Goal: Obtain resource: Download file/media

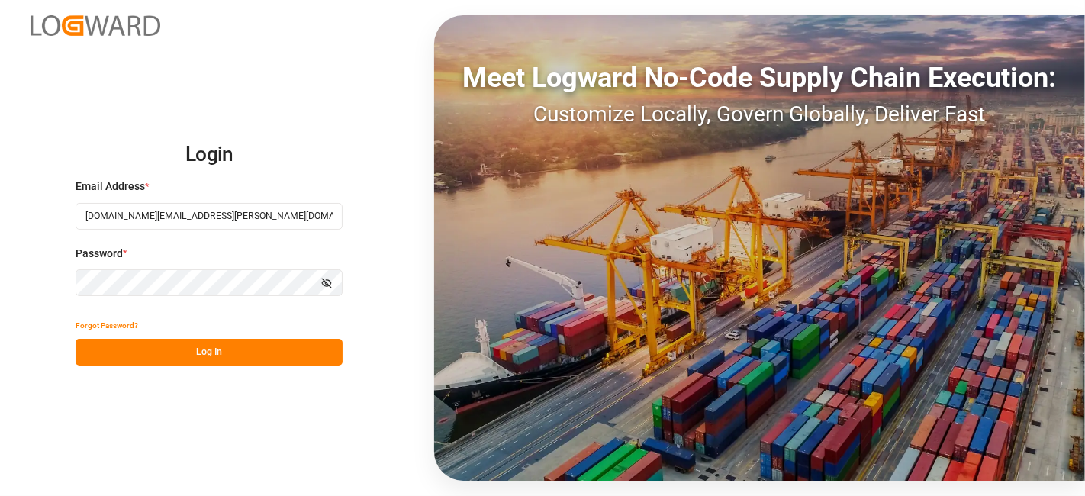
click at [141, 347] on button "Log In" at bounding box center [209, 352] width 267 height 27
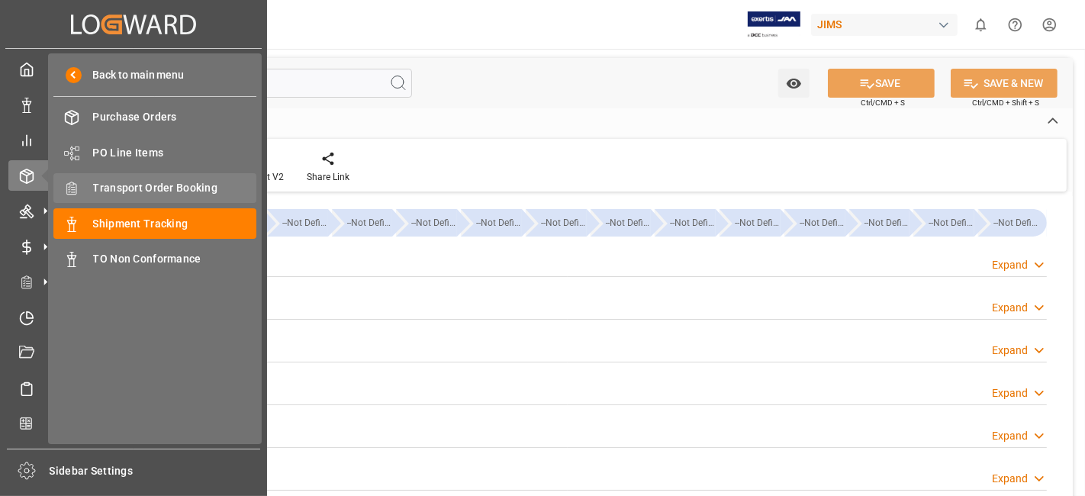
click at [175, 182] on span "Transport Order Booking" at bounding box center [175, 188] width 164 height 16
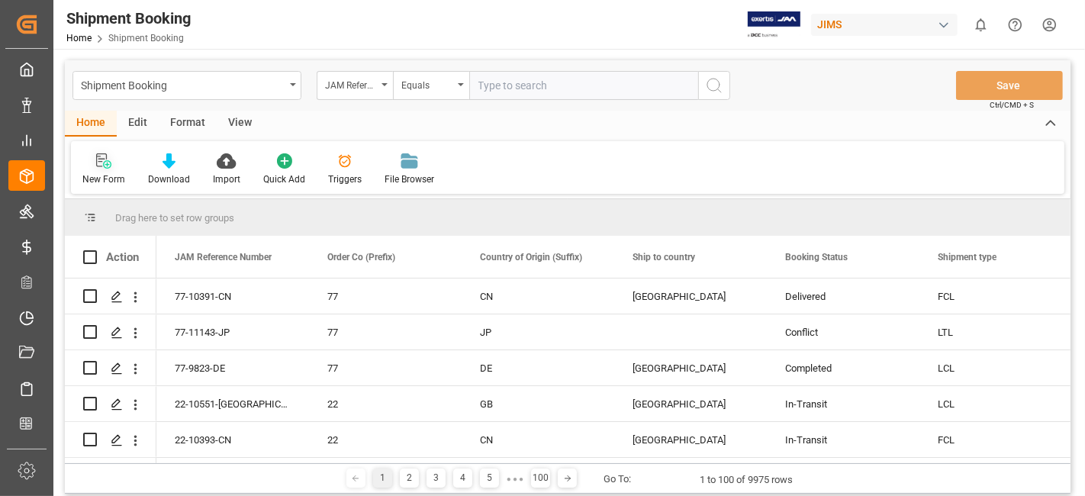
click at [106, 159] on icon at bounding box center [103, 160] width 15 height 15
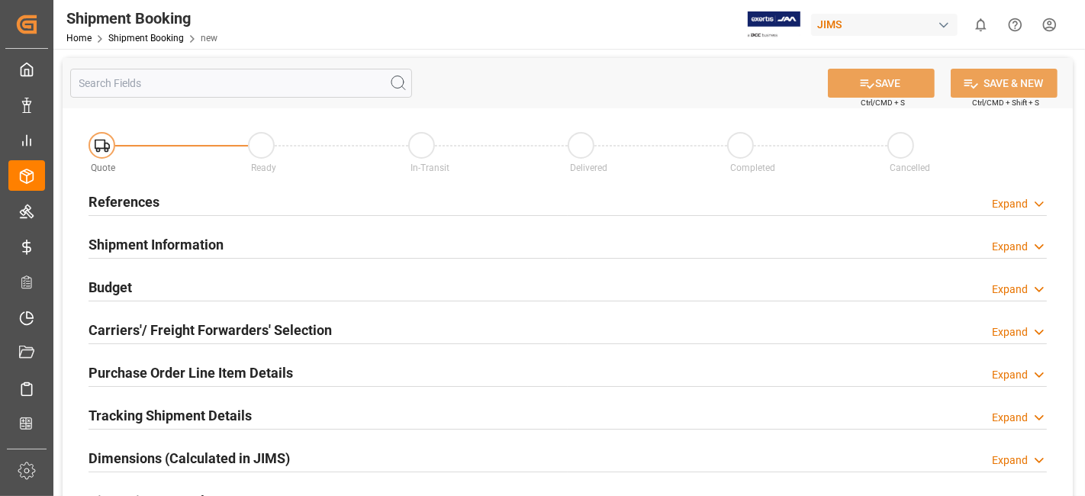
click at [139, 199] on h2 "References" at bounding box center [123, 201] width 71 height 21
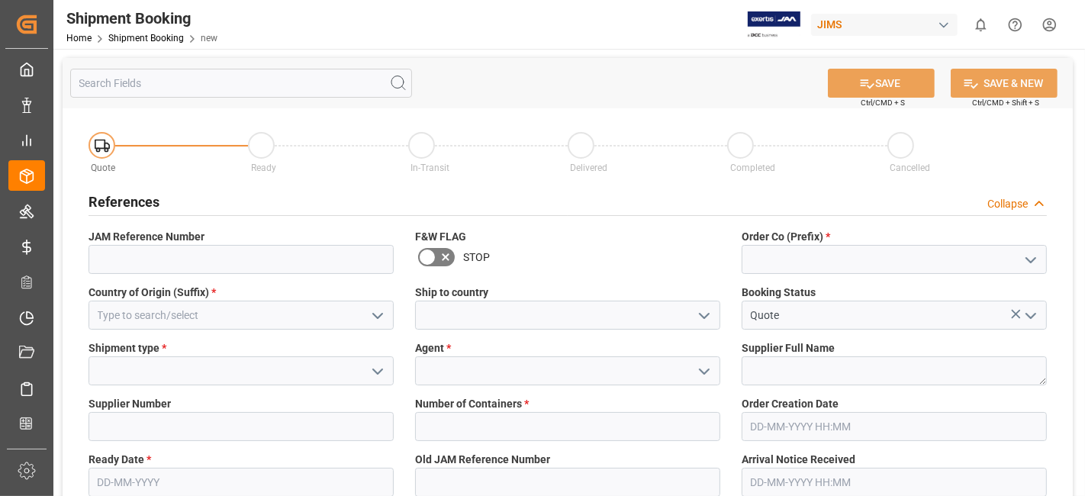
click at [1037, 261] on icon "open menu" at bounding box center [1030, 260] width 18 height 18
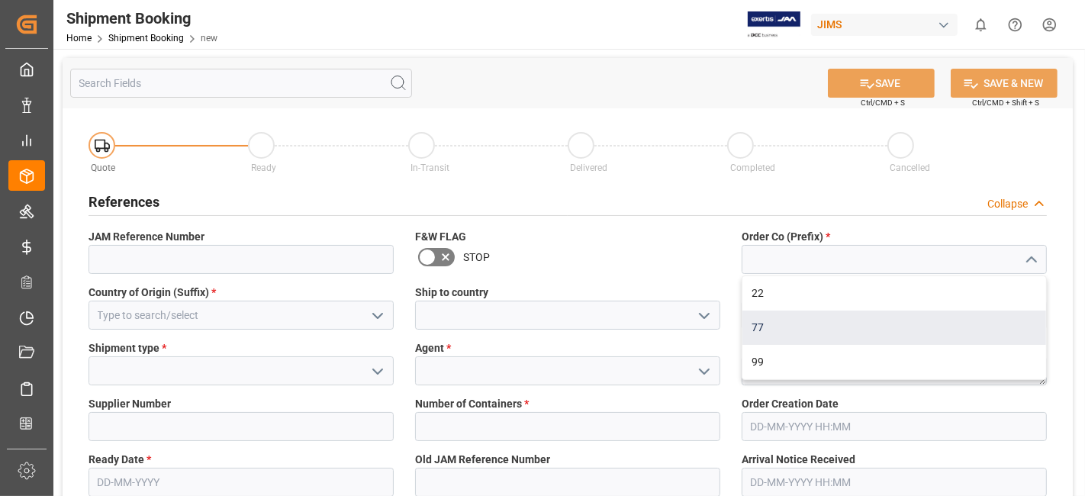
click at [918, 328] on div "77" at bounding box center [894, 327] width 304 height 34
type input "77"
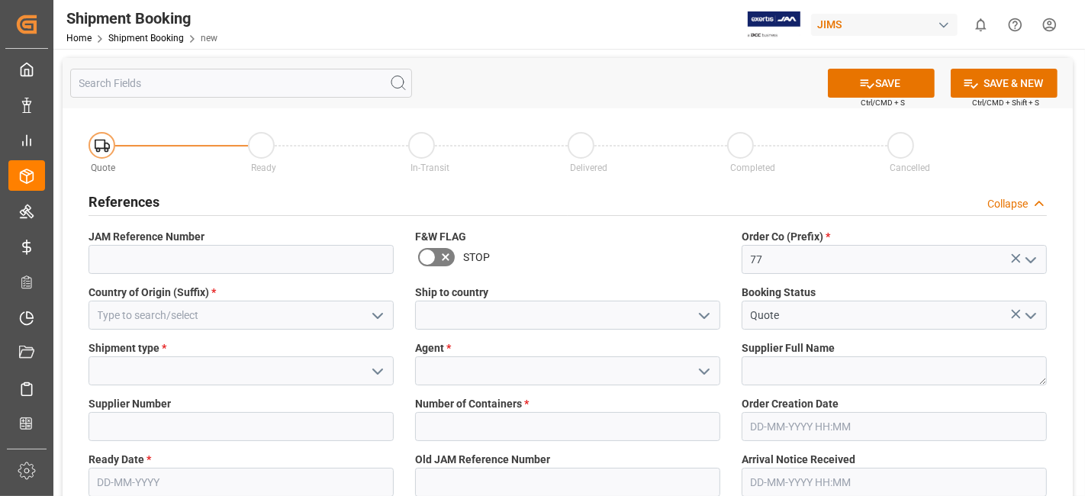
click at [371, 310] on icon "open menu" at bounding box center [377, 316] width 18 height 18
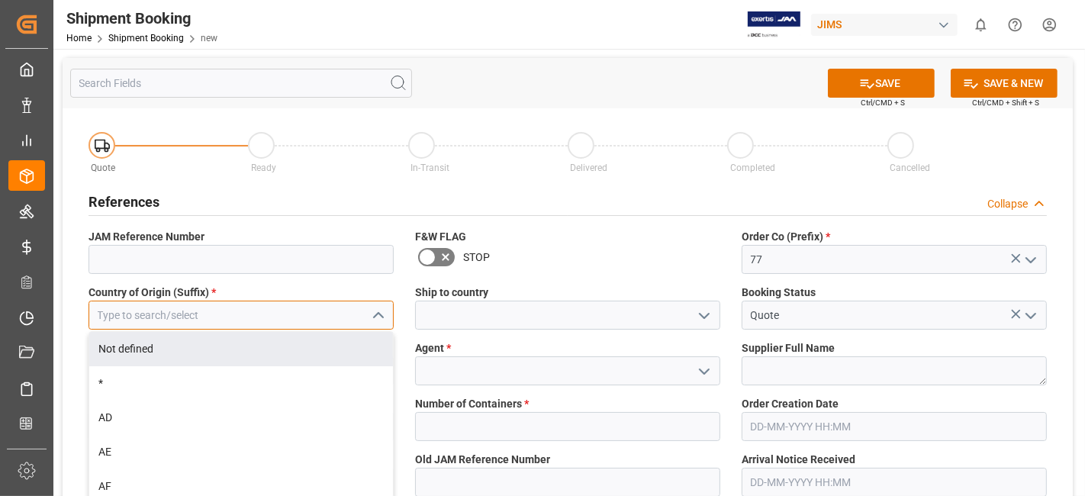
click at [143, 313] on input at bounding box center [240, 315] width 305 height 29
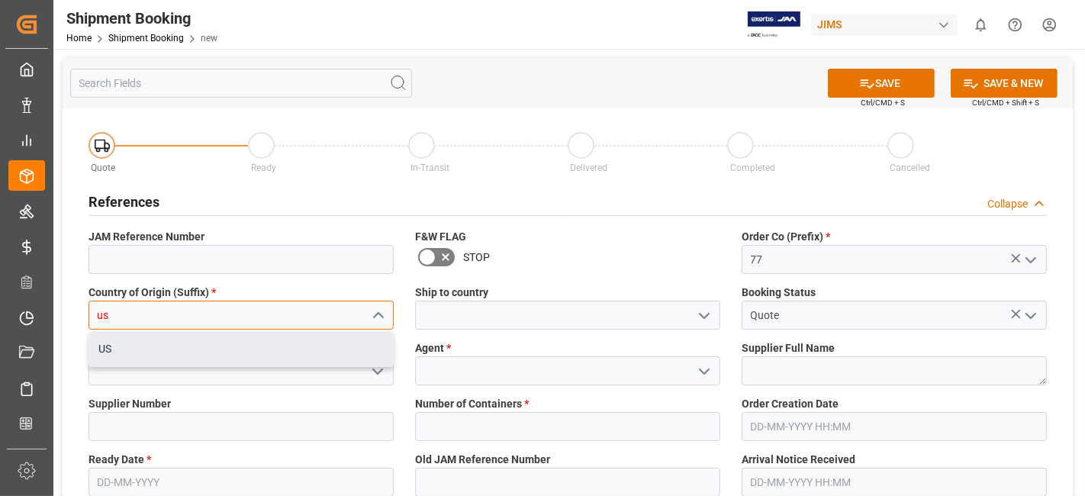
click at [233, 345] on div "US" at bounding box center [241, 349] width 304 height 34
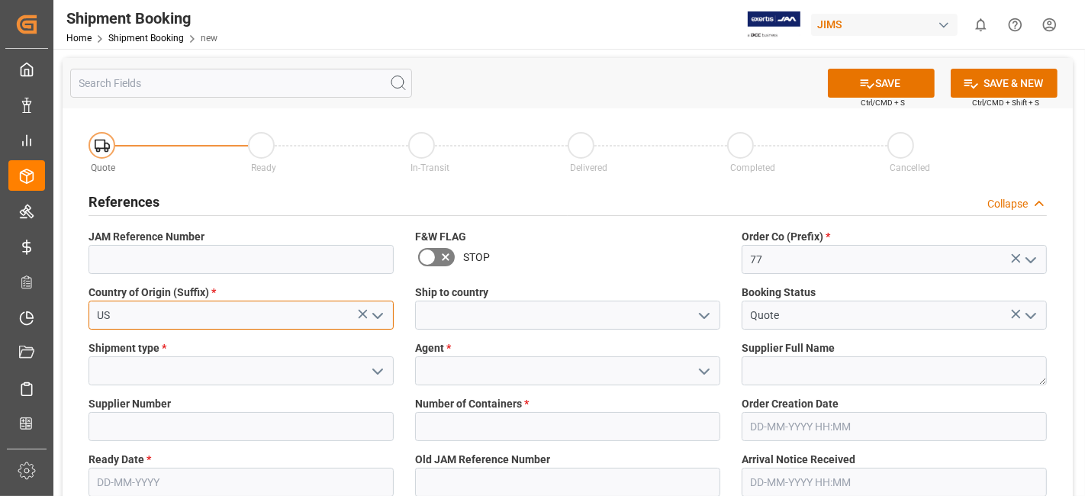
type input "US"
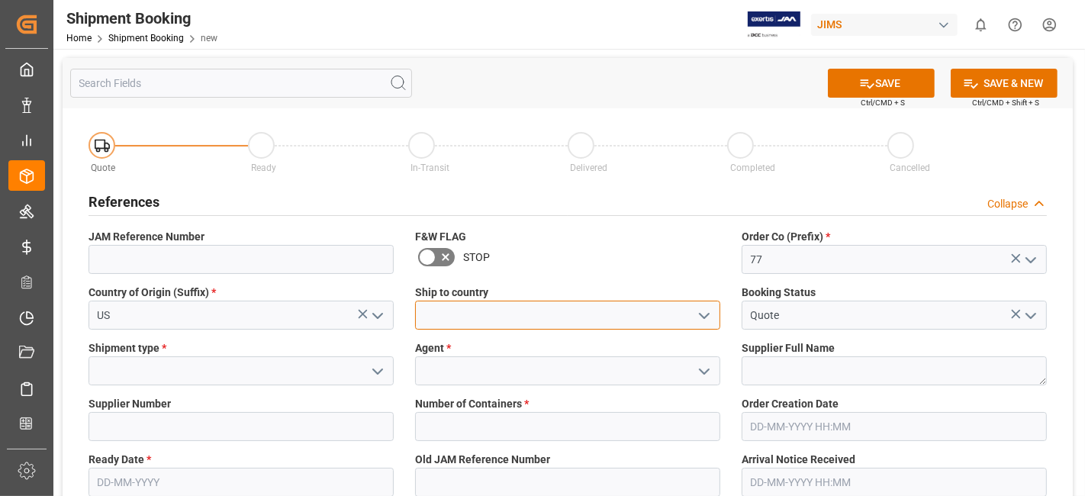
click at [696, 328] on input at bounding box center [567, 315] width 305 height 29
click at [695, 320] on icon "open menu" at bounding box center [704, 316] width 18 height 18
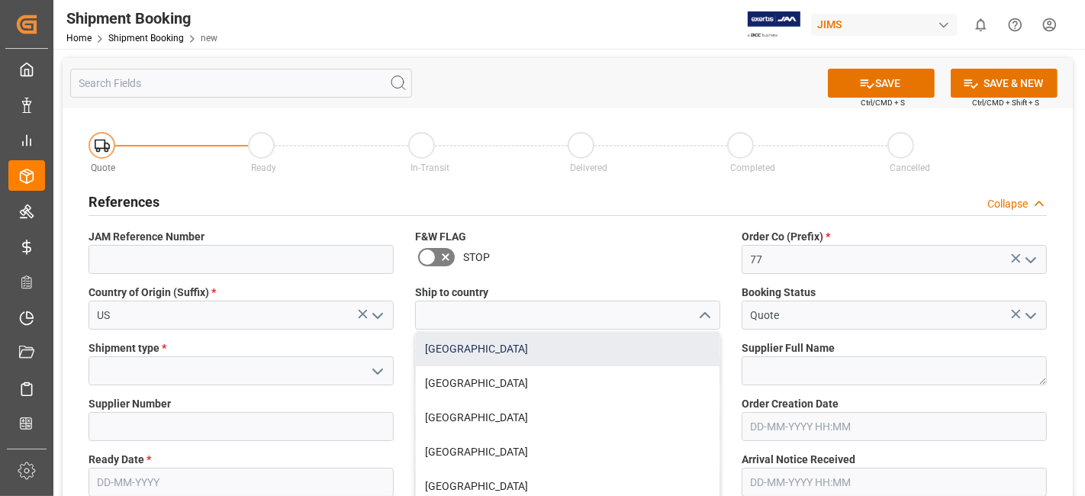
click at [580, 351] on div "[GEOGRAPHIC_DATA]" at bounding box center [568, 349] width 304 height 34
type input "[GEOGRAPHIC_DATA]"
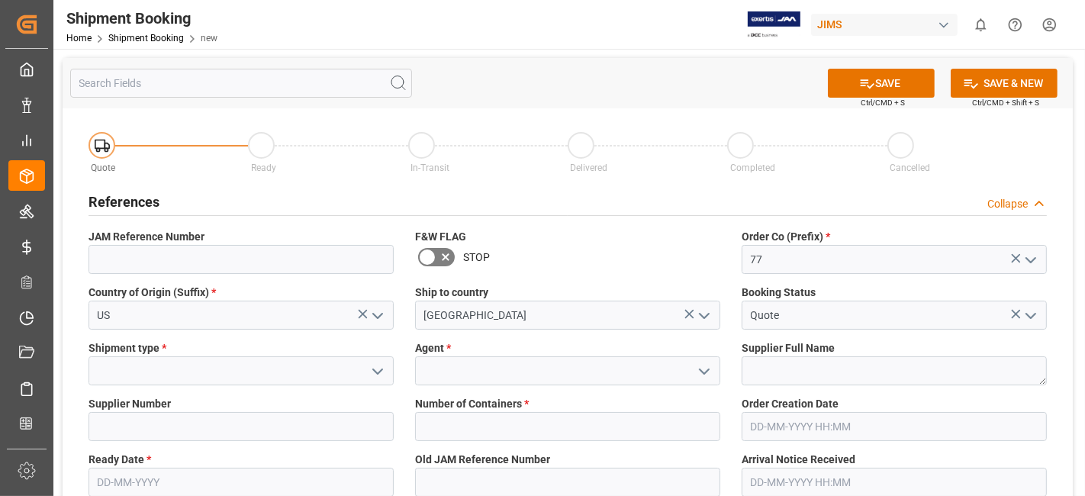
click at [384, 370] on icon "open menu" at bounding box center [377, 371] width 18 height 18
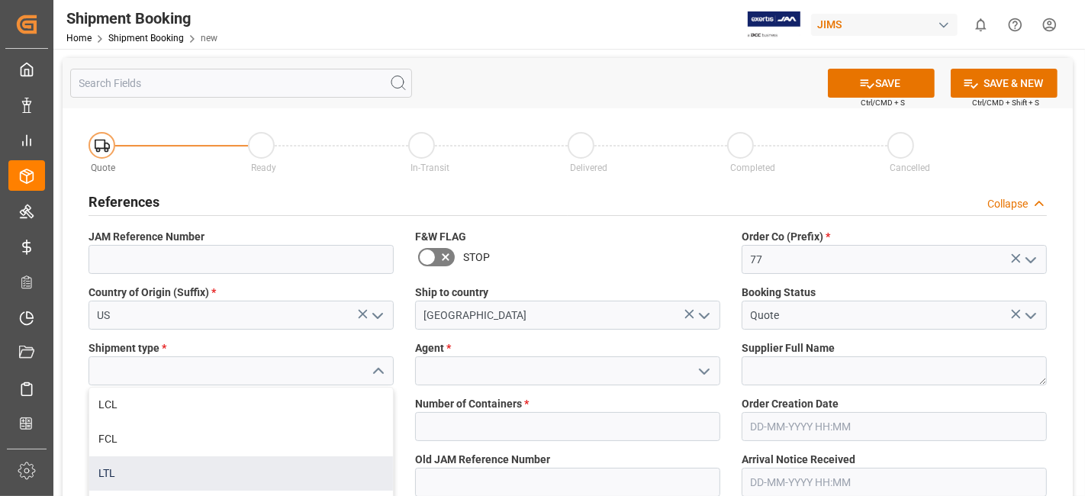
click at [148, 469] on div "LTL" at bounding box center [241, 473] width 304 height 34
type input "LTL"
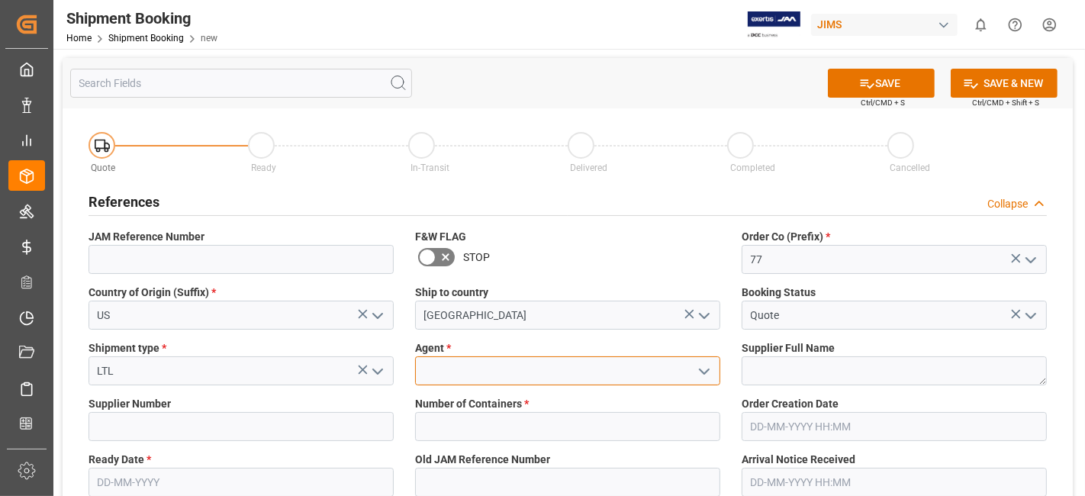
click at [450, 369] on input at bounding box center [567, 370] width 305 height 29
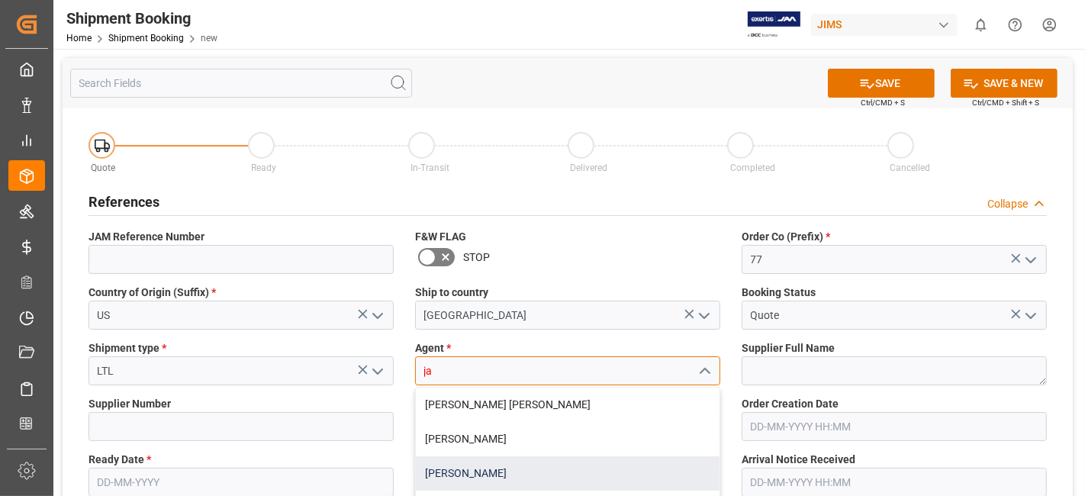
click at [496, 472] on div "[PERSON_NAME]" at bounding box center [568, 473] width 304 height 34
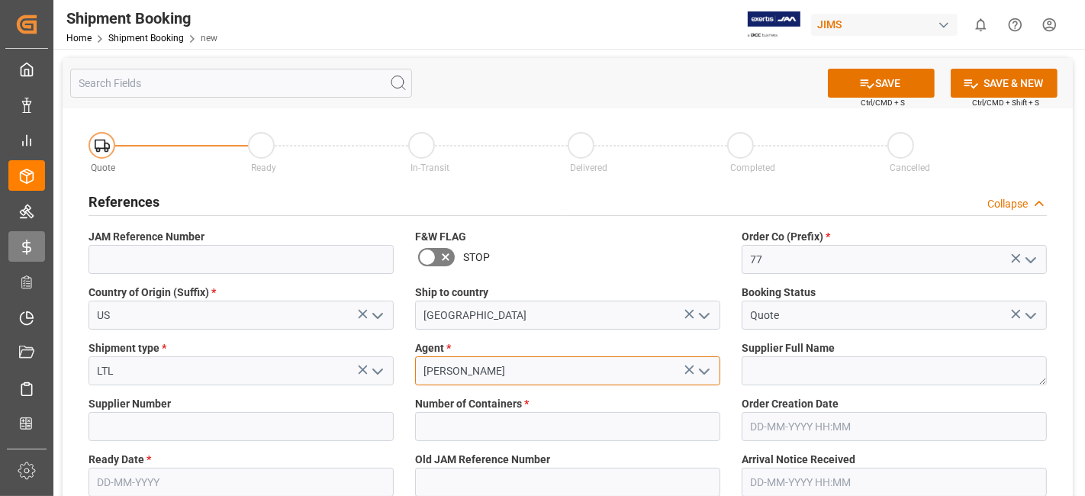
type input "[PERSON_NAME]"
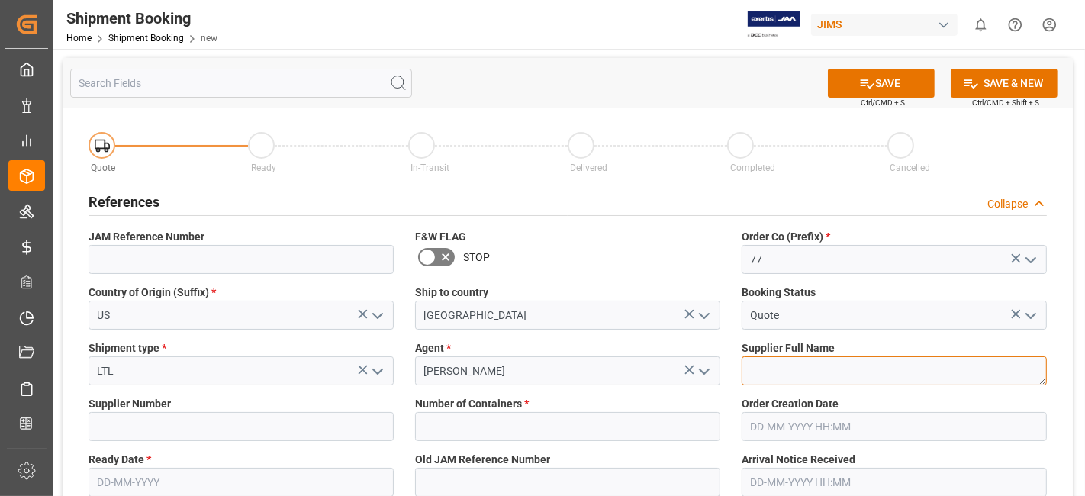
click at [791, 375] on textarea at bounding box center [893, 370] width 305 height 29
paste textarea "RF Venue, Inc."
type textarea "RF Venue, Inc."
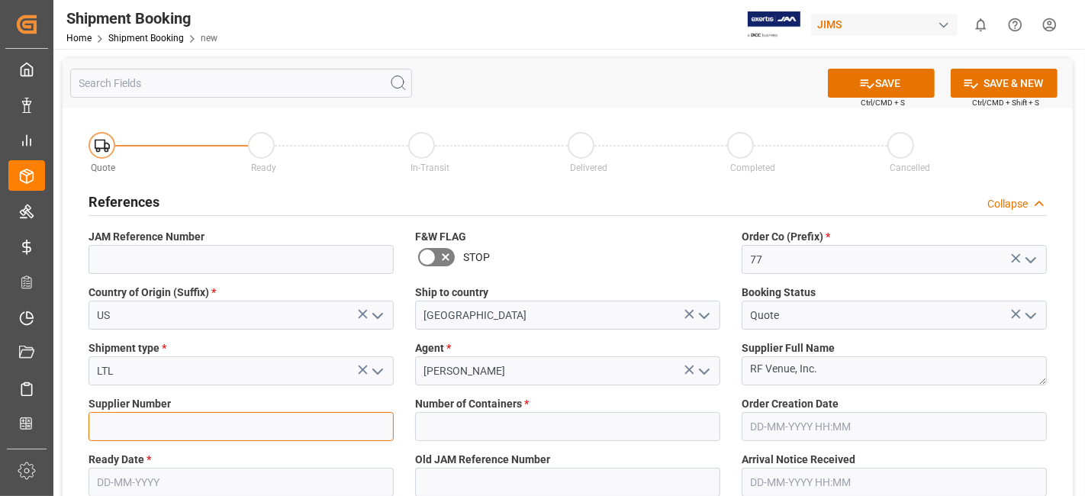
click at [133, 425] on input at bounding box center [240, 426] width 305 height 29
paste input "609495"
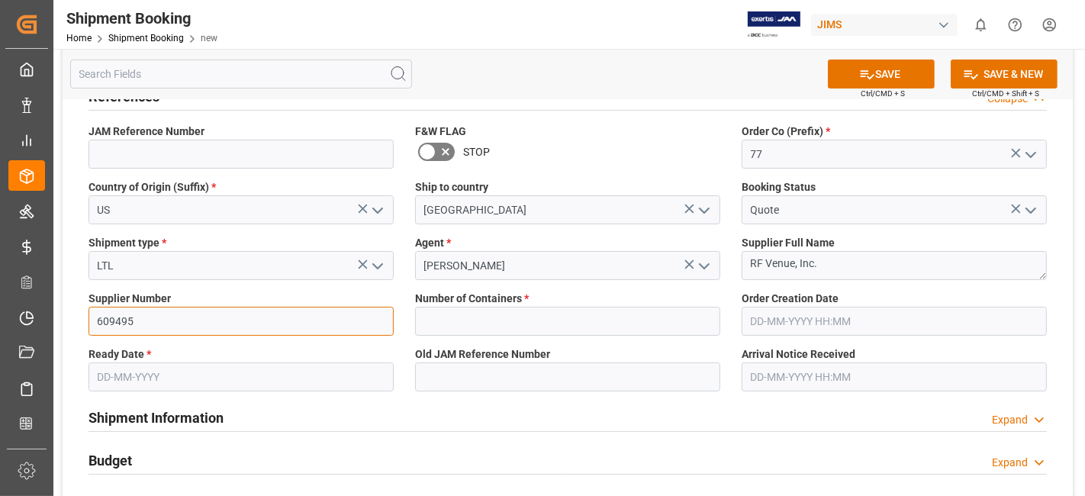
scroll to position [169, 0]
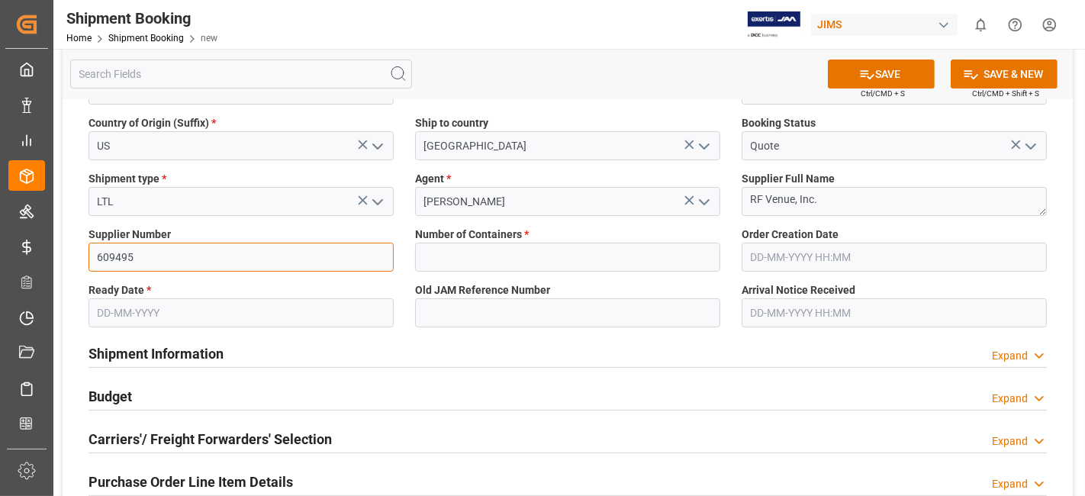
type input "609495"
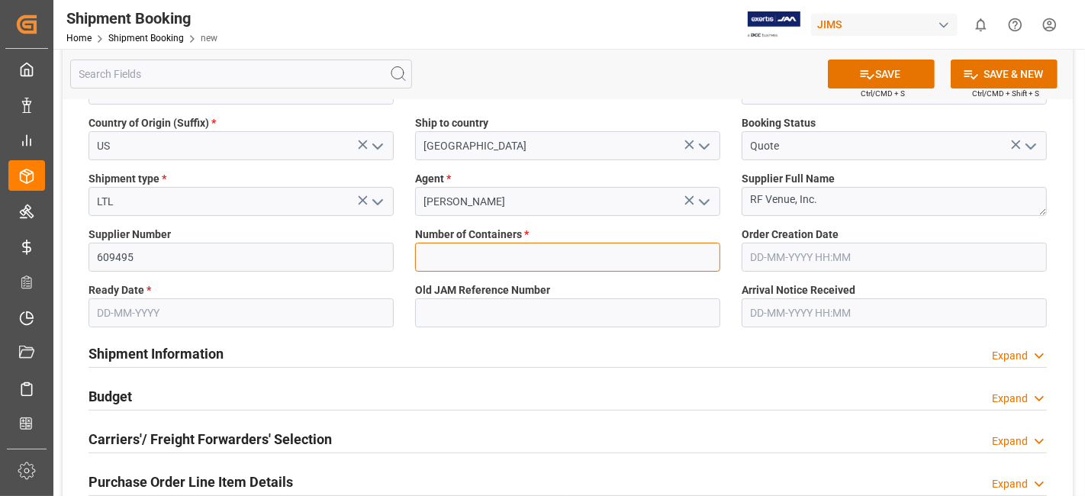
click at [459, 246] on input "text" at bounding box center [567, 257] width 305 height 29
type input "0"
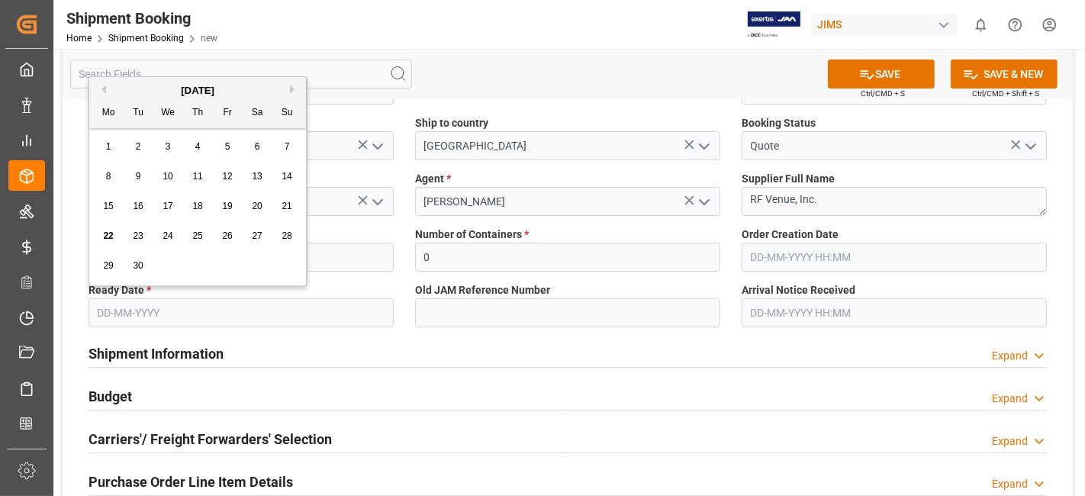
click at [158, 317] on input "text" at bounding box center [240, 312] width 305 height 29
click at [107, 233] on span "22" at bounding box center [108, 235] width 10 height 11
type input "[DATE]"
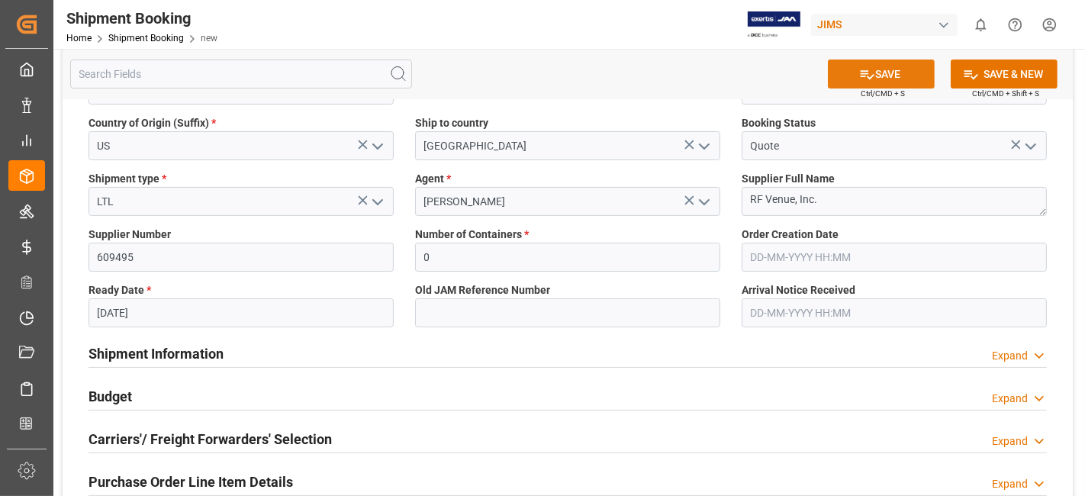
click at [839, 80] on button "SAVE" at bounding box center [881, 73] width 107 height 29
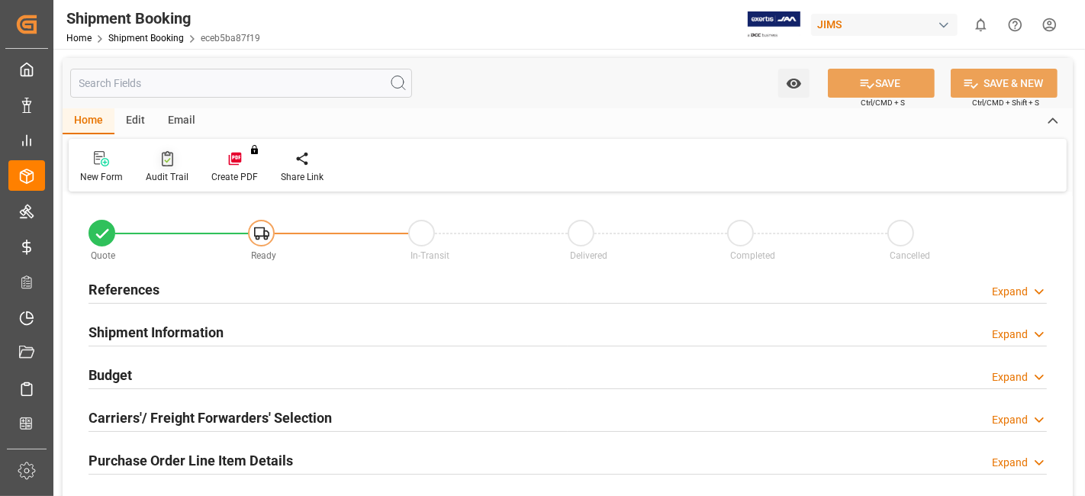
type input "0"
type input "[DATE]"
click at [157, 283] on h2 "References" at bounding box center [123, 289] width 71 height 21
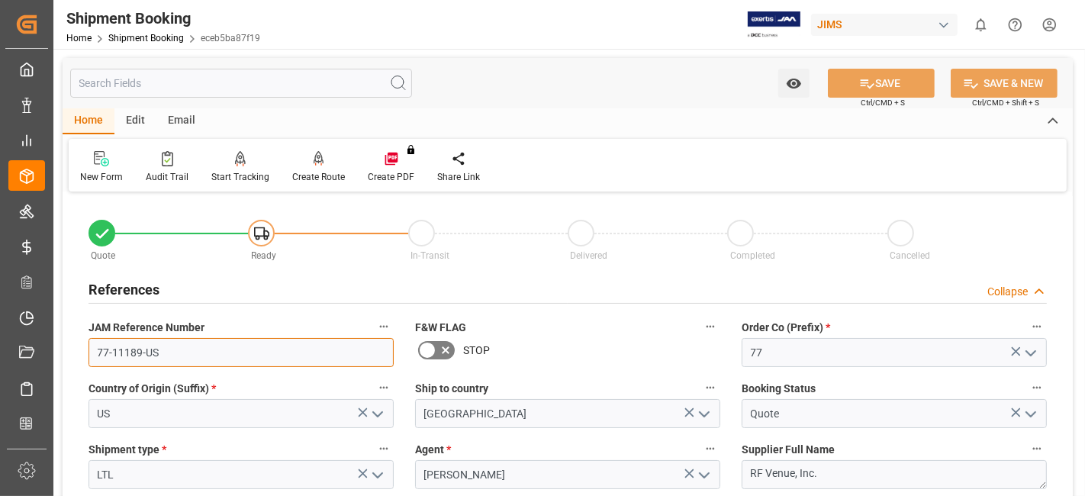
drag, startPoint x: 188, startPoint y: 356, endPoint x: 0, endPoint y: 341, distance: 188.3
click at [2, 343] on div "Created by potrace 1.15, written by [PERSON_NAME] [DATE]-[DATE] Created by potr…" at bounding box center [542, 248] width 1085 height 496
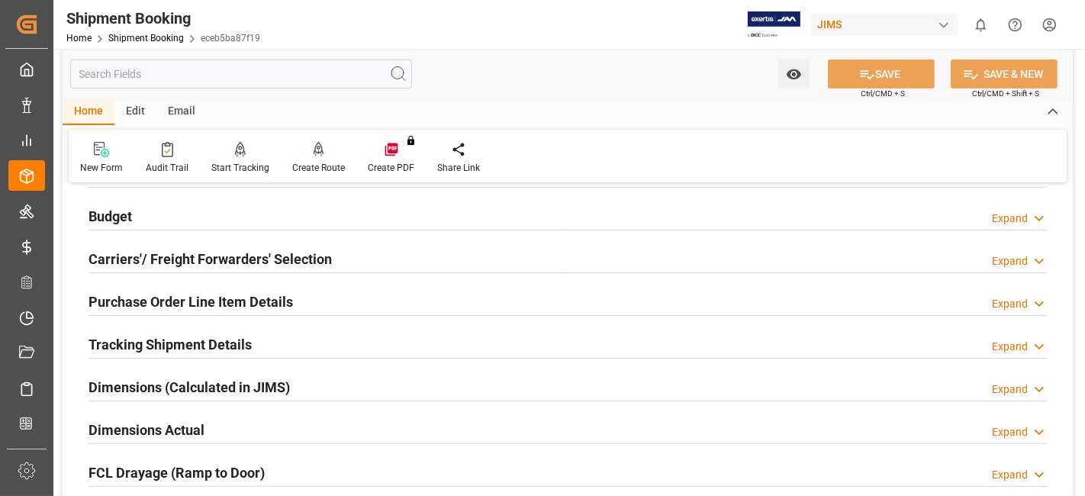
scroll to position [339, 0]
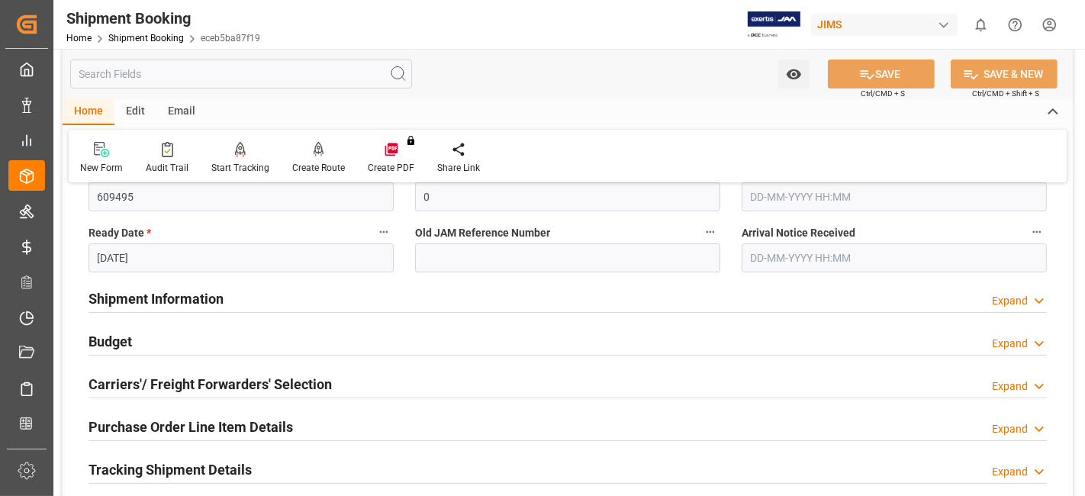
click at [181, 296] on h2 "Shipment Information" at bounding box center [155, 298] width 135 height 21
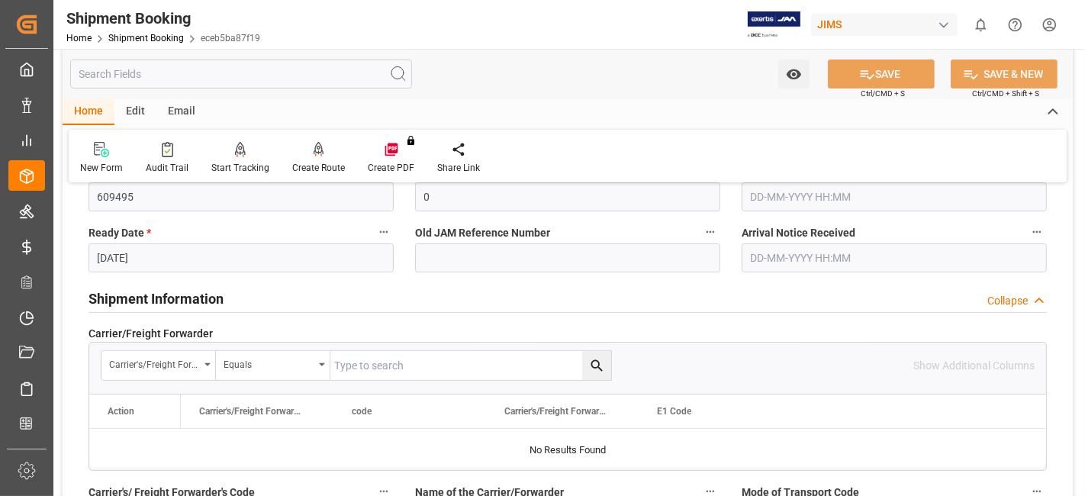
click at [181, 295] on h2 "Shipment Information" at bounding box center [155, 298] width 135 height 21
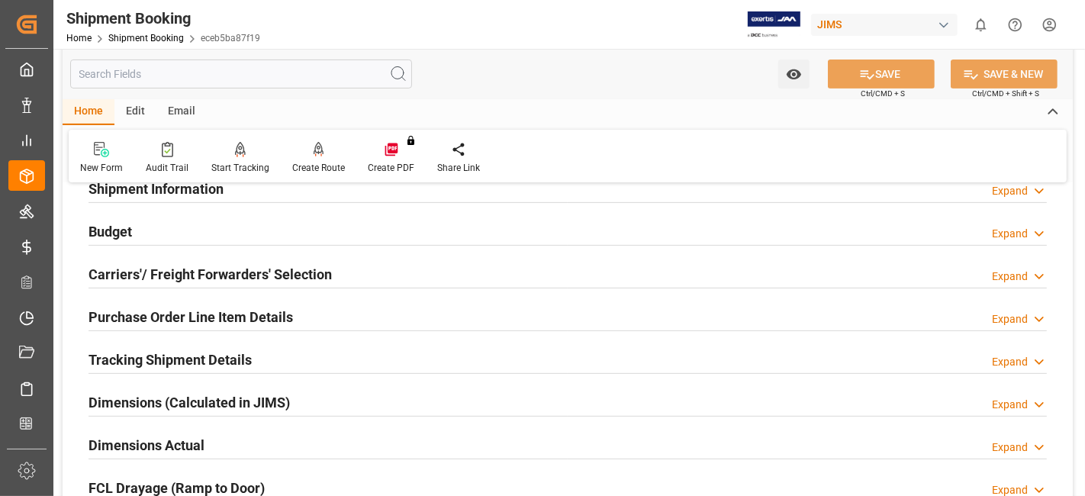
scroll to position [423, 0]
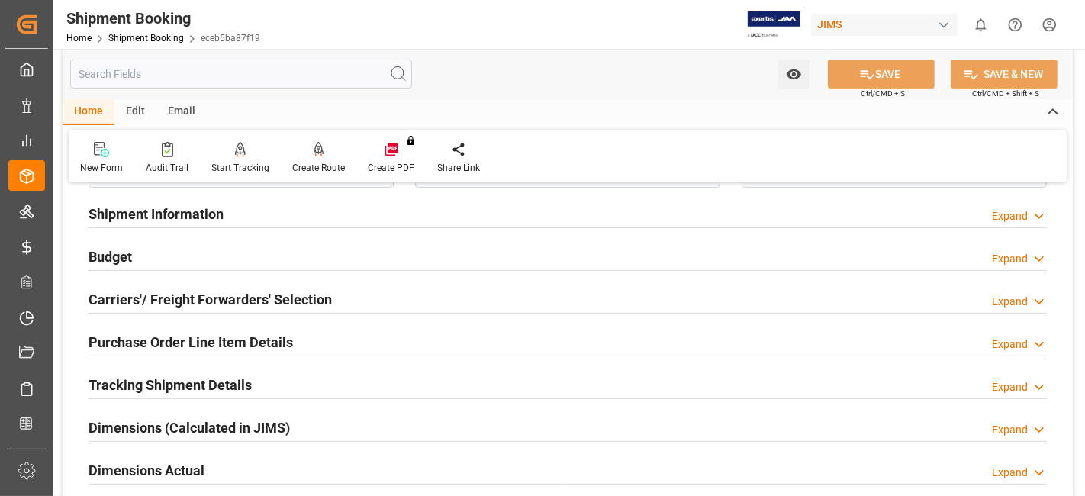
click at [143, 255] on div "Budget Expand" at bounding box center [567, 255] width 958 height 29
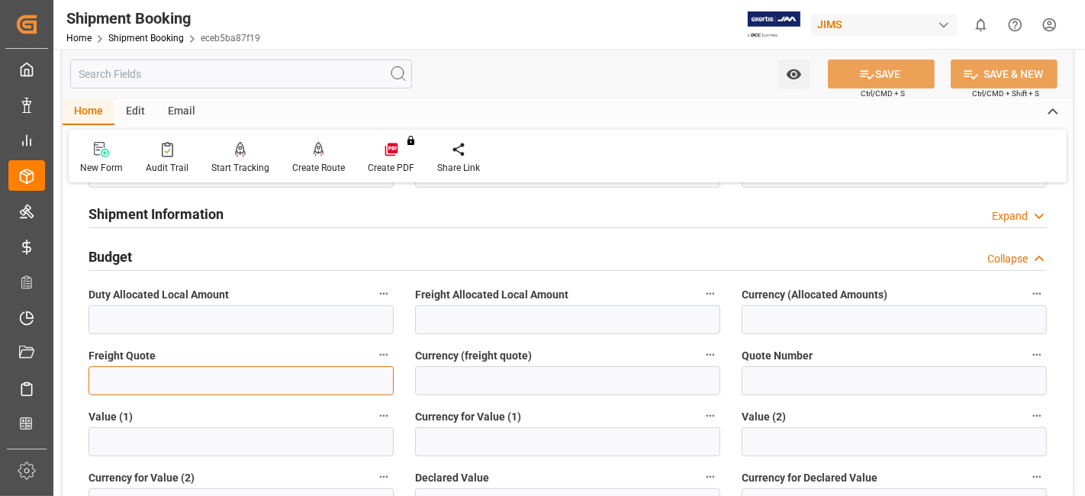
click at [150, 378] on input "text" at bounding box center [240, 380] width 305 height 29
type input "85"
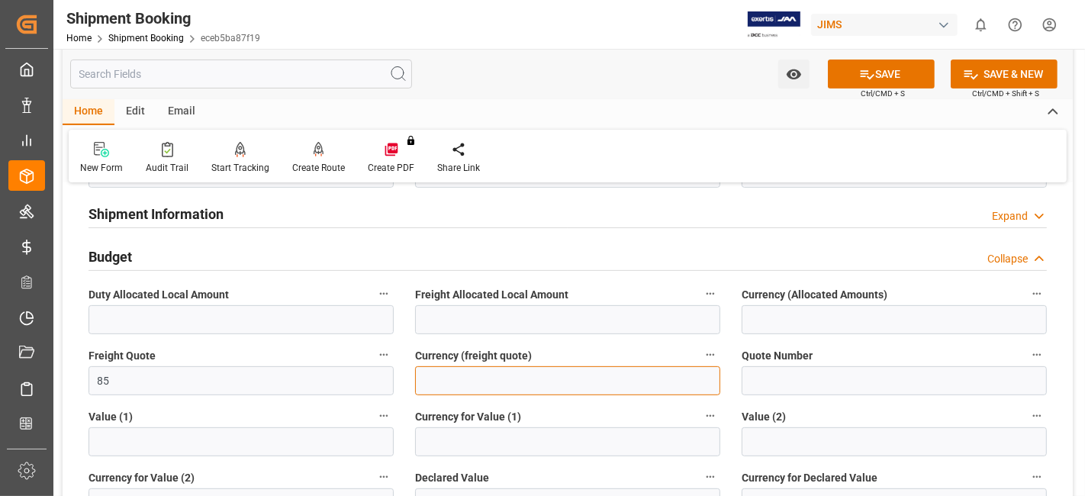
click at [459, 388] on input at bounding box center [567, 380] width 305 height 29
click at [458, 387] on input at bounding box center [567, 380] width 305 height 29
type input "CAD"
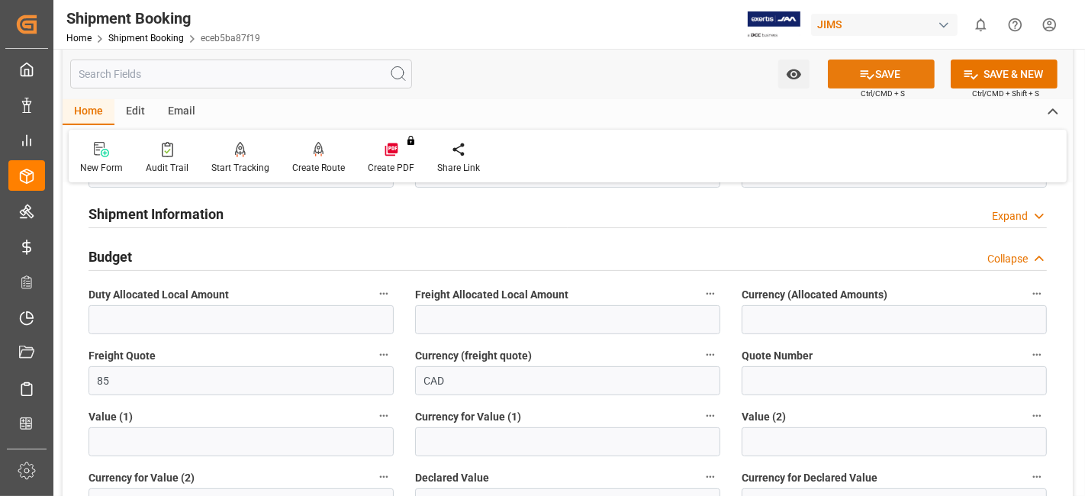
click at [847, 75] on button "SAVE" at bounding box center [881, 73] width 107 height 29
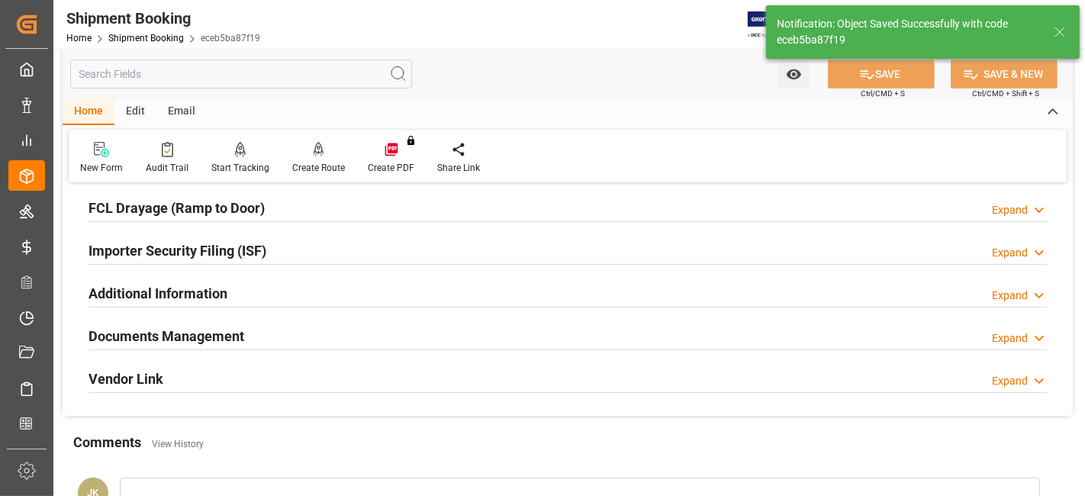
scroll to position [119, 0]
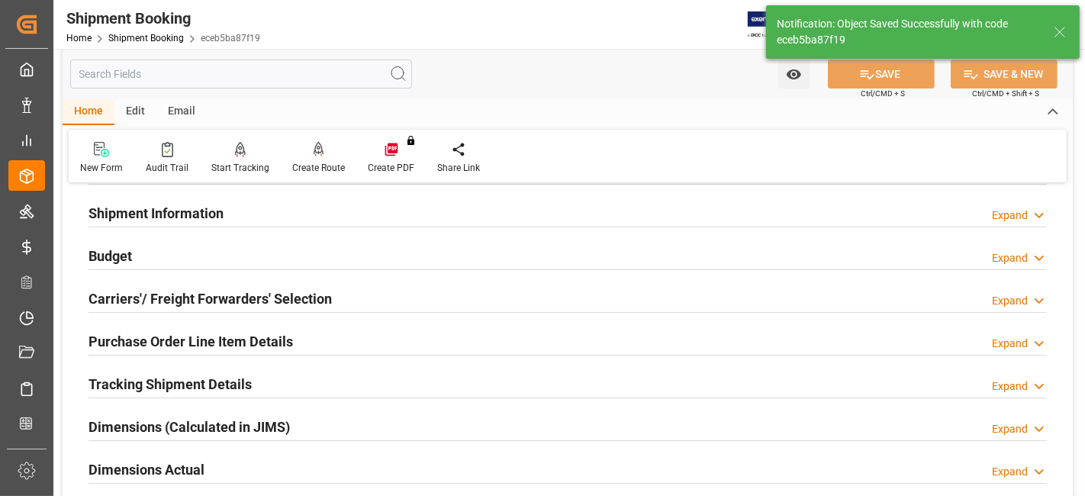
click at [187, 306] on h2 "Carriers'/ Freight Forwarders' Selection" at bounding box center [209, 298] width 243 height 21
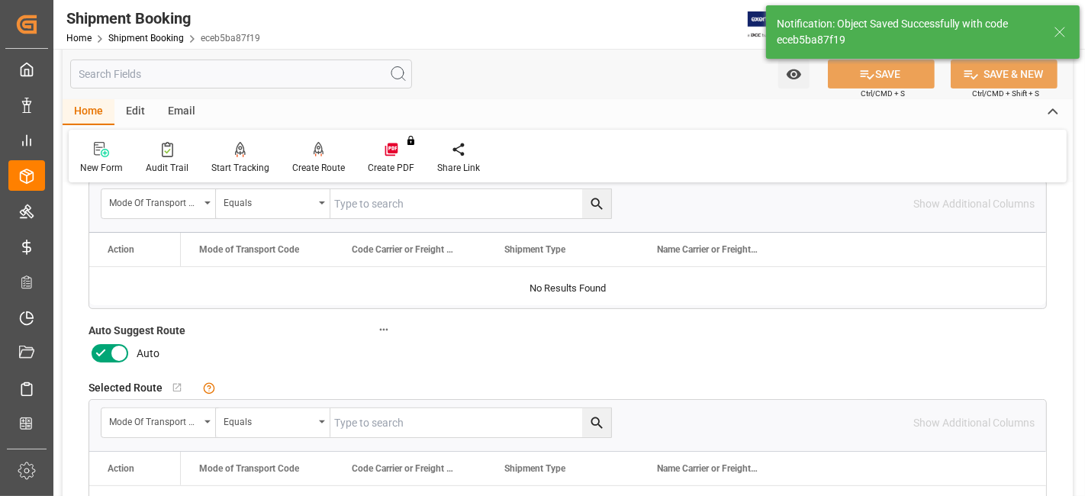
scroll to position [288, 0]
click at [98, 349] on icon at bounding box center [101, 352] width 18 height 18
click at [0, 0] on input "checkbox" at bounding box center [0, 0] width 0 height 0
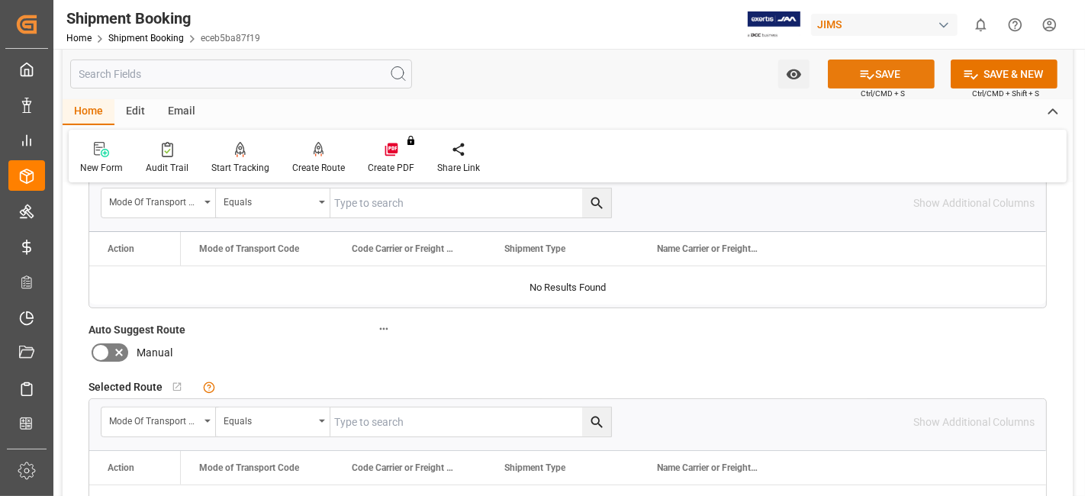
click at [866, 66] on icon at bounding box center [867, 74] width 16 height 16
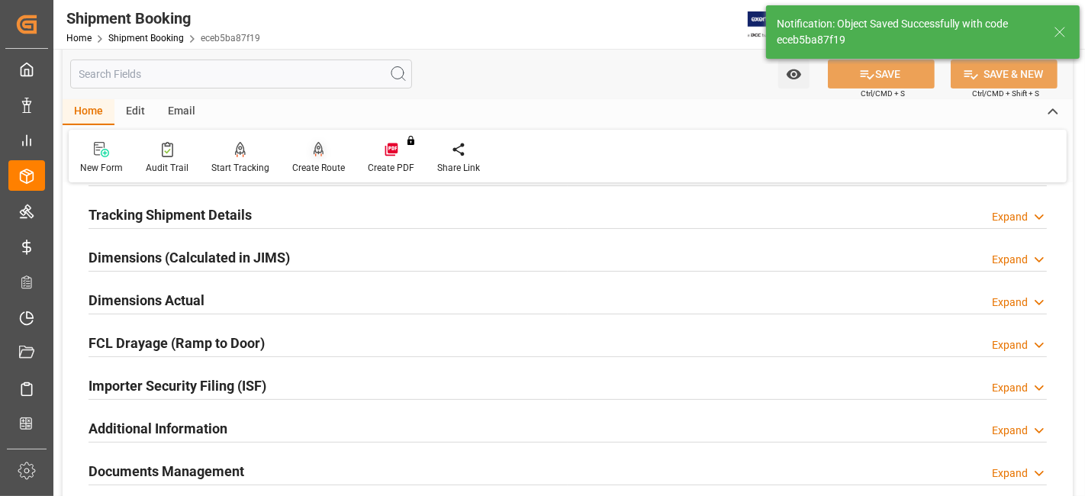
click at [314, 162] on div "Create Route" at bounding box center [318, 168] width 53 height 14
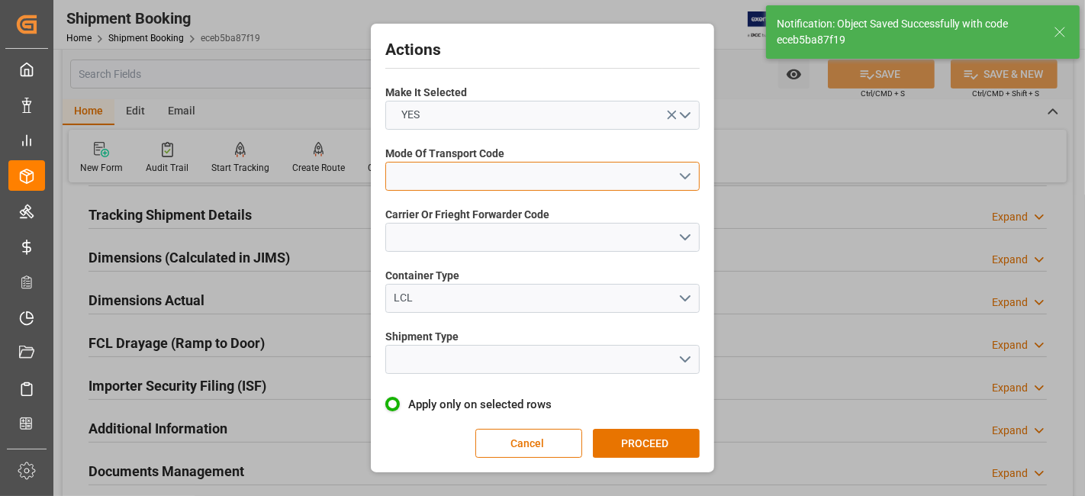
click at [684, 173] on button "open menu" at bounding box center [542, 176] width 314 height 29
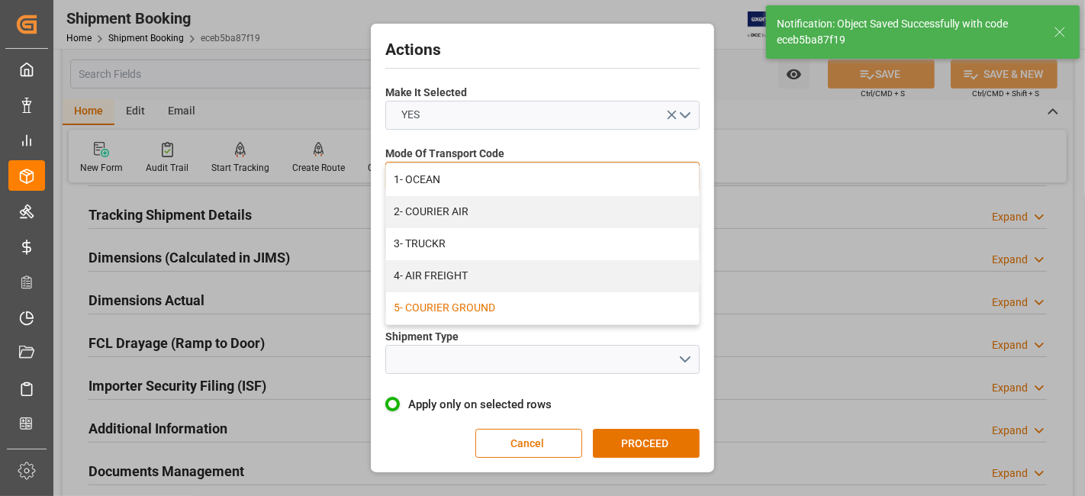
click at [656, 305] on div "5- COURIER GROUND" at bounding box center [542, 308] width 313 height 32
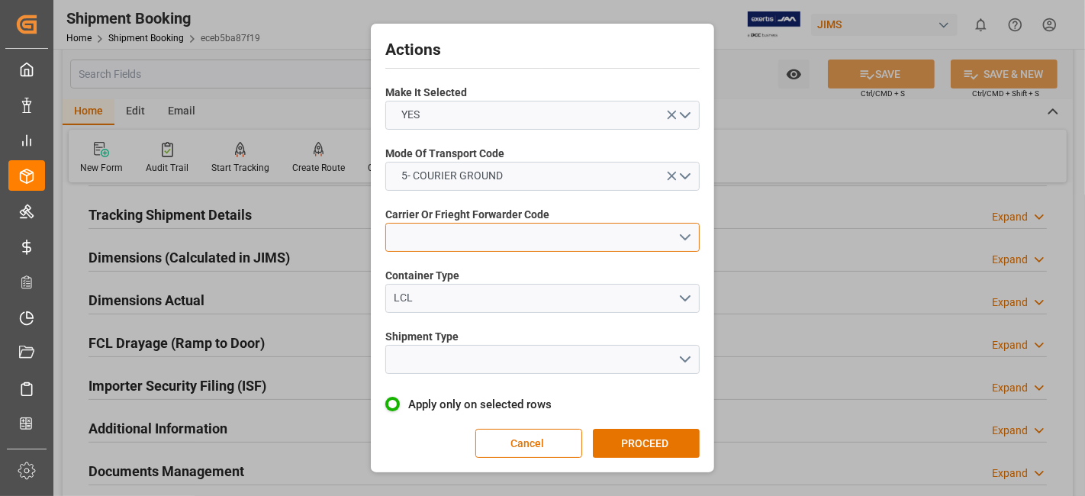
click at [645, 249] on button "open menu" at bounding box center [542, 237] width 314 height 29
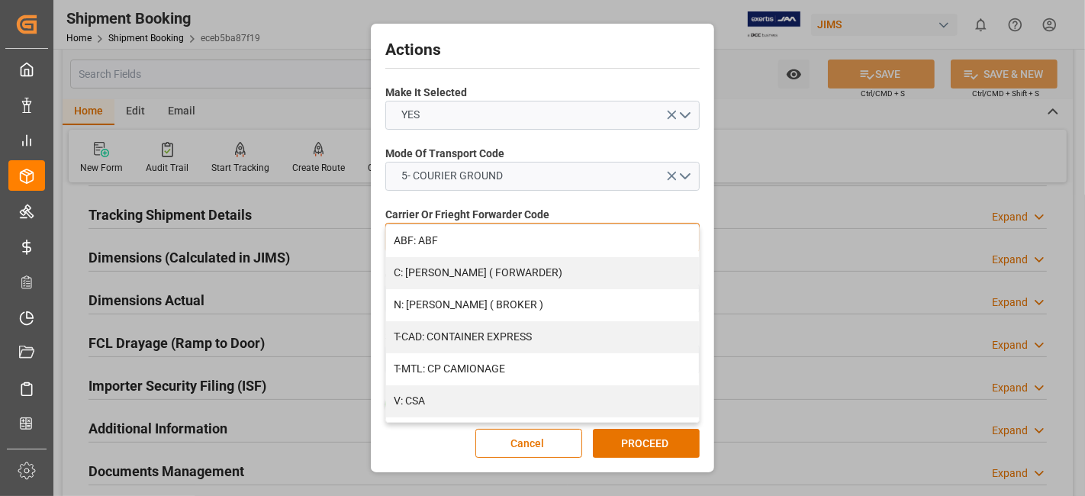
drag, startPoint x: 691, startPoint y: 238, endPoint x: 695, endPoint y: 278, distance: 39.8
click at [695, 278] on div "ABF: ABF C: CH ROBINSON ( FORWARDER) N: CH ROBINSON ( BROKER ) T-CAD: CONTAINER…" at bounding box center [542, 323] width 314 height 198
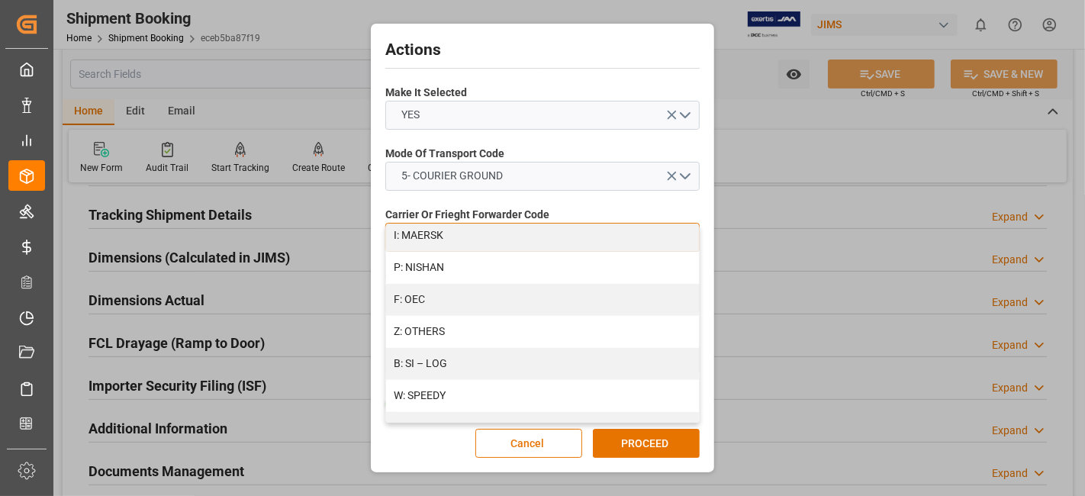
scroll to position [908, 0]
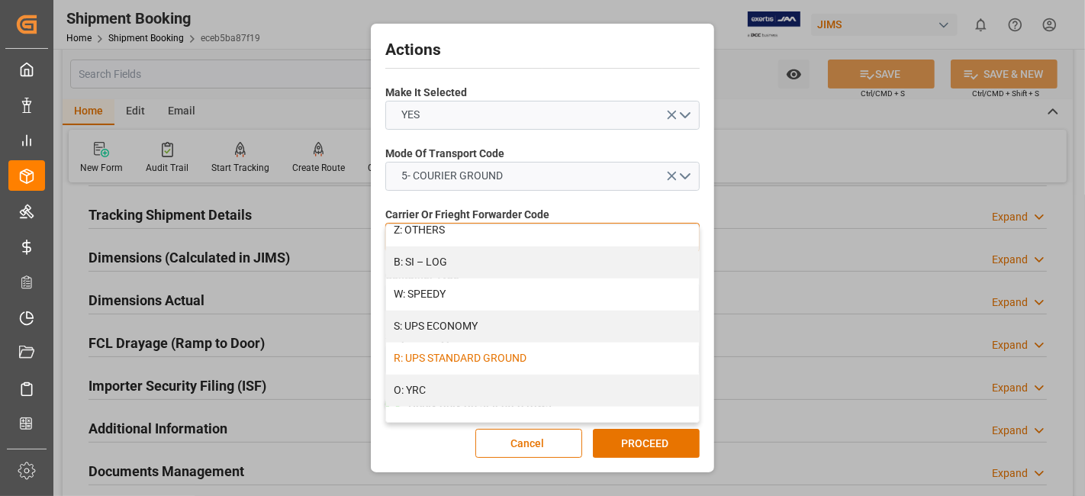
click at [500, 358] on div "R: UPS STANDARD GROUND" at bounding box center [542, 358] width 313 height 32
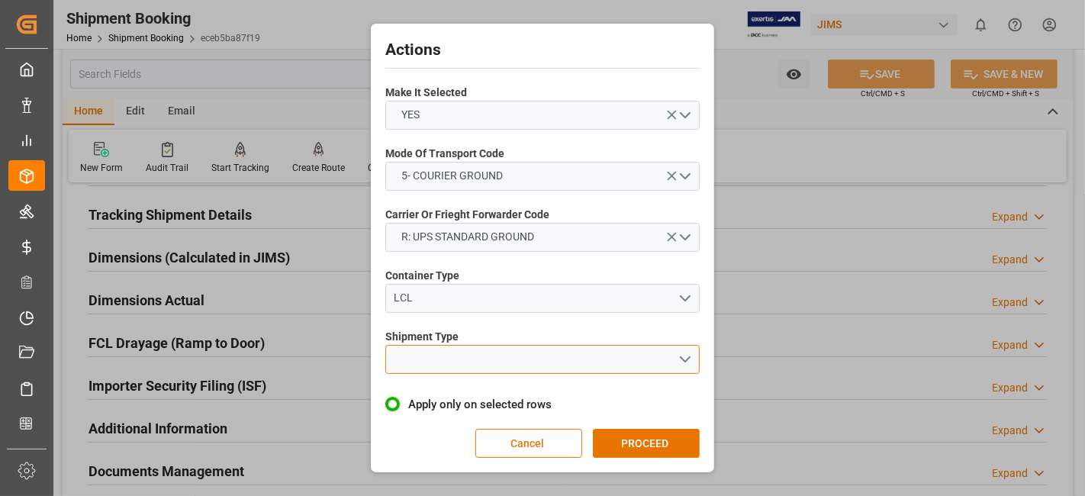
click at [686, 358] on button "open menu" at bounding box center [542, 359] width 314 height 29
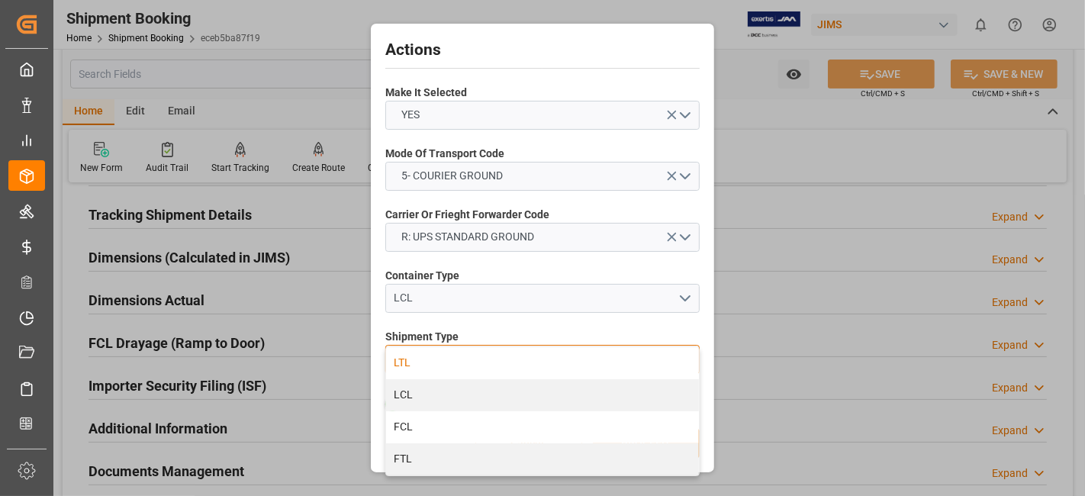
click at [478, 355] on div "LTL" at bounding box center [542, 363] width 313 height 32
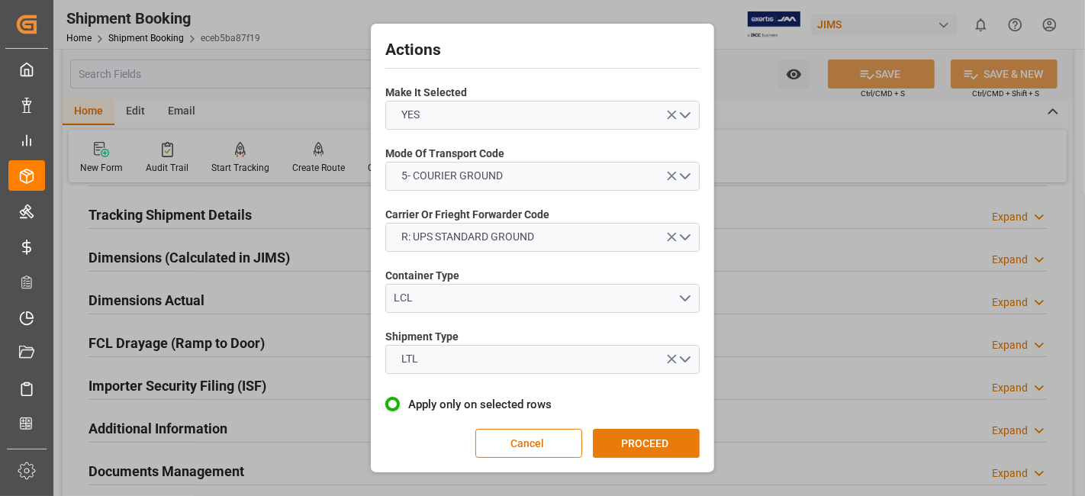
click at [669, 441] on button "PROCEED" at bounding box center [646, 443] width 107 height 29
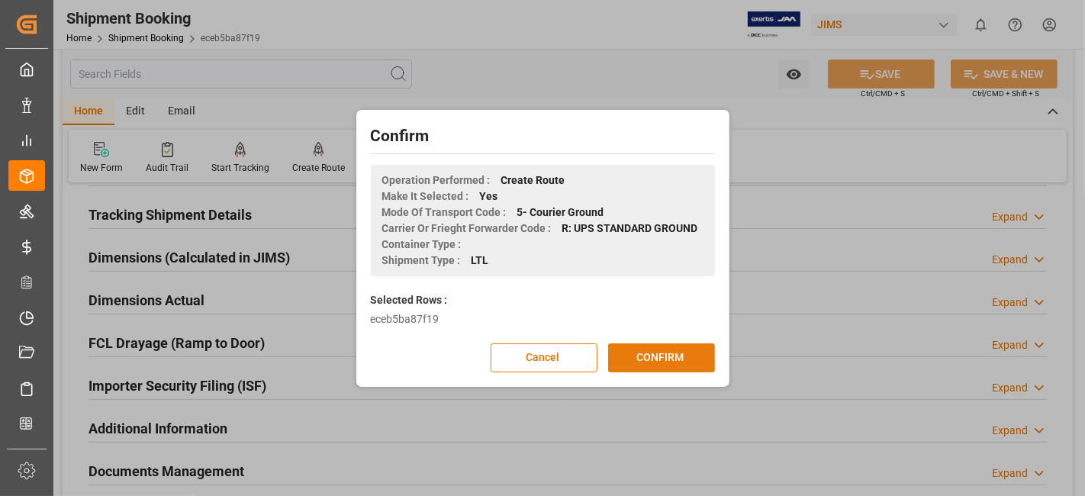
click at [640, 355] on button "CONFIRM" at bounding box center [661, 357] width 107 height 29
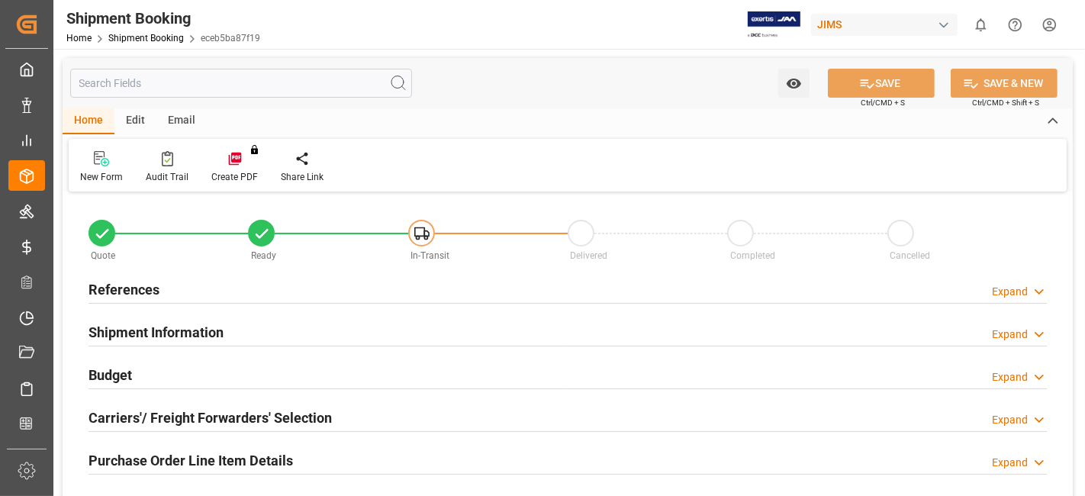
type input "0"
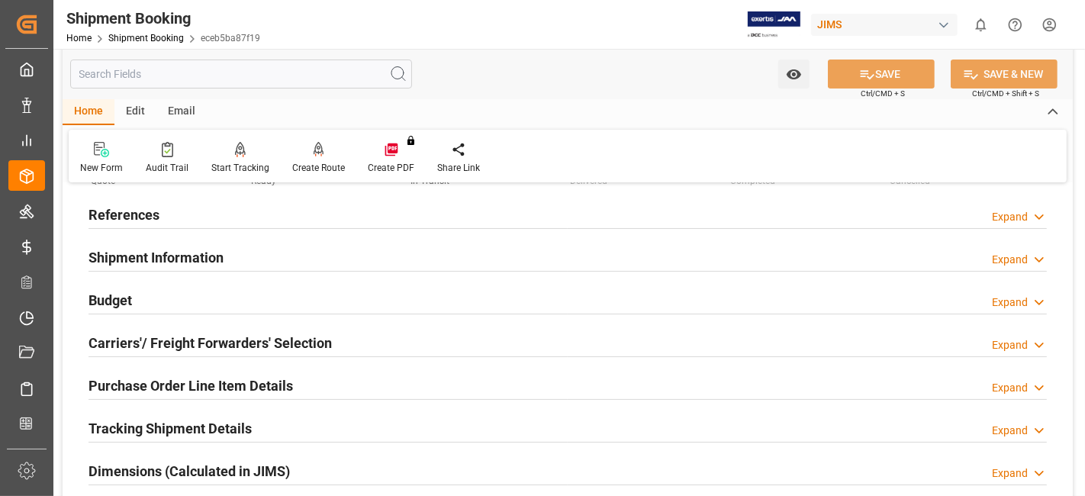
scroll to position [169, 0]
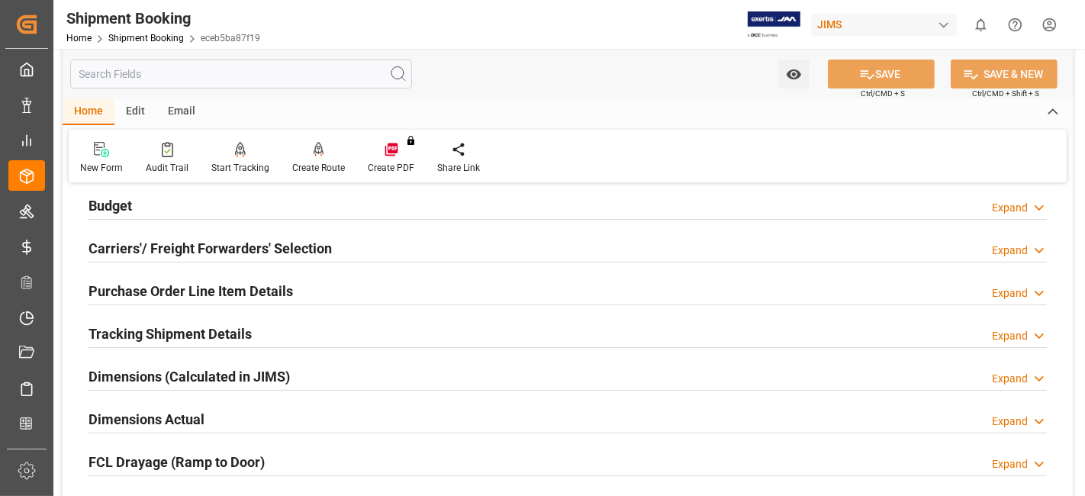
click at [171, 415] on h2 "Dimensions Actual" at bounding box center [146, 419] width 116 height 21
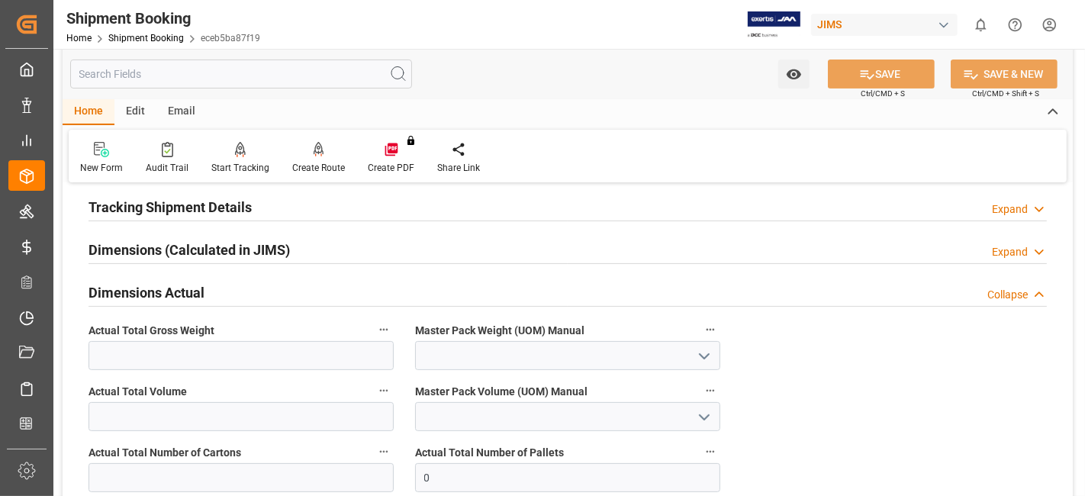
scroll to position [423, 0]
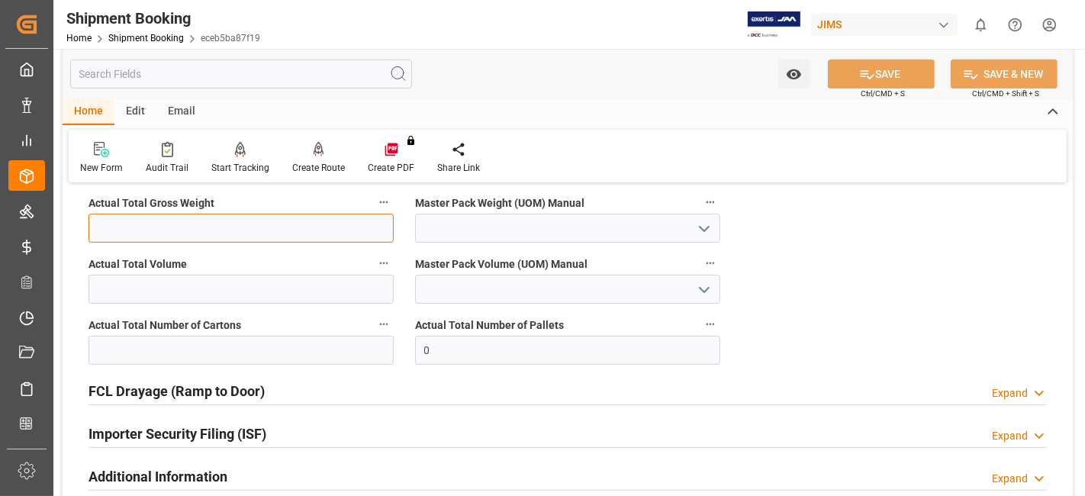
drag, startPoint x: 167, startPoint y: 230, endPoint x: 172, endPoint y: 237, distance: 9.3
click at [167, 230] on input "text" at bounding box center [240, 228] width 305 height 29
type input "70"
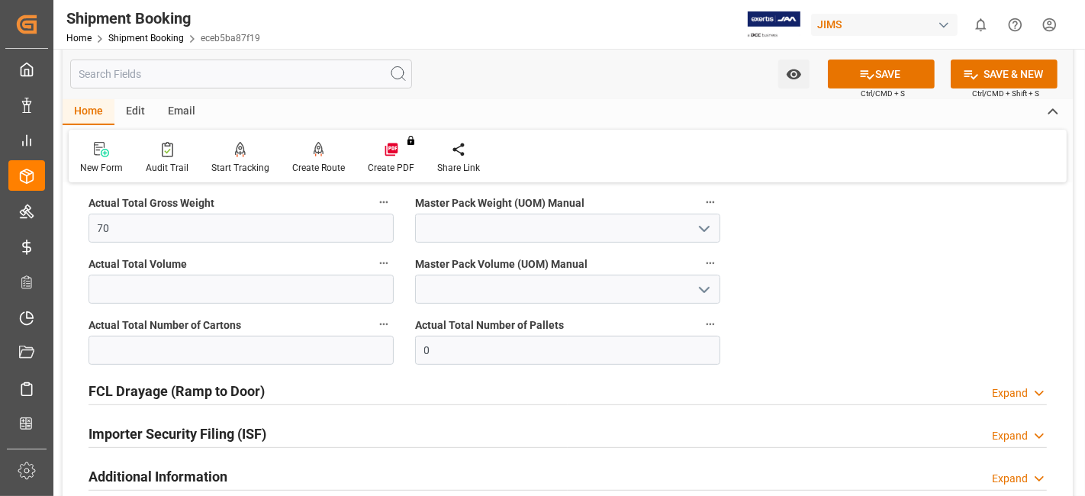
click at [703, 230] on icon "open menu" at bounding box center [704, 229] width 18 height 18
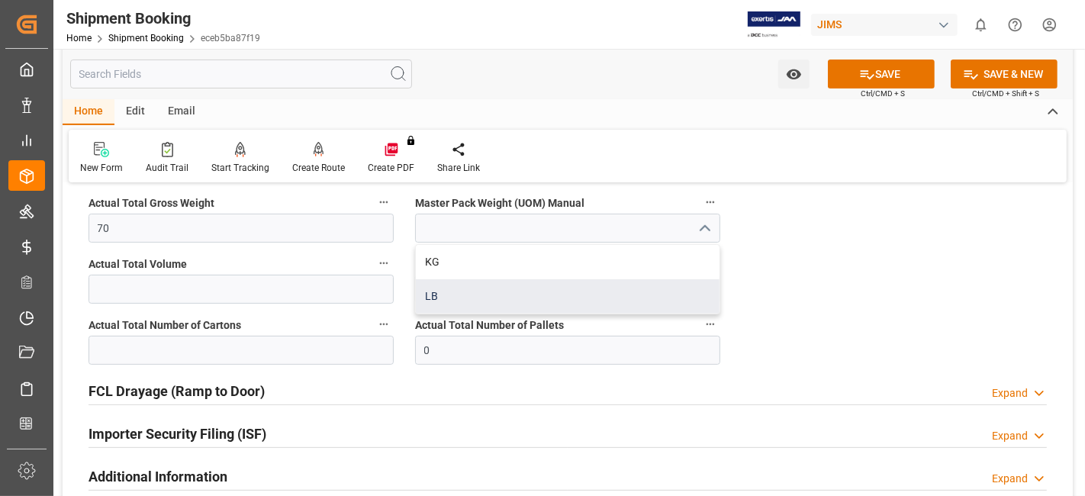
drag, startPoint x: 608, startPoint y: 280, endPoint x: 412, endPoint y: 282, distance: 196.0
click at [605, 280] on div "LB" at bounding box center [568, 296] width 304 height 34
type input "LB"
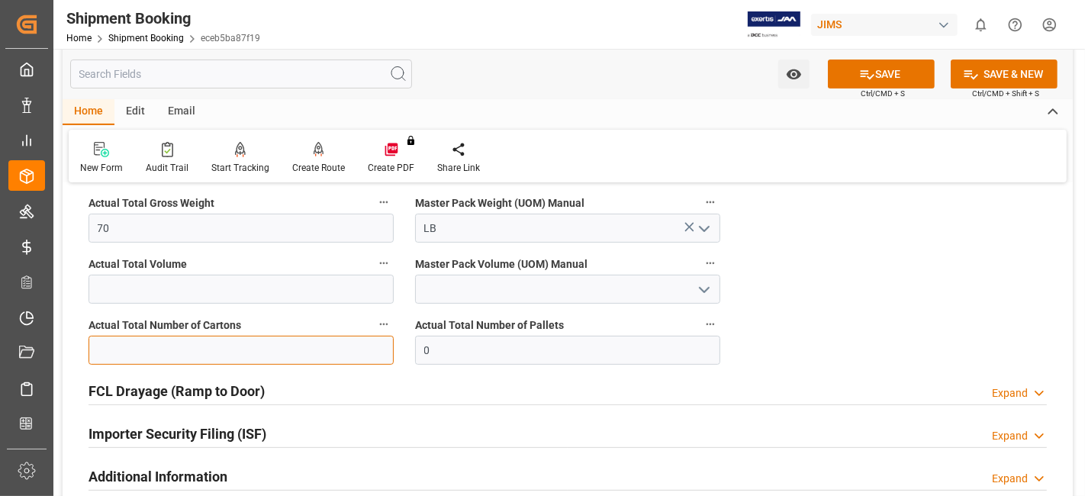
drag, startPoint x: 115, startPoint y: 351, endPoint x: 119, endPoint y: 343, distance: 8.5
click at [116, 349] on input "text" at bounding box center [240, 350] width 305 height 29
type input "2"
type input "3"
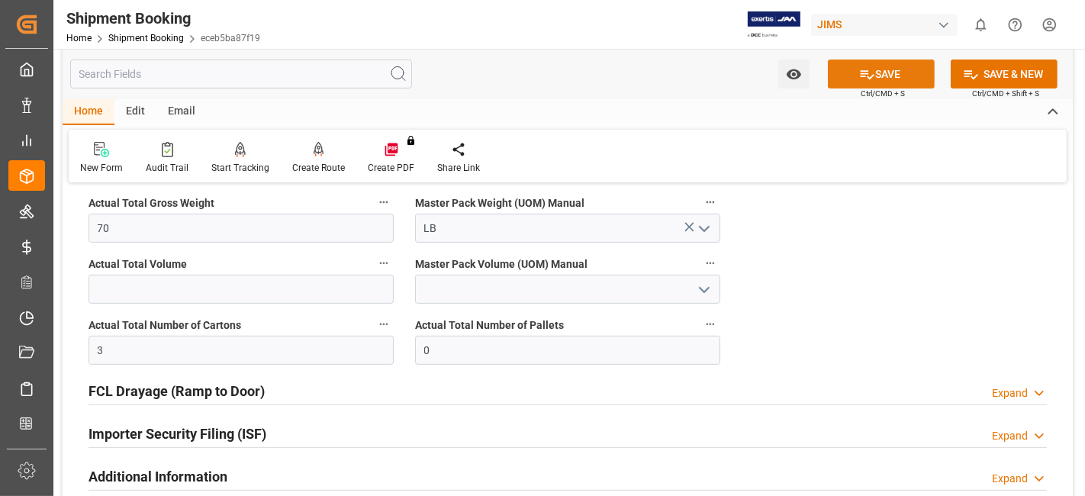
click at [885, 75] on button "SAVE" at bounding box center [881, 73] width 107 height 29
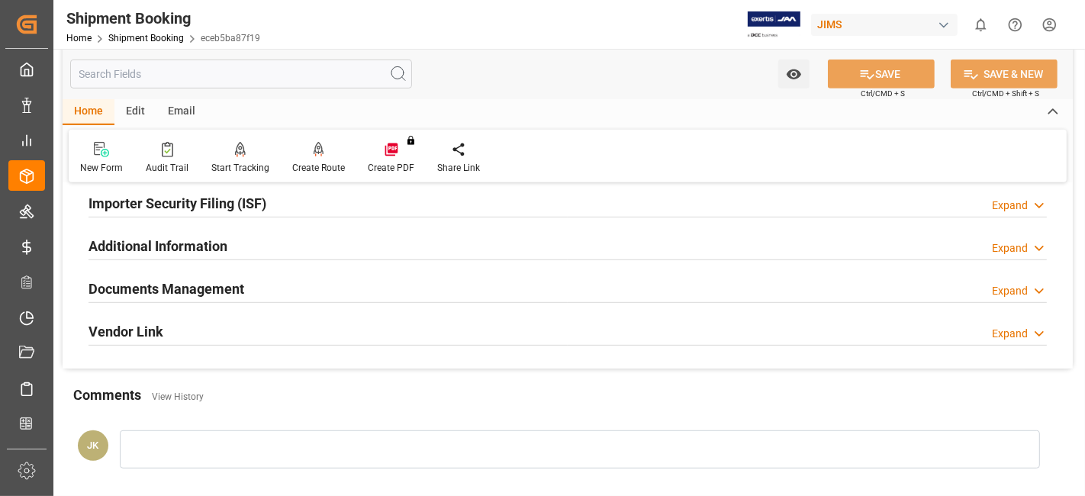
scroll to position [677, 0]
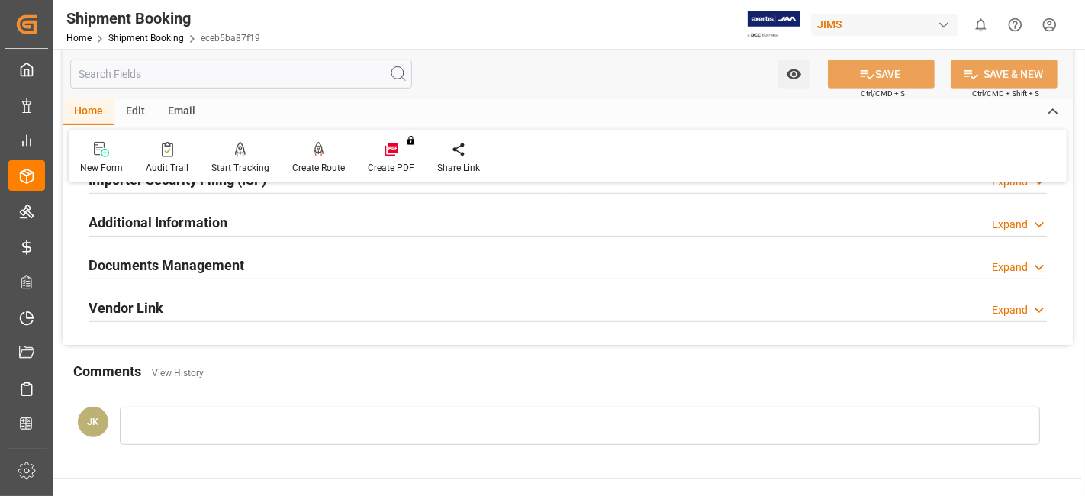
click at [212, 262] on h2 "Documents Management" at bounding box center [166, 265] width 156 height 21
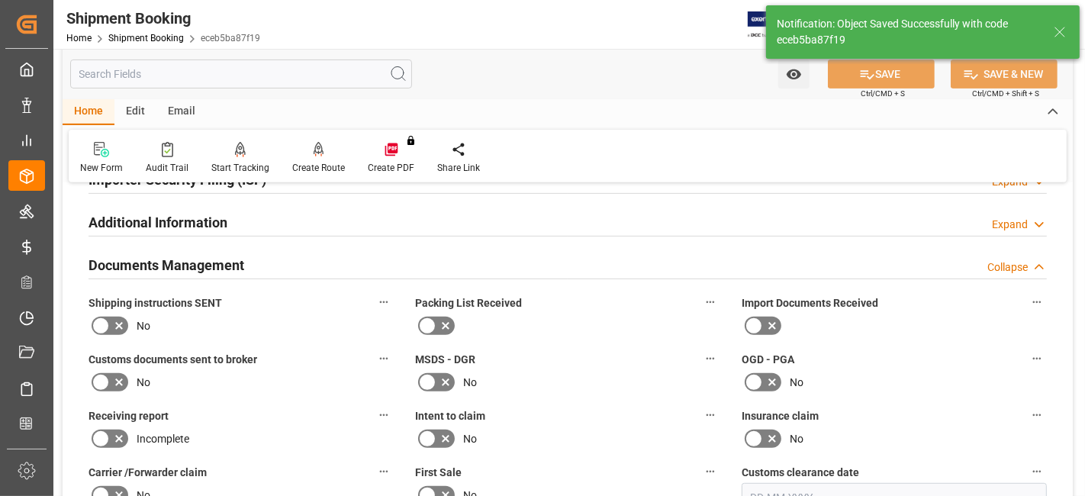
scroll to position [580, 0]
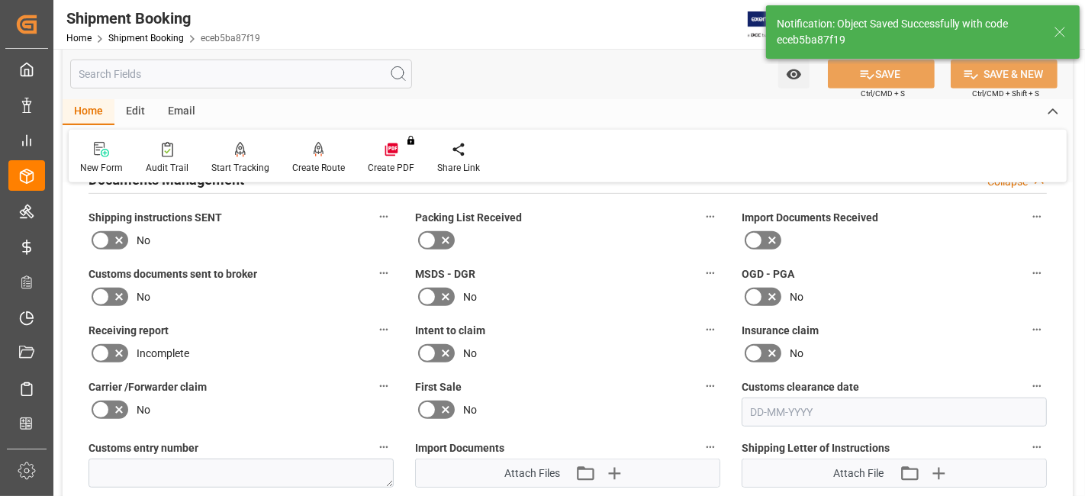
click at [114, 234] on icon at bounding box center [119, 240] width 18 height 18
click at [0, 0] on input "checkbox" at bounding box center [0, 0] width 0 height 0
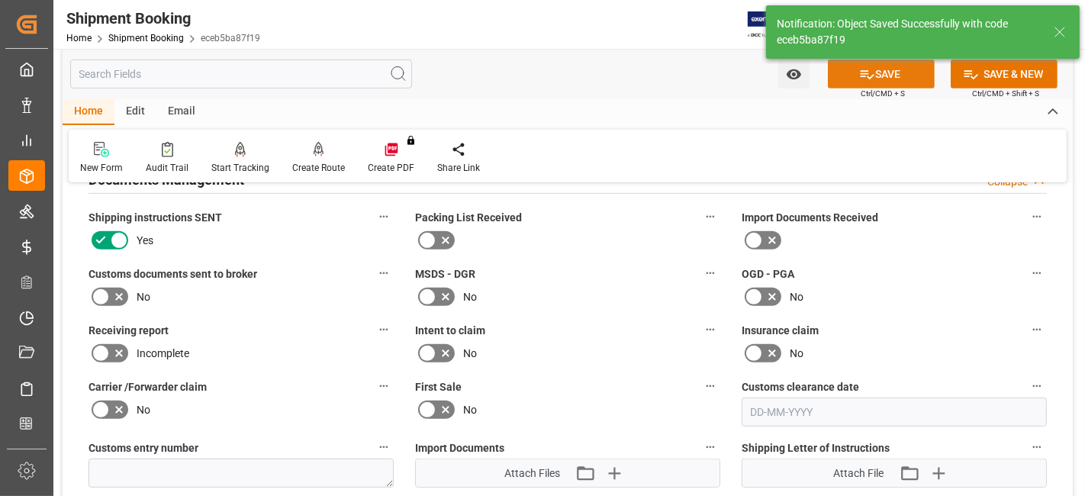
click at [876, 82] on button "SAVE" at bounding box center [881, 73] width 107 height 29
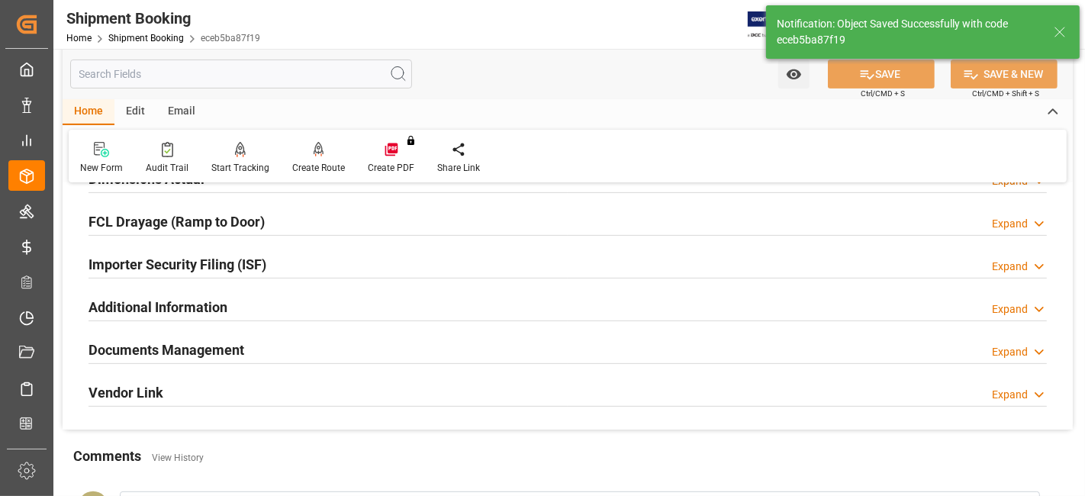
click at [256, 357] on div "Documents Management Expand" at bounding box center [567, 348] width 958 height 29
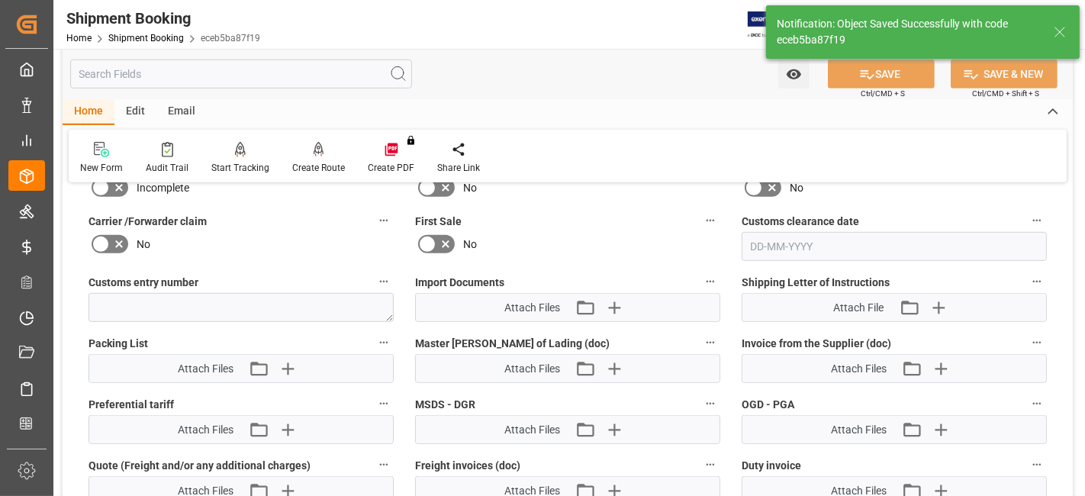
scroll to position [749, 0]
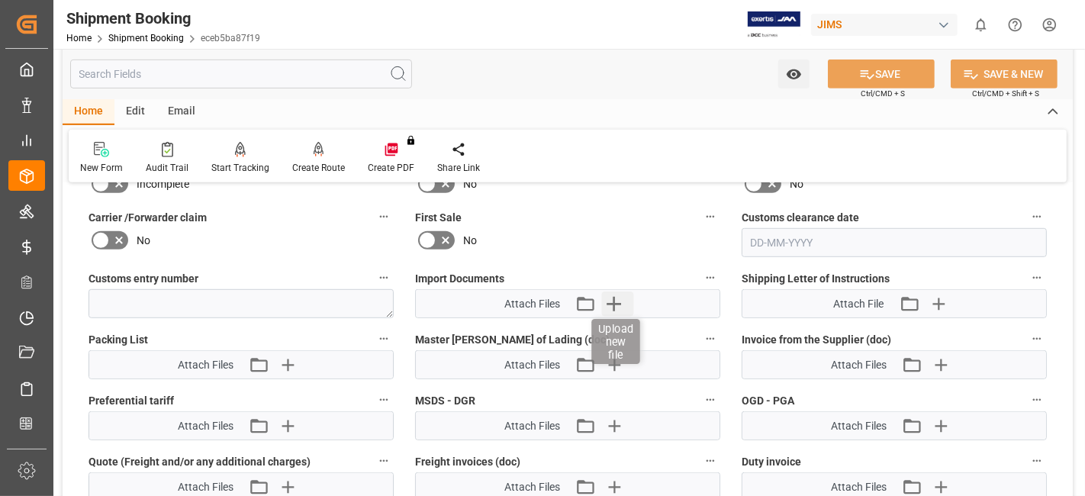
click at [610, 301] on icon "button" at bounding box center [614, 303] width 24 height 24
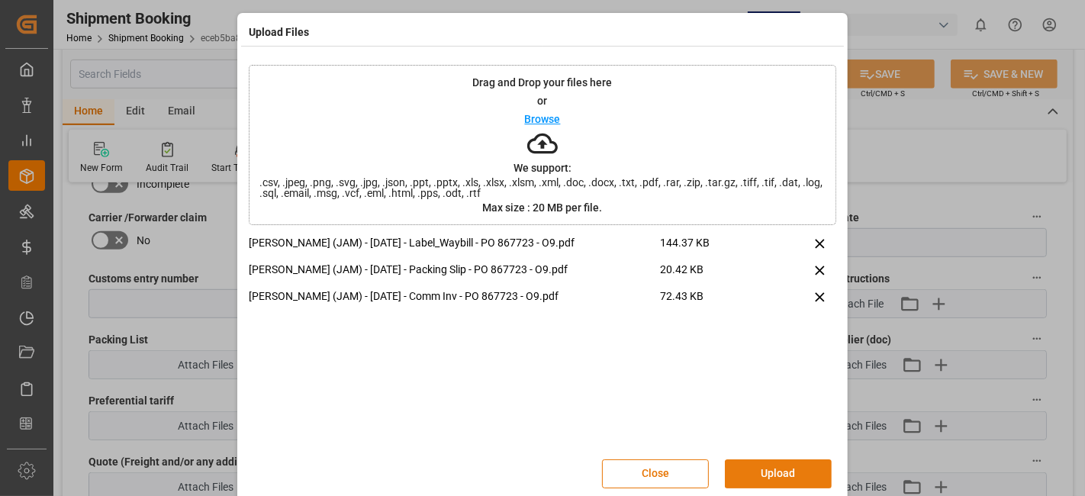
click at [765, 468] on button "Upload" at bounding box center [778, 473] width 107 height 29
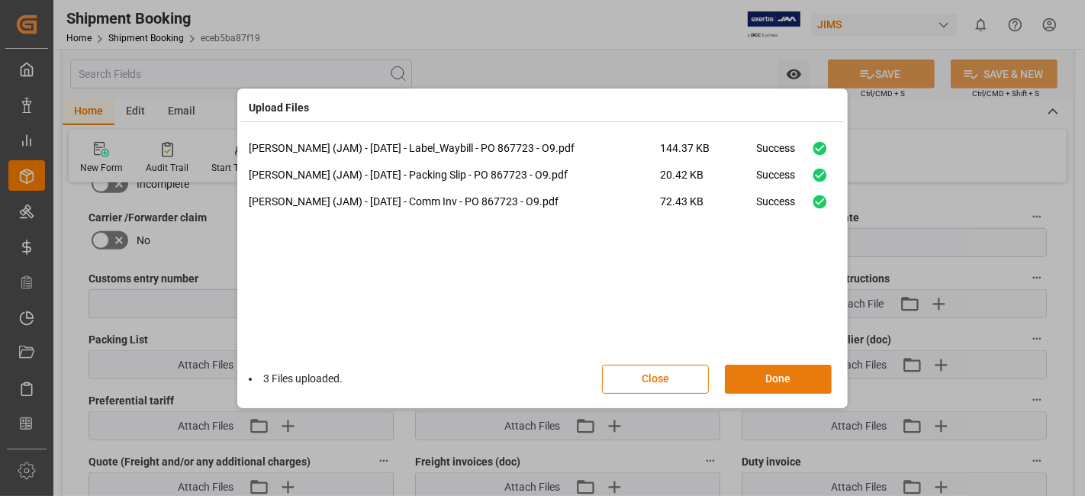
click at [769, 384] on button "Done" at bounding box center [778, 379] width 107 height 29
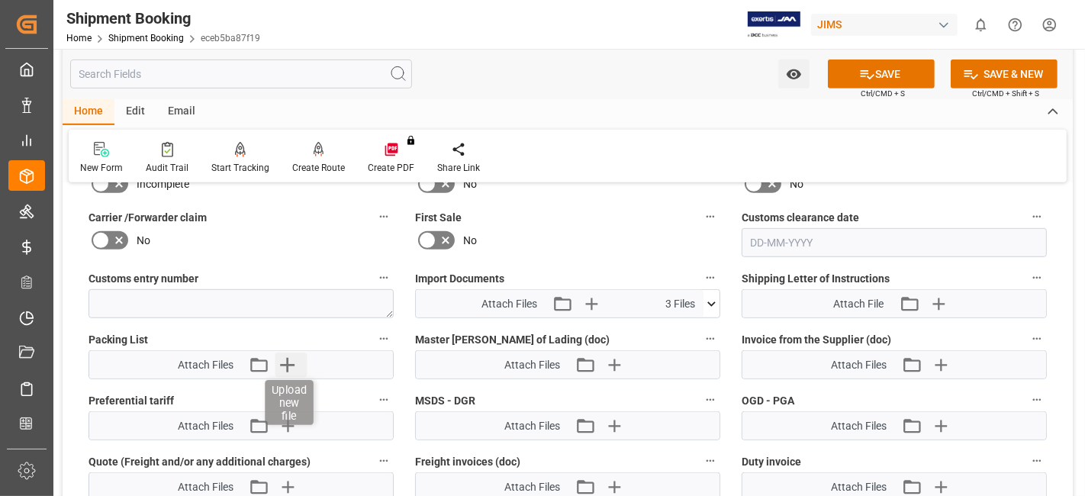
click at [296, 352] on icon "button" at bounding box center [287, 364] width 24 height 24
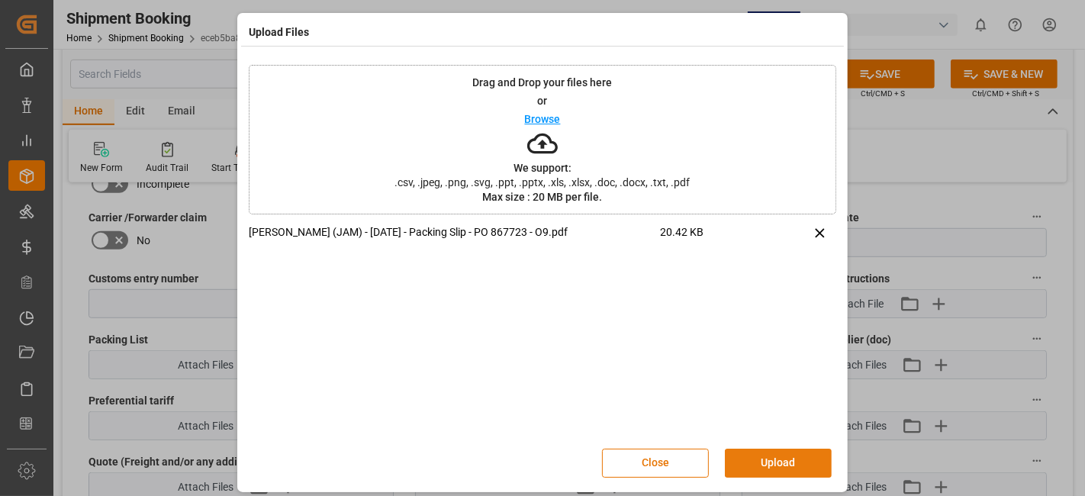
click at [776, 465] on button "Upload" at bounding box center [778, 462] width 107 height 29
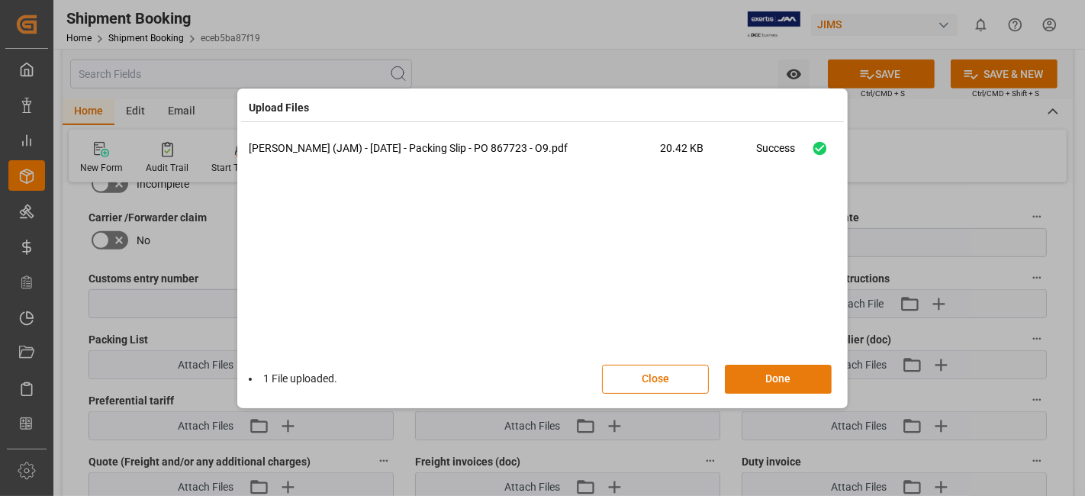
click at [773, 370] on button "Done" at bounding box center [778, 379] width 107 height 29
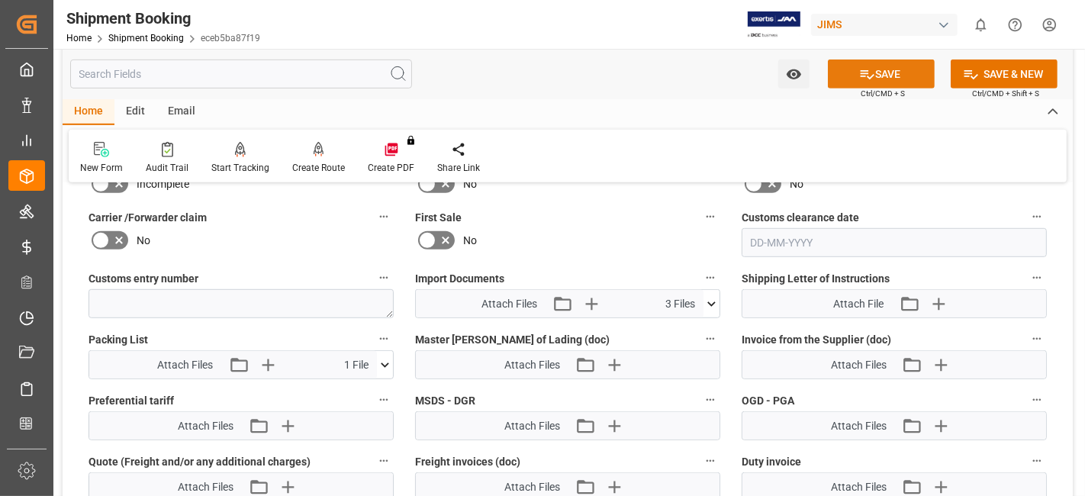
click at [886, 69] on button "SAVE" at bounding box center [881, 73] width 107 height 29
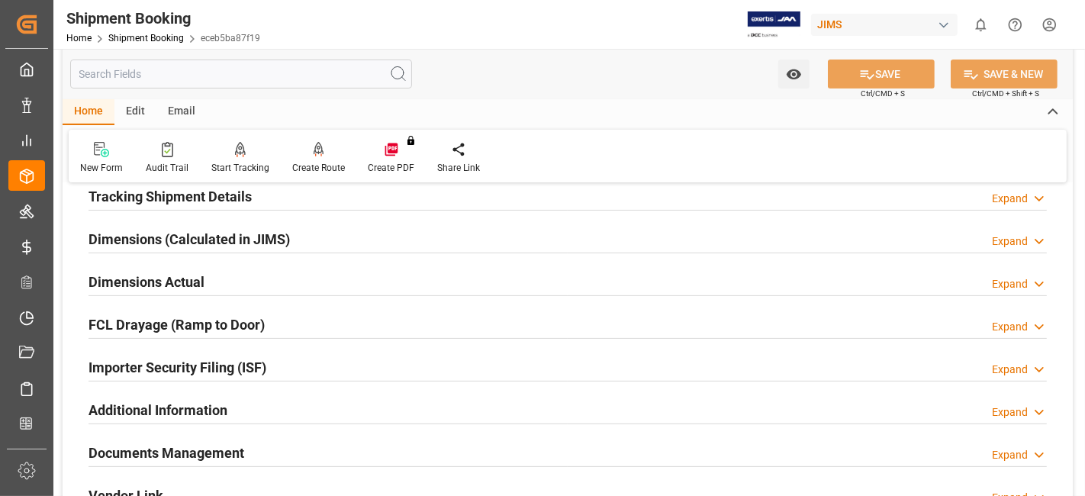
scroll to position [52, 0]
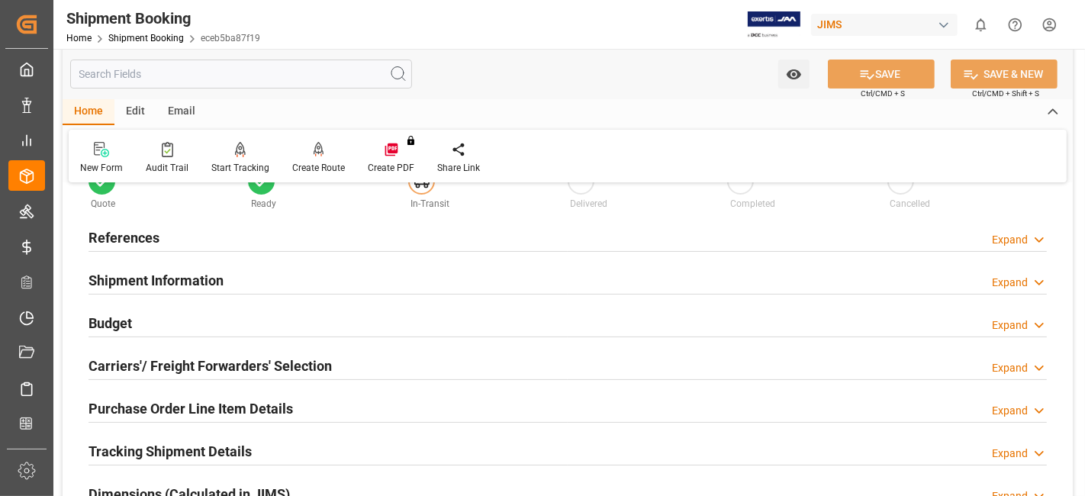
click at [154, 229] on h2 "References" at bounding box center [123, 237] width 71 height 21
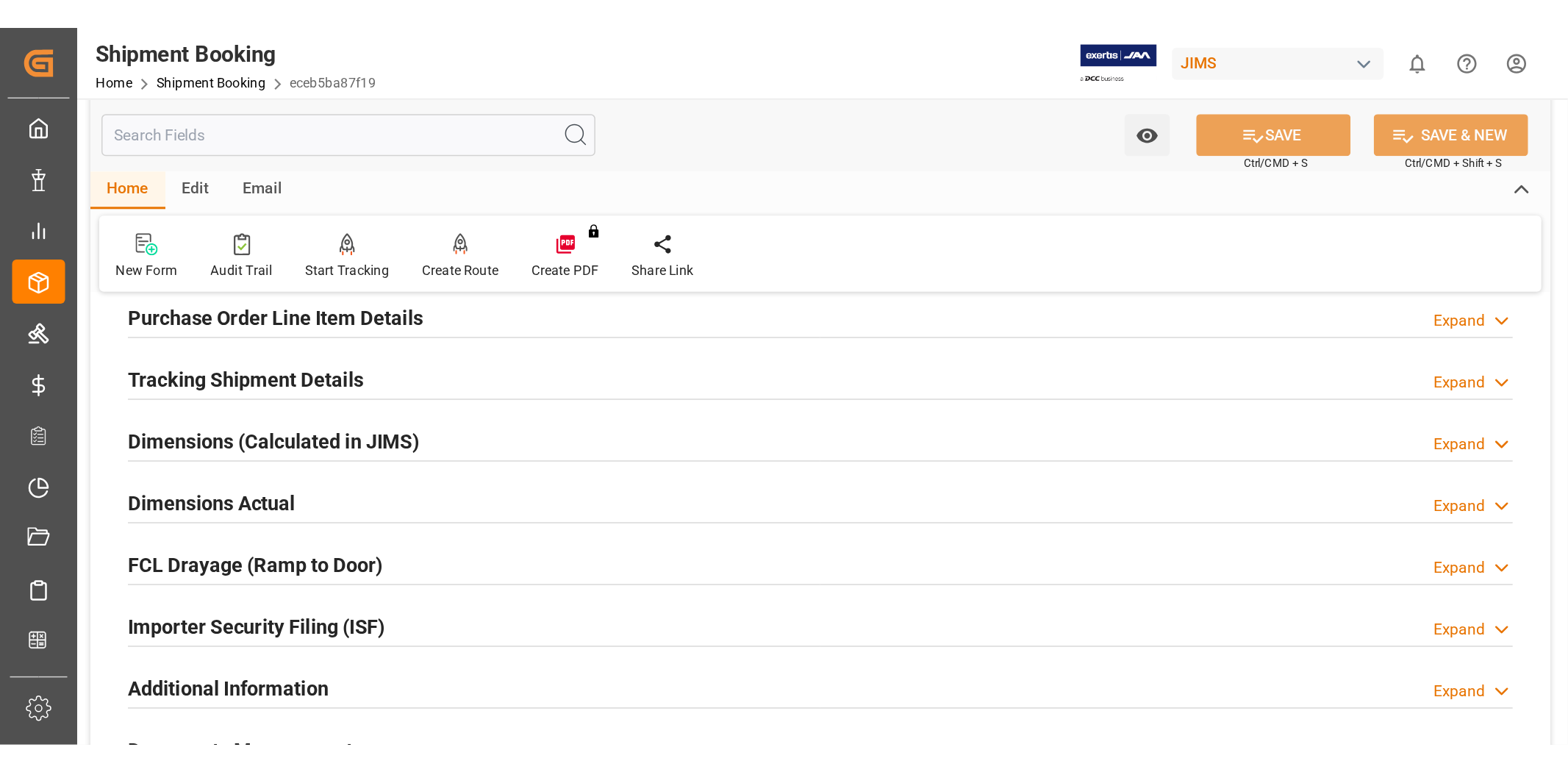
scroll to position [541, 0]
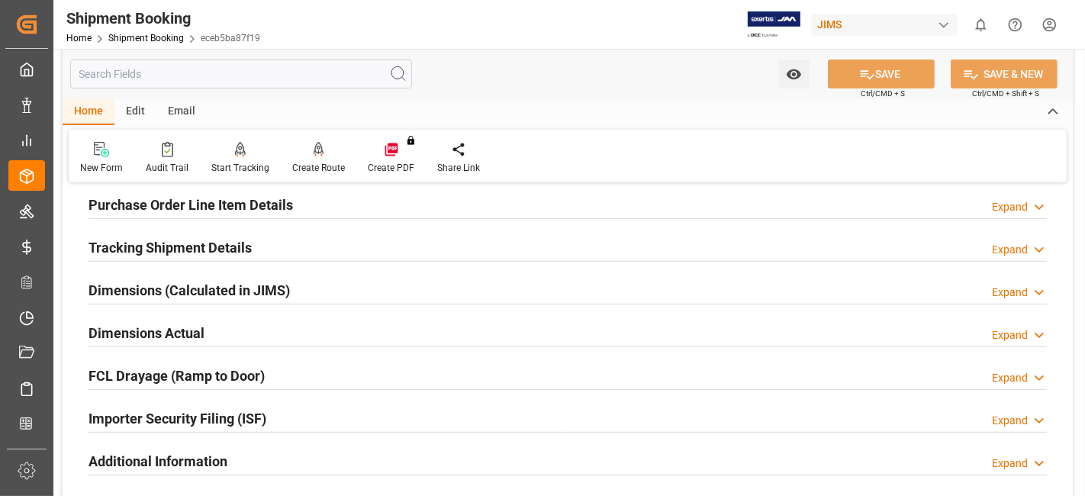
click at [163, 252] on h2 "Tracking Shipment Details" at bounding box center [169, 247] width 163 height 21
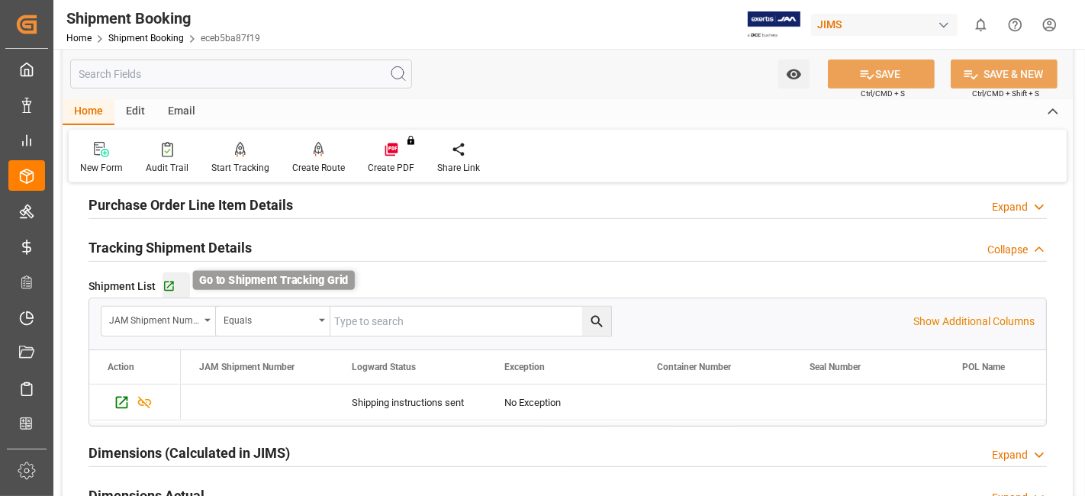
click at [169, 288] on icon "button" at bounding box center [169, 286] width 10 height 10
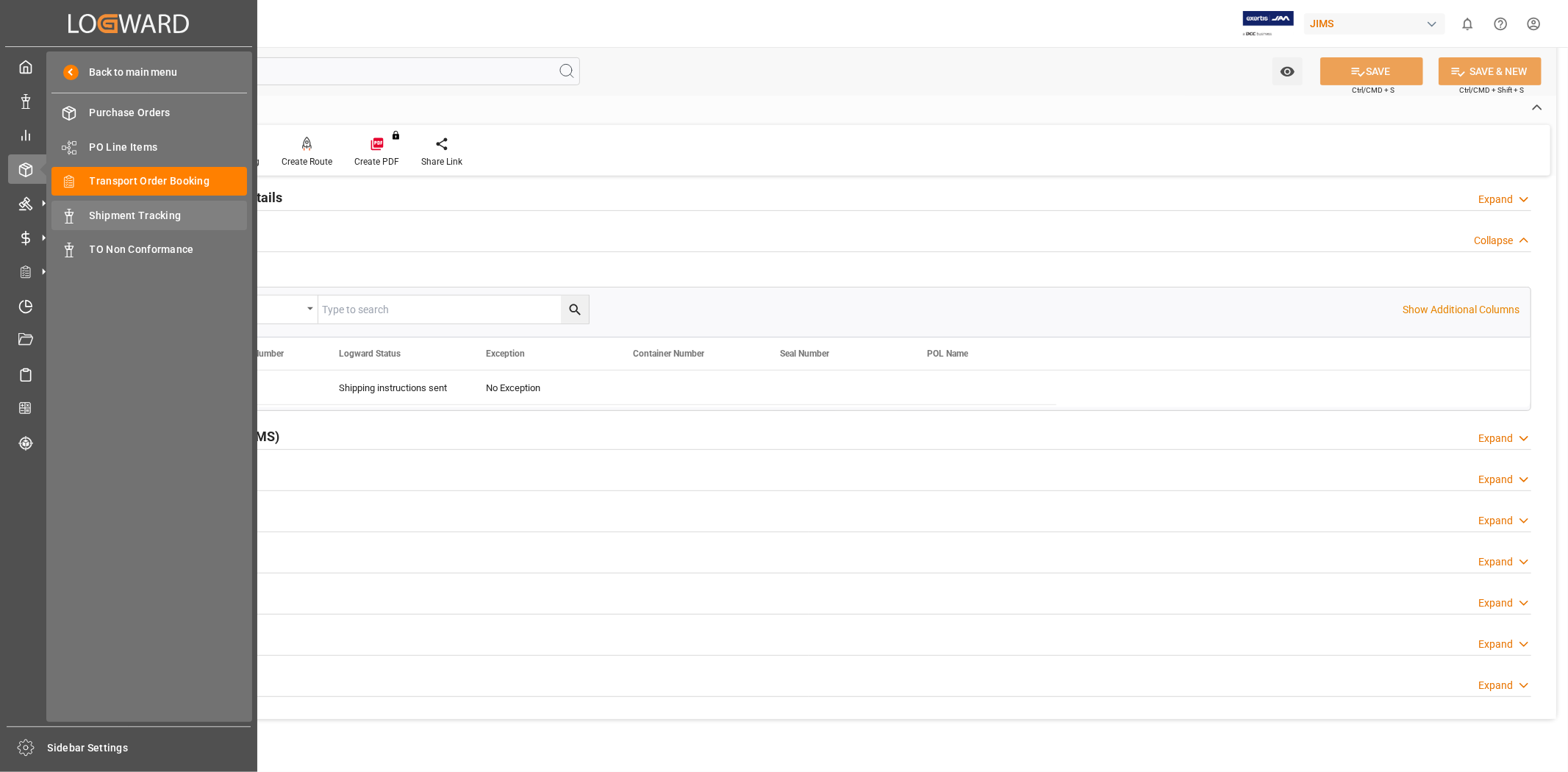
click at [136, 217] on span "Shipment Tracking" at bounding box center [169, 216] width 158 height 15
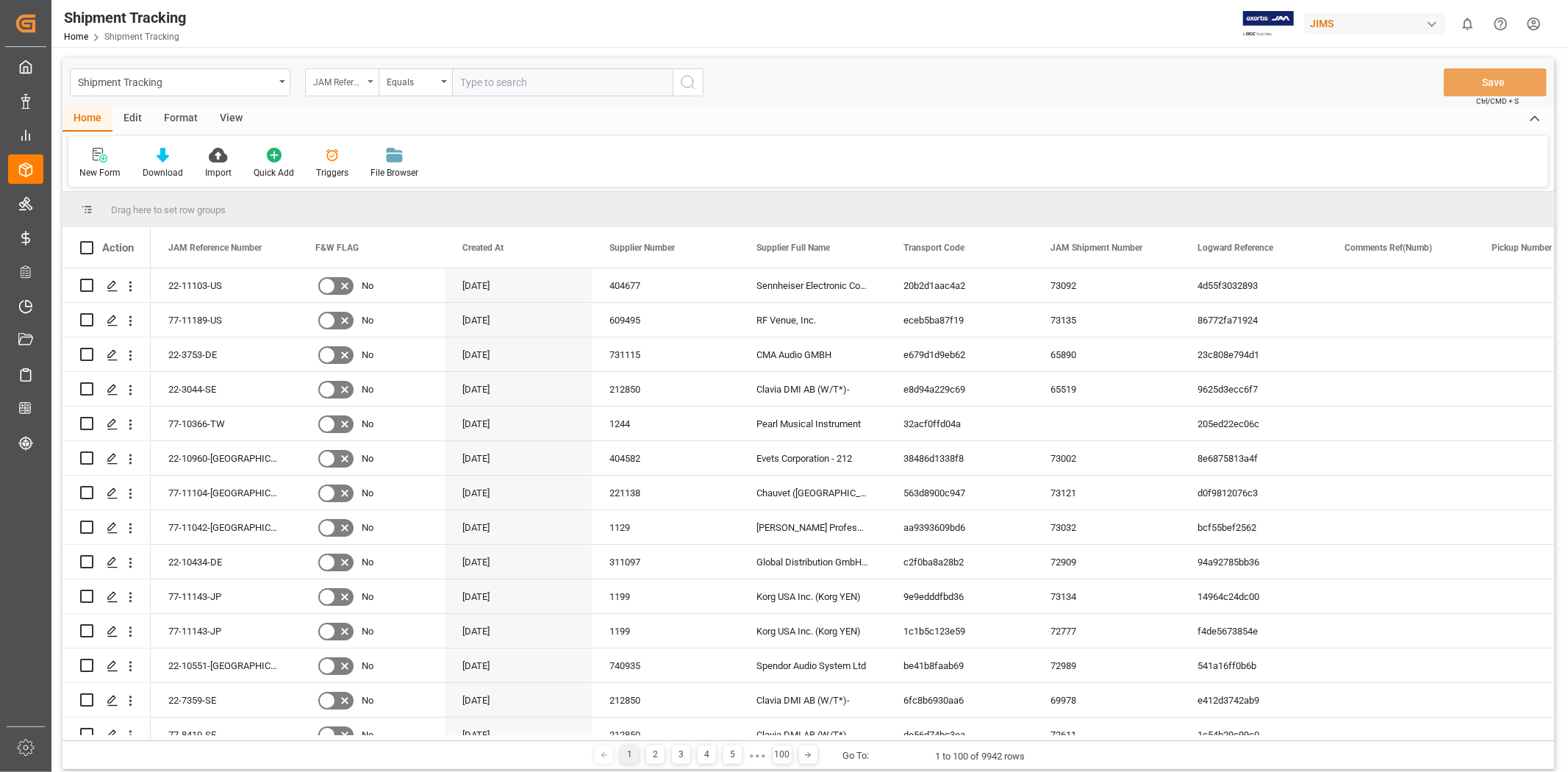
click at [341, 92] on div "JAM Reference Number" at bounding box center [342, 82] width 73 height 28
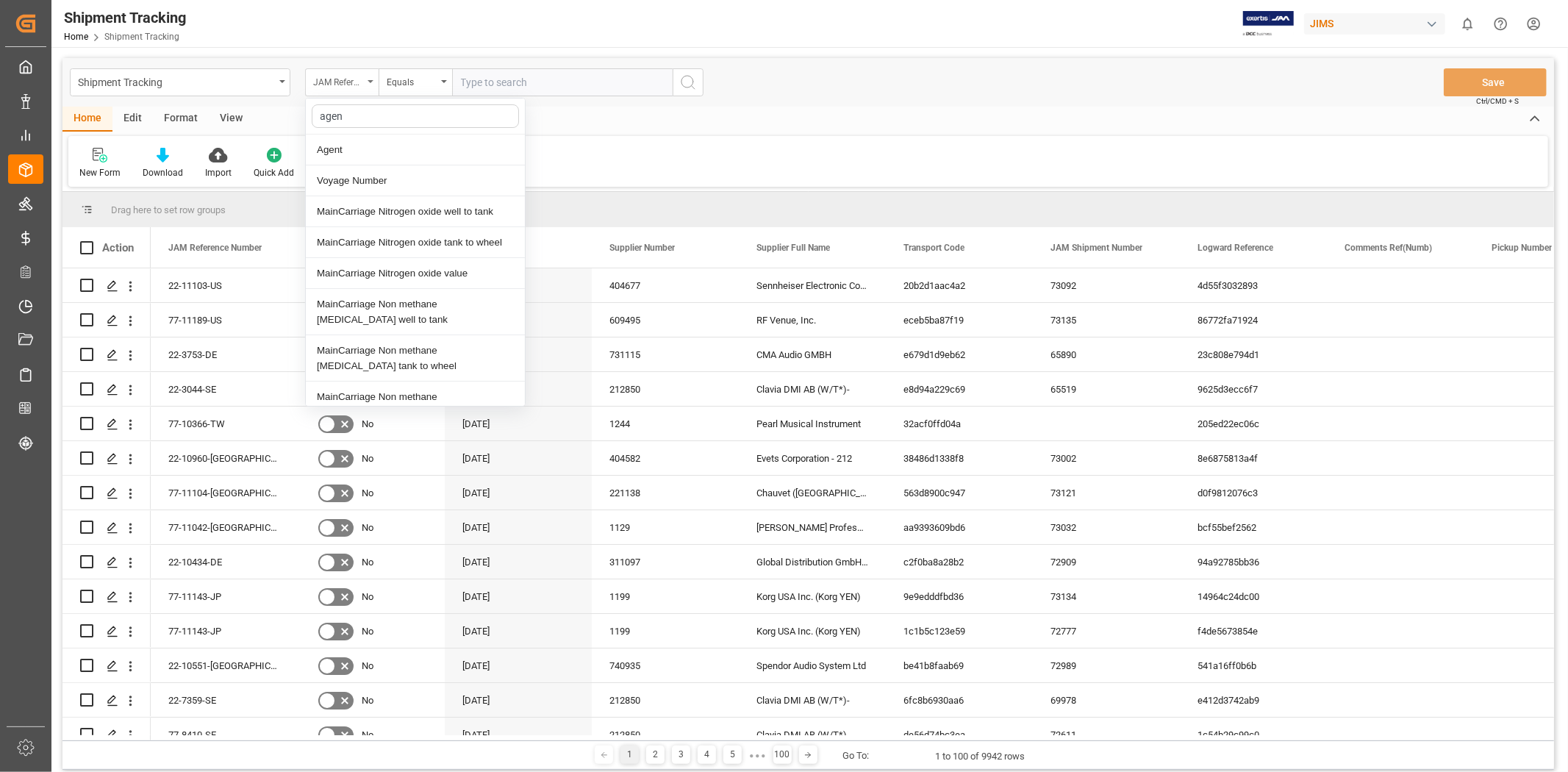
type input "agent"
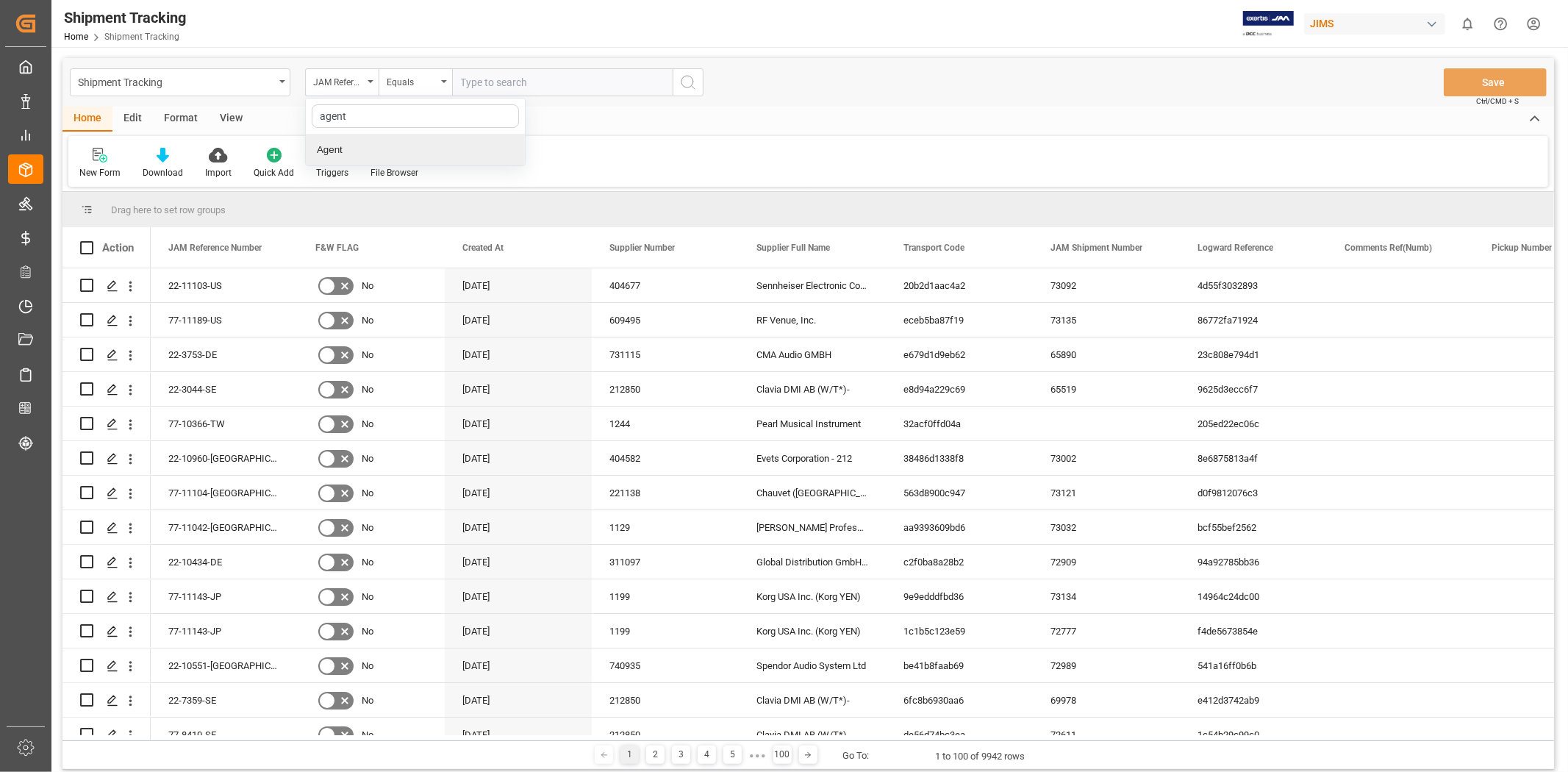
click at [375, 150] on div "Agent" at bounding box center [414, 150] width 219 height 31
click at [529, 94] on button "Select Items" at bounding box center [562, 82] width 221 height 28
type input "jang"
click at [539, 147] on span "[PERSON_NAME]" at bounding box center [521, 149] width 80 height 12
click at [482, 147] on input "[PERSON_NAME]" at bounding box center [467, 149] width 29 height 29
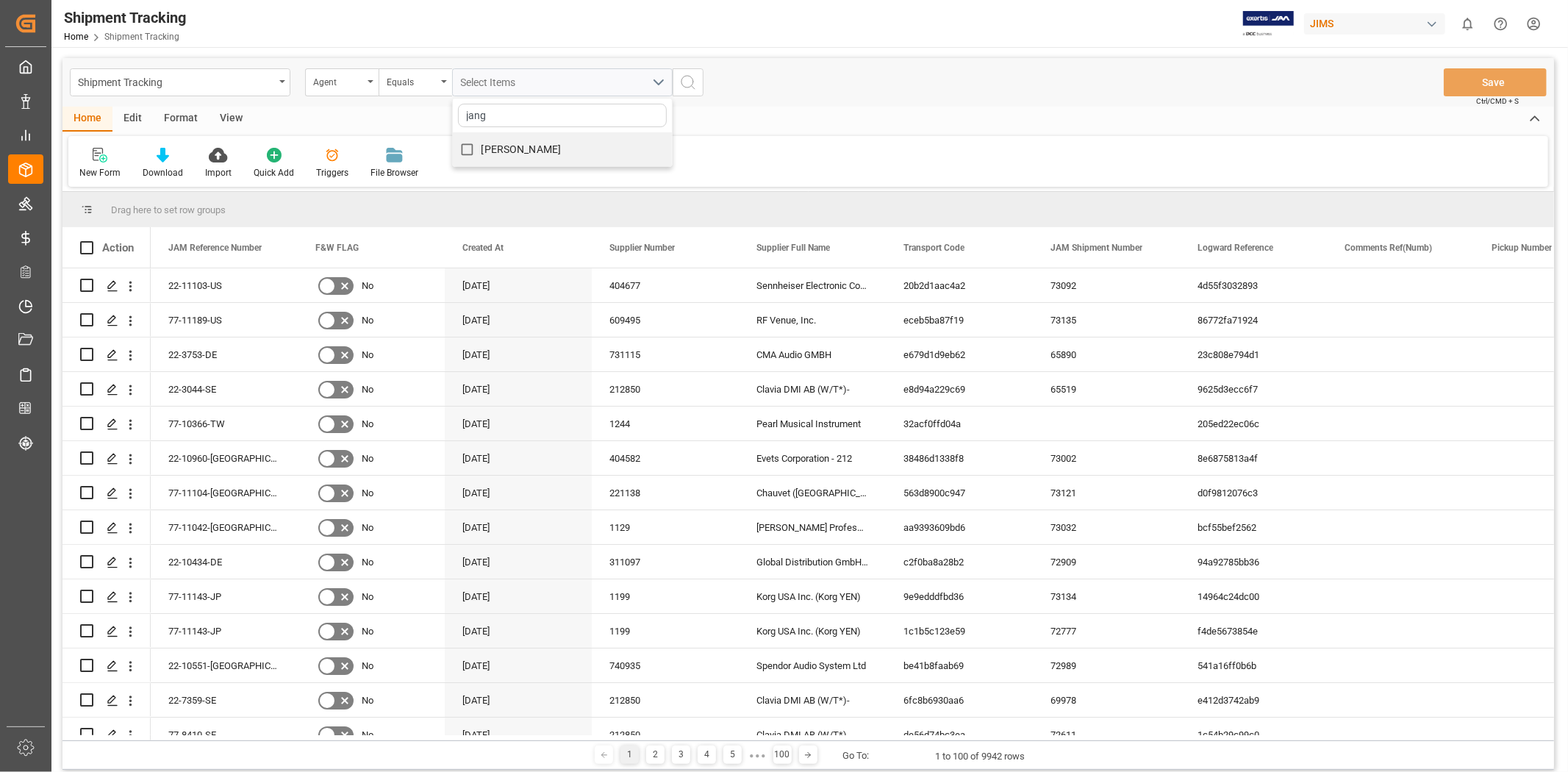
checkbox input "true"
click at [683, 86] on circle "search button" at bounding box center [687, 82] width 12 height 12
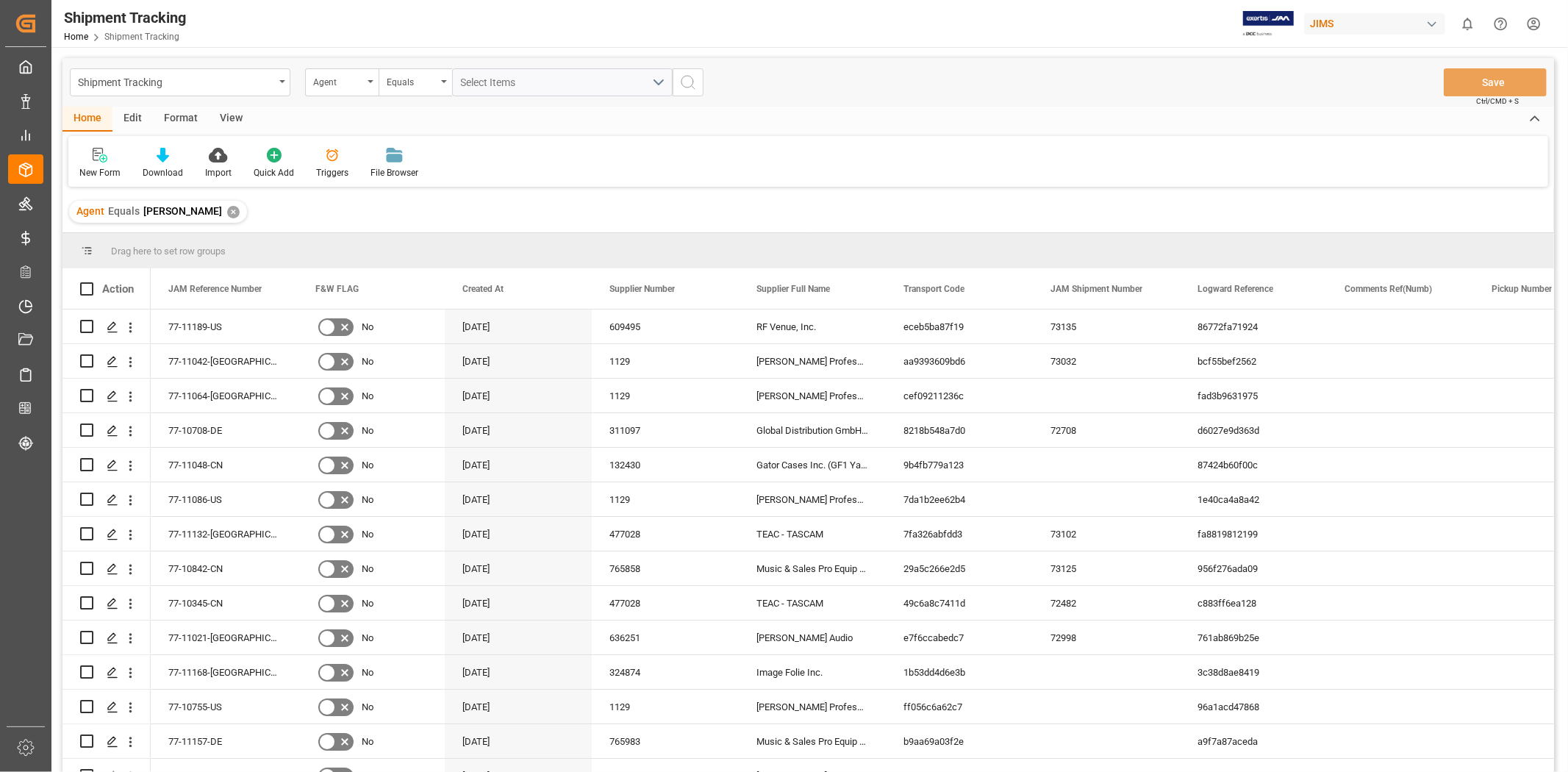
click at [229, 123] on div "View" at bounding box center [231, 120] width 45 height 25
click at [89, 160] on icon at bounding box center [93, 154] width 14 height 14
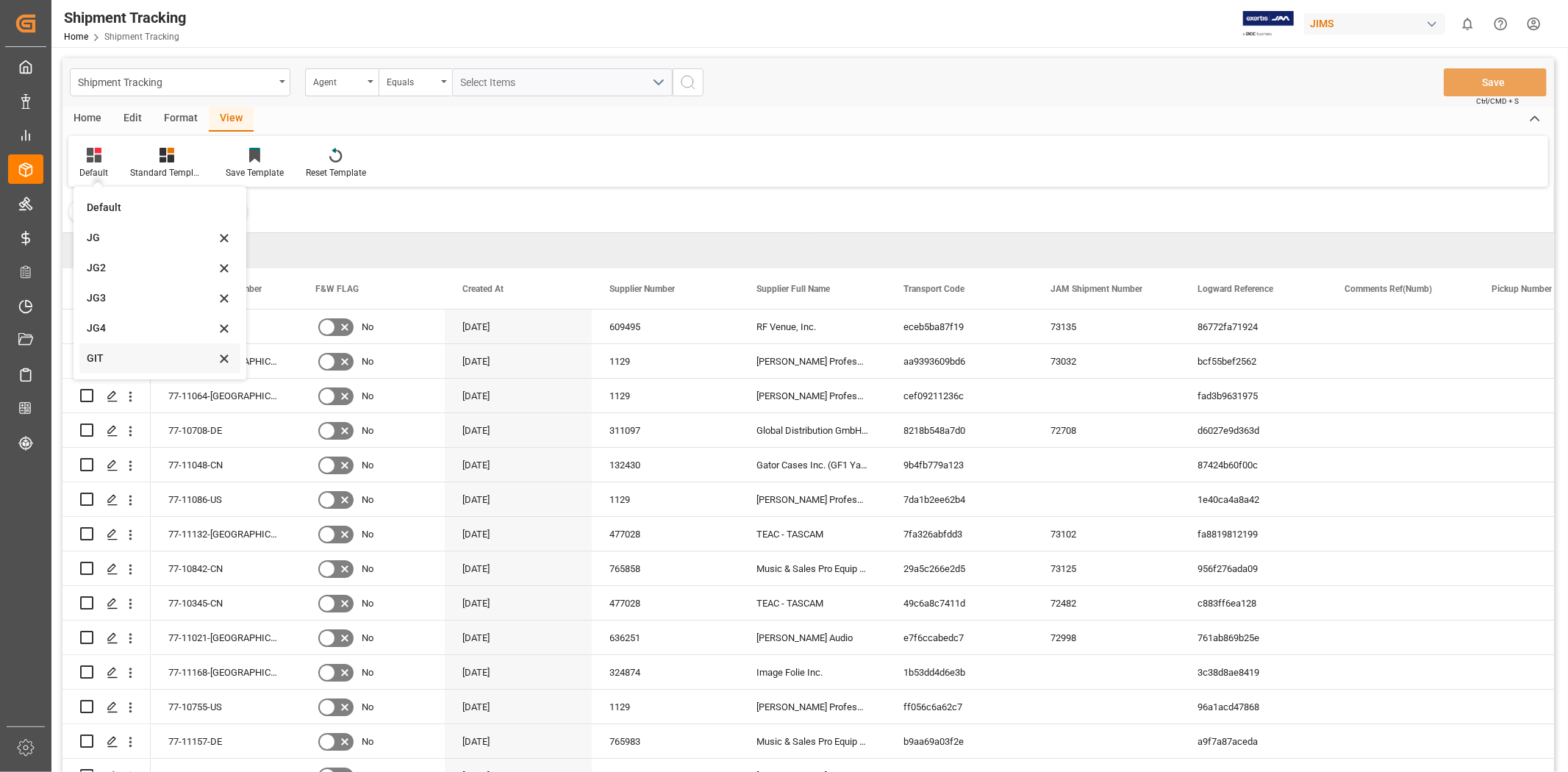
click at [120, 363] on div "GIT" at bounding box center [150, 359] width 128 height 15
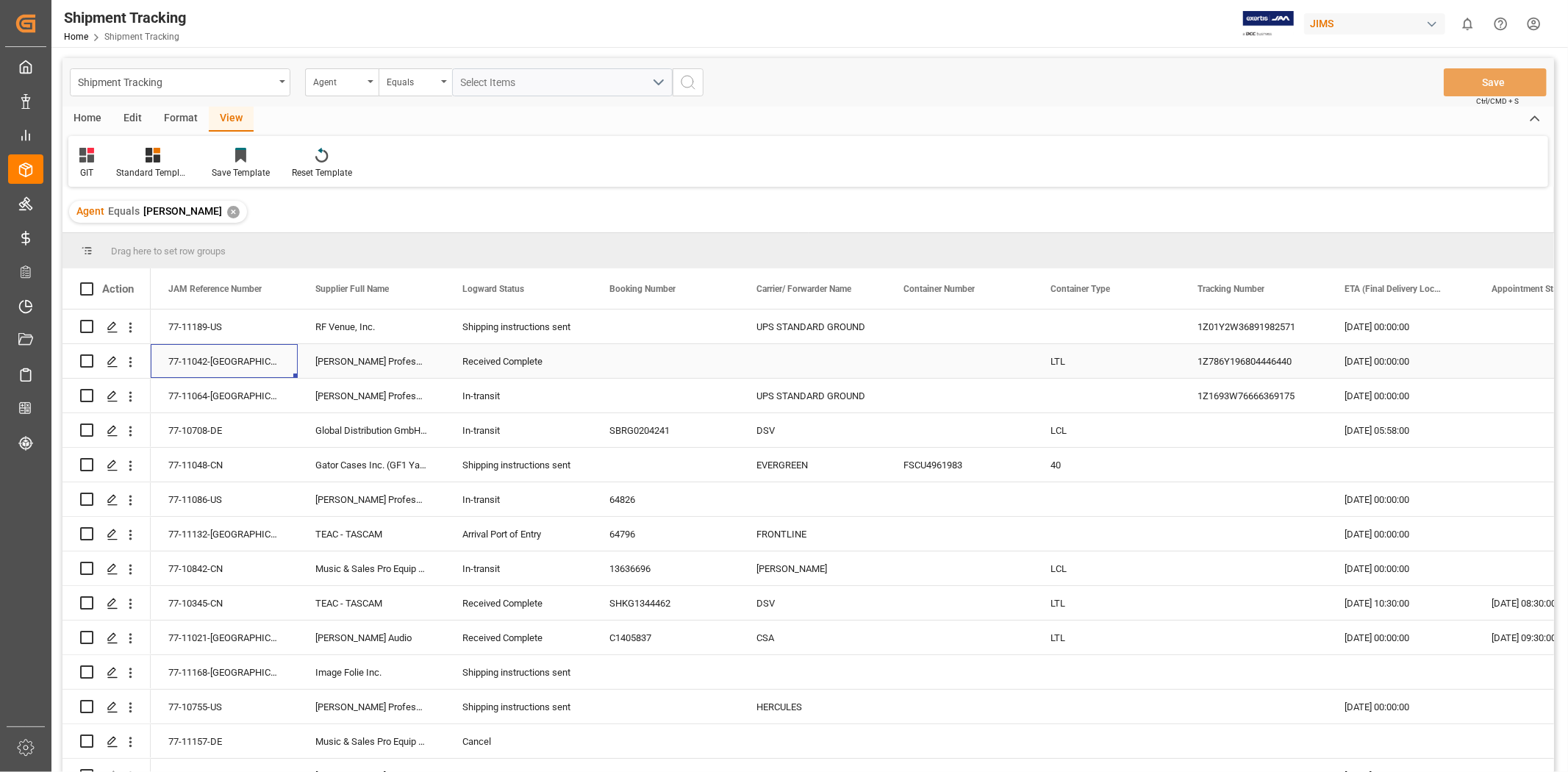
click at [210, 364] on div "77-11042-[GEOGRAPHIC_DATA]" at bounding box center [224, 360] width 147 height 34
click at [803, 356] on div "Press SPACE to select this row." at bounding box center [812, 360] width 147 height 34
click at [802, 355] on div "Press SPACE to select this row." at bounding box center [812, 360] width 147 height 34
click at [798, 327] on div "UPS STANDARD GROUND" at bounding box center [812, 326] width 147 height 34
click at [794, 359] on div "Press SPACE to select this row." at bounding box center [812, 360] width 147 height 34
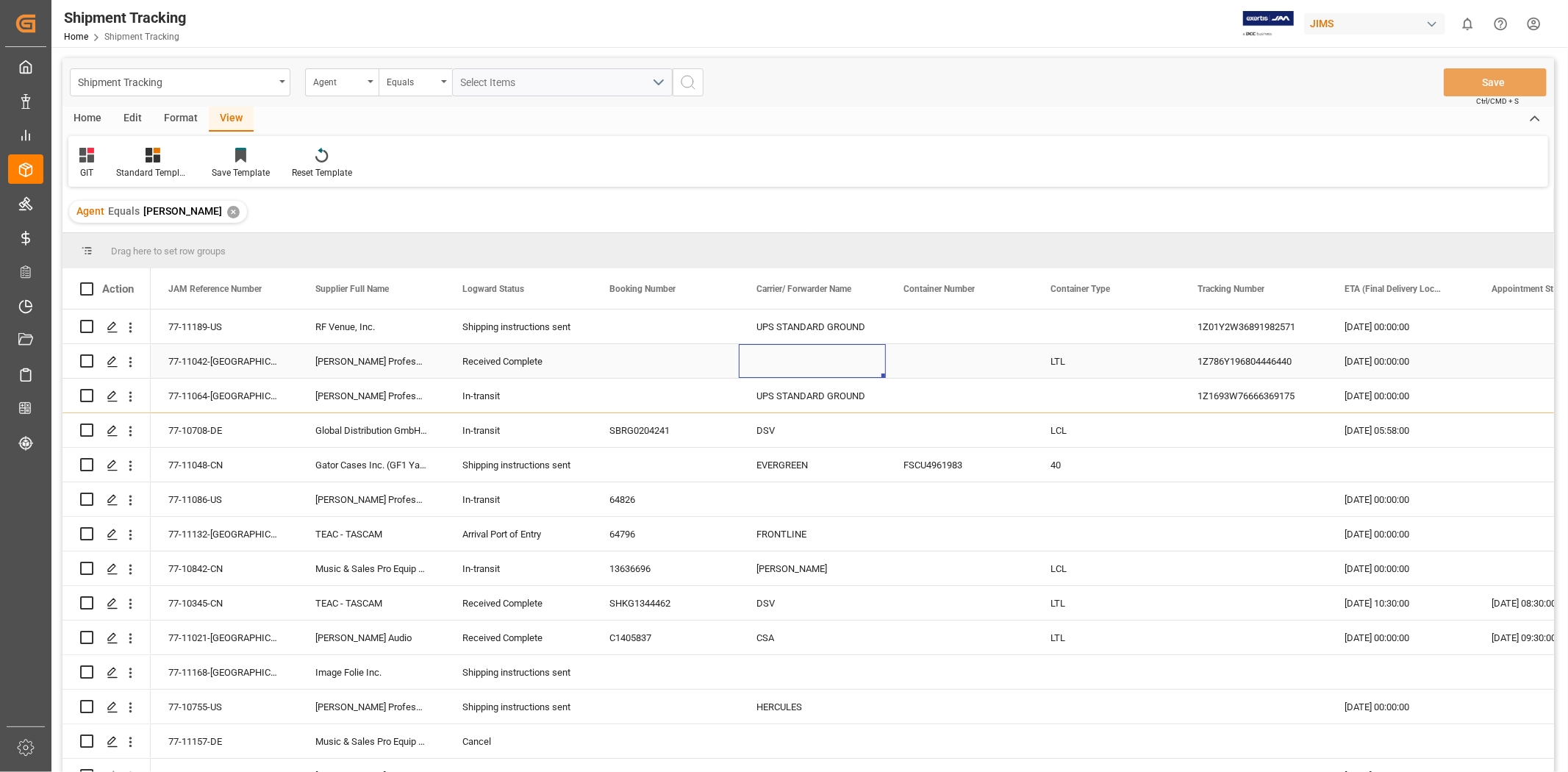
click at [794, 359] on div "Press SPACE to select this row." at bounding box center [812, 360] width 147 height 34
click at [794, 359] on input "Press SPACE to select this row." at bounding box center [812, 369] width 123 height 28
type input "UPS STANDARD GROUND"
click at [792, 428] on div "DSV" at bounding box center [812, 430] width 147 height 34
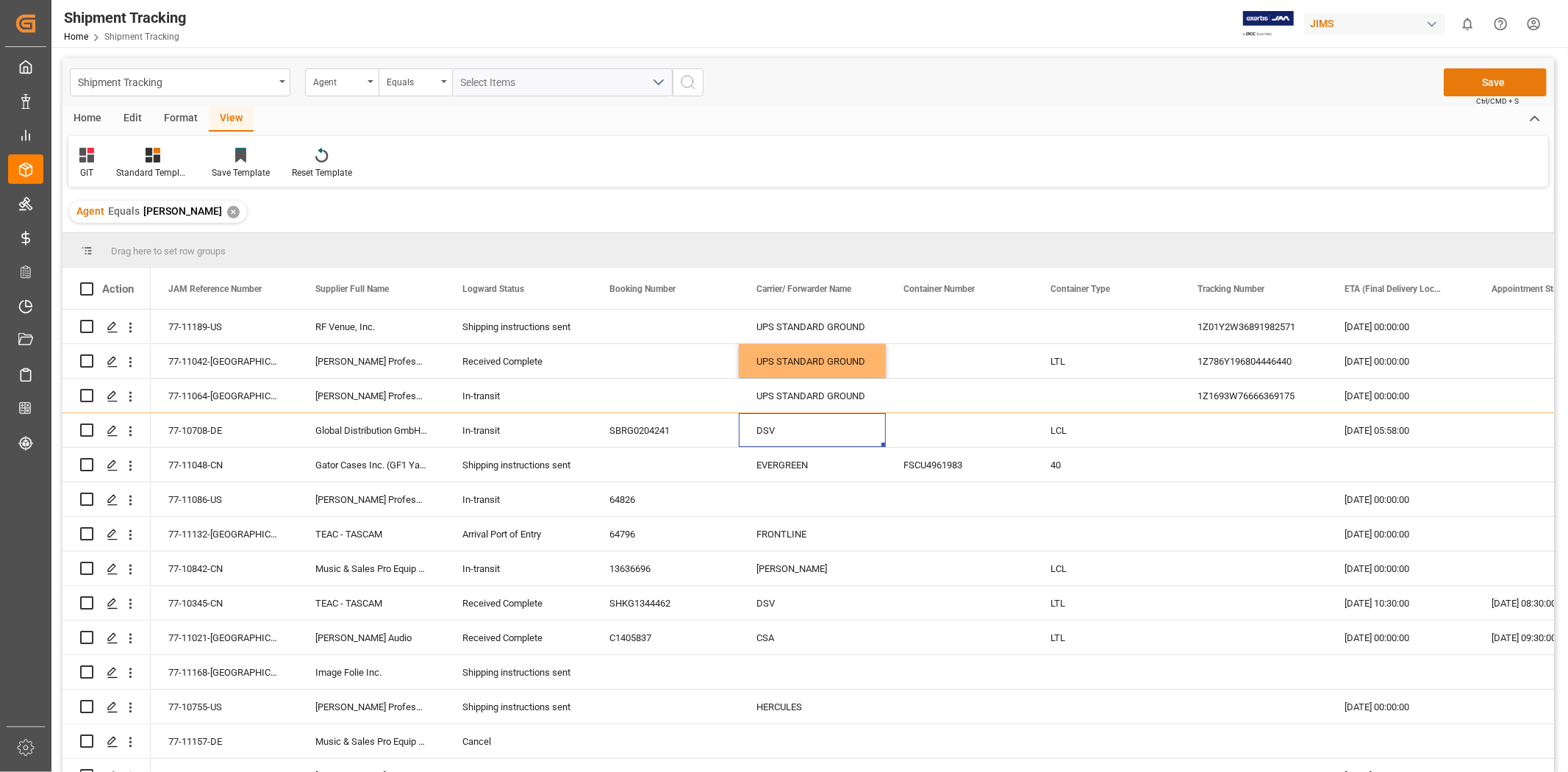
click at [1045, 79] on button "Save" at bounding box center [1495, 82] width 103 height 28
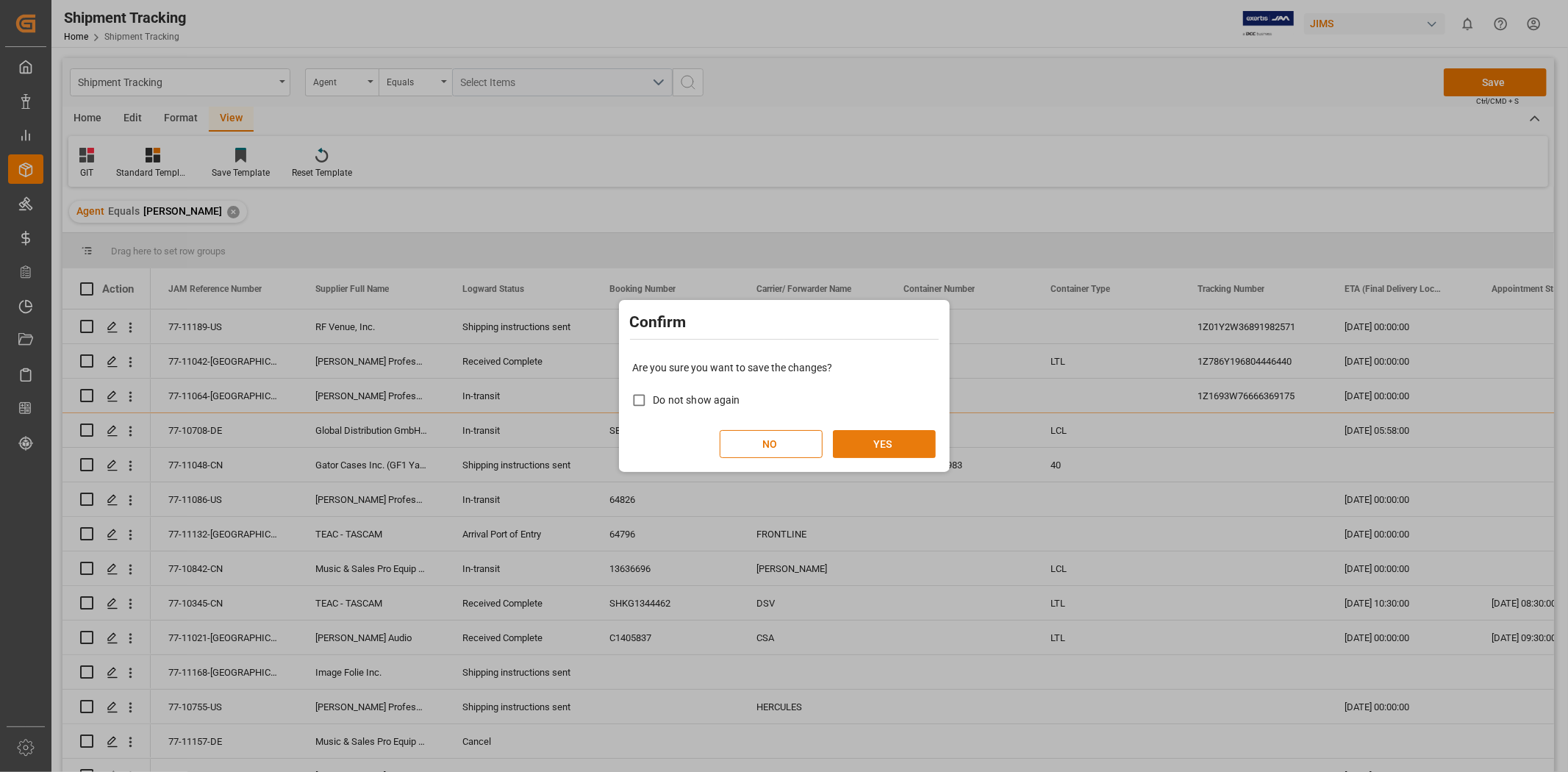
click at [888, 436] on button "YES" at bounding box center [884, 443] width 103 height 28
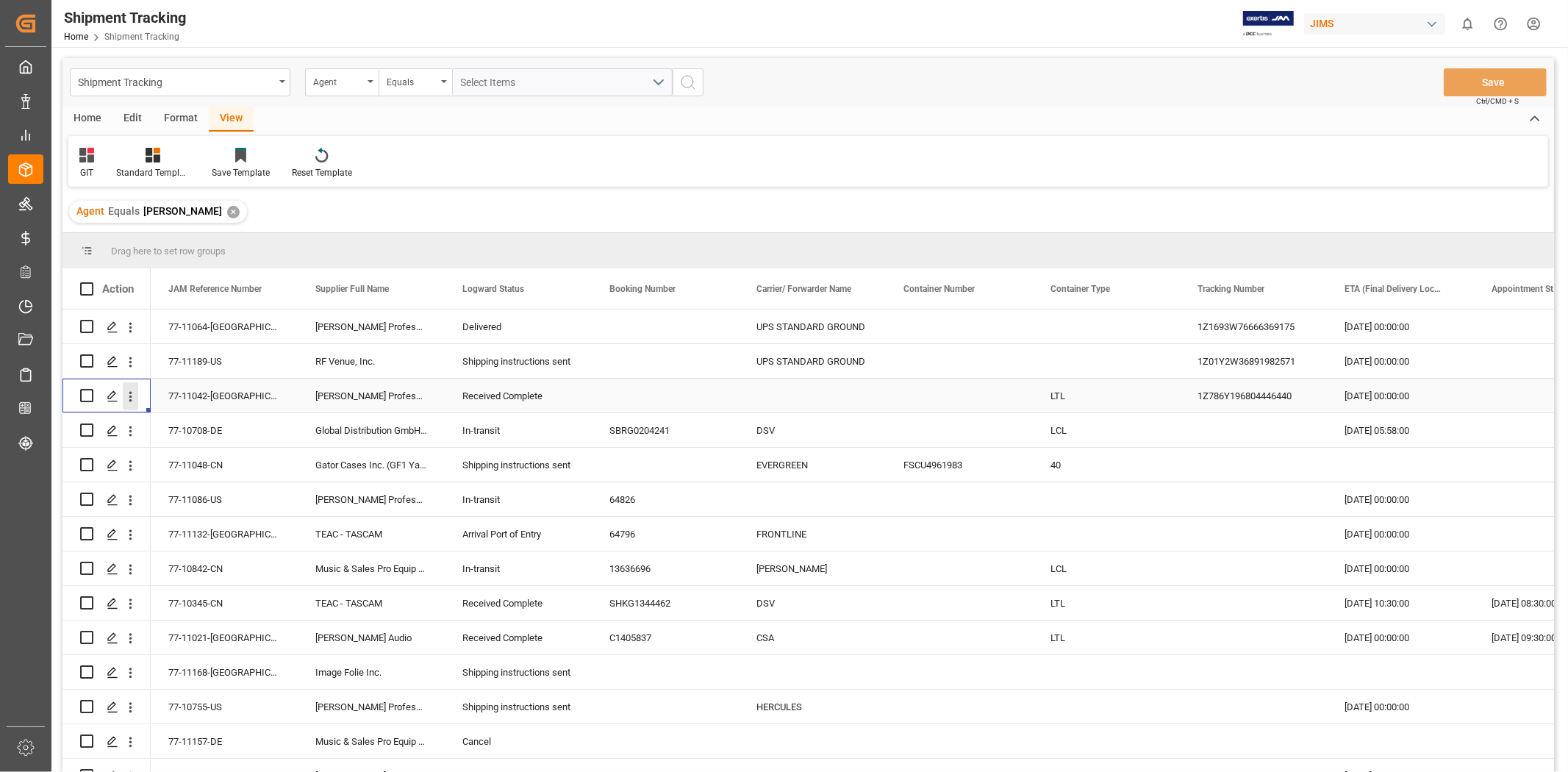
click at [129, 398] on icon "open menu" at bounding box center [130, 396] width 15 height 15
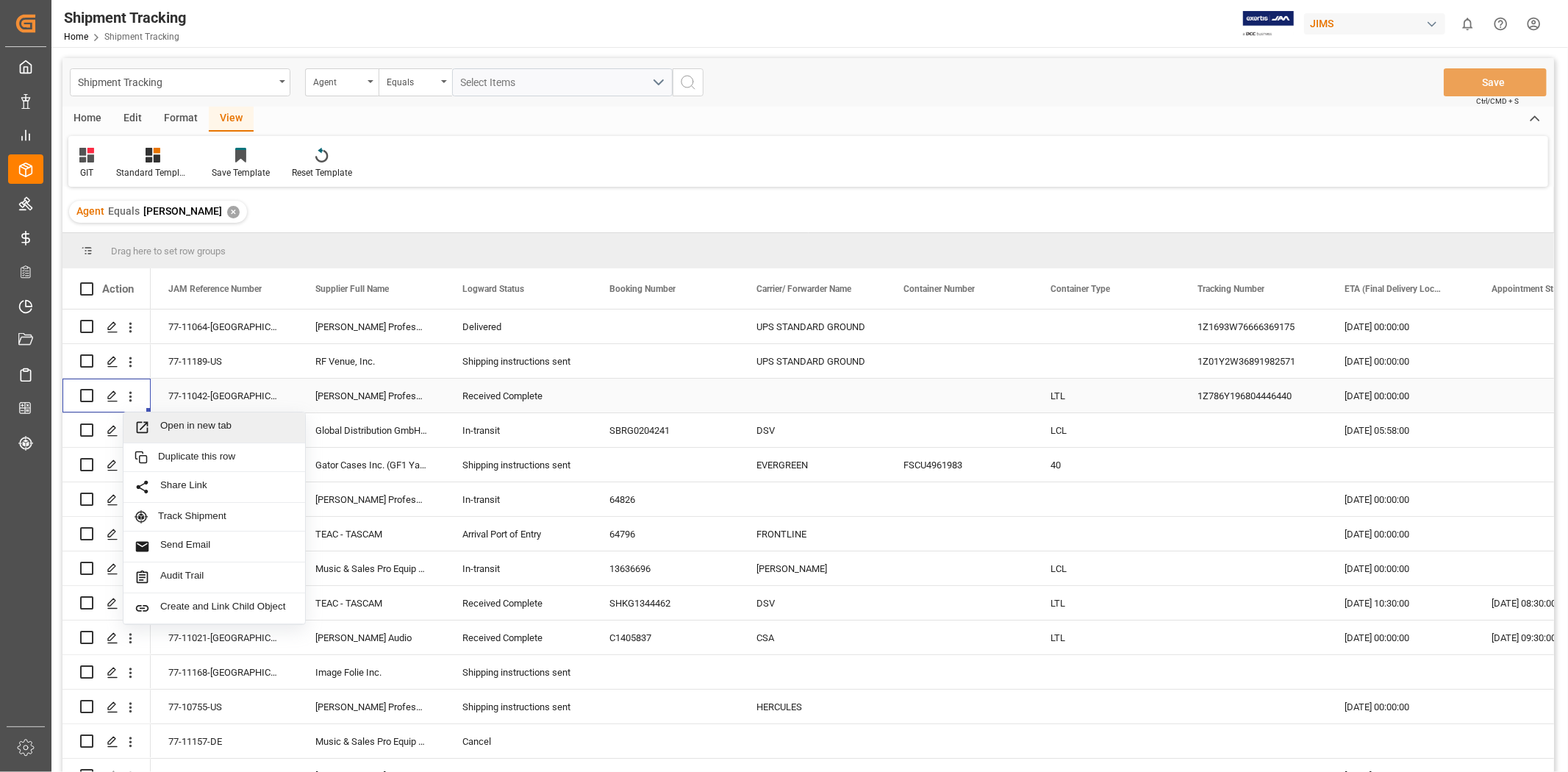
click at [163, 424] on span "Open in new tab" at bounding box center [226, 428] width 134 height 15
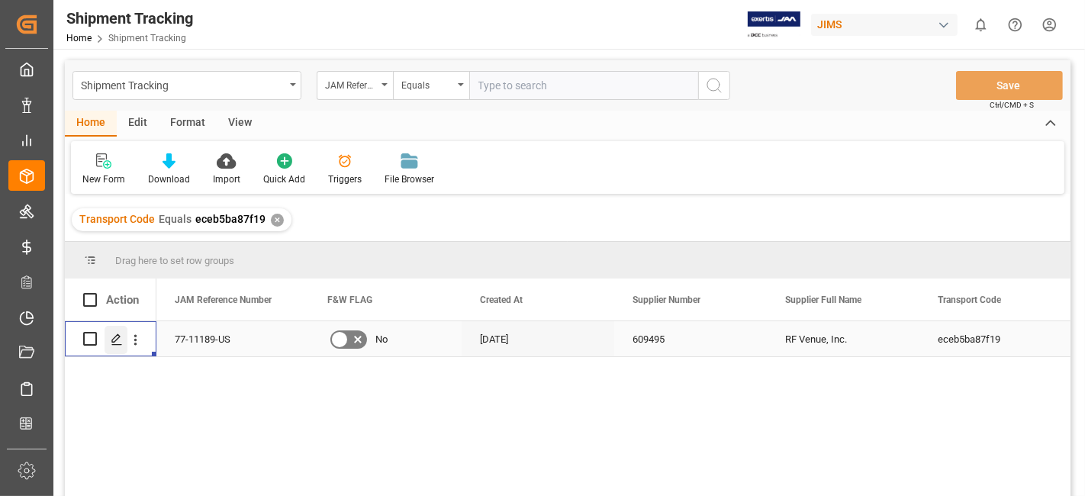
click at [117, 342] on icon "Press SPACE to select this row." at bounding box center [117, 339] width 12 height 12
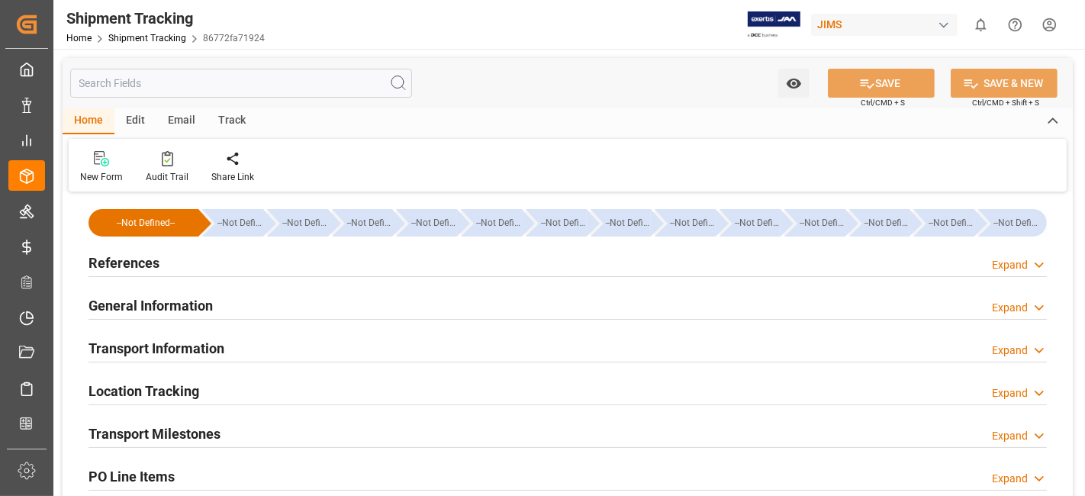
type input "[DATE]"
click at [137, 258] on h2 "References" at bounding box center [123, 262] width 71 height 21
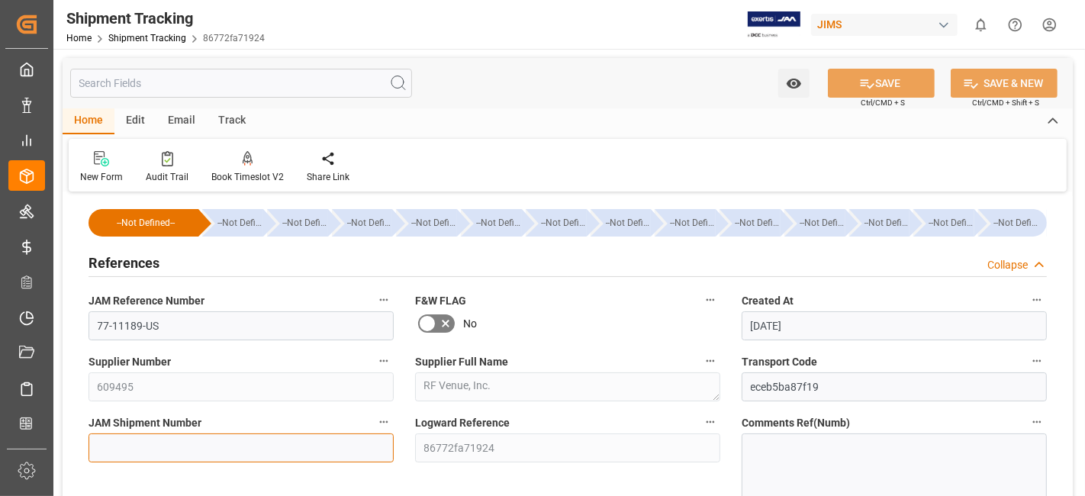
click at [154, 442] on input at bounding box center [240, 447] width 305 height 29
paste input "73135"
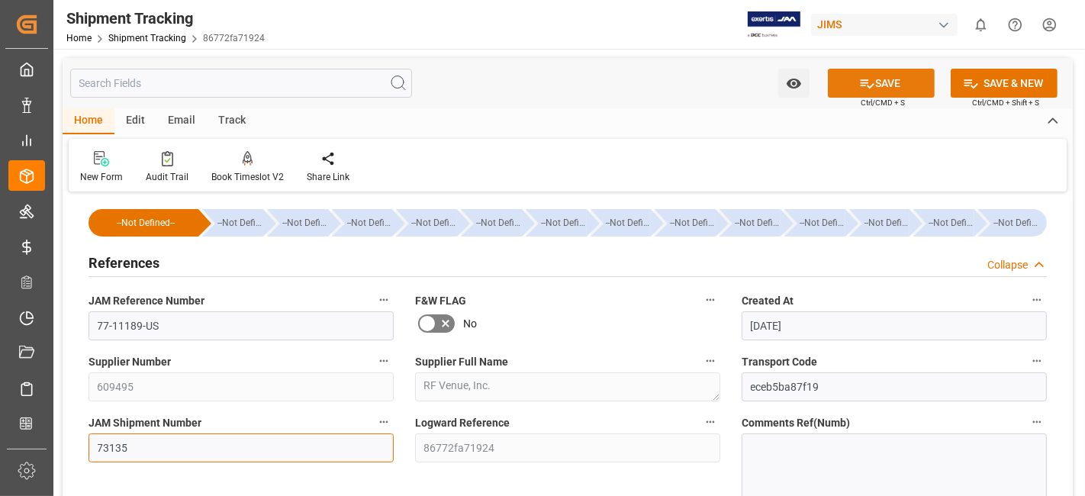
type input "73135"
click at [859, 88] on icon at bounding box center [867, 84] width 16 height 16
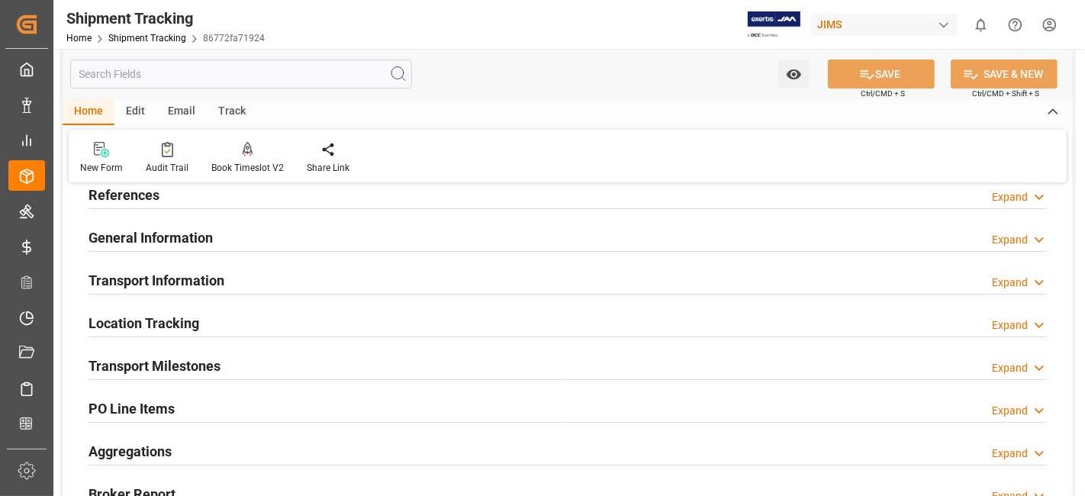
scroll to position [169, 0]
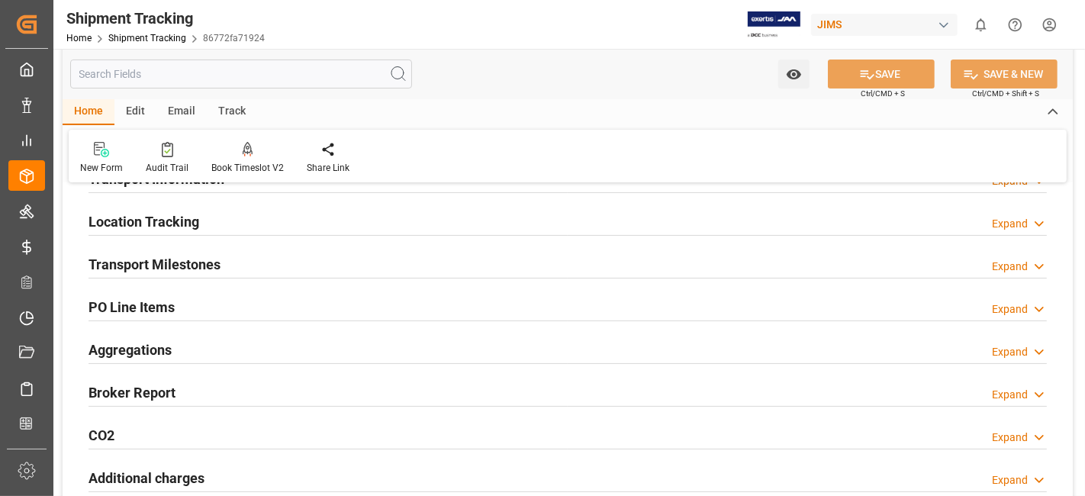
click at [195, 264] on h2 "Transport Milestones" at bounding box center [154, 264] width 132 height 21
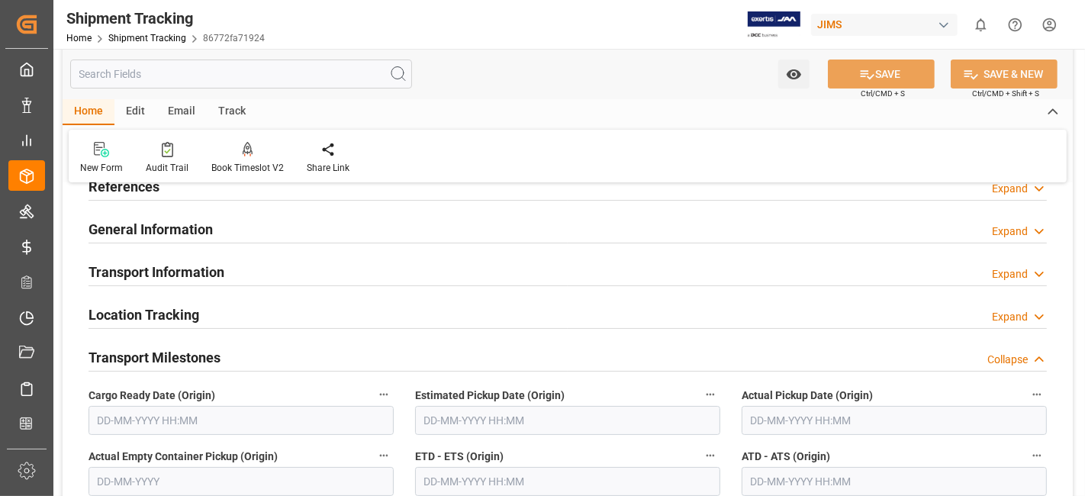
scroll to position [0, 0]
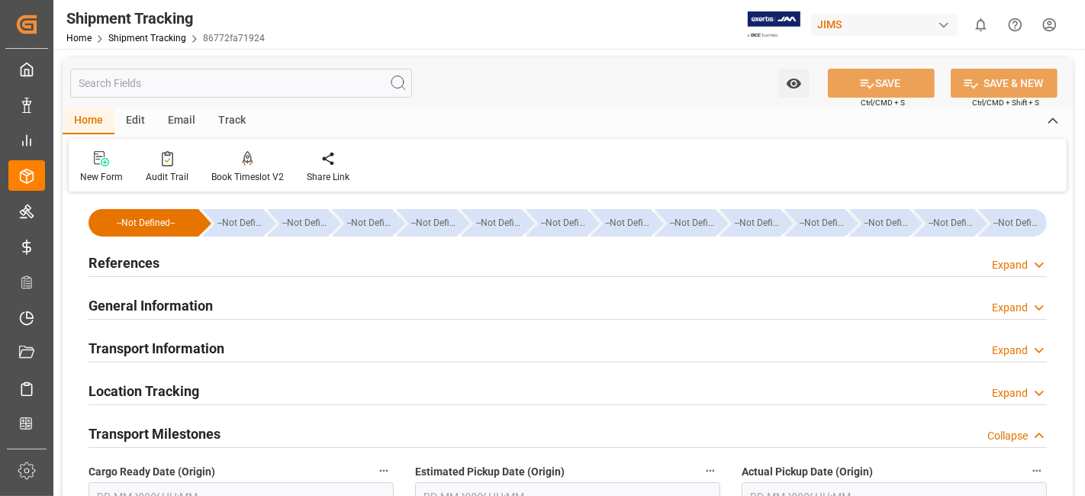
click at [182, 272] on div "References Expand" at bounding box center [567, 261] width 958 height 29
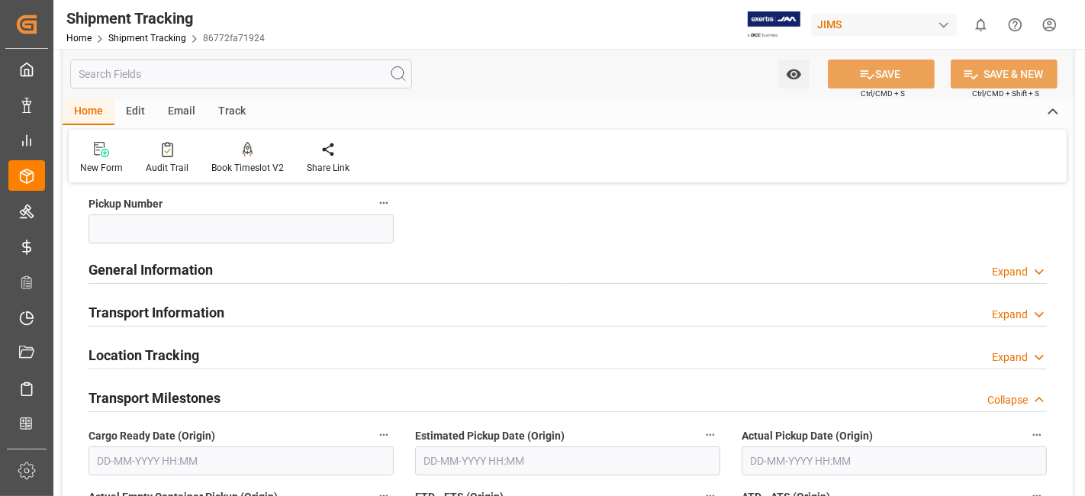
scroll to position [339, 0]
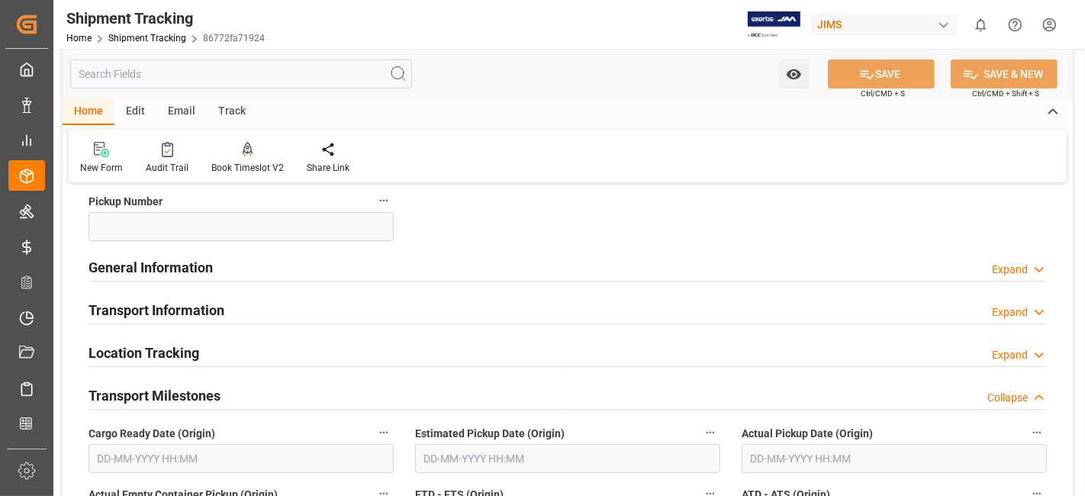
click at [181, 267] on h2 "General Information" at bounding box center [150, 267] width 124 height 21
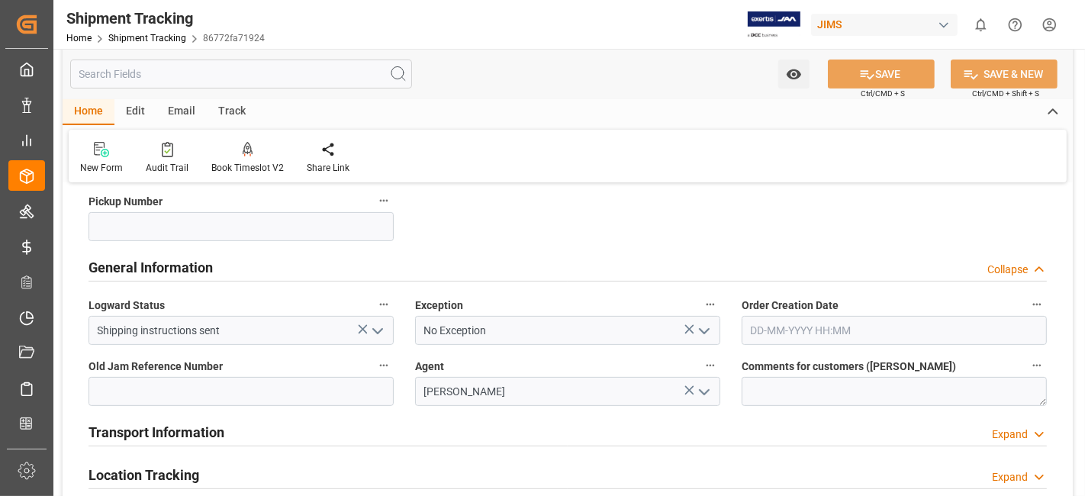
click at [181, 267] on h2 "General Information" at bounding box center [150, 267] width 124 height 21
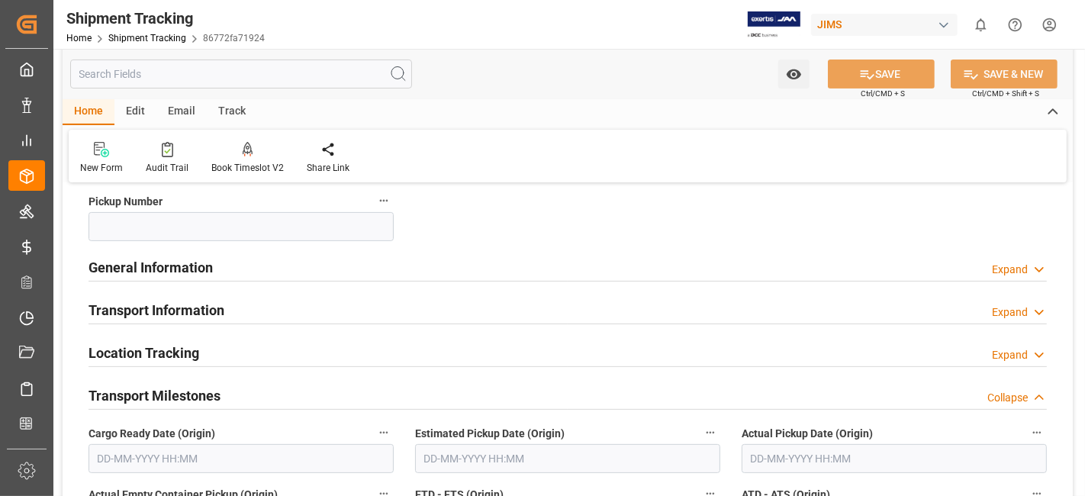
click at [185, 308] on h2 "Transport Information" at bounding box center [156, 310] width 136 height 21
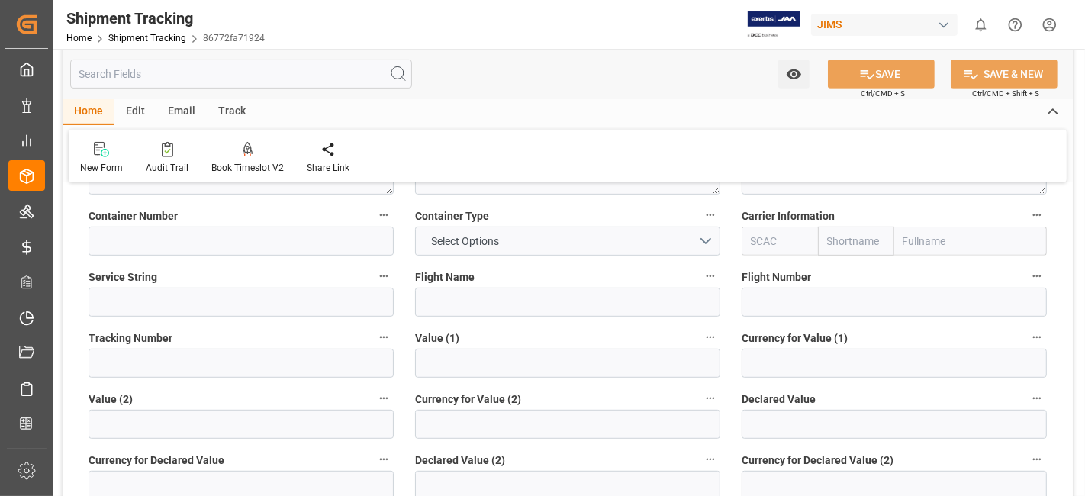
scroll to position [677, 0]
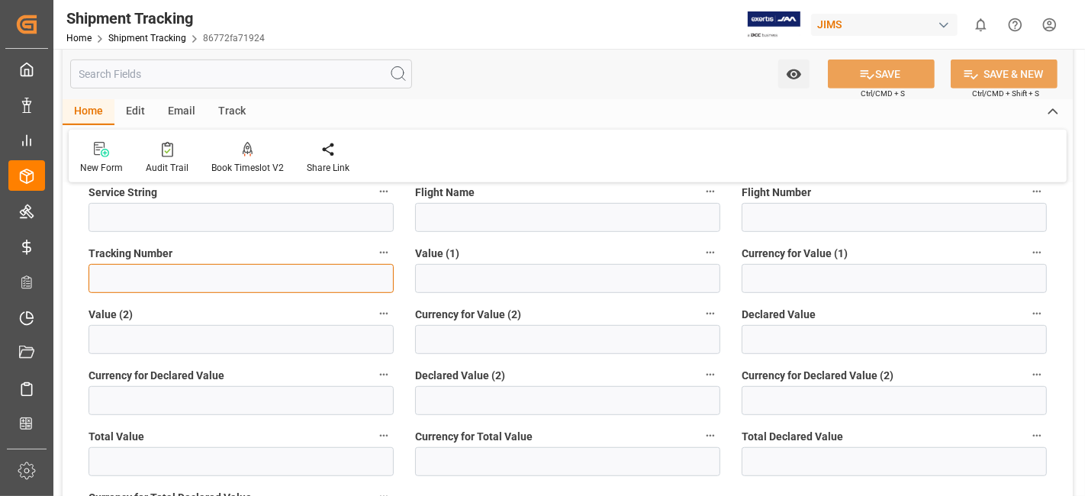
click at [167, 282] on input at bounding box center [240, 278] width 305 height 29
paste input "1Z01Y2W36891982571"
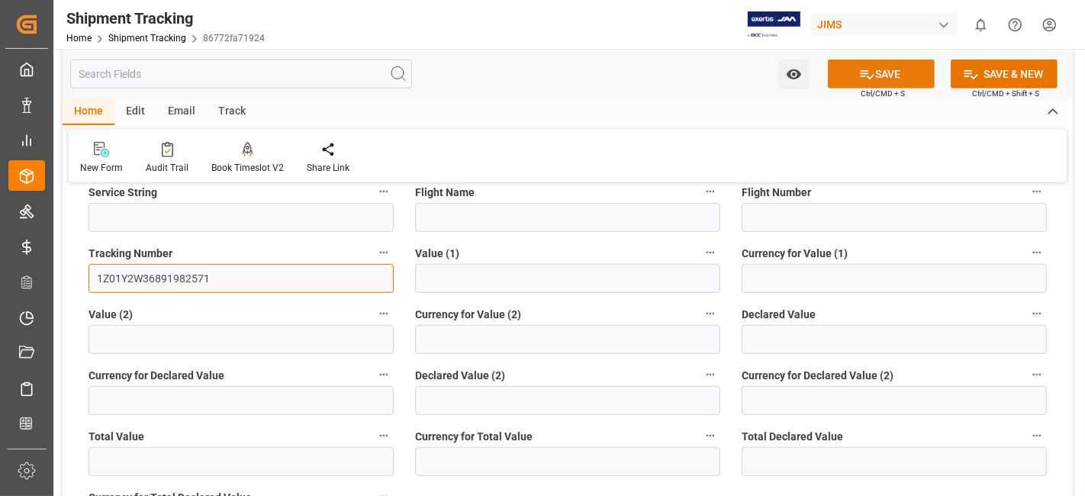
type input "1Z01Y2W36891982571"
click at [863, 72] on icon at bounding box center [867, 74] width 14 height 9
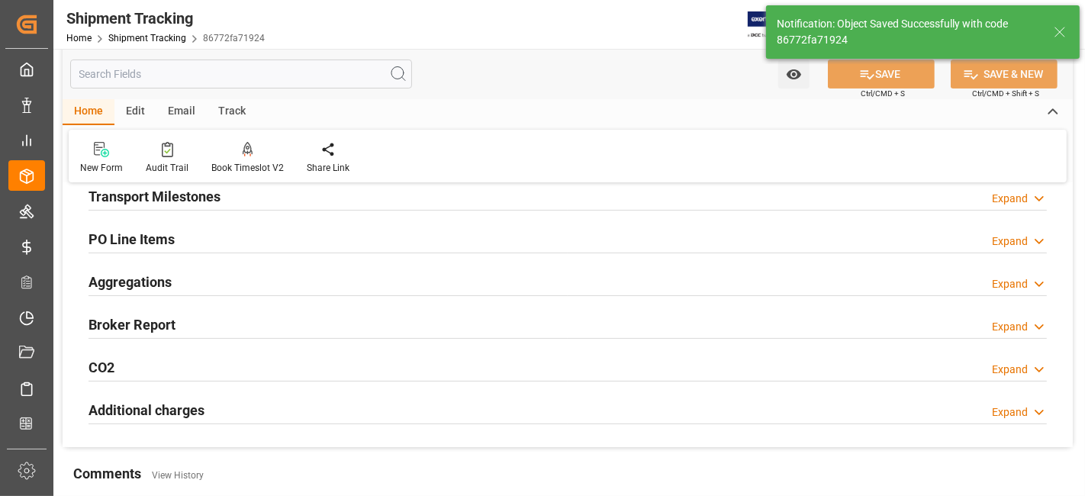
scroll to position [153, 0]
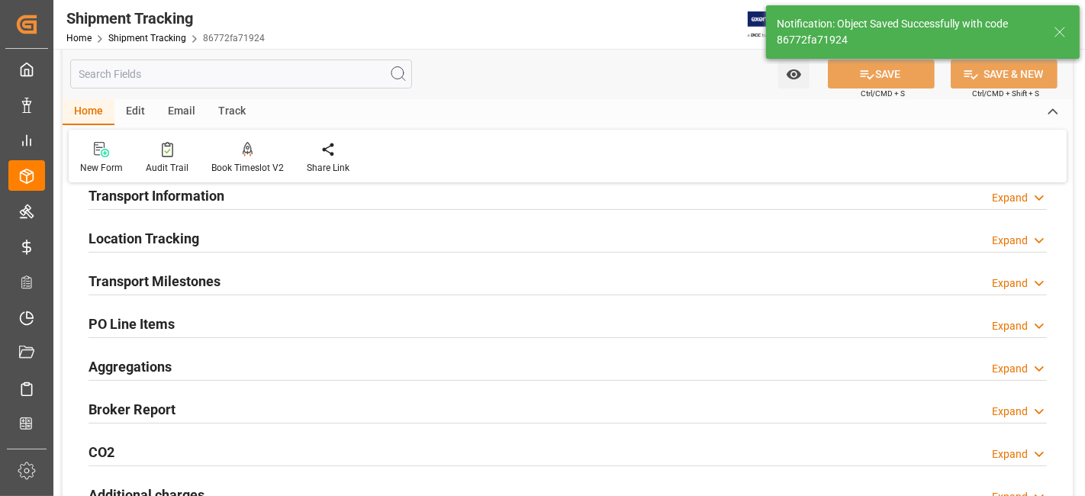
click at [148, 278] on h2 "Transport Milestones" at bounding box center [154, 281] width 132 height 21
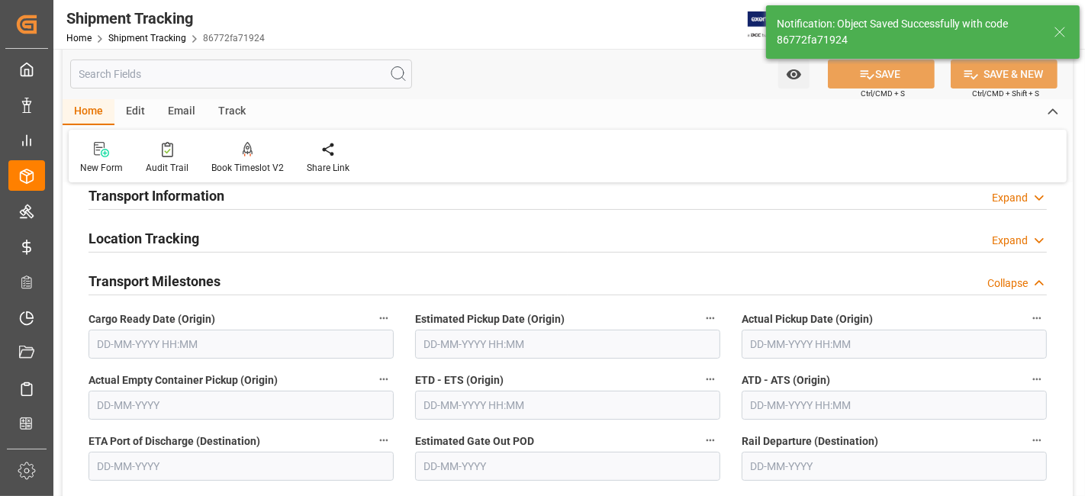
click at [159, 347] on input "text" at bounding box center [240, 344] width 305 height 29
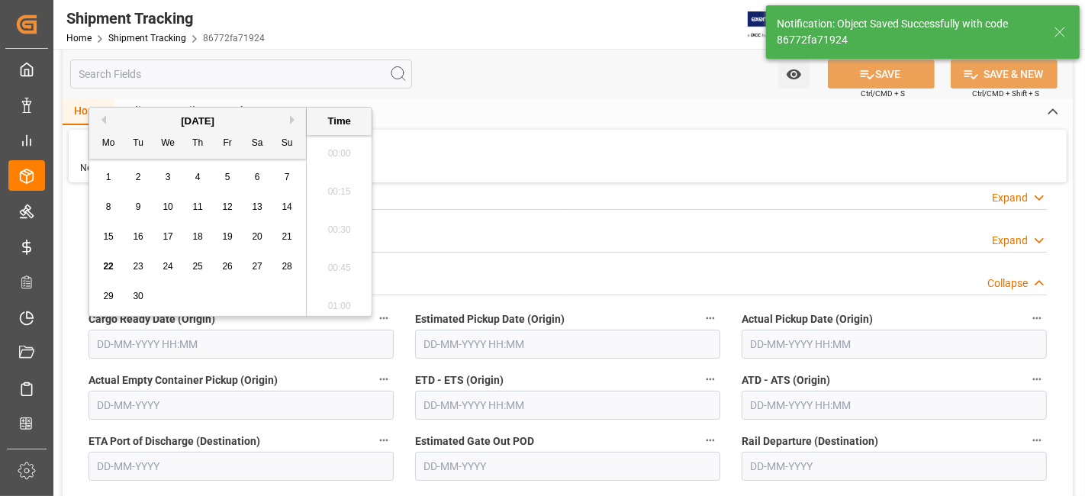
scroll to position [2024, 0]
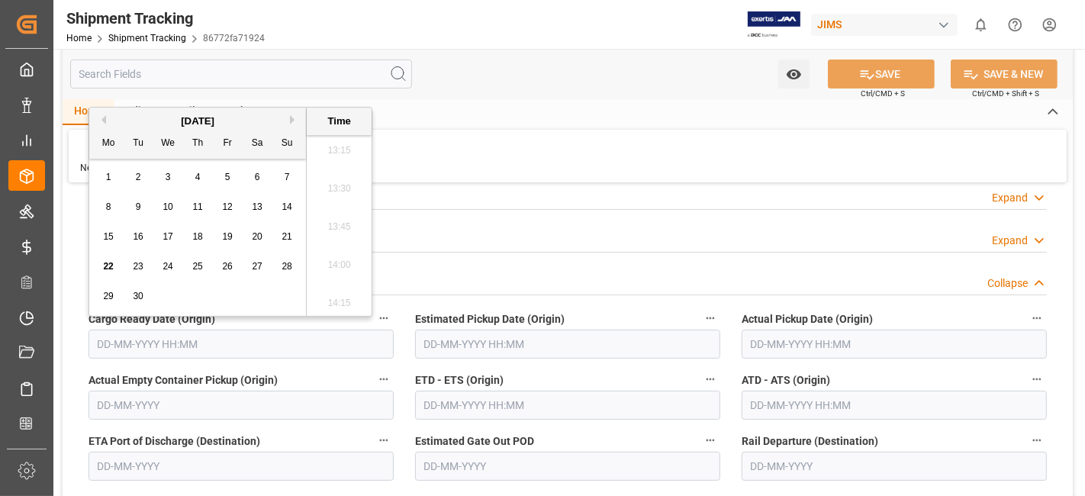
click at [109, 268] on span "22" at bounding box center [108, 266] width 10 height 11
type input "22-09-2025 00:00"
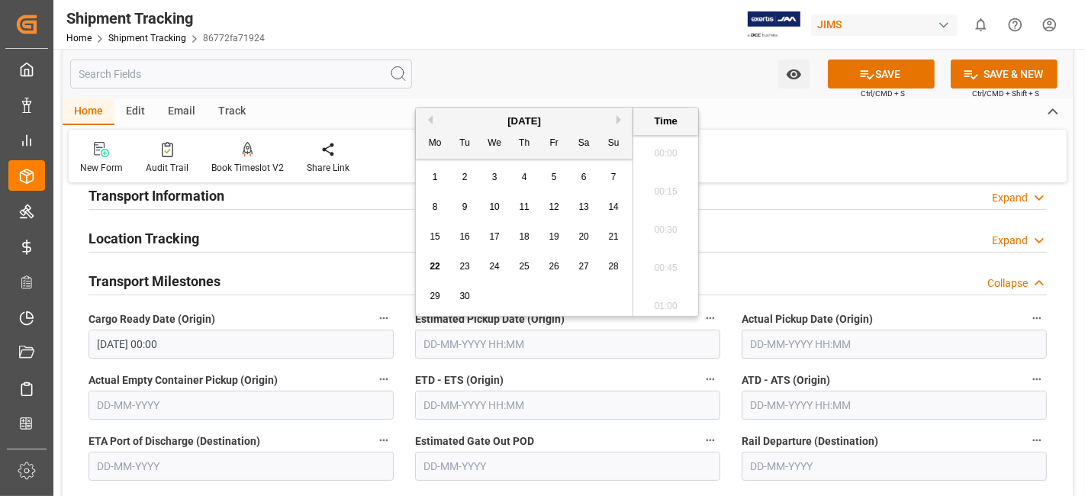
click at [474, 331] on input "text" at bounding box center [567, 344] width 305 height 29
click at [433, 264] on span "22" at bounding box center [434, 266] width 10 height 11
type input "22-09-2025 00:00"
click at [564, 353] on input "22-09-2025 00:00" at bounding box center [567, 344] width 305 height 29
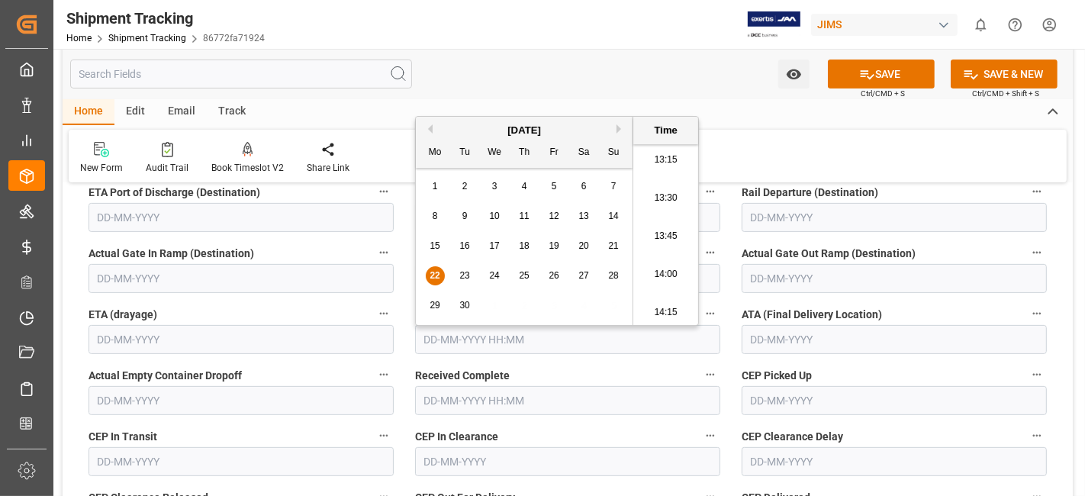
scroll to position [492, 0]
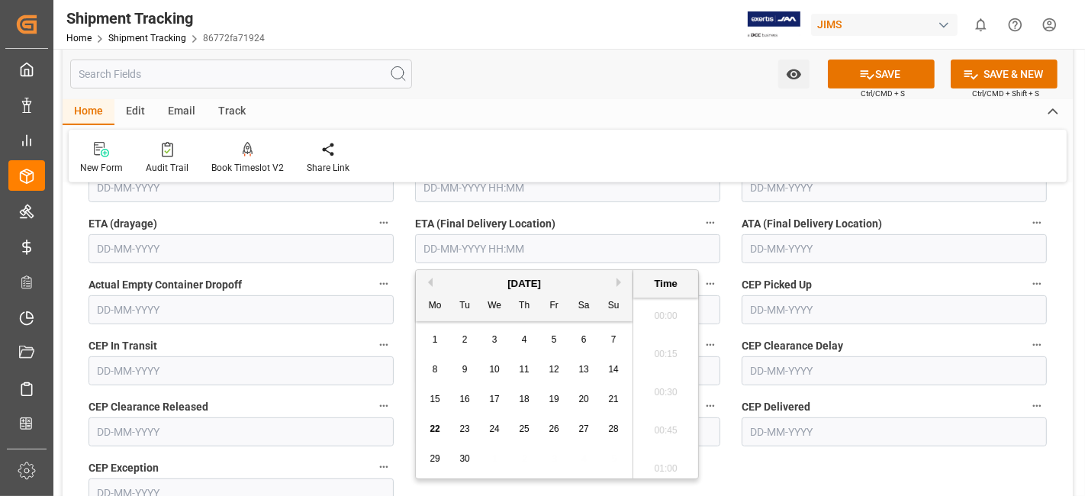
click at [468, 242] on input "text" at bounding box center [567, 248] width 305 height 29
click at [481, 417] on div "22 23 24 25 26 27 28" at bounding box center [524, 429] width 208 height 30
click at [527, 432] on span "25" at bounding box center [524, 428] width 10 height 11
type input "25-09-2025 00:00"
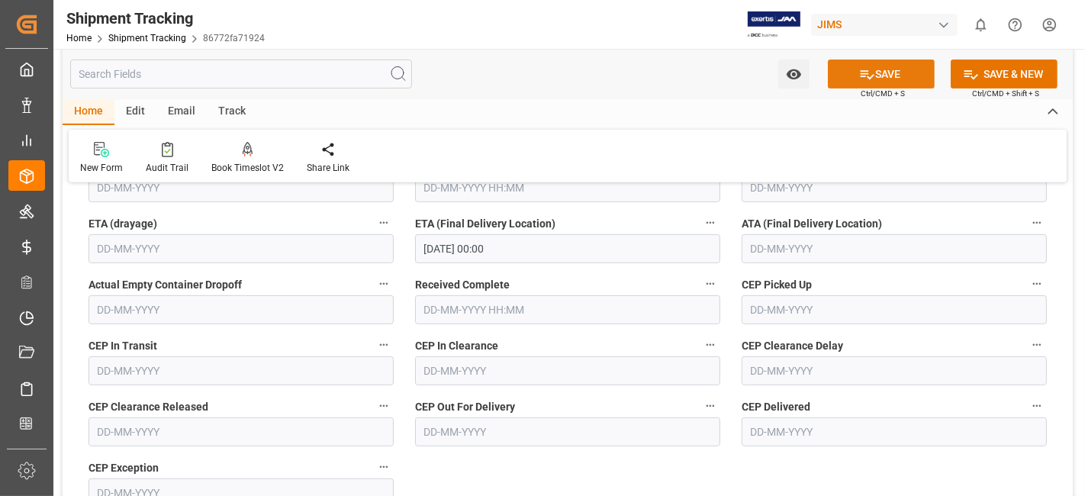
click at [863, 82] on button "SAVE" at bounding box center [881, 73] width 107 height 29
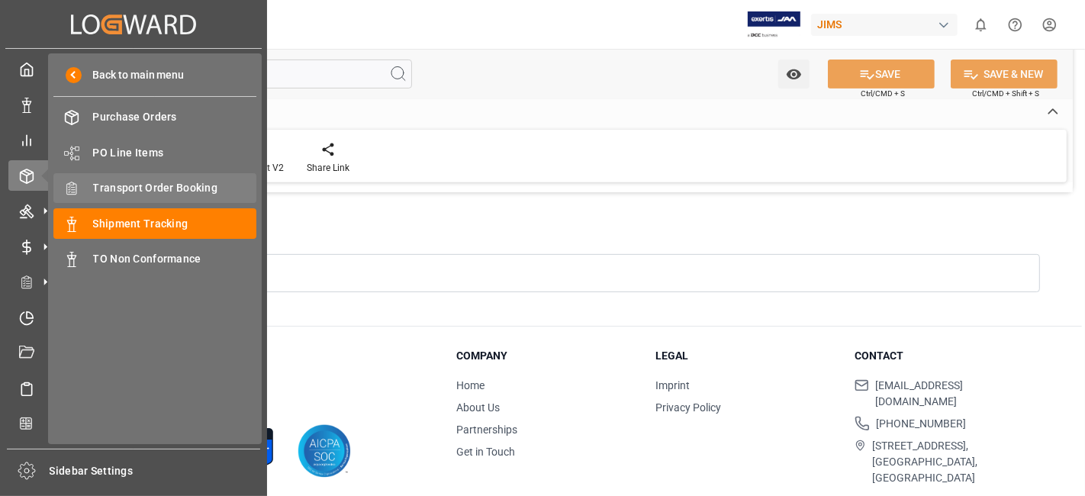
click at [173, 182] on span "Transport Order Booking" at bounding box center [175, 188] width 164 height 16
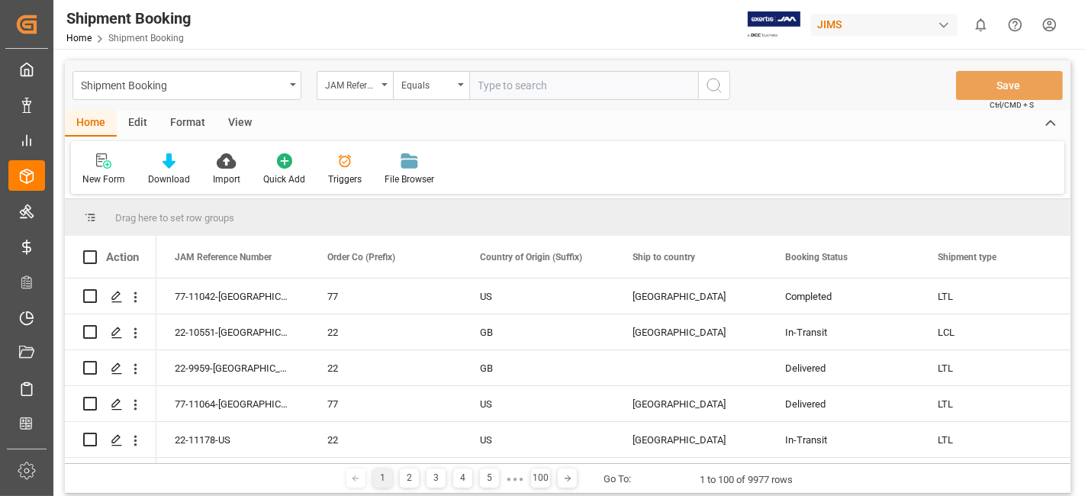
click at [506, 91] on input "text" at bounding box center [583, 85] width 229 height 29
type input "77-11042-[GEOGRAPHIC_DATA]"
click at [712, 88] on icon "search button" at bounding box center [714, 85] width 18 height 18
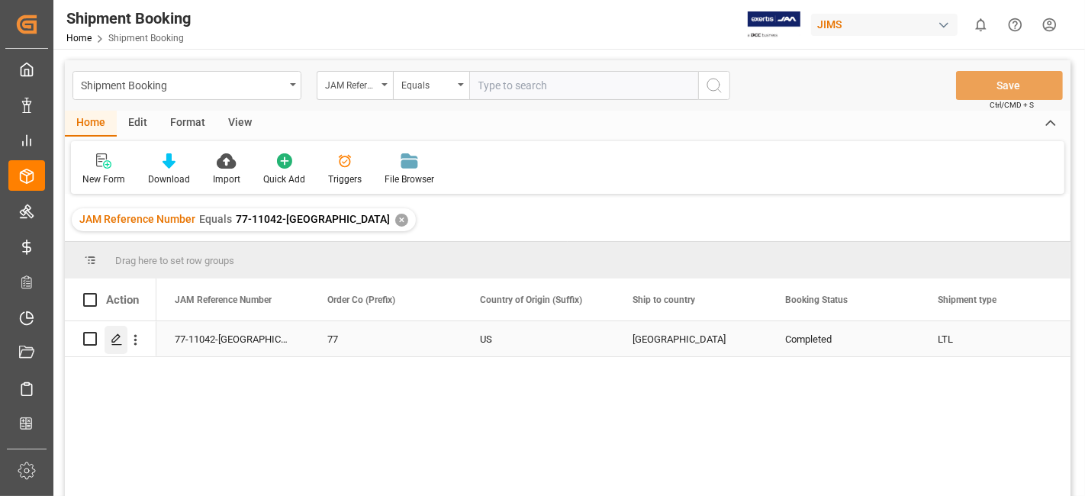
click at [117, 342] on icon "Press SPACE to select this row." at bounding box center [117, 339] width 12 height 12
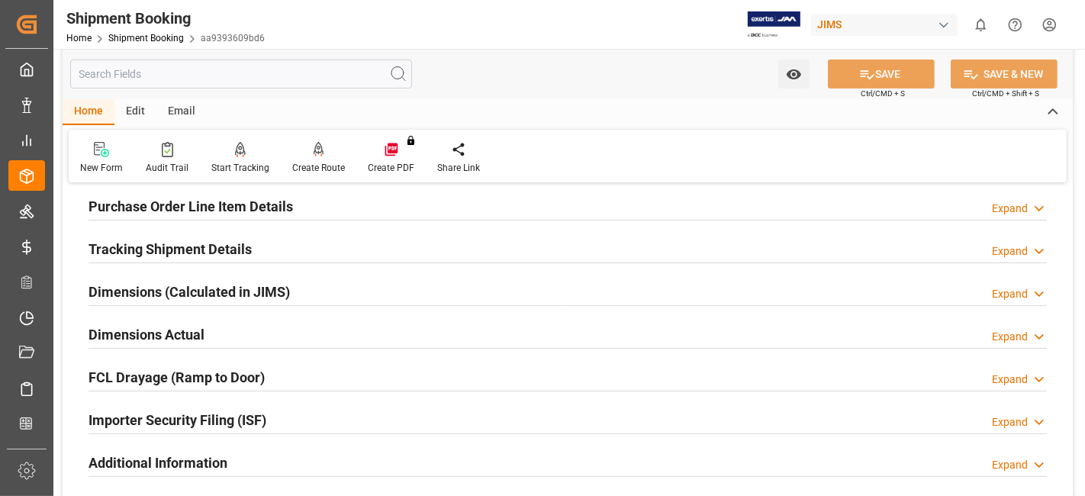
scroll to position [169, 0]
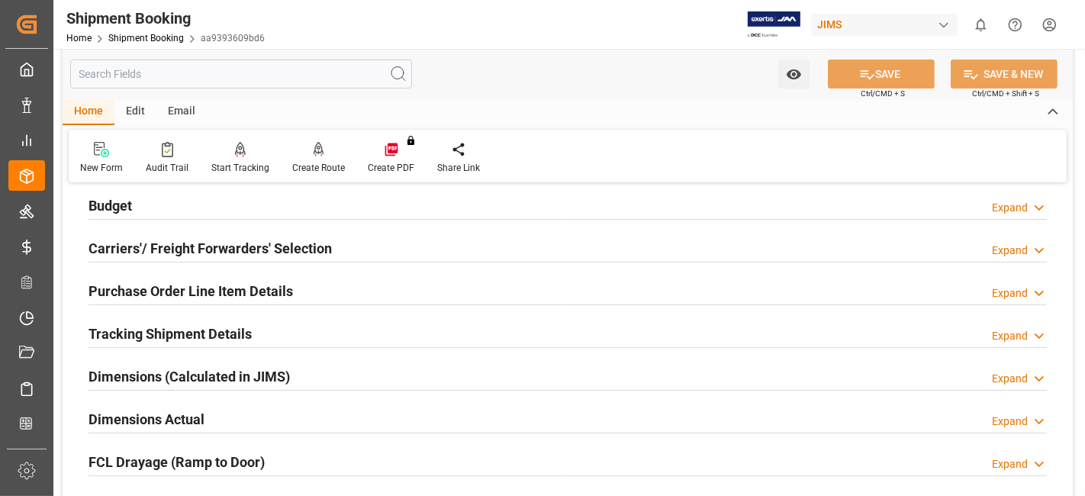
click at [237, 247] on h2 "Carriers'/ Freight Forwarders' Selection" at bounding box center [209, 248] width 243 height 21
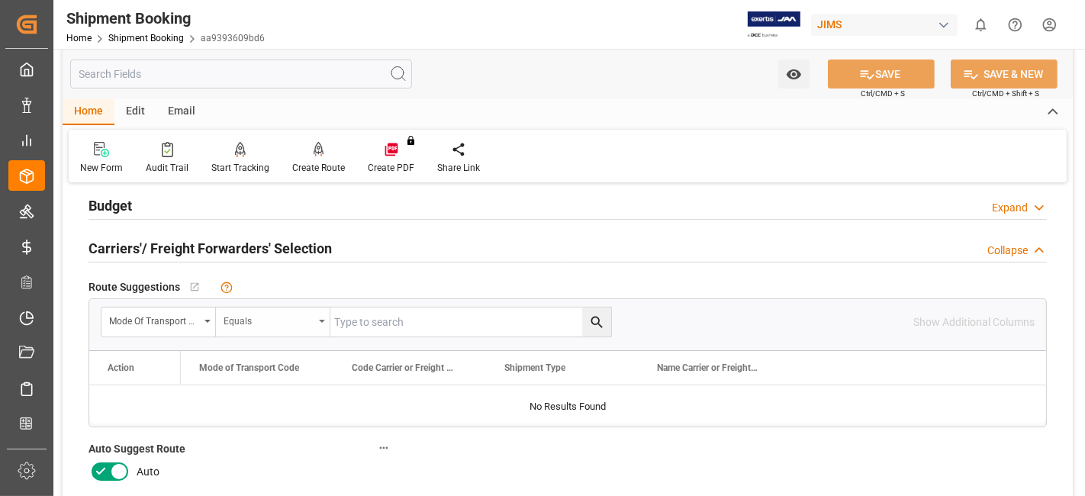
scroll to position [254, 0]
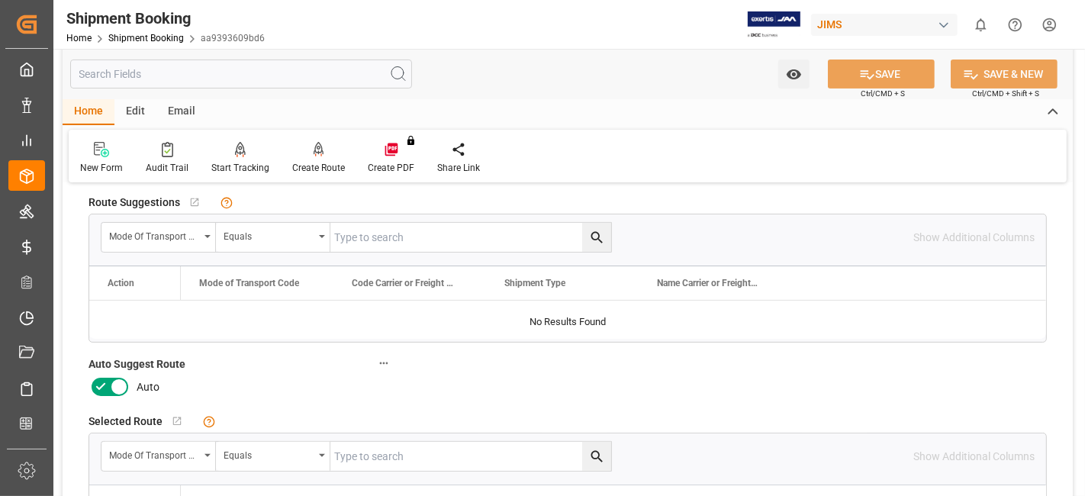
drag, startPoint x: 98, startPoint y: 387, endPoint x: 153, endPoint y: 352, distance: 65.8
click at [98, 387] on icon at bounding box center [101, 387] width 18 height 18
click at [0, 0] on input "checkbox" at bounding box center [0, 0] width 0 height 0
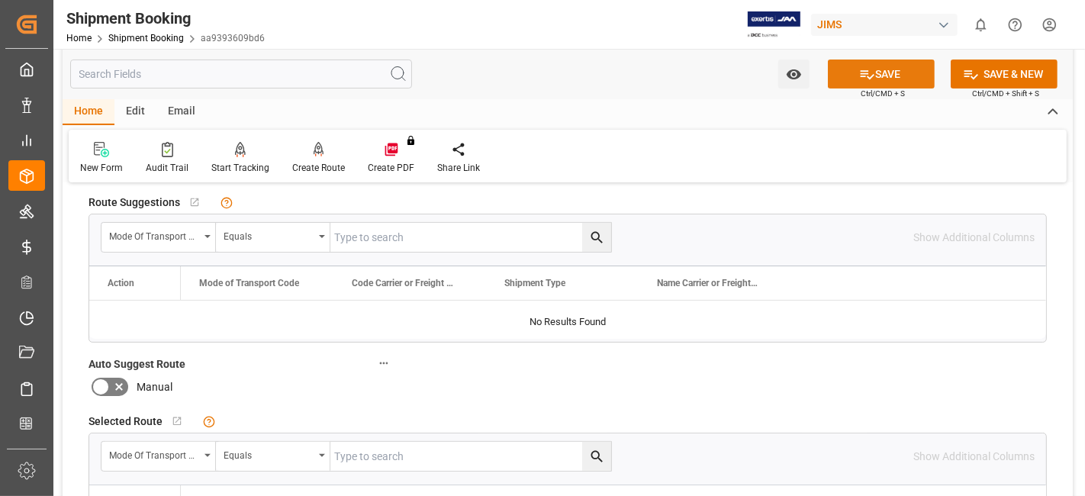
click at [851, 71] on button "SAVE" at bounding box center [881, 73] width 107 height 29
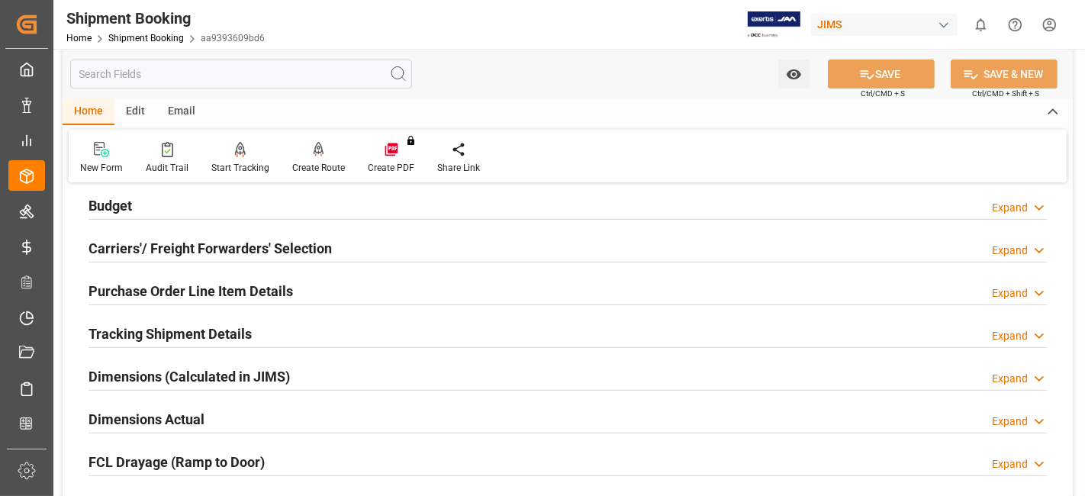
scroll to position [0, 0]
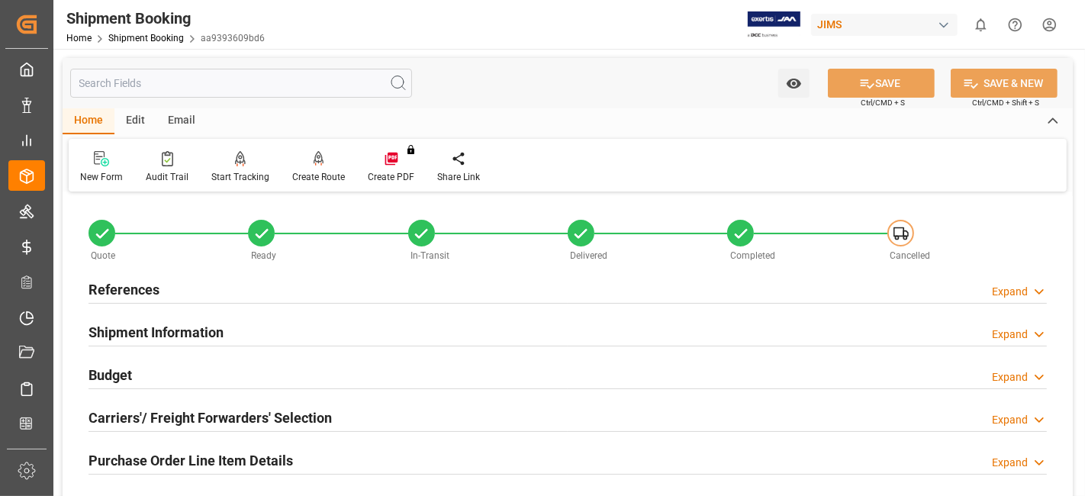
click at [171, 292] on div "References Expand" at bounding box center [567, 288] width 958 height 29
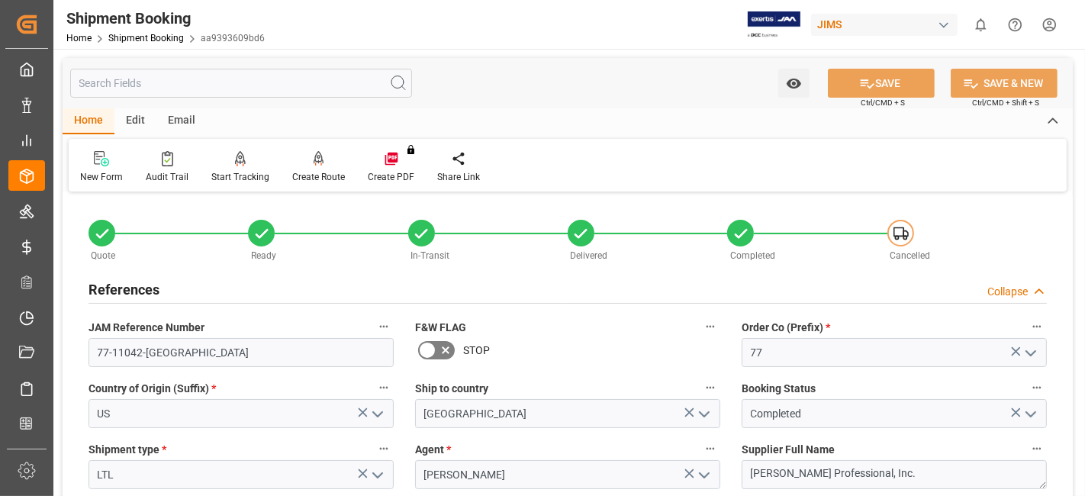
click at [171, 292] on div "References Collapse" at bounding box center [567, 288] width 958 height 29
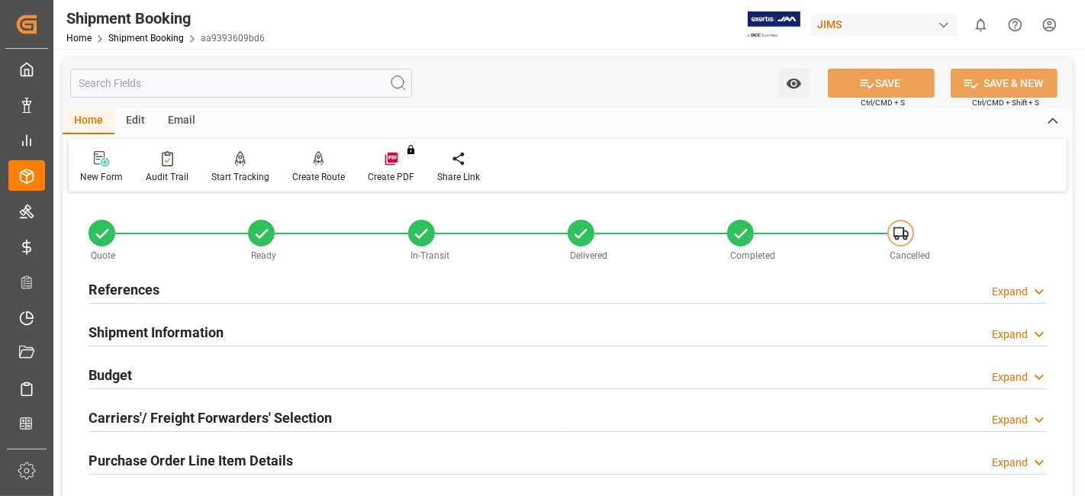
scroll to position [85, 0]
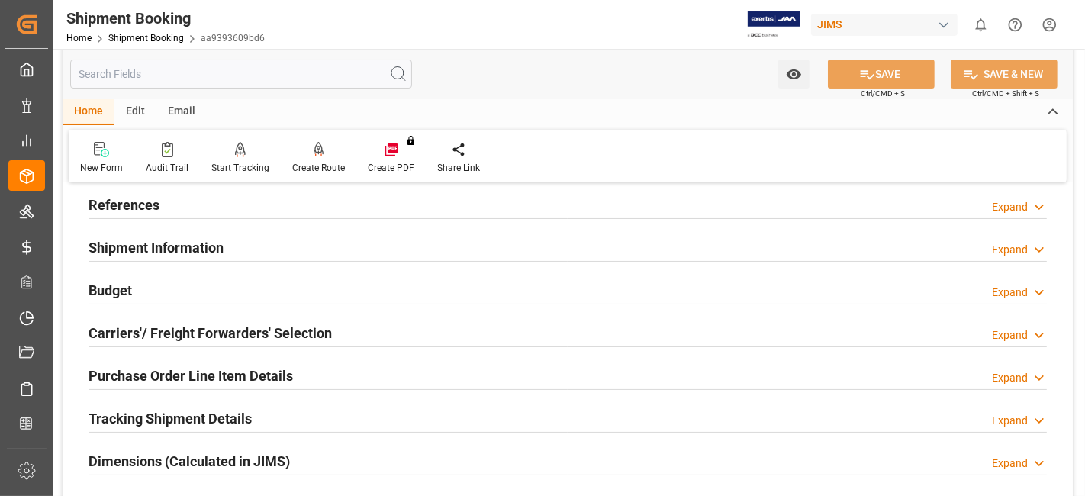
click at [187, 207] on div "References Expand" at bounding box center [567, 203] width 958 height 29
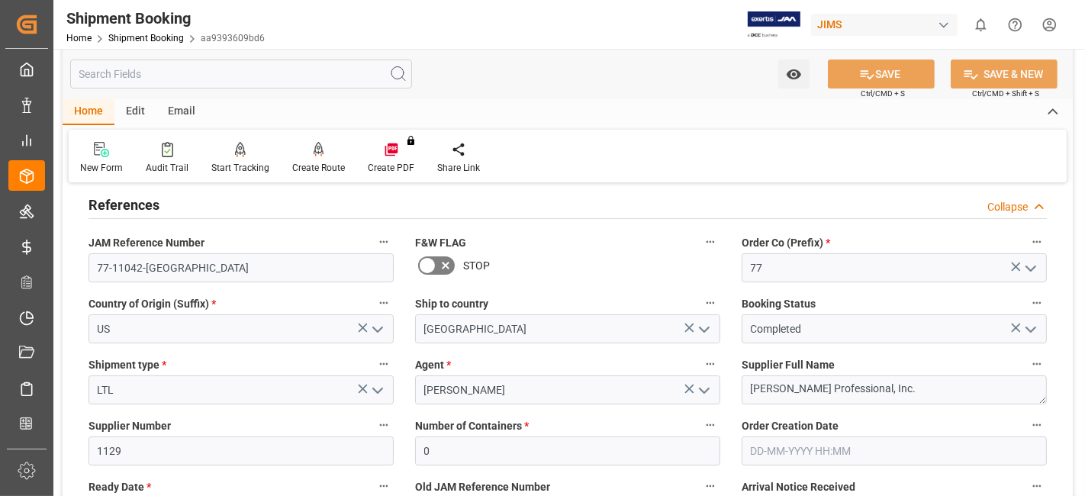
scroll to position [254, 0]
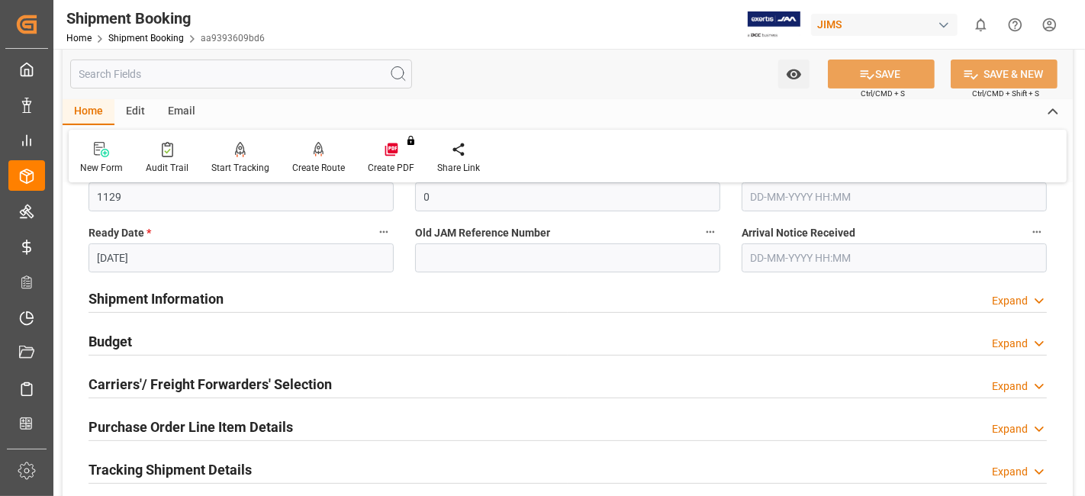
click at [173, 333] on div "Budget Expand" at bounding box center [567, 340] width 958 height 29
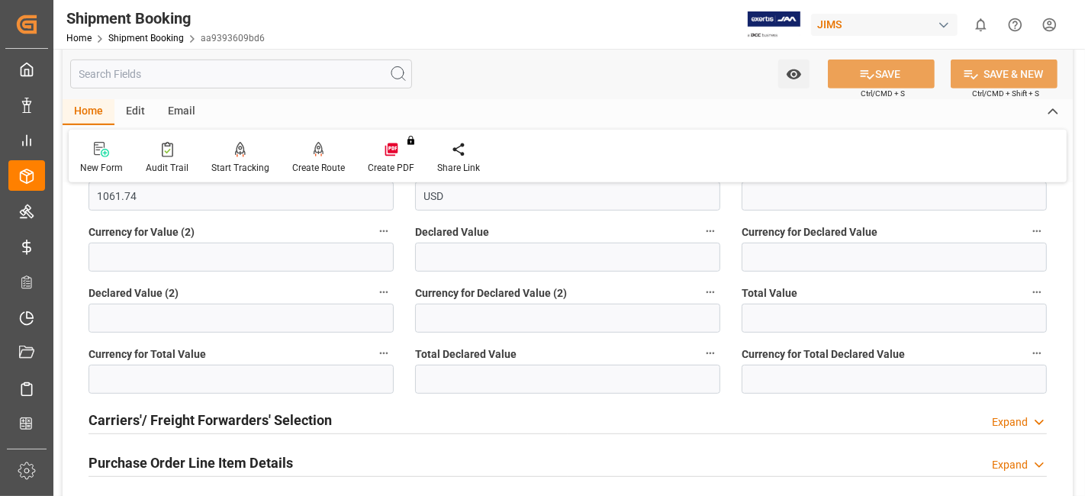
scroll to position [763, 0]
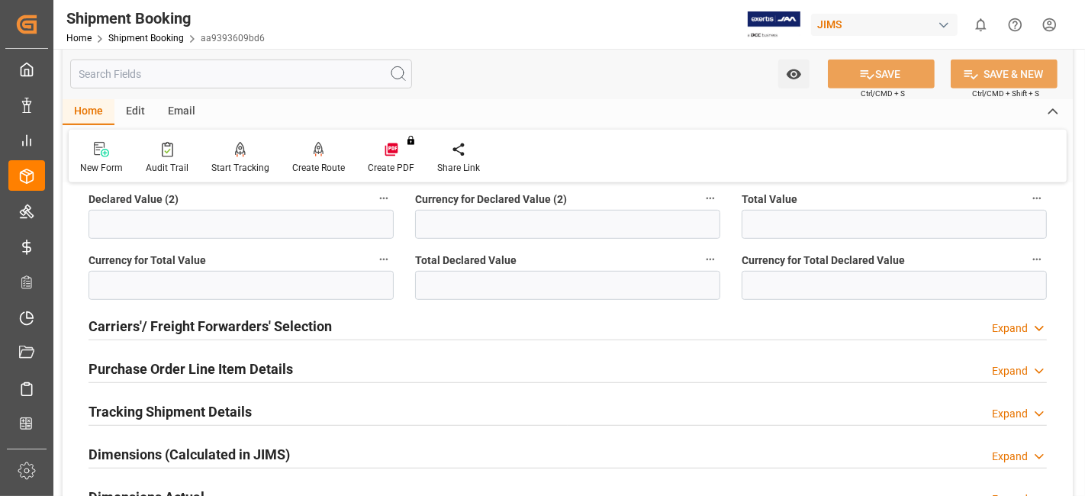
click at [172, 316] on h2 "Carriers'/ Freight Forwarders' Selection" at bounding box center [209, 326] width 243 height 21
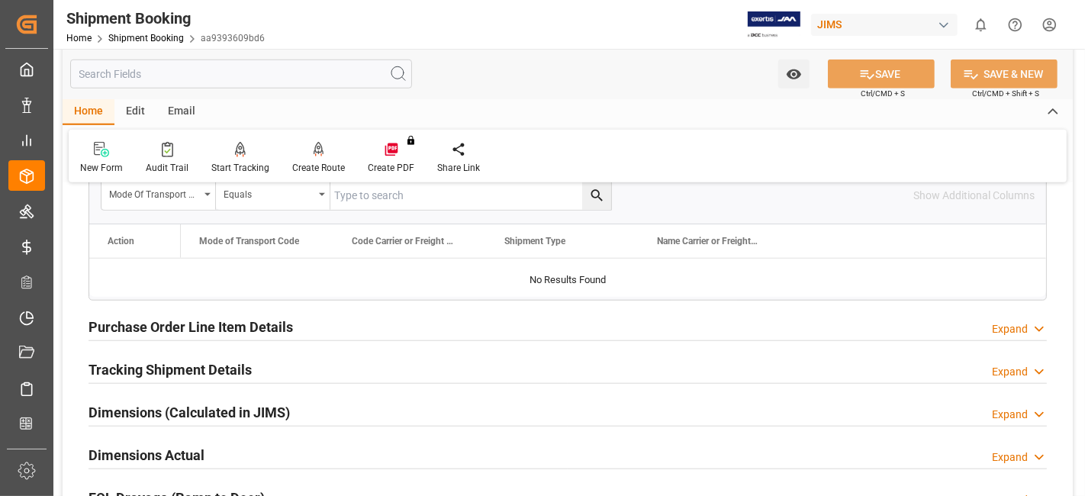
scroll to position [1101, 0]
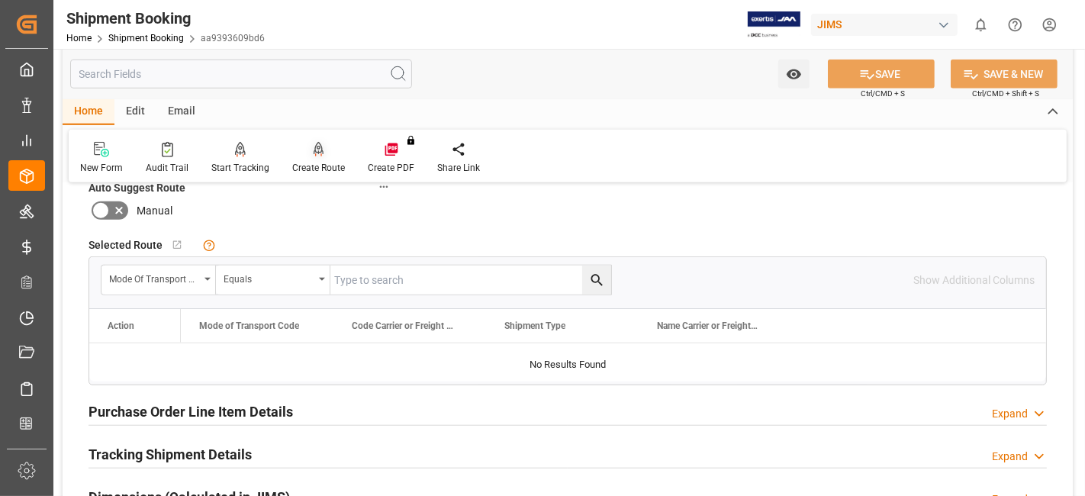
click at [320, 154] on div at bounding box center [318, 149] width 53 height 16
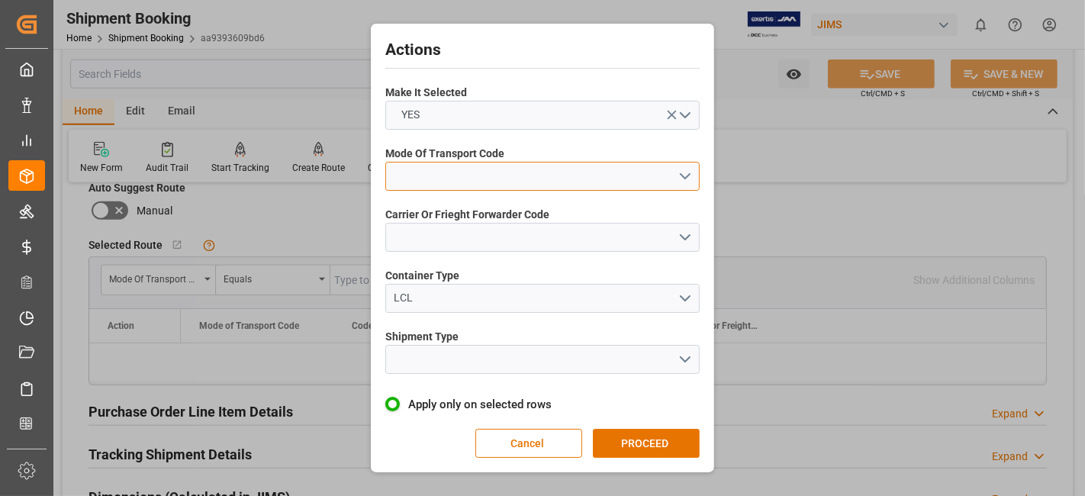
click at [680, 179] on button "open menu" at bounding box center [542, 176] width 314 height 29
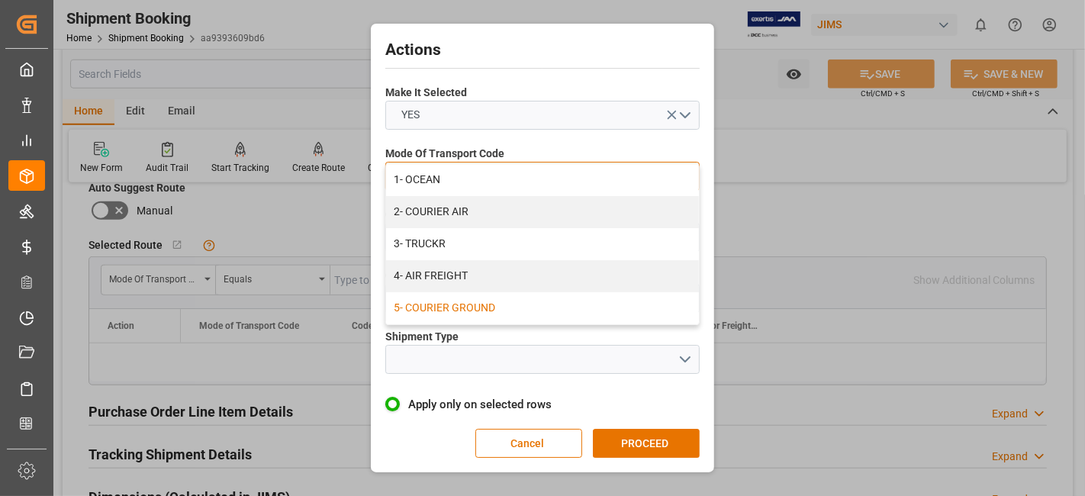
click at [535, 307] on div "5- COURIER GROUND" at bounding box center [542, 308] width 313 height 32
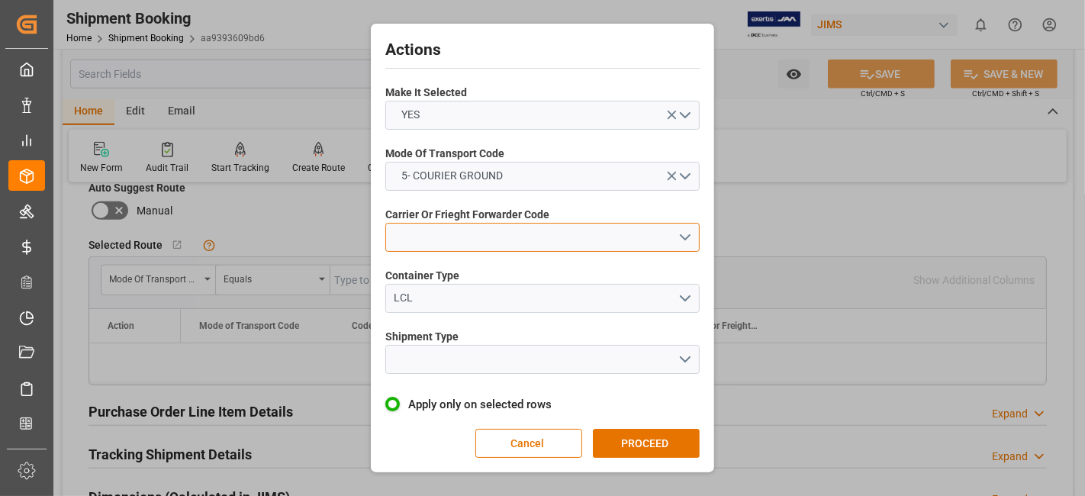
click at [680, 240] on button "open menu" at bounding box center [542, 237] width 314 height 29
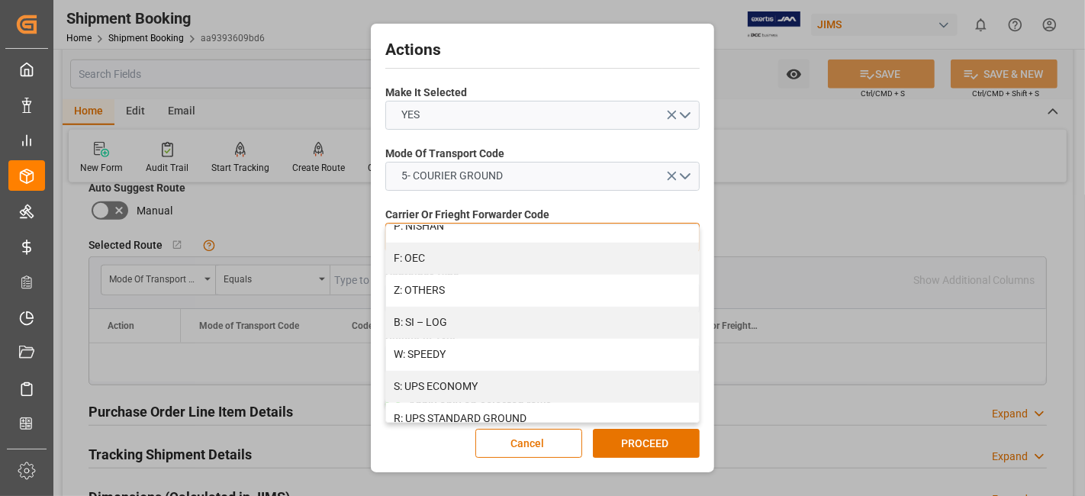
scroll to position [908, 0]
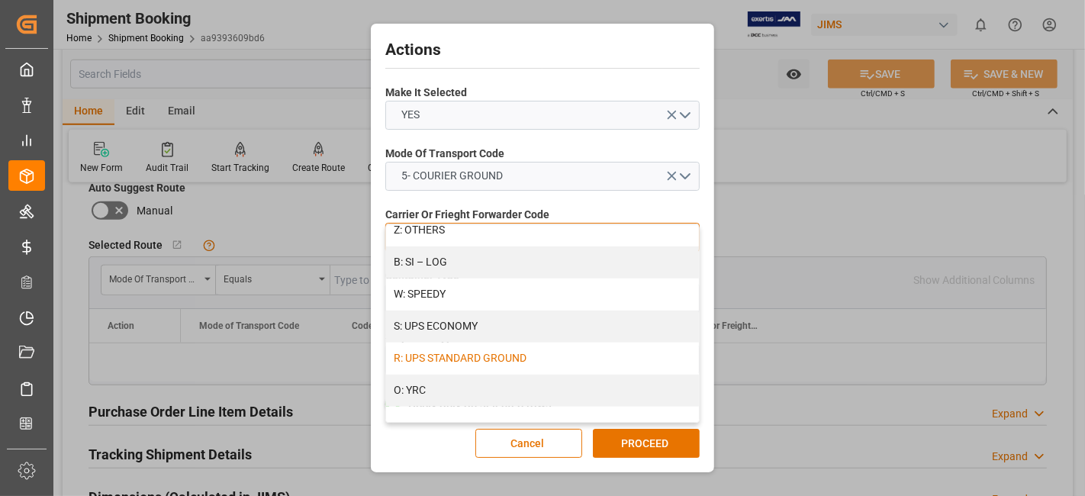
click at [522, 350] on div "R: UPS STANDARD GROUND" at bounding box center [542, 358] width 313 height 32
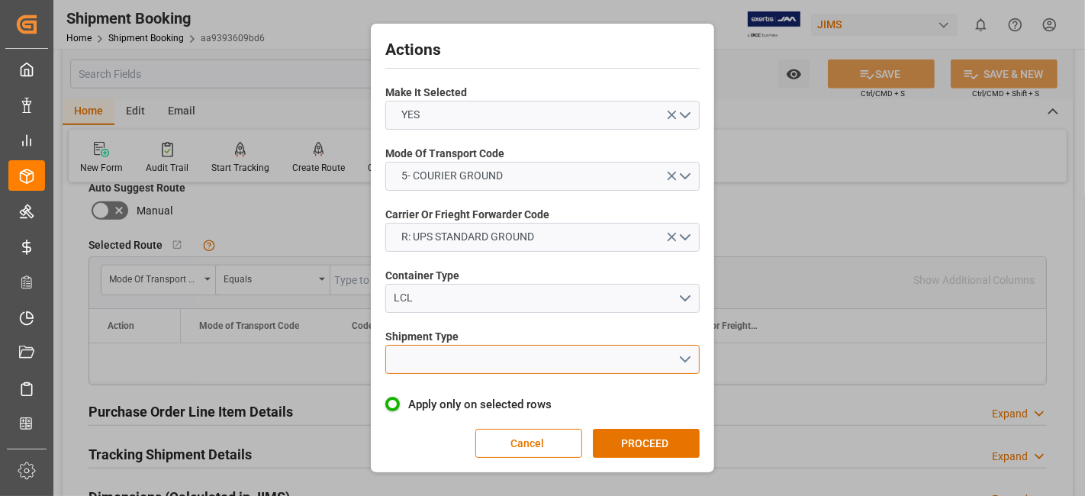
click at [677, 356] on button "open menu" at bounding box center [542, 359] width 314 height 29
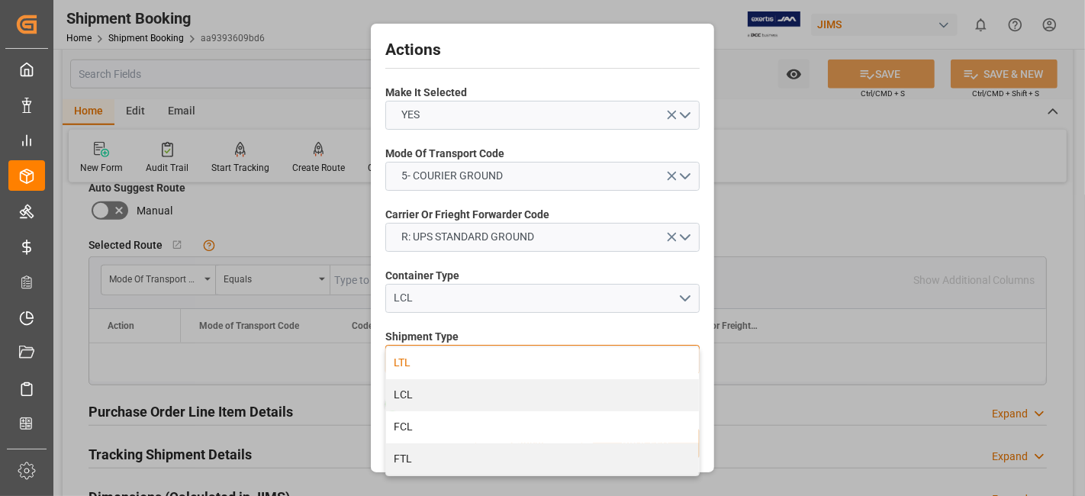
click at [442, 369] on div "LTL" at bounding box center [542, 363] width 313 height 32
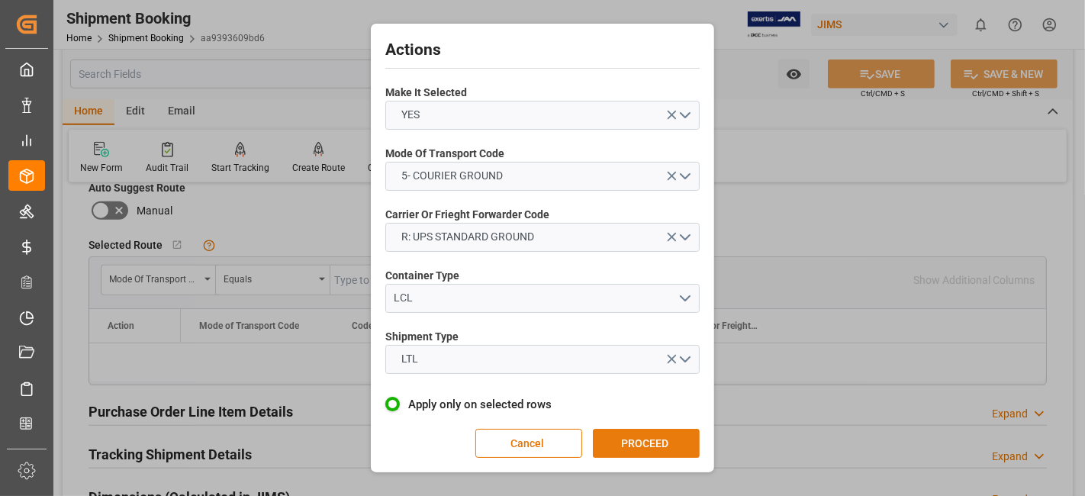
click at [649, 434] on button "PROCEED" at bounding box center [646, 443] width 107 height 29
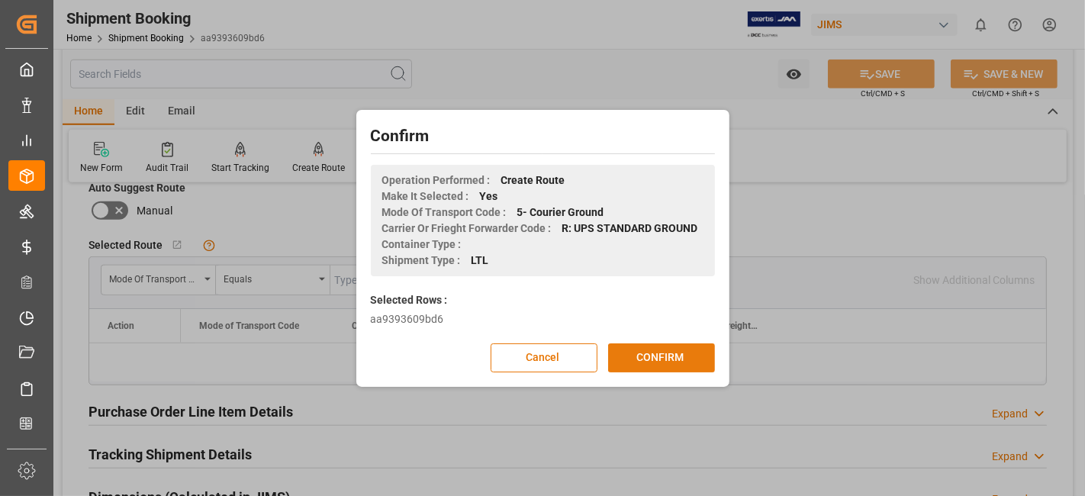
click at [624, 354] on button "CONFIRM" at bounding box center [661, 357] width 107 height 29
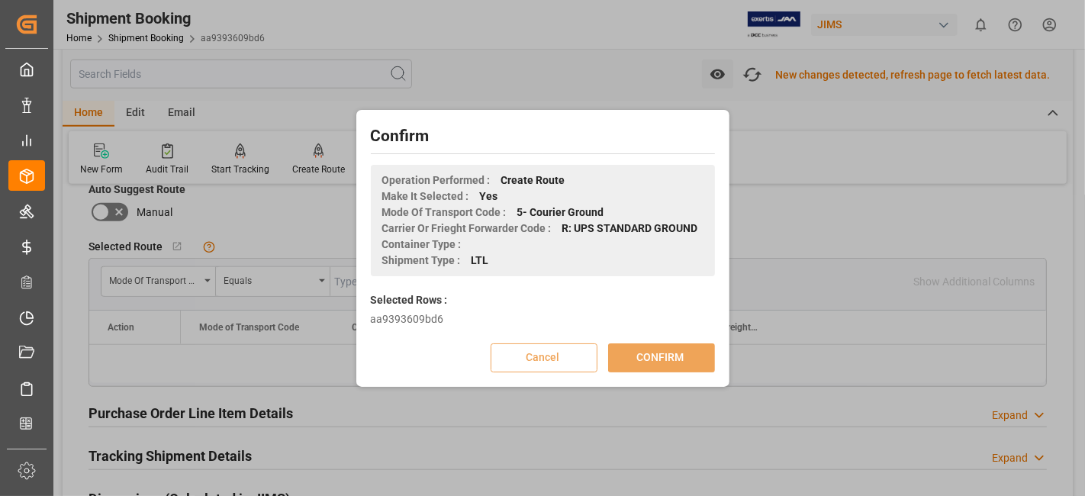
scroll to position [1103, 0]
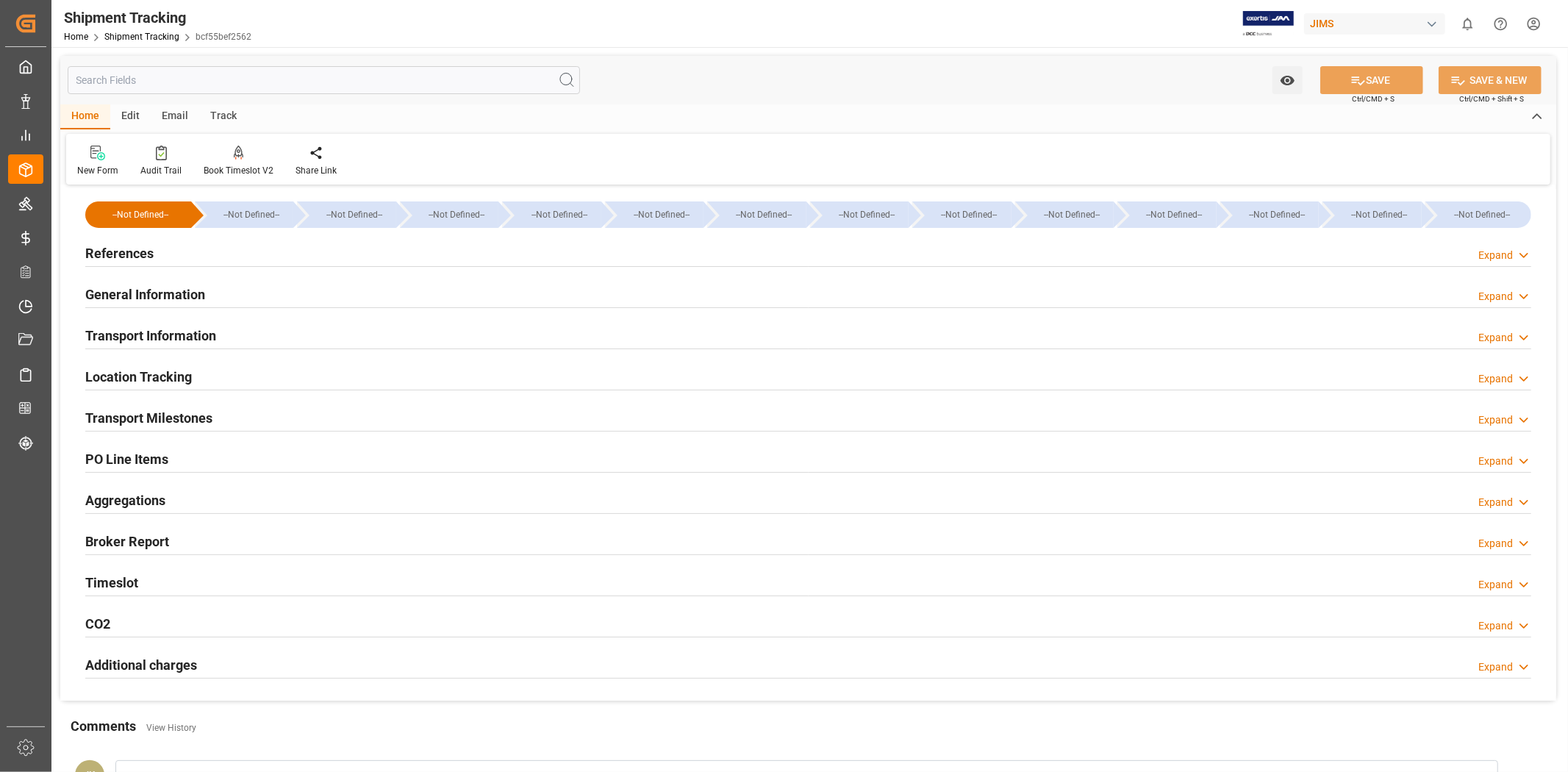
click at [385, 246] on div "References Expand" at bounding box center [808, 252] width 1446 height 28
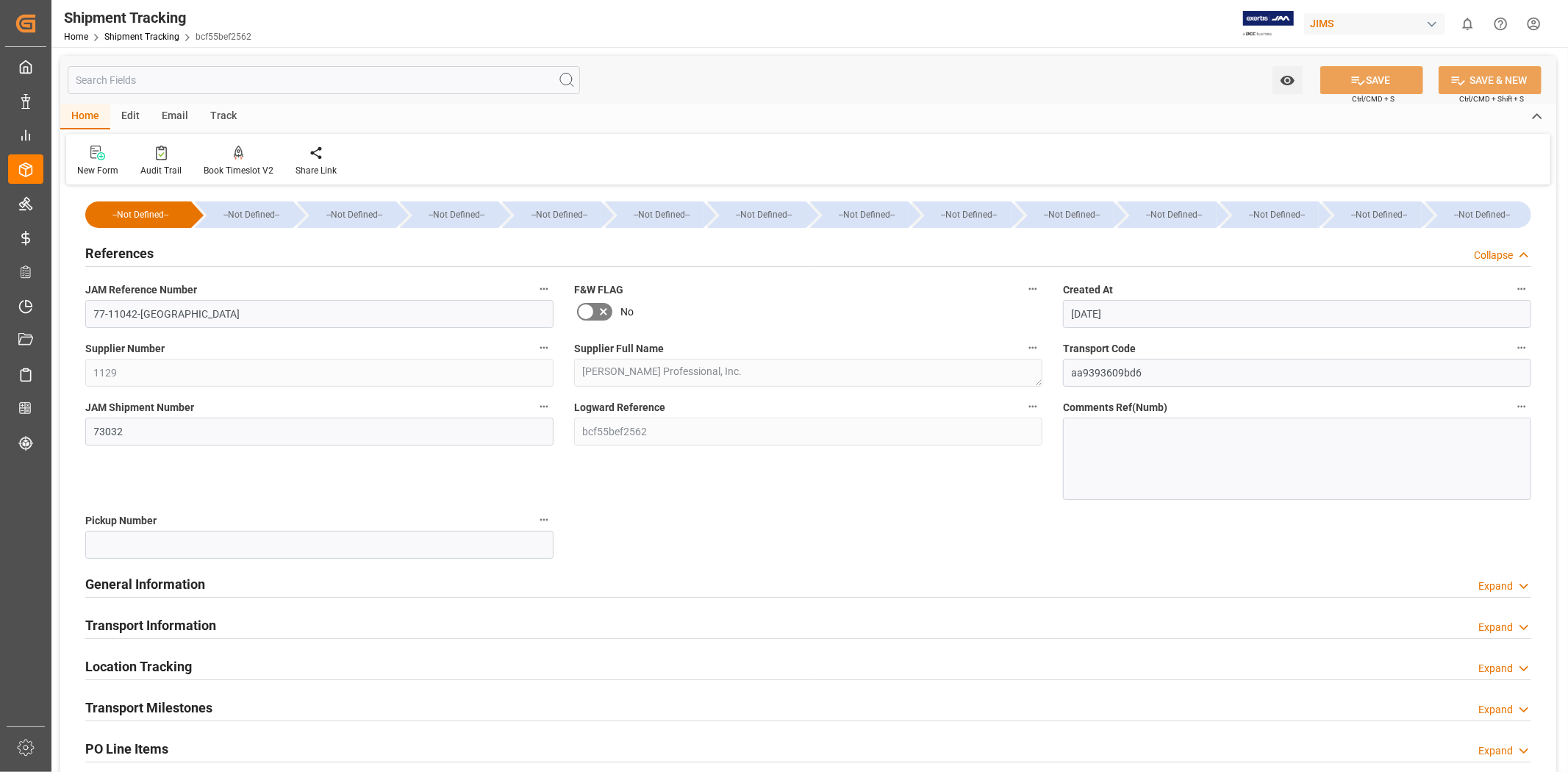
click at [386, 247] on div "References Collapse" at bounding box center [808, 252] width 1446 height 28
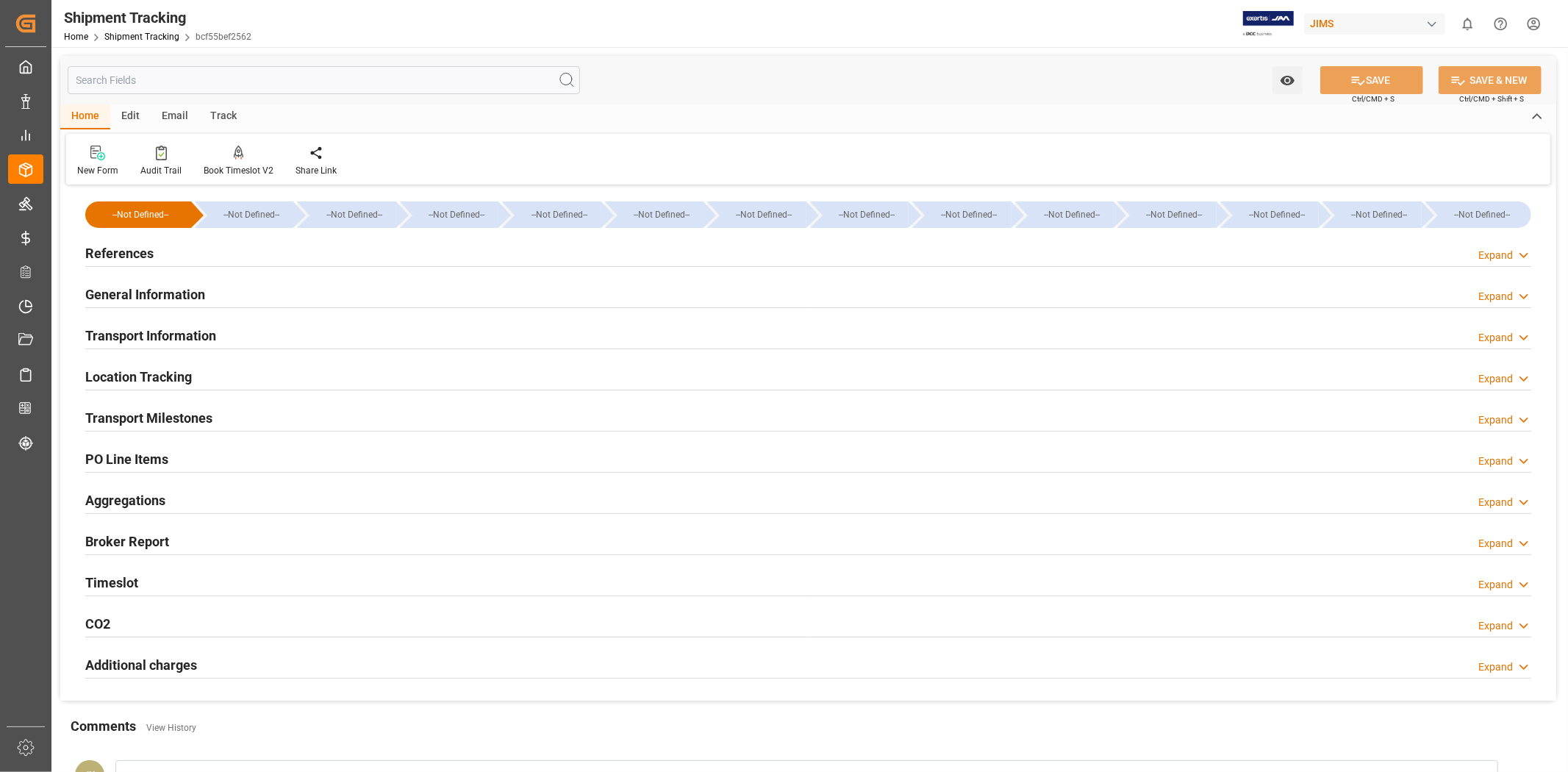
click at [361, 287] on div "General Information Expand" at bounding box center [808, 293] width 1446 height 28
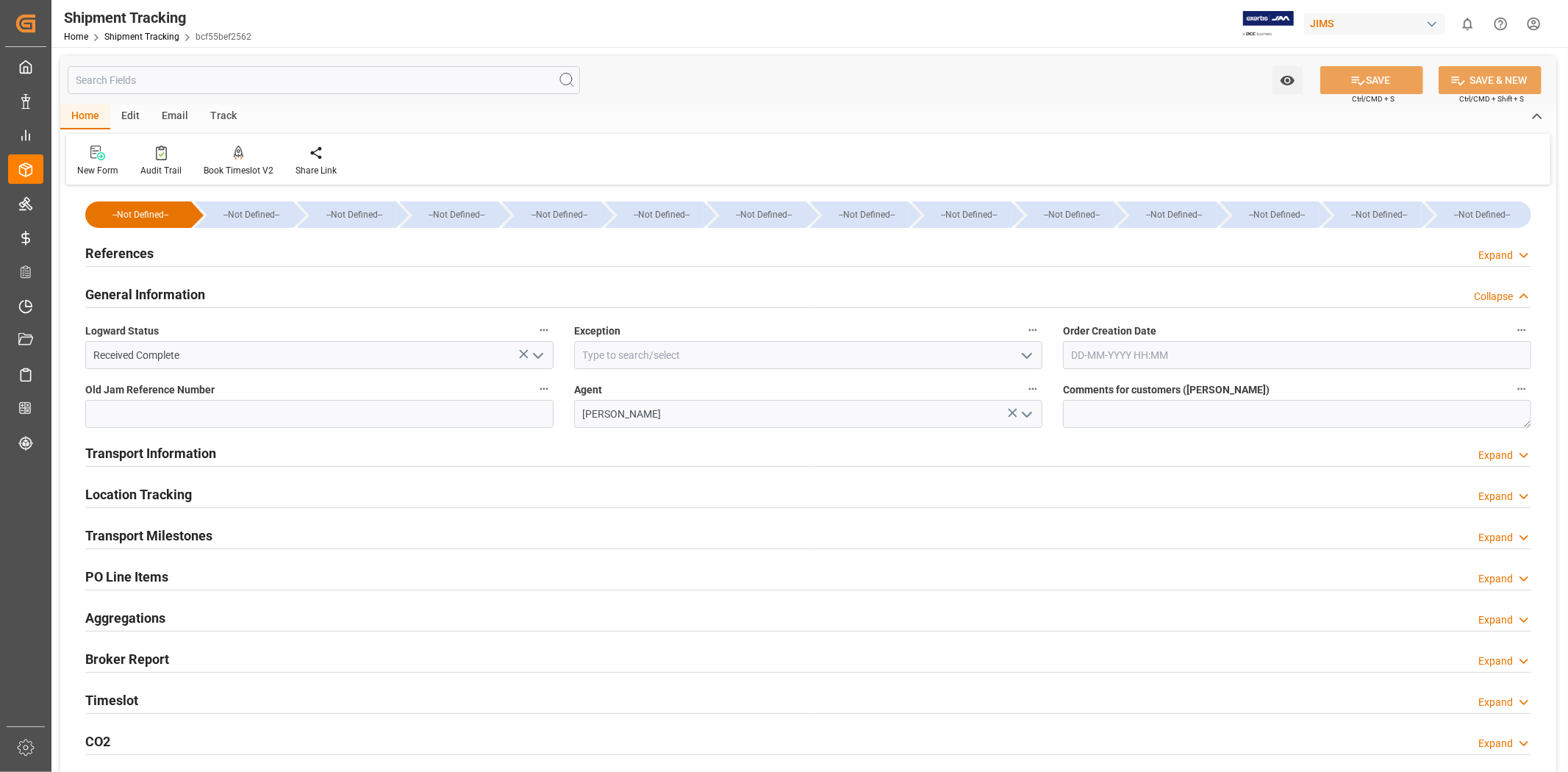
click at [361, 287] on div "General Information Collapse" at bounding box center [808, 293] width 1446 height 28
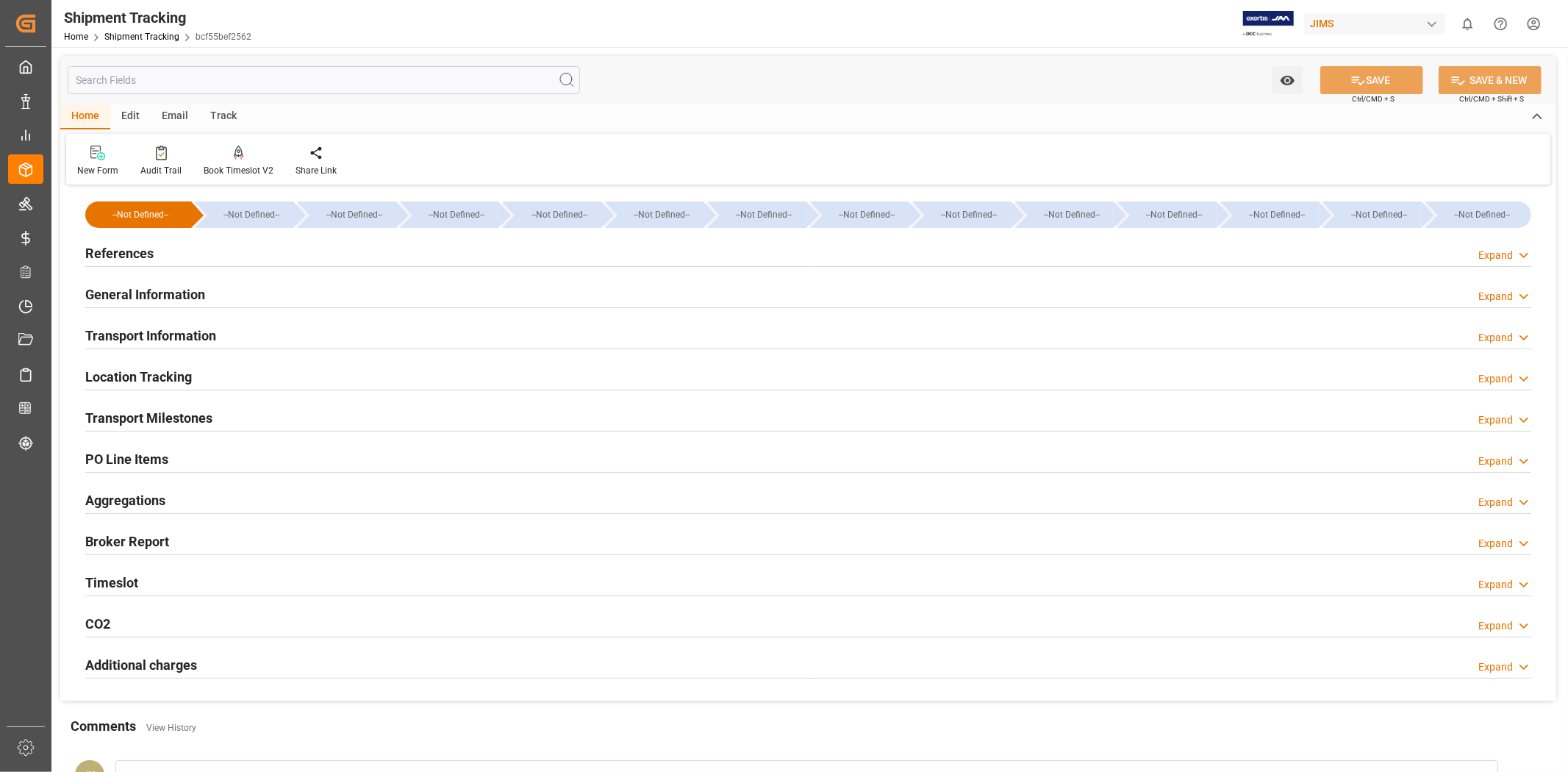
click at [342, 331] on div "Transport Information Expand" at bounding box center [808, 334] width 1446 height 28
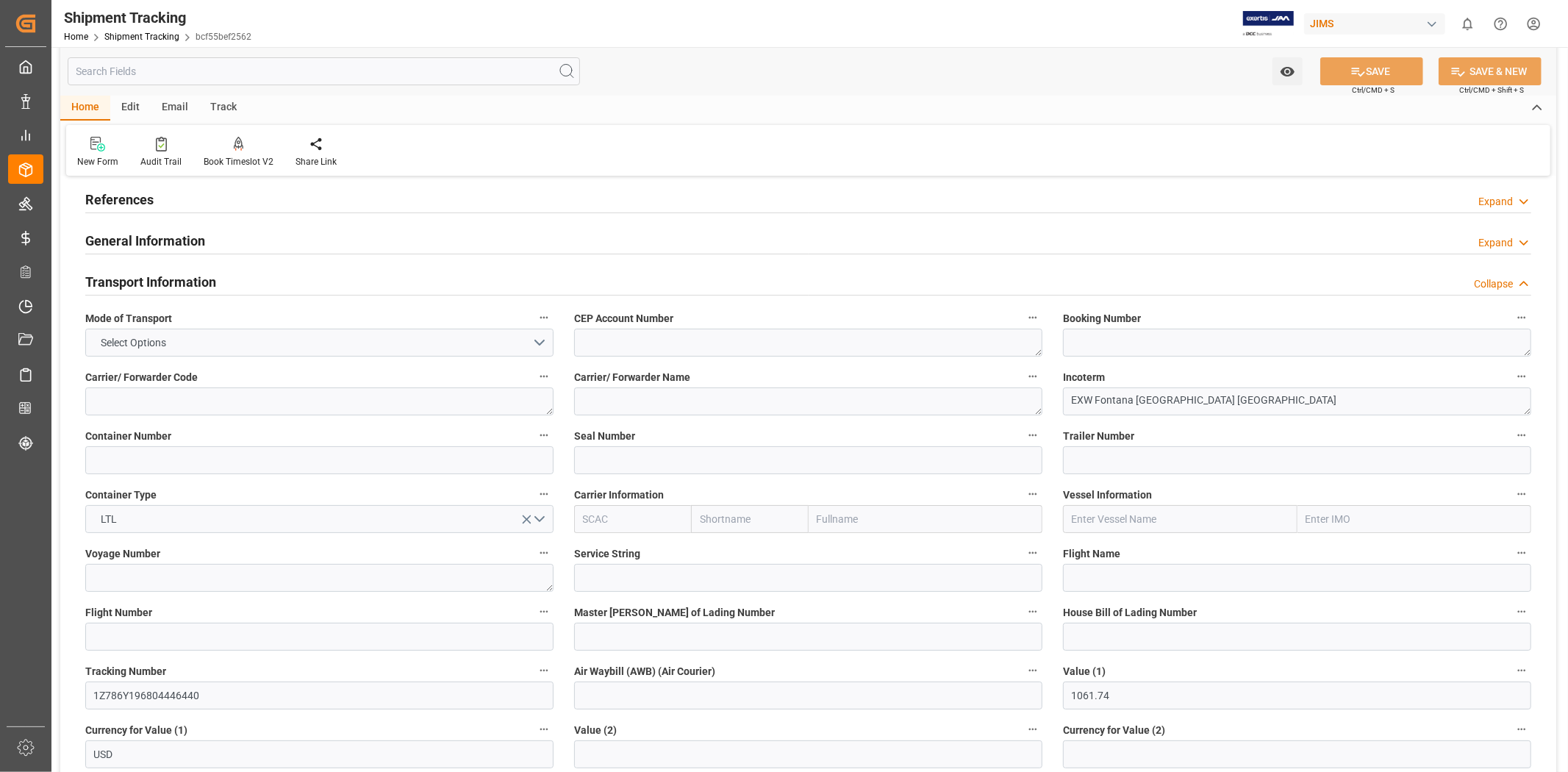
scroll to position [82, 0]
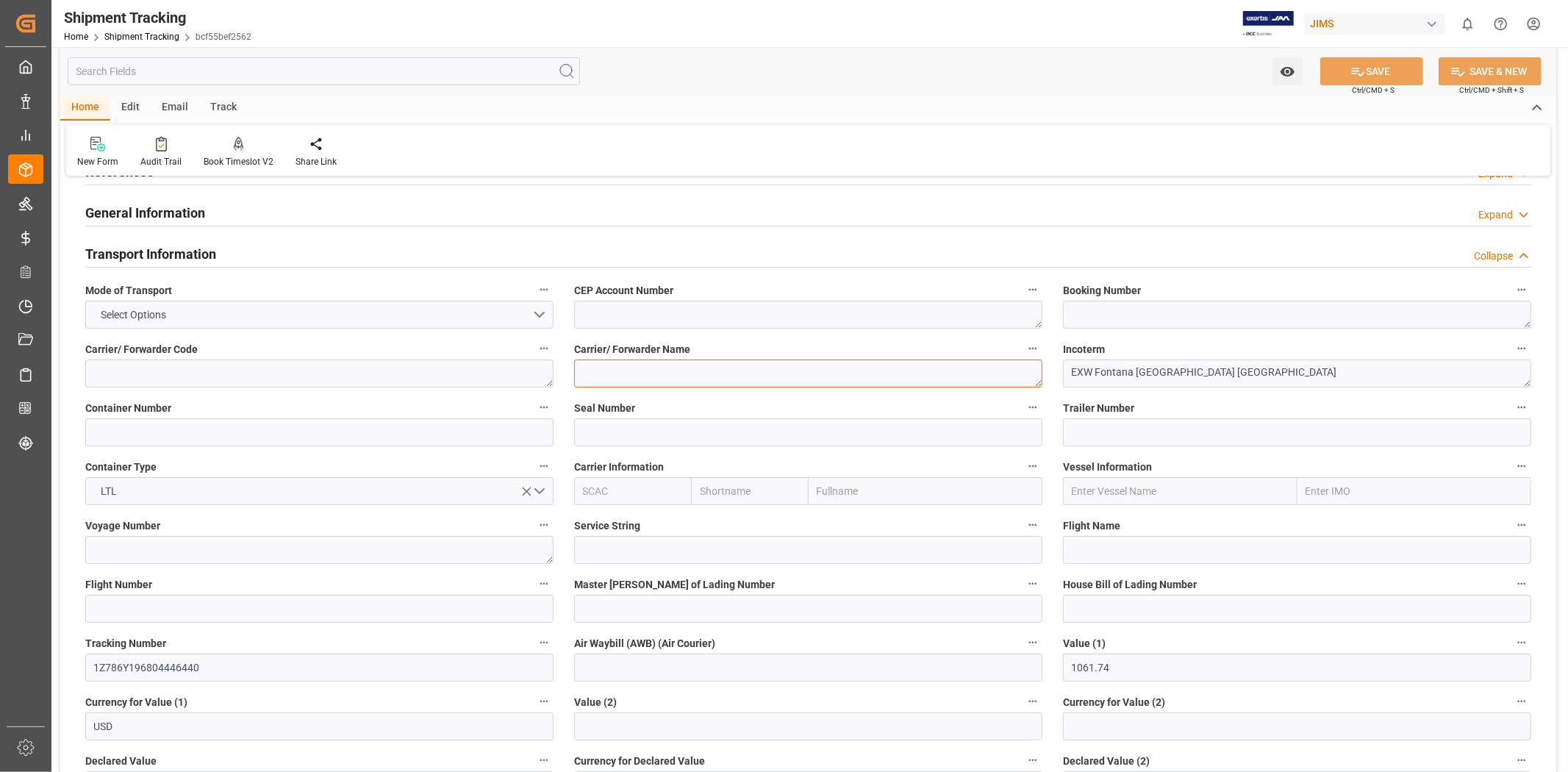
click at [1012, 376] on textarea at bounding box center [809, 373] width 468 height 28
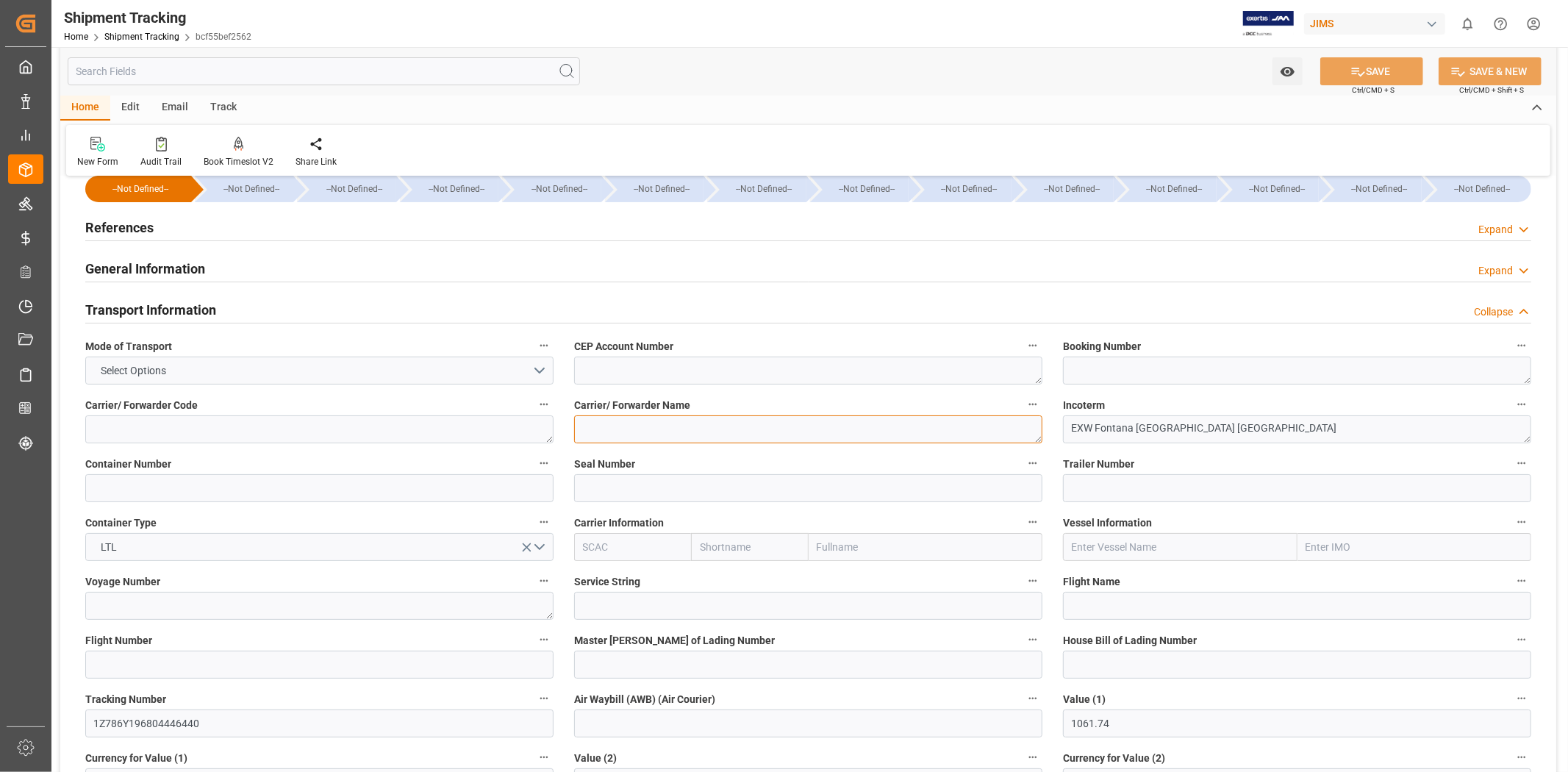
scroll to position [0, 0]
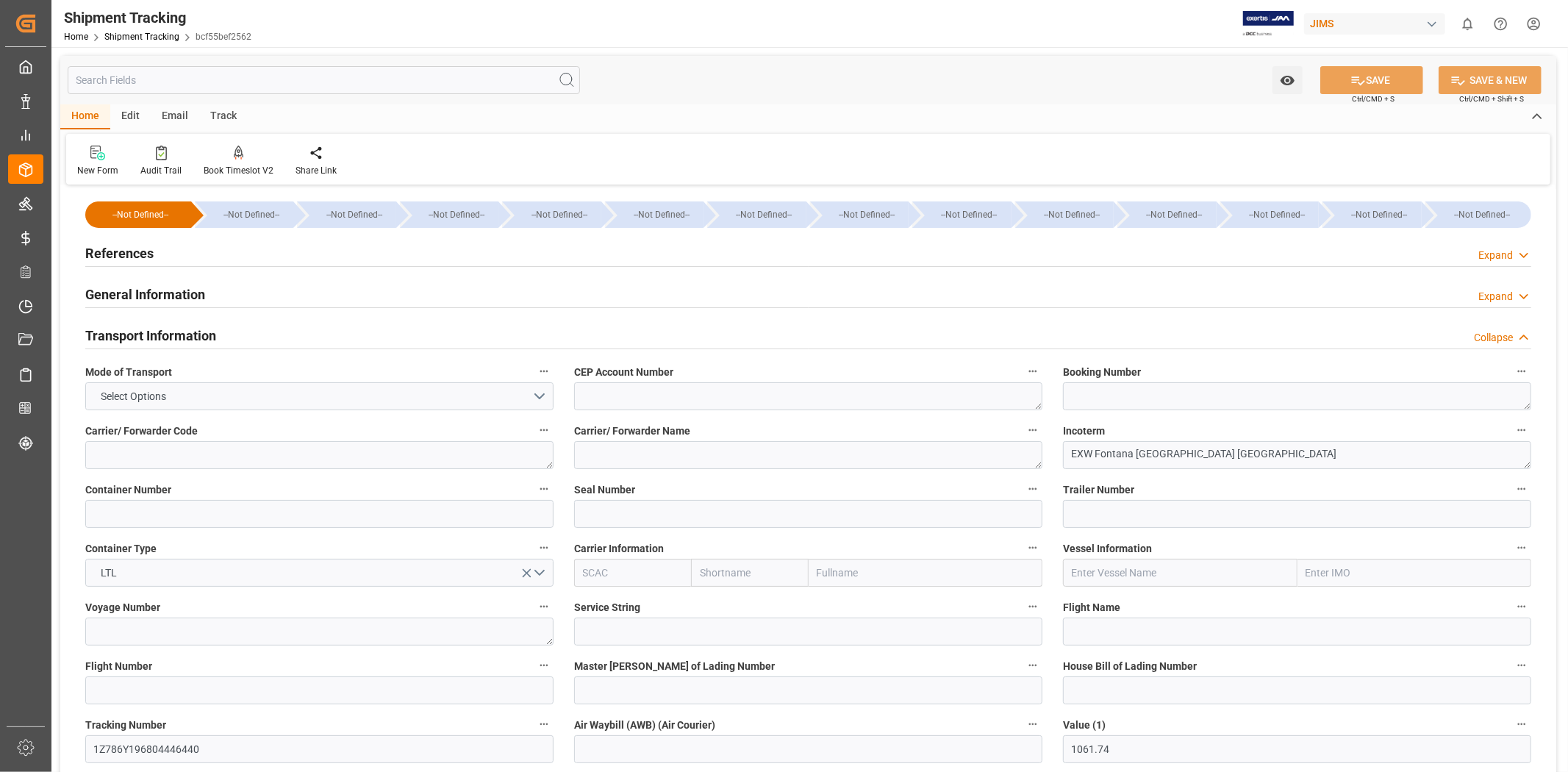
click at [185, 240] on div "References Expand" at bounding box center [808, 252] width 1446 height 28
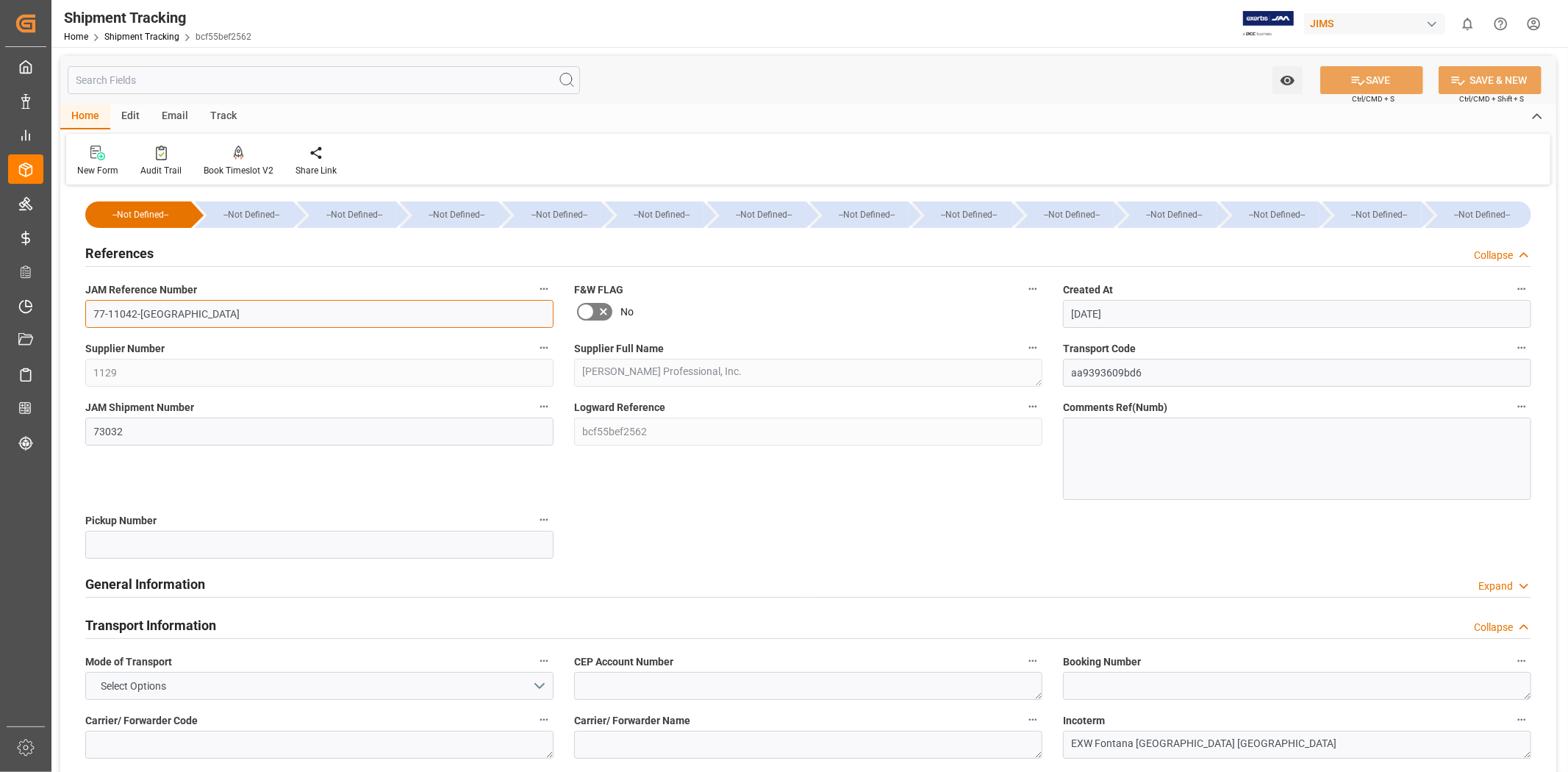
drag, startPoint x: 181, startPoint y: 306, endPoint x: 50, endPoint y: 306, distance: 131.0
click at [50, 306] on div "Created by potrace 1.15, written by [PERSON_NAME] [DATE]-[DATE] Created by potr…" at bounding box center [784, 386] width 1568 height 772
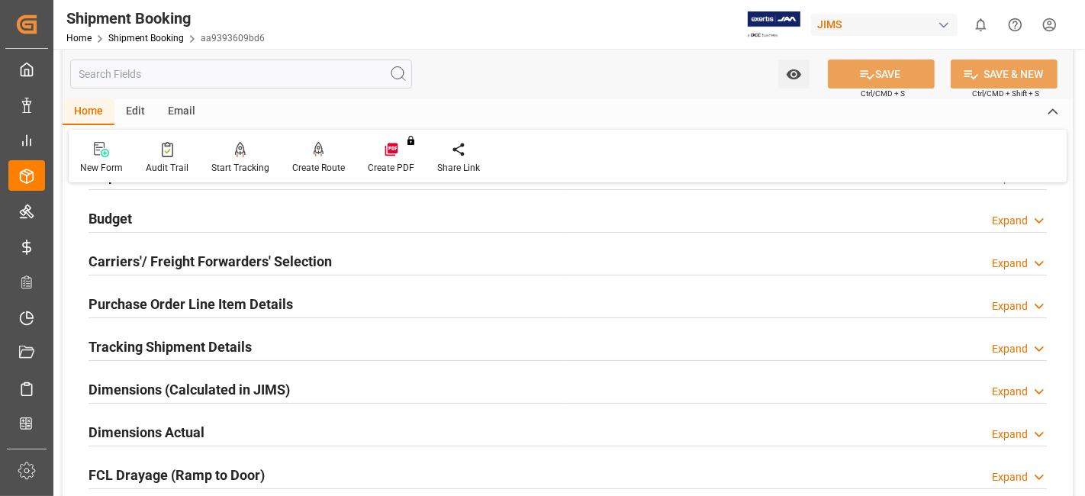
scroll to position [169, 0]
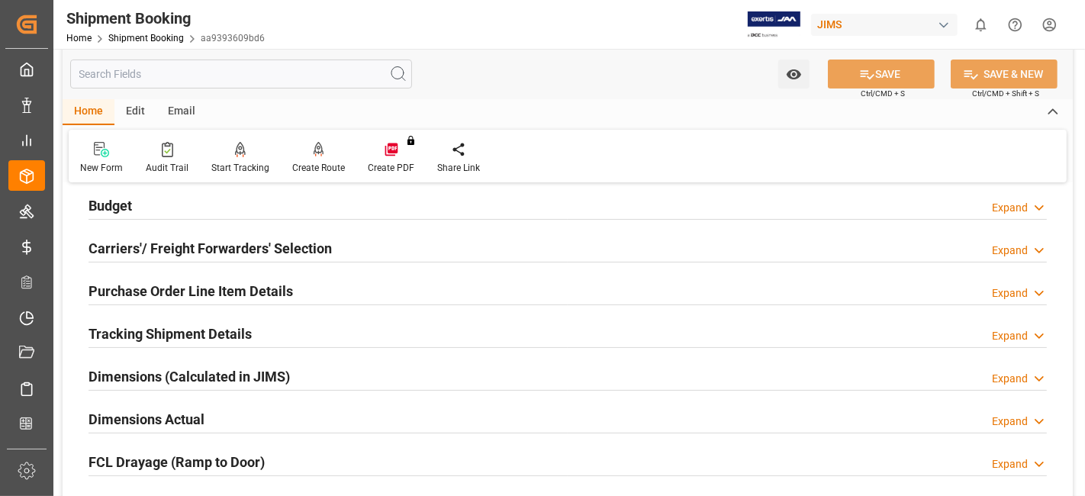
click at [257, 337] on div "Tracking Shipment Details Expand" at bounding box center [567, 332] width 958 height 29
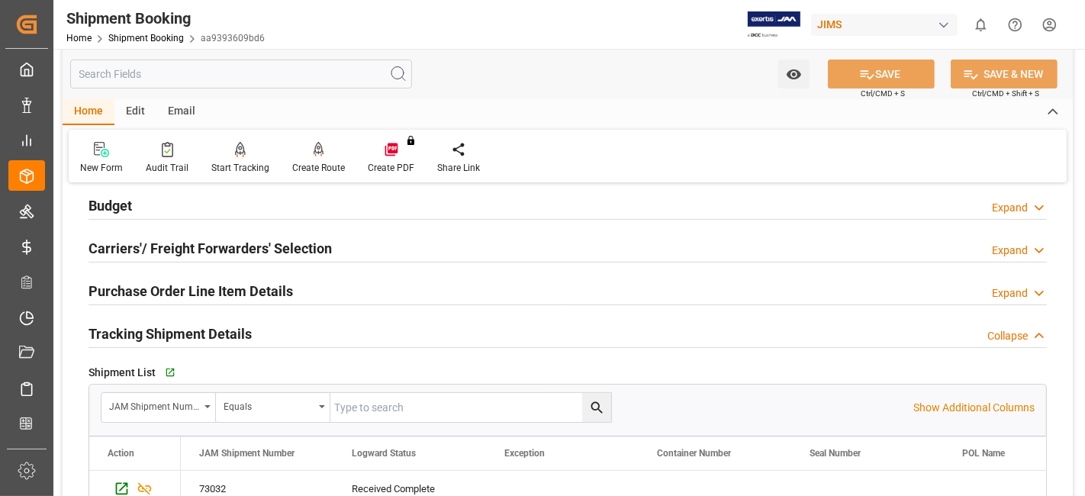
click at [257, 337] on div "Tracking Shipment Details Collapse" at bounding box center [567, 332] width 958 height 29
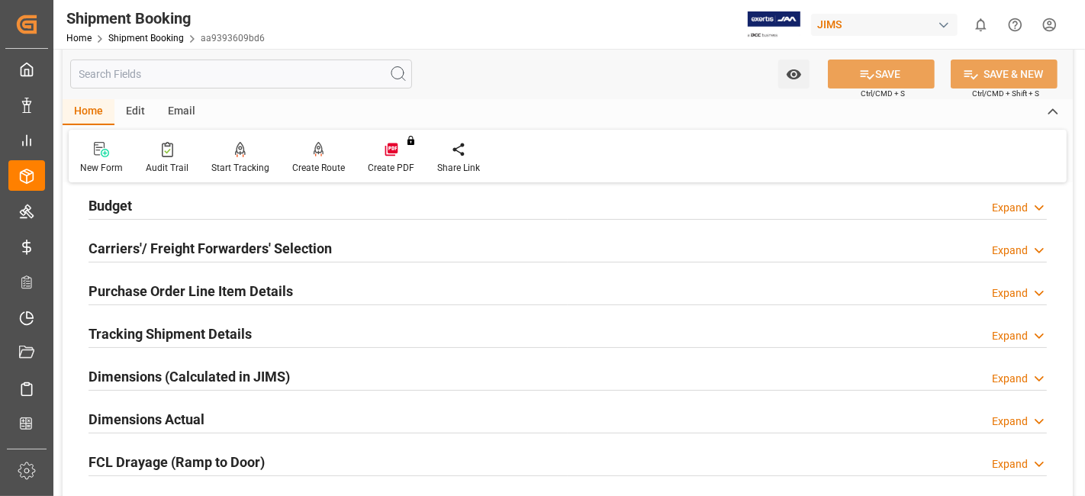
scroll to position [254, 0]
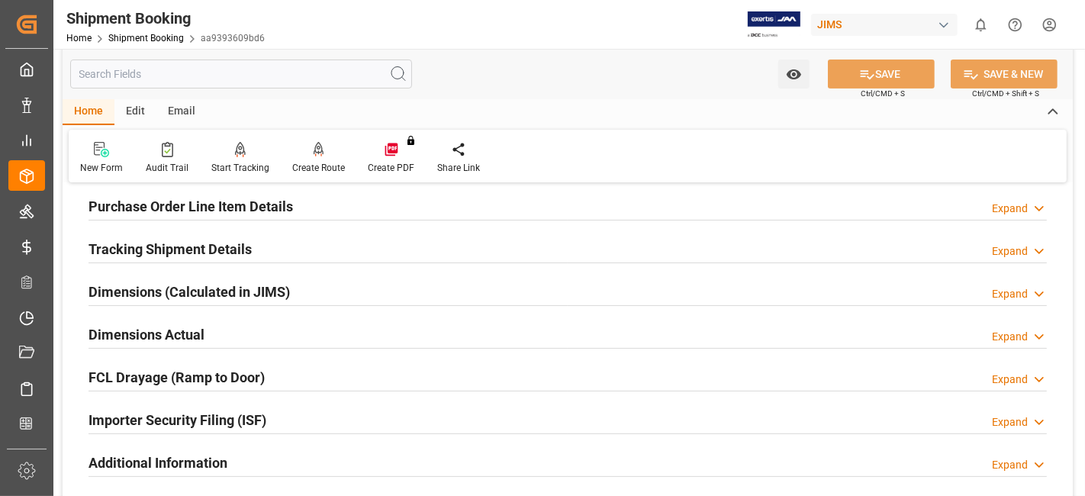
click at [240, 324] on div "Dimensions Actual Expand" at bounding box center [567, 333] width 958 height 29
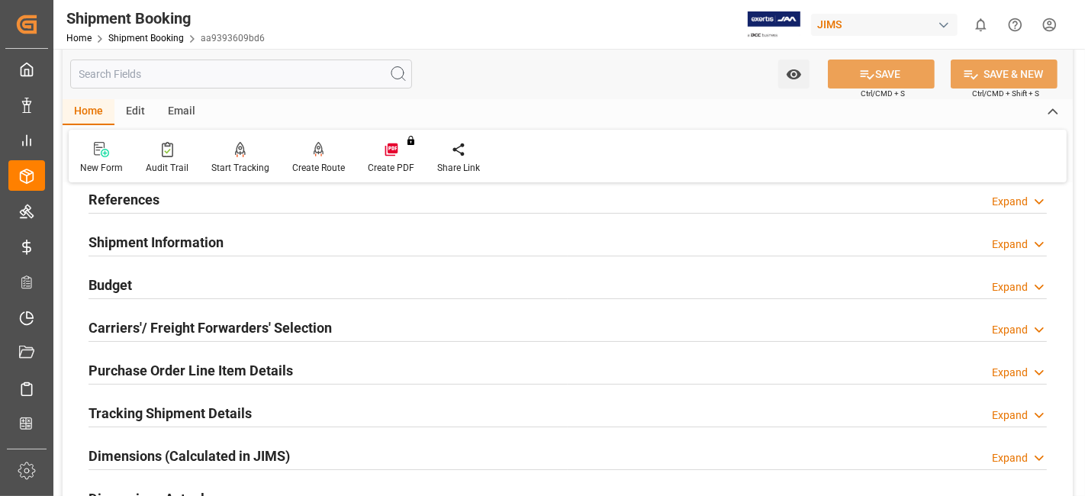
scroll to position [85, 0]
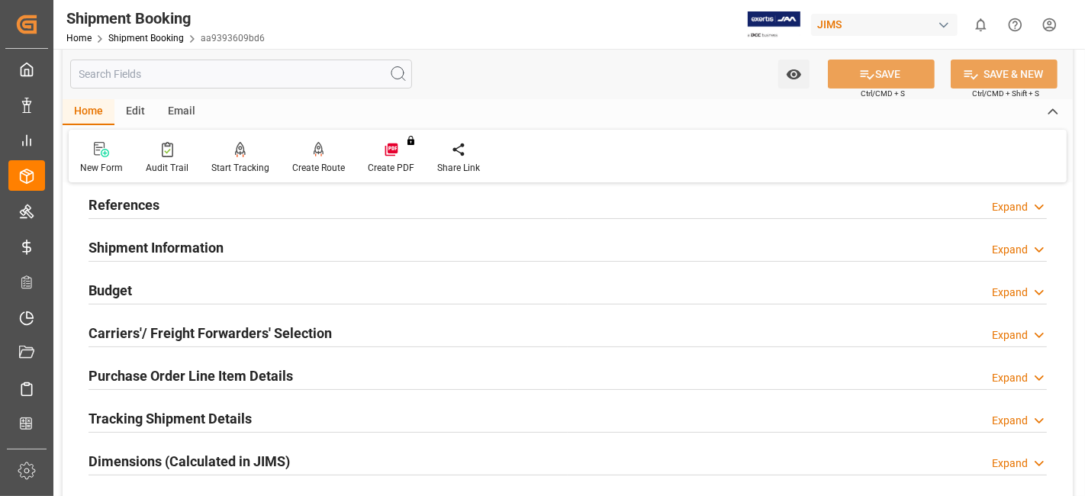
click at [143, 289] on div "Budget Expand" at bounding box center [567, 289] width 958 height 29
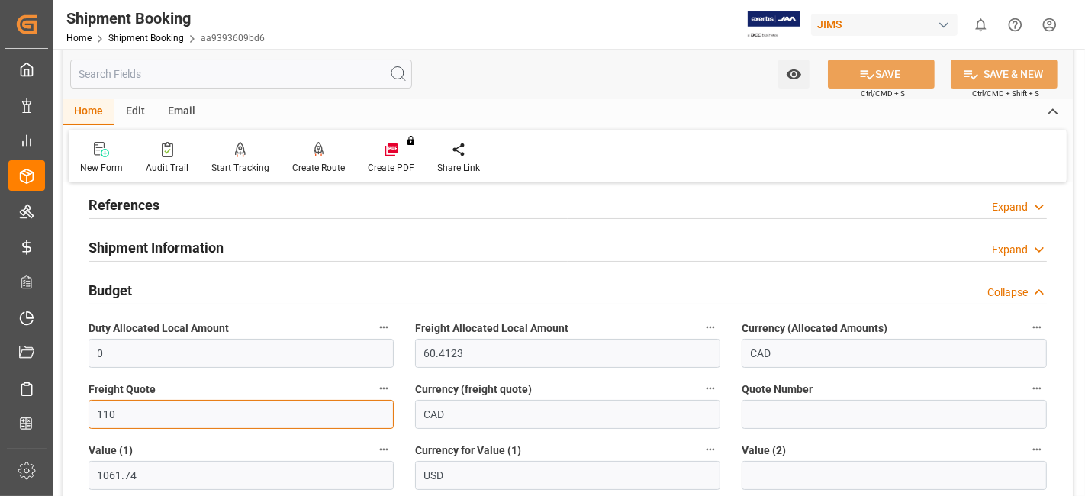
click at [109, 412] on input "110" at bounding box center [240, 414] width 305 height 29
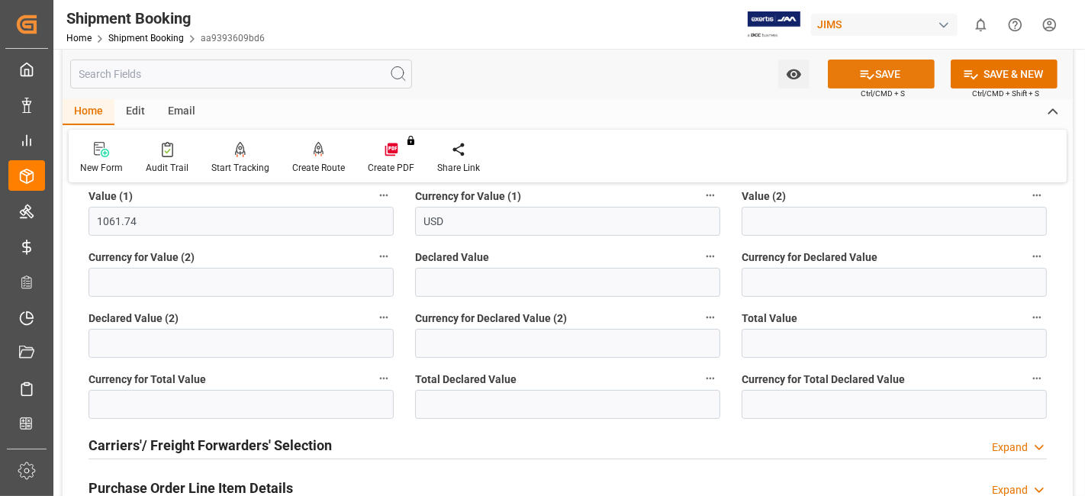
type input "160"
click at [852, 85] on button "SAVE" at bounding box center [881, 73] width 107 height 29
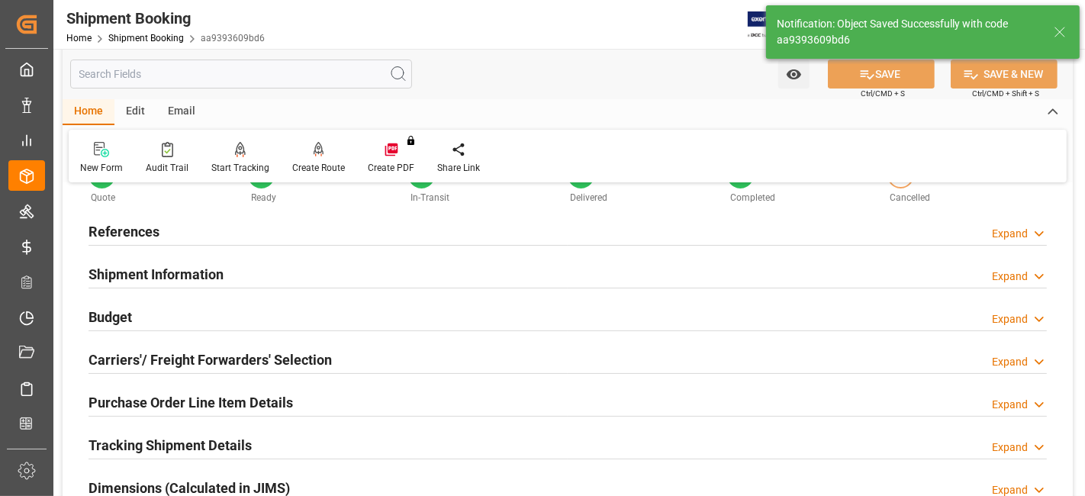
scroll to position [143, 0]
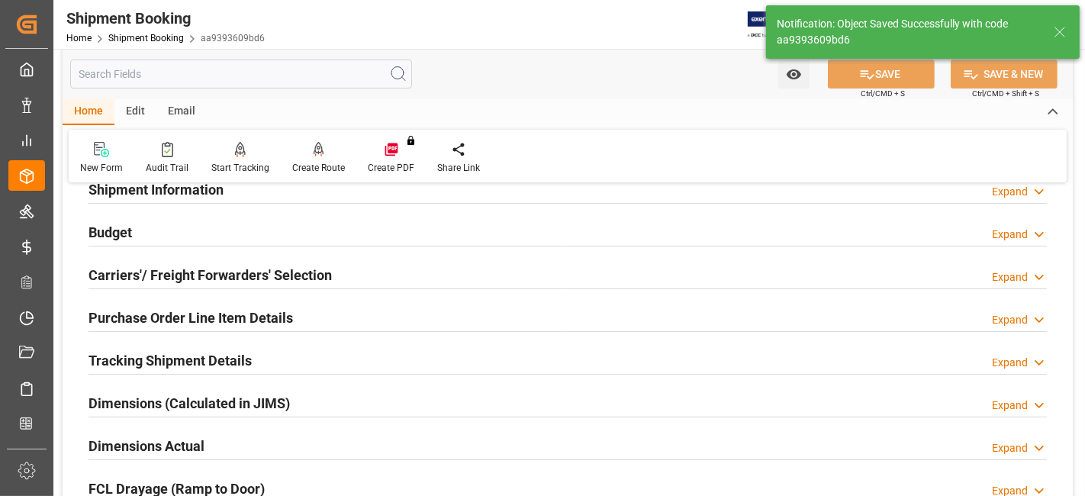
click at [188, 326] on h2 "Purchase Order Line Item Details" at bounding box center [190, 317] width 204 height 21
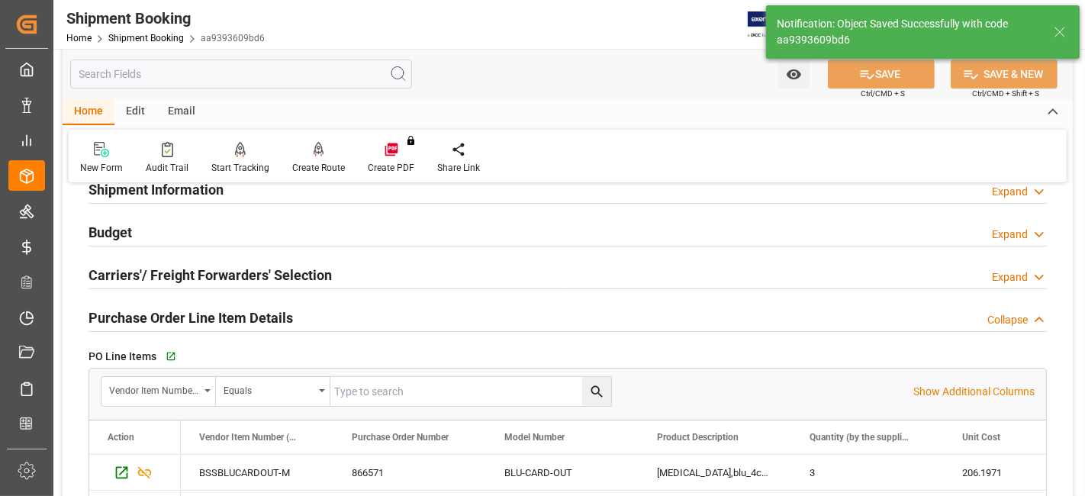
click at [188, 326] on h2 "Purchase Order Line Item Details" at bounding box center [190, 317] width 204 height 21
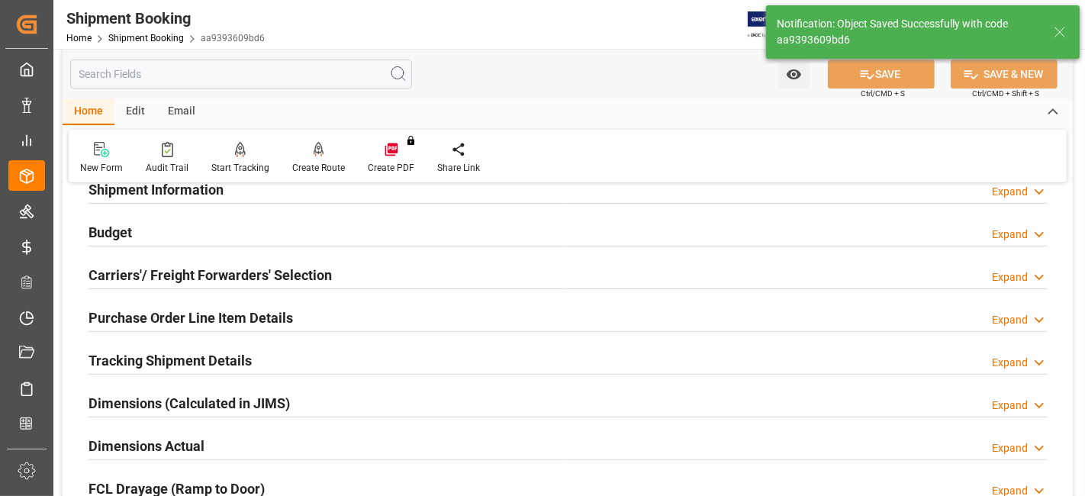
scroll to position [312, 0]
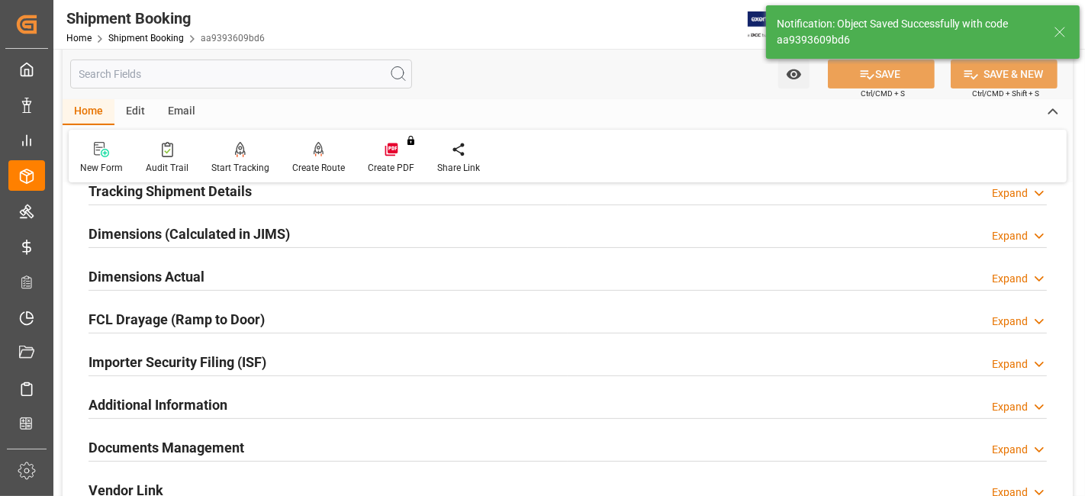
click at [185, 275] on h2 "Dimensions Actual" at bounding box center [146, 276] width 116 height 21
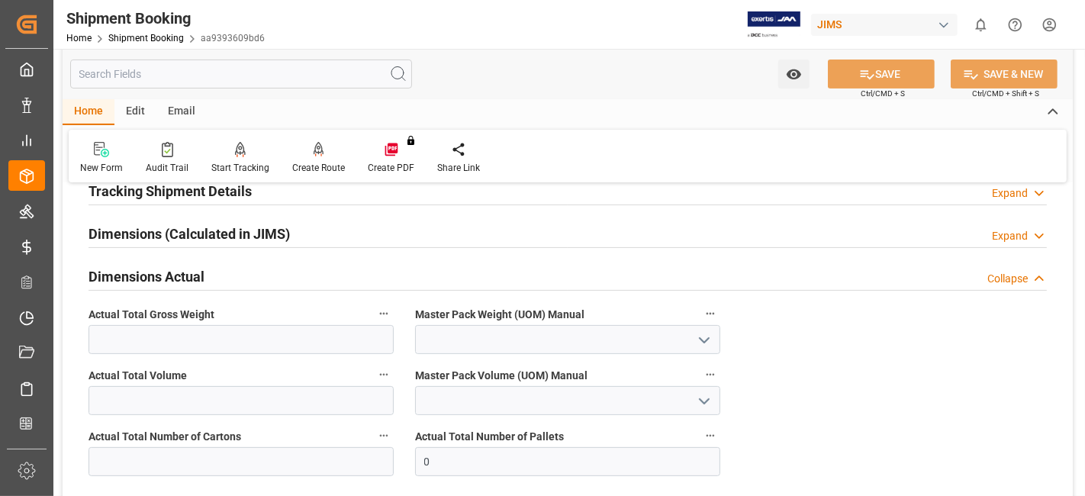
scroll to position [397, 0]
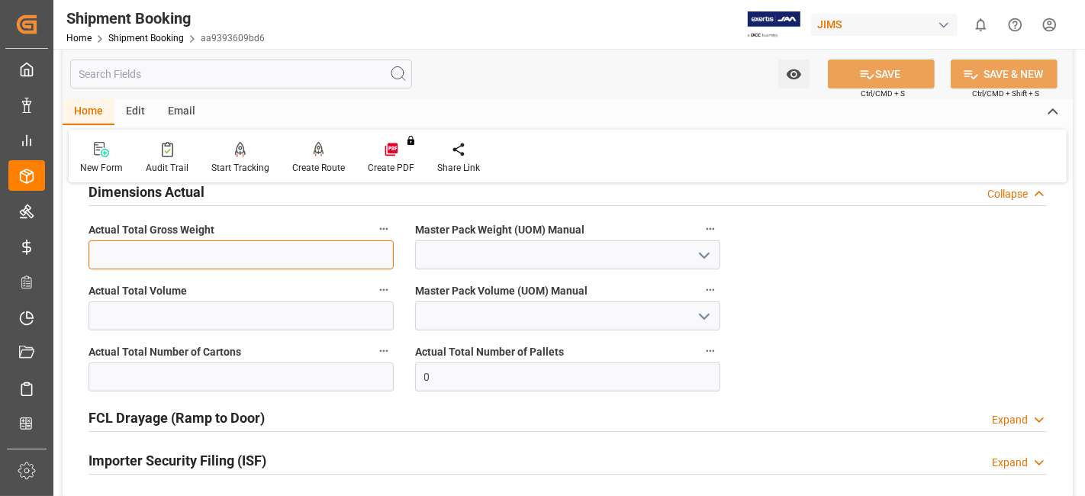
drag, startPoint x: 172, startPoint y: 259, endPoint x: 181, endPoint y: 265, distance: 11.0
click at [171, 258] on input "text" at bounding box center [240, 254] width 305 height 29
type input "110"
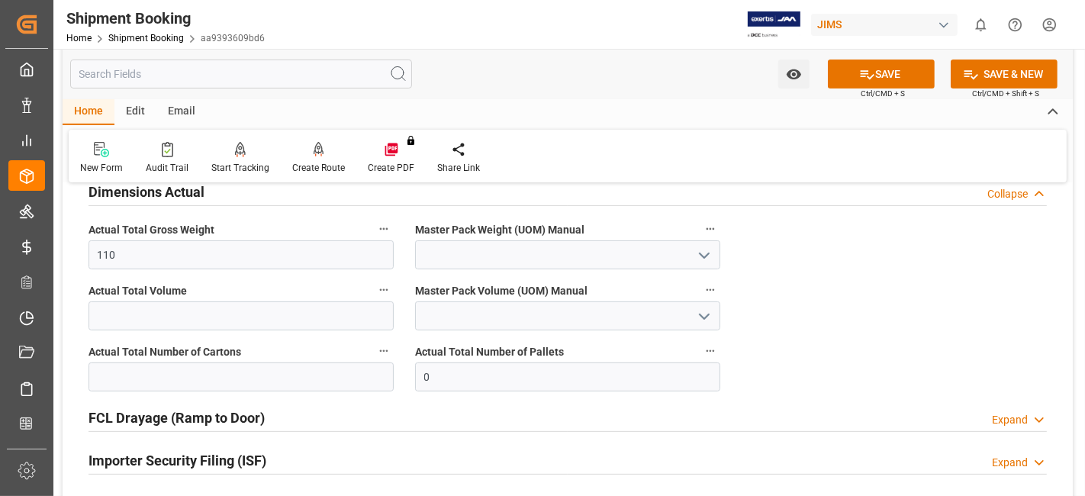
click at [707, 249] on icon "open menu" at bounding box center [704, 255] width 18 height 18
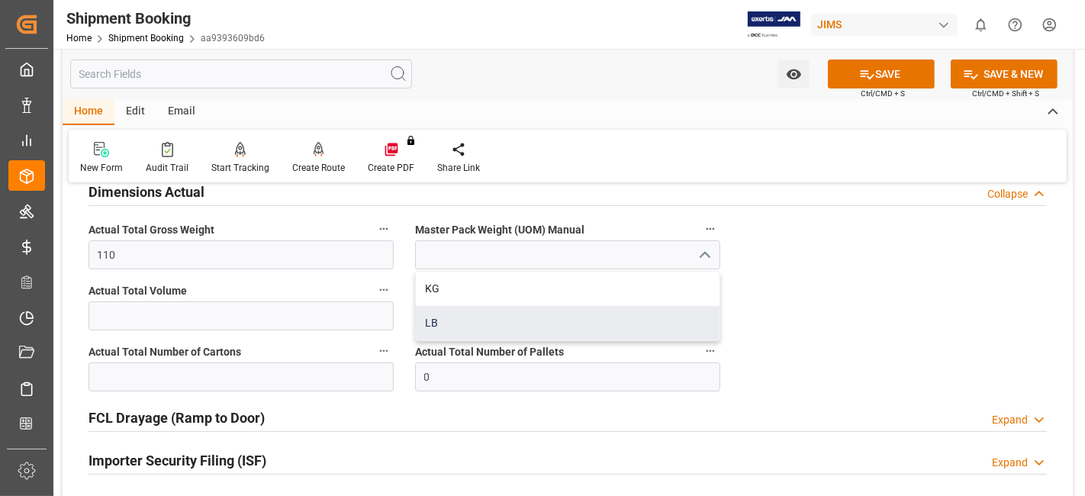
click at [643, 308] on div "LB" at bounding box center [568, 323] width 304 height 34
type input "LB"
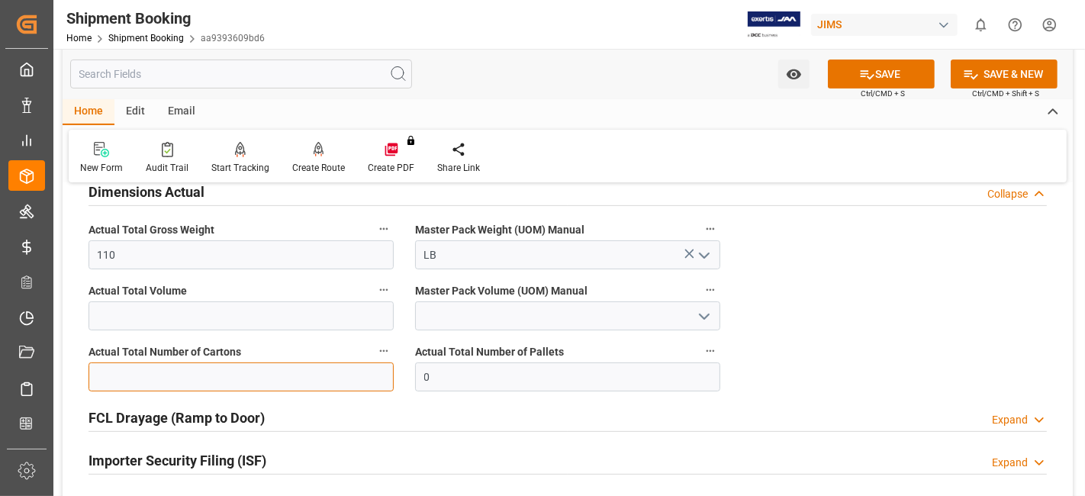
click at [206, 367] on input "text" at bounding box center [240, 376] width 305 height 29
type input "3"
click at [876, 70] on button "SAVE" at bounding box center [881, 73] width 107 height 29
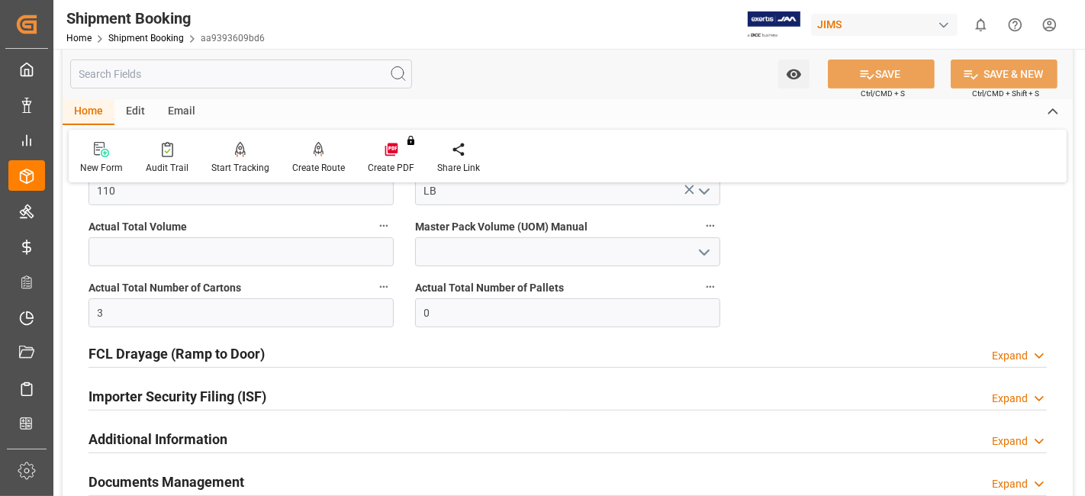
scroll to position [566, 0]
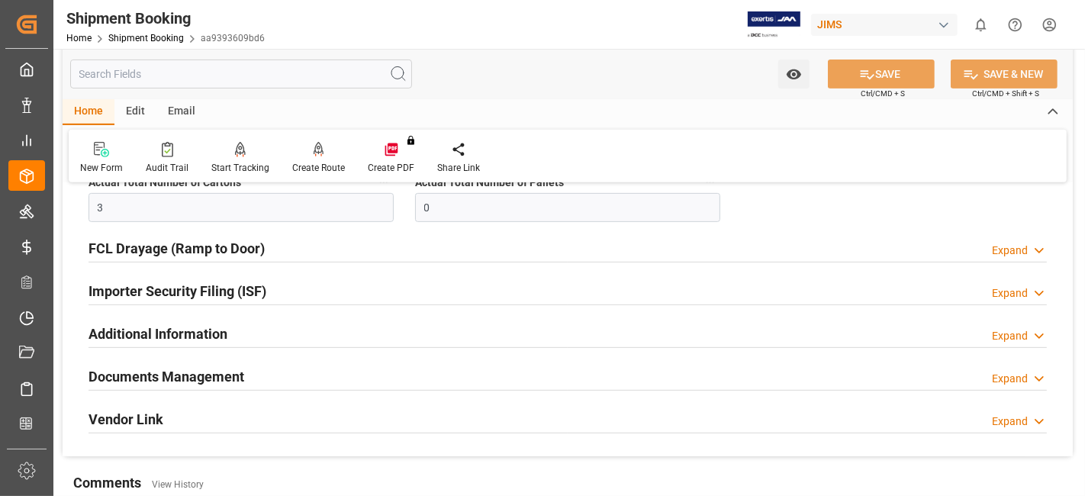
click at [230, 378] on h2 "Documents Management" at bounding box center [166, 376] width 156 height 21
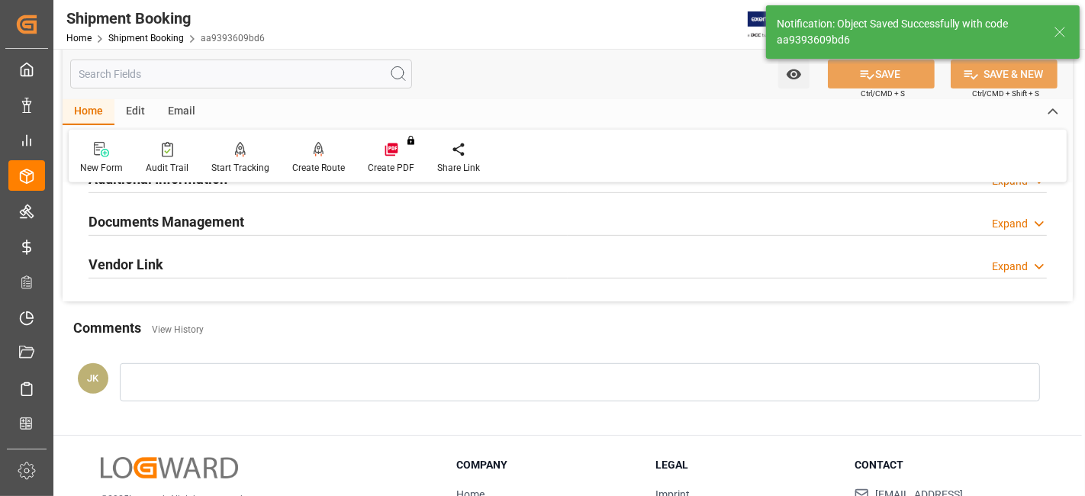
scroll to position [476, 0]
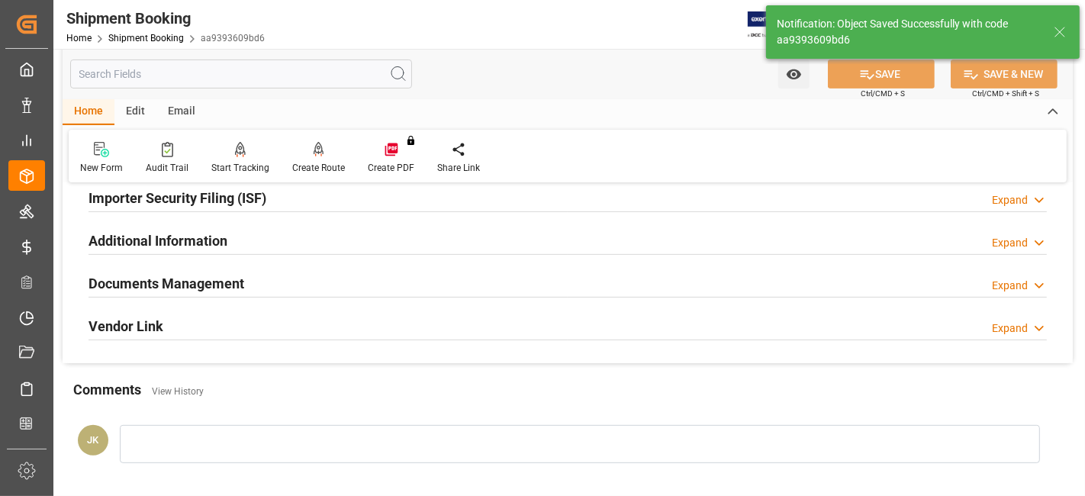
click at [209, 268] on div "Documents Management" at bounding box center [166, 282] width 156 height 29
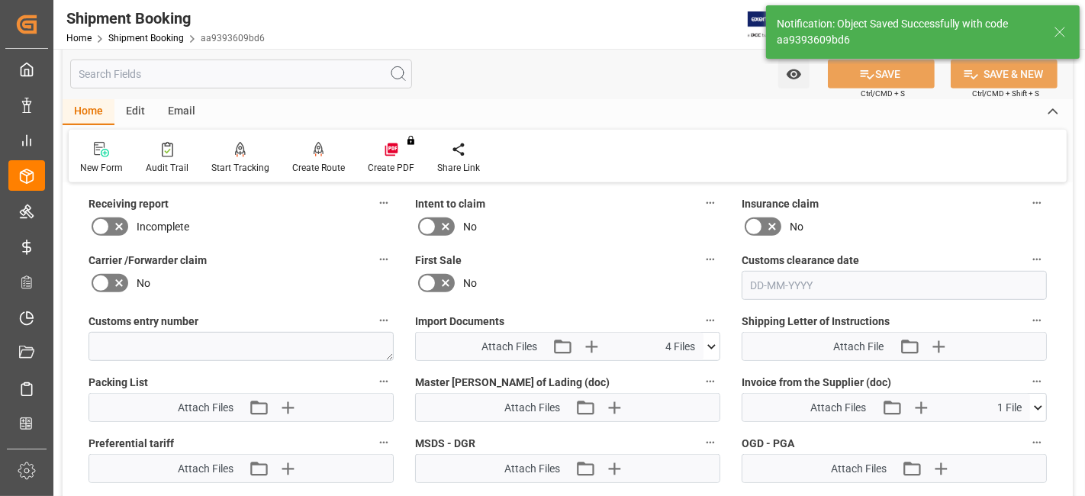
scroll to position [730, 0]
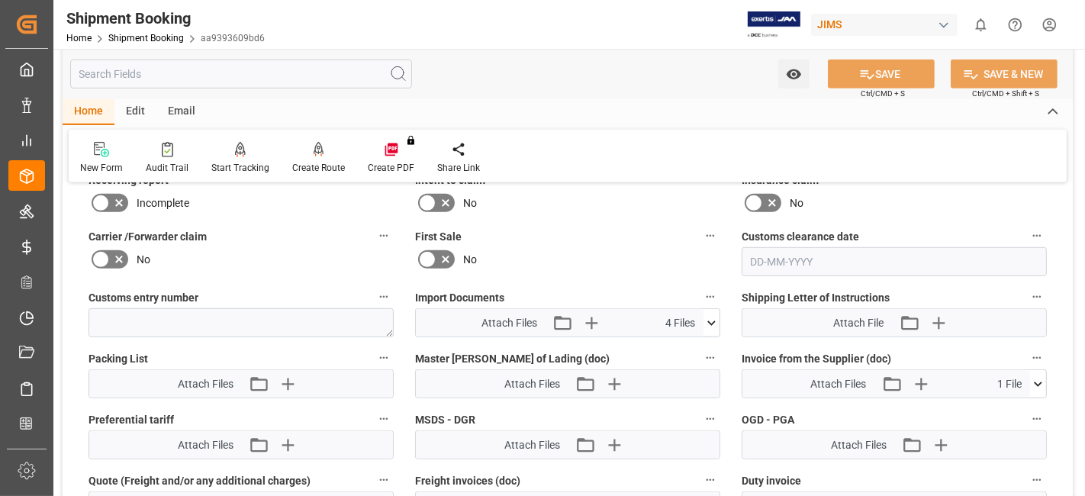
click at [713, 321] on icon at bounding box center [711, 323] width 16 height 16
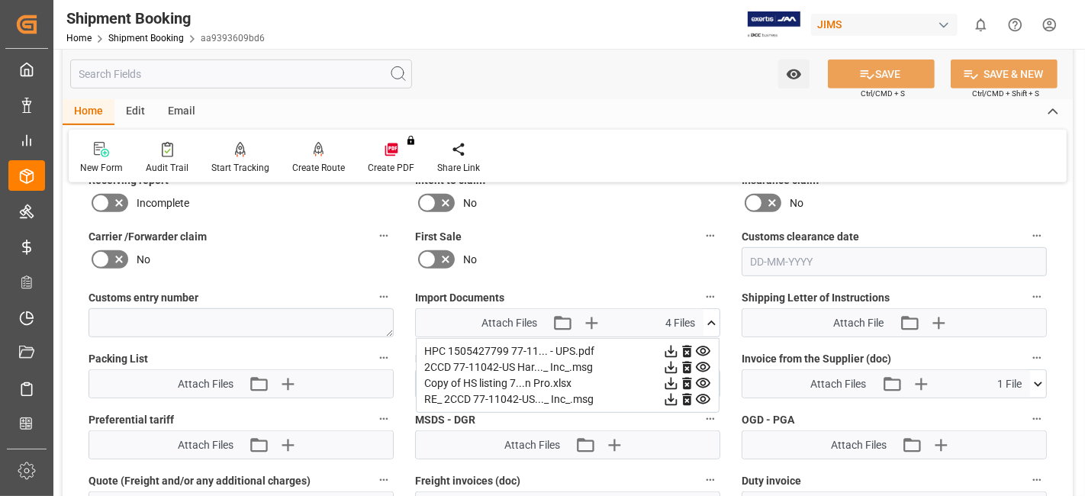
click at [713, 321] on icon at bounding box center [711, 323] width 16 height 16
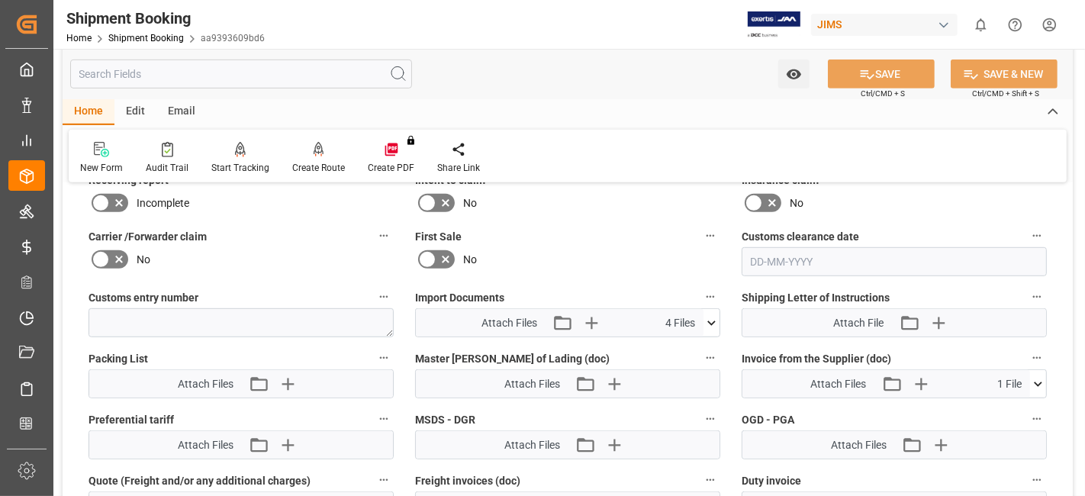
click at [611, 236] on label "First Sale" at bounding box center [567, 236] width 305 height 21
click at [700, 236] on button "First Sale" at bounding box center [710, 236] width 20 height 20
click at [518, 239] on div at bounding box center [542, 248] width 1085 height 496
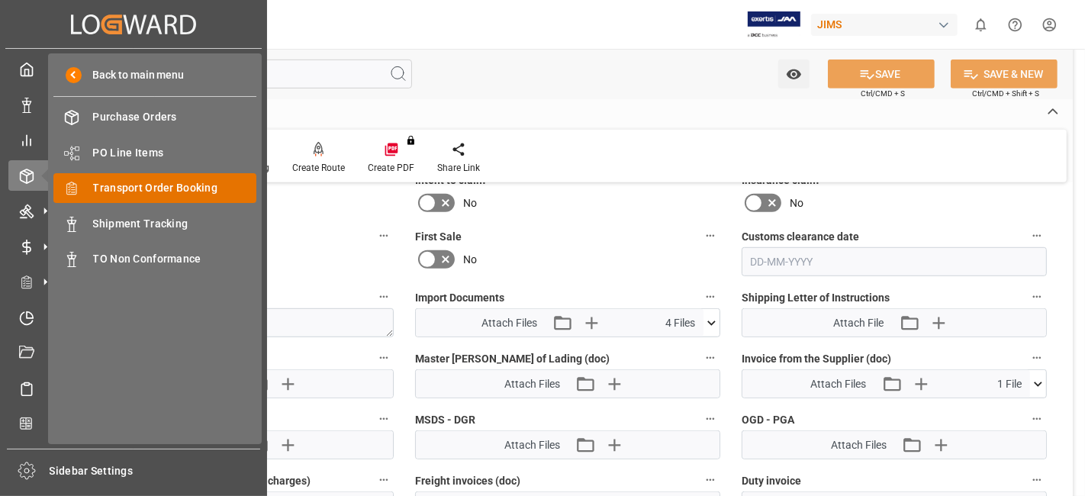
click at [166, 187] on span "Transport Order Booking" at bounding box center [175, 188] width 164 height 16
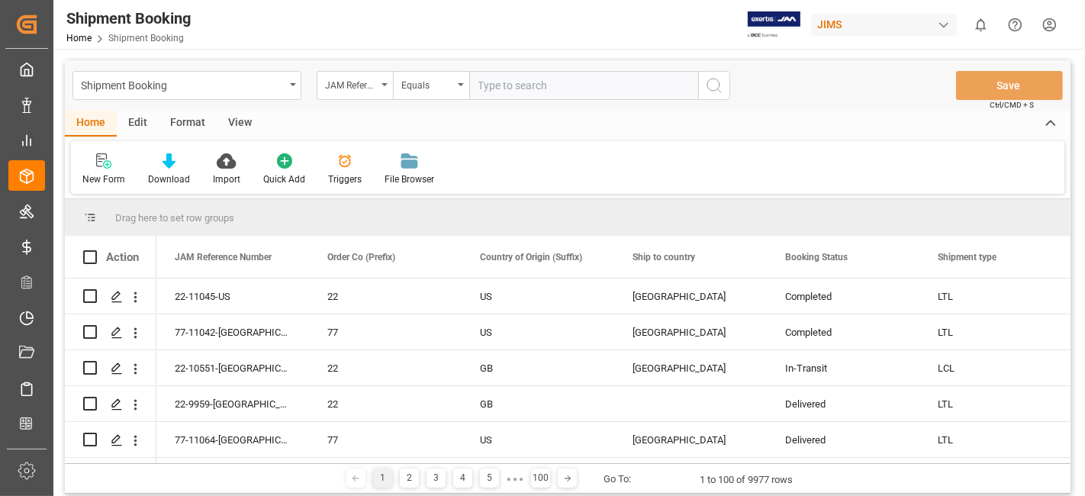
click at [507, 88] on input "text" at bounding box center [583, 85] width 229 height 29
type input "77-11027-US"
click at [714, 82] on icon "search button" at bounding box center [714, 85] width 18 height 18
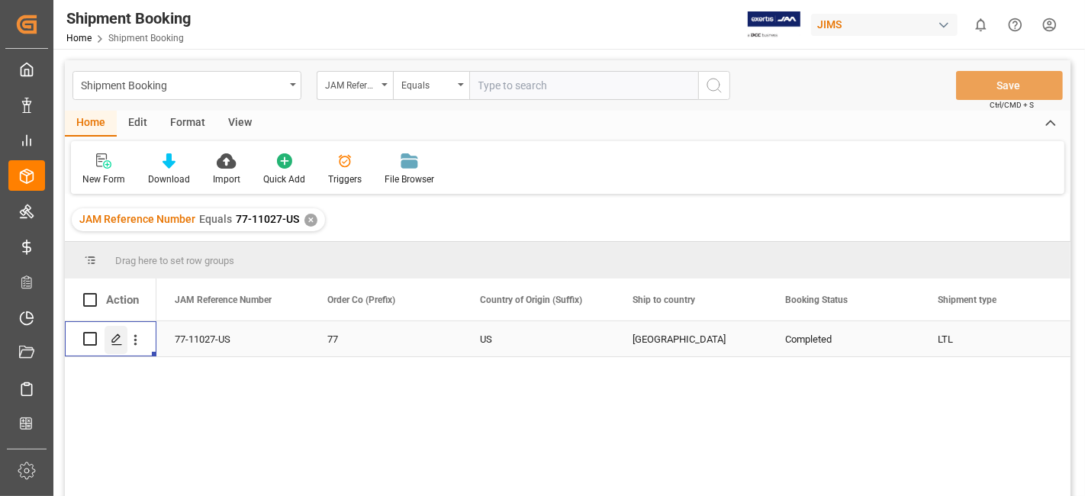
click at [104, 336] on div "Press SPACE to select this row." at bounding box center [115, 340] width 23 height 28
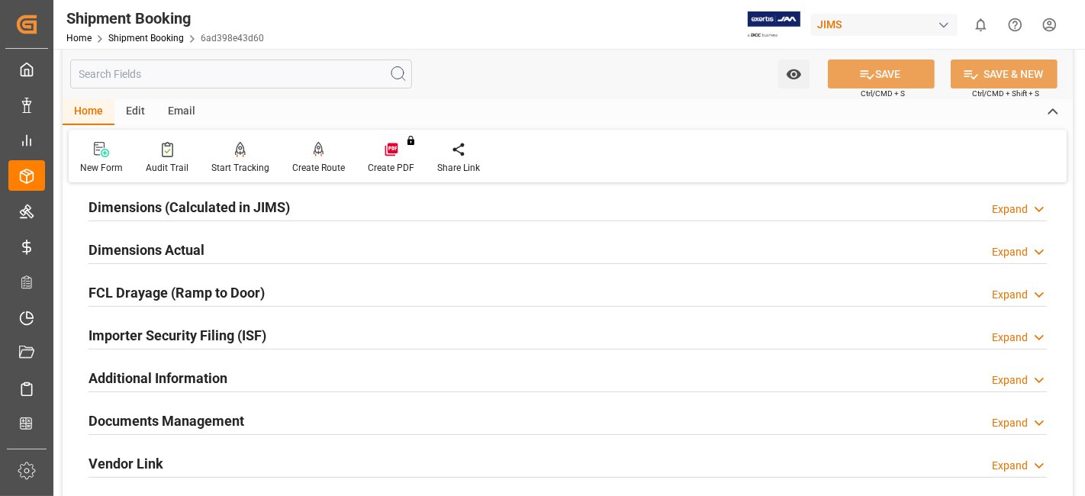
scroll to position [508, 0]
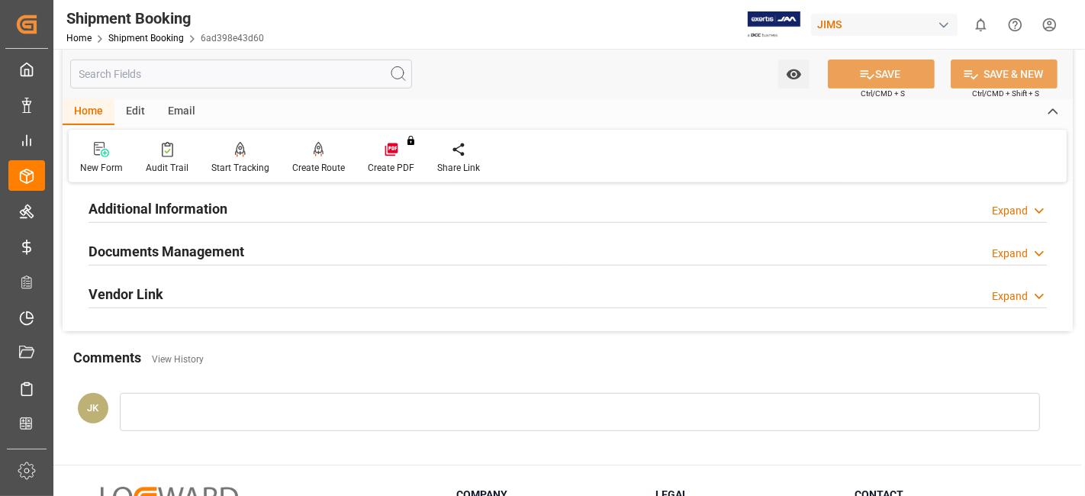
click at [265, 255] on div "Documents Management Expand" at bounding box center [567, 250] width 958 height 29
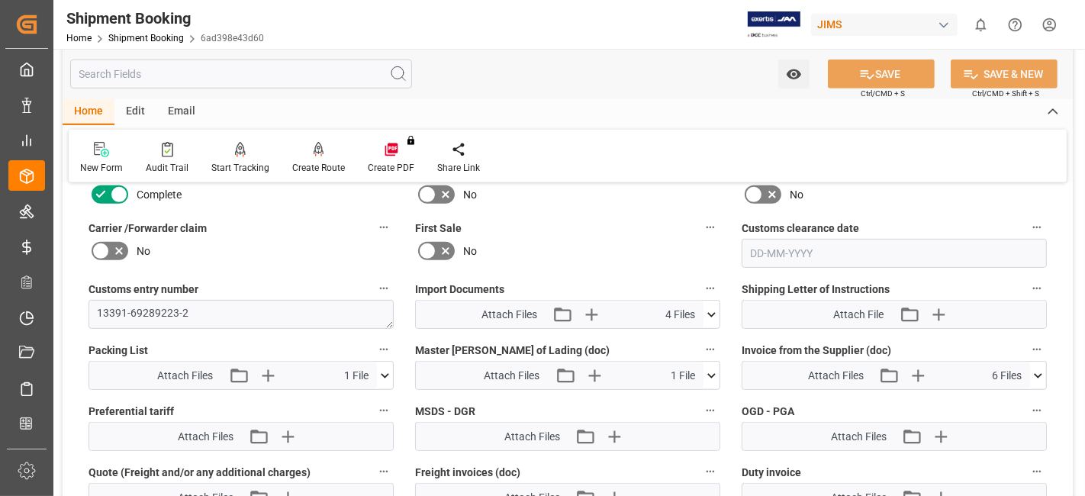
scroll to position [763, 0]
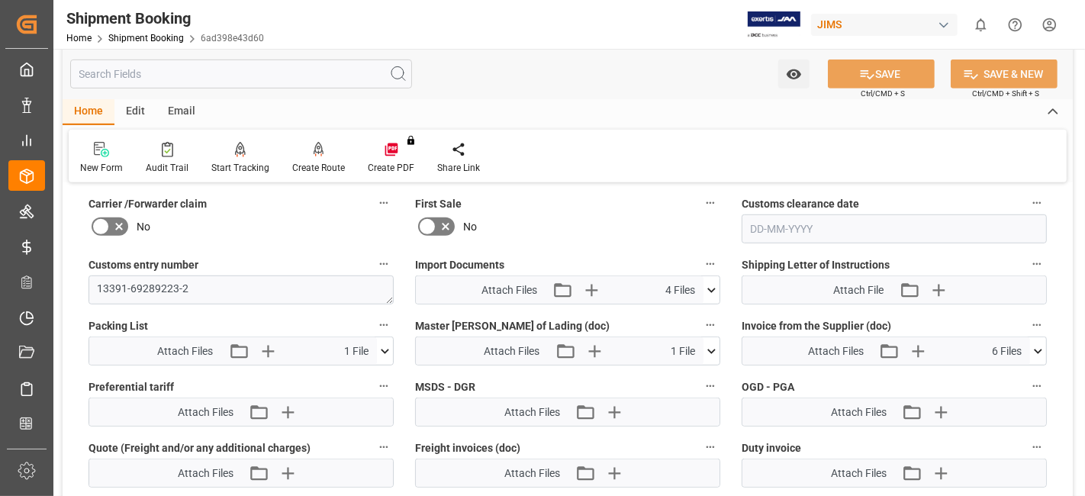
click at [710, 287] on icon at bounding box center [711, 290] width 16 height 16
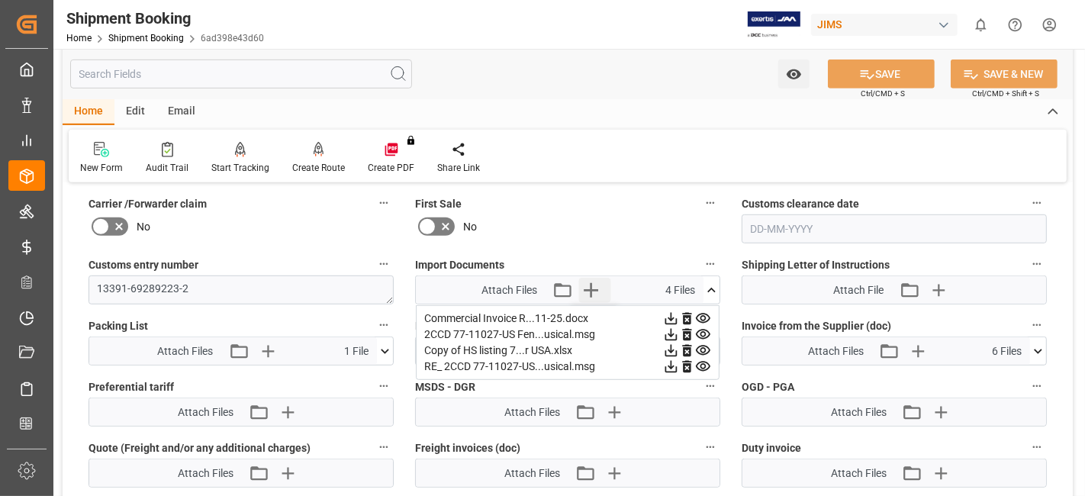
click at [592, 287] on icon "button" at bounding box center [591, 290] width 24 height 24
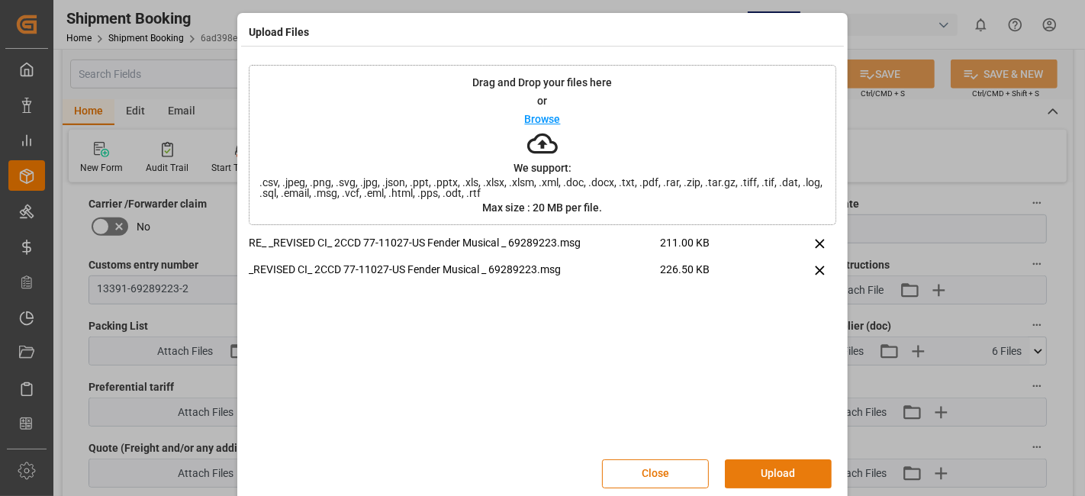
click at [751, 469] on button "Upload" at bounding box center [778, 473] width 107 height 29
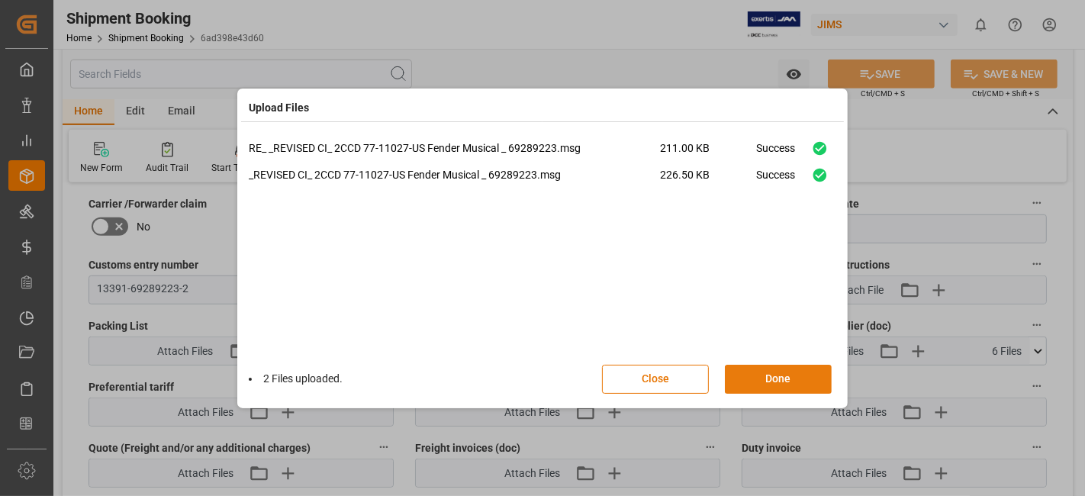
click at [773, 383] on button "Done" at bounding box center [778, 379] width 107 height 29
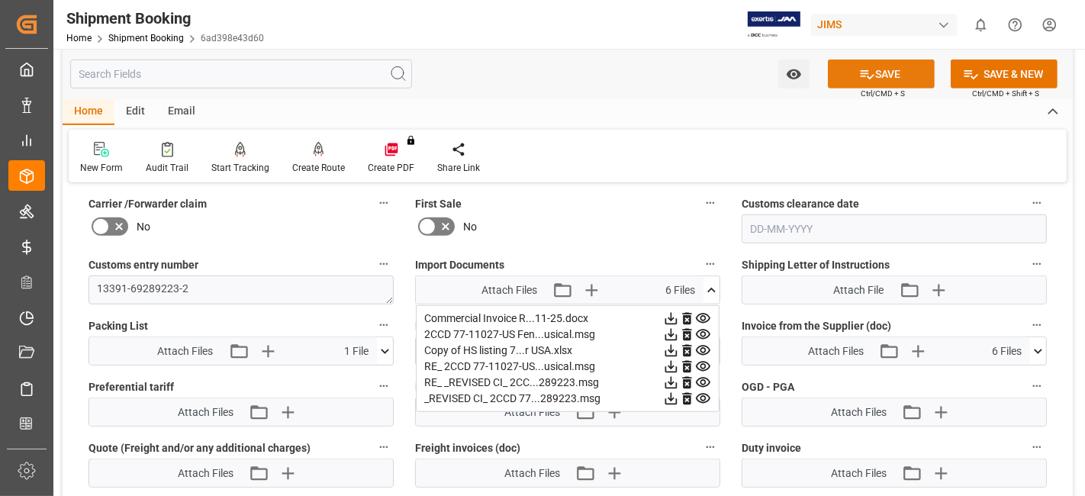
click at [848, 71] on button "SAVE" at bounding box center [881, 73] width 107 height 29
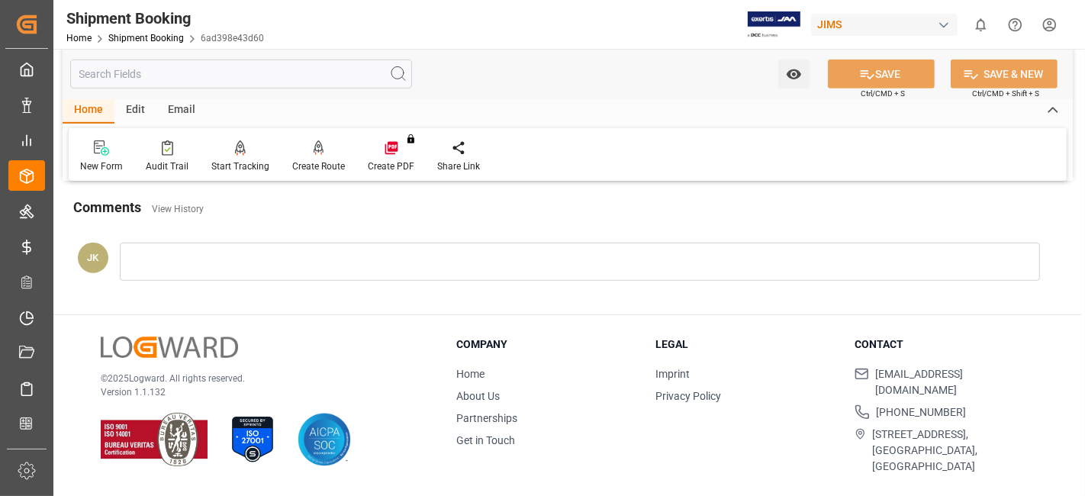
scroll to position [645, 0]
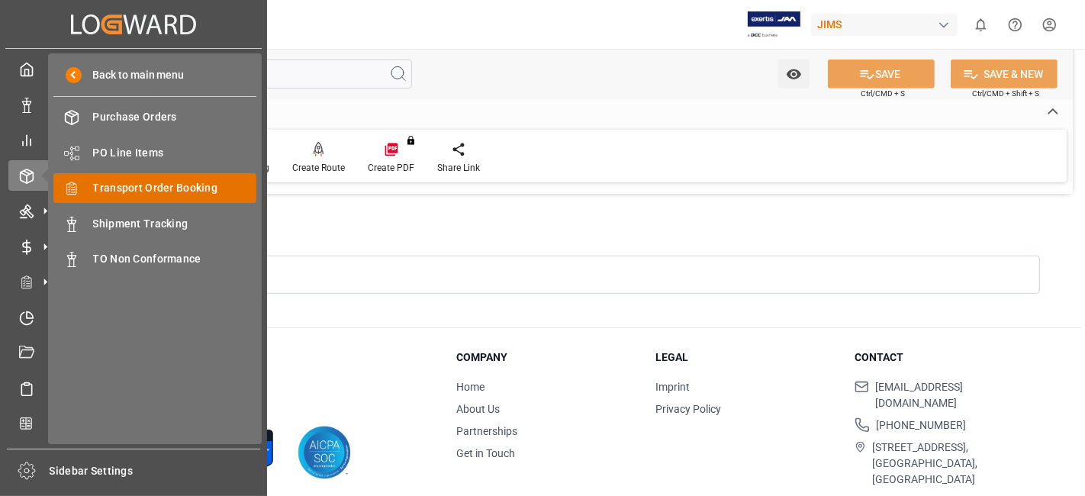
click at [202, 186] on span "Transport Order Booking" at bounding box center [175, 188] width 164 height 16
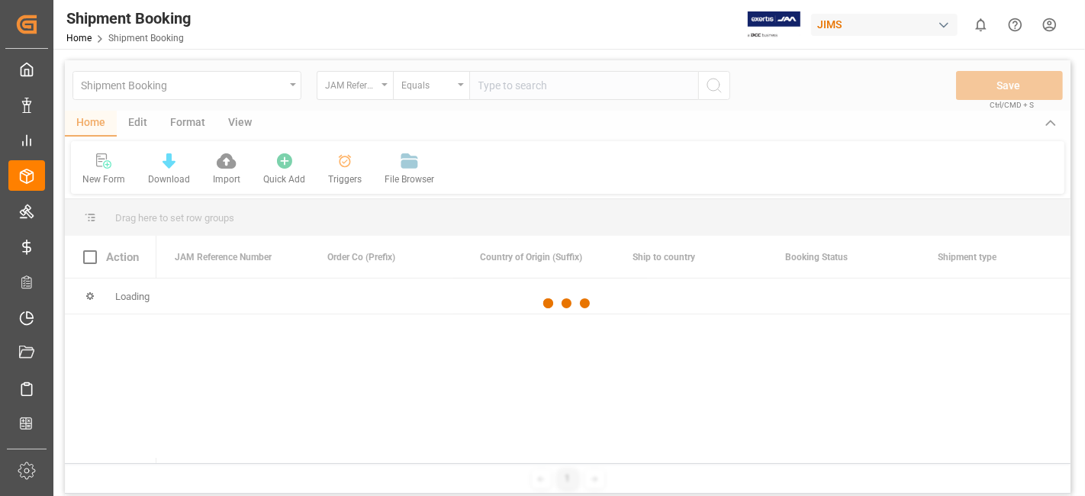
click at [508, 91] on div at bounding box center [567, 303] width 1005 height 487
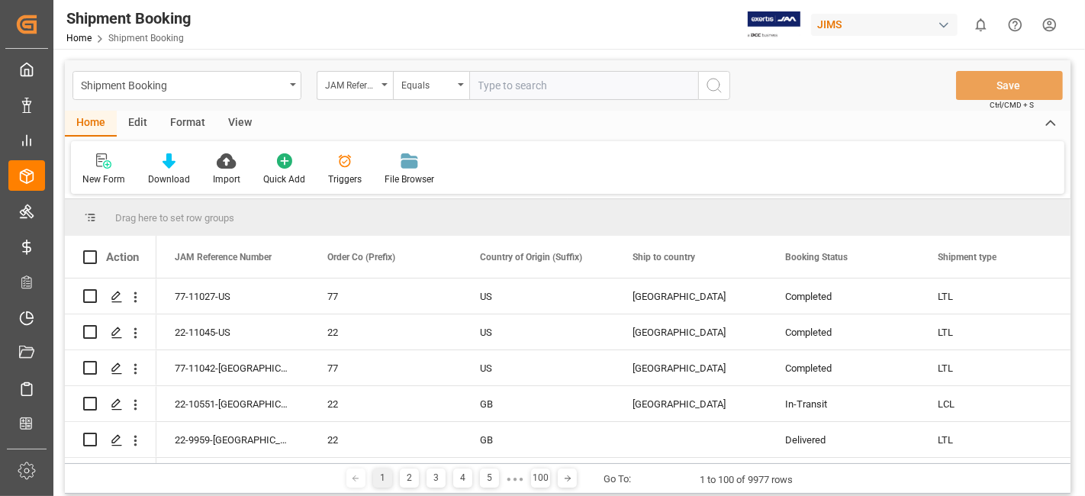
click at [495, 90] on input "text" at bounding box center [583, 85] width 229 height 29
paste input "77-11048-CN"
type input "77-11048-CN"
click at [715, 85] on icon "search button" at bounding box center [714, 85] width 18 height 18
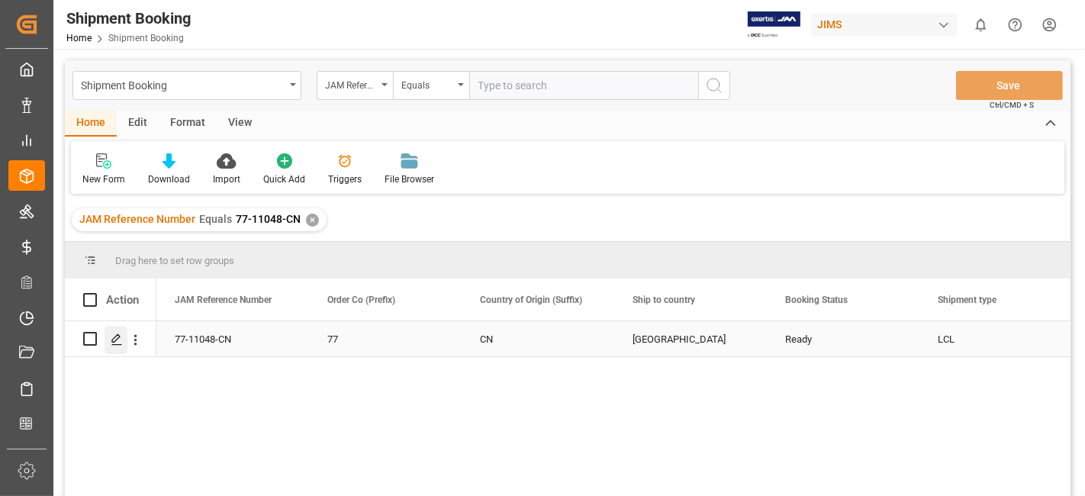
click at [122, 343] on div "Press SPACE to select this row." at bounding box center [115, 340] width 23 height 28
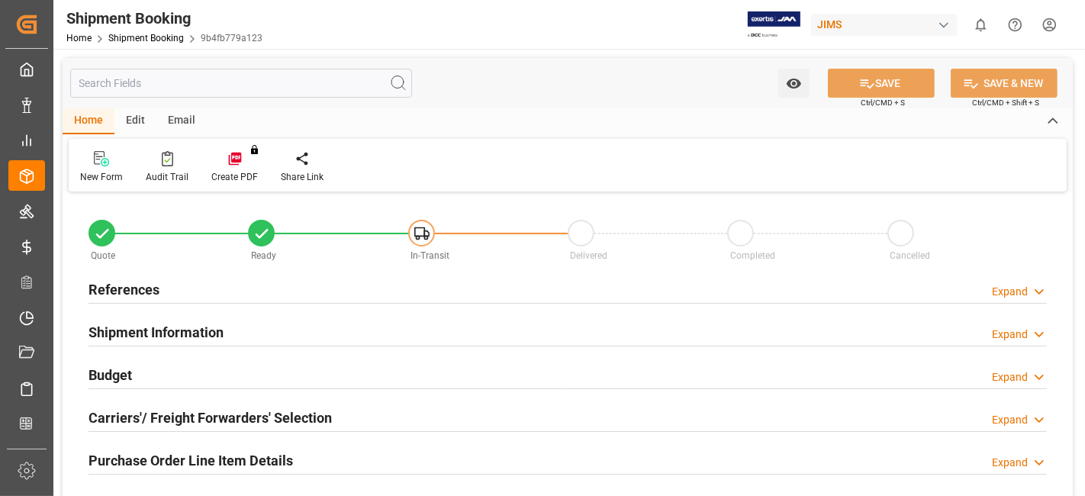
type input "0"
type input "2053.8239"
type input "6333.8766"
type input "5000"
type input "33070.37"
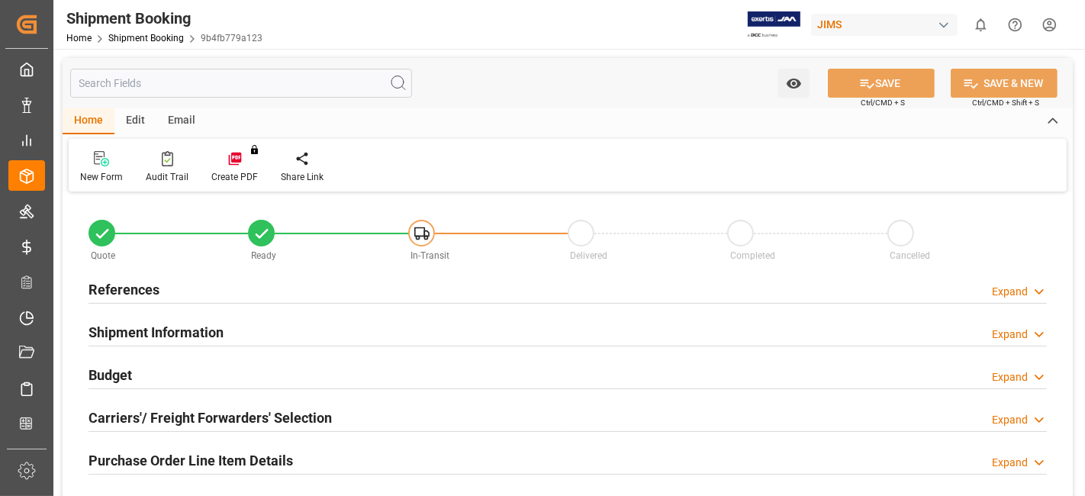
type input "0"
type input "44.057"
type input "0"
type input "20-09-2025"
click at [140, 286] on h2 "References" at bounding box center [123, 289] width 71 height 21
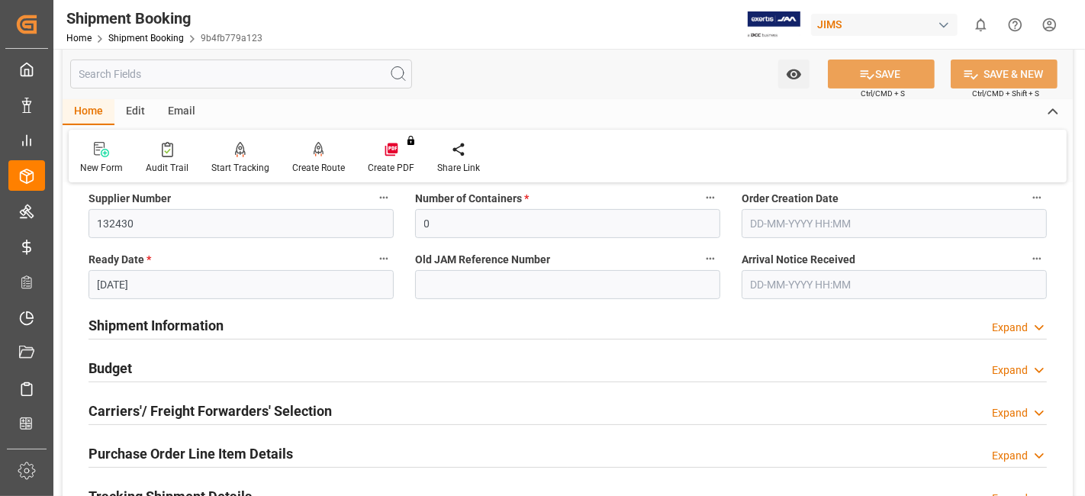
scroll to position [339, 0]
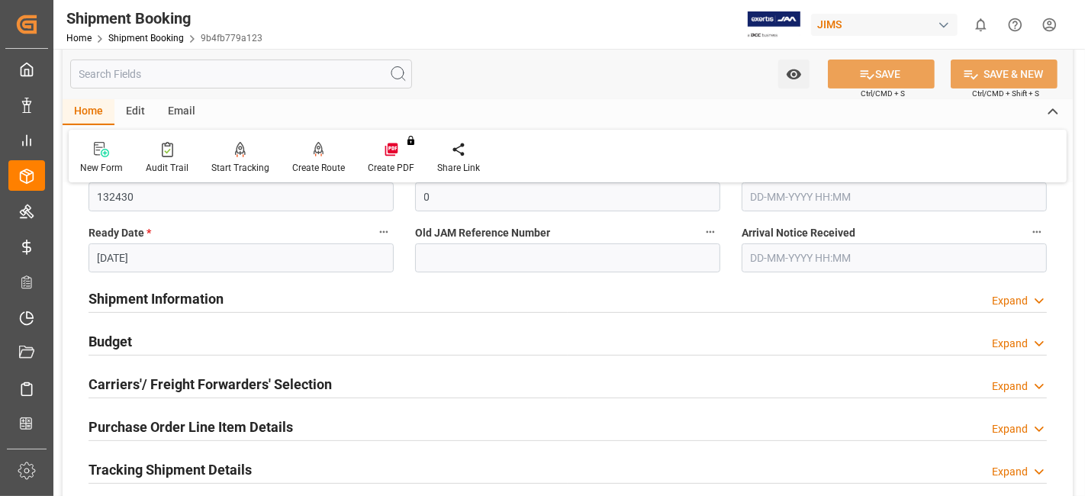
click at [233, 333] on div "Budget Expand" at bounding box center [567, 340] width 958 height 29
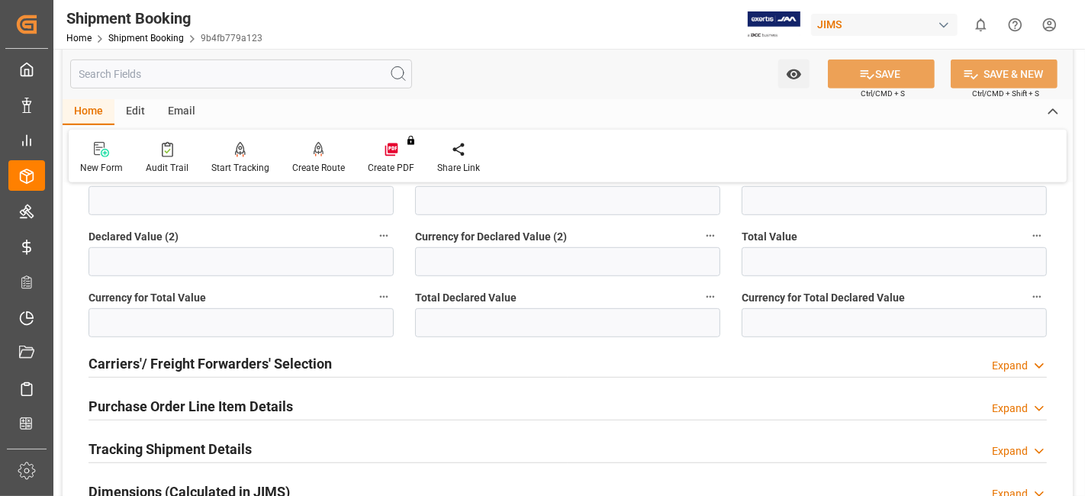
scroll to position [763, 0]
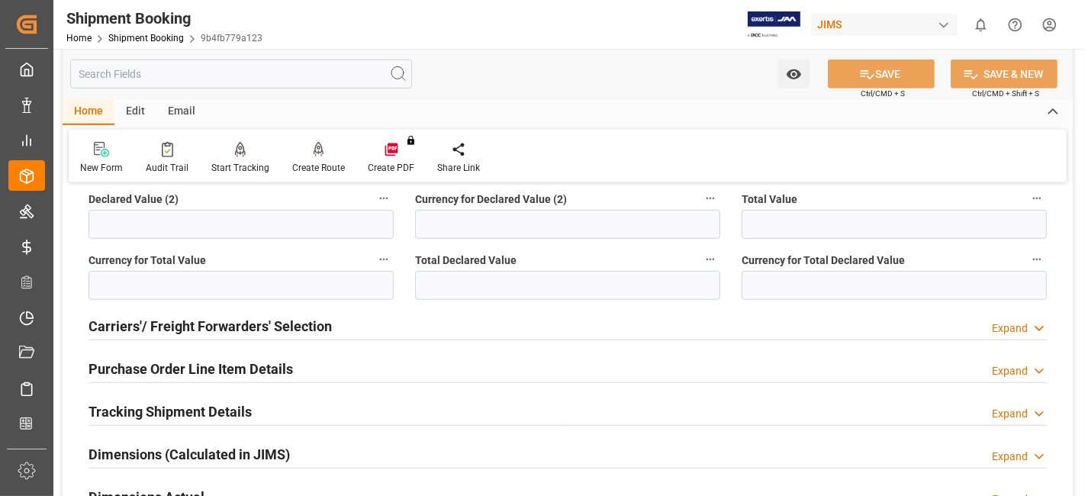
click at [234, 324] on h2 "Carriers'/ Freight Forwarders' Selection" at bounding box center [209, 326] width 243 height 21
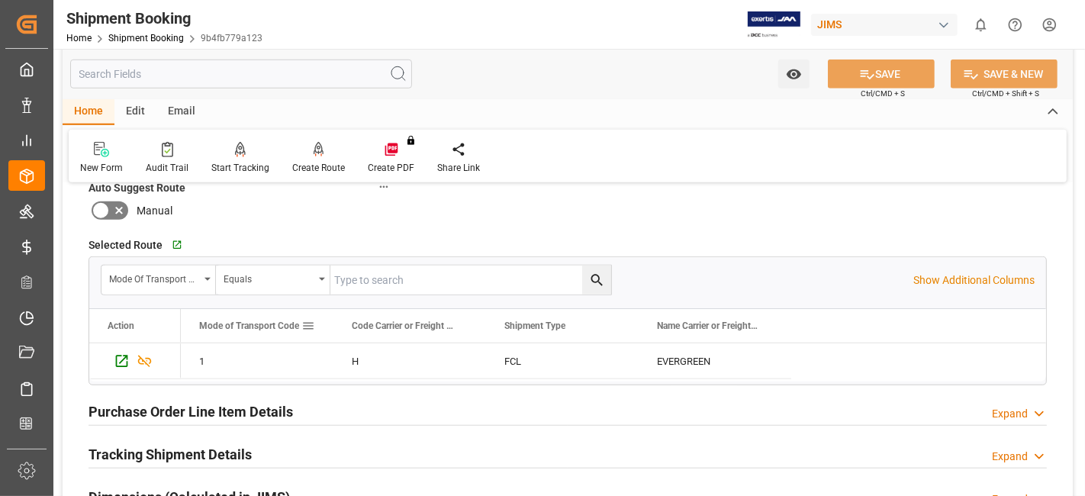
scroll to position [1271, 0]
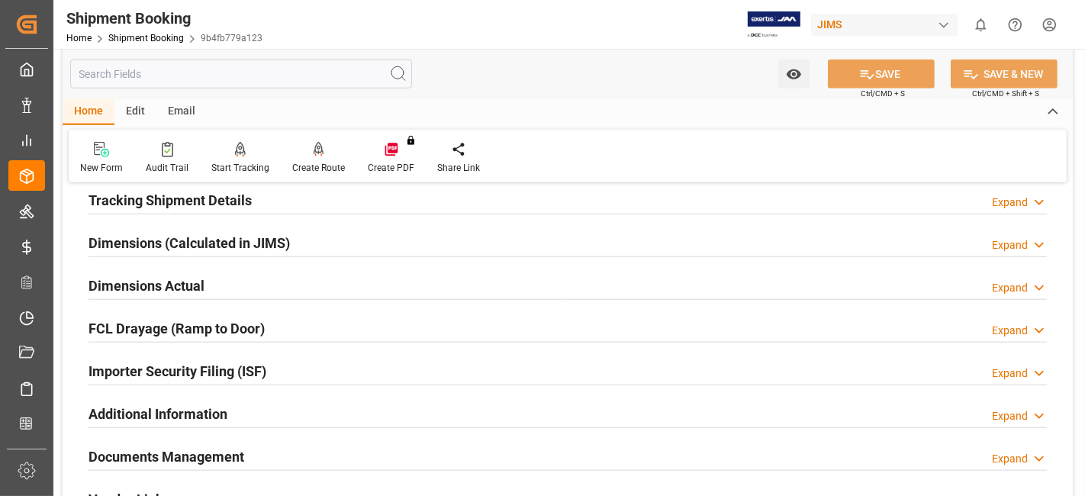
click at [211, 281] on div "Dimensions Actual Expand" at bounding box center [567, 284] width 958 height 29
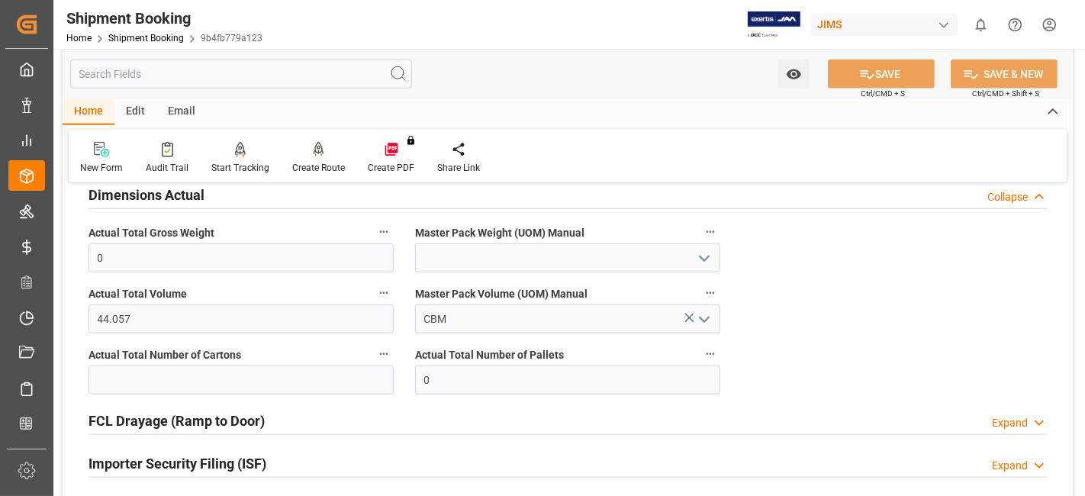
scroll to position [1440, 0]
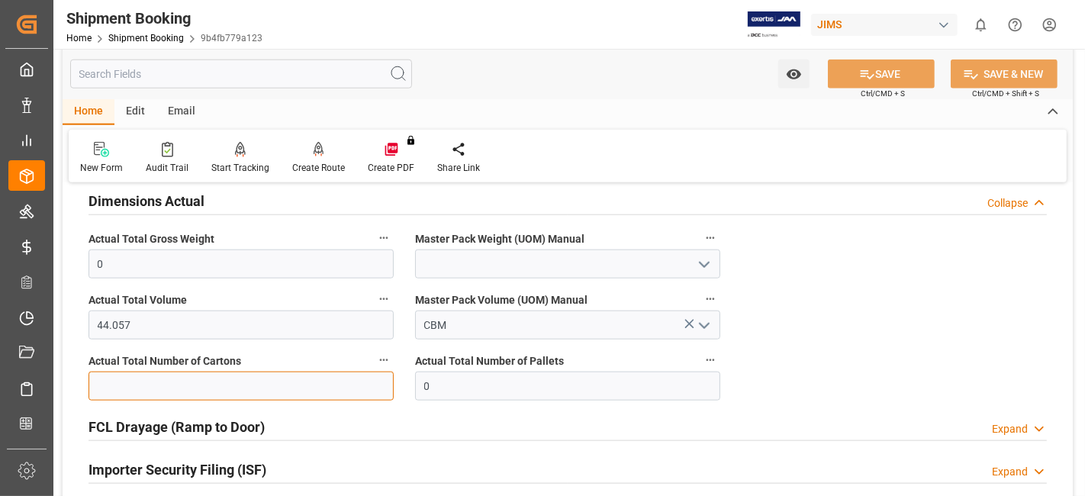
drag, startPoint x: 160, startPoint y: 370, endPoint x: 154, endPoint y: 355, distance: 15.7
click at [160, 371] on input "text" at bounding box center [240, 385] width 305 height 29
type input "386"
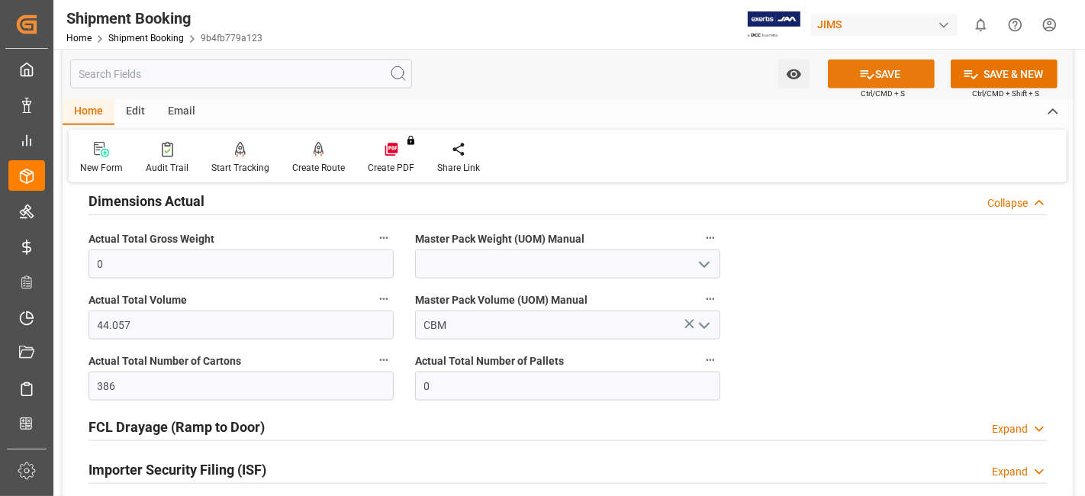
click at [862, 71] on icon at bounding box center [867, 74] width 16 height 16
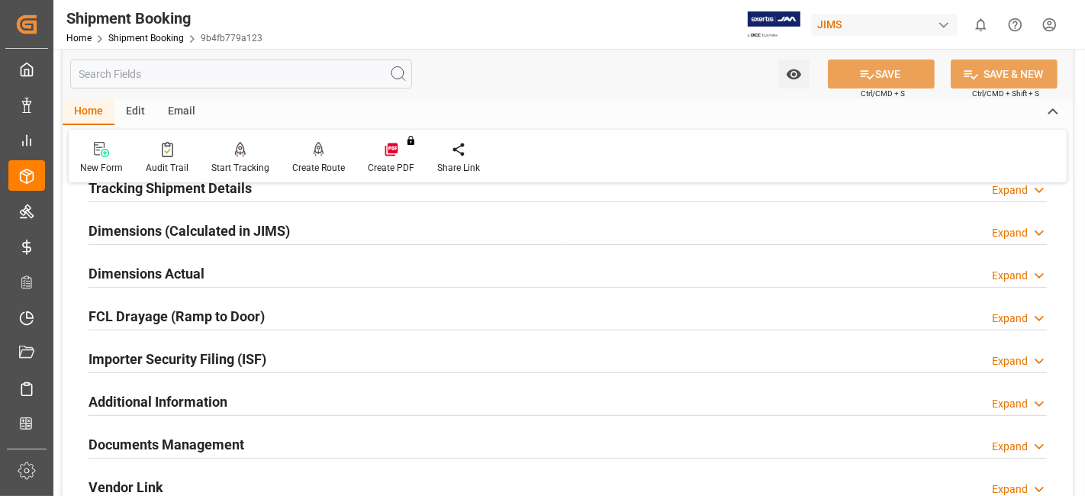
scroll to position [222, 0]
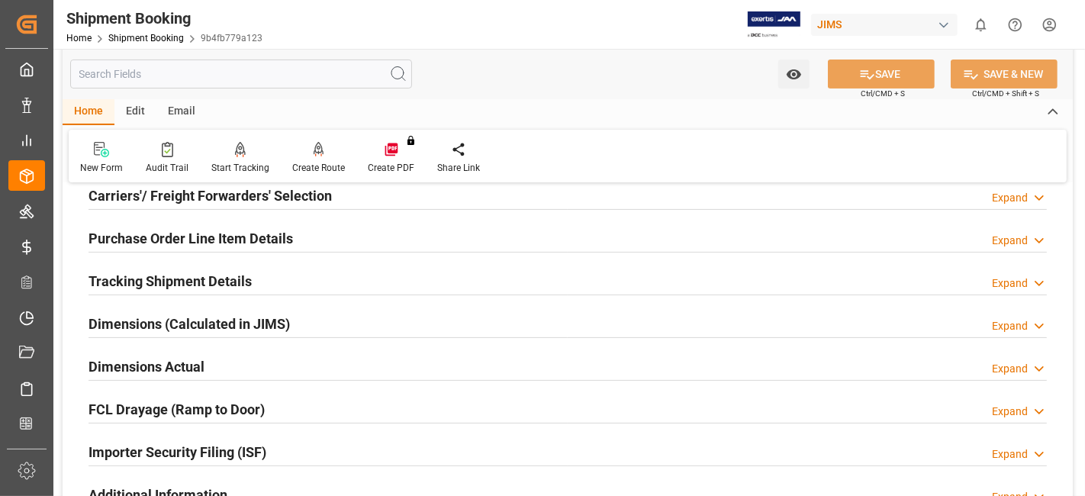
click at [177, 365] on h2 "Dimensions Actual" at bounding box center [146, 366] width 116 height 21
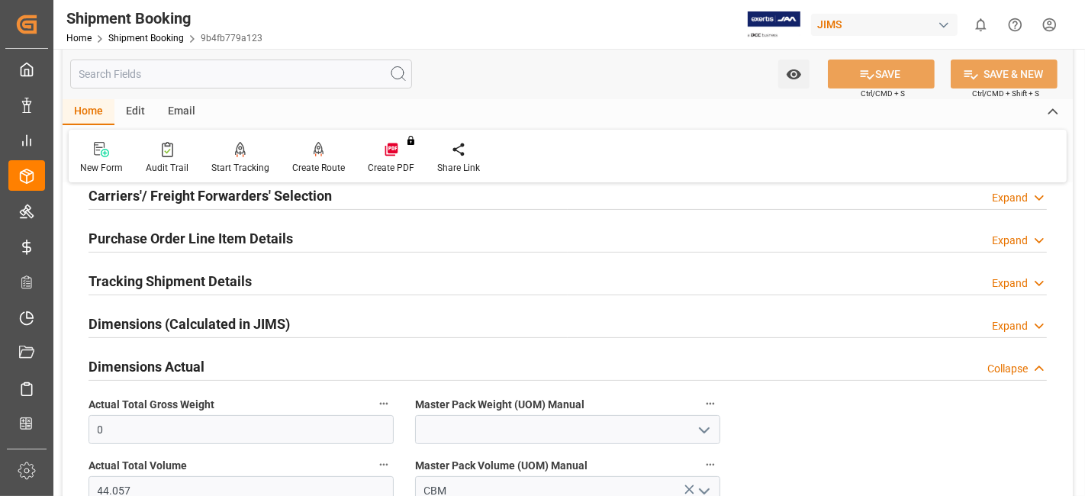
scroll to position [391, 0]
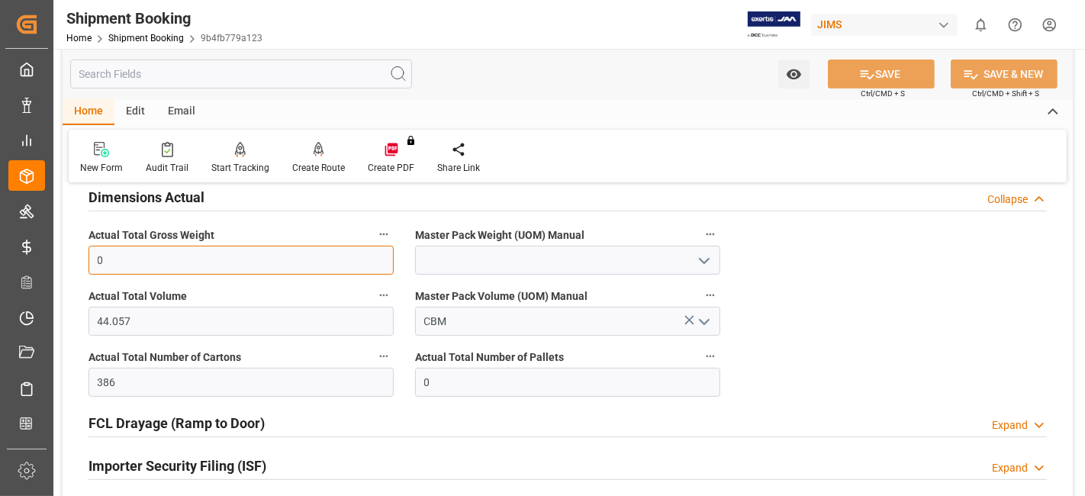
click at [120, 266] on input "0" at bounding box center [240, 260] width 305 height 29
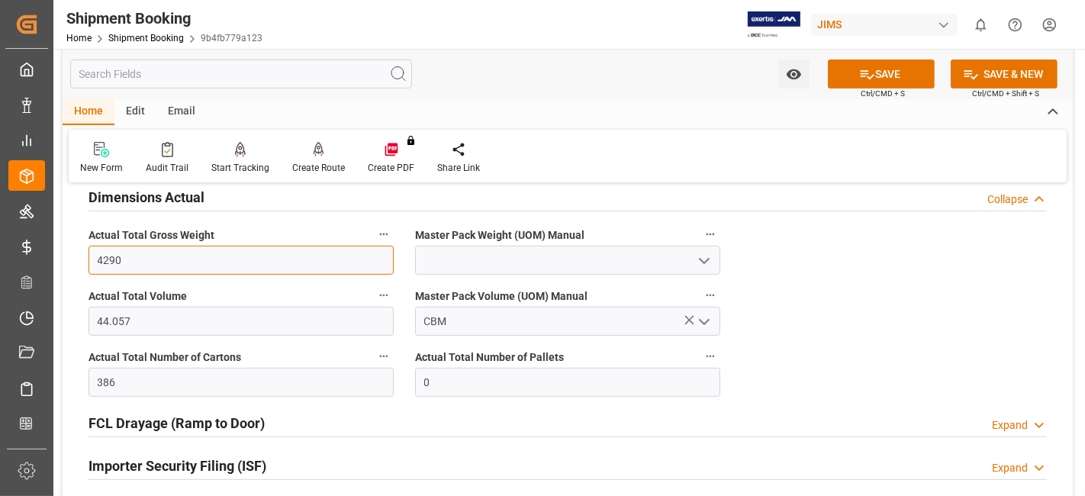
type input "4290"
click at [712, 252] on icon "open menu" at bounding box center [704, 261] width 18 height 18
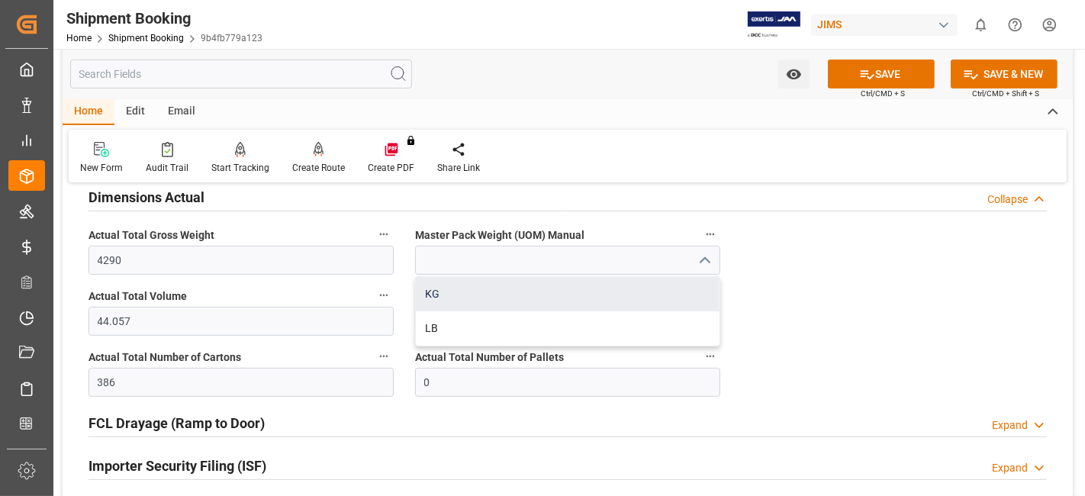
click at [615, 293] on div "KG" at bounding box center [568, 294] width 304 height 34
type input "KG"
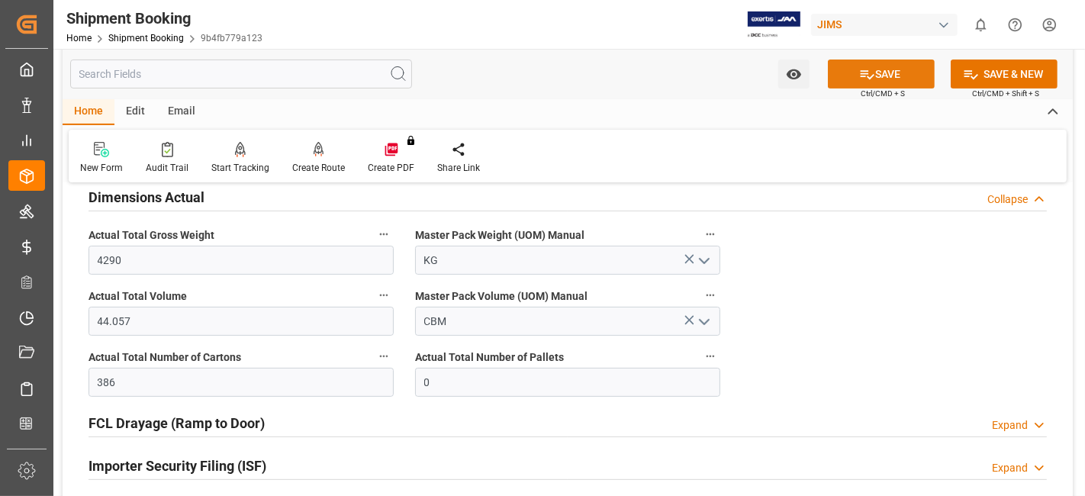
click at [876, 59] on button "SAVE" at bounding box center [881, 73] width 107 height 29
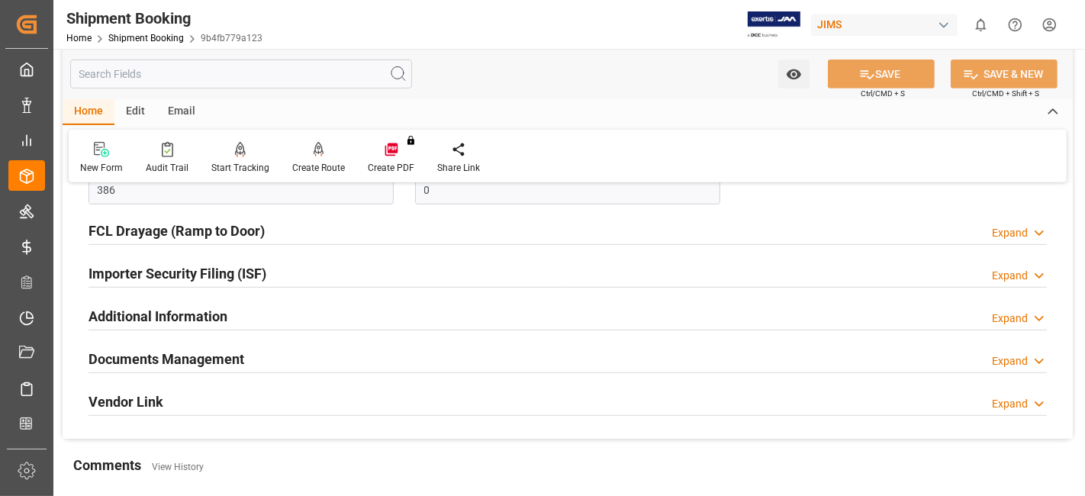
scroll to position [645, 0]
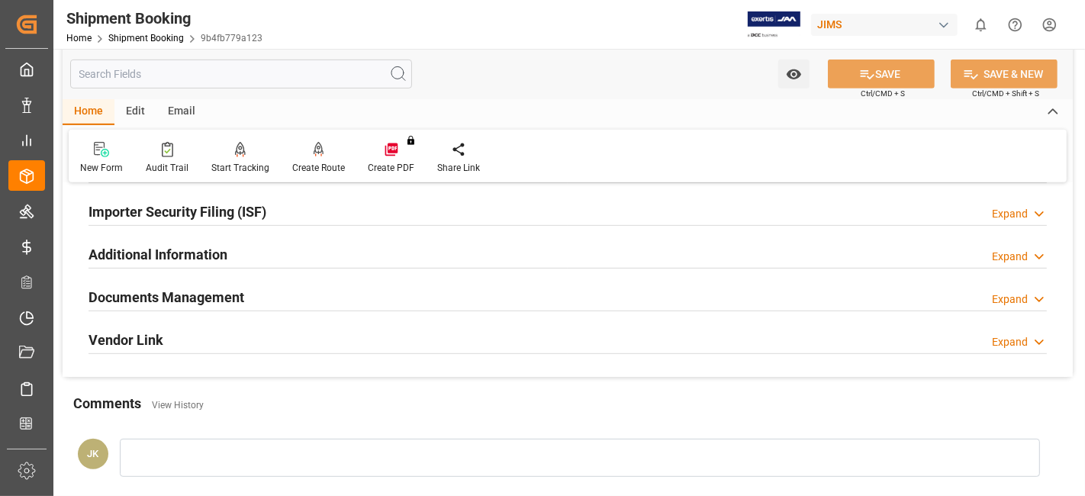
click at [176, 287] on h2 "Documents Management" at bounding box center [166, 297] width 156 height 21
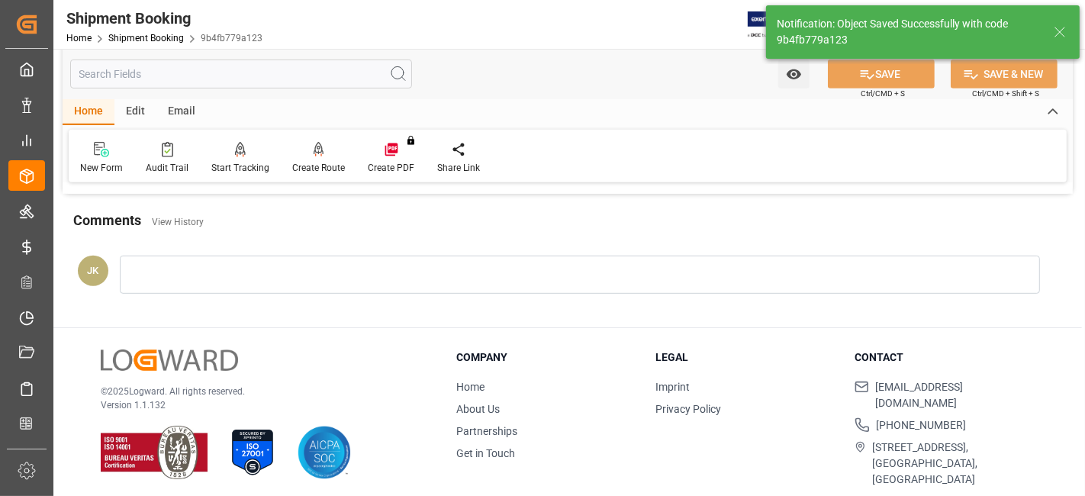
scroll to position [477, 0]
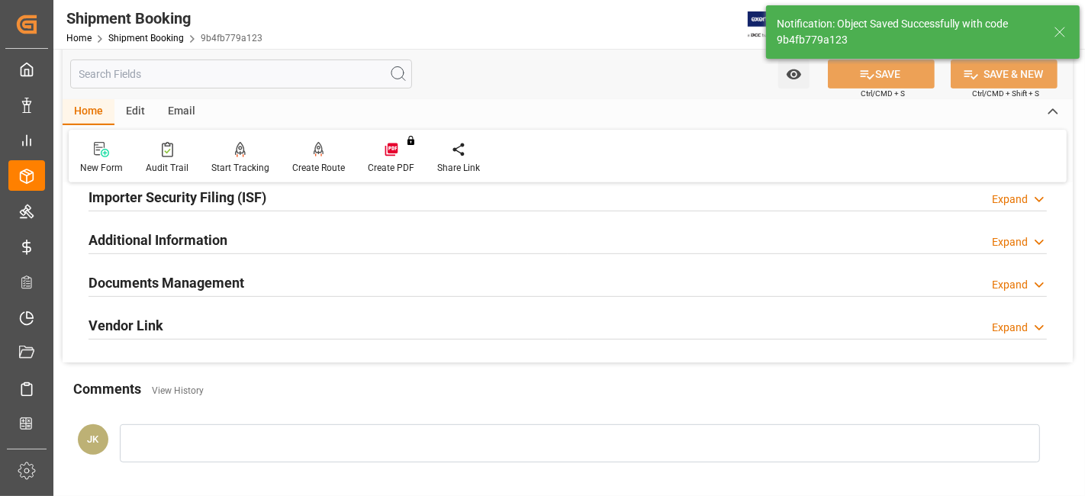
click at [191, 284] on h2 "Documents Management" at bounding box center [166, 282] width 156 height 21
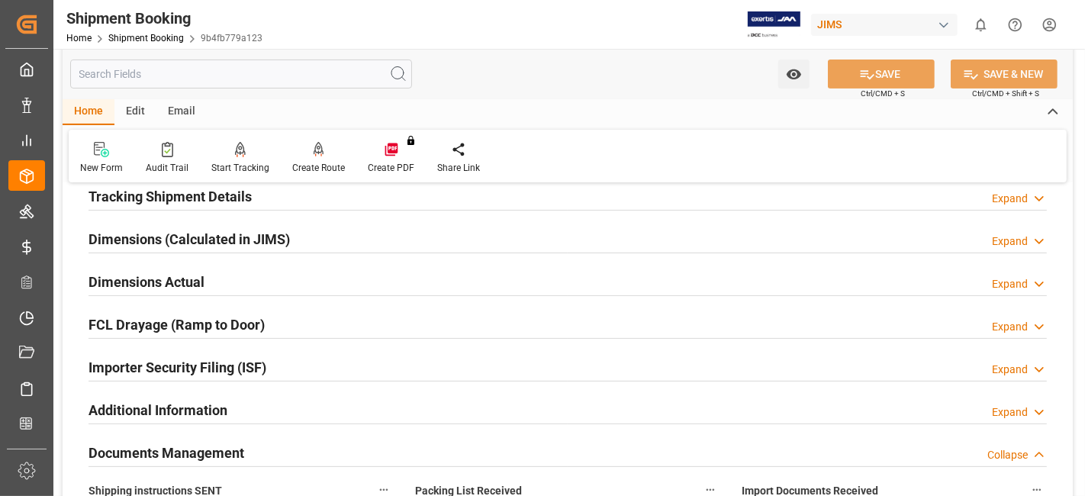
scroll to position [222, 0]
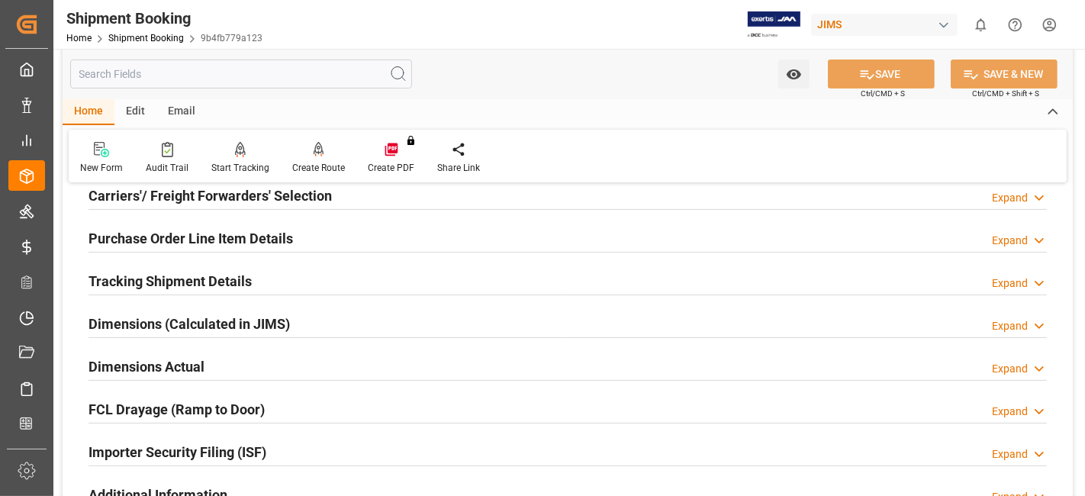
click at [175, 278] on h2 "Tracking Shipment Details" at bounding box center [169, 281] width 163 height 21
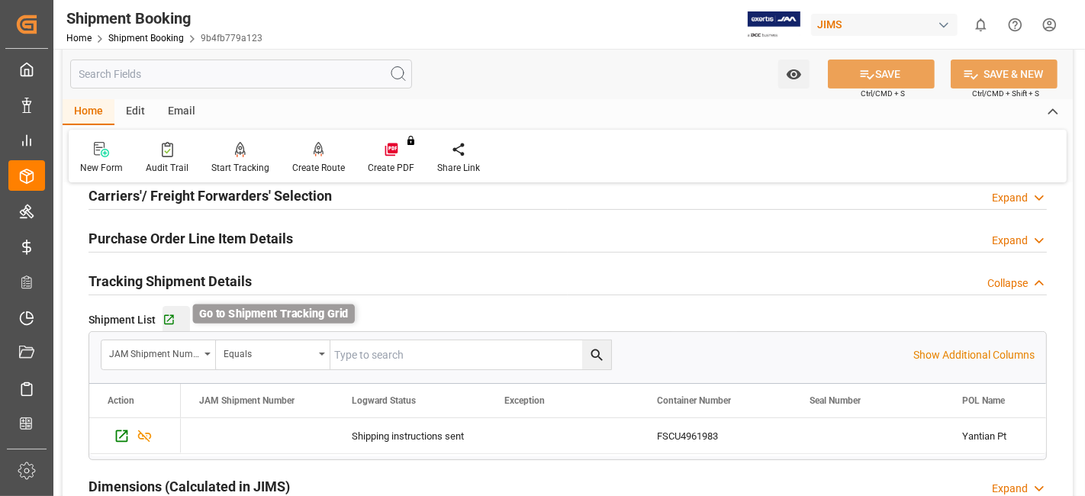
click at [169, 320] on icon "button" at bounding box center [168, 319] width 13 height 13
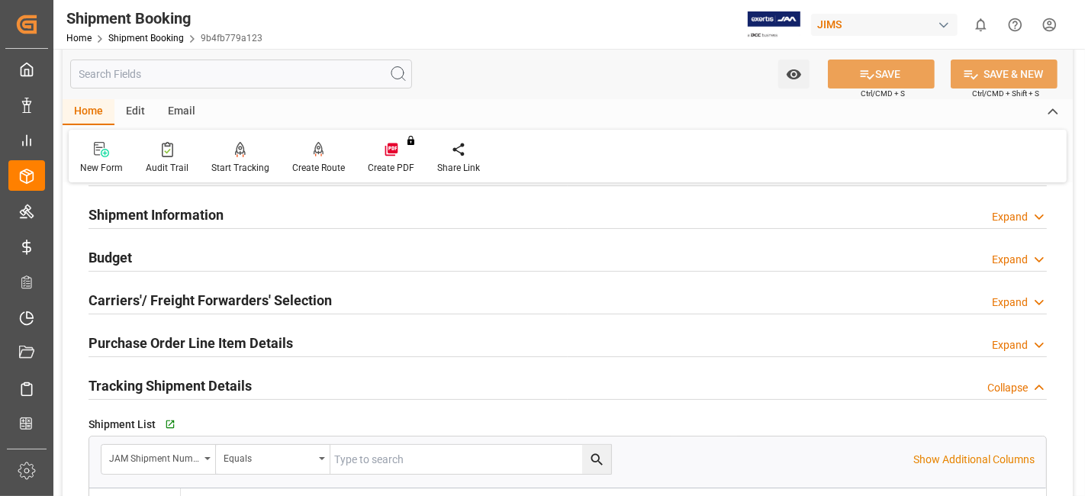
scroll to position [0, 0]
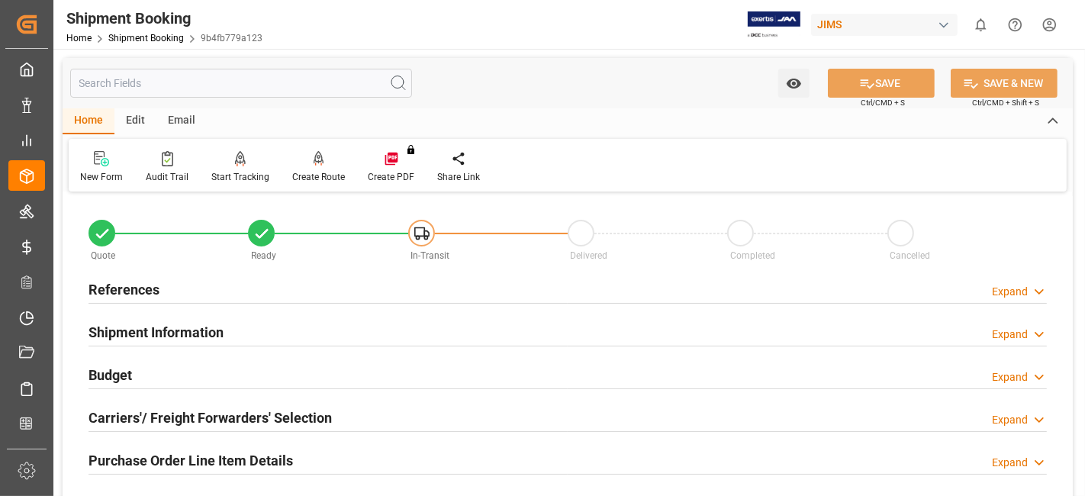
click at [137, 280] on h2 "References" at bounding box center [123, 289] width 71 height 21
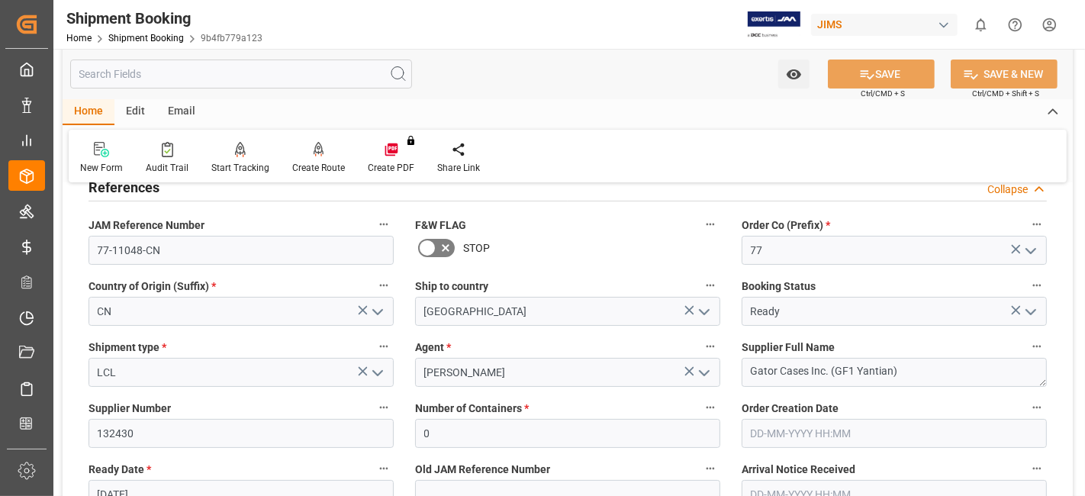
scroll to position [85, 0]
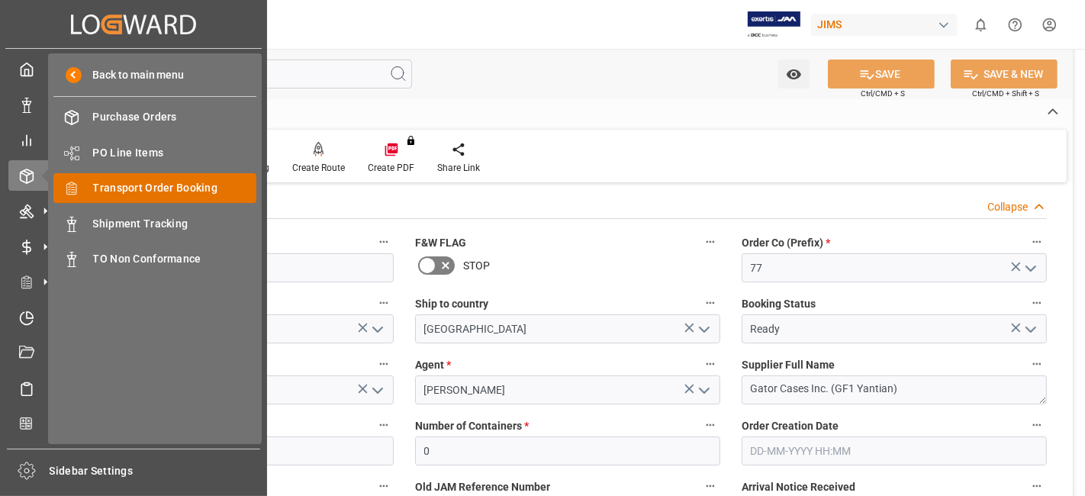
click at [162, 191] on span "Transport Order Booking" at bounding box center [175, 188] width 164 height 16
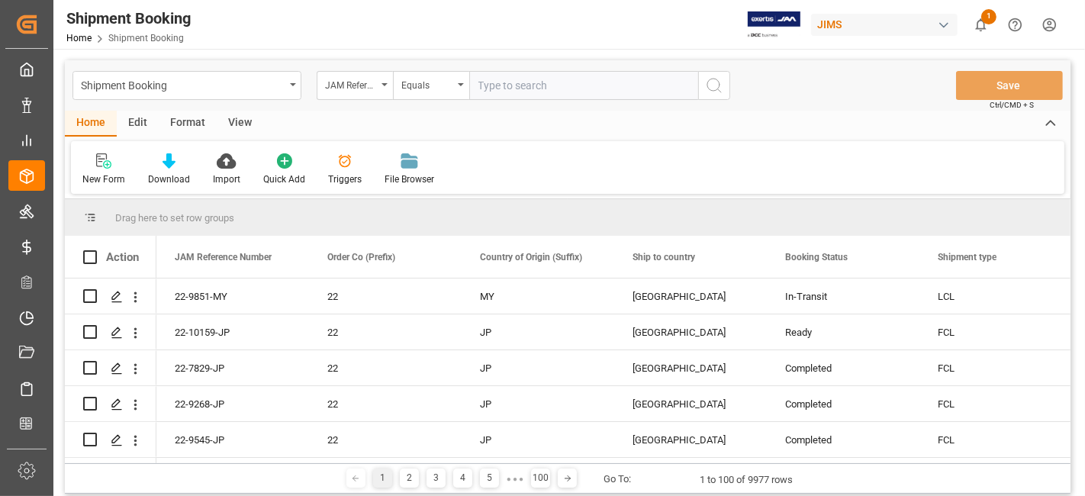
click at [516, 90] on input "text" at bounding box center [583, 85] width 229 height 29
type input "77-11189-US"
click at [712, 88] on icon "search button" at bounding box center [714, 85] width 18 height 18
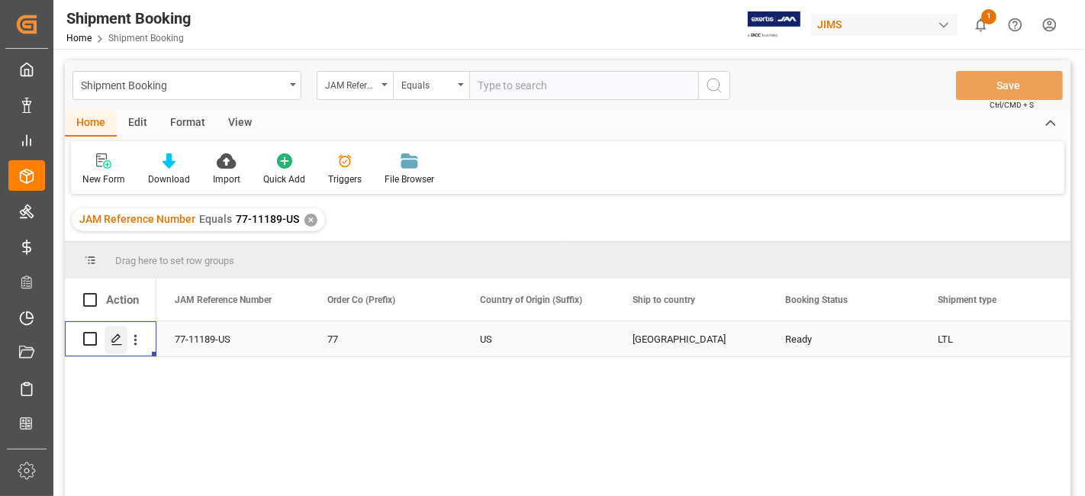
click at [122, 343] on div "Press SPACE to select this row." at bounding box center [115, 340] width 23 height 28
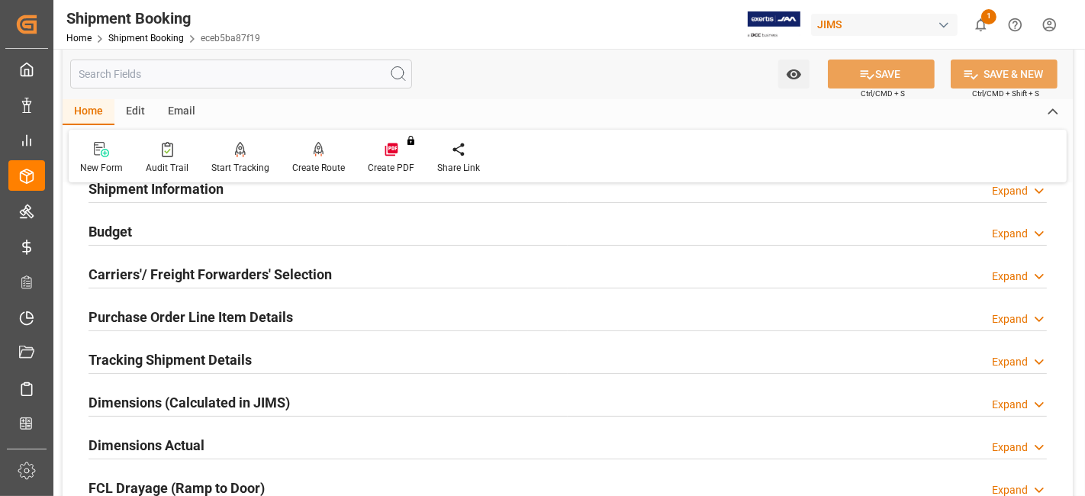
scroll to position [169, 0]
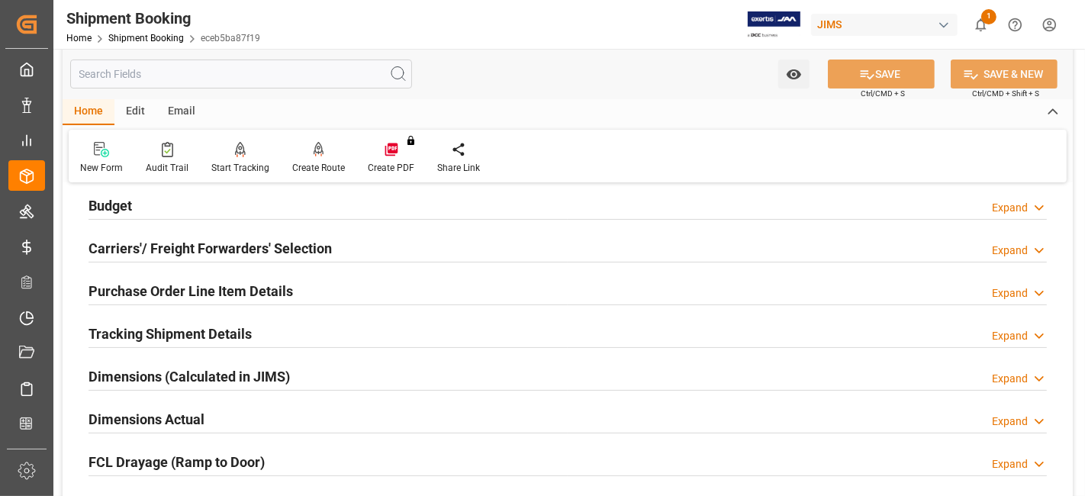
click at [120, 214] on h2 "Budget" at bounding box center [109, 205] width 43 height 21
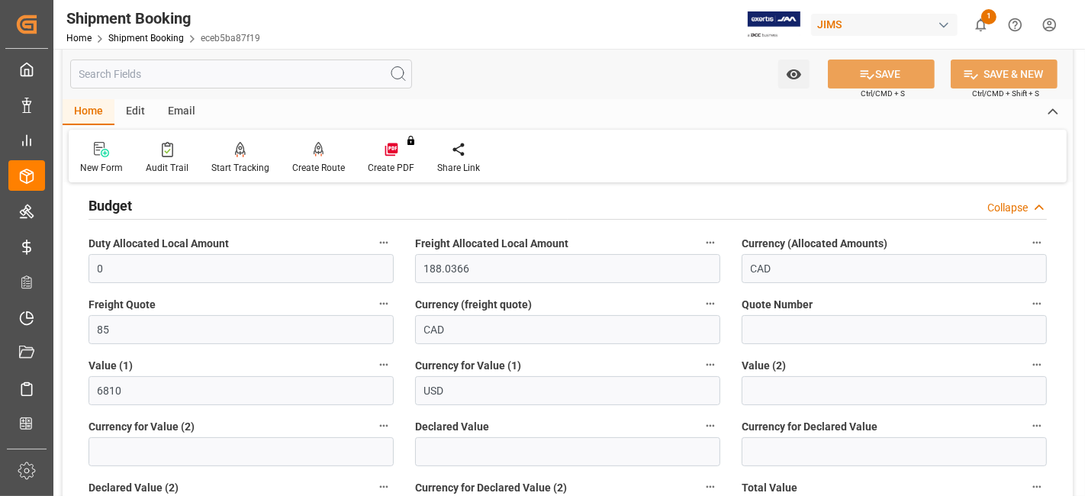
click at [120, 214] on h2 "Budget" at bounding box center [109, 205] width 43 height 21
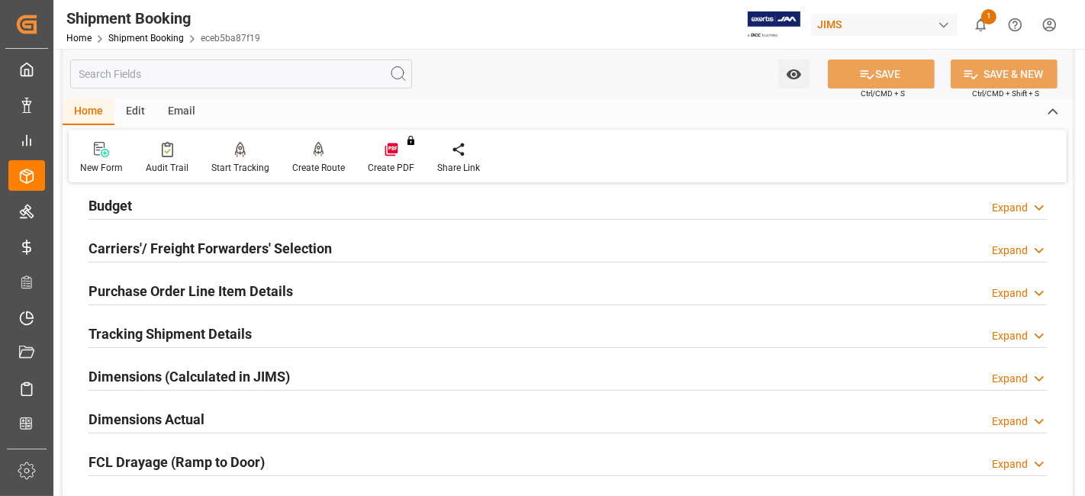
click at [120, 248] on h2 "Carriers'/ Freight Forwarders' Selection" at bounding box center [209, 248] width 243 height 21
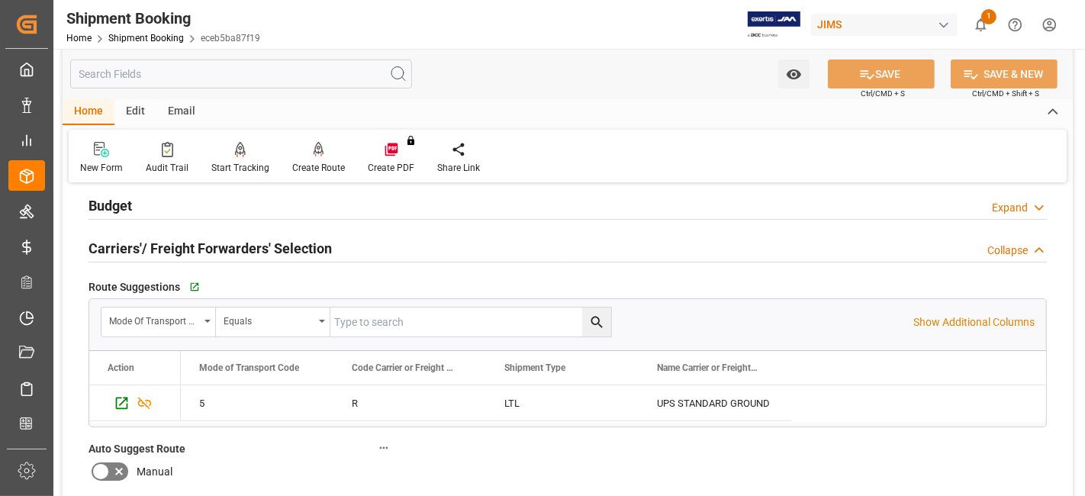
click at [120, 248] on h2 "Carriers'/ Freight Forwarders' Selection" at bounding box center [209, 248] width 243 height 21
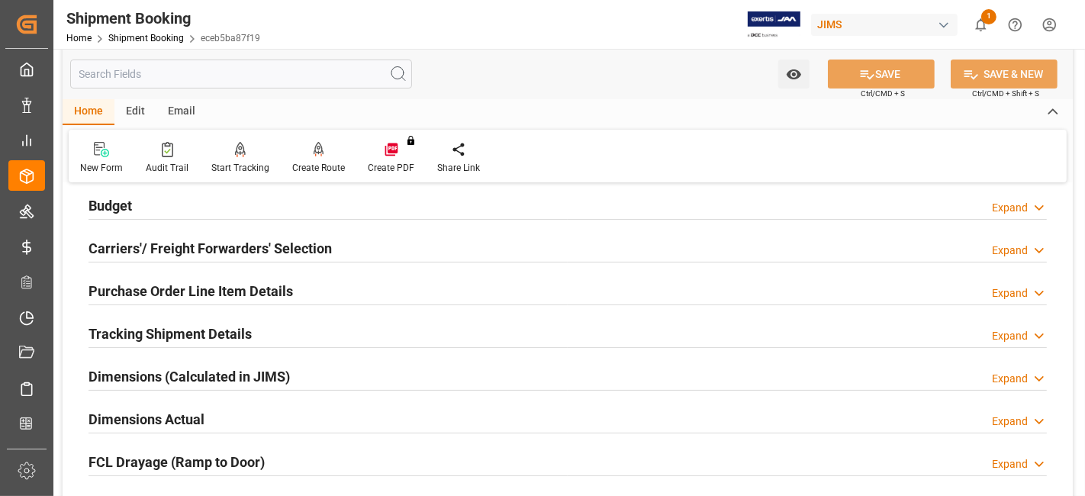
scroll to position [423, 0]
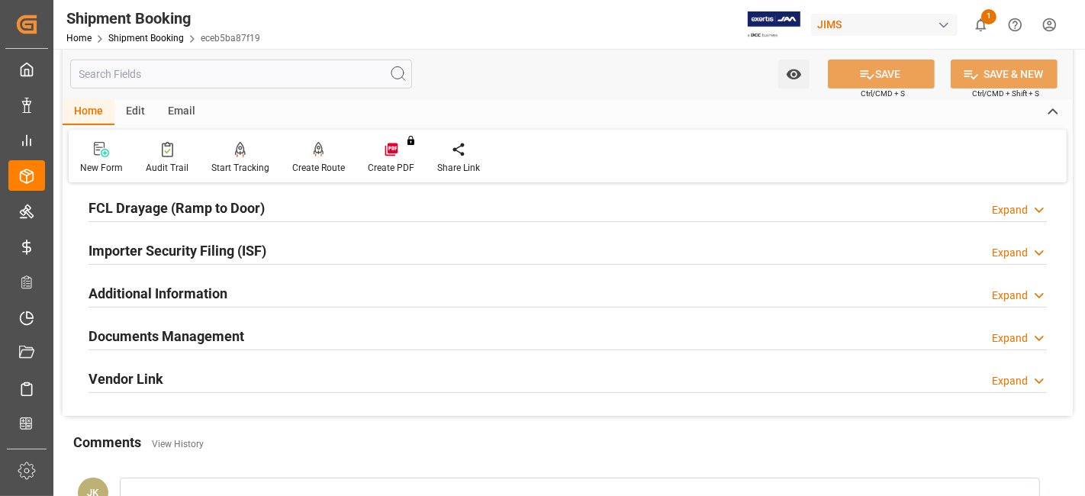
click at [124, 330] on h2 "Documents Management" at bounding box center [166, 336] width 156 height 21
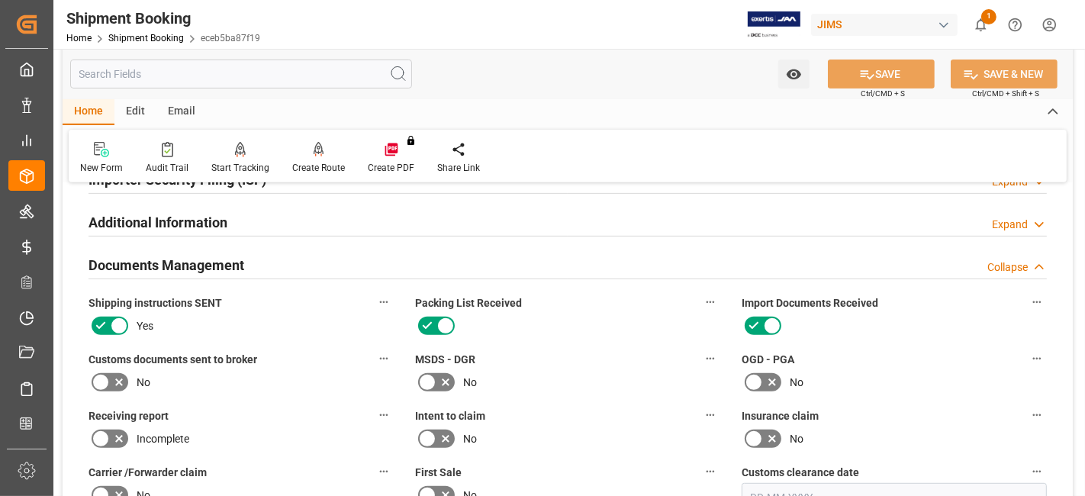
scroll to position [593, 0]
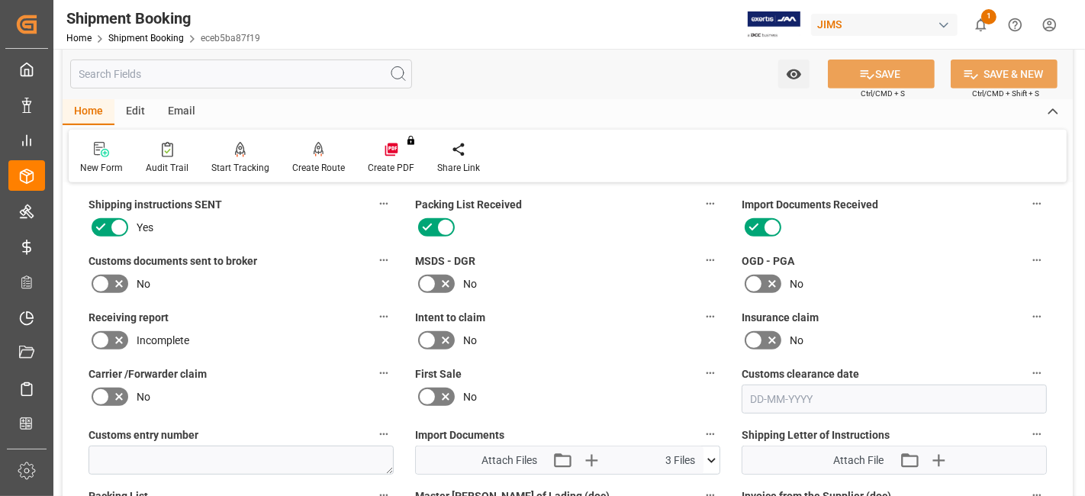
click at [114, 280] on icon at bounding box center [119, 284] width 18 height 18
click at [0, 0] on input "checkbox" at bounding box center [0, 0] width 0 height 0
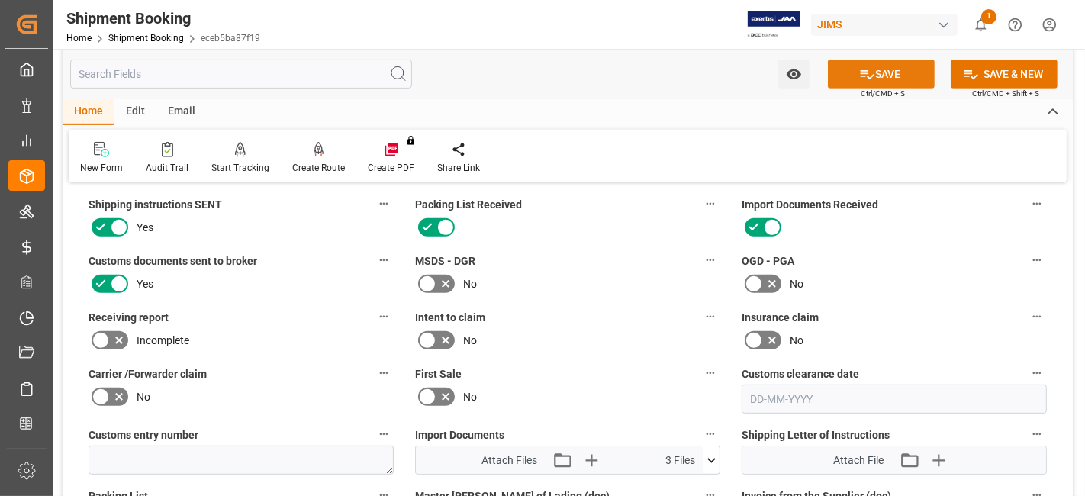
click at [872, 76] on button "SAVE" at bounding box center [881, 73] width 107 height 29
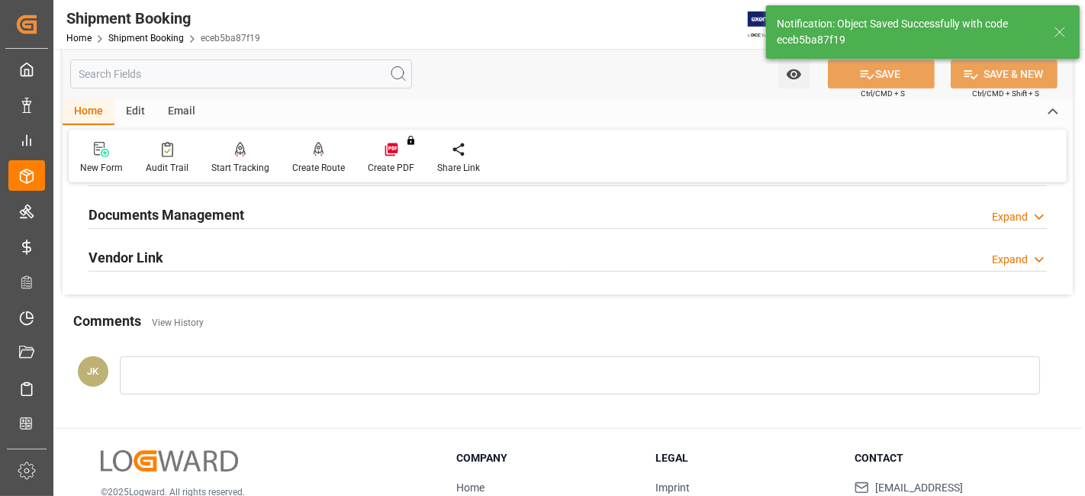
scroll to position [508, 0]
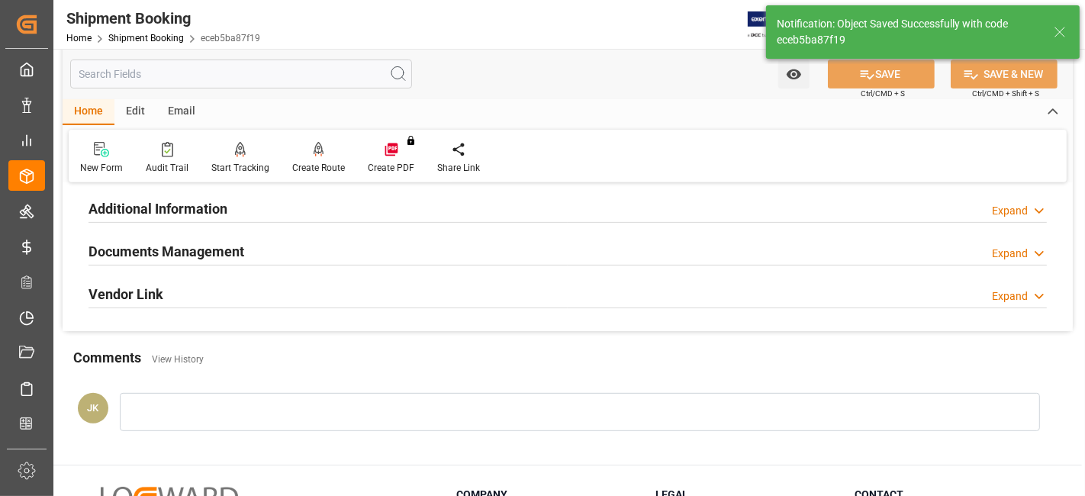
click at [233, 243] on h2 "Documents Management" at bounding box center [166, 251] width 156 height 21
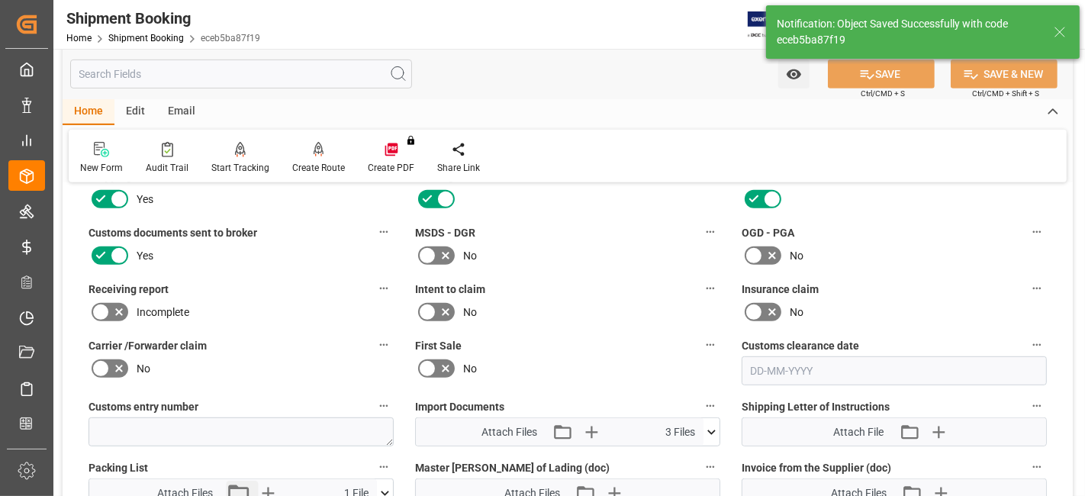
scroll to position [763, 0]
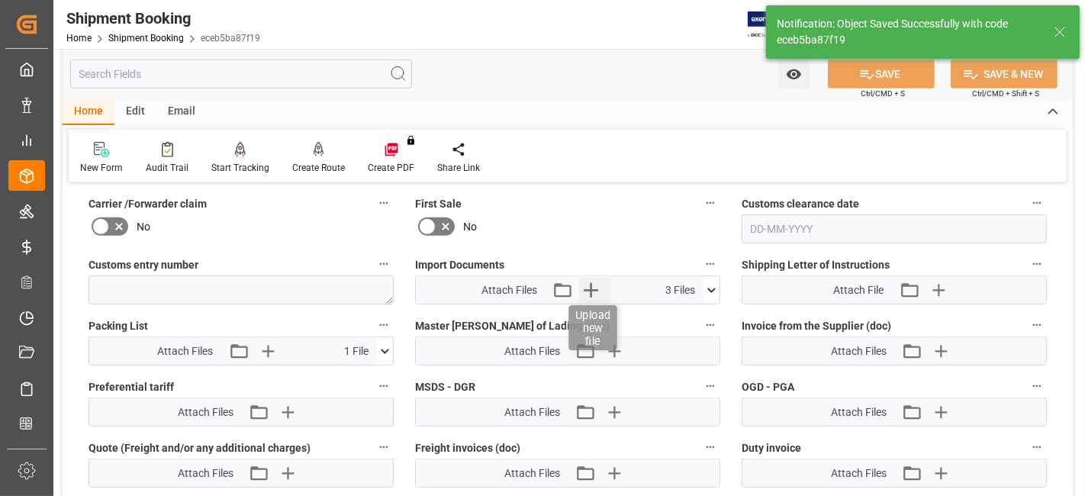
click at [596, 282] on icon "button" at bounding box center [591, 290] width 24 height 24
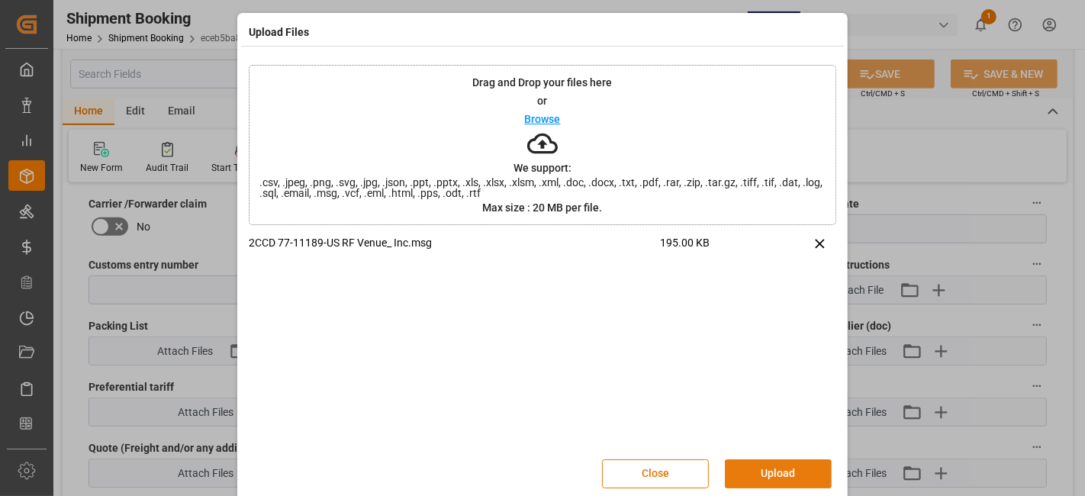
click at [764, 469] on button "Upload" at bounding box center [778, 473] width 107 height 29
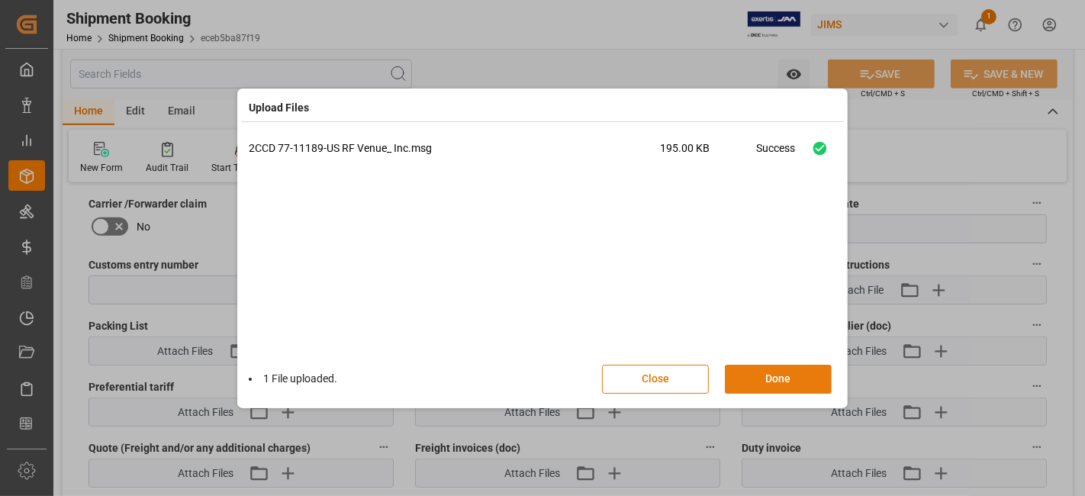
click at [746, 384] on button "Done" at bounding box center [778, 379] width 107 height 29
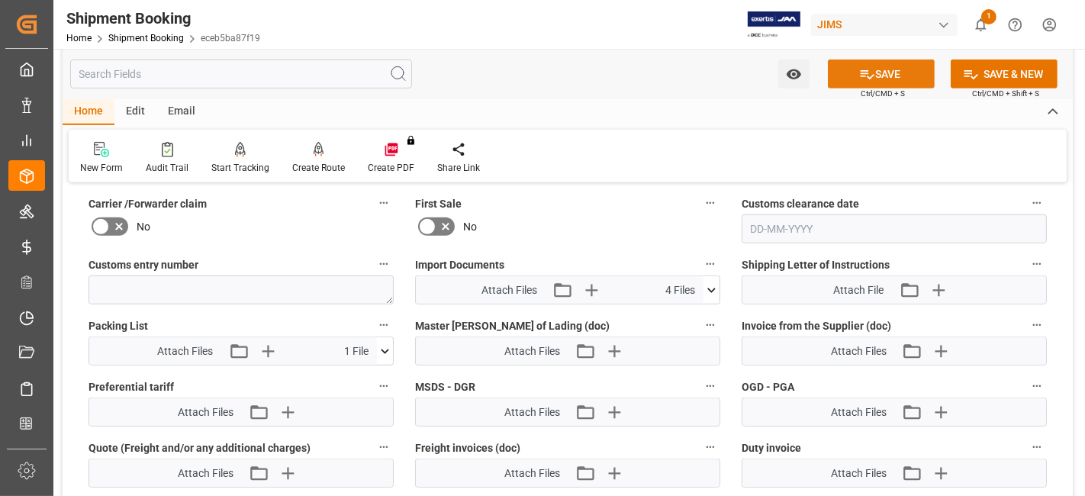
click at [850, 72] on button "SAVE" at bounding box center [881, 73] width 107 height 29
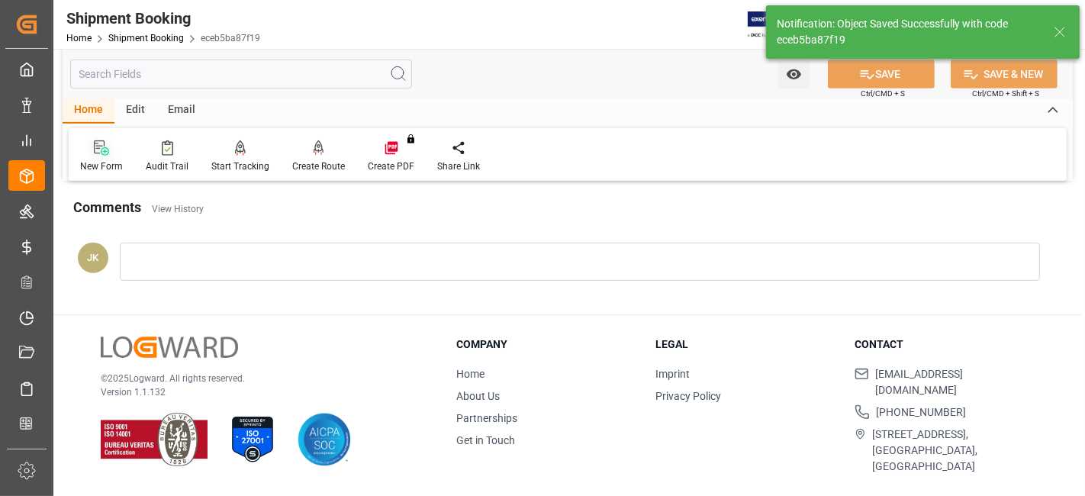
scroll to position [645, 0]
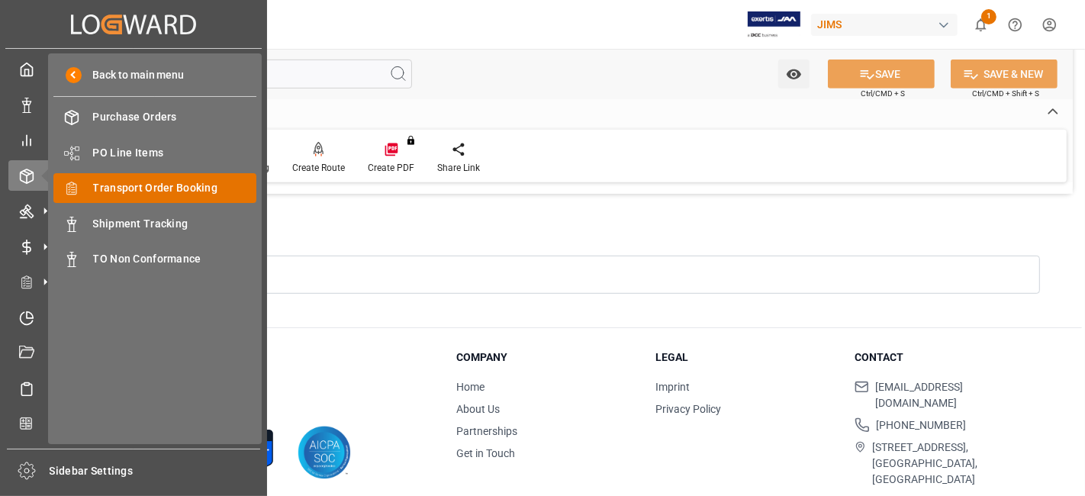
click at [168, 182] on span "Transport Order Booking" at bounding box center [175, 188] width 164 height 16
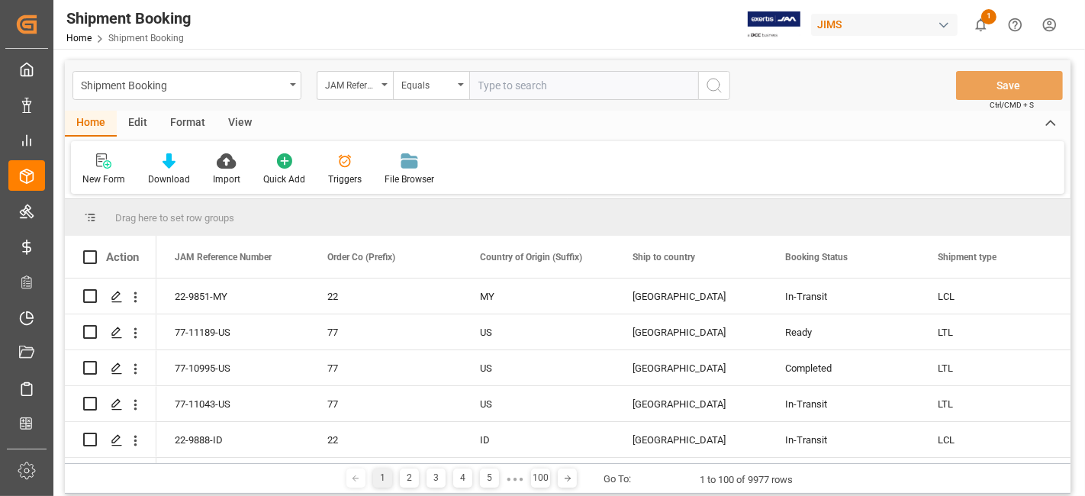
click at [512, 88] on input "text" at bounding box center [583, 85] width 229 height 29
type input "77-11086-US"
click at [723, 88] on button "search button" at bounding box center [714, 85] width 32 height 29
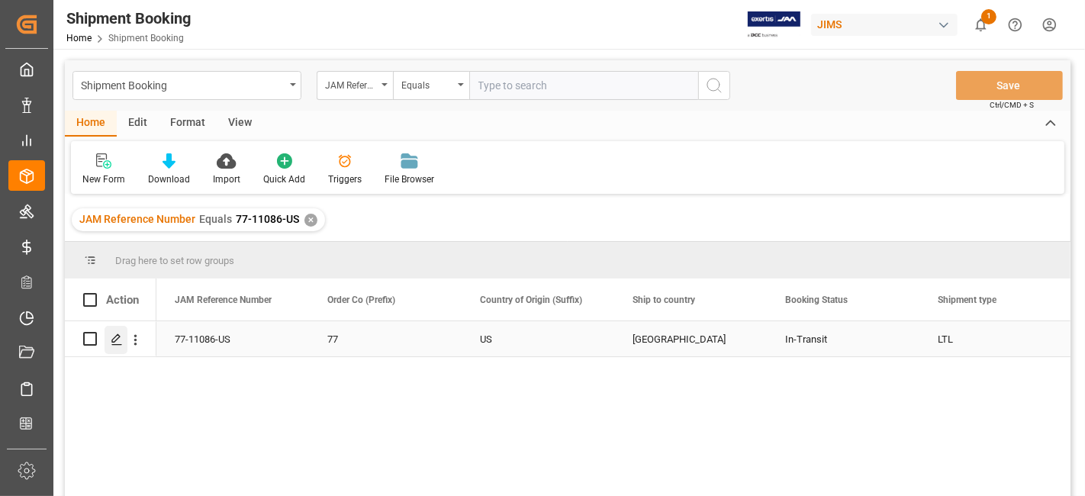
click at [117, 348] on div "Press SPACE to select this row." at bounding box center [115, 340] width 23 height 28
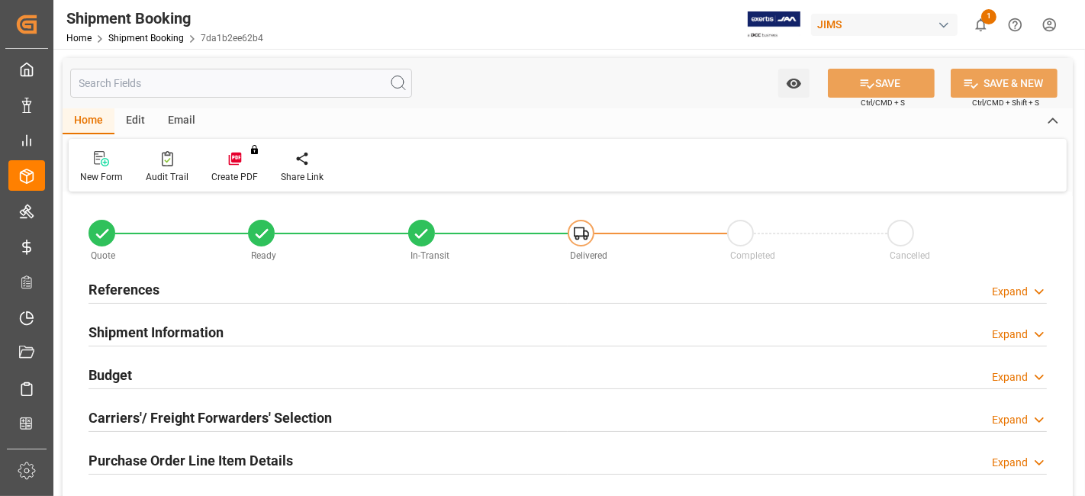
type input "0"
type input "19-09-2025"
click at [159, 288] on div "References Expand" at bounding box center [567, 288] width 958 height 29
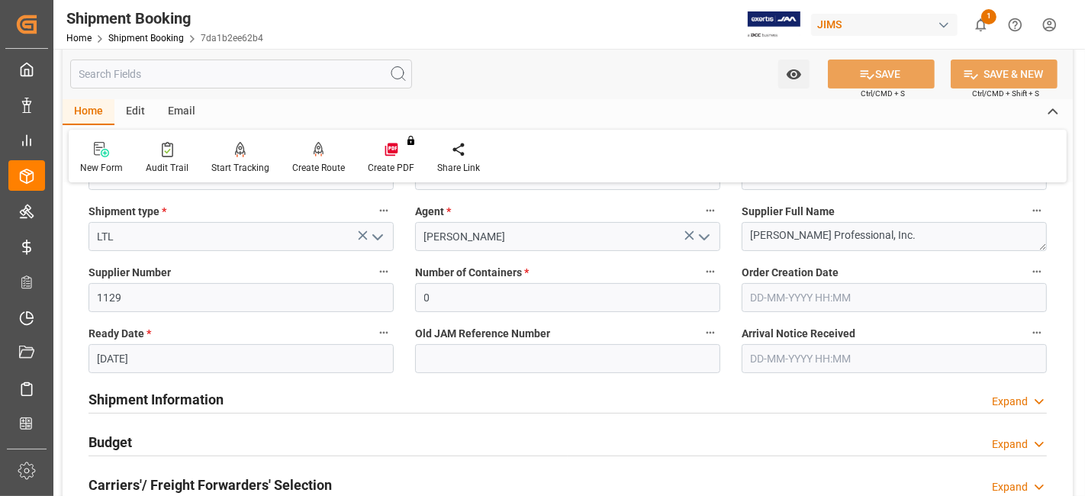
scroll to position [254, 0]
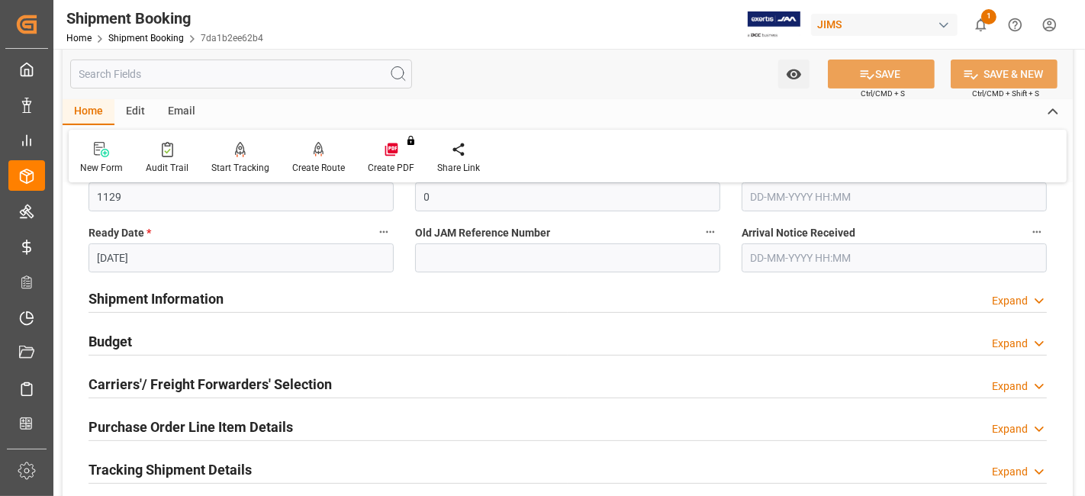
click at [137, 344] on div "Budget Expand" at bounding box center [567, 340] width 958 height 29
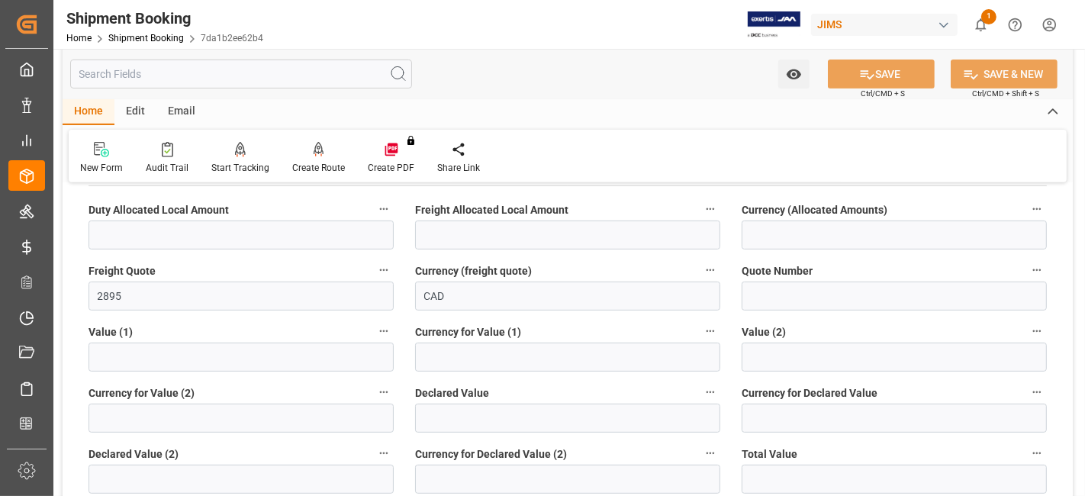
scroll to position [423, 0]
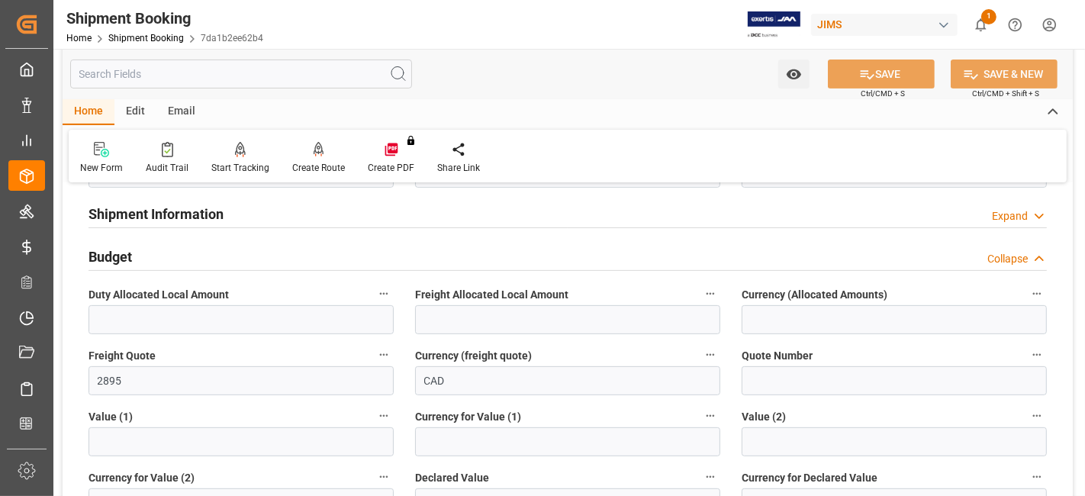
click at [132, 258] on h2 "Budget" at bounding box center [109, 256] width 43 height 21
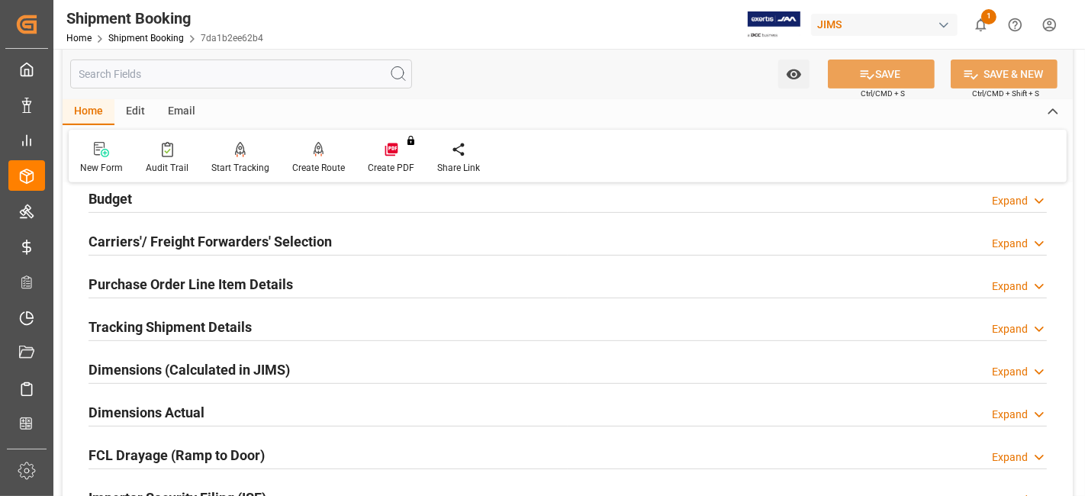
scroll to position [508, 0]
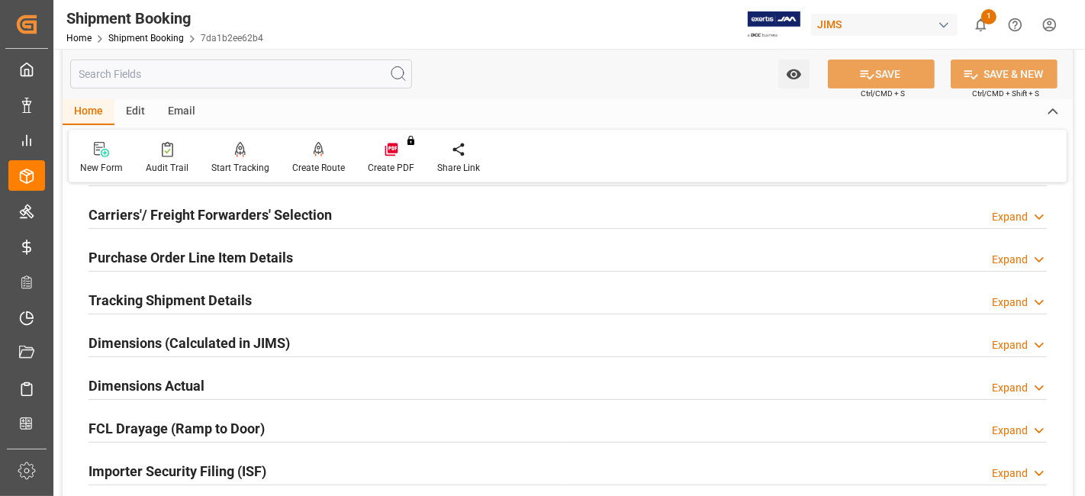
click at [151, 207] on h2 "Carriers'/ Freight Forwarders' Selection" at bounding box center [209, 214] width 243 height 21
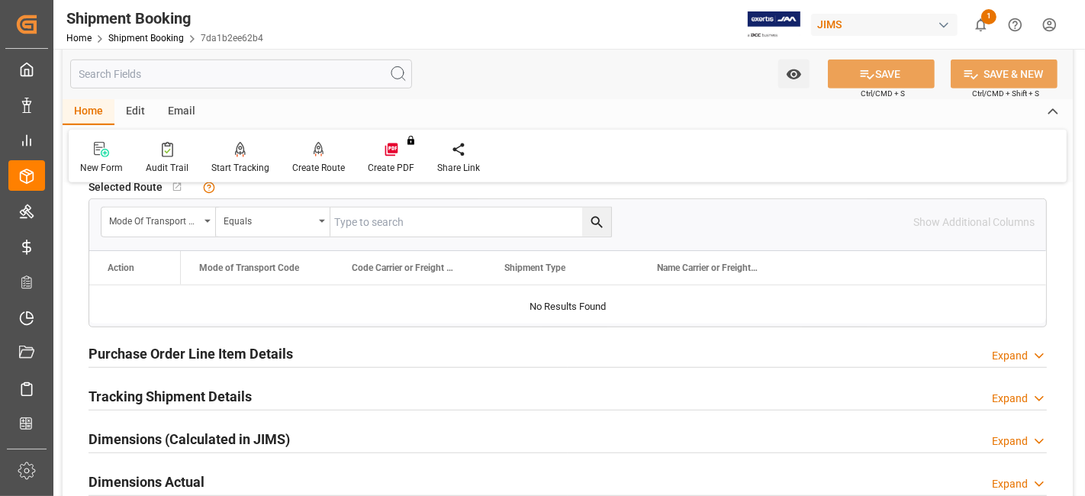
scroll to position [847, 0]
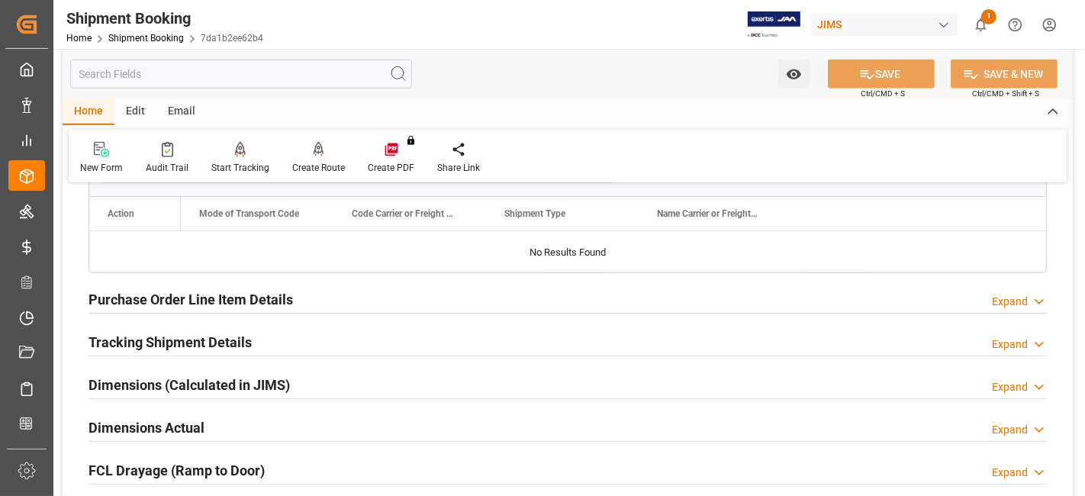
click at [200, 291] on h2 "Purchase Order Line Item Details" at bounding box center [190, 299] width 204 height 21
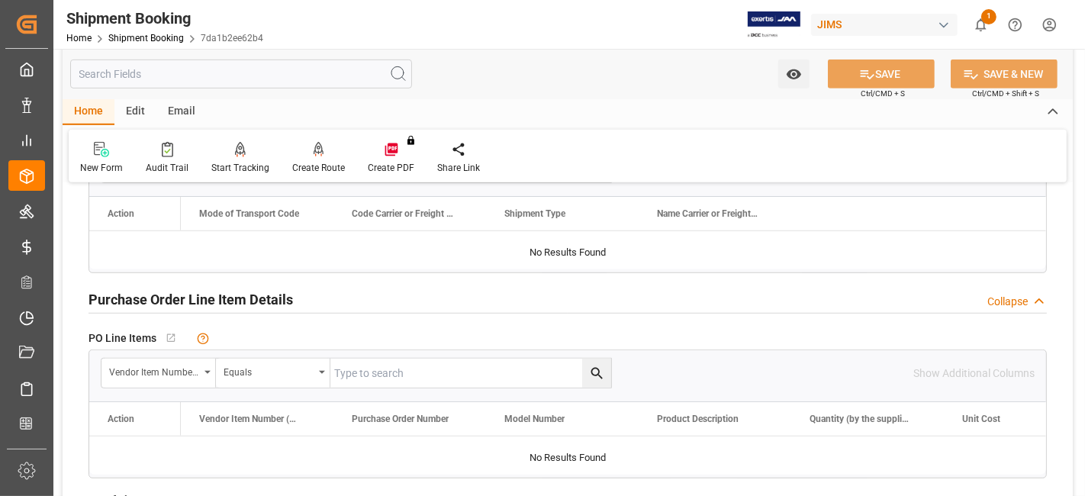
click at [200, 291] on h2 "Purchase Order Line Item Details" at bounding box center [190, 299] width 204 height 21
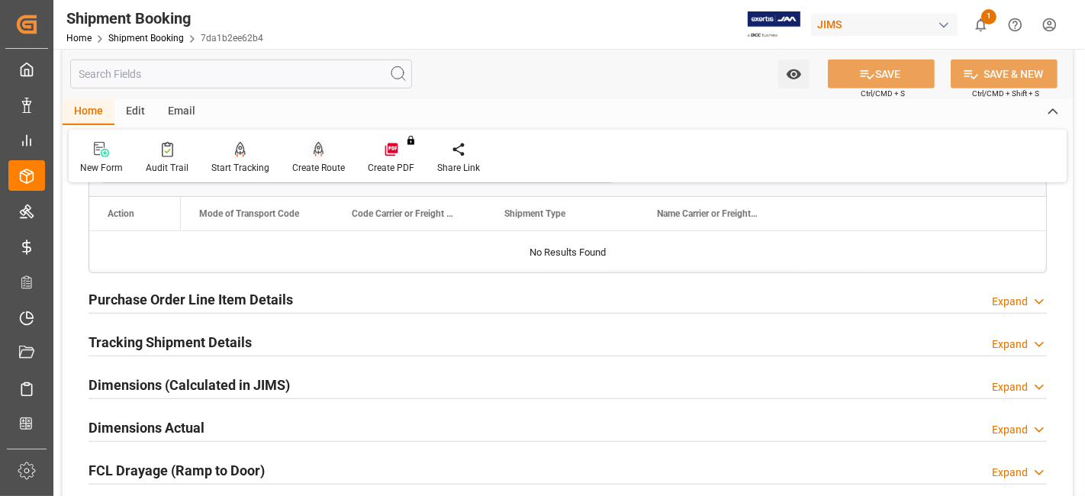
click at [313, 161] on div "Create Route" at bounding box center [318, 168] width 53 height 14
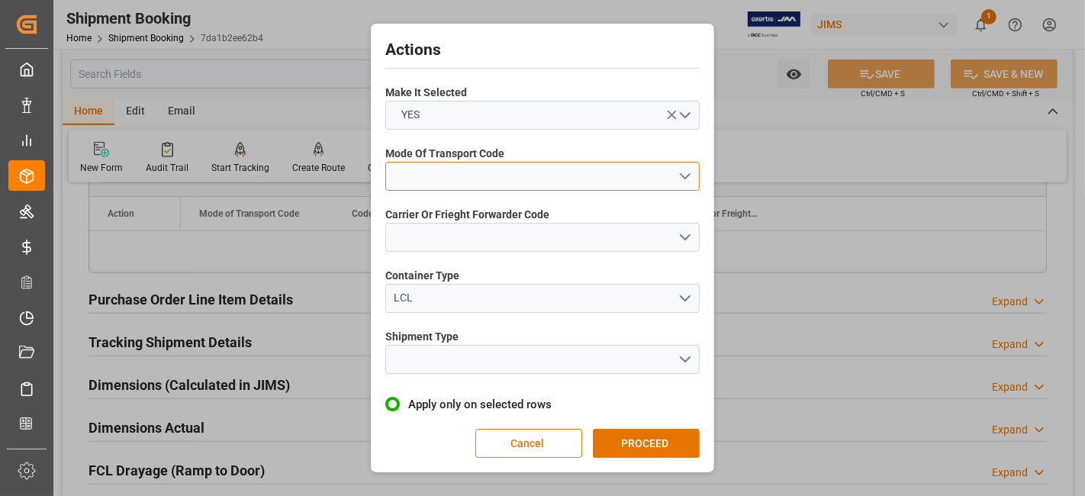
click at [679, 175] on button "open menu" at bounding box center [542, 176] width 314 height 29
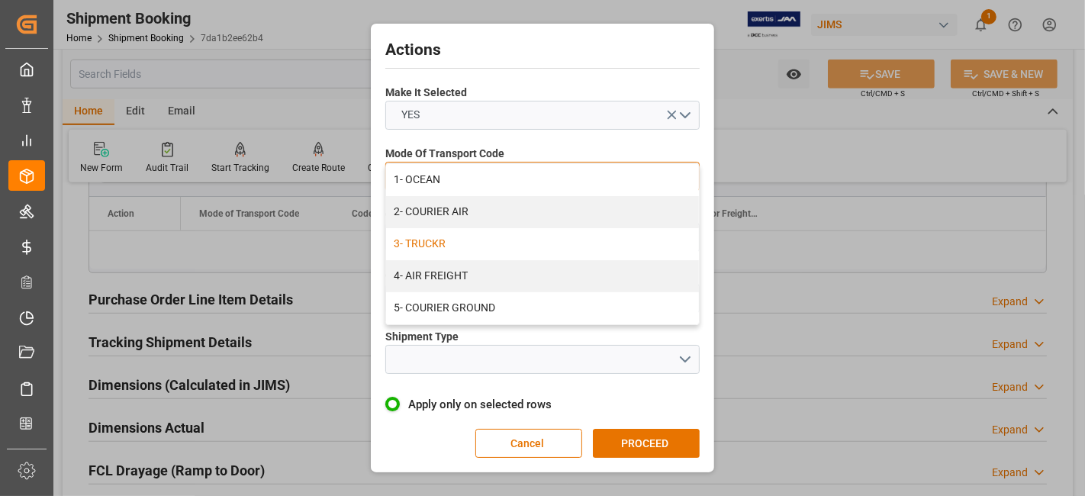
click at [608, 242] on div "3- TRUCKR" at bounding box center [542, 244] width 313 height 32
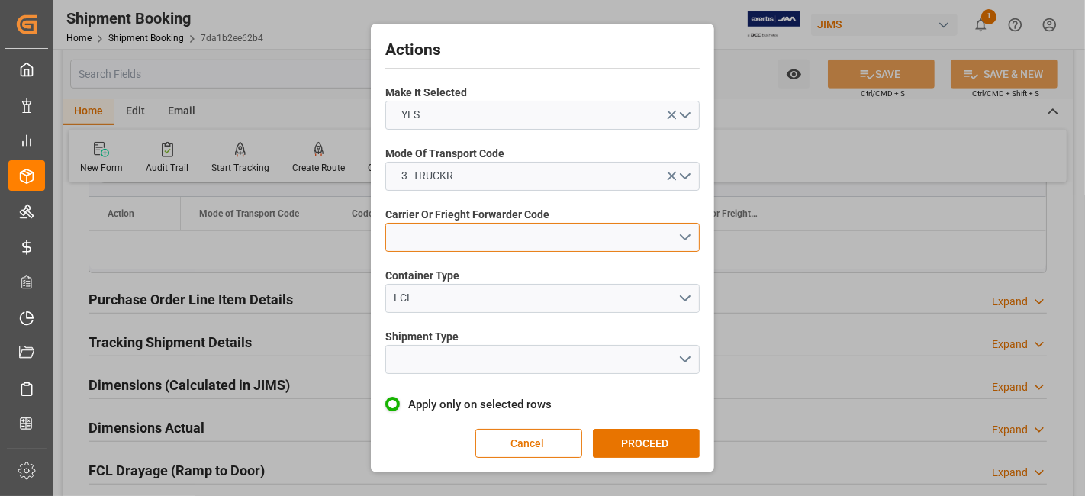
click at [686, 247] on button "open menu" at bounding box center [542, 237] width 314 height 29
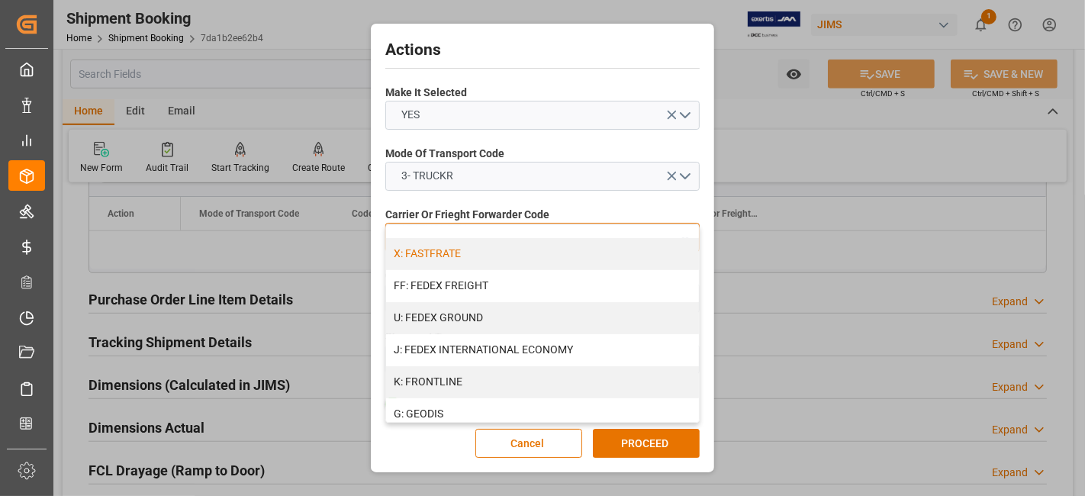
scroll to position [423, 0]
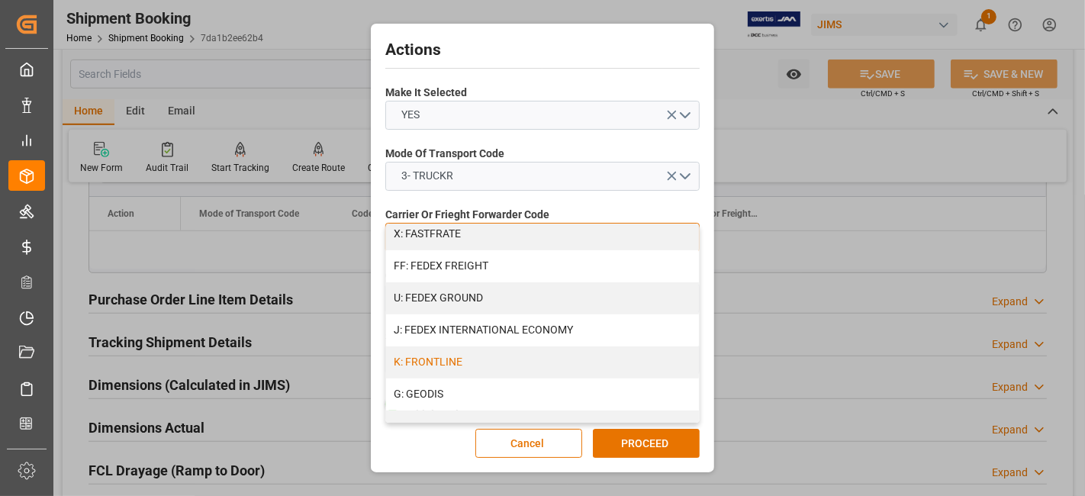
click at [477, 369] on div "K: FRONTLINE" at bounding box center [542, 362] width 313 height 32
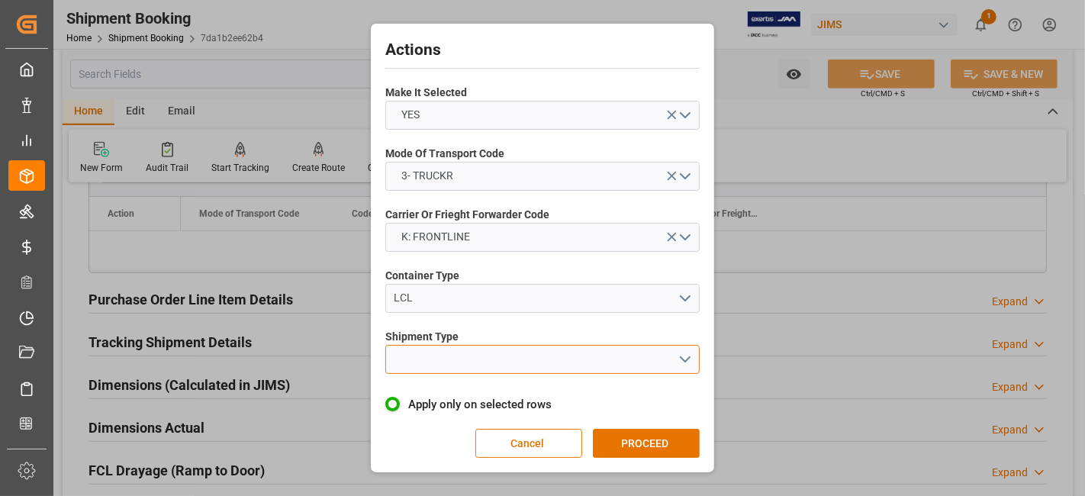
click at [681, 355] on button "open menu" at bounding box center [542, 359] width 314 height 29
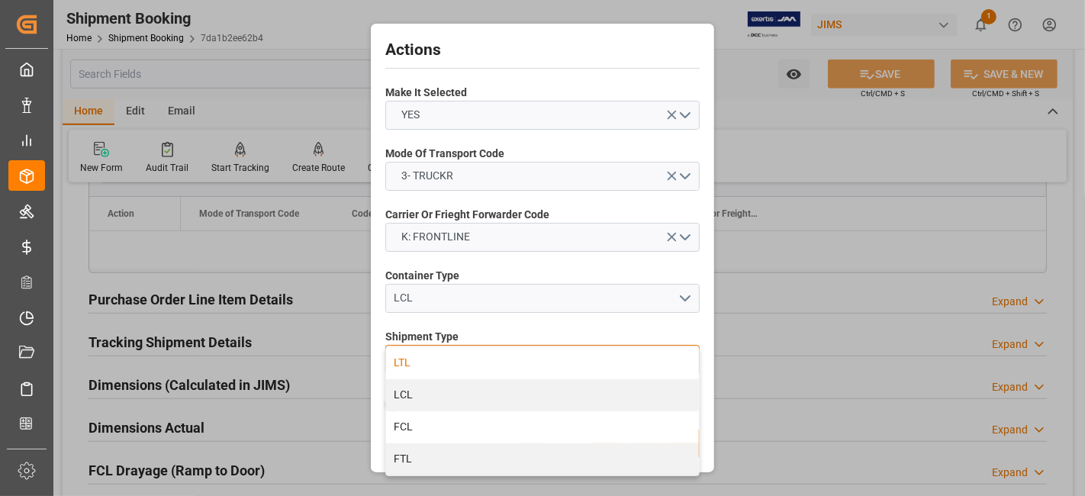
click at [452, 365] on div "LTL" at bounding box center [542, 363] width 313 height 32
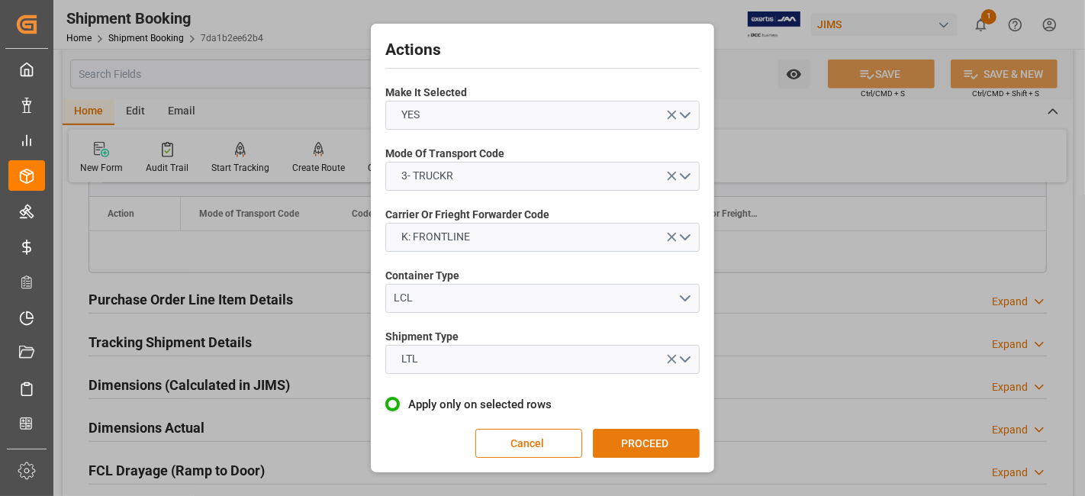
click at [651, 445] on button "PROCEED" at bounding box center [646, 443] width 107 height 29
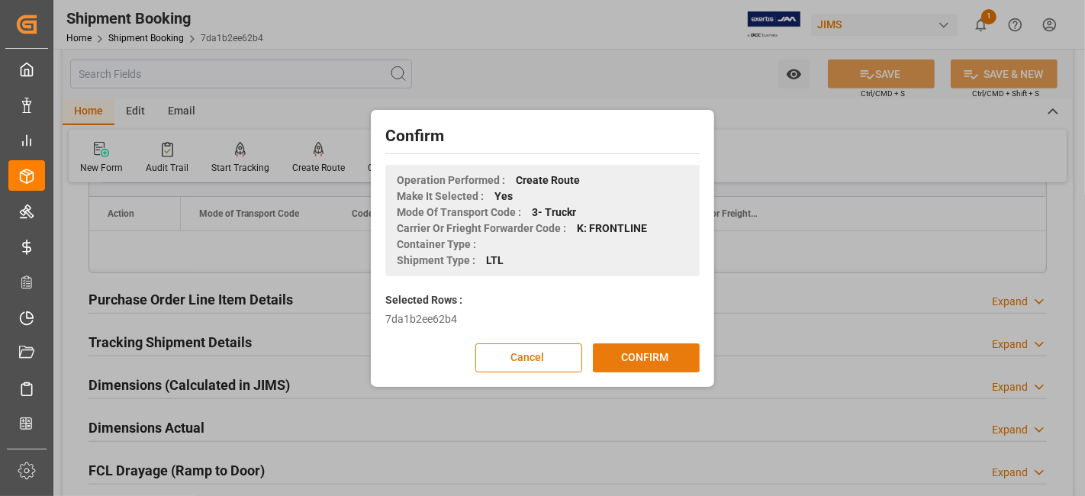
click at [617, 352] on button "CONFIRM" at bounding box center [646, 357] width 107 height 29
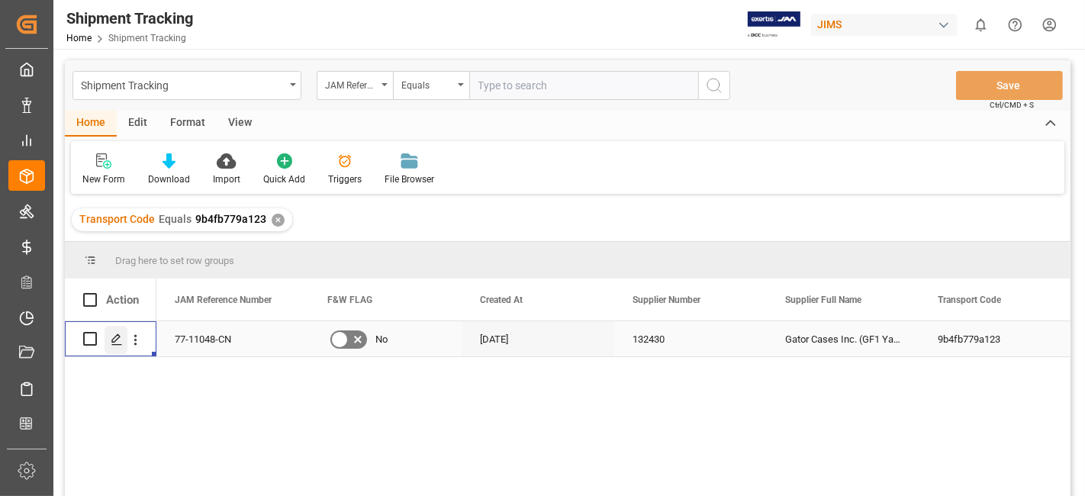
click at [111, 343] on icon "Press SPACE to select this row." at bounding box center [117, 339] width 12 height 12
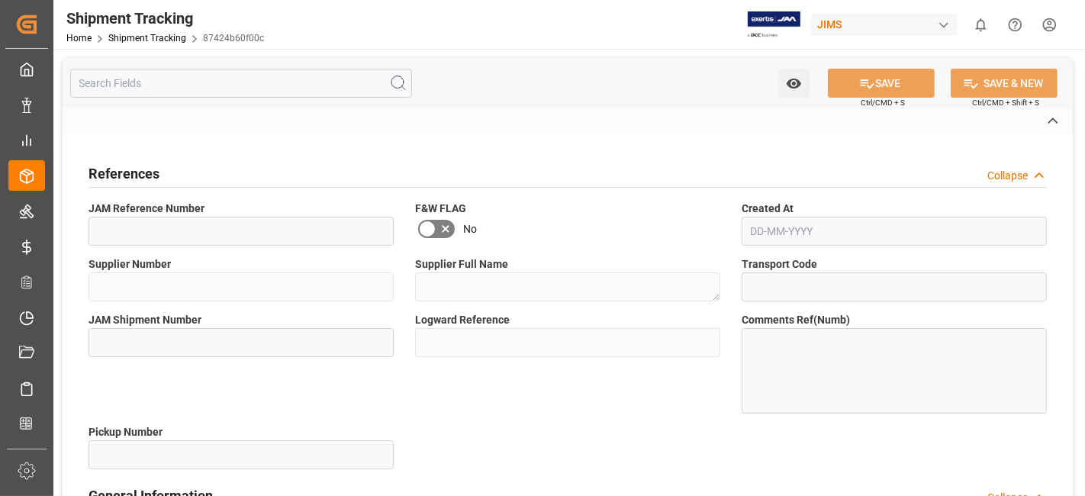
type input "77-11048-CN"
type input "132430"
type textarea "Gator Cases Inc. (GF1 Yantian)"
type input "9b4fb779a123"
type input "87424b60f00c"
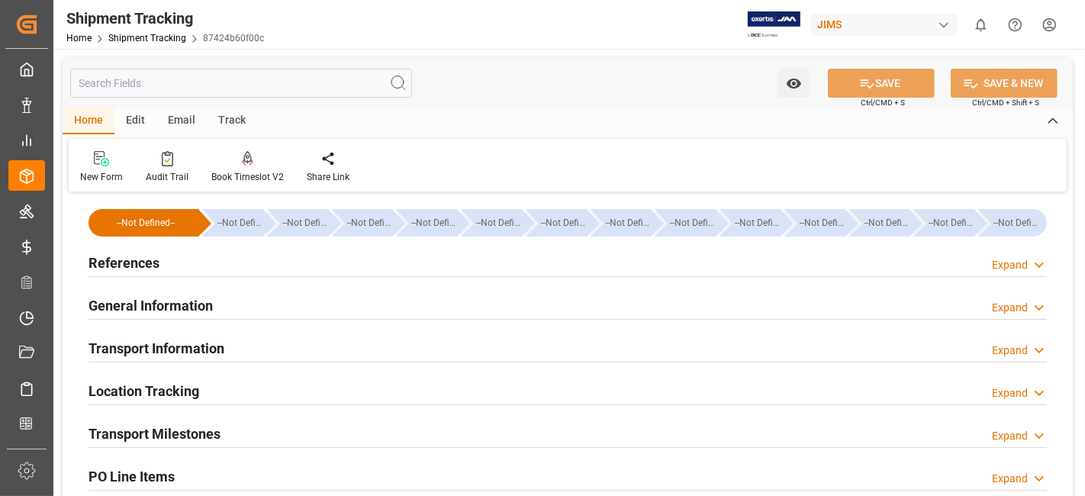
type input "[DATE]"
click at [180, 265] on div "References Expand" at bounding box center [567, 261] width 958 height 29
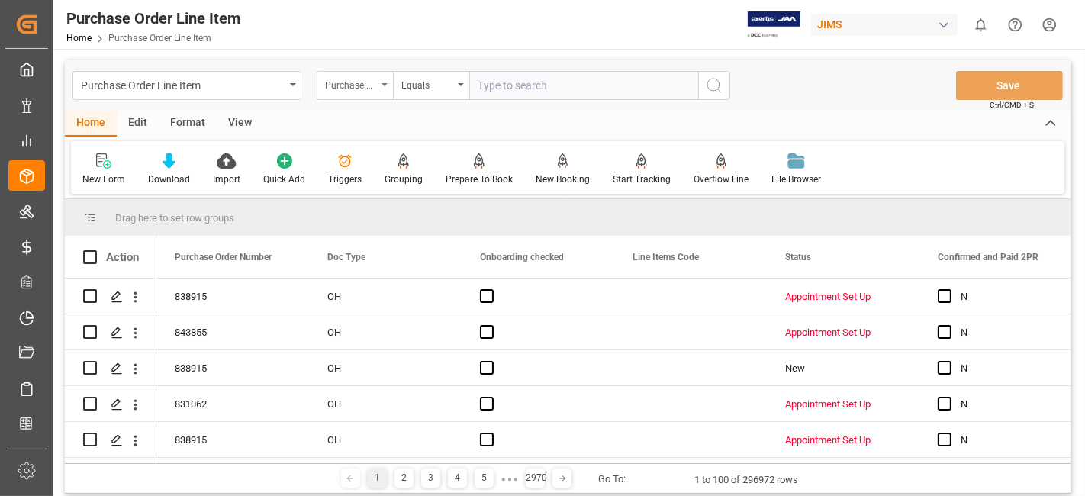
click at [385, 88] on div "Purchase Order Number" at bounding box center [355, 85] width 76 height 29
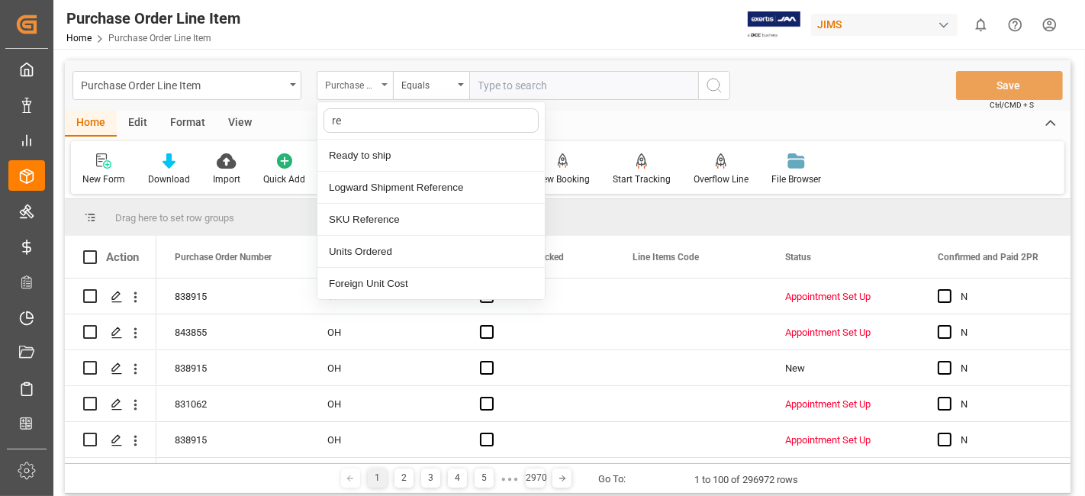
type input "ref"
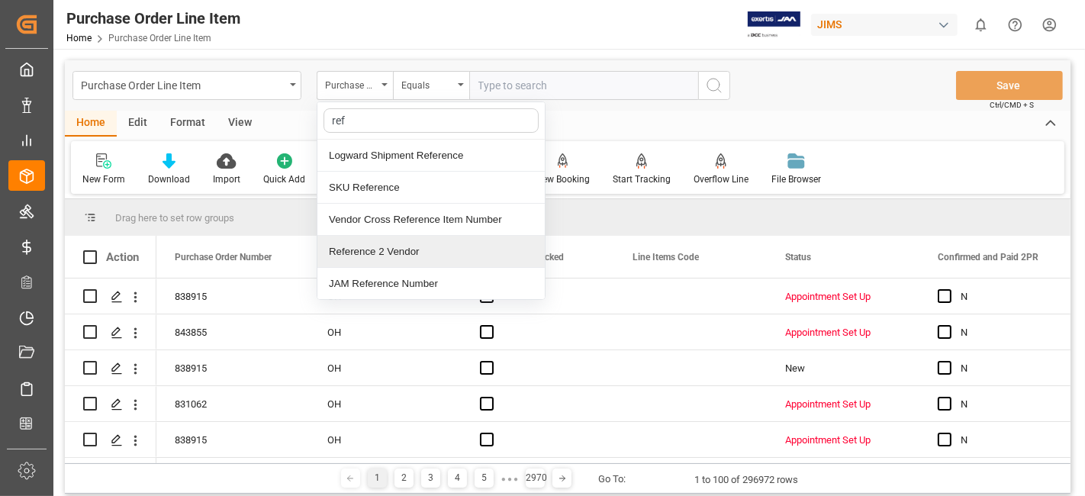
click at [383, 257] on div "Reference 2 Vendor" at bounding box center [430, 252] width 227 height 32
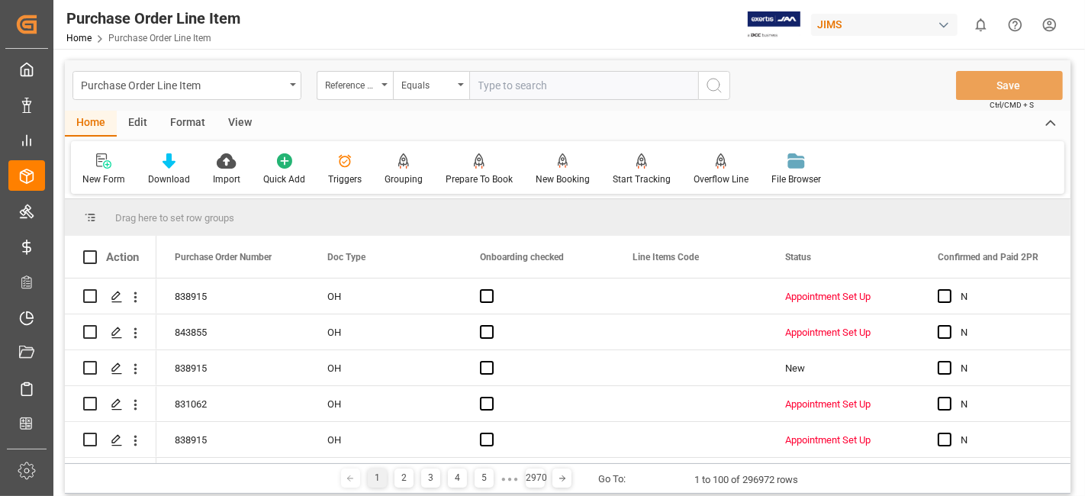
click at [509, 85] on input "text" at bounding box center [583, 85] width 229 height 29
paste input "77-11189-US"
type input "77-11189-US"
click at [708, 94] on icon "search button" at bounding box center [714, 85] width 18 height 18
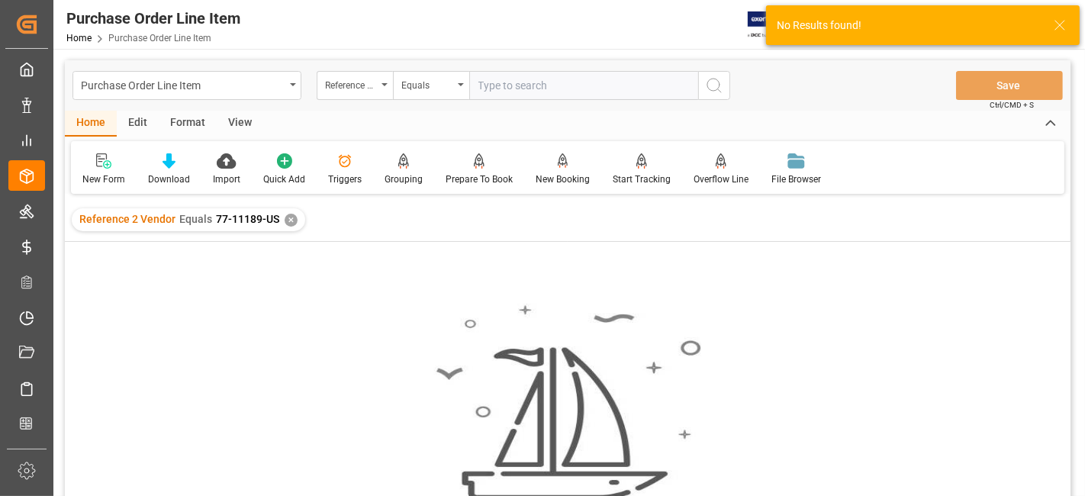
click at [285, 216] on div "✕" at bounding box center [291, 220] width 13 height 13
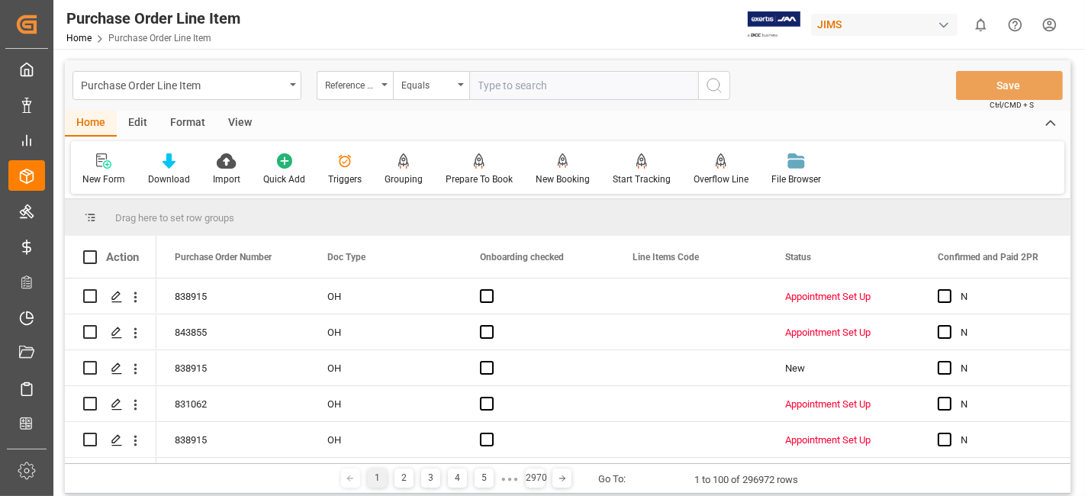
click at [522, 85] on input "text" at bounding box center [583, 85] width 229 height 29
paste input "861114"
type input "8"
click at [523, 88] on input "text" at bounding box center [583, 85] width 229 height 29
paste input "77-11189-US"
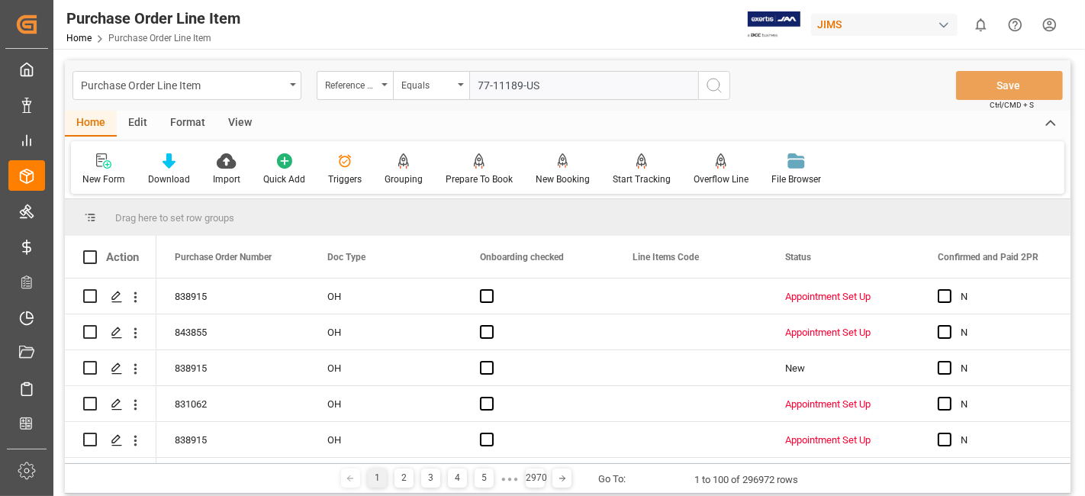
type input "77-11189-US"
click at [710, 90] on icon "search button" at bounding box center [714, 85] width 18 height 18
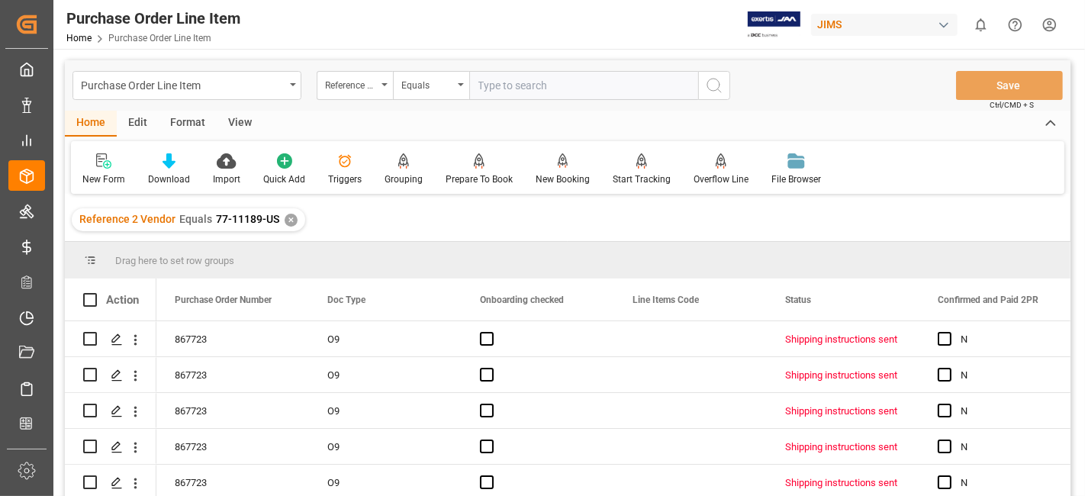
click at [240, 130] on div "View" at bounding box center [240, 124] width 47 height 26
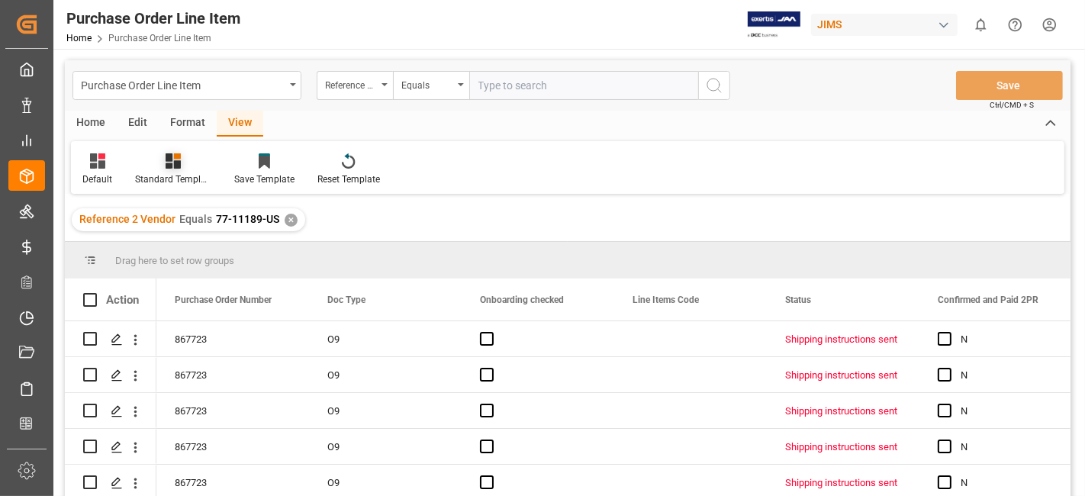
click at [180, 165] on icon at bounding box center [173, 160] width 15 height 15
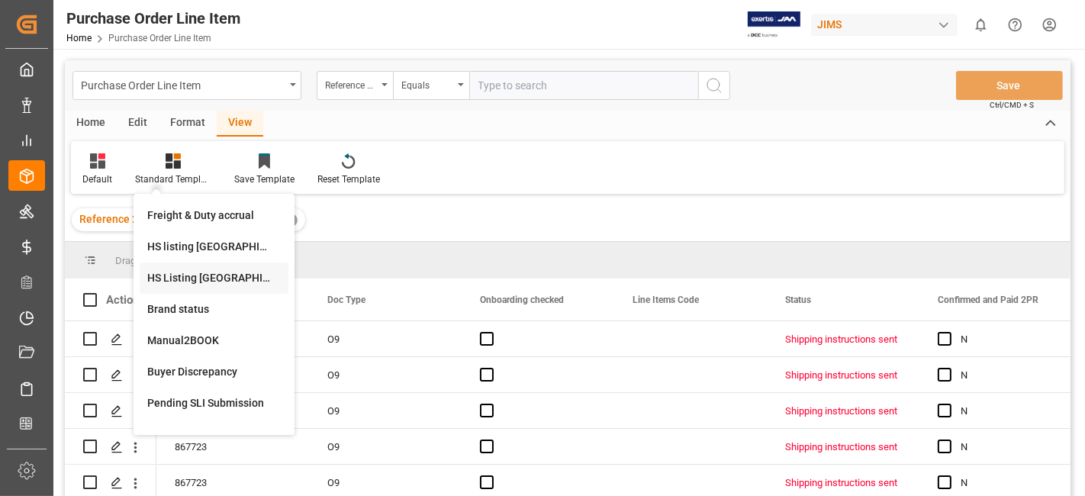
click at [187, 274] on div "HS Listing CANADA" at bounding box center [213, 278] width 133 height 16
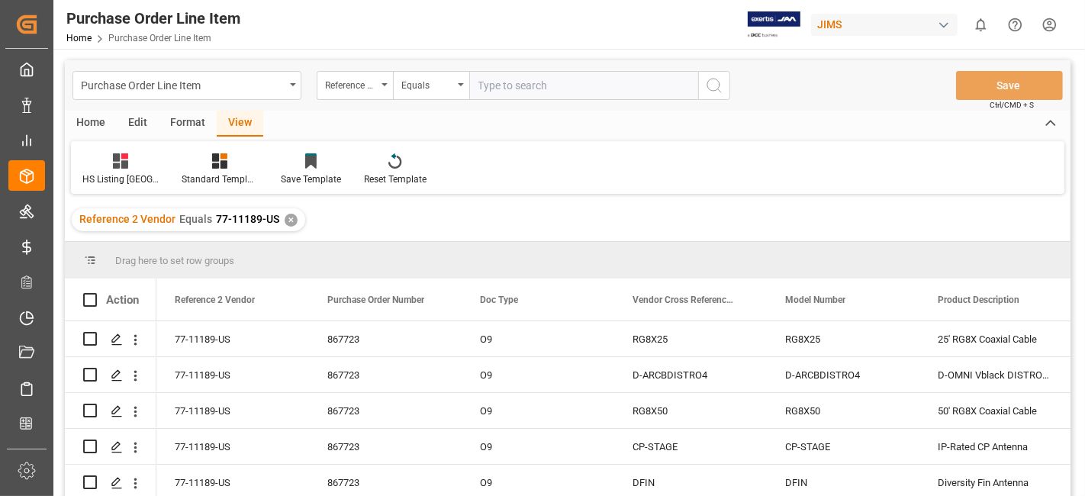
click at [87, 123] on div "Home" at bounding box center [91, 124] width 52 height 26
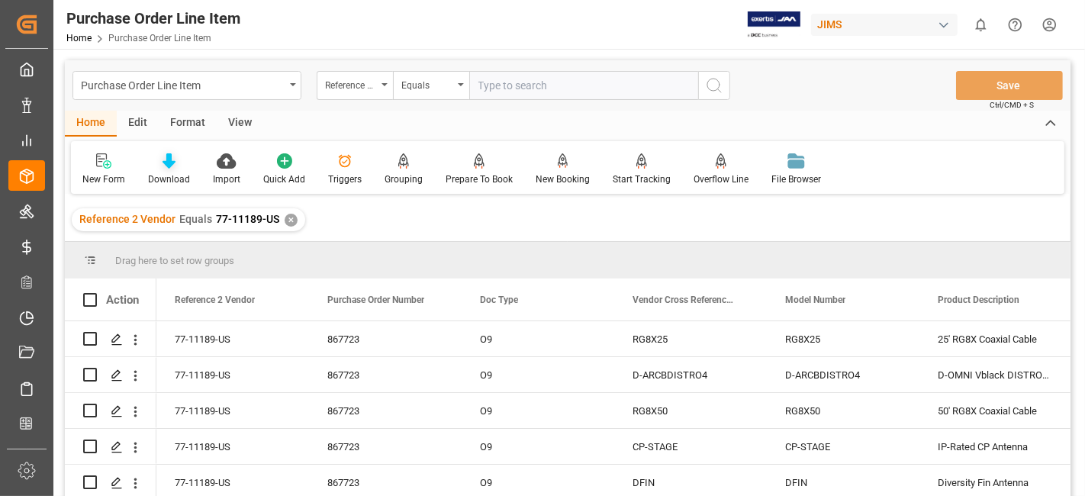
click at [166, 178] on div "Download" at bounding box center [169, 179] width 42 height 14
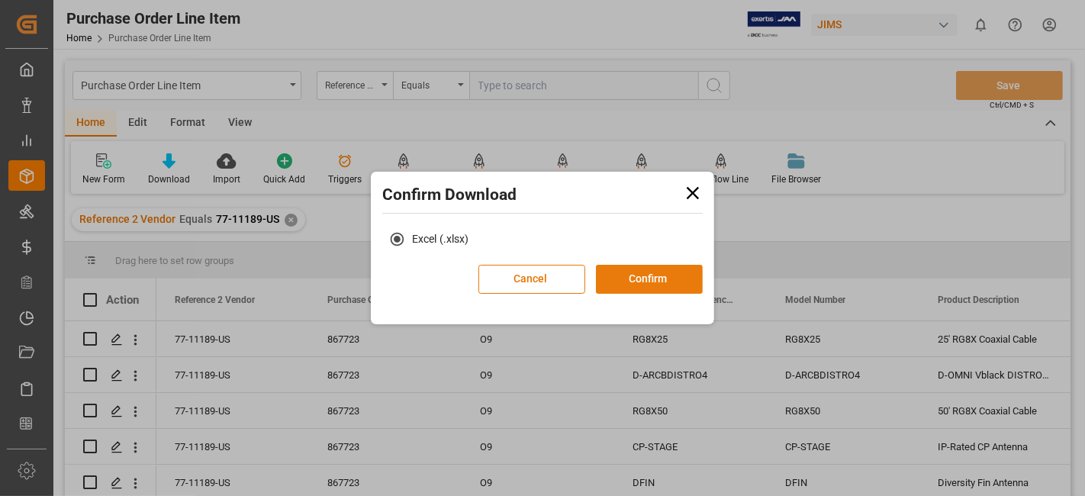
click at [675, 281] on button "Confirm" at bounding box center [649, 279] width 107 height 29
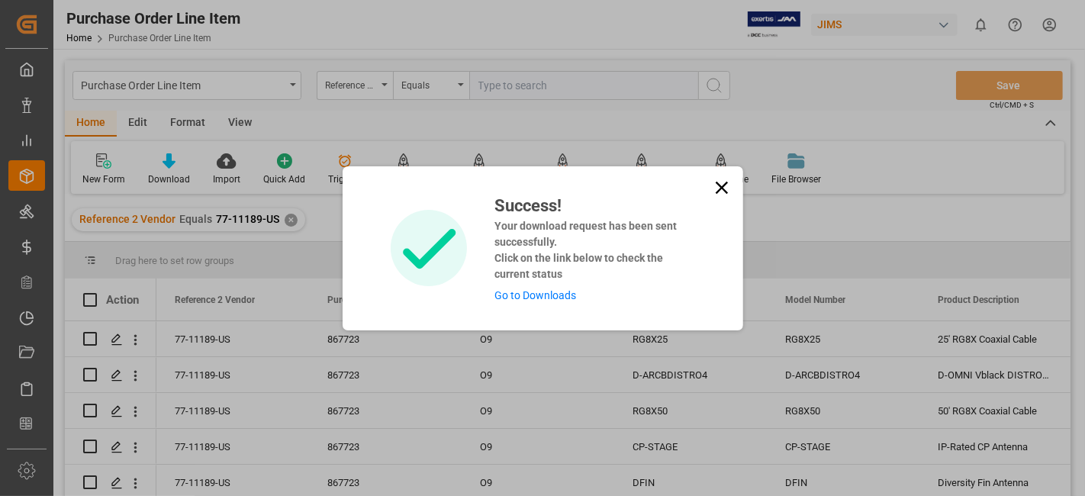
click at [538, 307] on div "Success! Your download request has been sent successfully. Click on the link be…" at bounding box center [542, 248] width 400 height 164
click at [534, 296] on link "Go to Downloads" at bounding box center [535, 295] width 82 height 12
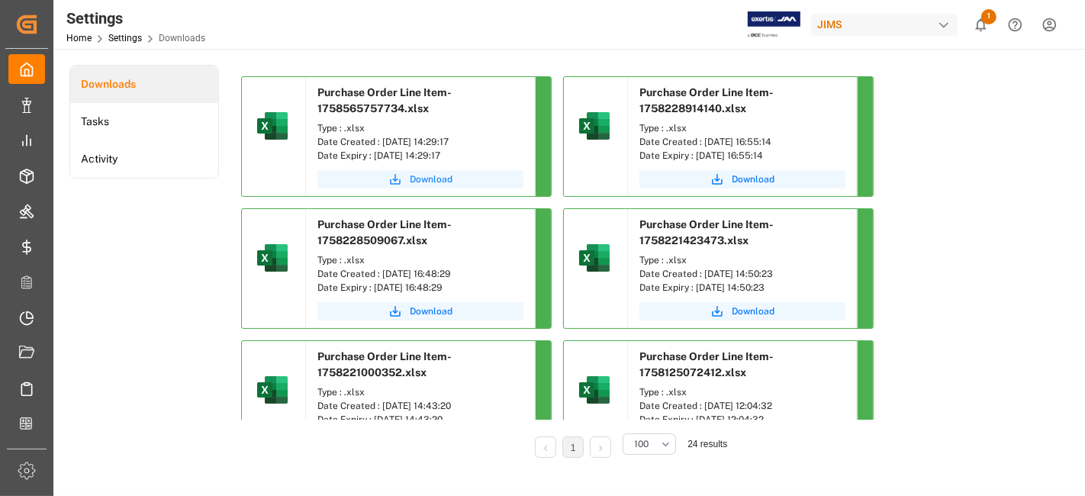
click at [424, 178] on span "Download" at bounding box center [431, 179] width 43 height 14
drag, startPoint x: 977, startPoint y: 27, endPoint x: 981, endPoint y: 8, distance: 18.7
click at [977, 26] on icon "show 1 new notifications" at bounding box center [981, 24] width 11 height 13
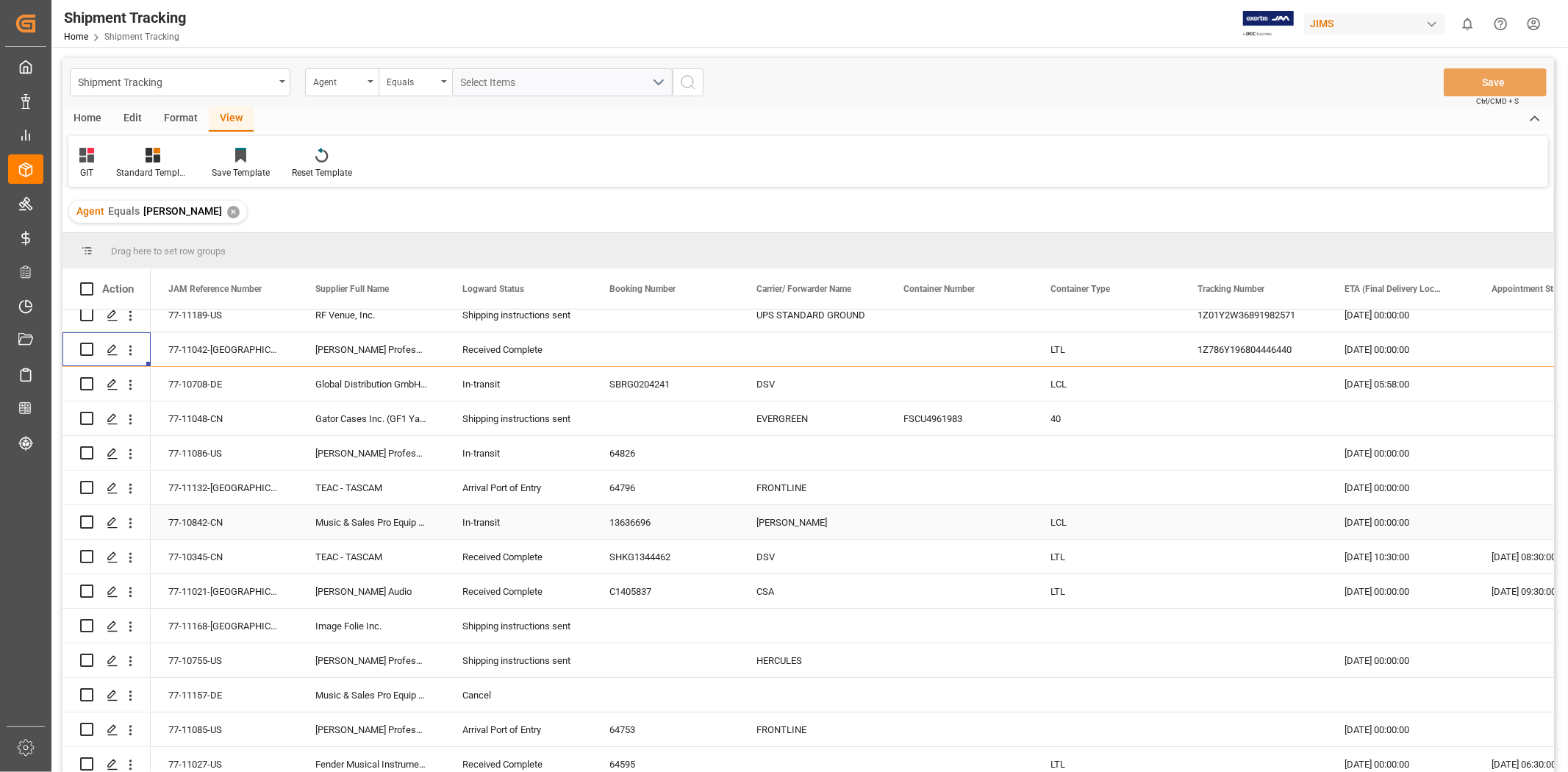
scroll to position [82, 0]
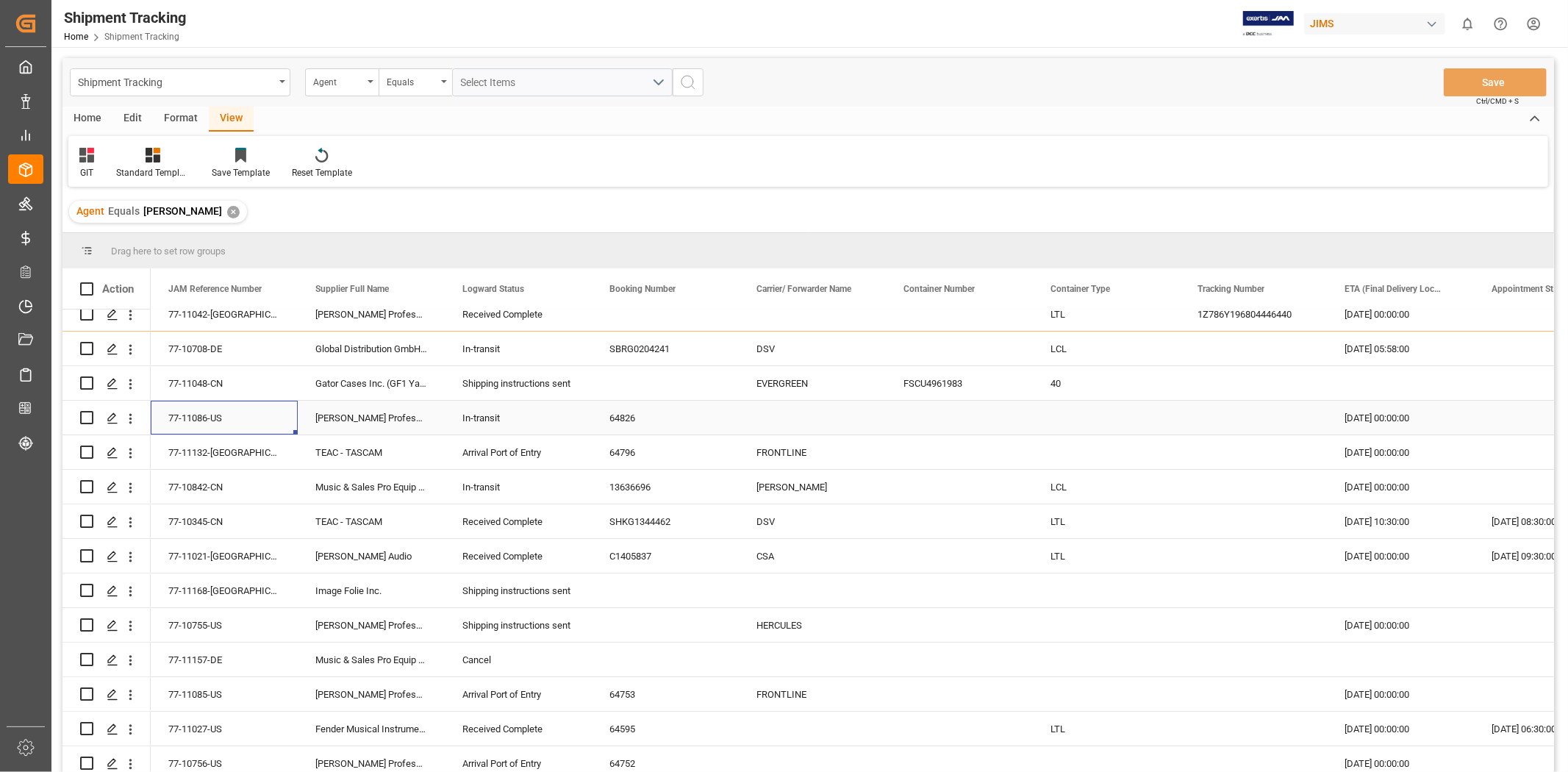
click at [188, 419] on div "77-11086-US" at bounding box center [224, 417] width 147 height 34
click at [367, 457] on div "TEAC - TASCAM" at bounding box center [371, 452] width 147 height 34
click at [363, 485] on div "Music & Sales Pro Equip GmbH [GEOGRAPHIC_DATA]" at bounding box center [371, 486] width 147 height 34
click at [363, 519] on div "TEAC - TASCAM" at bounding box center [371, 520] width 147 height 34
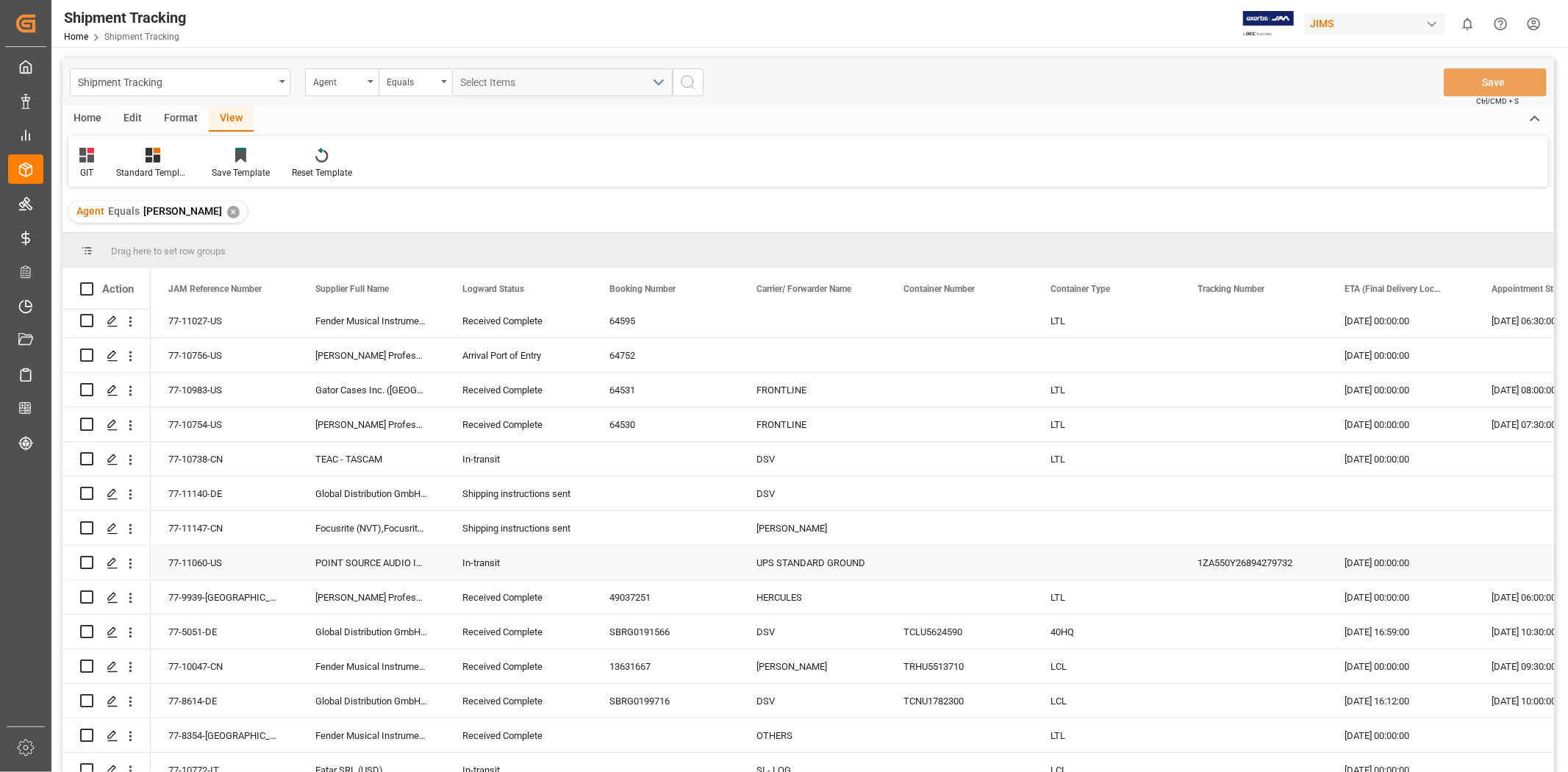
scroll to position [572, 0]
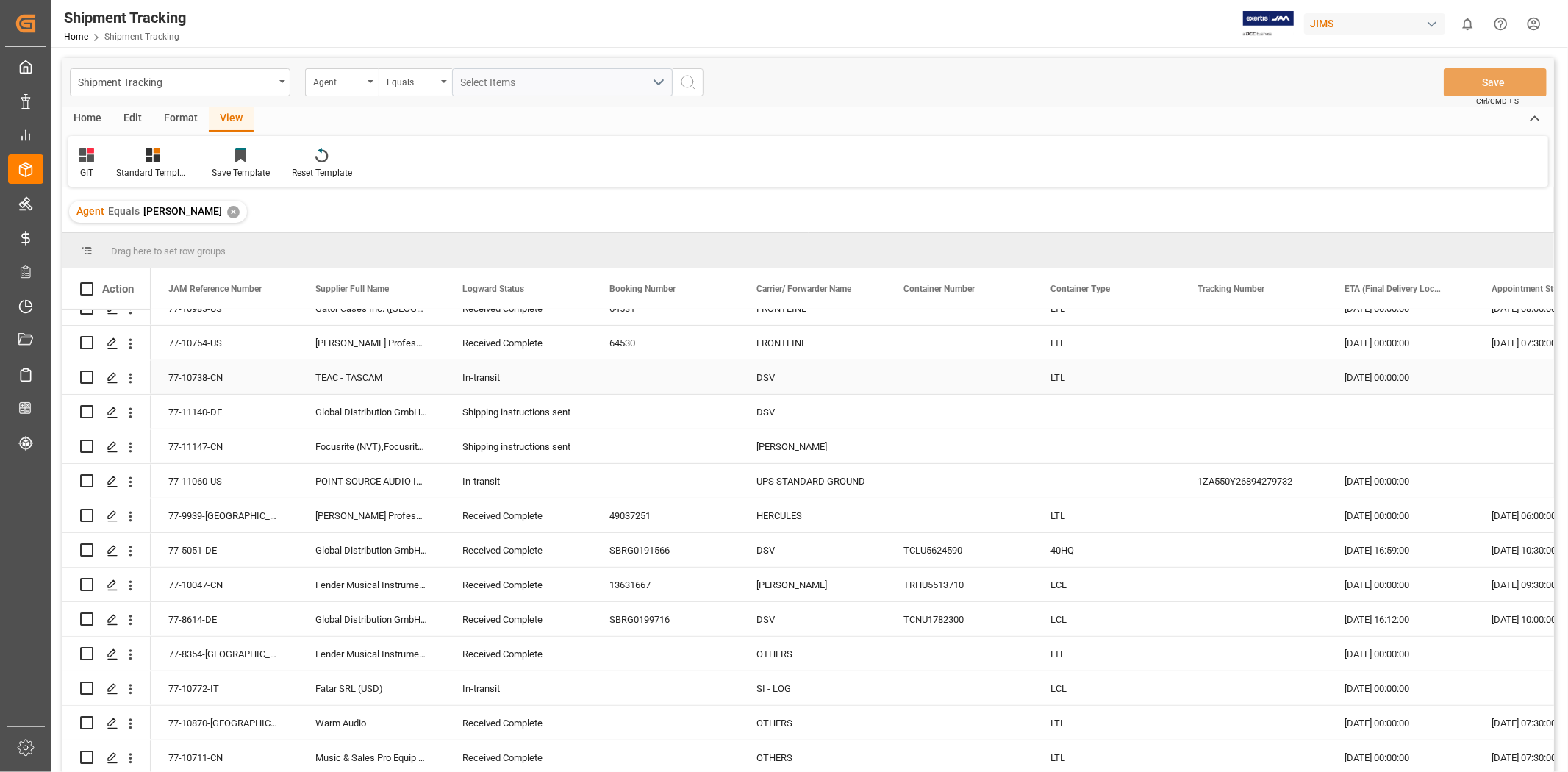
drag, startPoint x: 608, startPoint y: 385, endPoint x: 612, endPoint y: 410, distance: 25.3
click at [608, 385] on div "Press SPACE to select this row." at bounding box center [665, 377] width 147 height 34
click at [615, 423] on div "Press SPACE to select this row." at bounding box center [665, 412] width 147 height 34
click at [616, 454] on div "Press SPACE to select this row." at bounding box center [665, 445] width 147 height 34
click at [618, 491] on div "Press SPACE to select this row." at bounding box center [665, 480] width 147 height 34
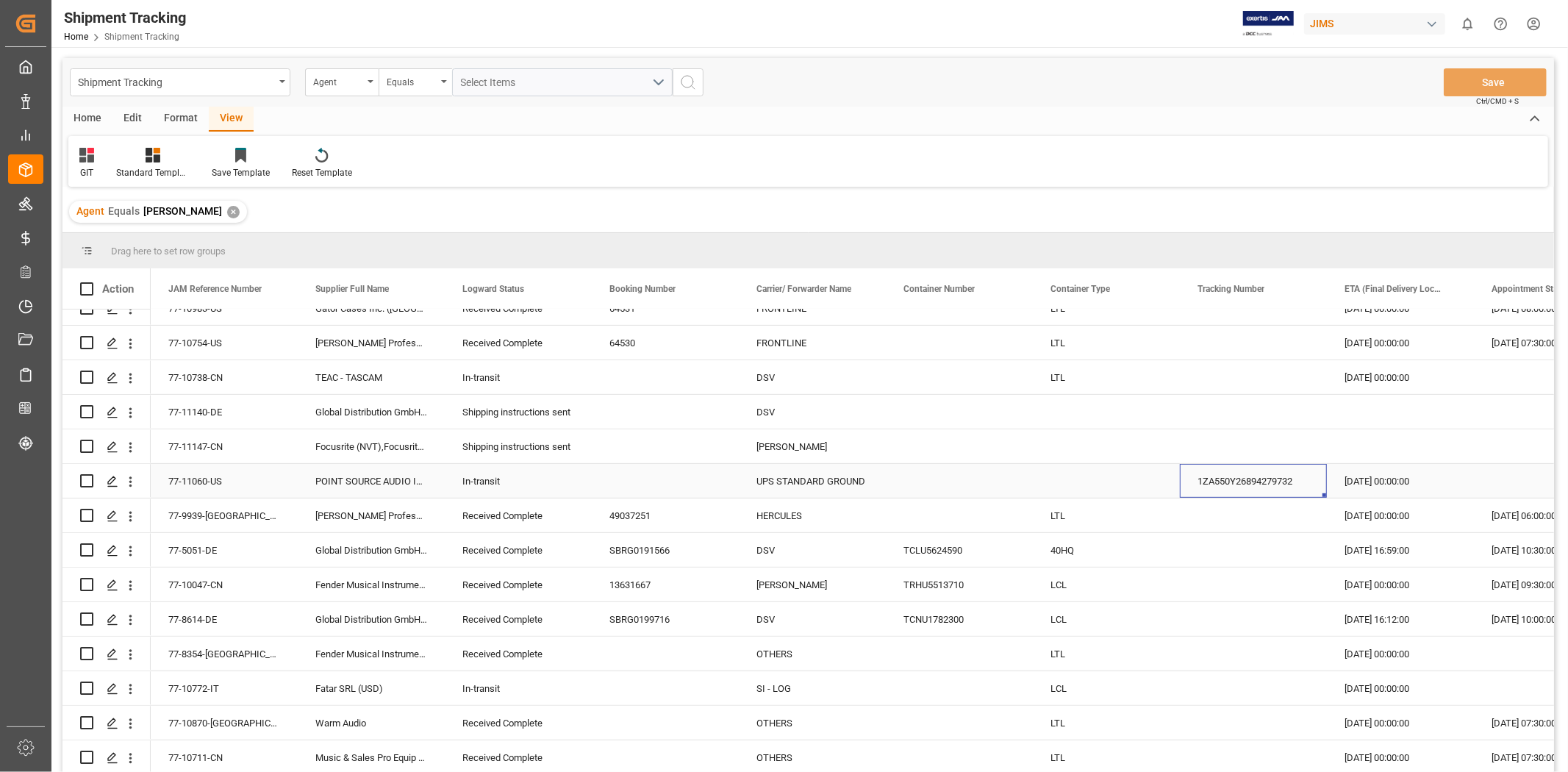
click at [1241, 476] on div "1ZA550Y26894279732" at bounding box center [1253, 480] width 147 height 34
click at [199, 479] on div "77-11060-US" at bounding box center [224, 480] width 147 height 34
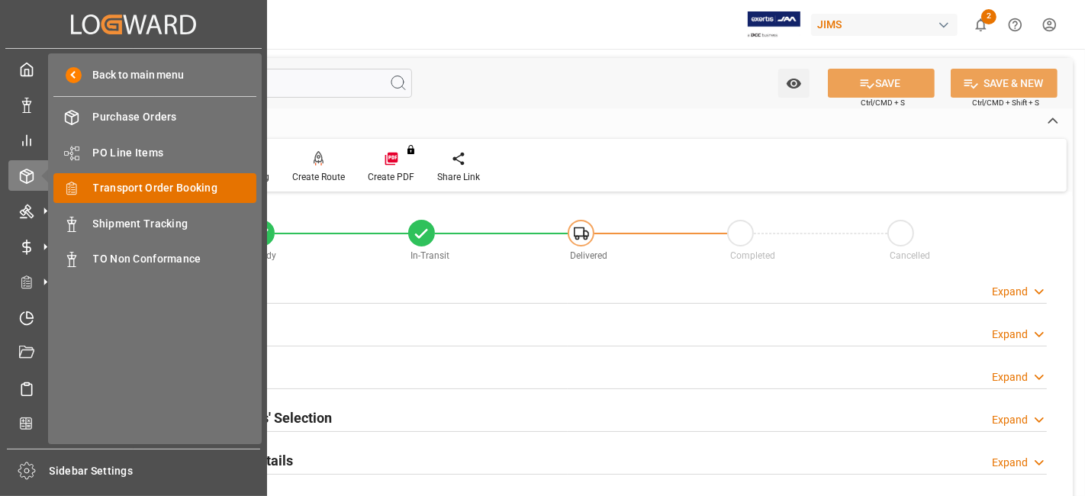
click at [202, 188] on span "Transport Order Booking" at bounding box center [175, 188] width 164 height 16
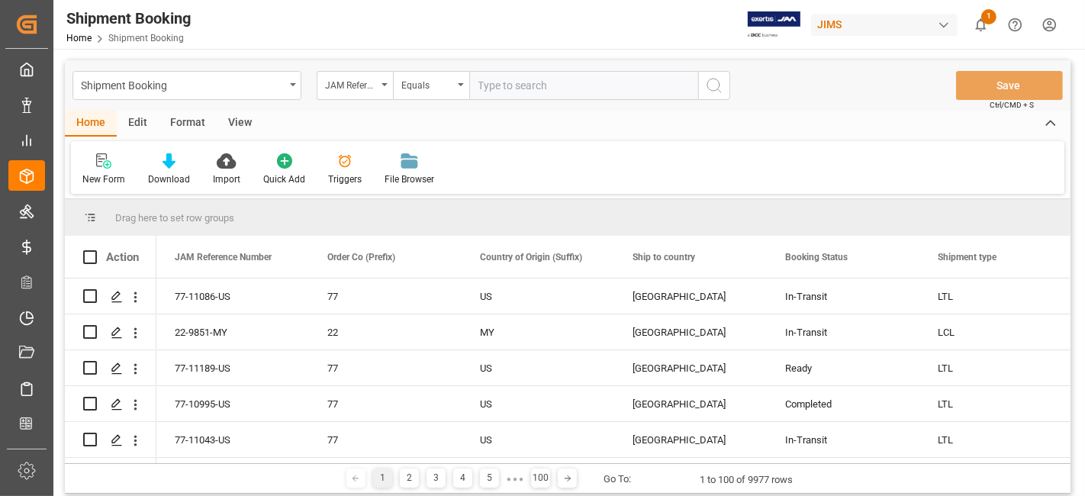
drag, startPoint x: 478, startPoint y: 82, endPoint x: 545, endPoint y: 85, distance: 66.5
click at [478, 82] on input "text" at bounding box center [583, 85] width 229 height 29
click at [534, 87] on input "text" at bounding box center [583, 85] width 229 height 29
type input "77-11027-US"
click at [726, 90] on button "search button" at bounding box center [714, 85] width 32 height 29
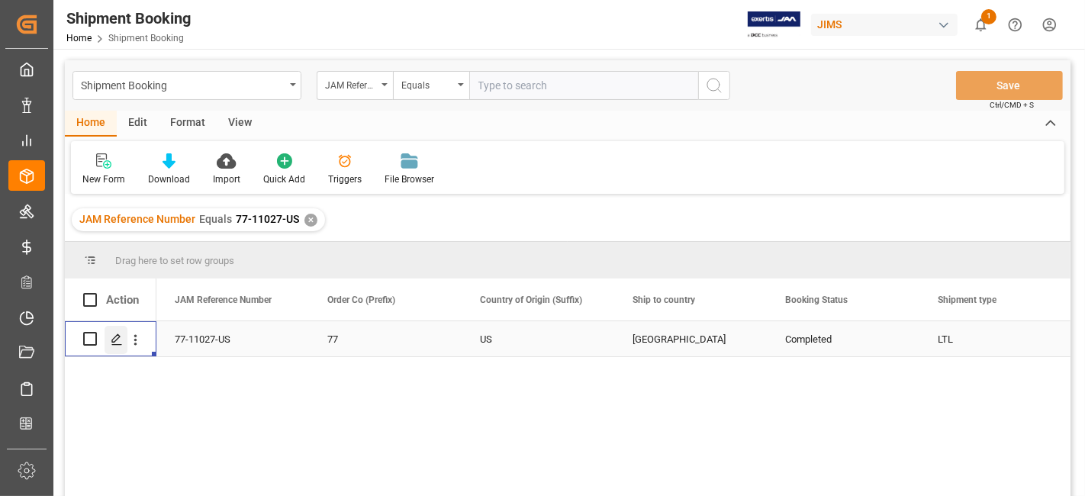
click at [118, 344] on line "Press SPACE to select this row." at bounding box center [116, 344] width 9 height 0
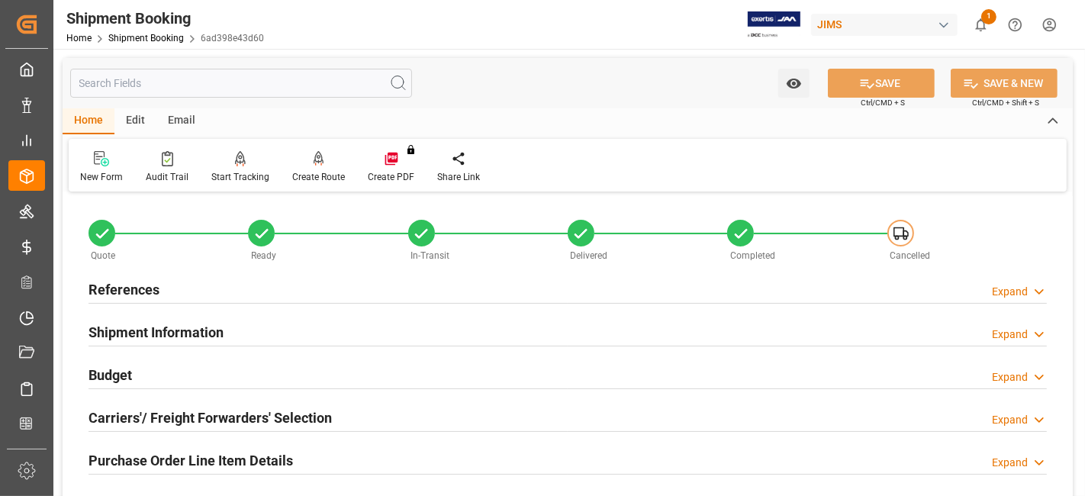
click at [167, 285] on div "References Expand" at bounding box center [567, 288] width 958 height 29
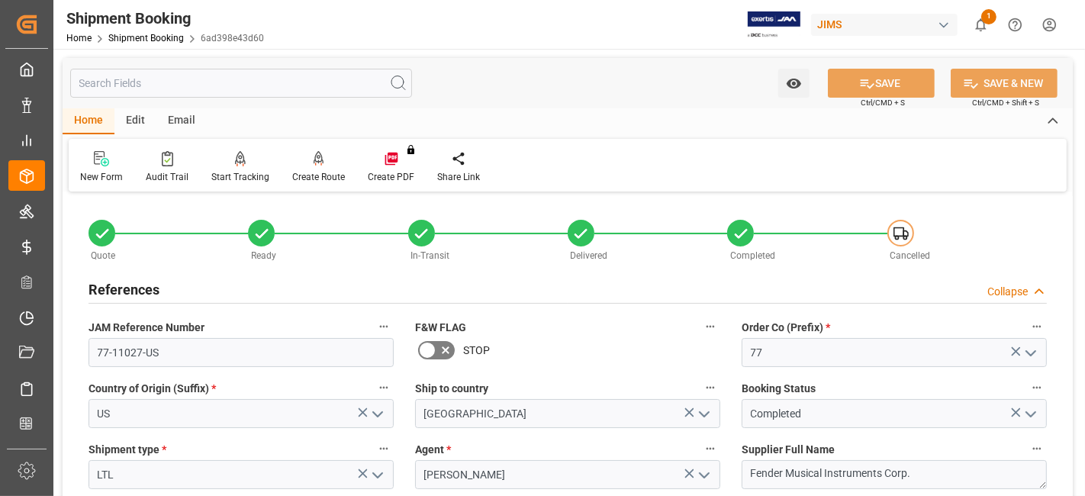
click at [167, 285] on div "References Collapse" at bounding box center [567, 288] width 958 height 29
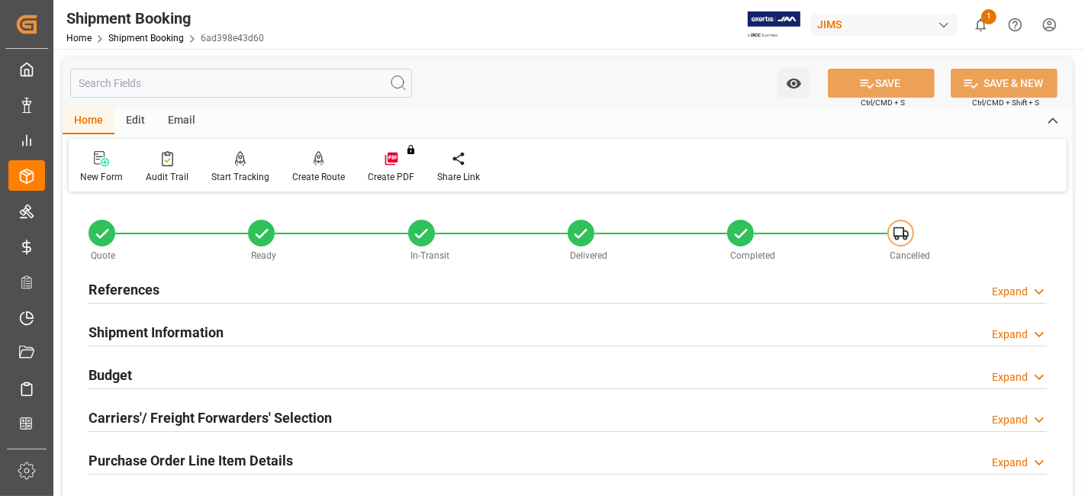
click at [136, 287] on h2 "References" at bounding box center [123, 289] width 71 height 21
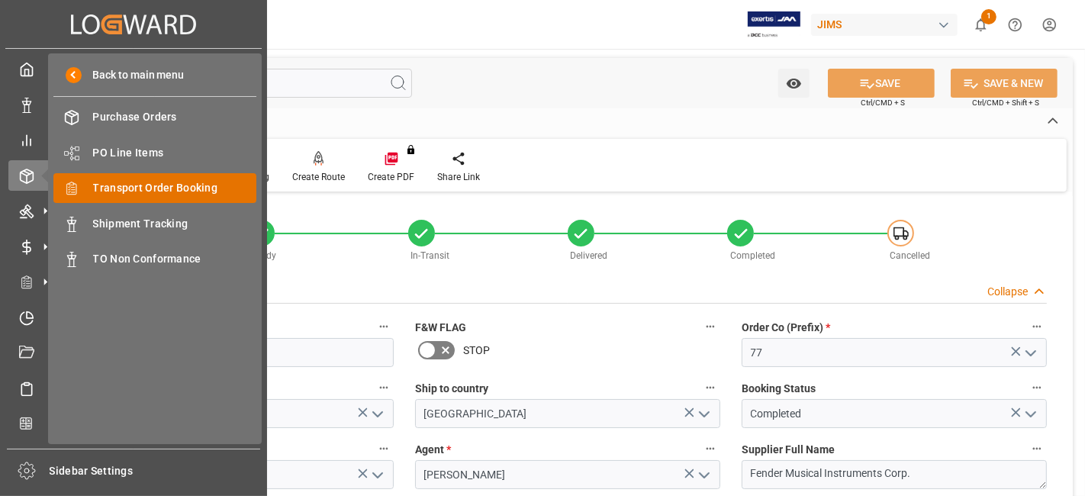
click at [192, 191] on span "Transport Order Booking" at bounding box center [175, 188] width 164 height 16
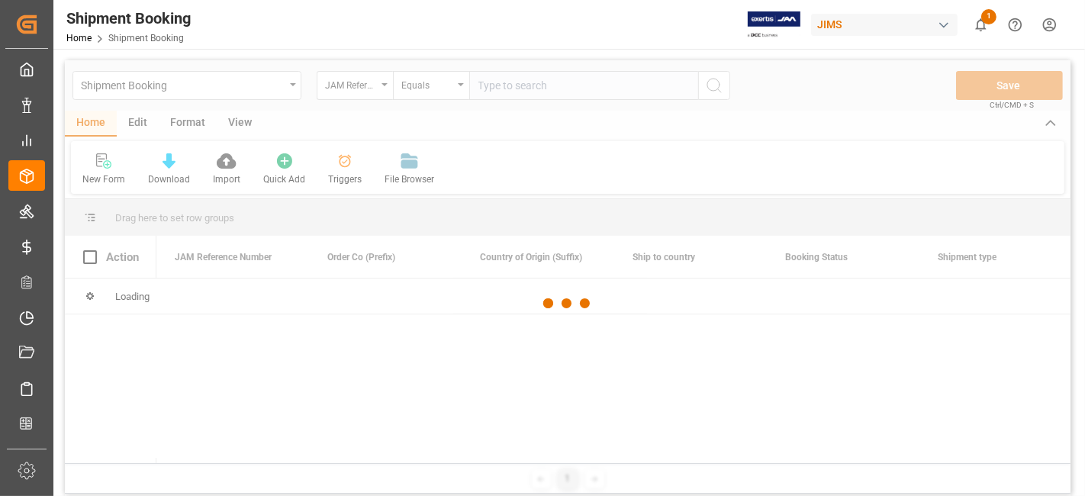
click at [516, 92] on div at bounding box center [567, 303] width 1005 height 487
click at [510, 88] on input "text" at bounding box center [583, 85] width 229 height 29
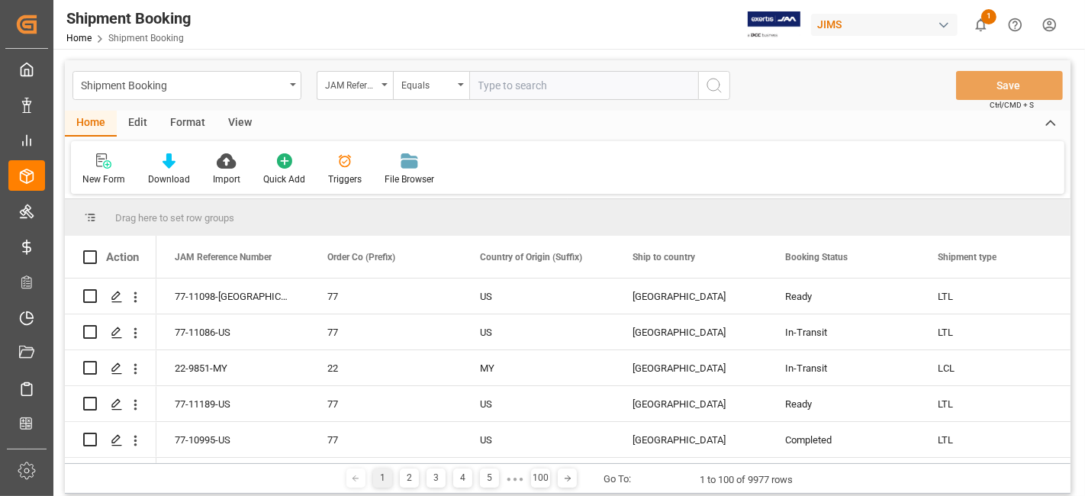
paste input "77-11027-US"
type input "77-11027-US"
click at [717, 92] on icon "search button" at bounding box center [714, 85] width 18 height 18
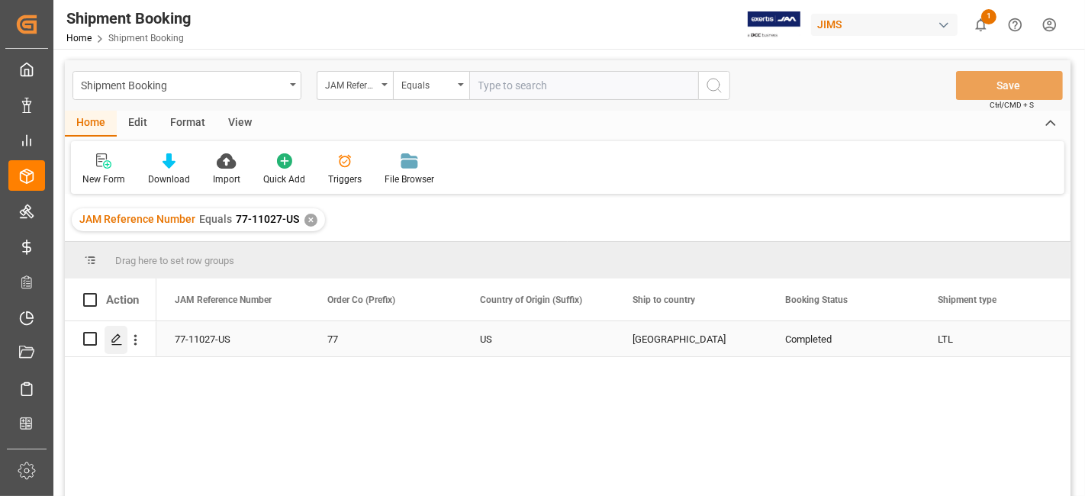
click at [111, 338] on icon "Press SPACE to select this row." at bounding box center [117, 339] width 12 height 12
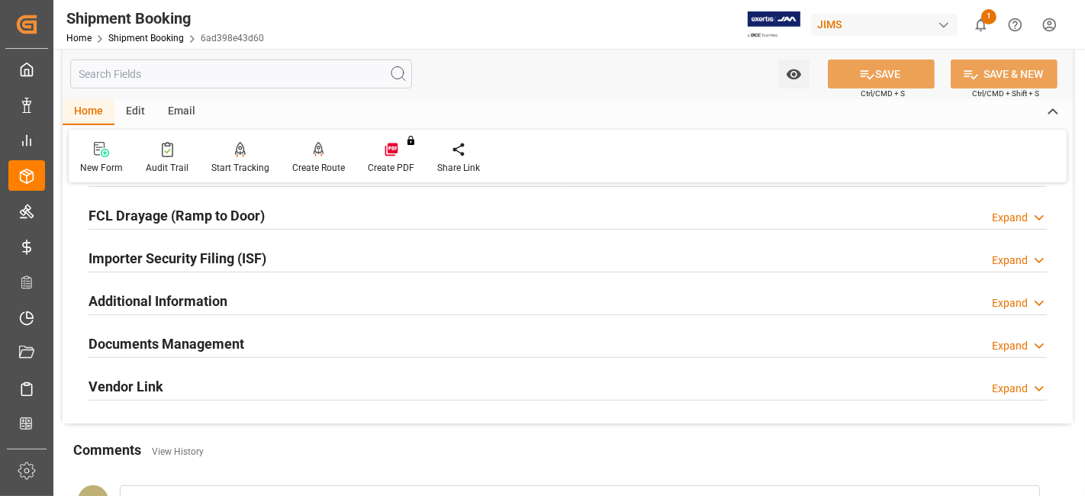
scroll to position [423, 0]
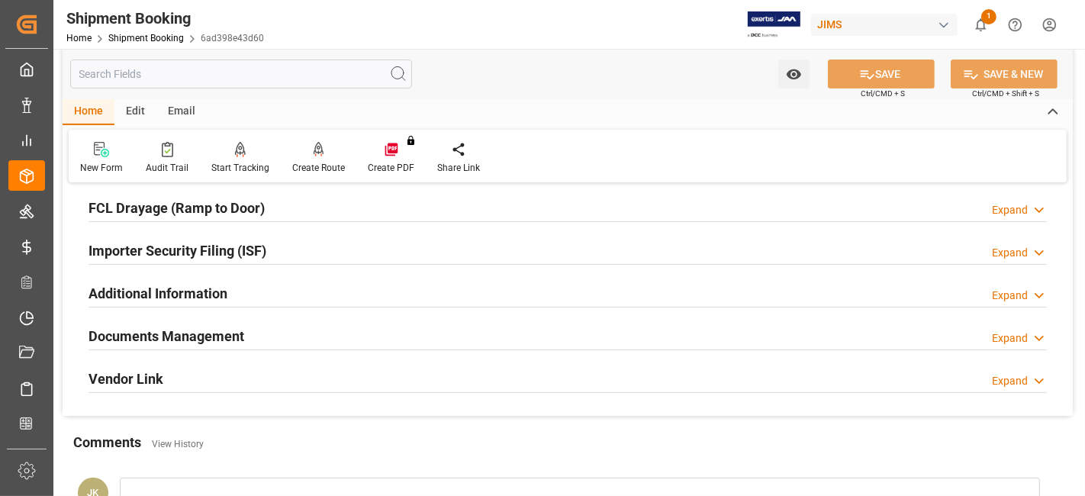
click at [272, 334] on div "Documents Management Expand" at bounding box center [567, 334] width 958 height 29
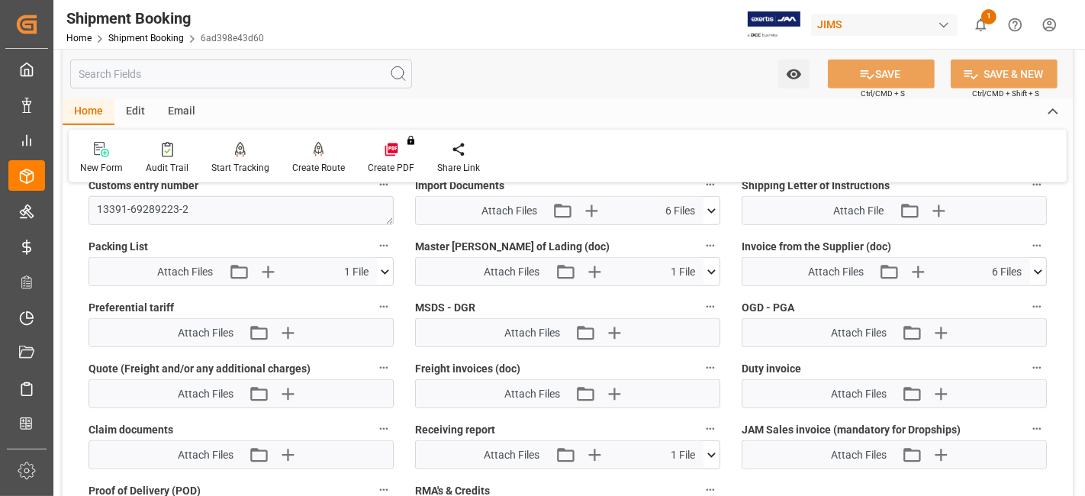
scroll to position [763, 0]
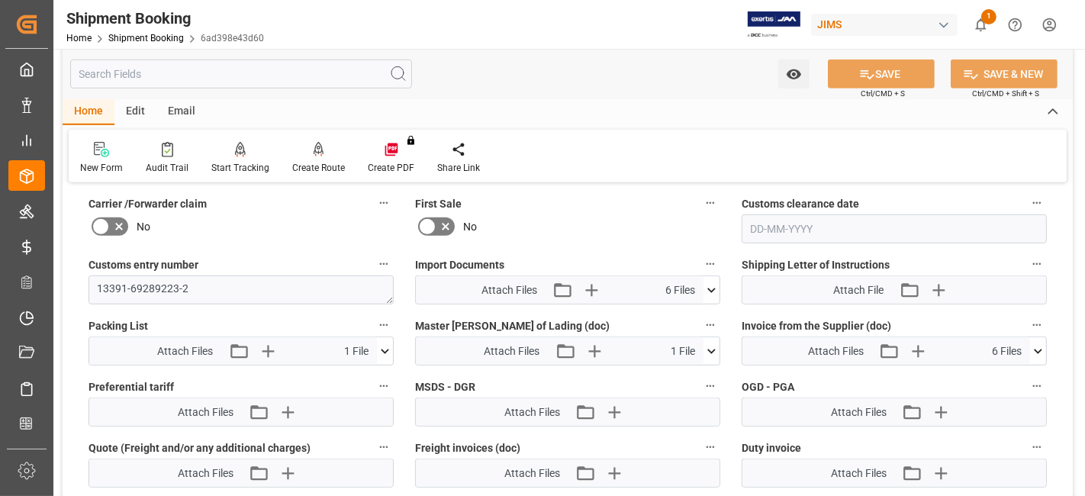
click at [240, 254] on label "Customs entry number" at bounding box center [240, 264] width 305 height 21
click at [374, 254] on button "Customs entry number" at bounding box center [384, 264] width 20 height 20
click at [249, 238] on div at bounding box center [542, 248] width 1085 height 496
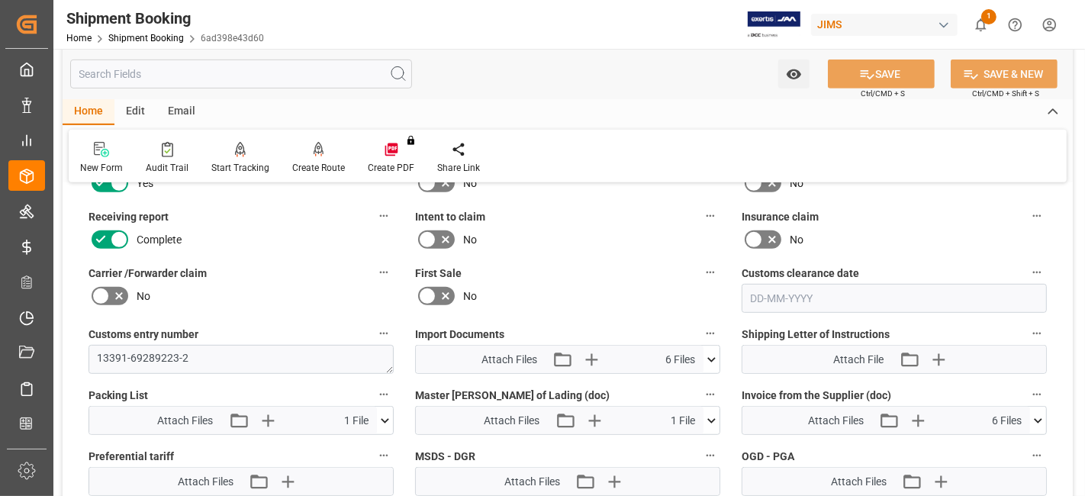
scroll to position [677, 0]
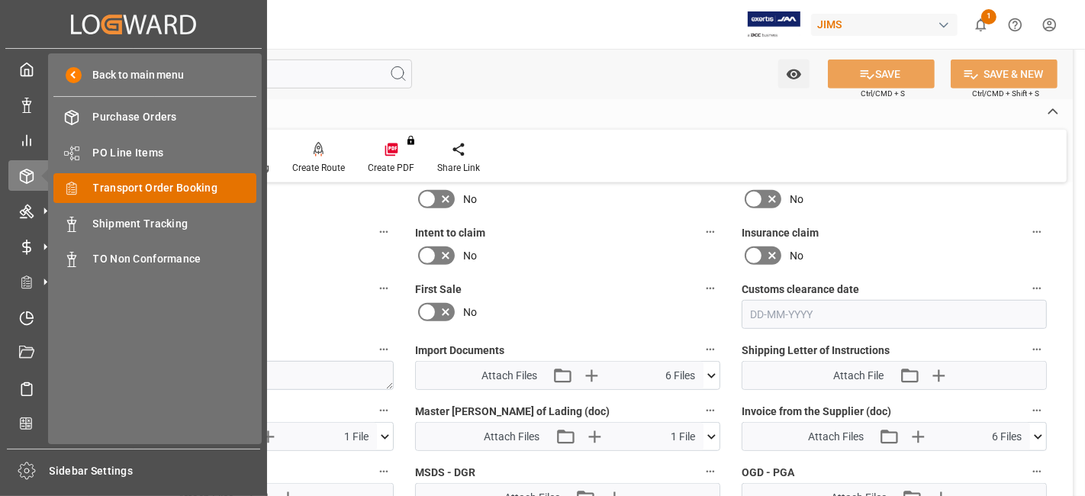
click at [166, 195] on span "Transport Order Booking" at bounding box center [175, 188] width 164 height 16
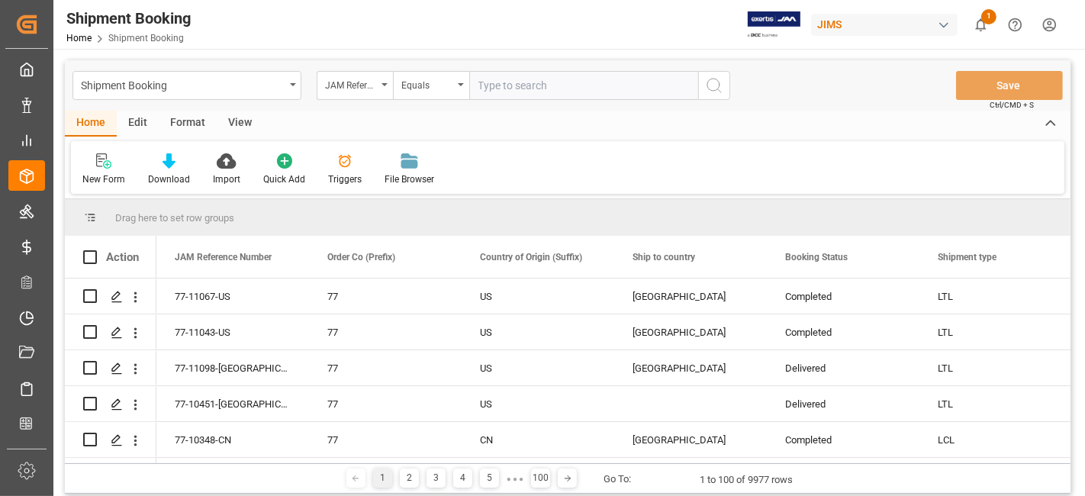
click at [501, 88] on input "text" at bounding box center [583, 85] width 229 height 29
type input "77-11048-CN"
click at [708, 90] on icon "search button" at bounding box center [714, 85] width 18 height 18
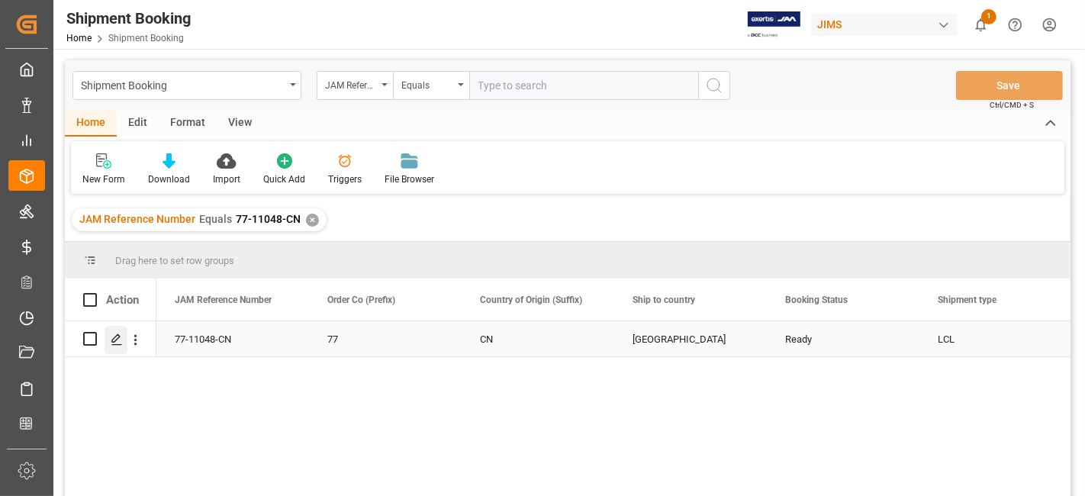
click at [111, 347] on div "Press SPACE to select this row." at bounding box center [115, 340] width 23 height 28
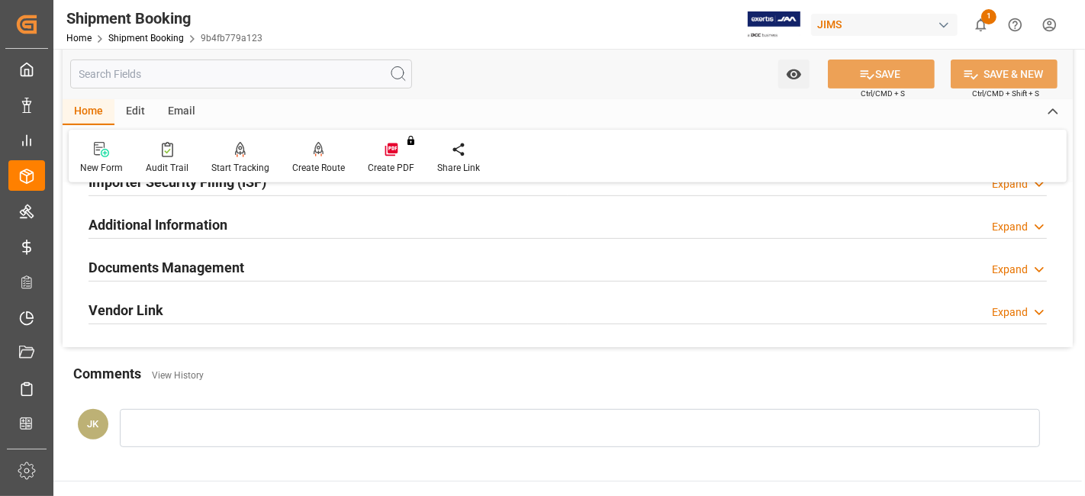
scroll to position [508, 0]
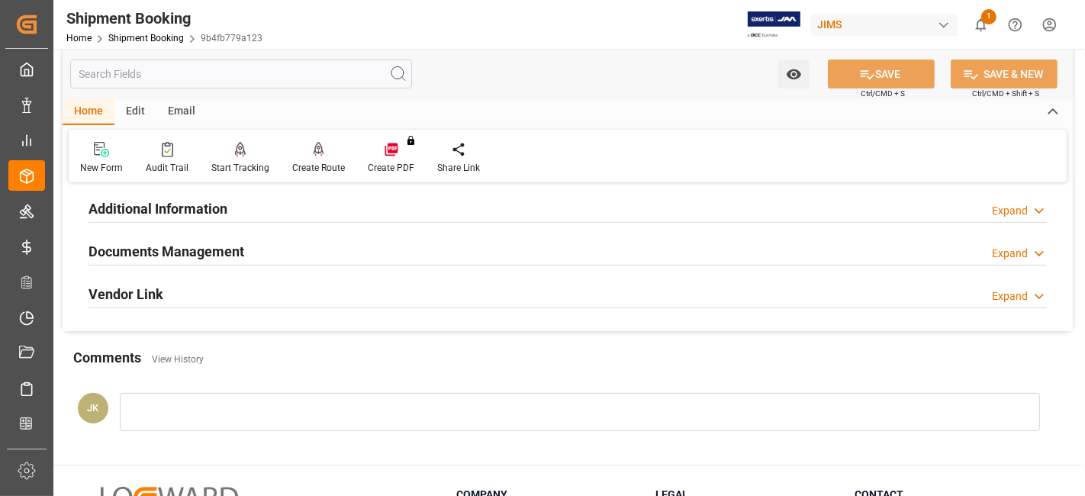
click at [141, 250] on h2 "Documents Management" at bounding box center [166, 251] width 156 height 21
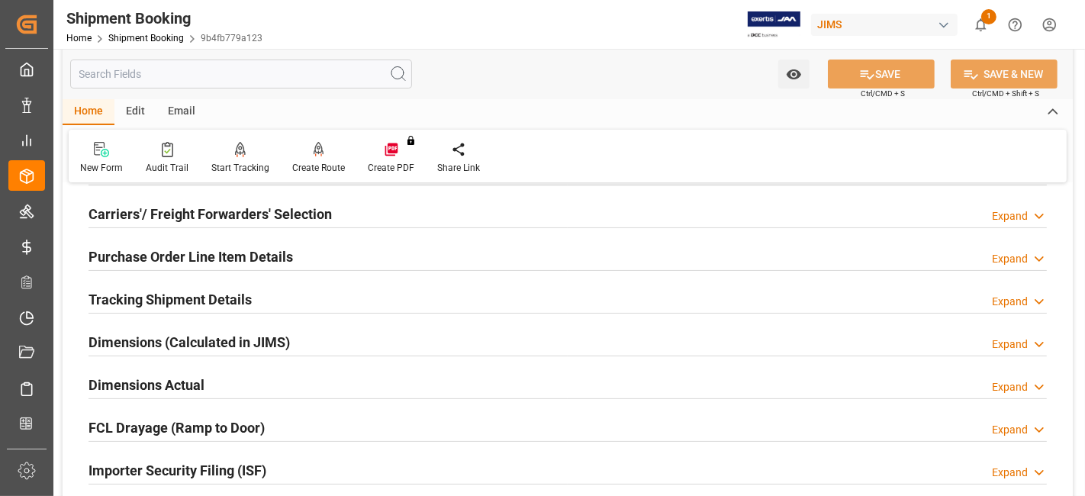
scroll to position [169, 0]
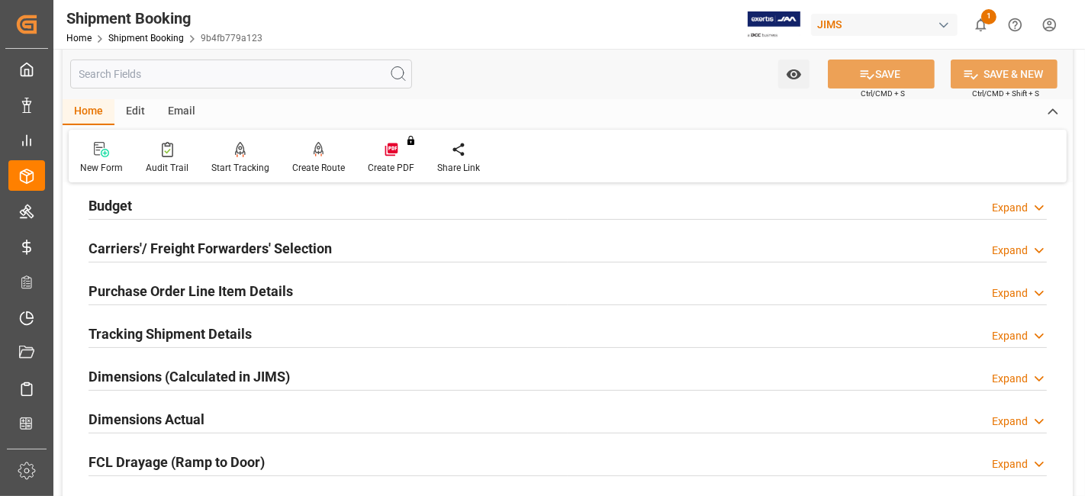
click at [156, 333] on h2 "Tracking Shipment Details" at bounding box center [169, 333] width 163 height 21
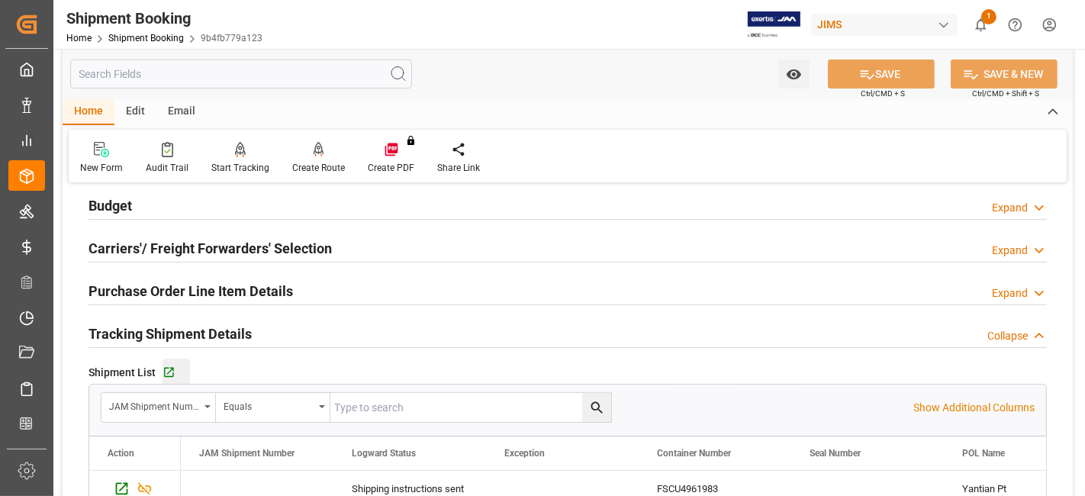
click at [172, 359] on button "Go to Shipment Tracking Grid" at bounding box center [175, 371] width 27 height 27
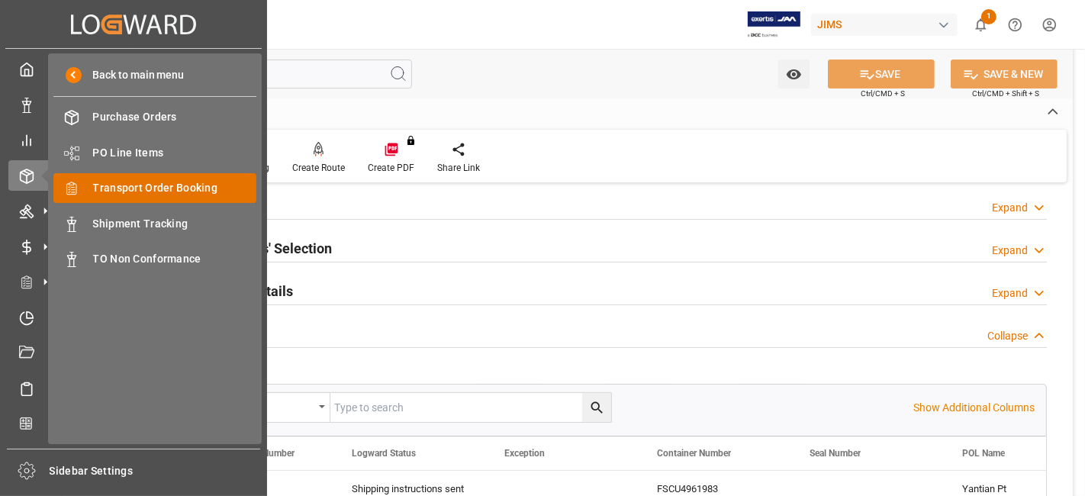
click at [188, 177] on div "Transport Order Booking Transport Order Booking" at bounding box center [154, 188] width 203 height 30
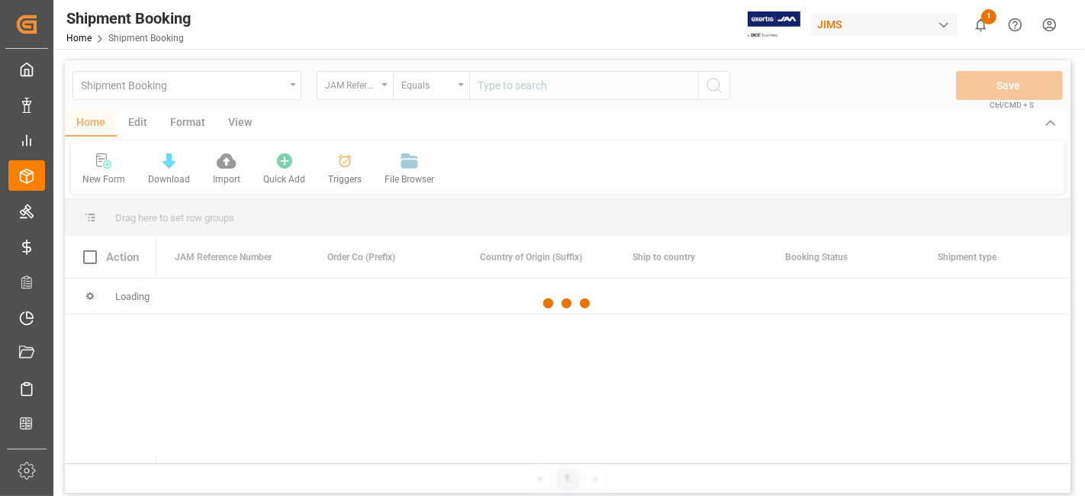
click at [484, 90] on div at bounding box center [567, 303] width 1005 height 487
click at [520, 85] on div at bounding box center [567, 303] width 1005 height 487
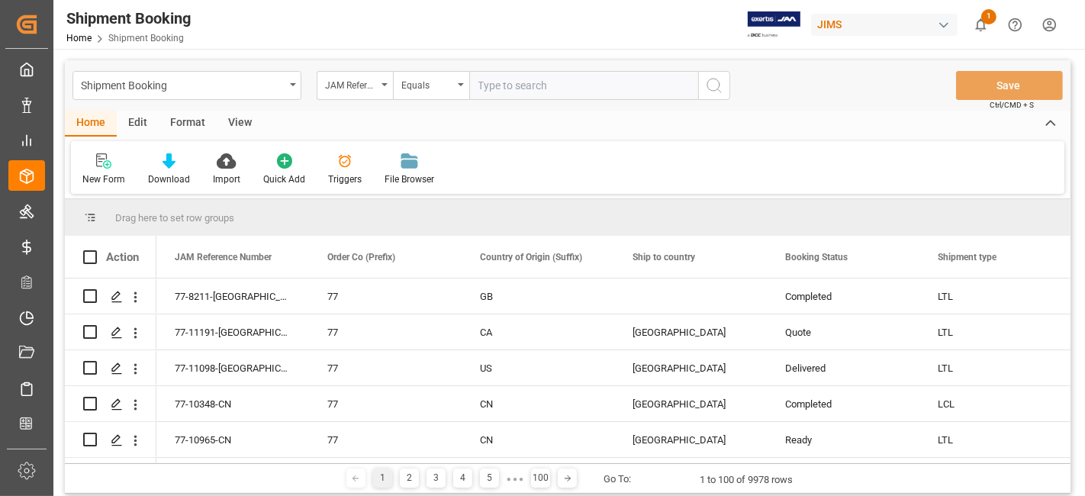
click at [520, 85] on input "text" at bounding box center [583, 85] width 229 height 29
paste input "77-11064-US"
type input "77-11064-US"
click at [721, 87] on icon "search button" at bounding box center [714, 85] width 18 height 18
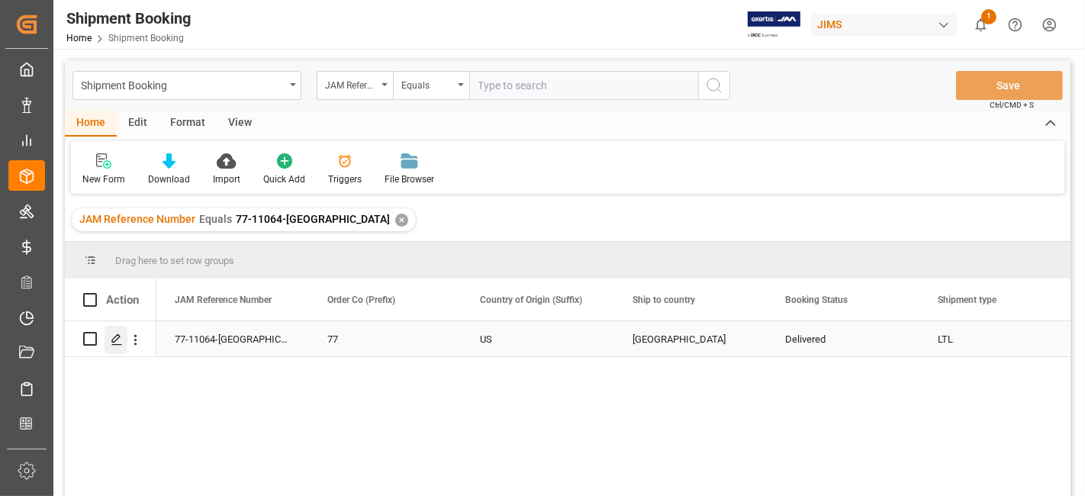
click at [121, 341] on icon "Press SPACE to select this row." at bounding box center [117, 339] width 12 height 12
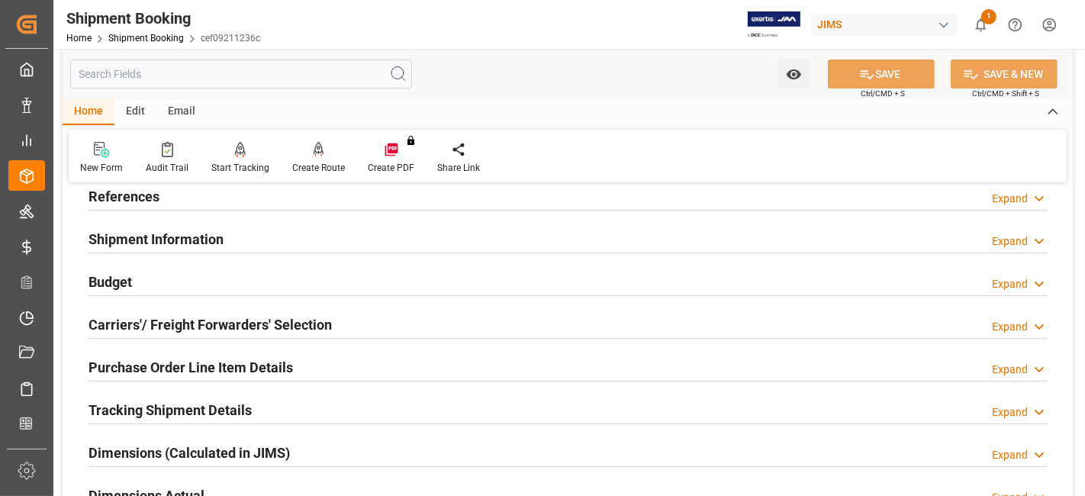
scroll to position [169, 0]
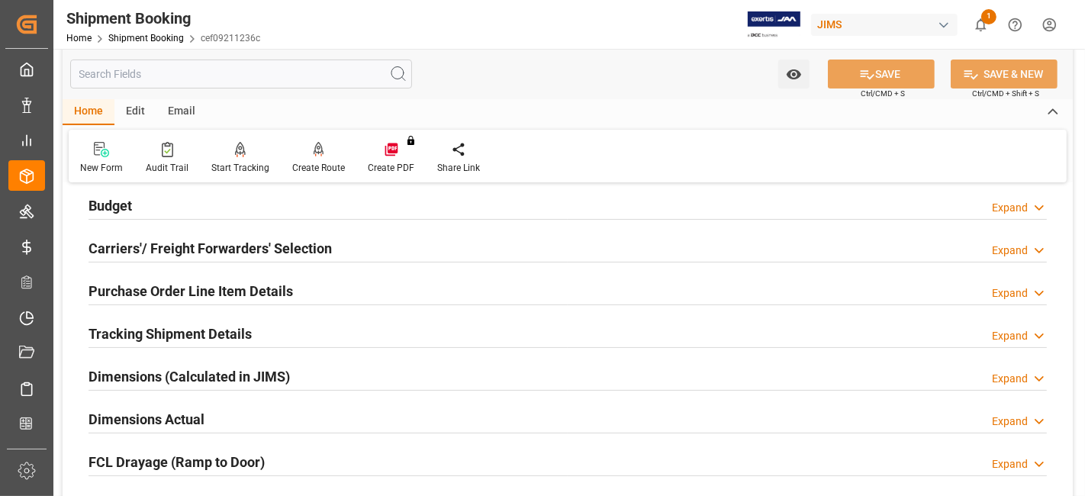
click at [149, 201] on div "Budget Expand" at bounding box center [567, 204] width 958 height 29
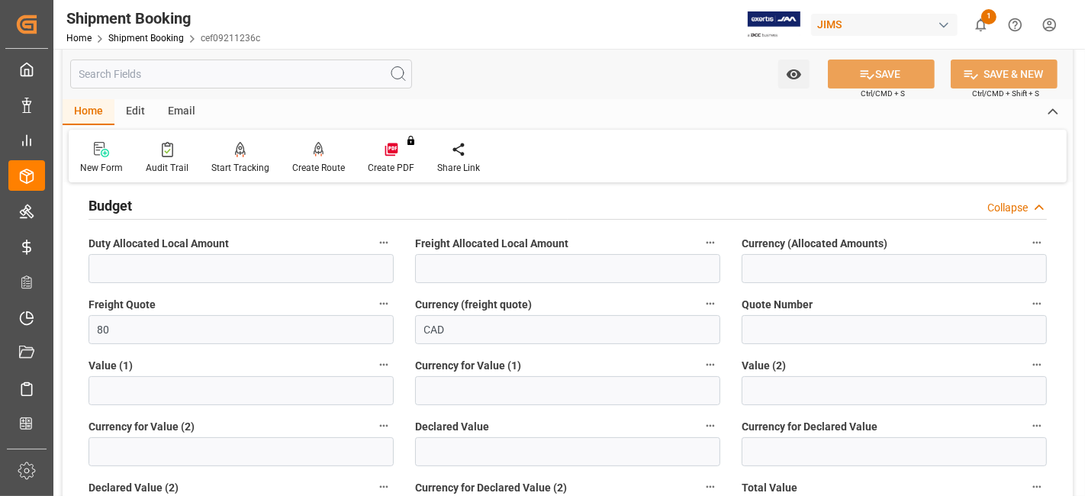
click at [149, 201] on div "Budget Collapse" at bounding box center [567, 204] width 958 height 29
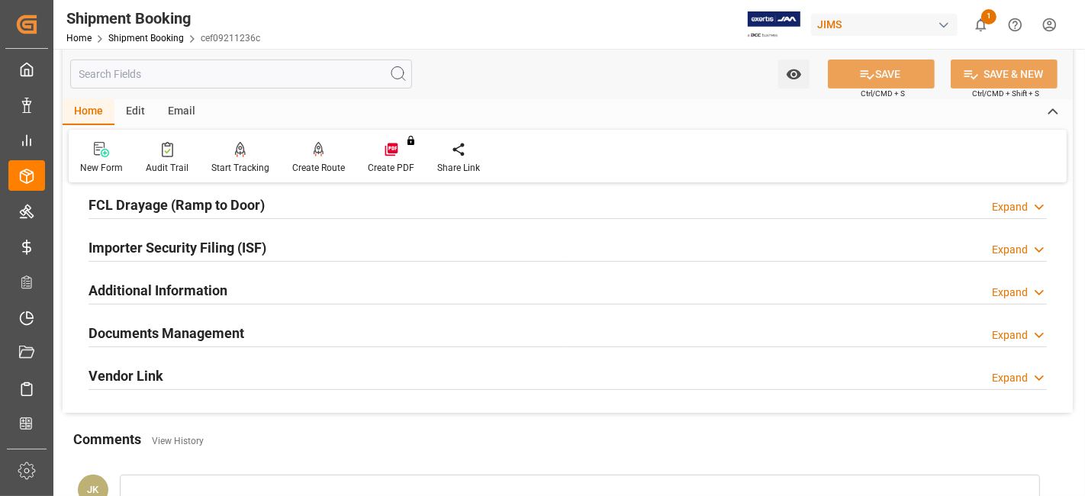
scroll to position [508, 0]
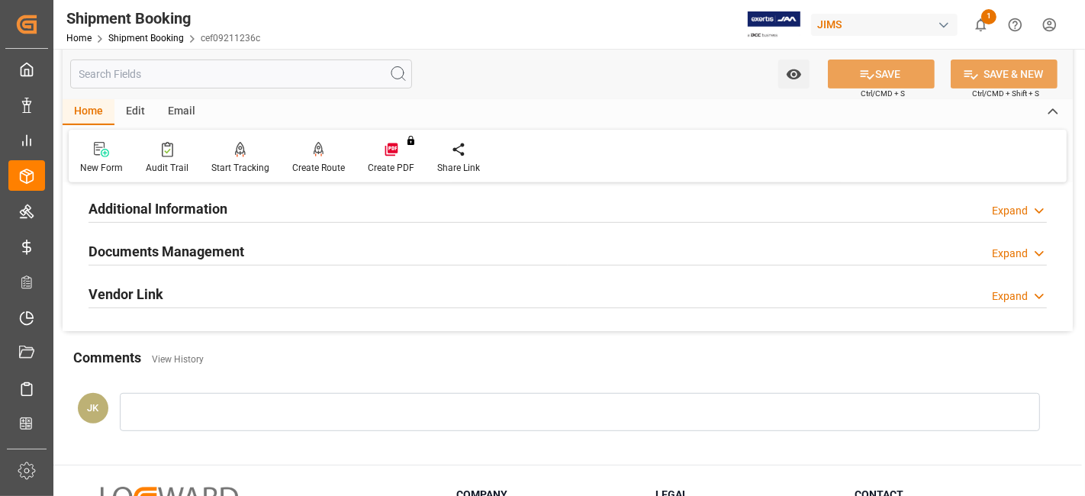
click at [177, 249] on h2 "Documents Management" at bounding box center [166, 251] width 156 height 21
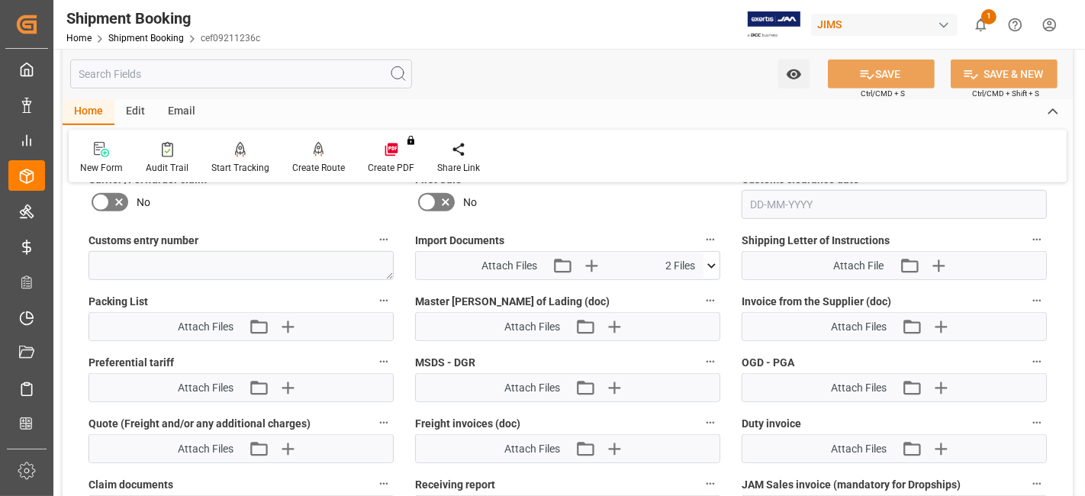
scroll to position [763, 0]
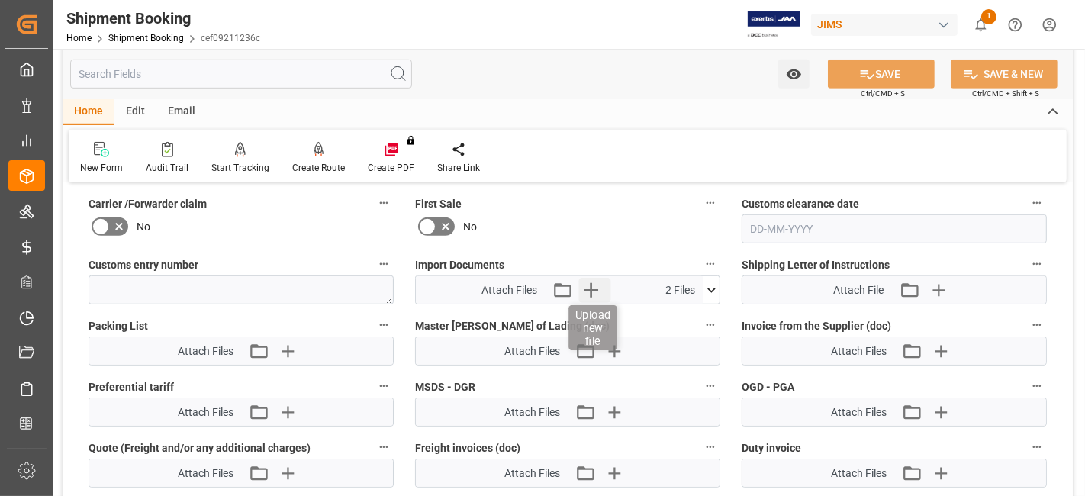
click at [590, 292] on icon "button" at bounding box center [591, 290] width 24 height 24
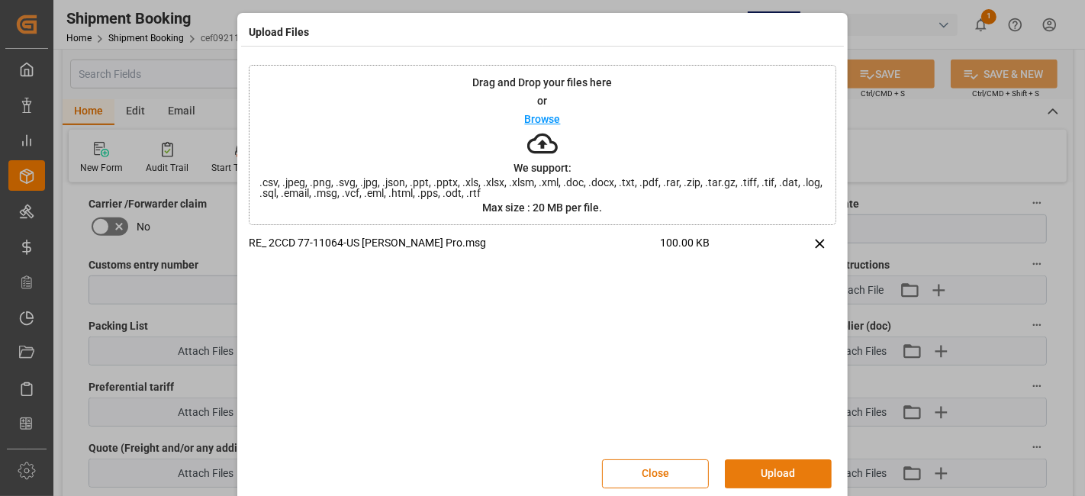
click at [760, 468] on button "Upload" at bounding box center [778, 473] width 107 height 29
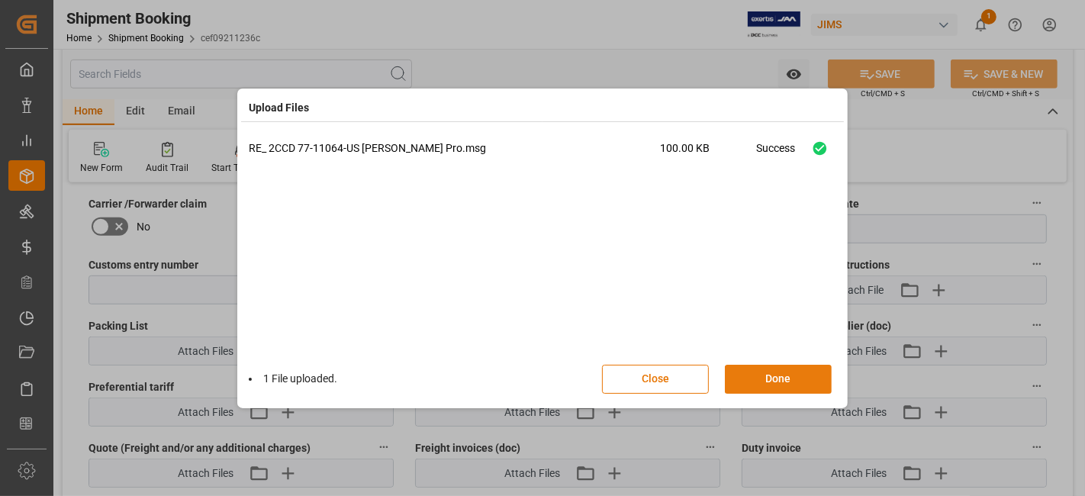
click at [761, 381] on button "Done" at bounding box center [778, 379] width 107 height 29
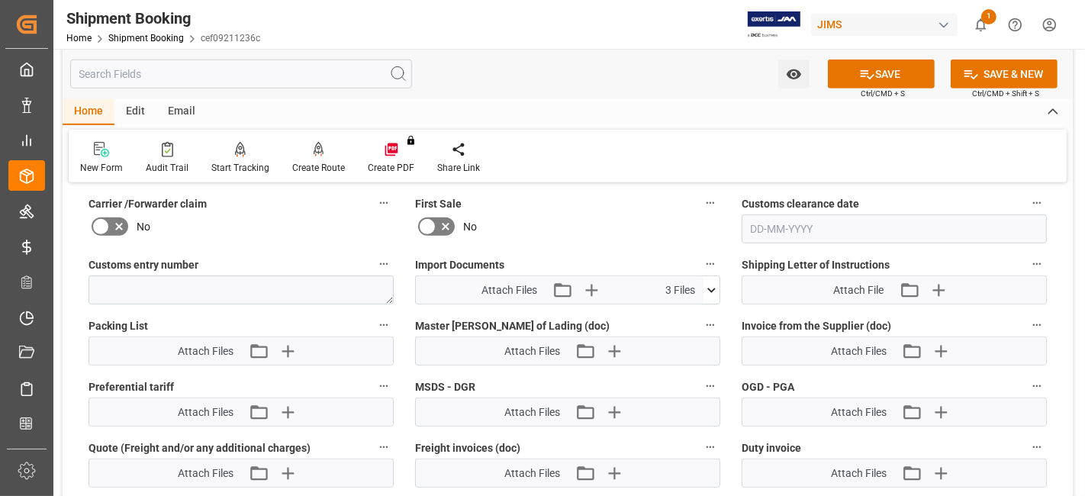
scroll to position [593, 0]
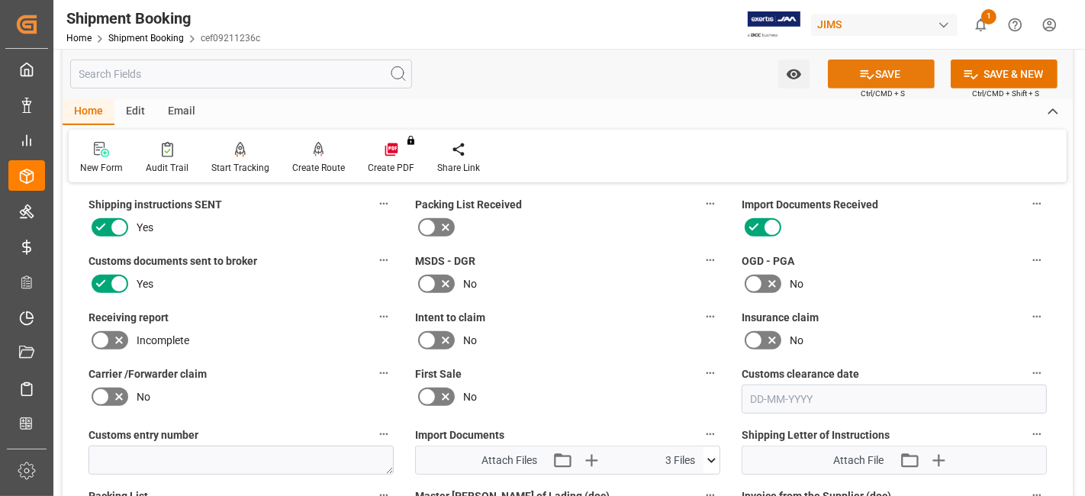
click at [850, 76] on button "SAVE" at bounding box center [881, 73] width 107 height 29
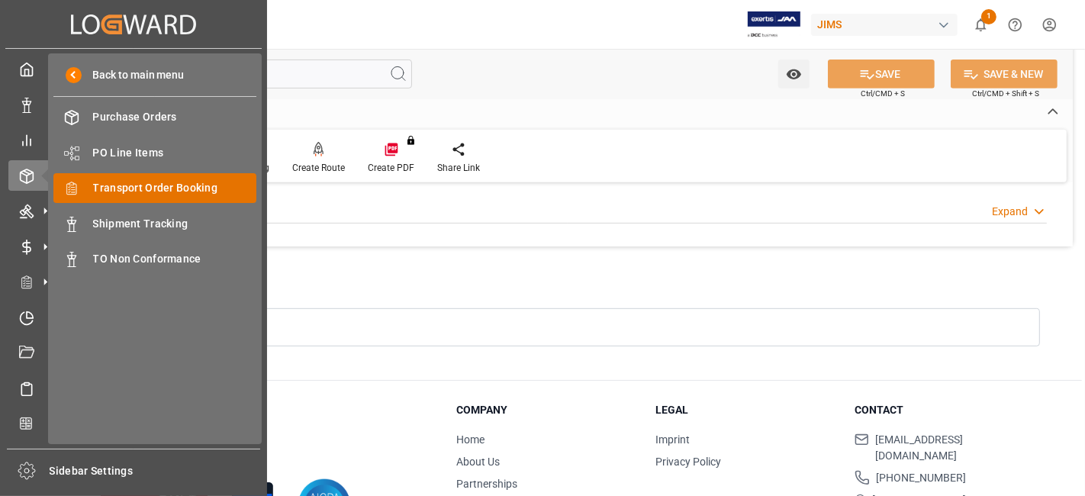
click at [164, 191] on span "Transport Order Booking" at bounding box center [175, 188] width 164 height 16
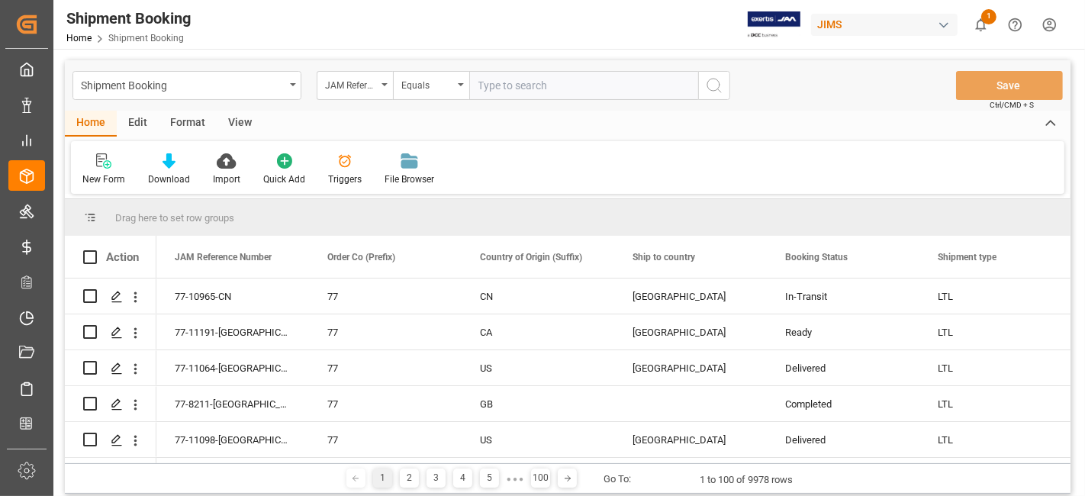
click at [104, 170] on div "New Form" at bounding box center [104, 170] width 66 height 34
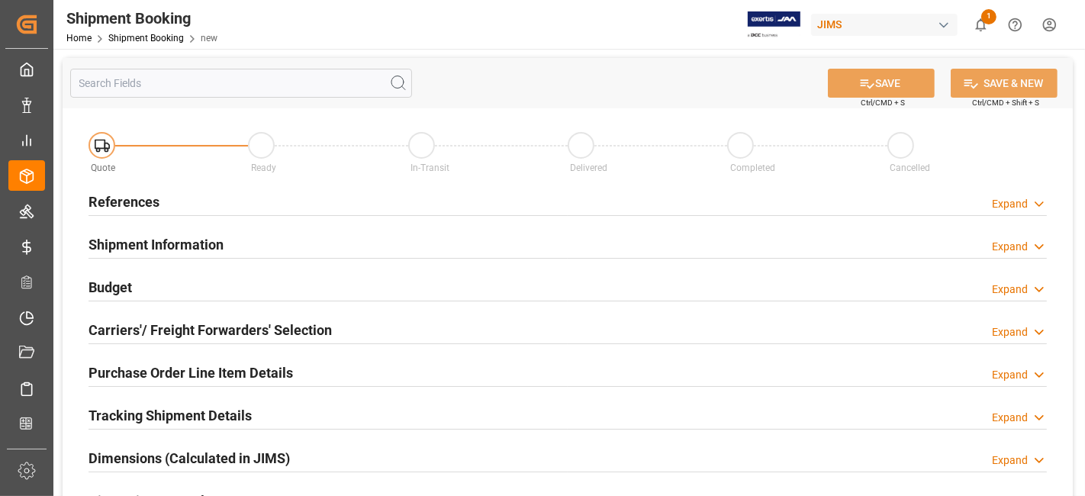
click at [174, 200] on div "References Expand" at bounding box center [567, 200] width 958 height 29
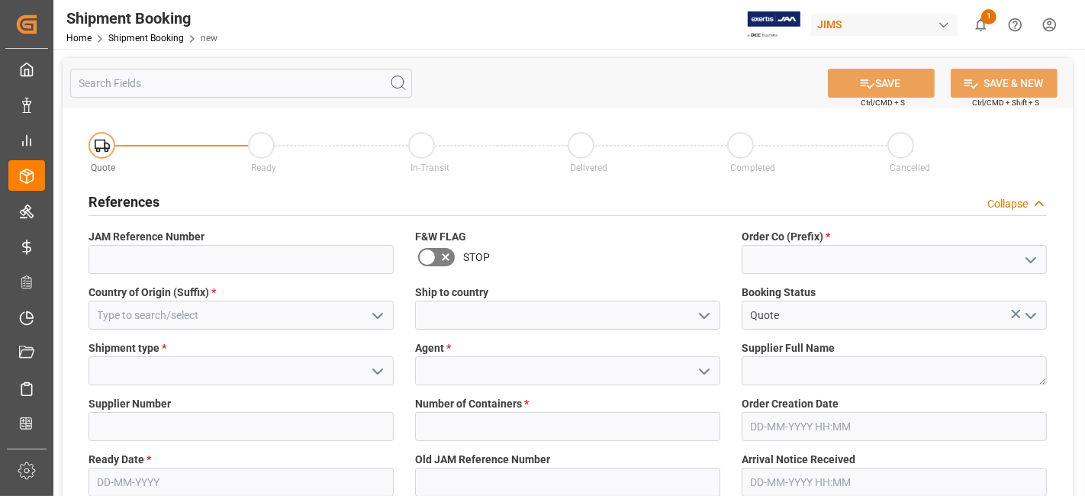
click at [1035, 258] on icon "open menu" at bounding box center [1030, 260] width 18 height 18
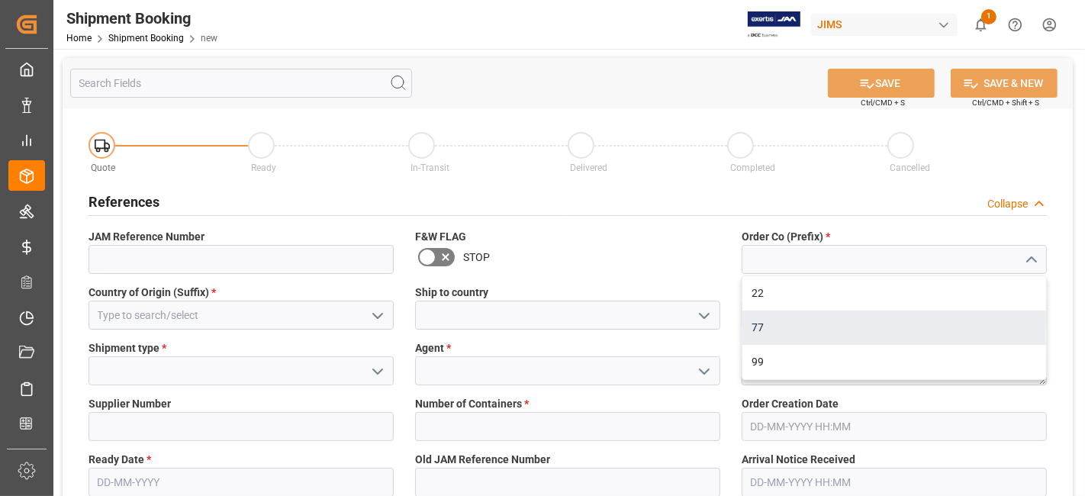
click at [890, 327] on div "77" at bounding box center [894, 327] width 304 height 34
type input "77"
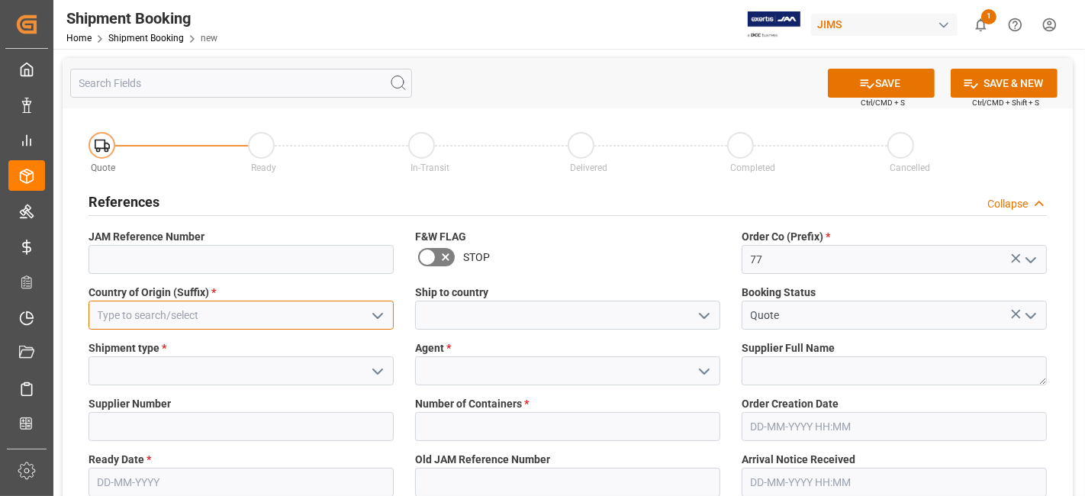
click at [298, 326] on input at bounding box center [240, 315] width 305 height 29
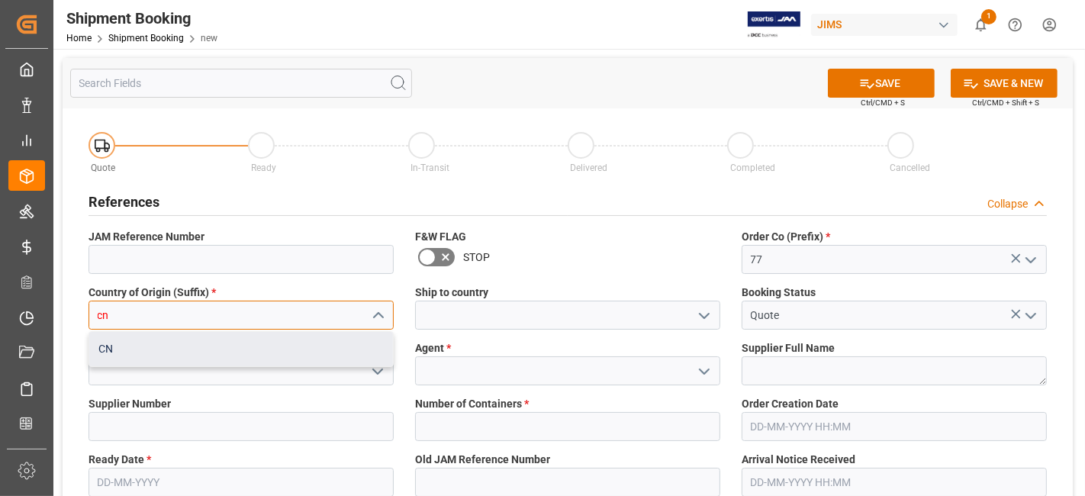
click at [288, 356] on div "CN" at bounding box center [241, 349] width 304 height 34
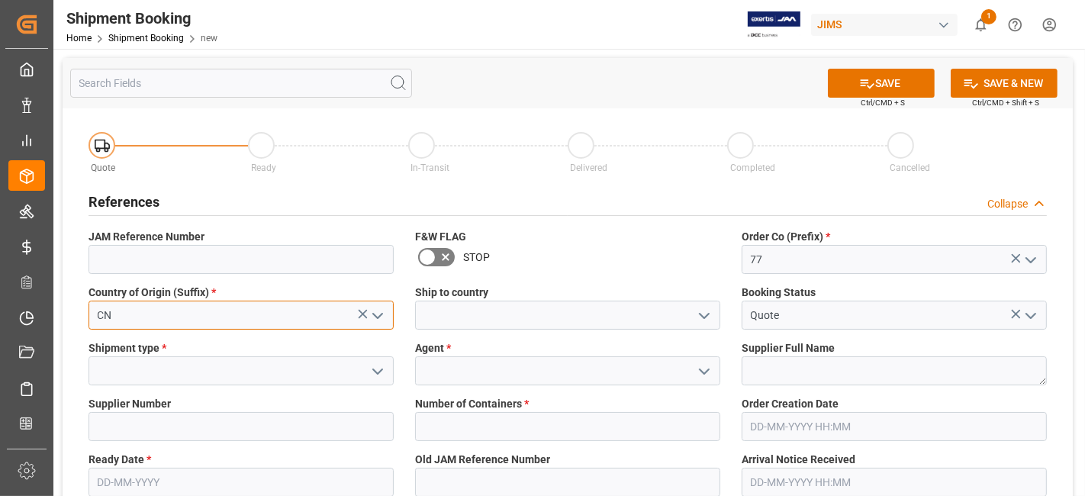
type input "CN"
click at [706, 313] on polyline "open menu" at bounding box center [703, 315] width 9 height 5
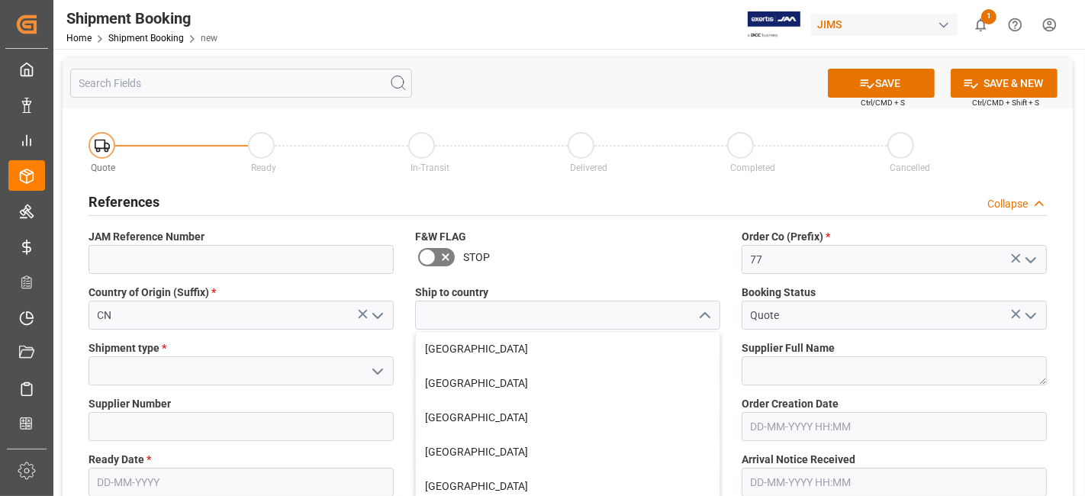
click at [706, 313] on polyline "close menu" at bounding box center [703, 315] width 9 height 5
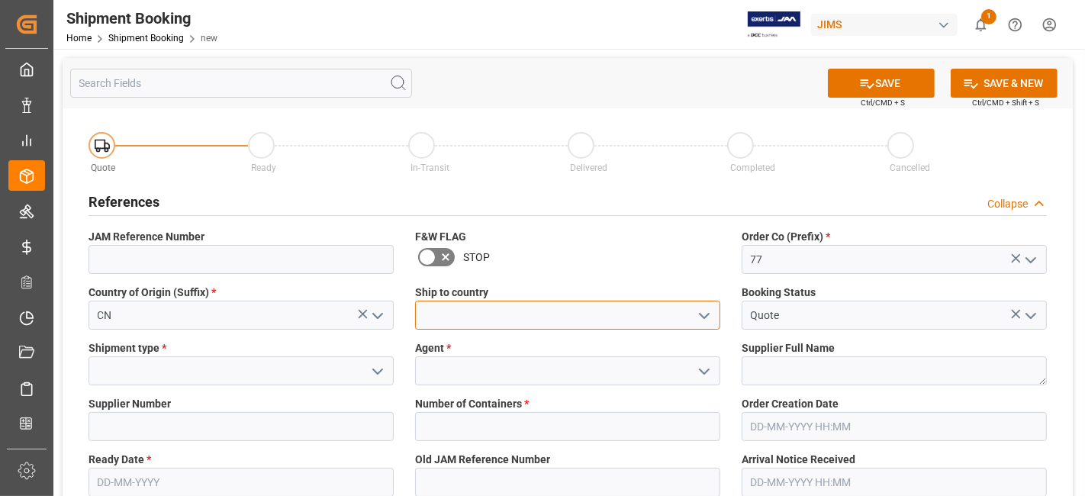
click at [657, 313] on input at bounding box center [567, 315] width 305 height 29
click at [701, 316] on icon "open menu" at bounding box center [704, 316] width 18 height 18
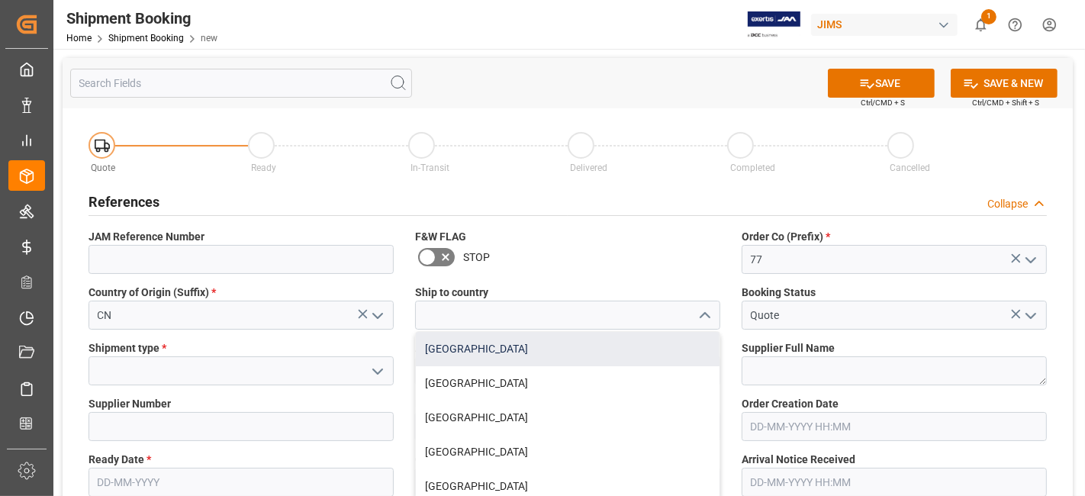
click at [656, 353] on div "[GEOGRAPHIC_DATA]" at bounding box center [568, 349] width 304 height 34
type input "[GEOGRAPHIC_DATA]"
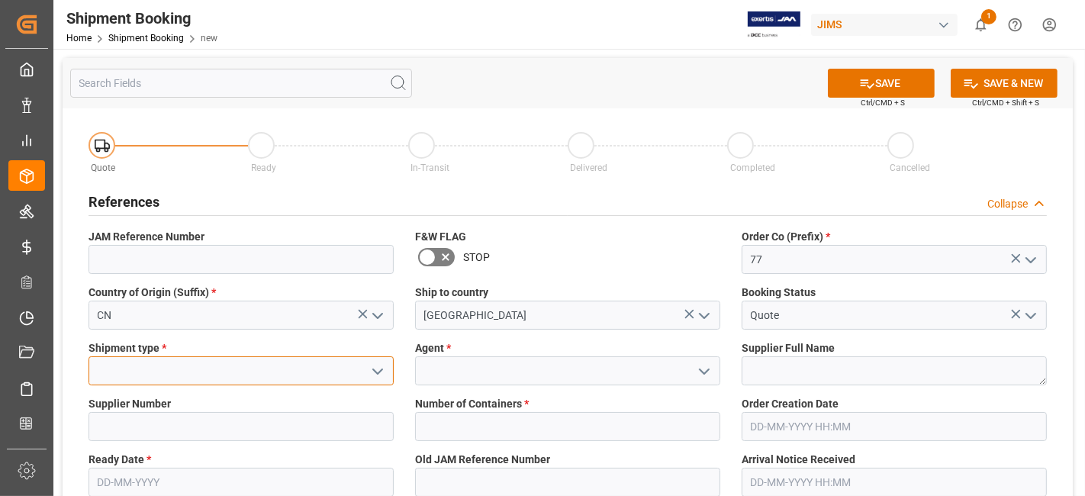
click at [318, 375] on input at bounding box center [240, 370] width 305 height 29
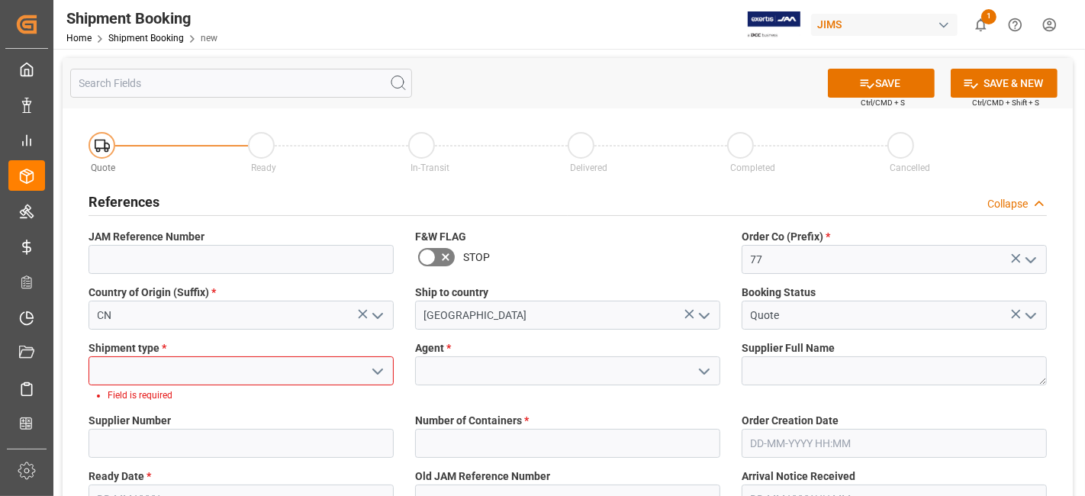
click at [385, 371] on icon "open menu" at bounding box center [377, 371] width 18 height 18
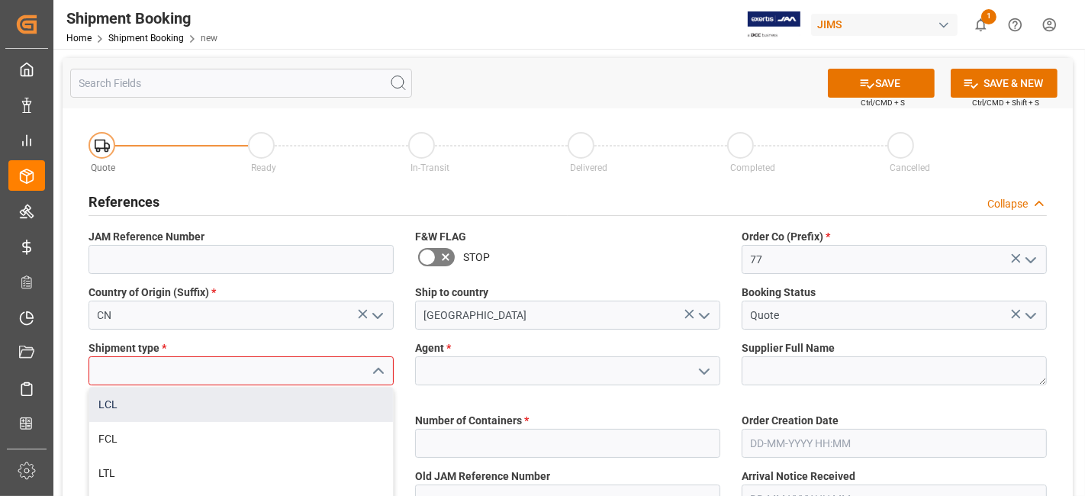
click at [320, 401] on div "LCL" at bounding box center [241, 404] width 304 height 34
type input "LCL"
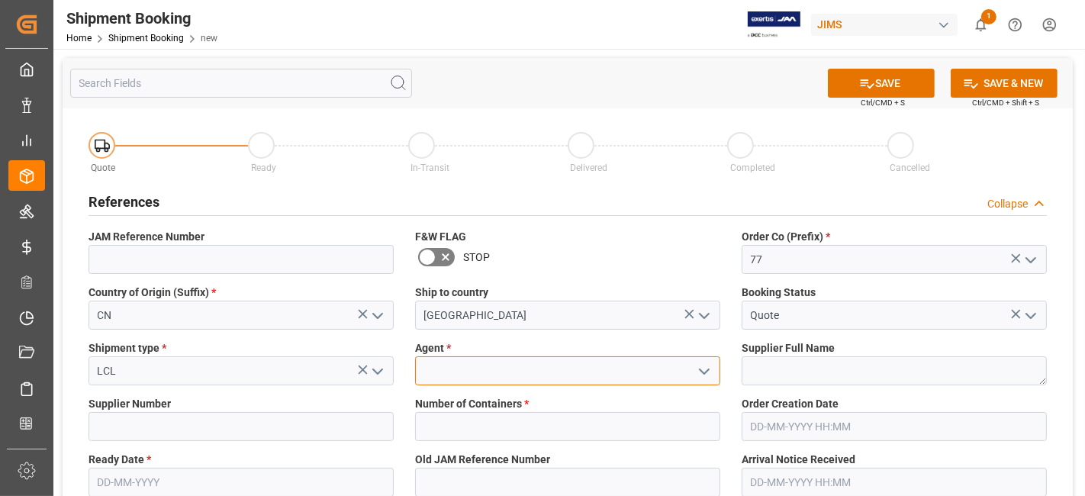
click at [646, 365] on input at bounding box center [567, 370] width 305 height 29
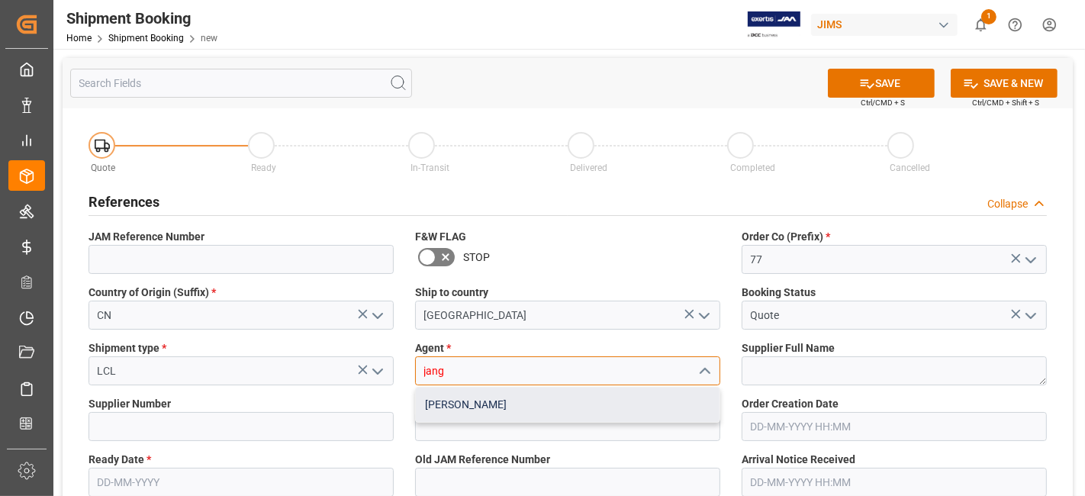
click at [573, 402] on div "[PERSON_NAME]" at bounding box center [568, 404] width 304 height 34
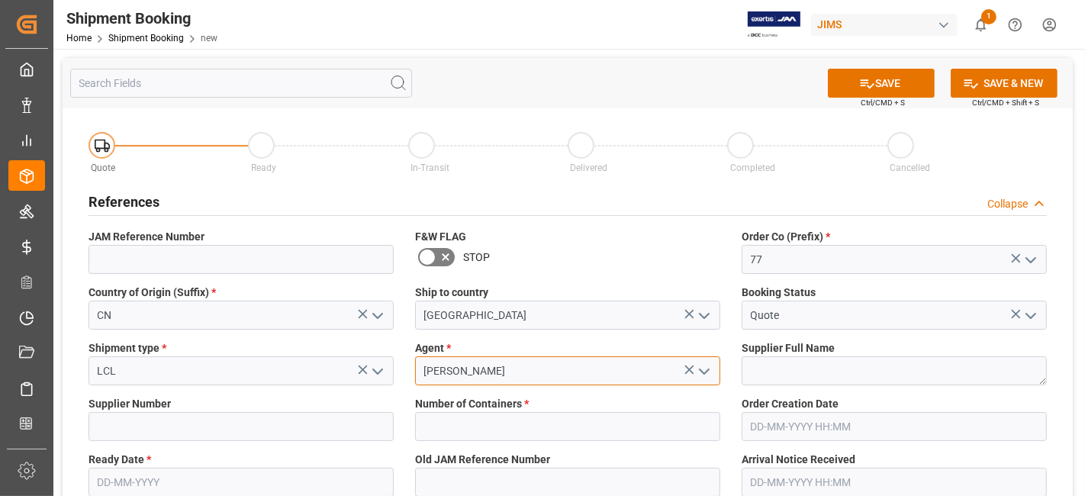
type input "[PERSON_NAME]"
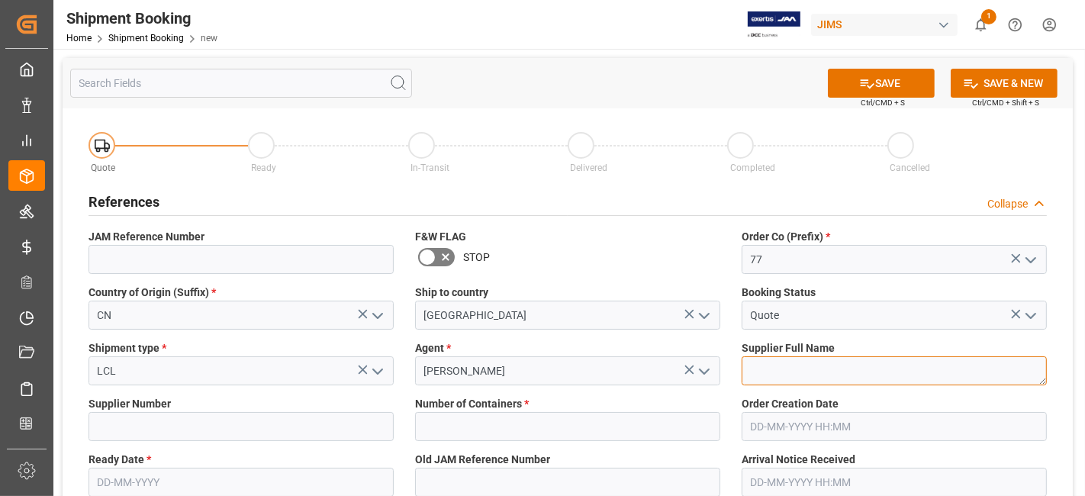
click at [803, 374] on textarea at bounding box center [893, 370] width 305 height 29
paste textarea "TEAC - TASCAM ([GEOGRAPHIC_DATA])"
type textarea "TEAC - TASCAM ([GEOGRAPHIC_DATA])"
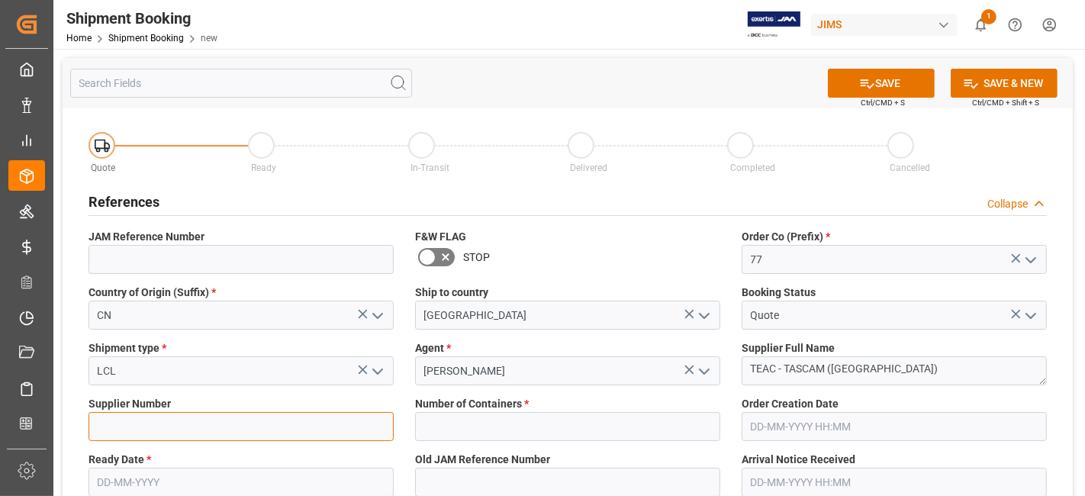
drag, startPoint x: 119, startPoint y: 430, endPoint x: 127, endPoint y: 432, distance: 8.7
click at [119, 429] on input at bounding box center [240, 426] width 305 height 29
paste input "780174"
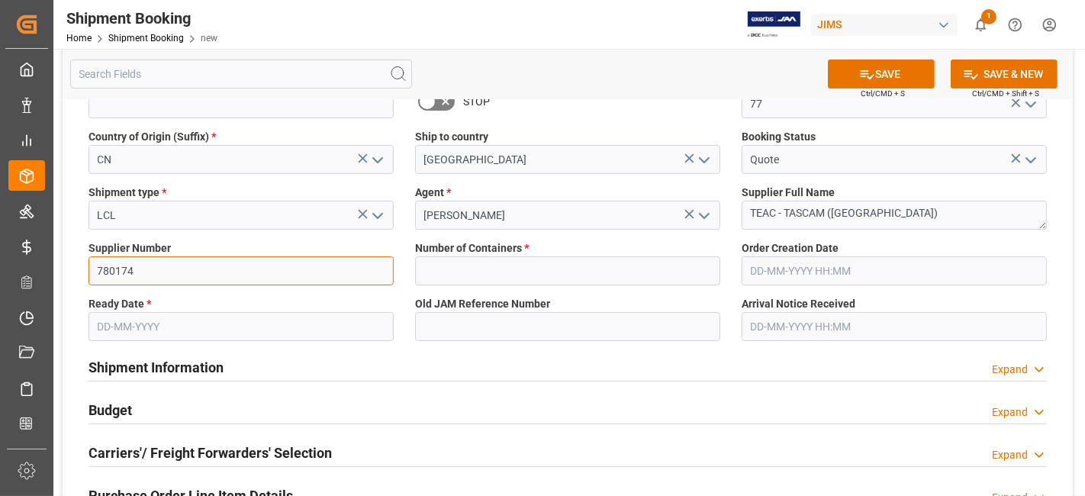
scroll to position [254, 0]
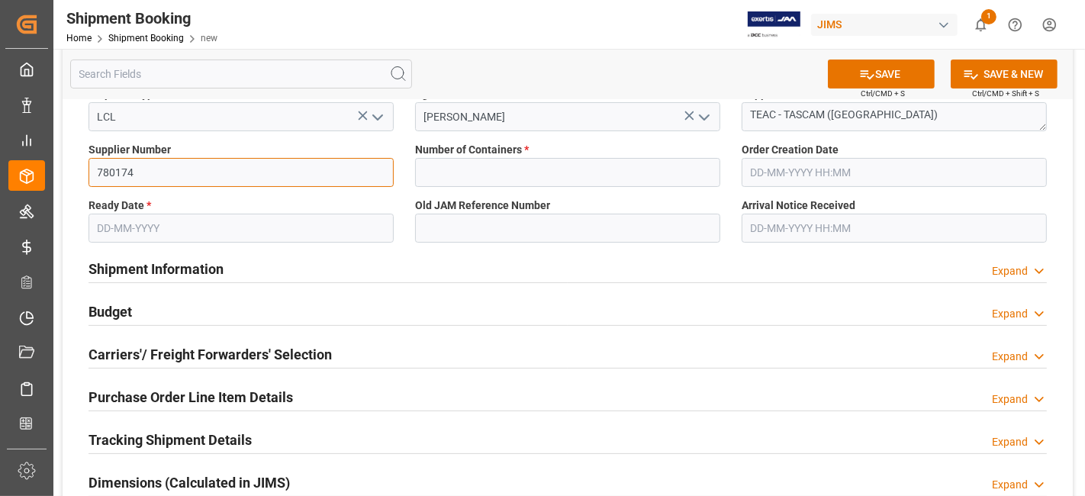
type input "780174"
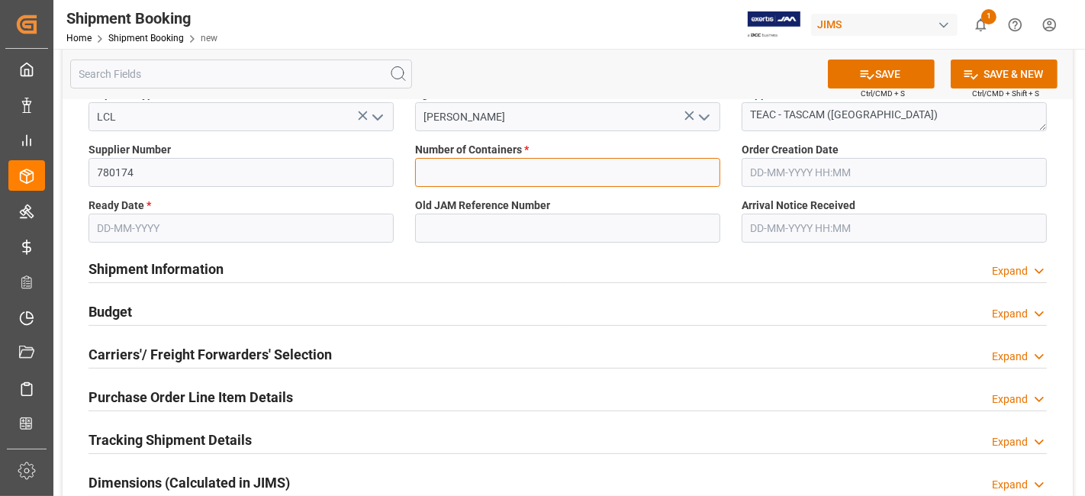
click at [462, 163] on input "text" at bounding box center [567, 172] width 305 height 29
type input "0"
click at [197, 215] on input "text" at bounding box center [240, 228] width 305 height 29
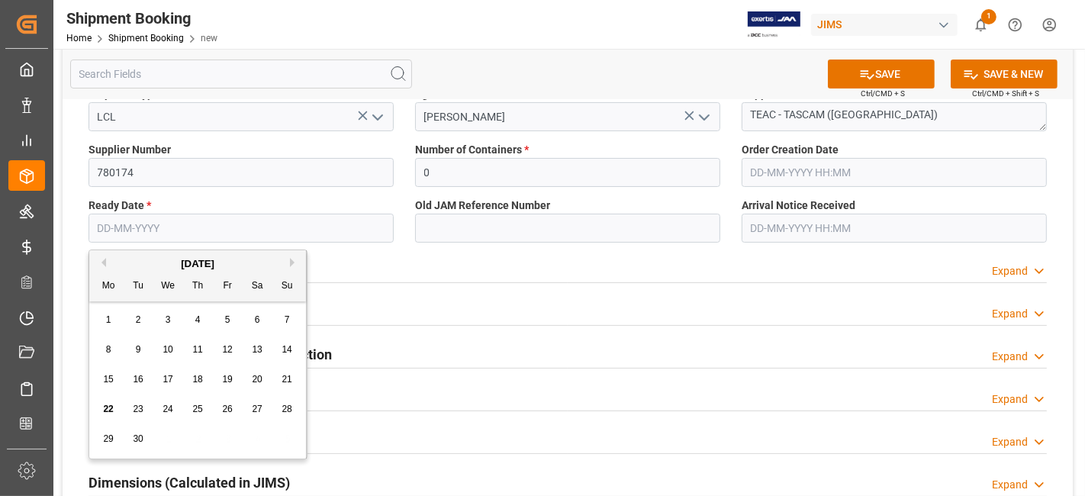
click at [141, 265] on div "September 2025" at bounding box center [197, 263] width 217 height 15
click at [227, 413] on span "26" at bounding box center [227, 408] width 10 height 11
type input "[DATE]"
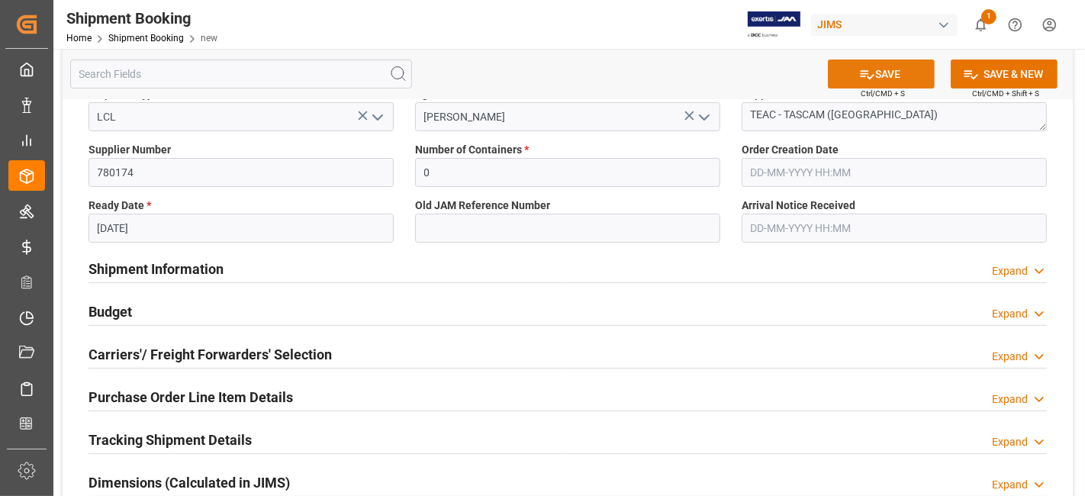
click at [850, 75] on button "SAVE" at bounding box center [881, 73] width 107 height 29
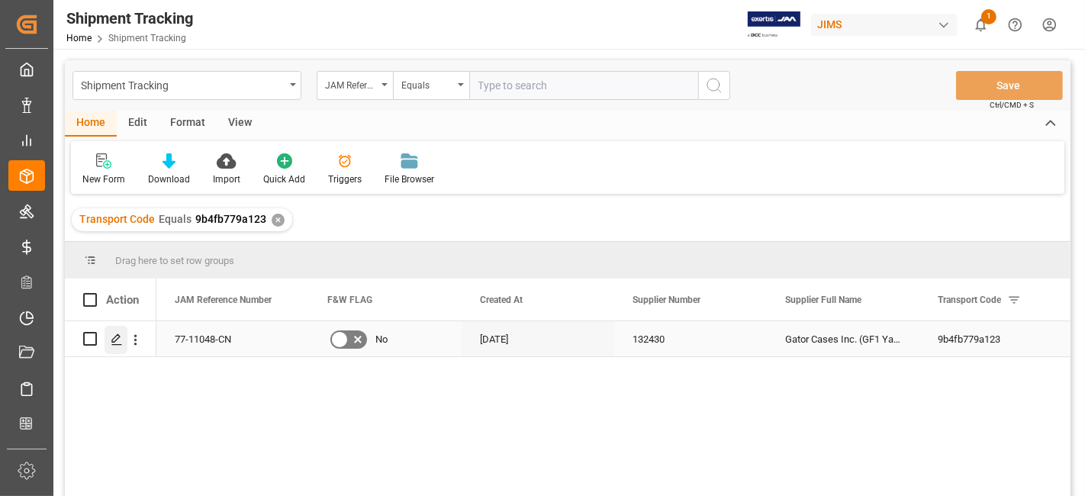
click at [111, 335] on icon "Press SPACE to select this row." at bounding box center [117, 339] width 12 height 12
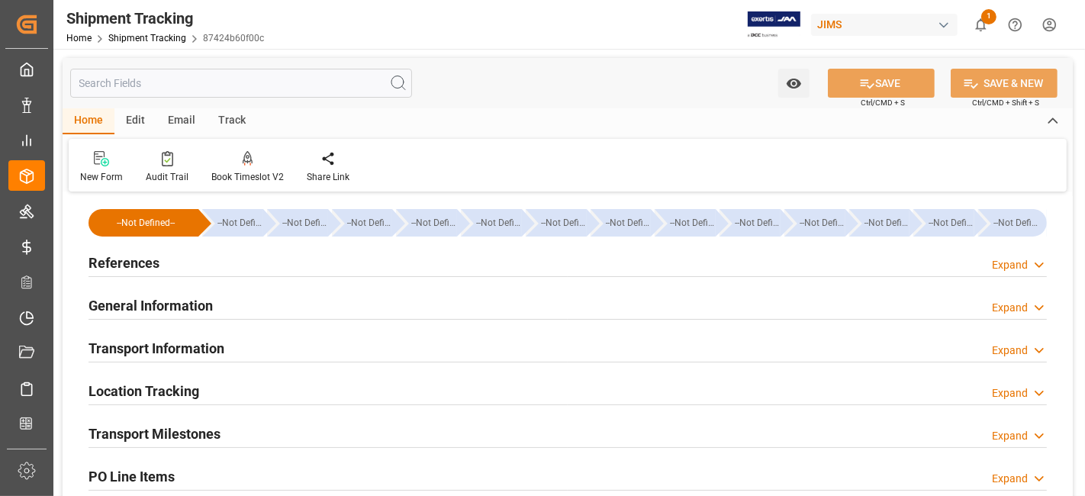
type input "[DATE] 00:00"
type input "[DATE]"
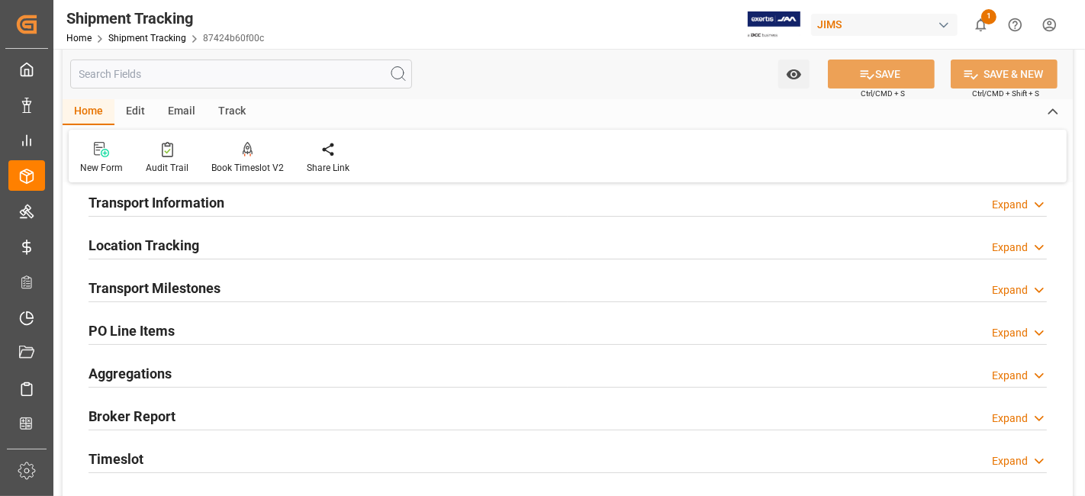
click at [181, 281] on h2 "Transport Milestones" at bounding box center [154, 288] width 132 height 21
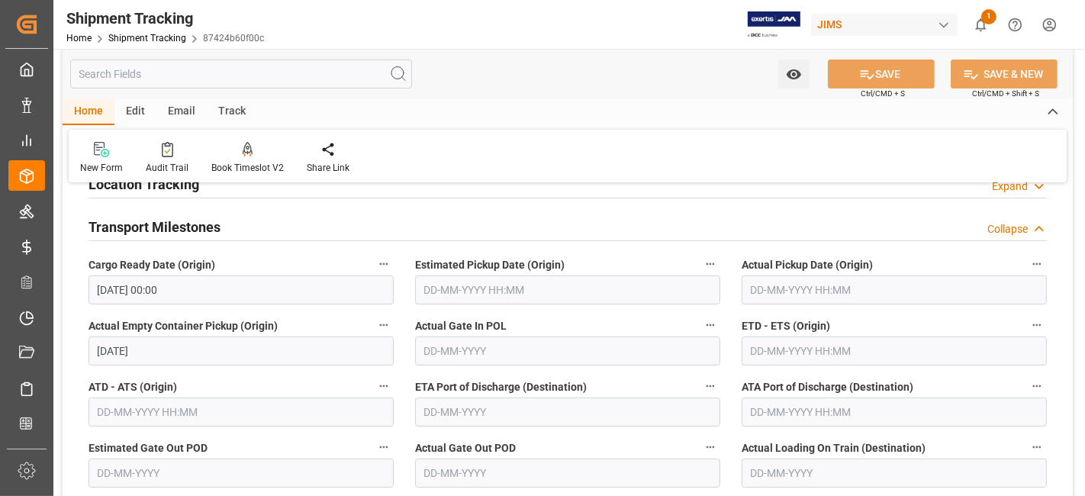
scroll to position [230, 0]
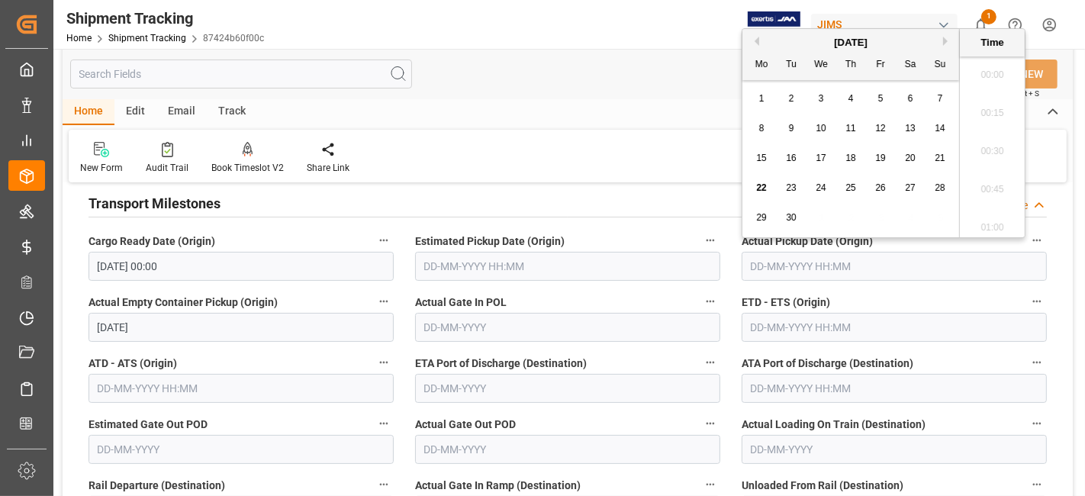
click at [789, 258] on input "text" at bounding box center [893, 266] width 305 height 29
click at [912, 158] on span "20" at bounding box center [910, 158] width 10 height 11
type input "[DATE] 00:00"
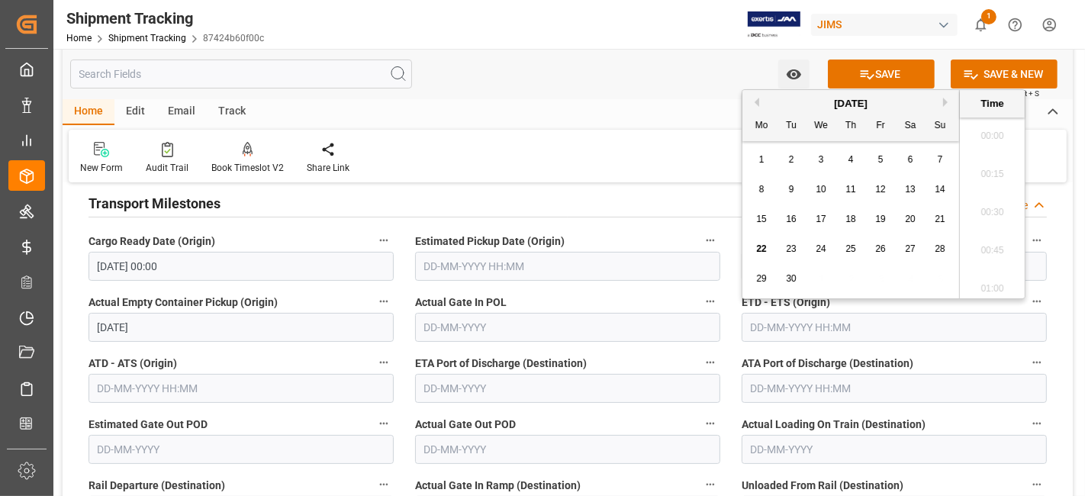
click at [780, 326] on input "text" at bounding box center [893, 327] width 305 height 29
click at [906, 251] on span "27" at bounding box center [910, 248] width 10 height 11
type input "27-09-2025 00:00"
click at [566, 448] on input "text" at bounding box center [567, 449] width 305 height 29
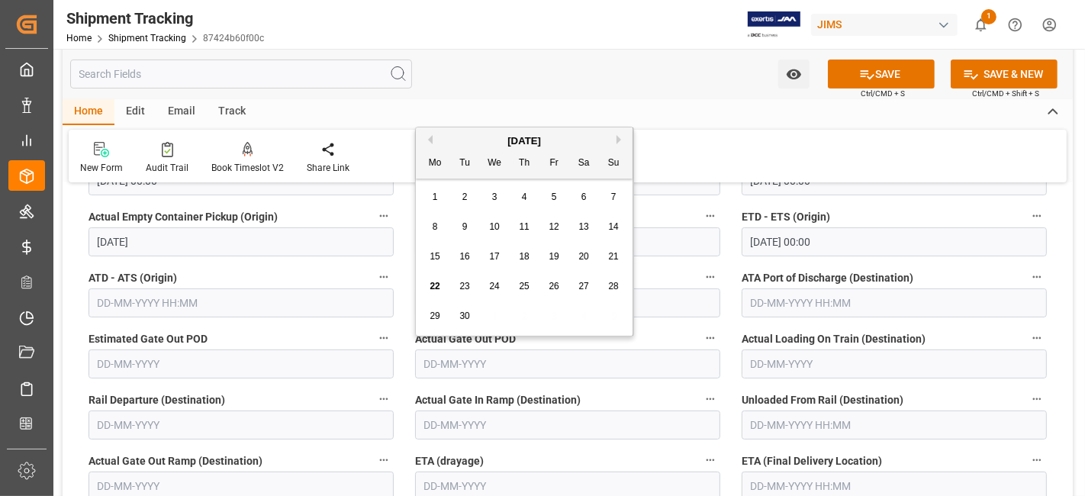
scroll to position [400, 0]
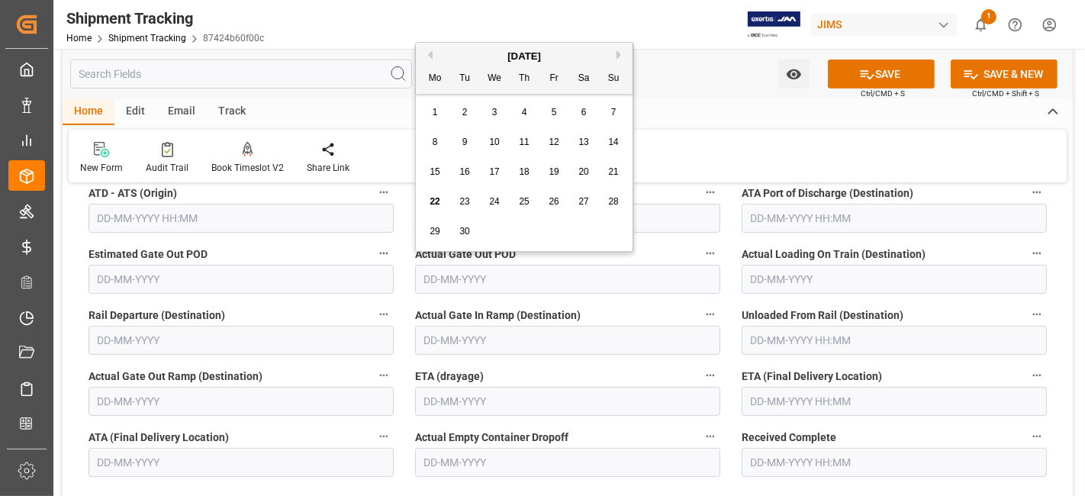
click at [667, 249] on label "Actual Gate Out POD" at bounding box center [567, 253] width 305 height 21
click at [700, 249] on button "Actual Gate Out POD" at bounding box center [710, 253] width 20 height 20
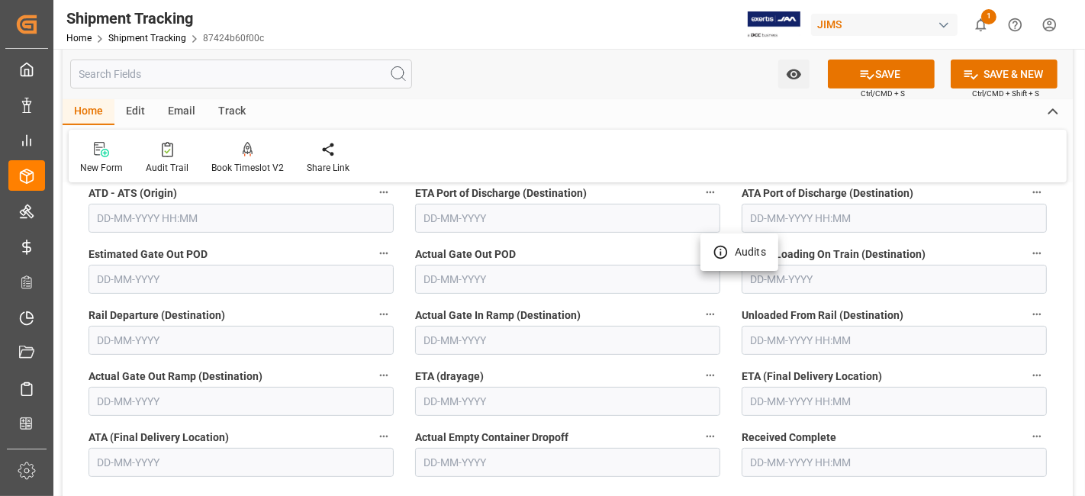
click at [505, 220] on div at bounding box center [542, 248] width 1085 height 496
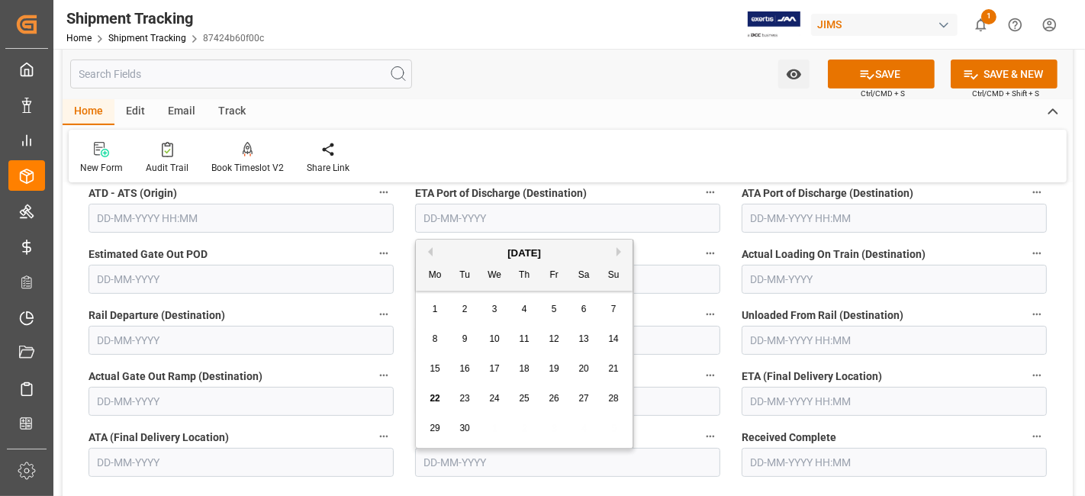
click at [445, 220] on input "text" at bounding box center [567, 218] width 305 height 29
click at [461, 250] on div "September 2025" at bounding box center [524, 253] width 217 height 15
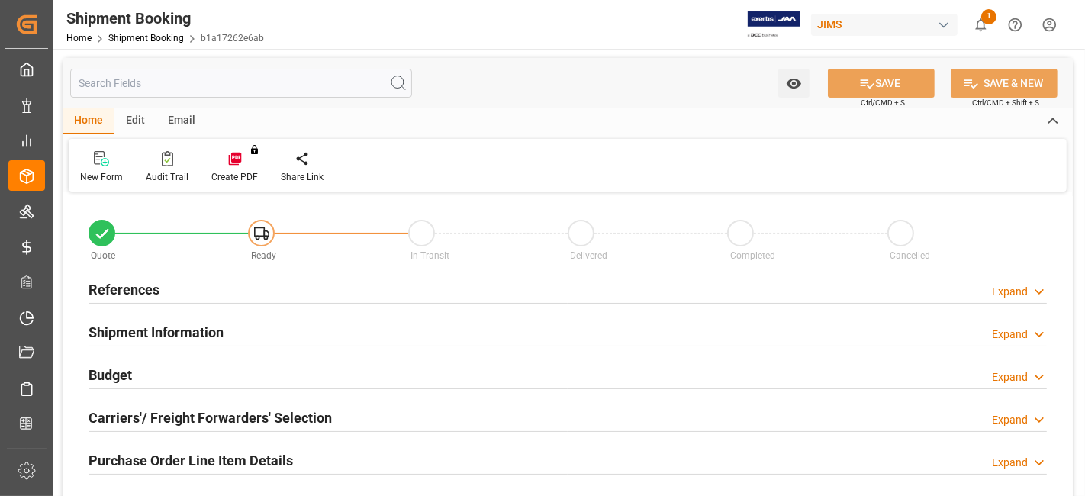
type input "0"
type input "[DATE]"
click at [153, 288] on h2 "References" at bounding box center [123, 289] width 71 height 21
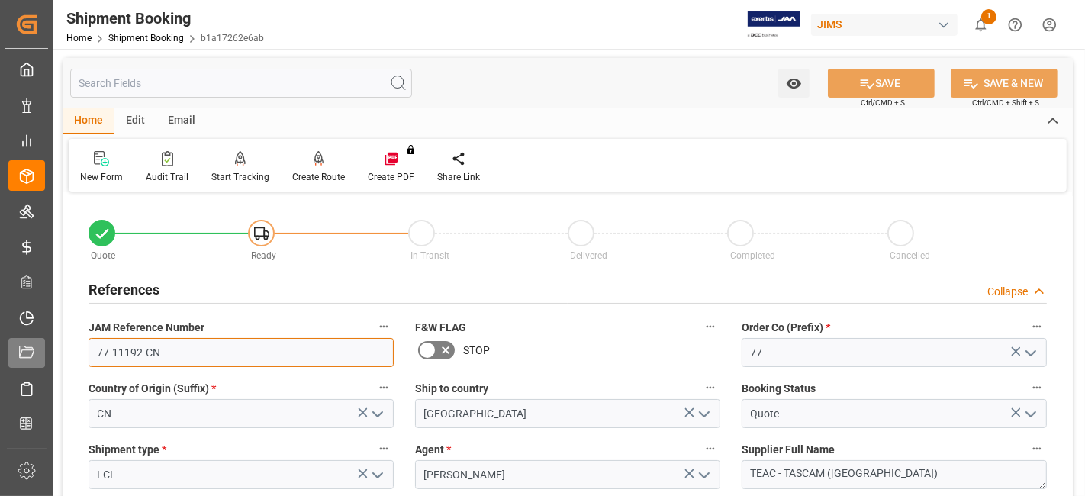
drag, startPoint x: 189, startPoint y: 351, endPoint x: 18, endPoint y: 363, distance: 172.1
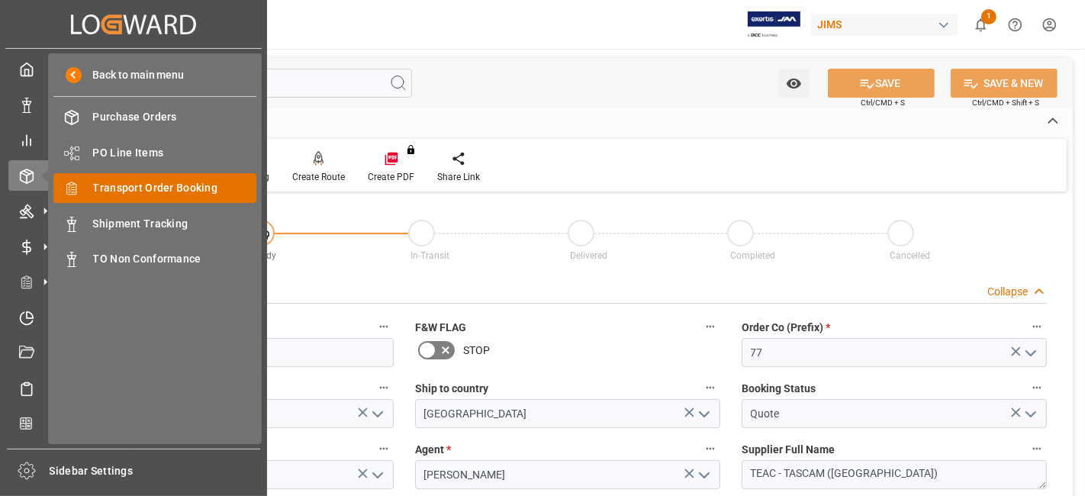
click at [172, 188] on span "Transport Order Booking" at bounding box center [175, 188] width 164 height 16
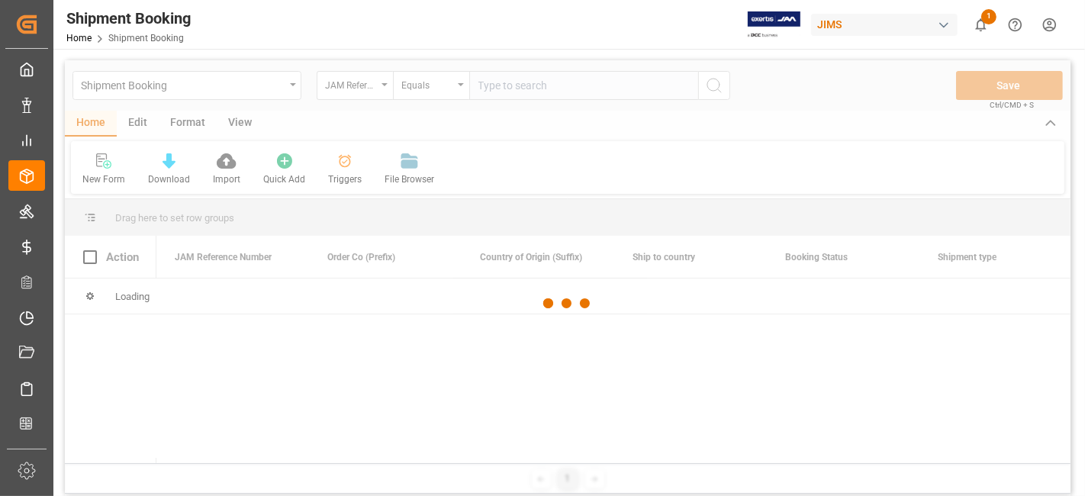
click at [499, 90] on div at bounding box center [567, 303] width 1005 height 487
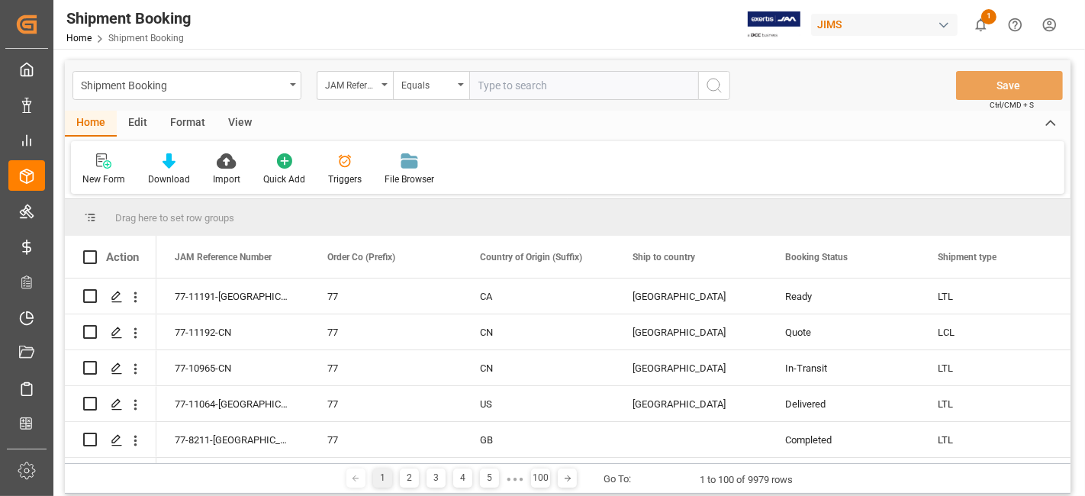
click at [493, 87] on input "text" at bounding box center [583, 85] width 229 height 29
paste input "77-11086-US"
type input "77-11086-US"
click at [715, 85] on icon "search button" at bounding box center [714, 85] width 18 height 18
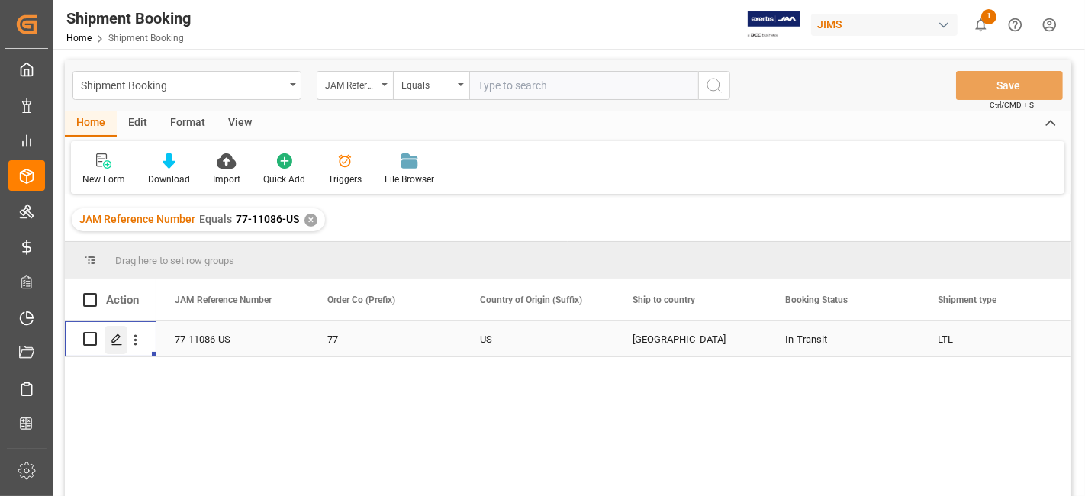
click at [117, 342] on icon "Press SPACE to select this row." at bounding box center [117, 339] width 12 height 12
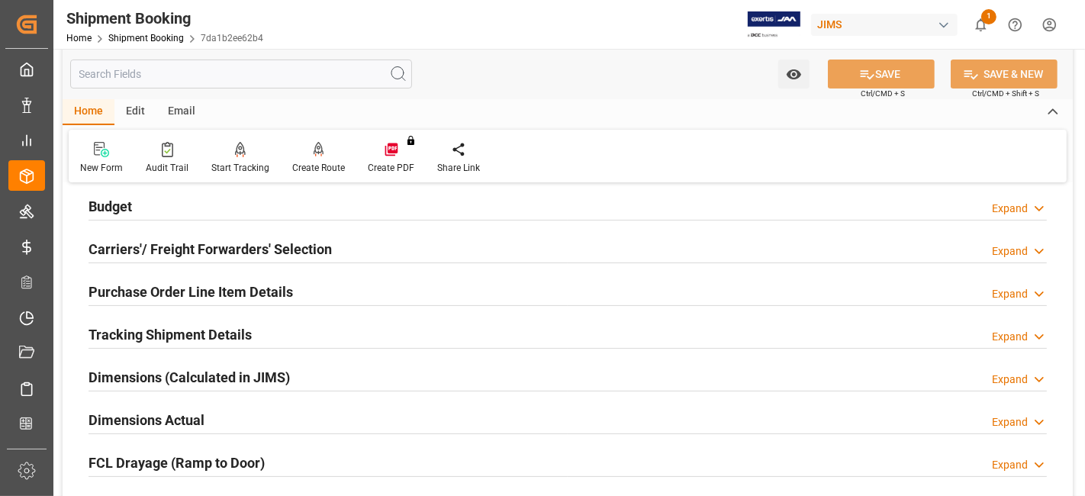
scroll to position [169, 0]
click at [127, 192] on div "Budget" at bounding box center [109, 204] width 43 height 29
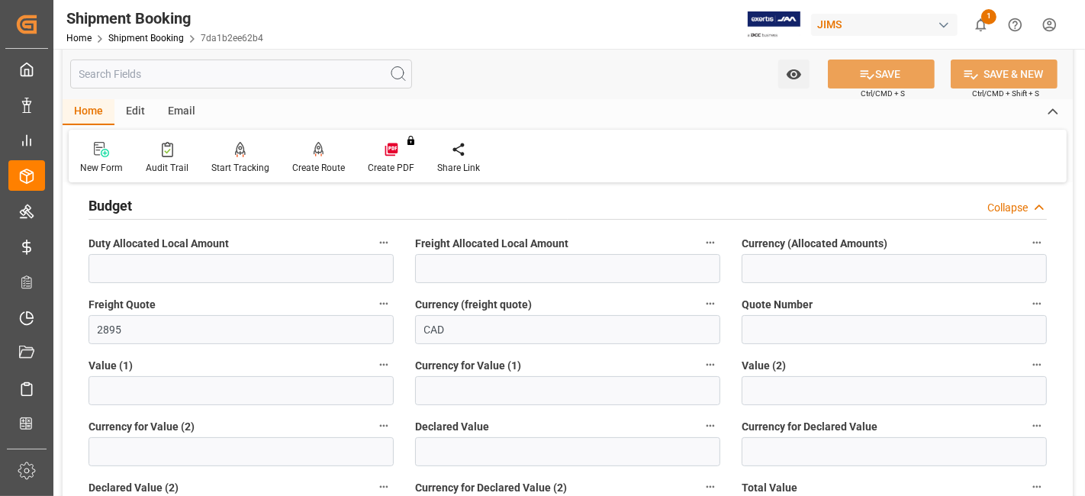
click at [127, 192] on div "Budget" at bounding box center [109, 204] width 43 height 29
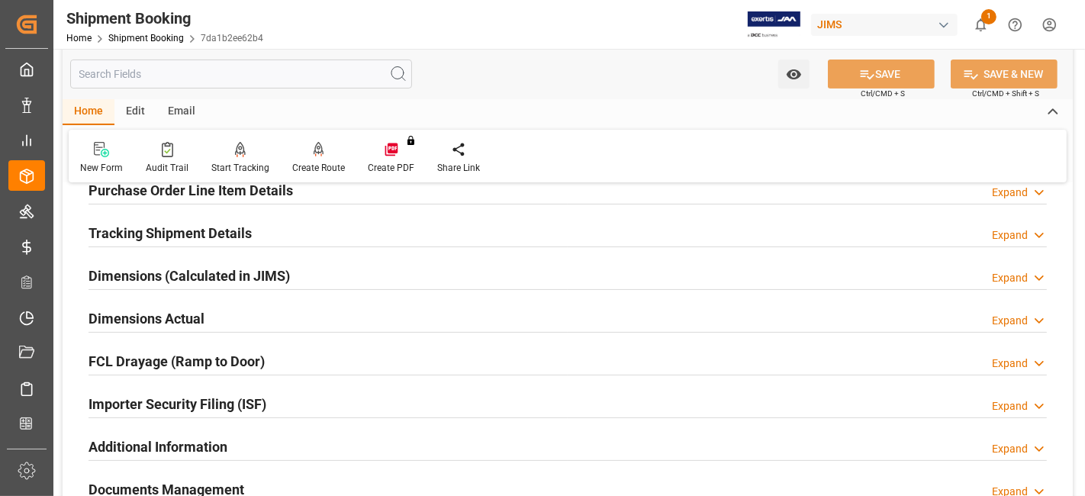
scroll to position [423, 0]
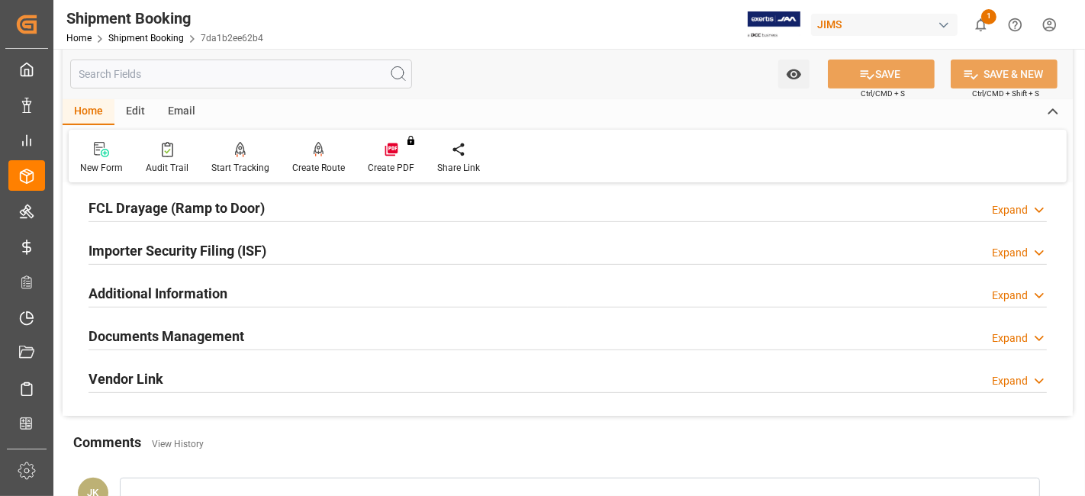
click at [209, 340] on h2 "Documents Management" at bounding box center [166, 336] width 156 height 21
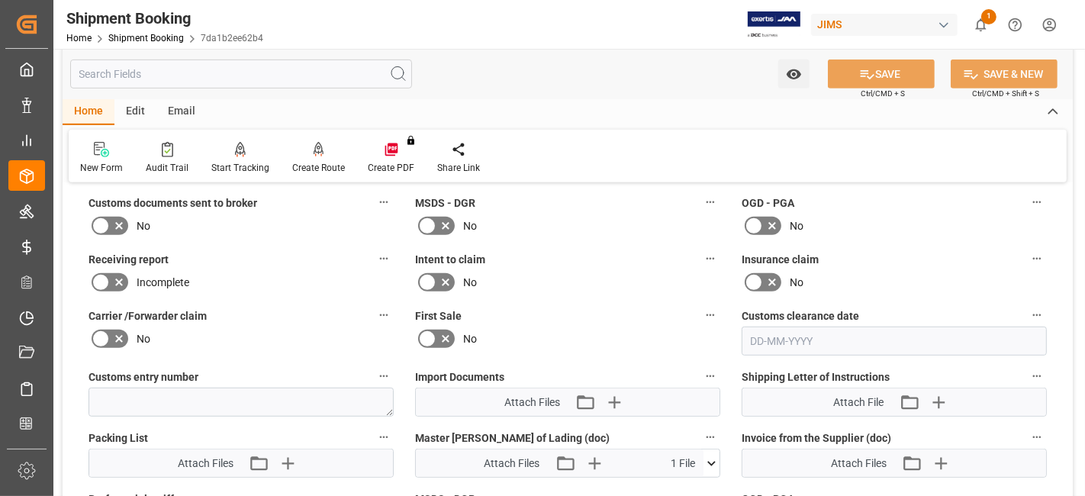
scroll to position [677, 0]
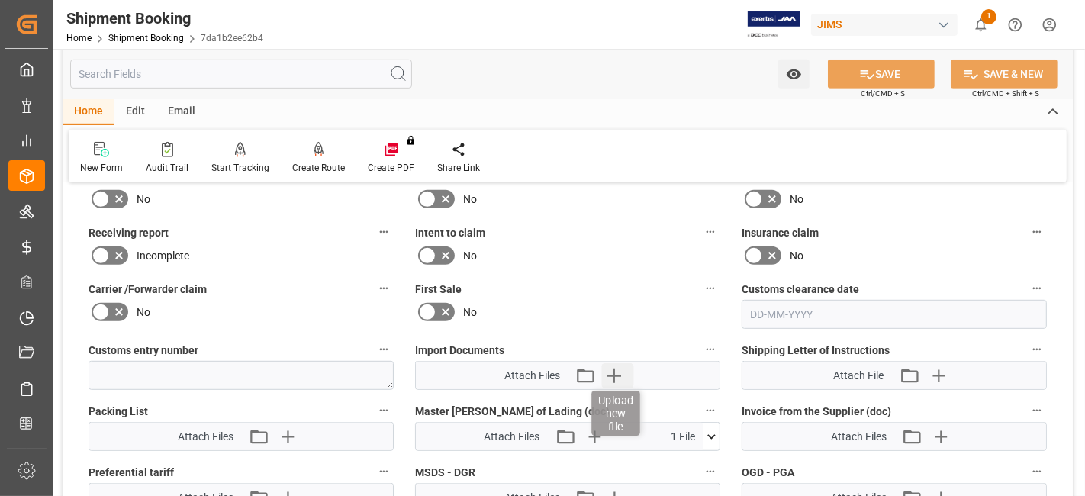
click at [606, 363] on icon "button" at bounding box center [614, 375] width 24 height 24
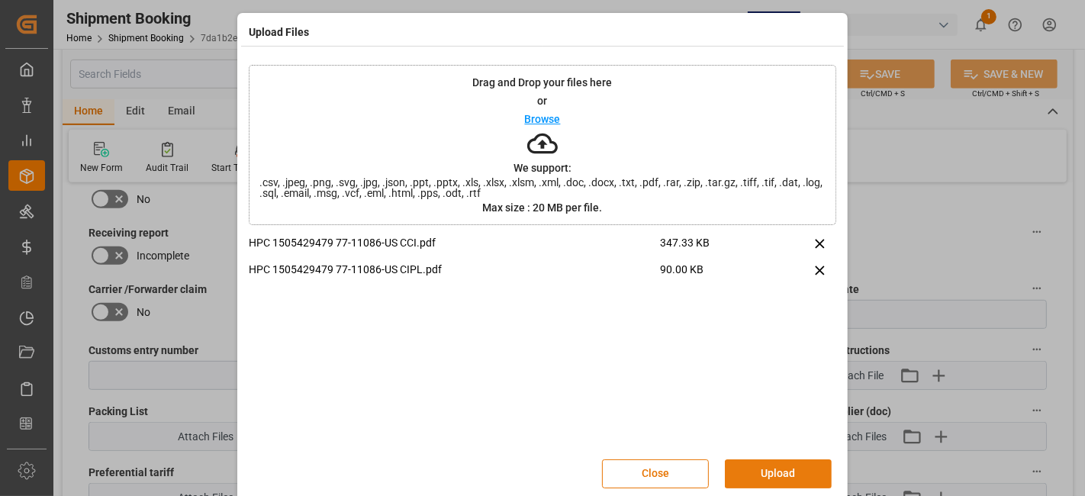
click at [747, 471] on button "Upload" at bounding box center [778, 473] width 107 height 29
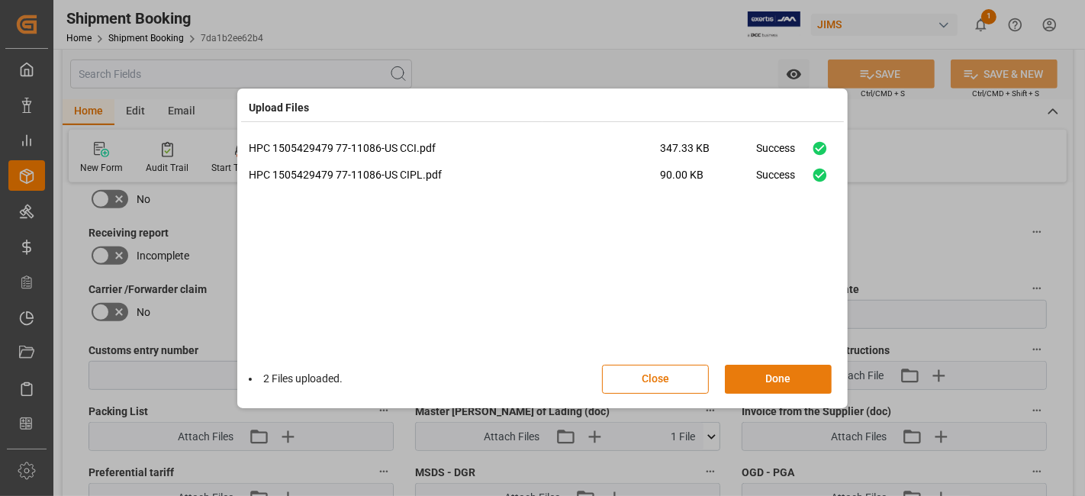
click at [756, 384] on button "Done" at bounding box center [778, 379] width 107 height 29
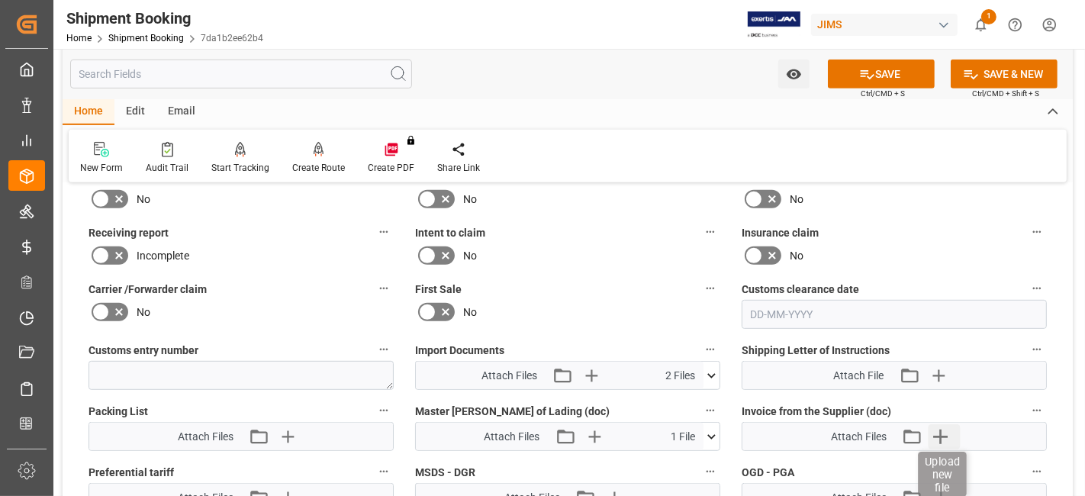
click at [937, 430] on icon "button" at bounding box center [940, 436] width 14 height 14
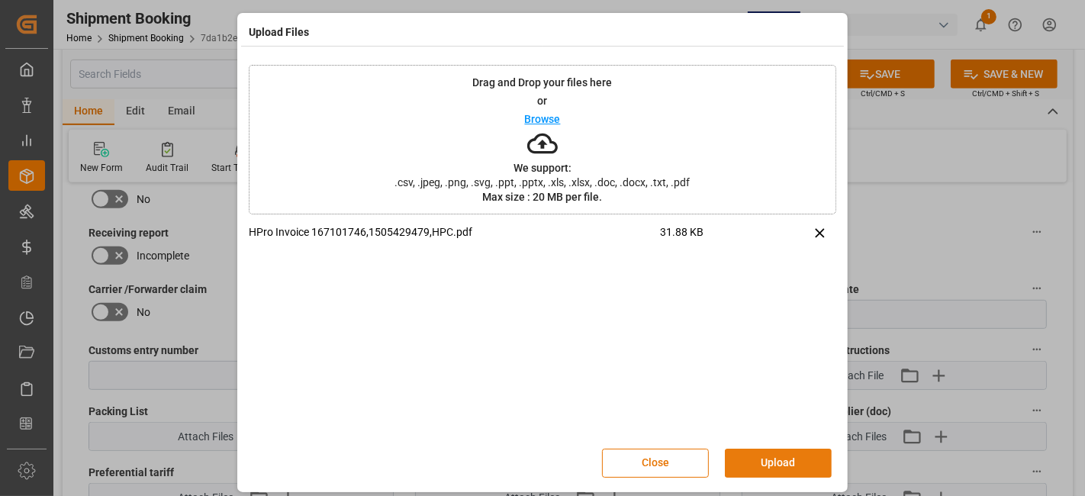
click at [778, 461] on button "Upload" at bounding box center [778, 462] width 107 height 29
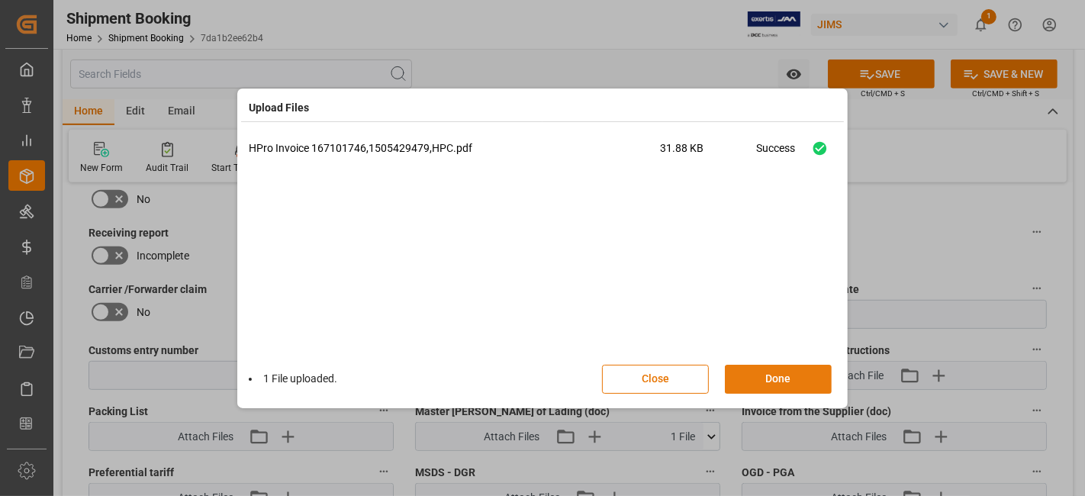
click at [776, 376] on button "Done" at bounding box center [778, 379] width 107 height 29
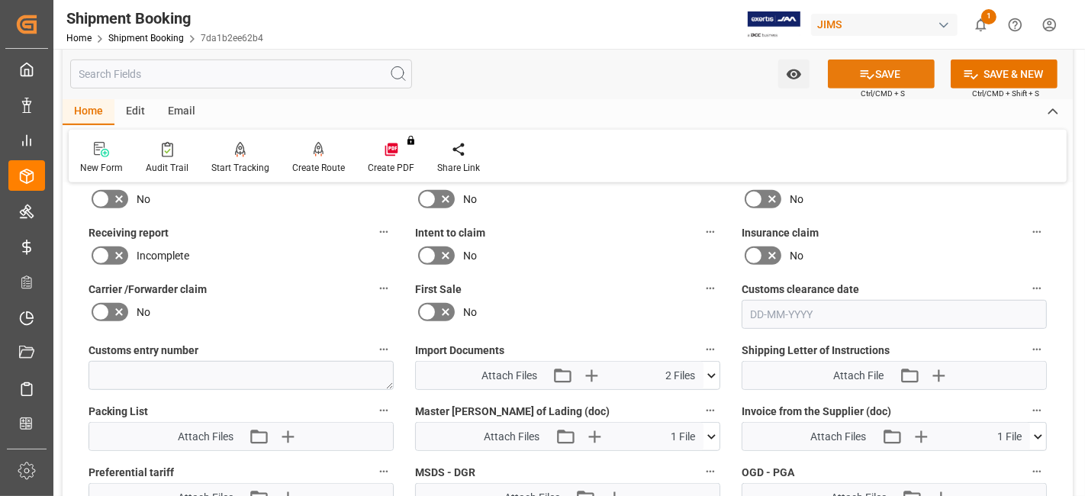
click at [861, 70] on icon at bounding box center [867, 74] width 14 height 9
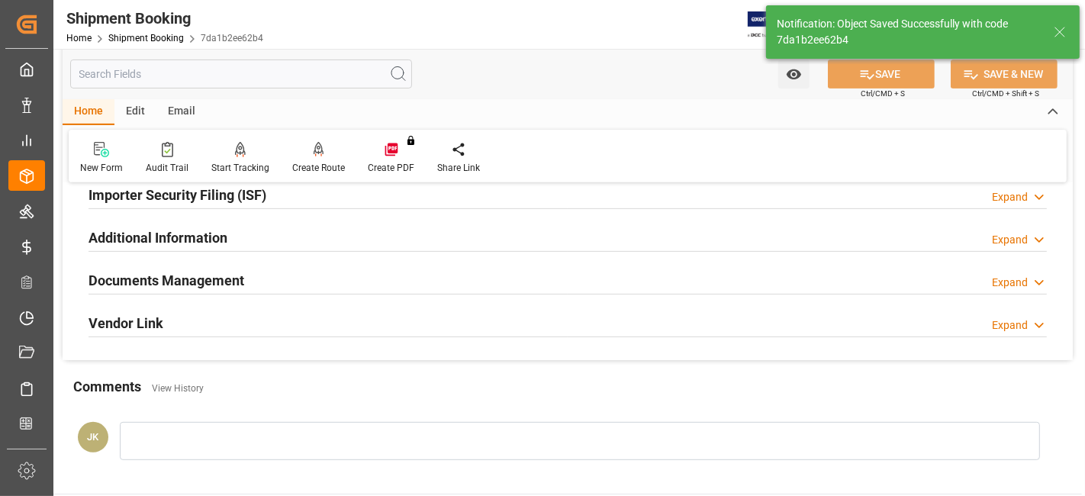
scroll to position [339, 0]
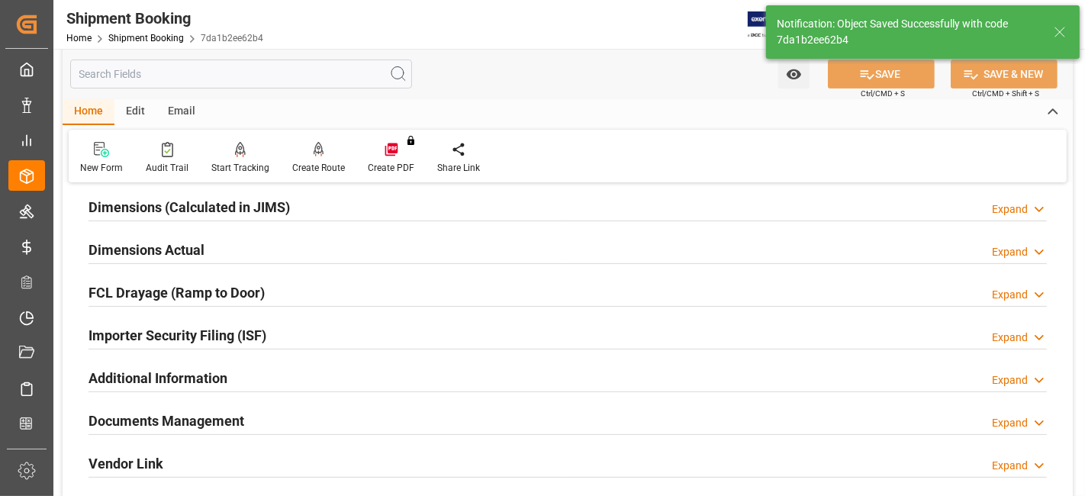
click at [286, 412] on div "Documents Management Expand" at bounding box center [567, 419] width 958 height 29
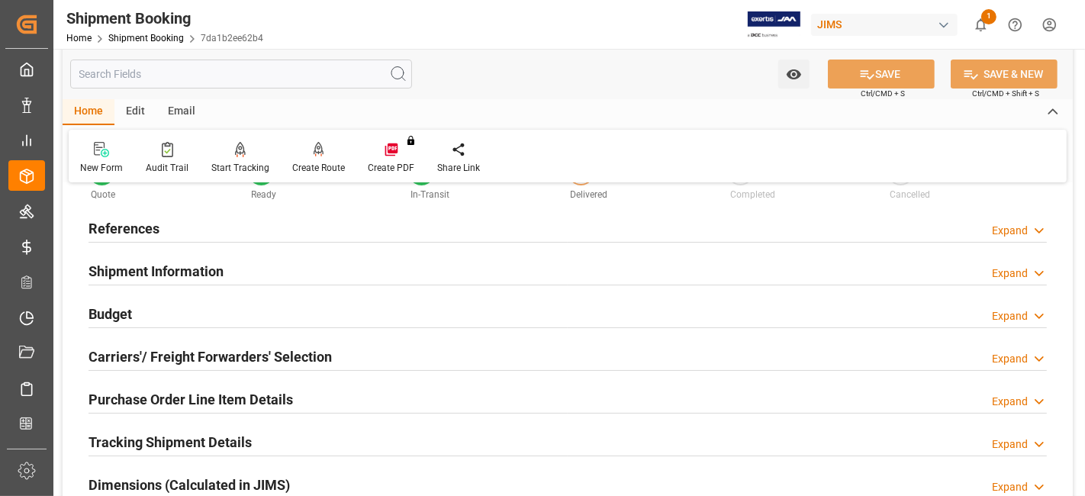
scroll to position [0, 0]
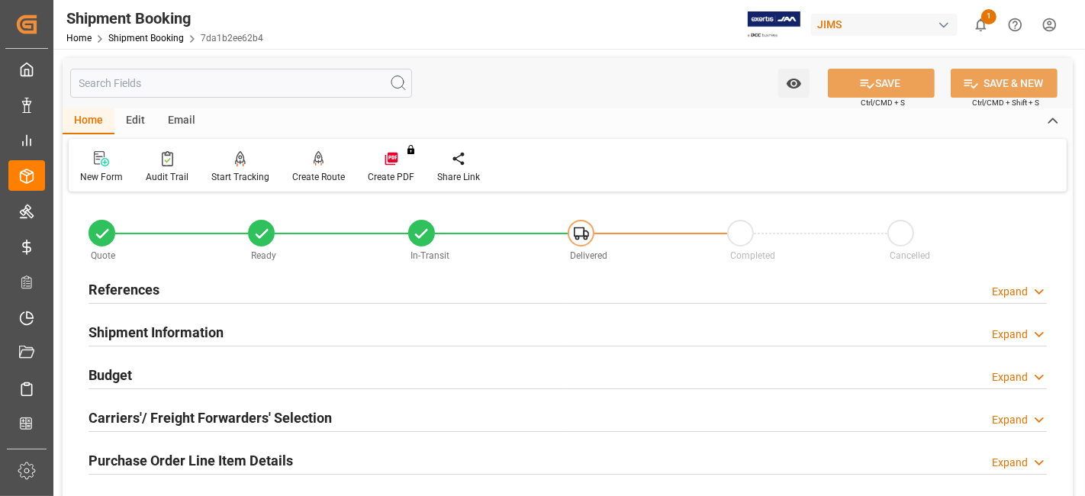
click at [162, 293] on div "References Expand" at bounding box center [567, 288] width 958 height 29
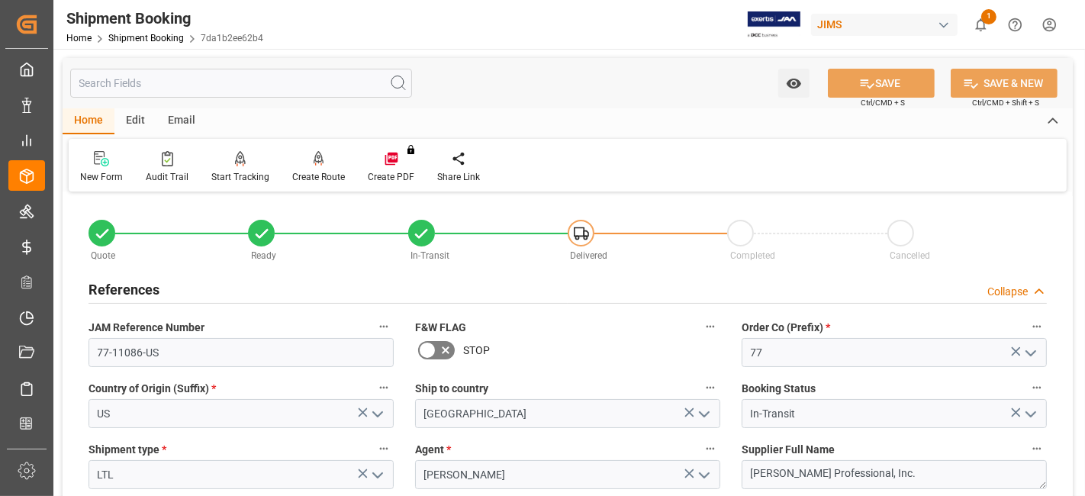
click at [162, 293] on div "References Collapse" at bounding box center [567, 288] width 958 height 29
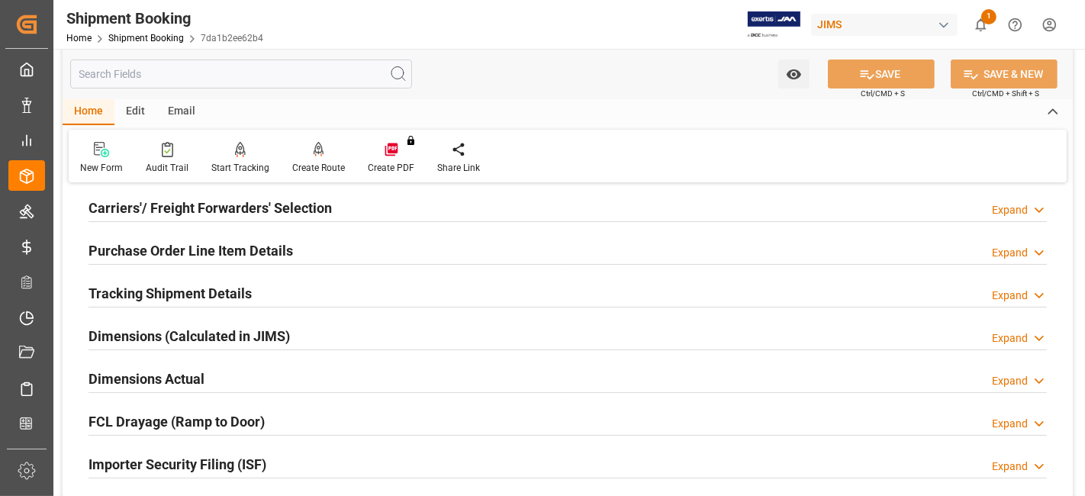
scroll to position [254, 0]
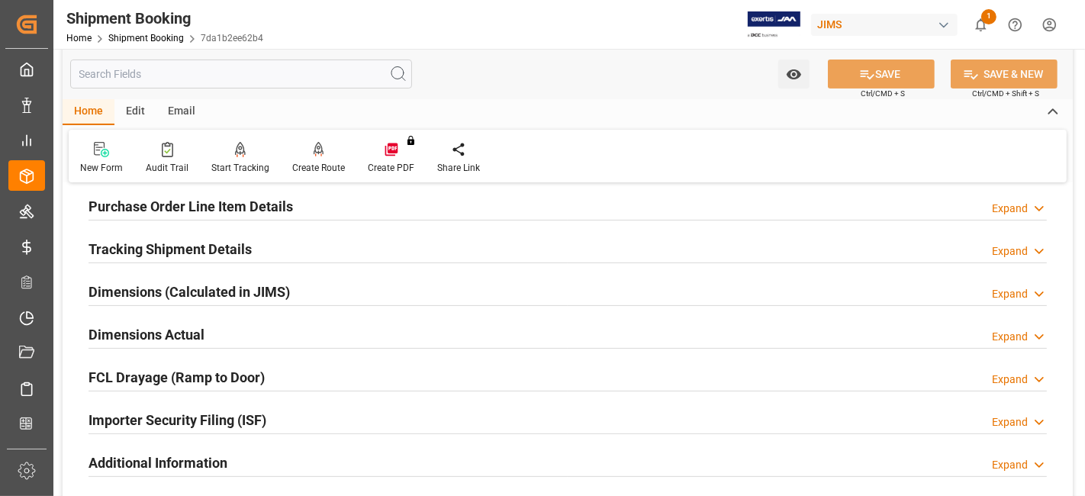
click at [177, 256] on h2 "Tracking Shipment Details" at bounding box center [169, 249] width 163 height 21
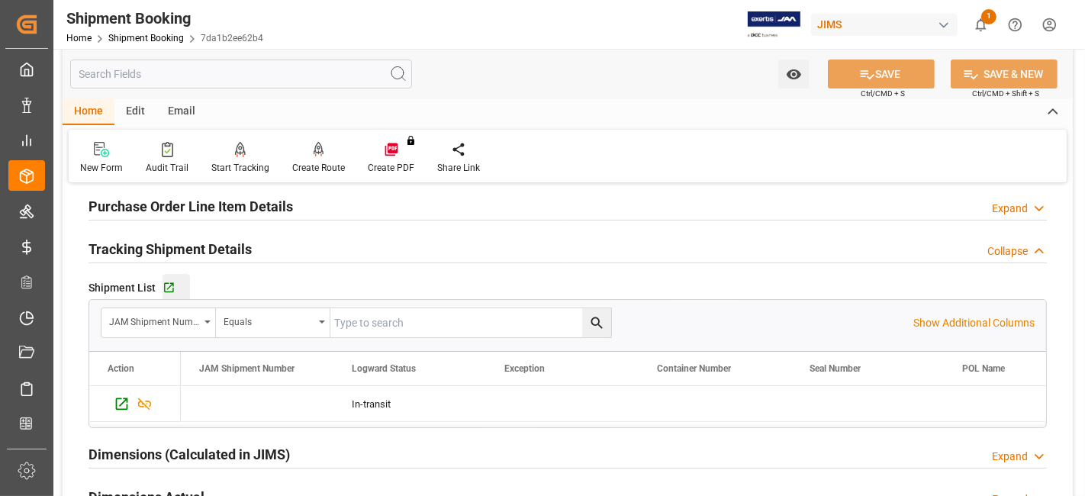
click at [174, 287] on div "Go to Shipment Tracking Grid" at bounding box center [175, 287] width 27 height 13
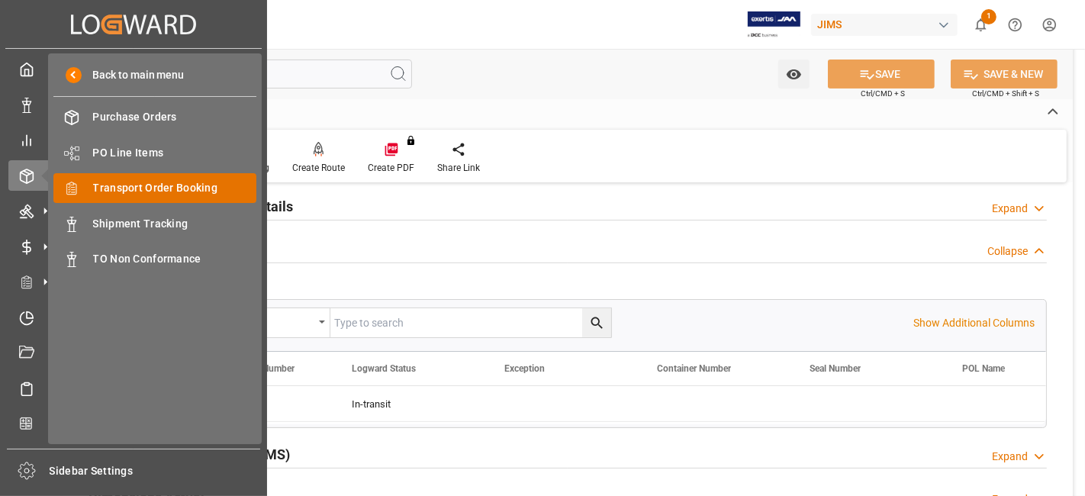
click at [163, 183] on span "Transport Order Booking" at bounding box center [175, 188] width 164 height 16
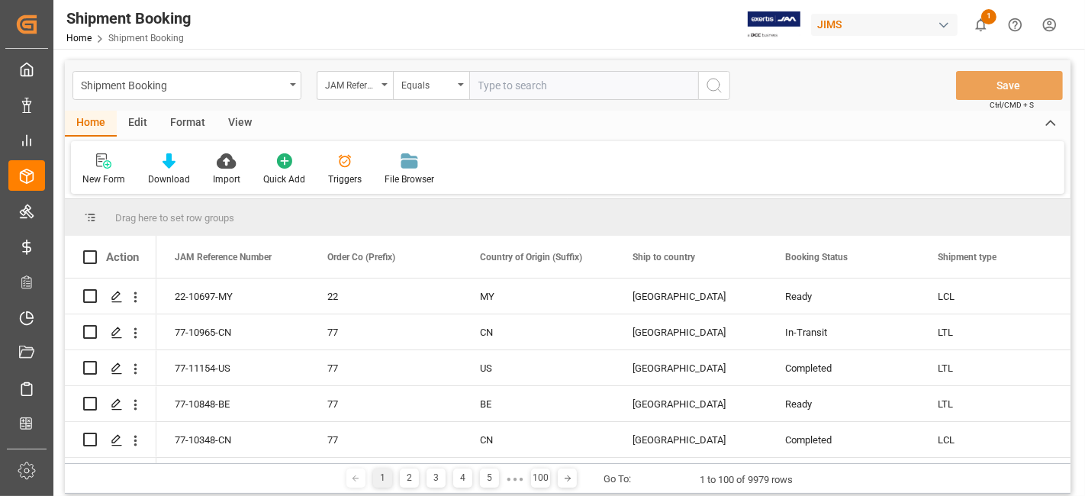
click at [503, 88] on input "text" at bounding box center [583, 85] width 229 height 29
type input "77-11189-US"
click at [706, 97] on button "search button" at bounding box center [714, 85] width 32 height 29
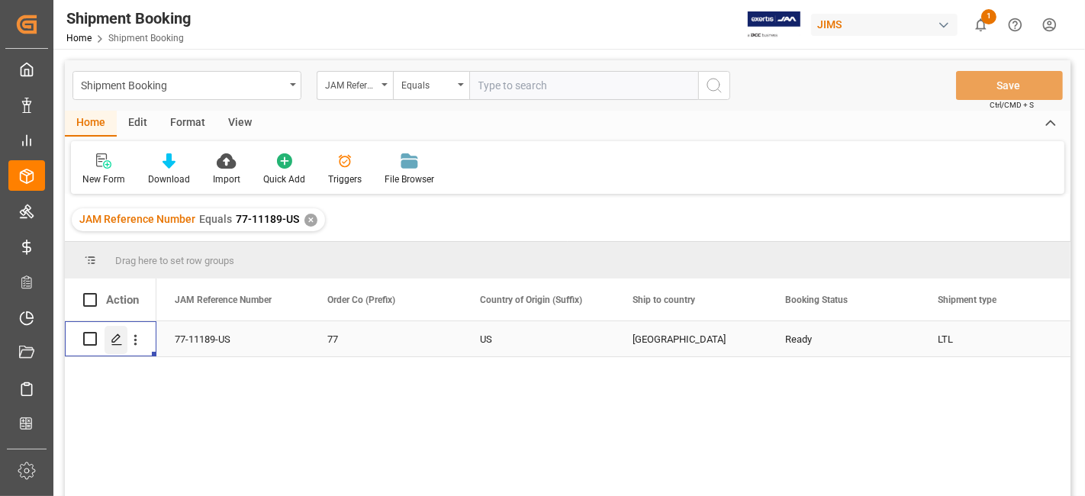
click at [124, 341] on div "Press SPACE to select this row." at bounding box center [115, 340] width 23 height 28
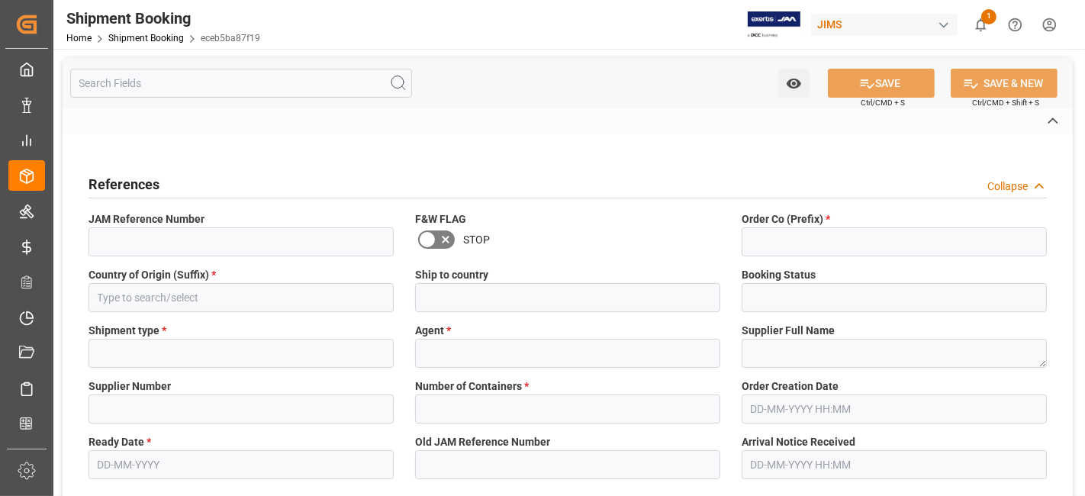
type input "77-11189-US"
type input "77"
type input "US"
type input "Canada"
type input "Ready"
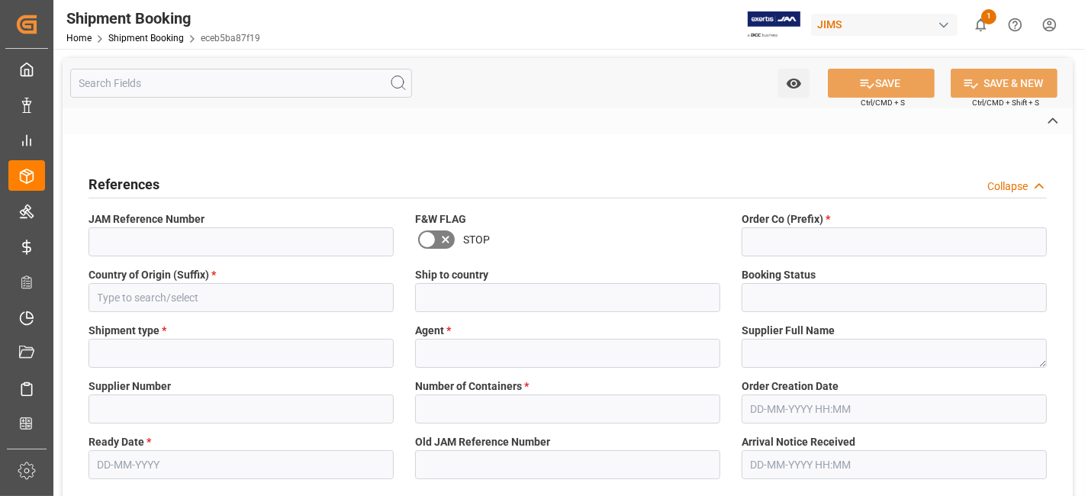
type input "LTL"
type input "JangGyu Kim"
type textarea "RF Venue, Inc."
type input "609495"
type input "0"
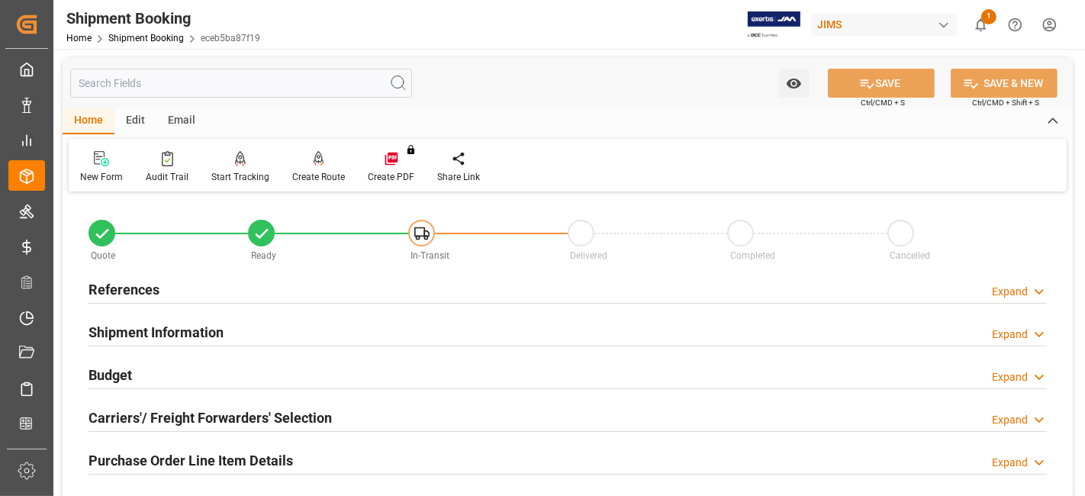
type input "22-09-2025"
click at [156, 286] on h2 "References" at bounding box center [123, 289] width 71 height 21
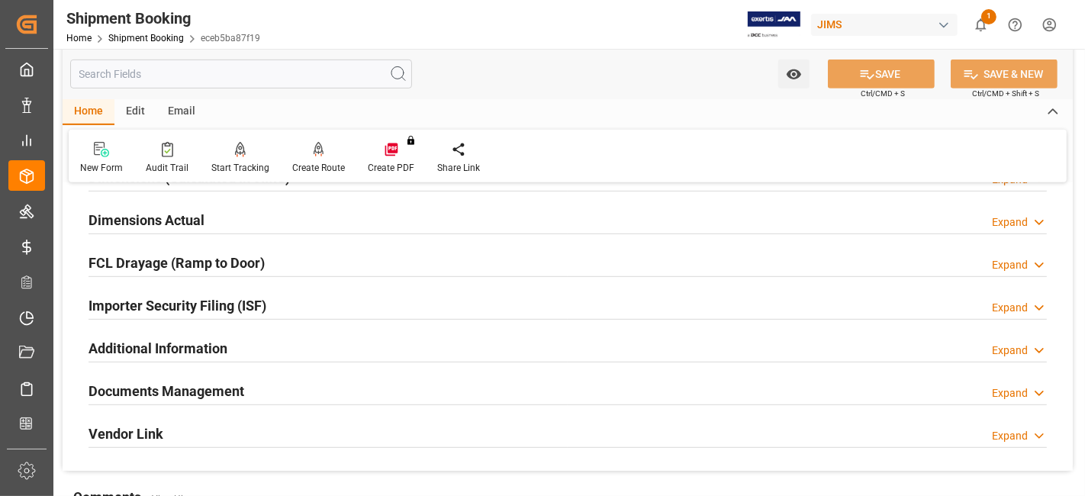
scroll to position [763, 0]
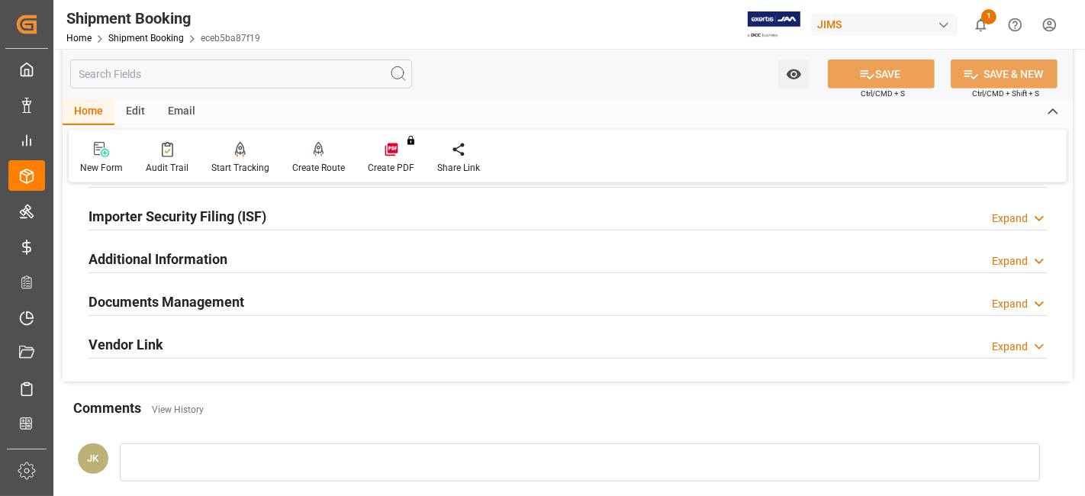
click at [208, 297] on h2 "Documents Management" at bounding box center [166, 301] width 156 height 21
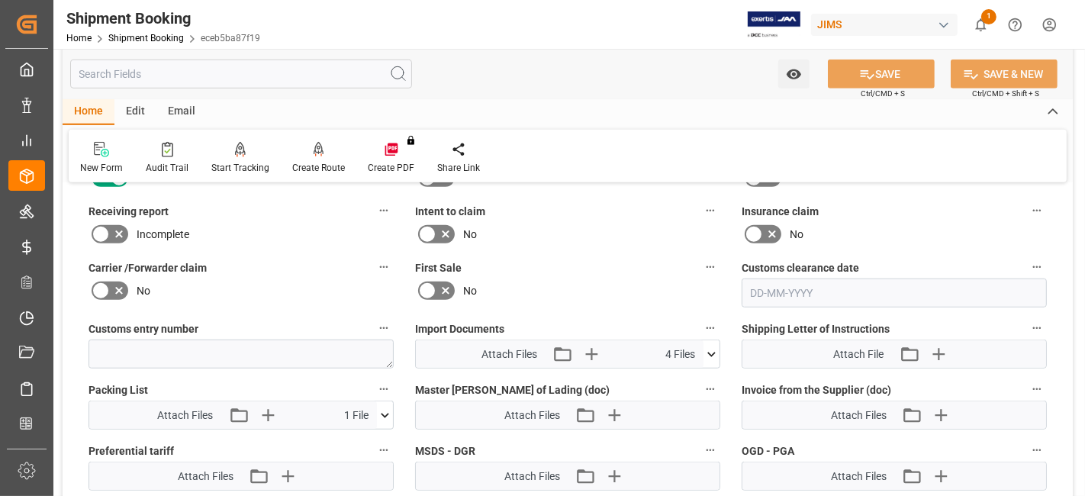
scroll to position [1017, 0]
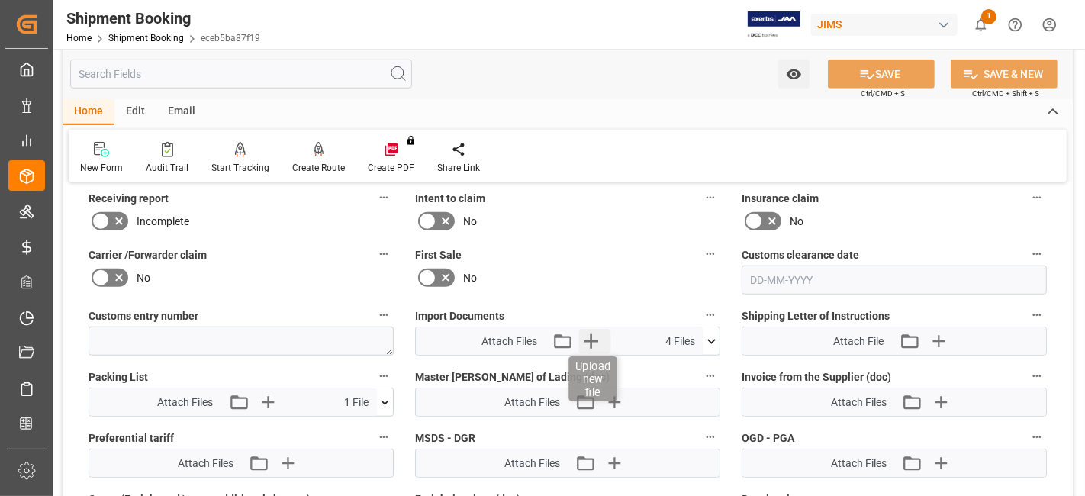
click at [586, 341] on icon "button" at bounding box center [591, 341] width 24 height 24
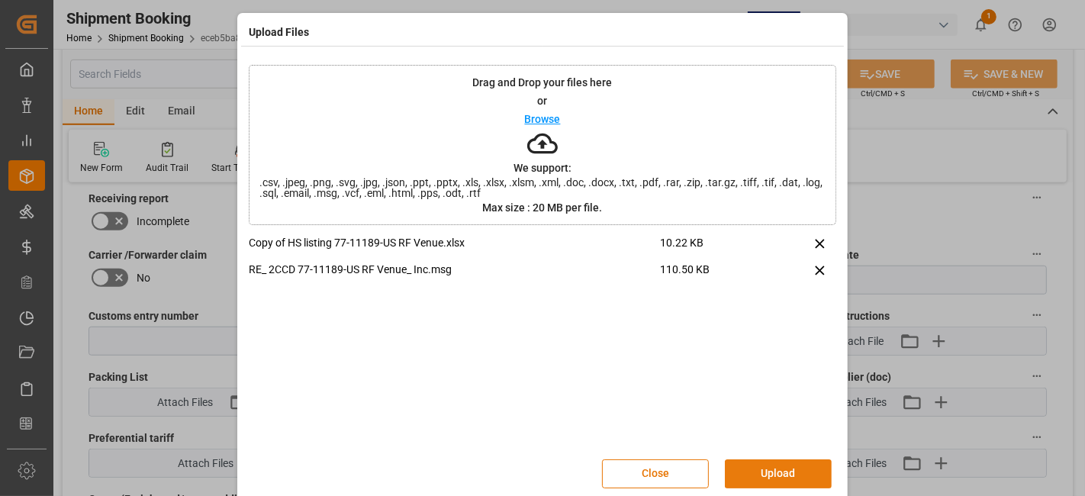
click at [766, 474] on button "Upload" at bounding box center [778, 473] width 107 height 29
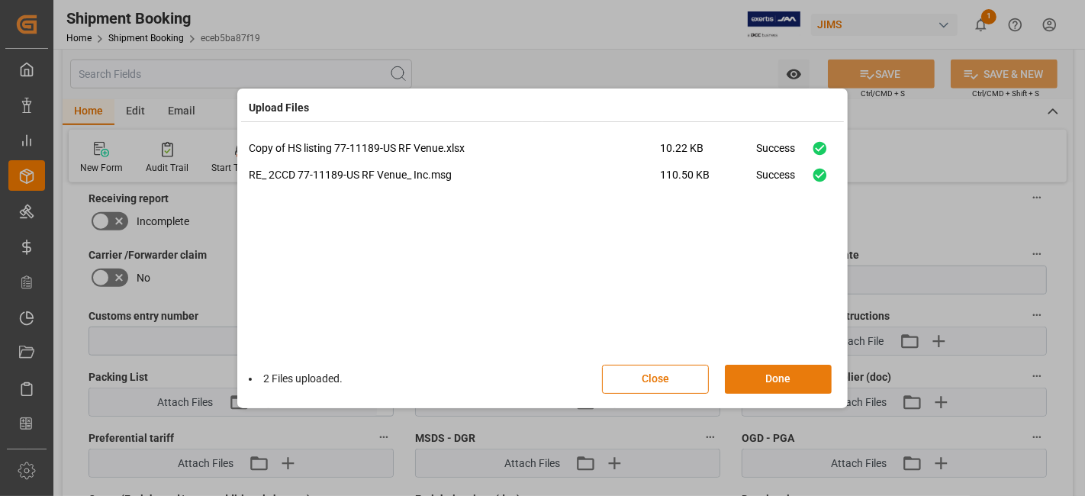
click at [768, 385] on button "Done" at bounding box center [778, 379] width 107 height 29
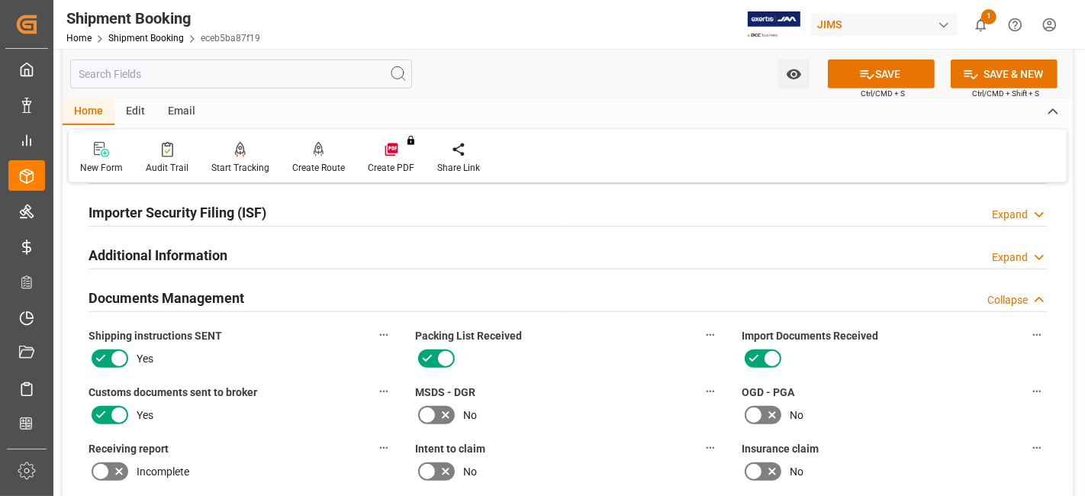
scroll to position [763, 0]
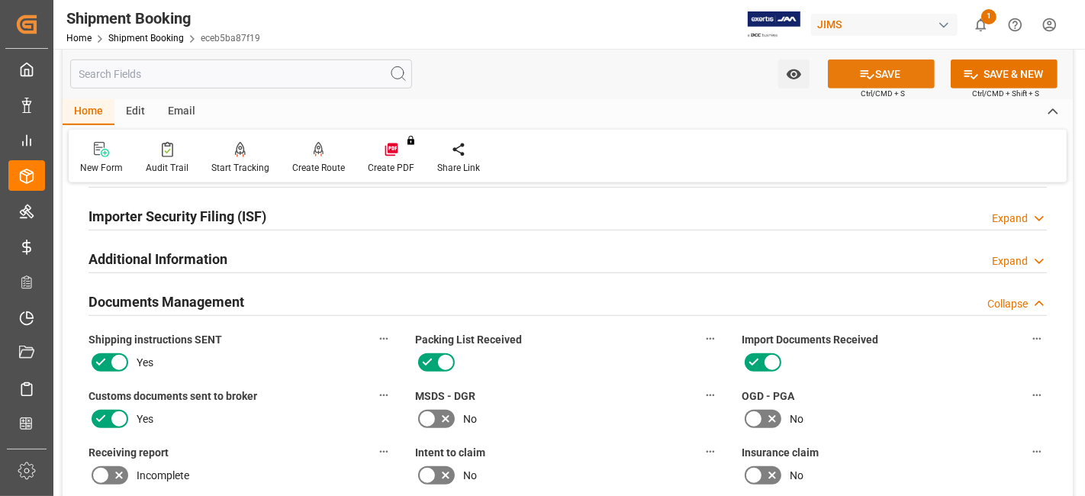
click at [863, 76] on icon at bounding box center [867, 74] width 16 height 16
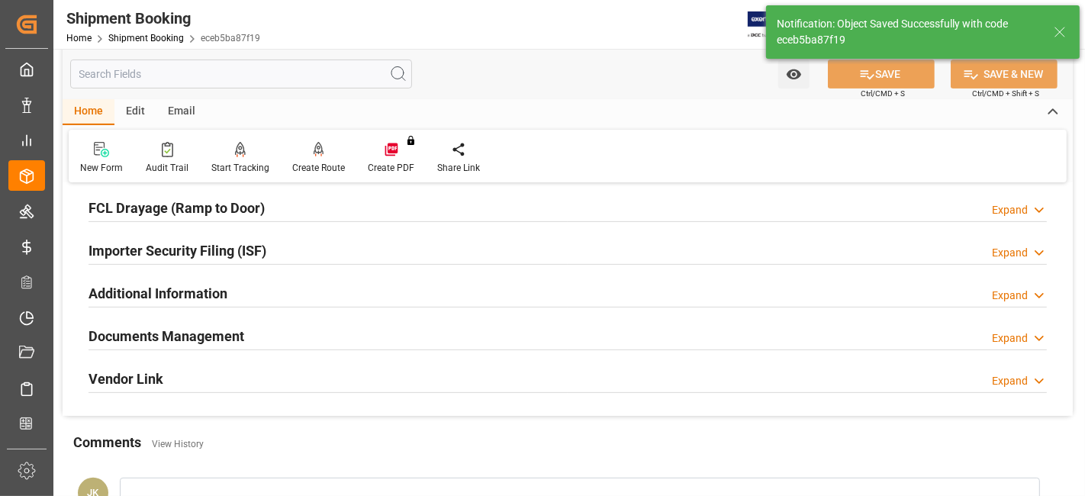
scroll to position [0, 0]
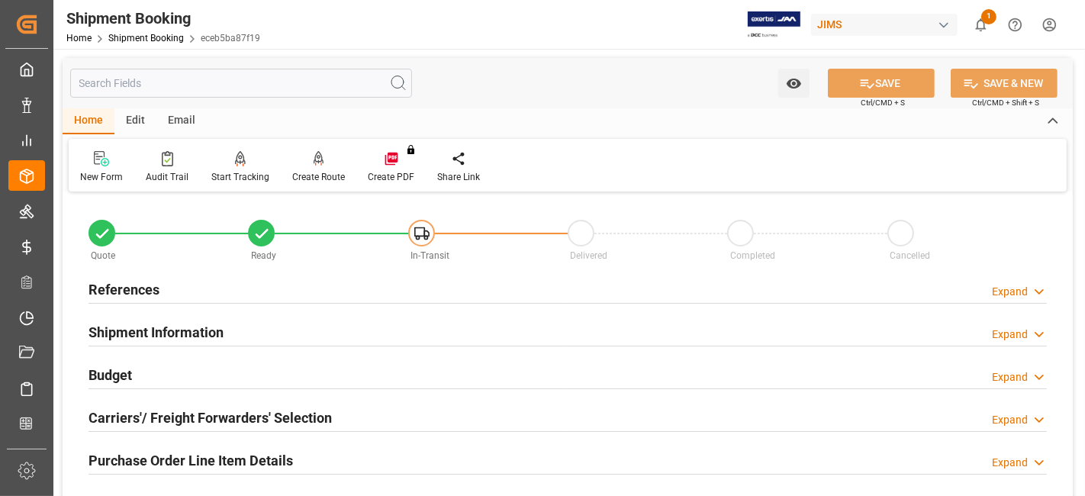
click at [166, 293] on div "References Expand" at bounding box center [567, 288] width 958 height 29
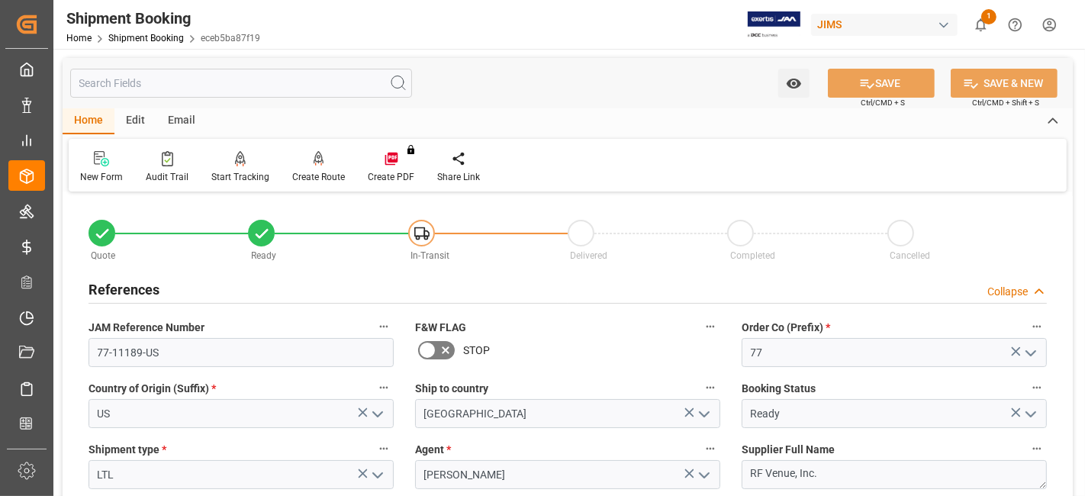
click at [166, 293] on div "References Collapse" at bounding box center [567, 288] width 958 height 29
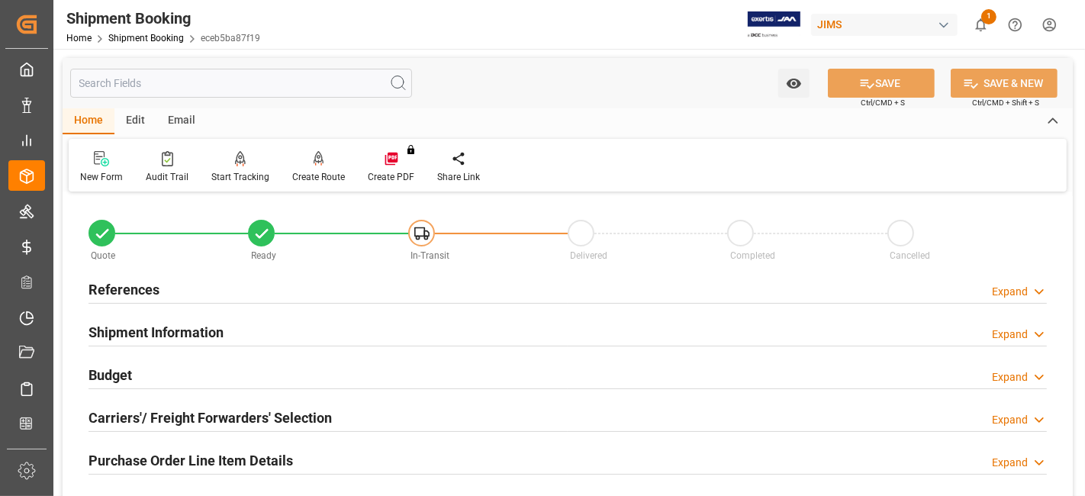
click at [166, 286] on div "References Expand" at bounding box center [567, 288] width 958 height 29
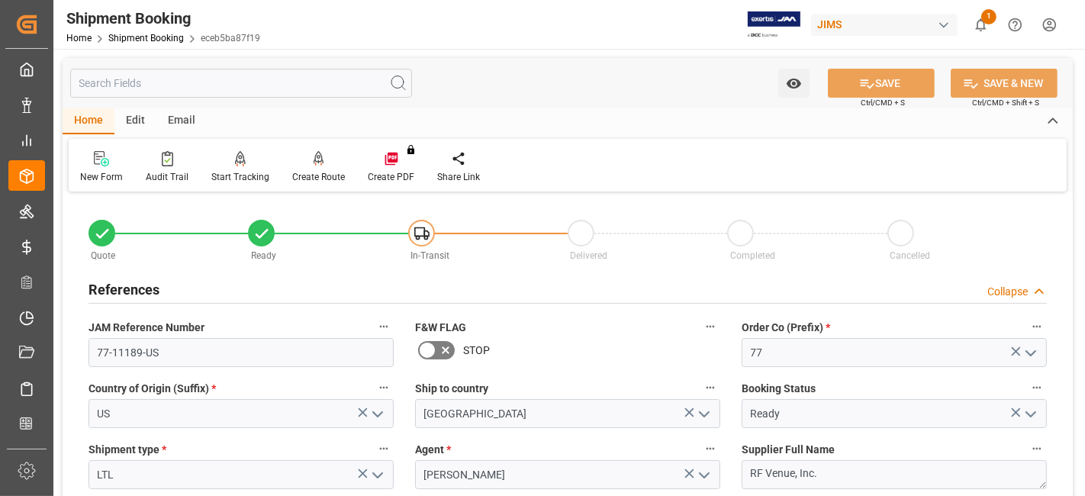
click at [119, 285] on h2 "References" at bounding box center [123, 289] width 71 height 21
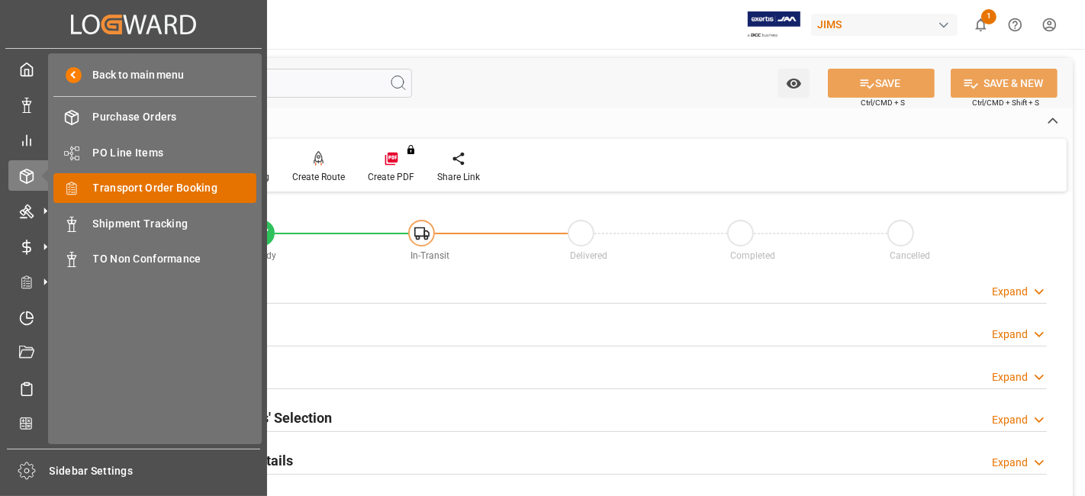
click at [192, 186] on span "Transport Order Booking" at bounding box center [175, 188] width 164 height 16
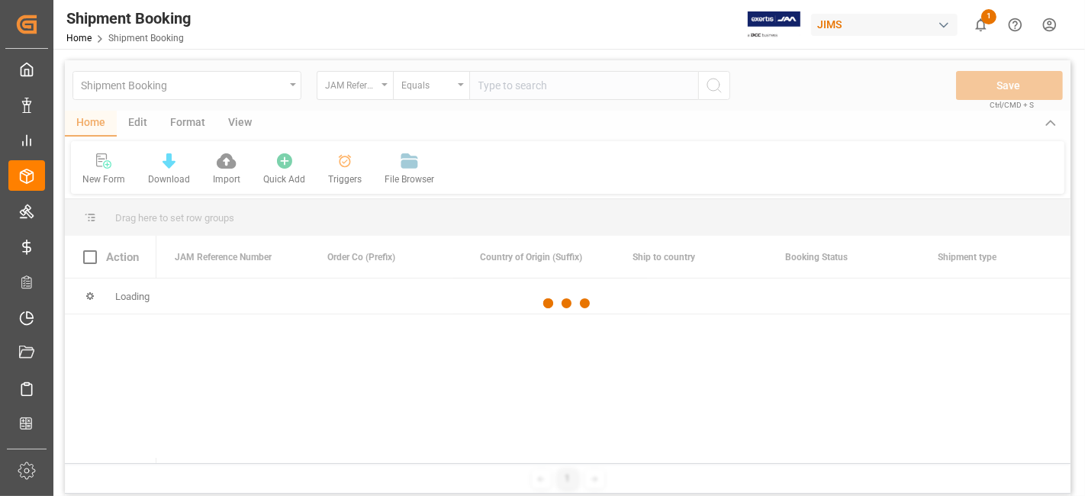
click at [524, 88] on div at bounding box center [567, 303] width 1005 height 487
click at [501, 88] on div at bounding box center [567, 303] width 1005 height 487
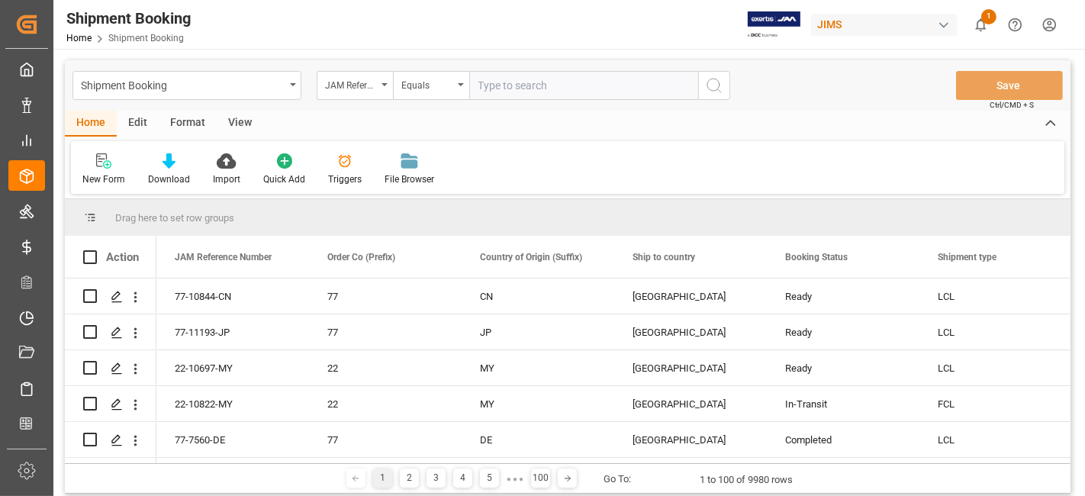
click at [501, 88] on input "text" at bounding box center [583, 85] width 229 height 29
paste input "77-11086-US"
type input "77-11086-US"
click at [716, 89] on circle "search button" at bounding box center [713, 85] width 12 height 12
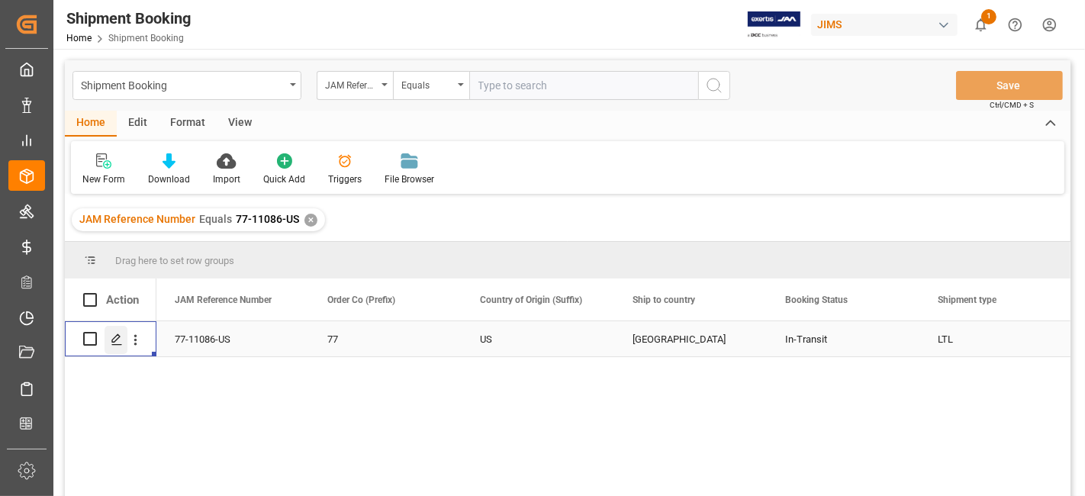
click at [116, 343] on icon "Press SPACE to select this row." at bounding box center [117, 339] width 12 height 12
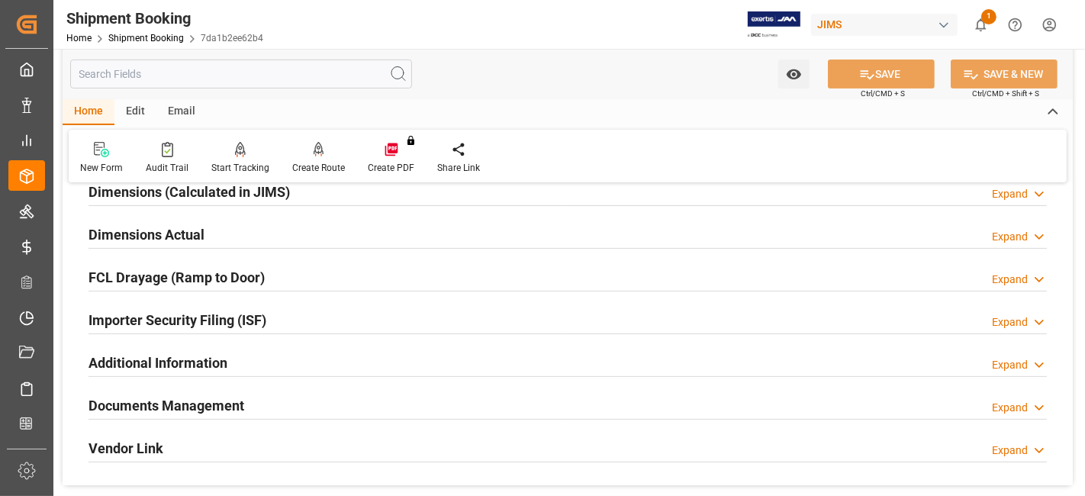
scroll to position [423, 0]
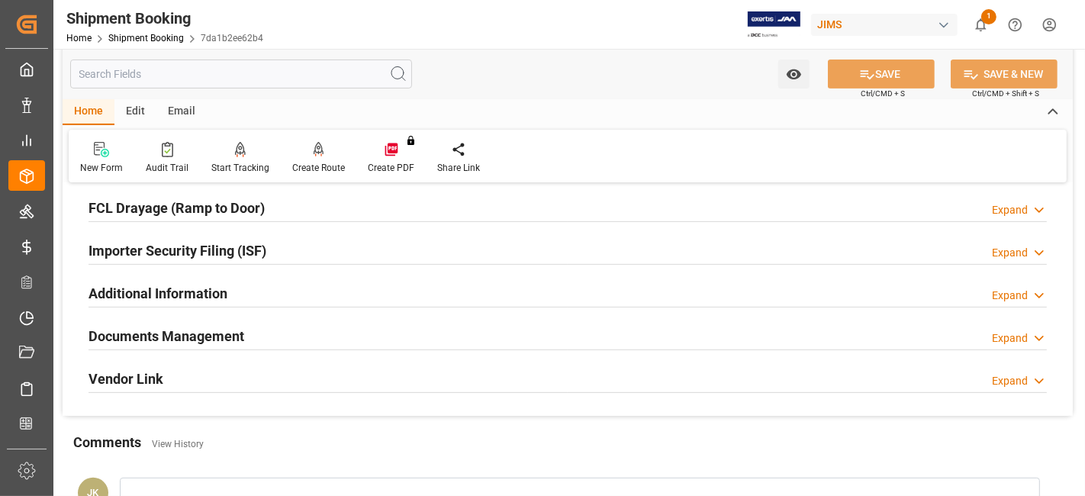
click at [143, 328] on h2 "Documents Management" at bounding box center [166, 336] width 156 height 21
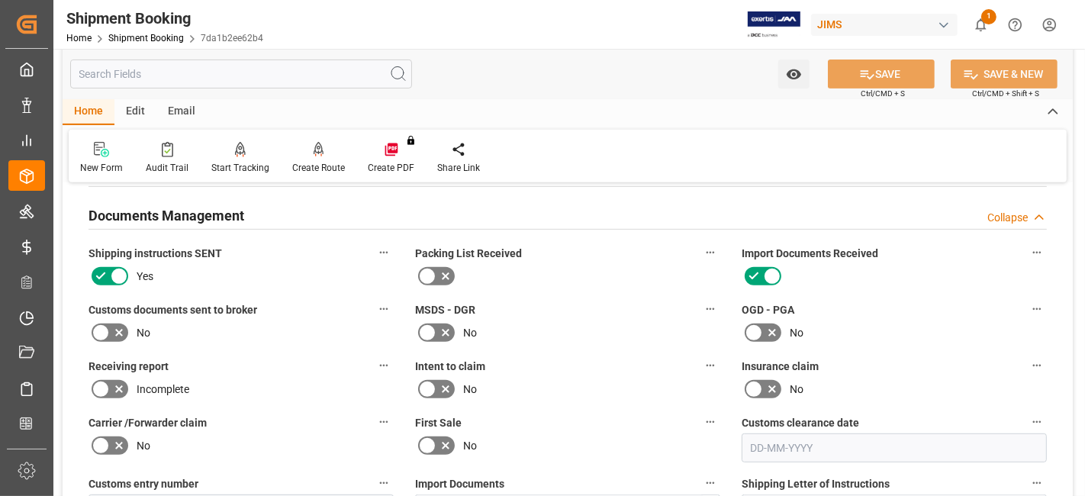
scroll to position [508, 0]
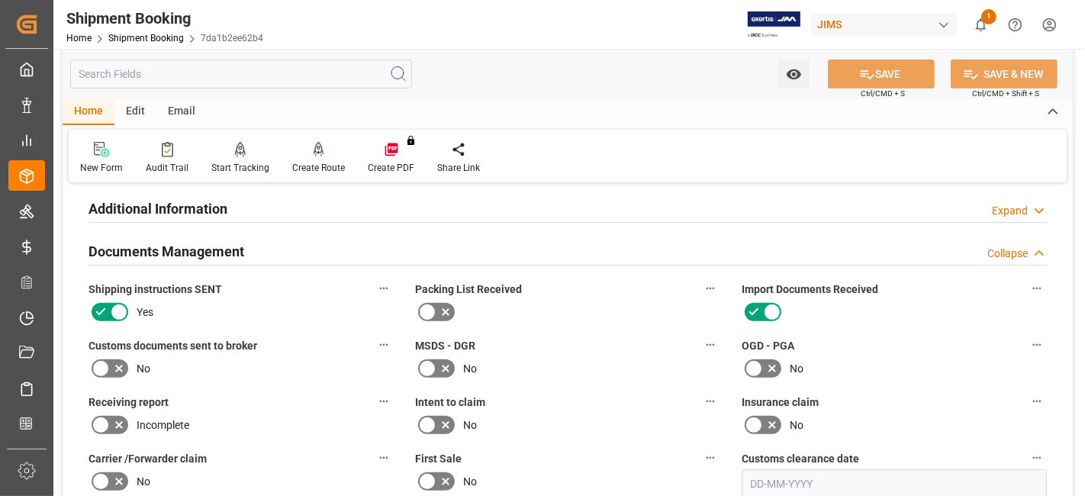
click at [114, 361] on icon at bounding box center [119, 368] width 18 height 18
click at [0, 0] on input "checkbox" at bounding box center [0, 0] width 0 height 0
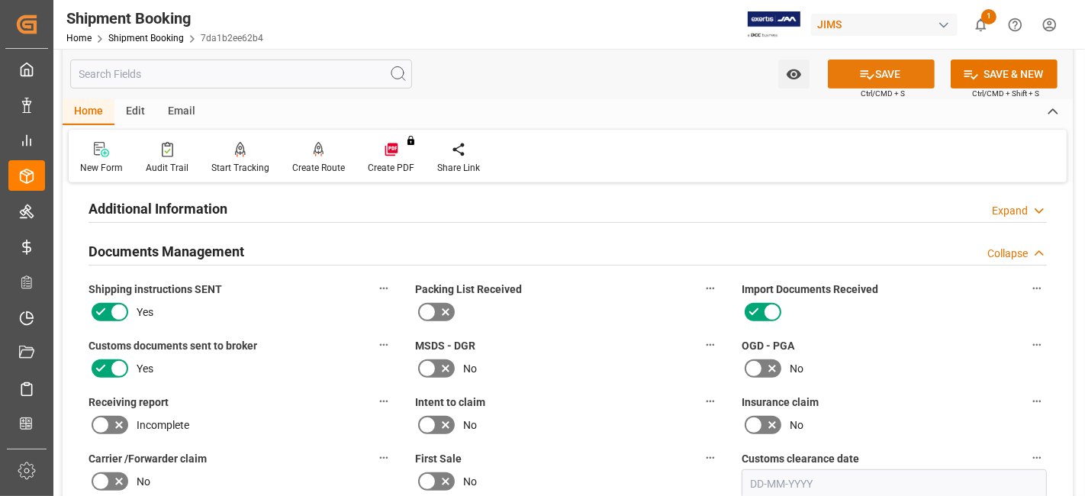
click at [855, 72] on button "SAVE" at bounding box center [881, 73] width 107 height 29
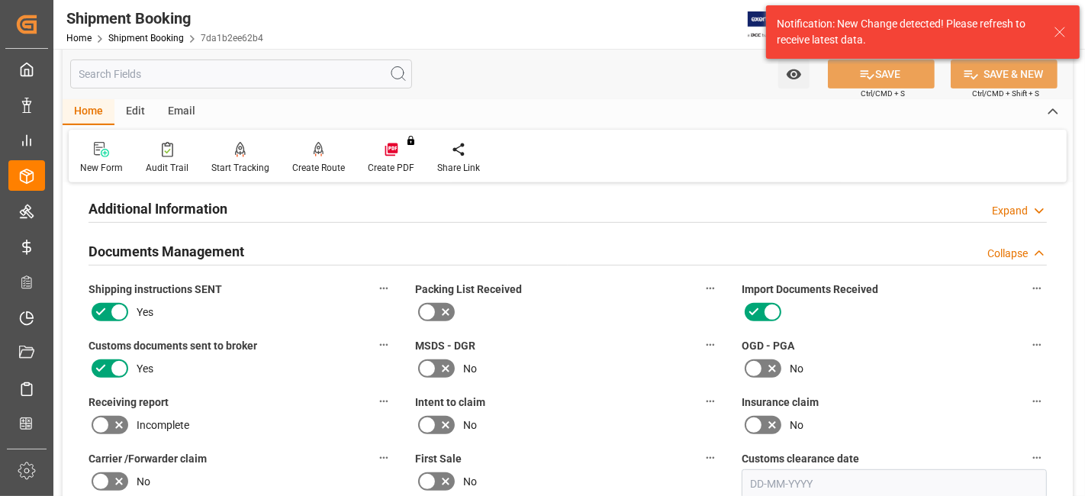
scroll to position [677, 0]
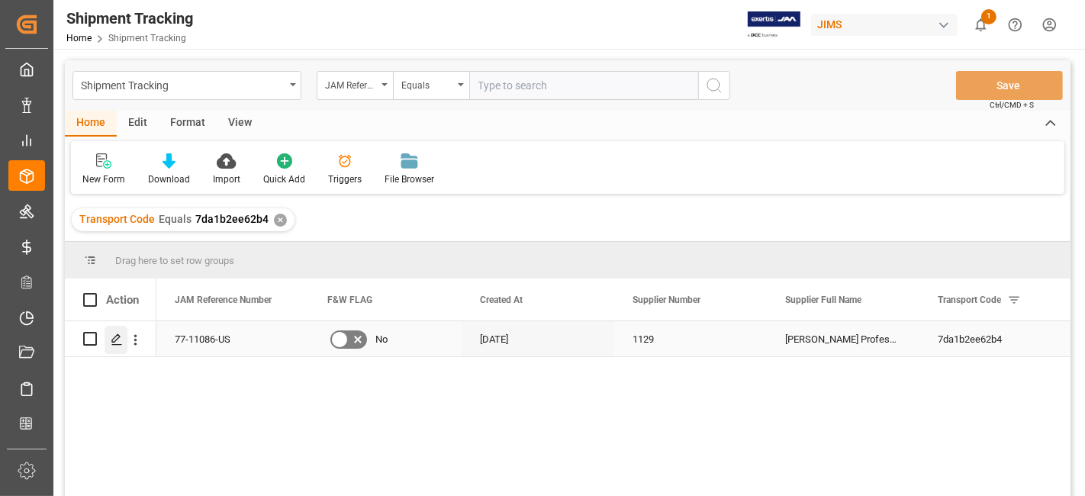
click at [115, 344] on line "Press SPACE to select this row." at bounding box center [116, 344] width 9 height 0
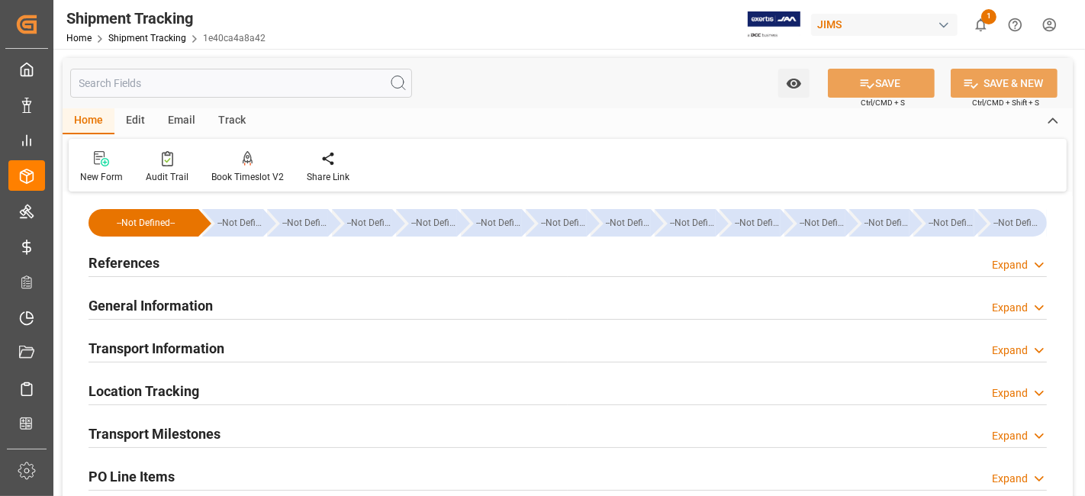
type input "[DATE]"
click at [180, 269] on div "References Expand" at bounding box center [567, 261] width 958 height 29
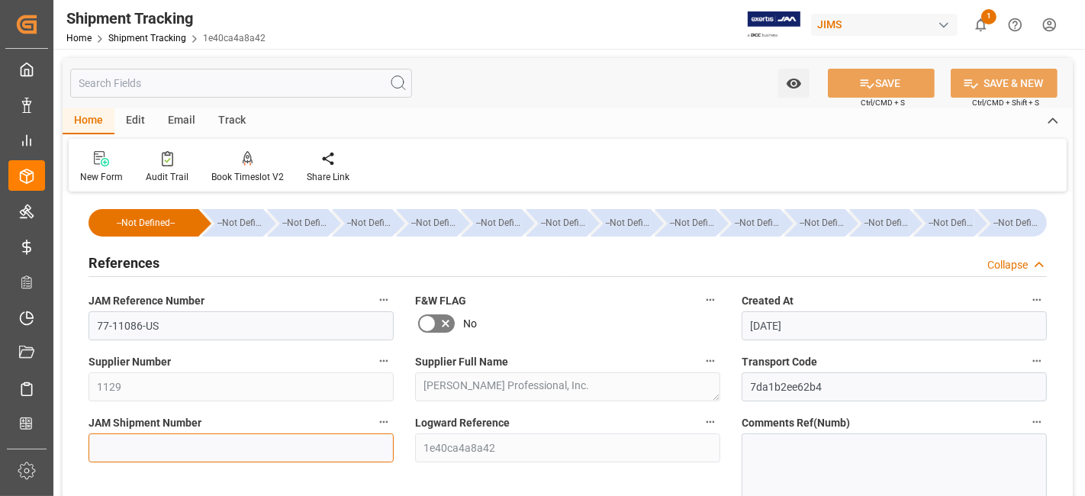
drag, startPoint x: 143, startPoint y: 454, endPoint x: 164, endPoint y: 441, distance: 24.3
click at [143, 454] on input at bounding box center [240, 447] width 305 height 29
paste input "73138"
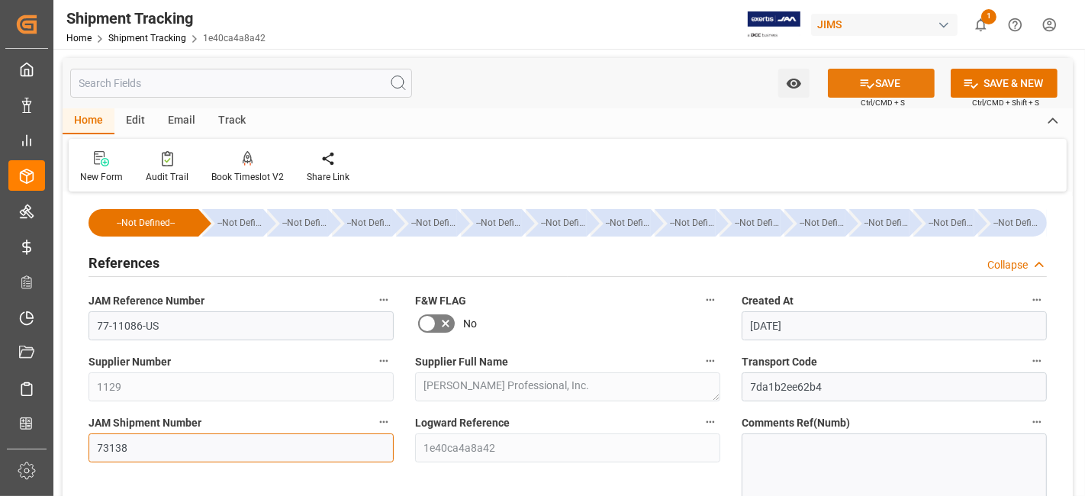
type input "73138"
click at [842, 87] on button "SAVE" at bounding box center [881, 83] width 107 height 29
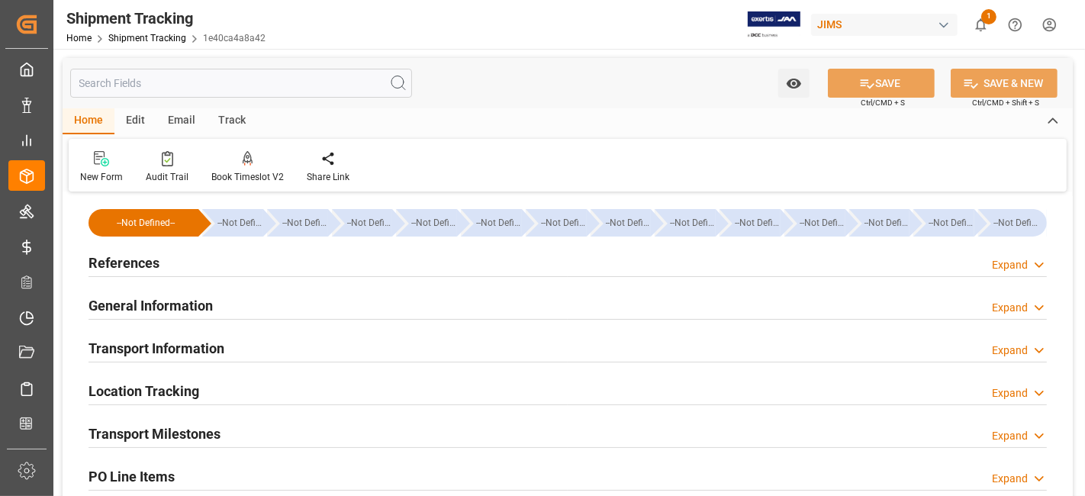
click at [284, 439] on div "Transport Milestones Expand" at bounding box center [567, 432] width 958 height 29
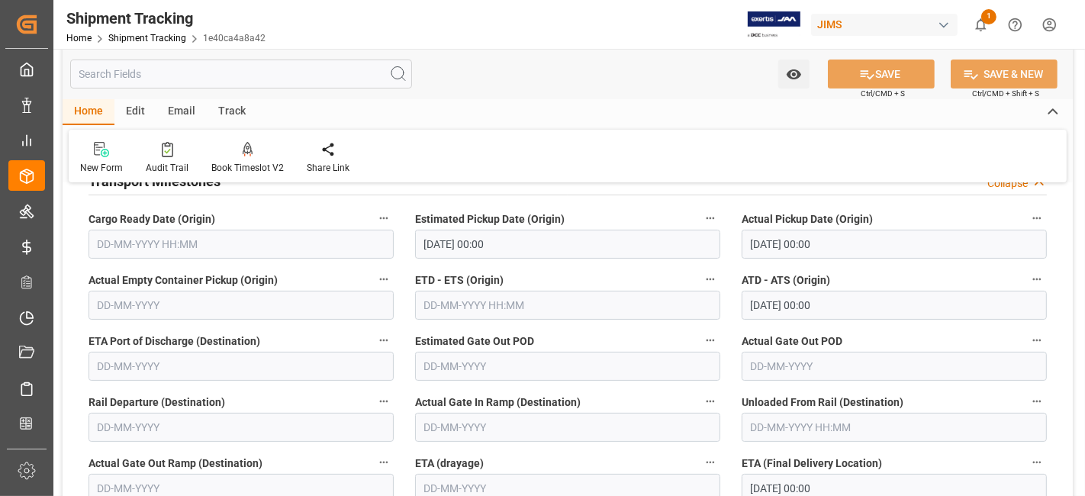
scroll to position [169, 0]
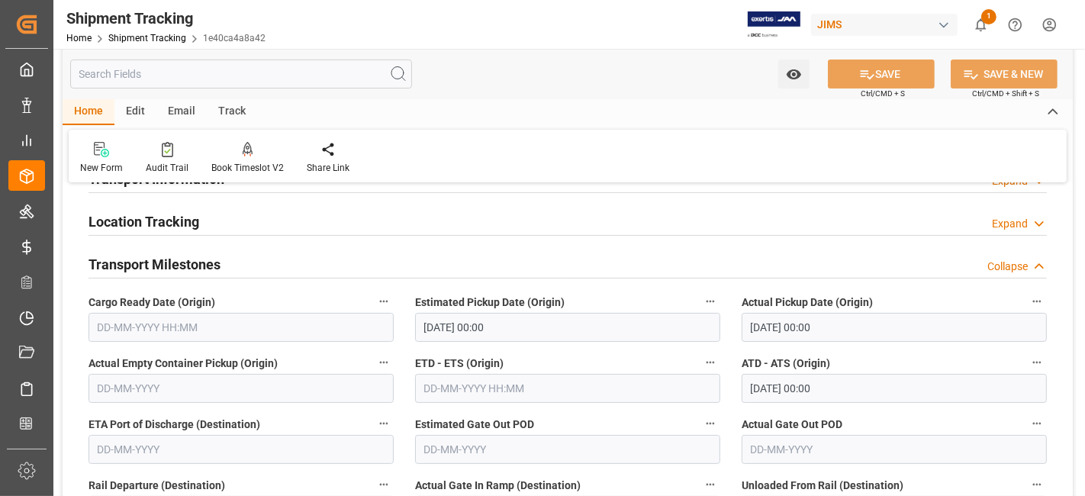
click at [202, 320] on input "text" at bounding box center [240, 327] width 305 height 29
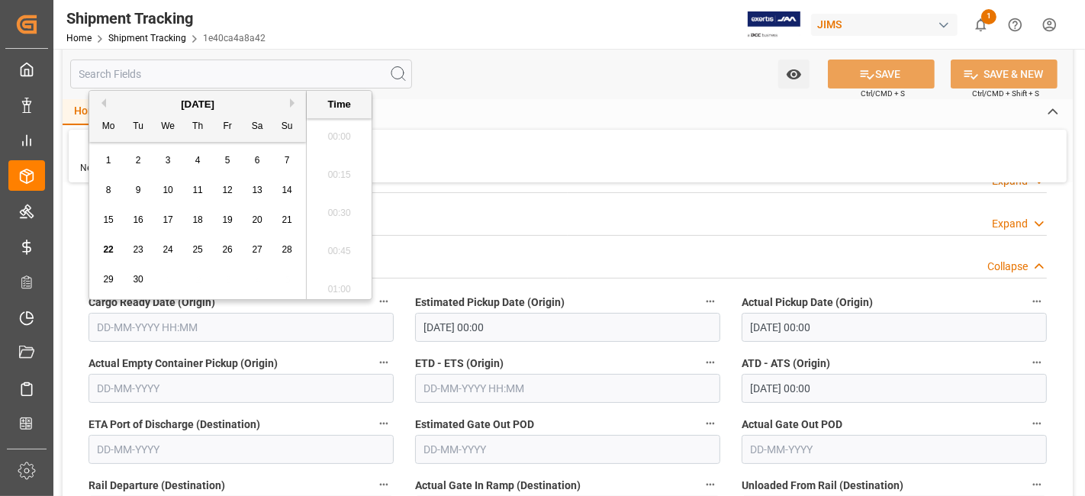
scroll to position [2406, 0]
click at [150, 240] on div "22 23 24 25 26 27 28" at bounding box center [198, 250] width 208 height 30
click at [225, 227] on div "19" at bounding box center [227, 220] width 19 height 18
type input "[DATE] 00:00"
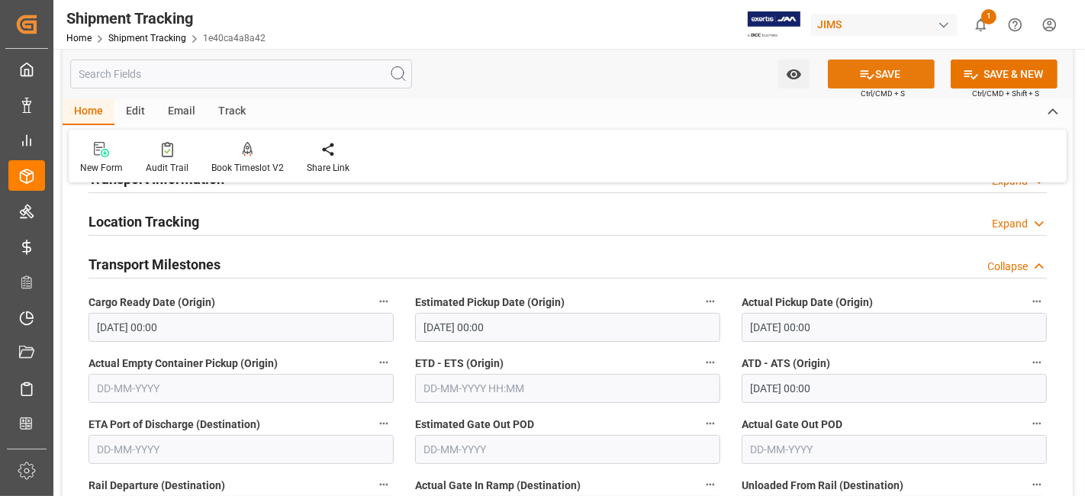
click at [879, 83] on button "SAVE" at bounding box center [881, 73] width 107 height 29
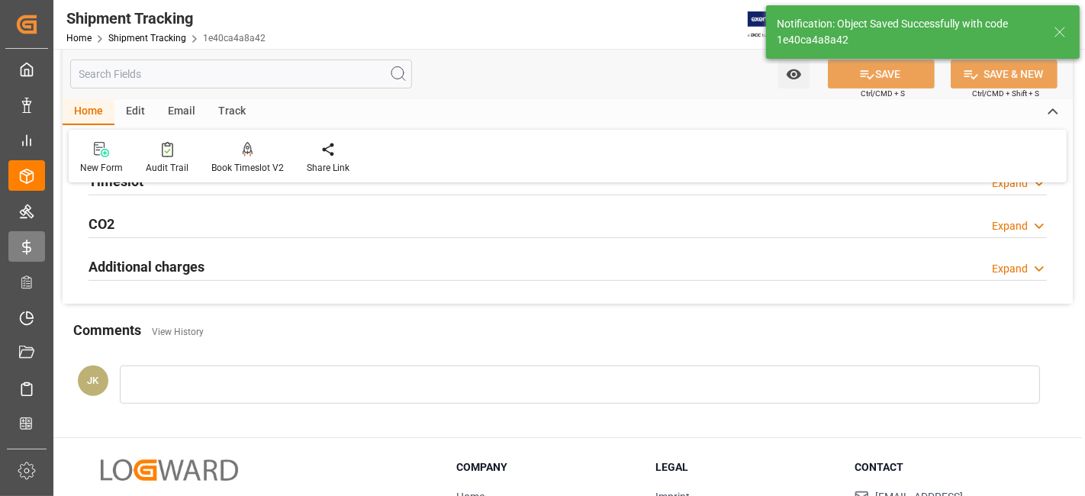
scroll to position [57, 0]
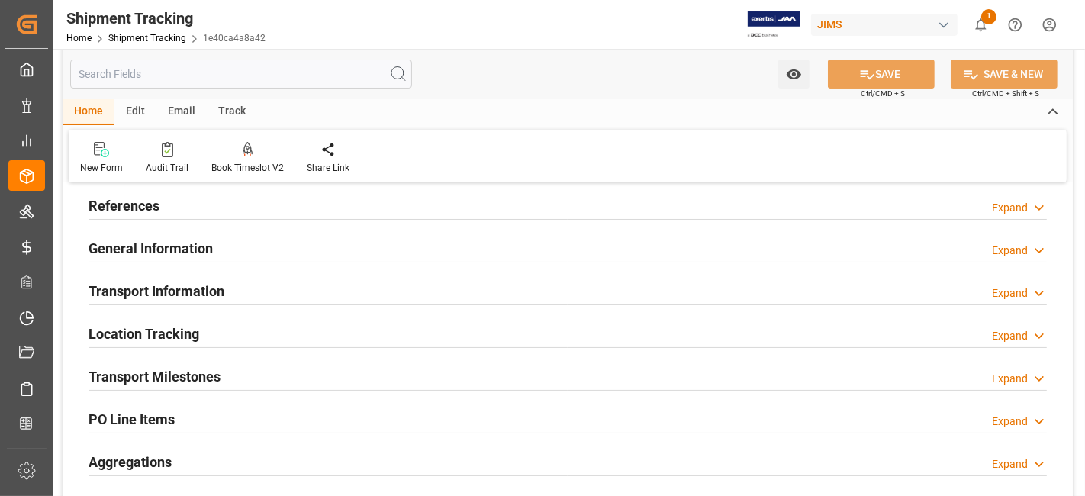
click at [198, 380] on h2 "Transport Milestones" at bounding box center [154, 376] width 132 height 21
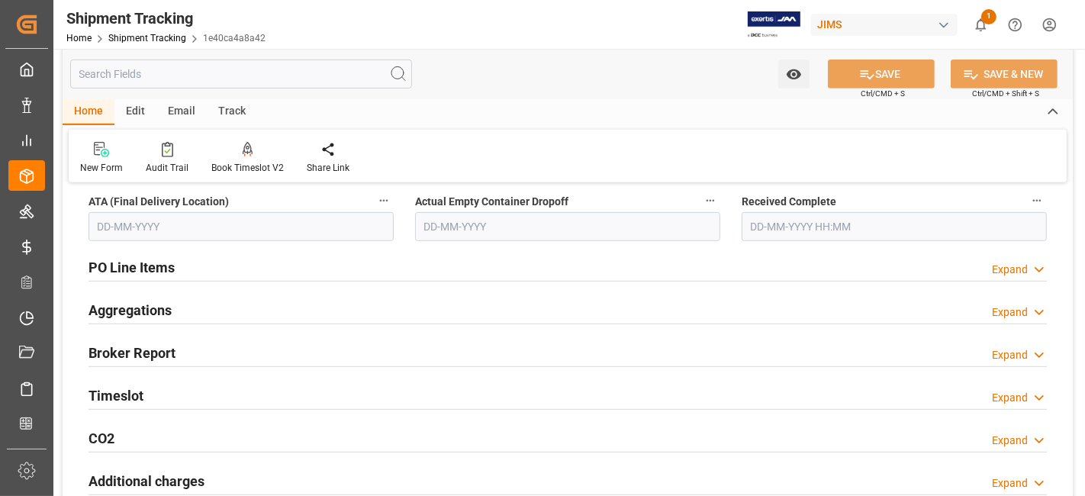
scroll to position [423, 0]
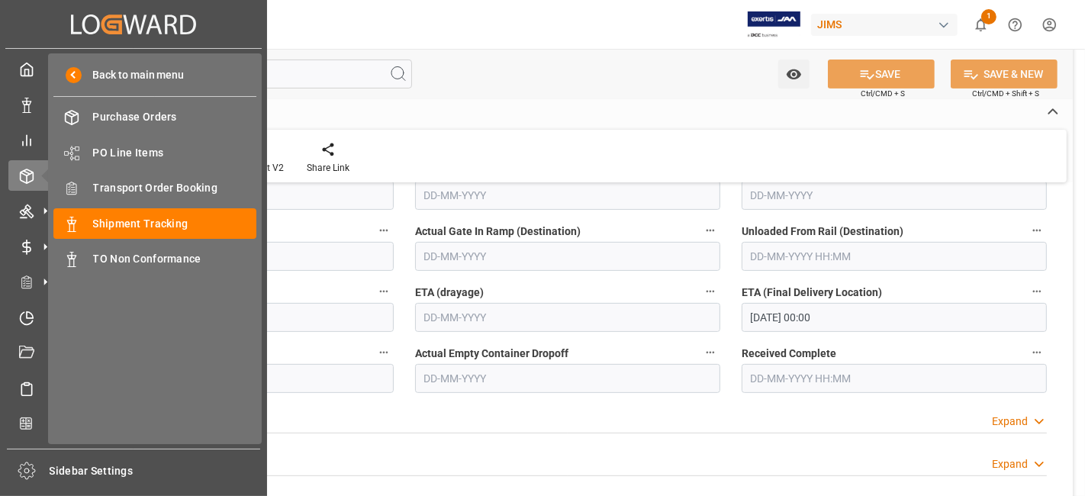
drag, startPoint x: 127, startPoint y: 149, endPoint x: 533, endPoint y: 97, distance: 409.2
click at [533, 97] on div "Watch Option SAVE Ctrl/CMD + S SAVE & NEW Ctrl/CMD + Shift + S" at bounding box center [568, 74] width 1010 height 50
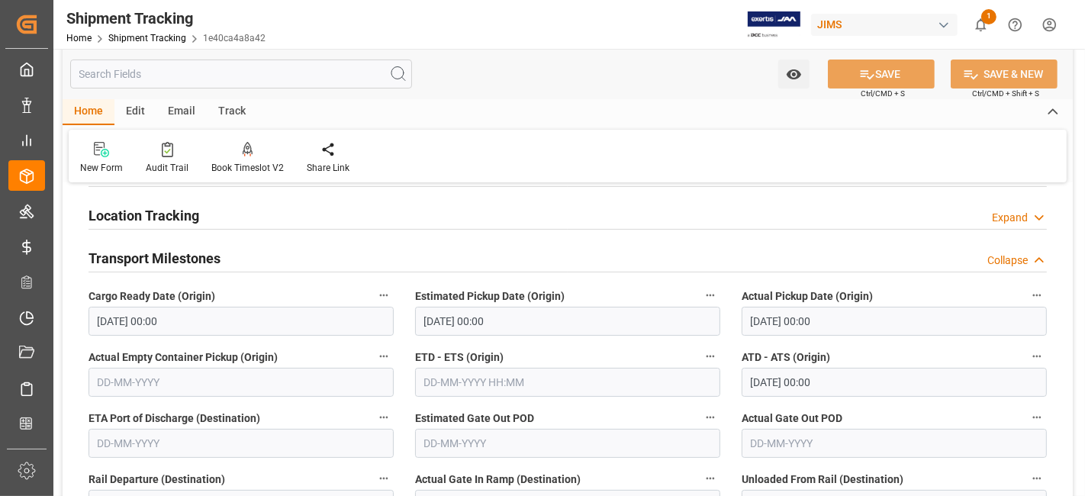
scroll to position [169, 0]
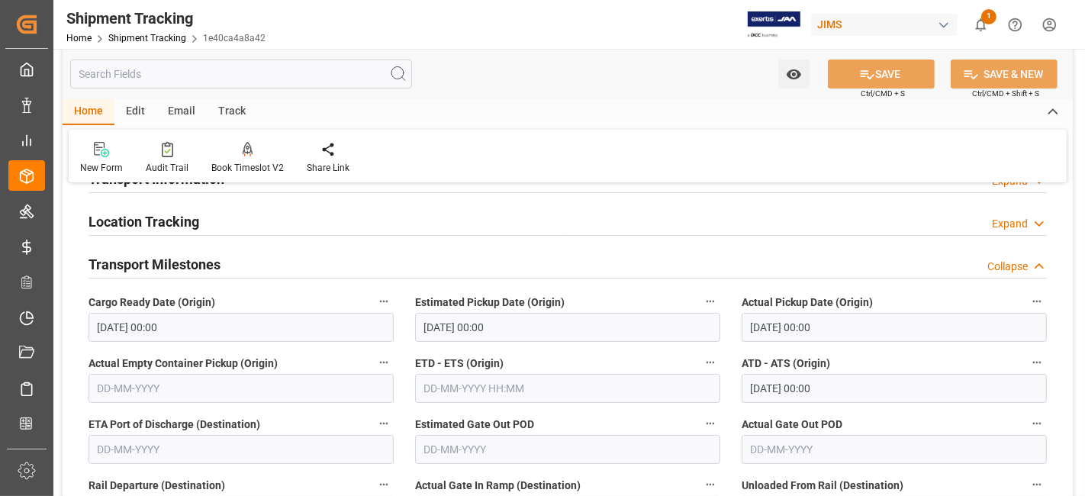
click at [215, 267] on h2 "Transport Milestones" at bounding box center [154, 264] width 132 height 21
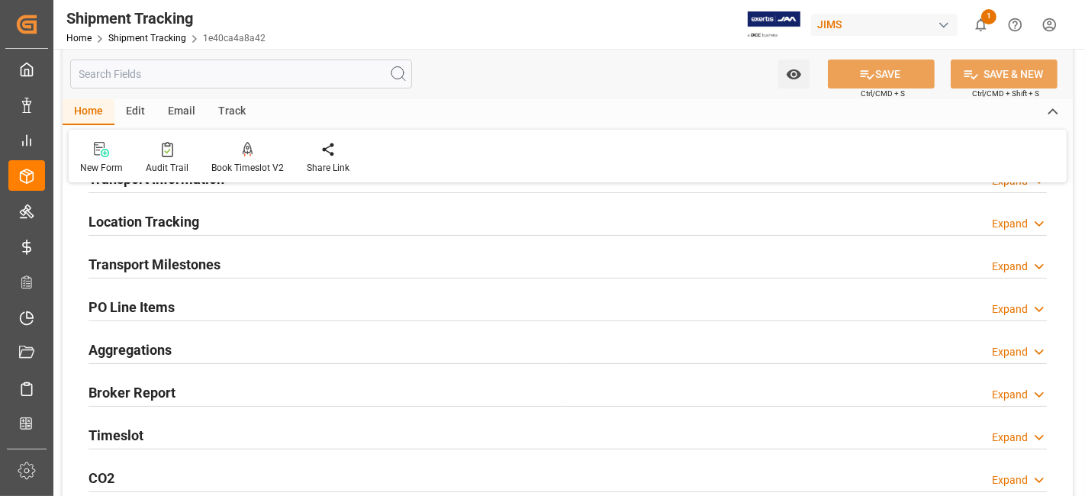
click at [166, 354] on h2 "Aggregations" at bounding box center [129, 349] width 83 height 21
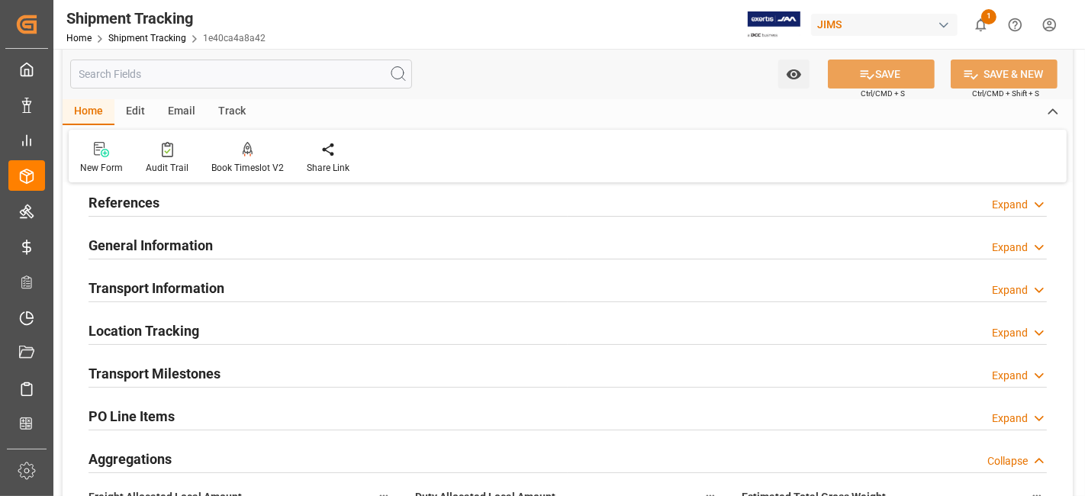
scroll to position [0, 0]
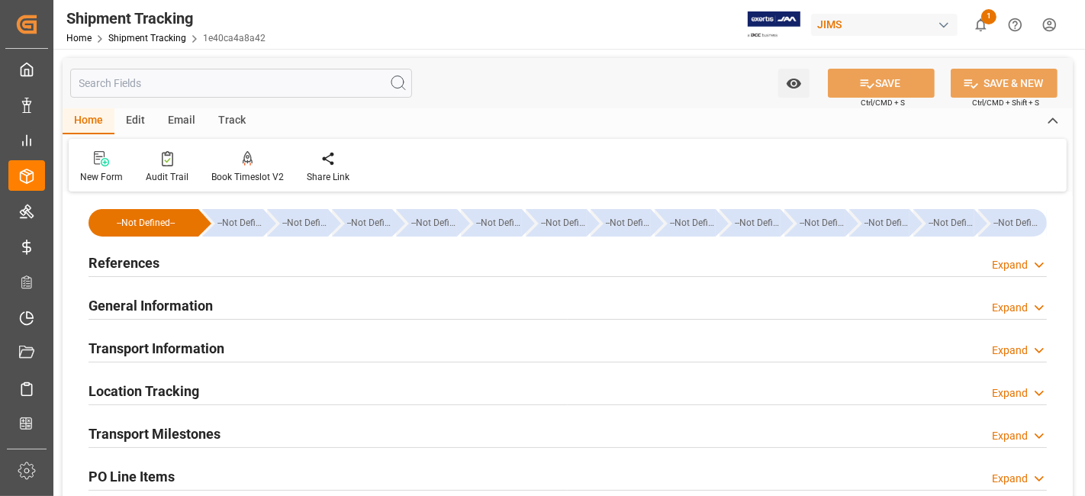
click at [155, 268] on h2 "References" at bounding box center [123, 262] width 71 height 21
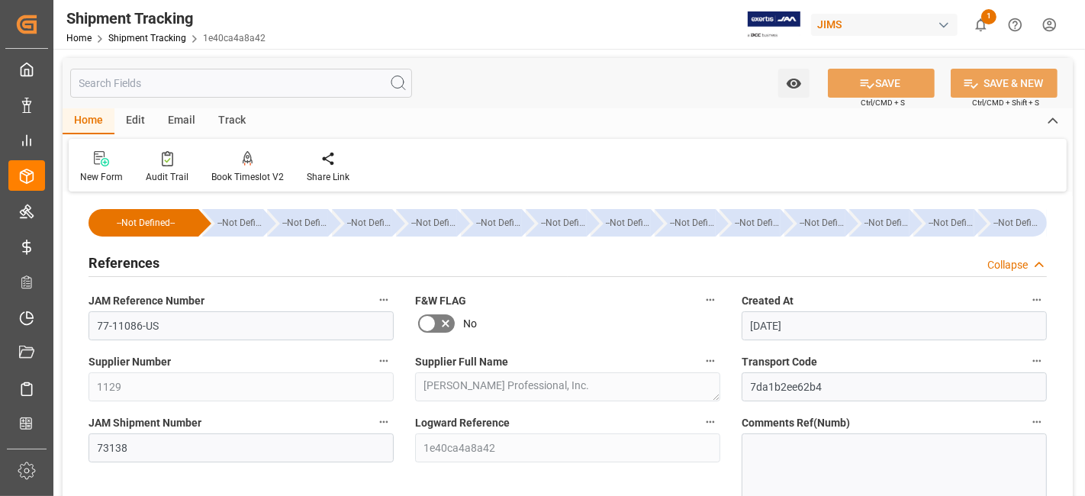
click at [155, 268] on h2 "References" at bounding box center [123, 262] width 71 height 21
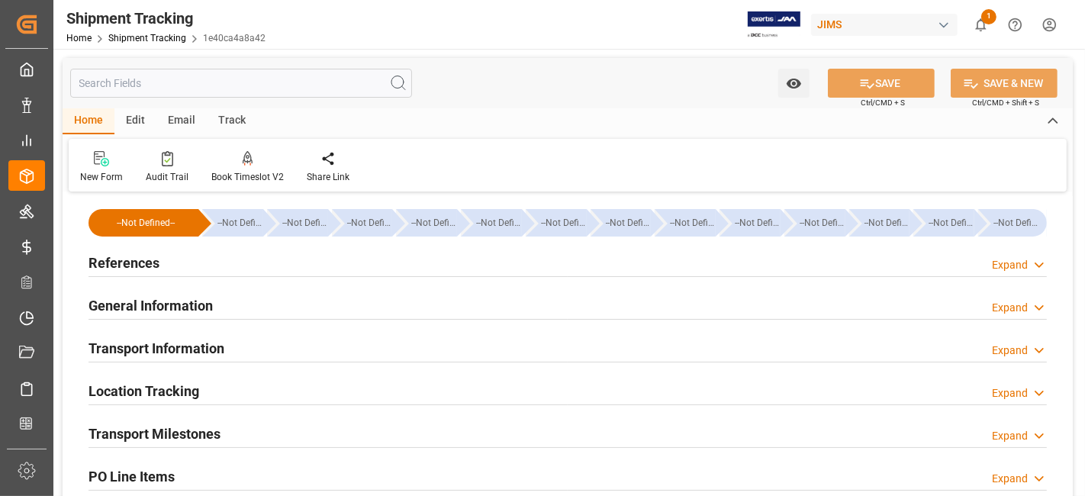
click at [155, 268] on h2 "References" at bounding box center [123, 262] width 71 height 21
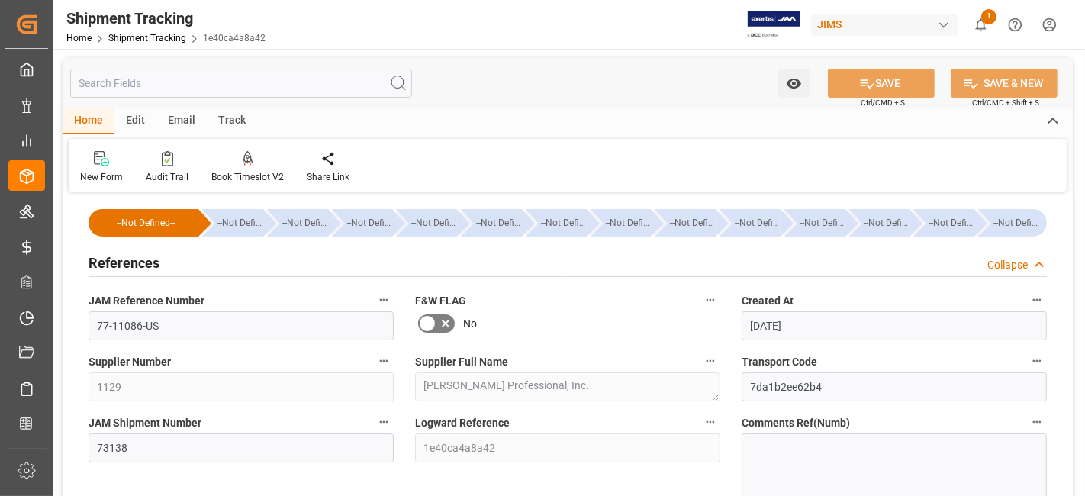
click at [166, 266] on div "References Collapse" at bounding box center [567, 261] width 958 height 29
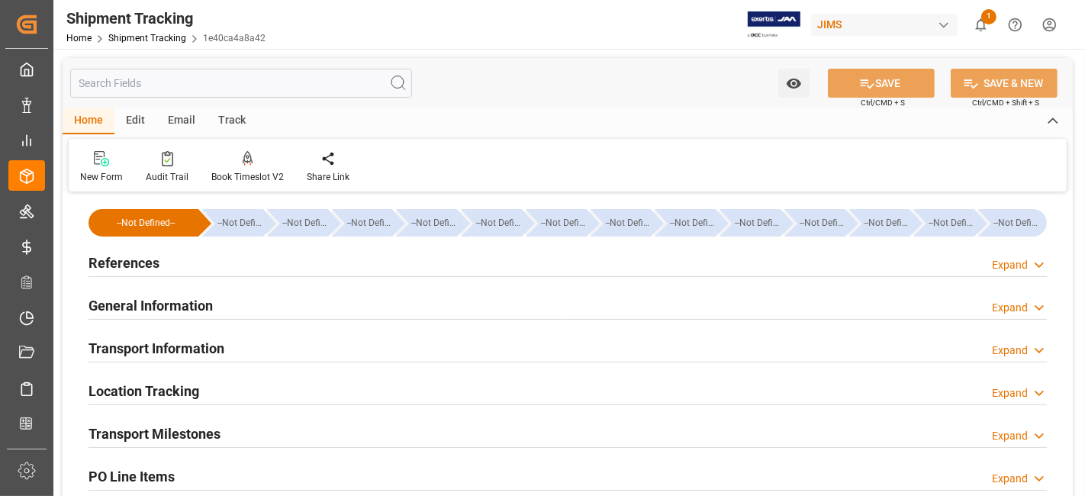
click at [165, 264] on div "References Expand" at bounding box center [567, 261] width 958 height 29
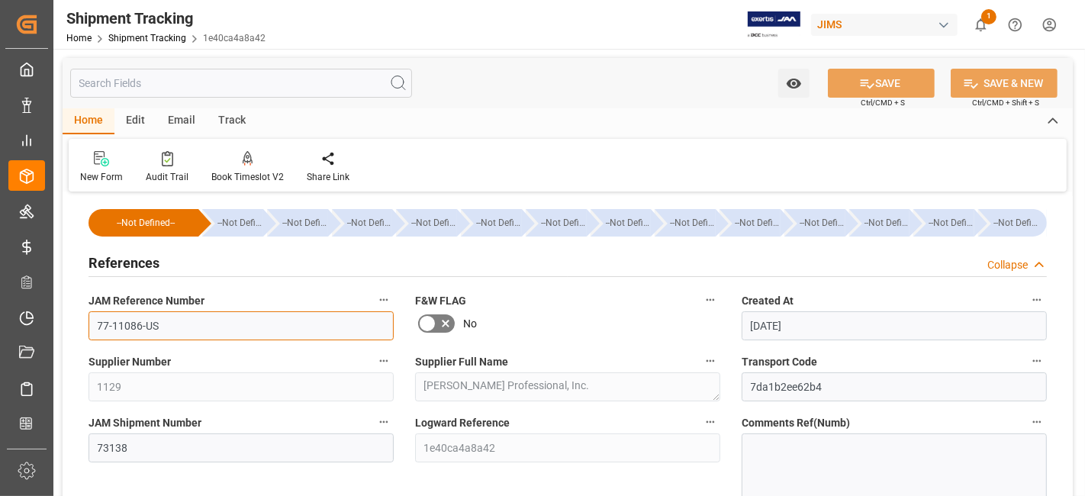
drag, startPoint x: 175, startPoint y: 330, endPoint x: 85, endPoint y: 318, distance: 90.7
click at [85, 324] on div "JAM Reference Number 77-11086-US" at bounding box center [241, 315] width 326 height 61
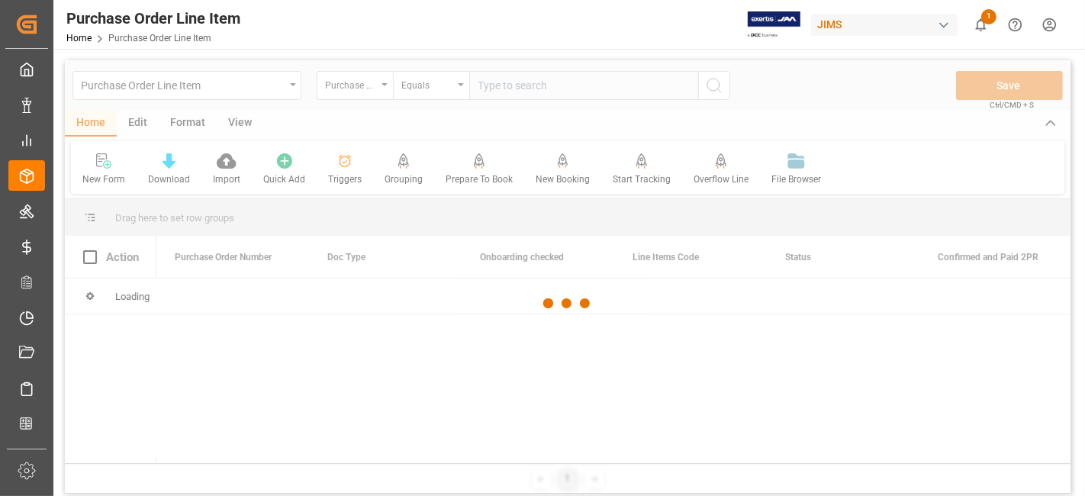
click at [499, 90] on div at bounding box center [567, 303] width 1005 height 487
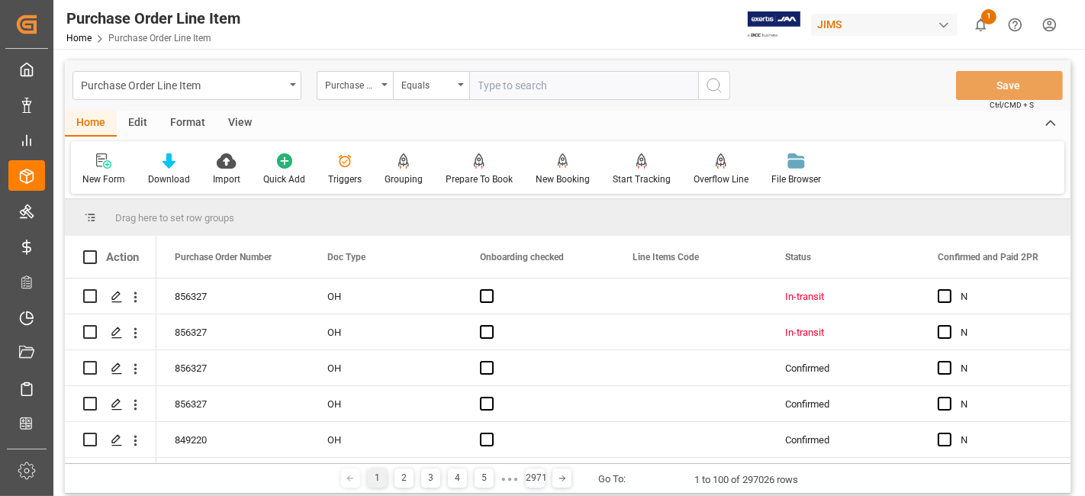
click at [489, 85] on input "text" at bounding box center [583, 85] width 229 height 29
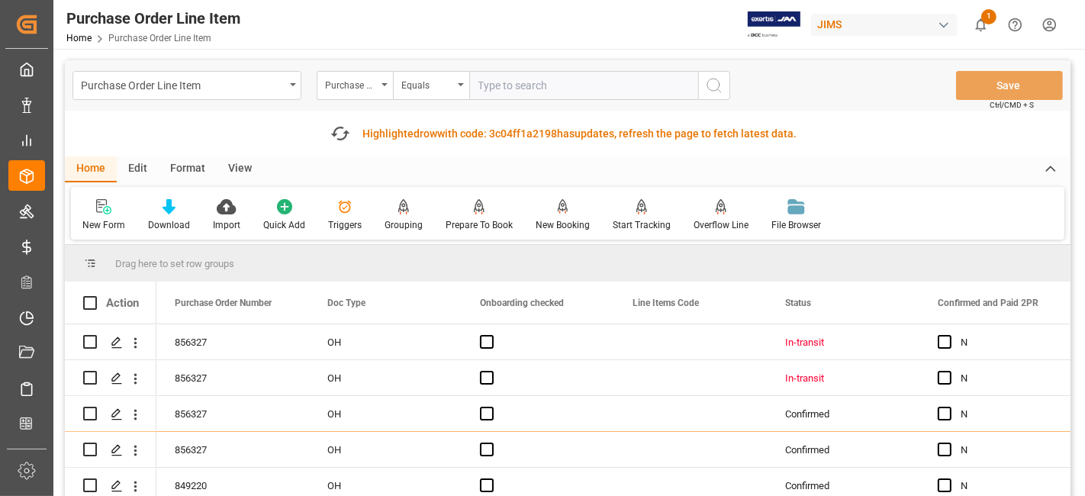
paste input "77-11086-US"
type input "77-11086-US"
click at [712, 87] on icon "search button" at bounding box center [714, 85] width 18 height 18
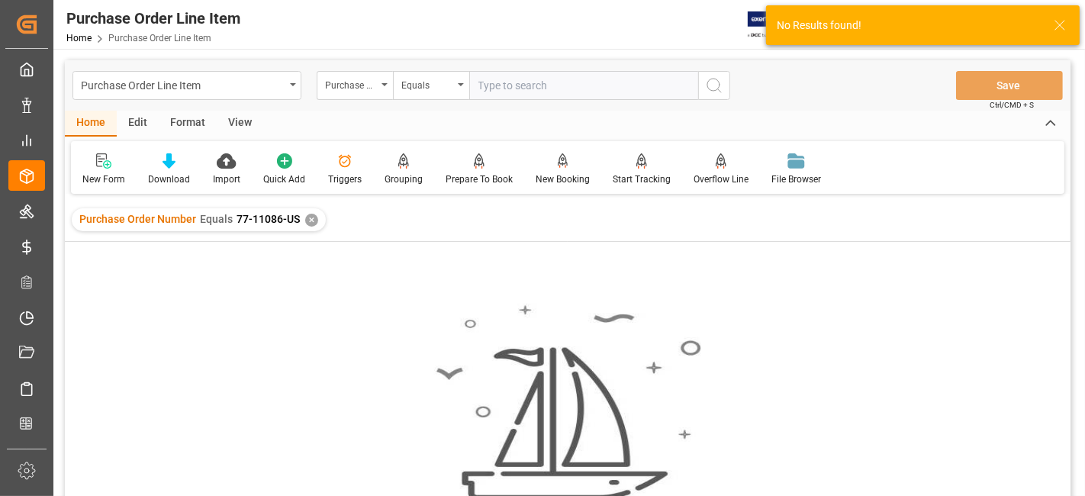
click at [308, 214] on div "✕" at bounding box center [311, 220] width 13 height 13
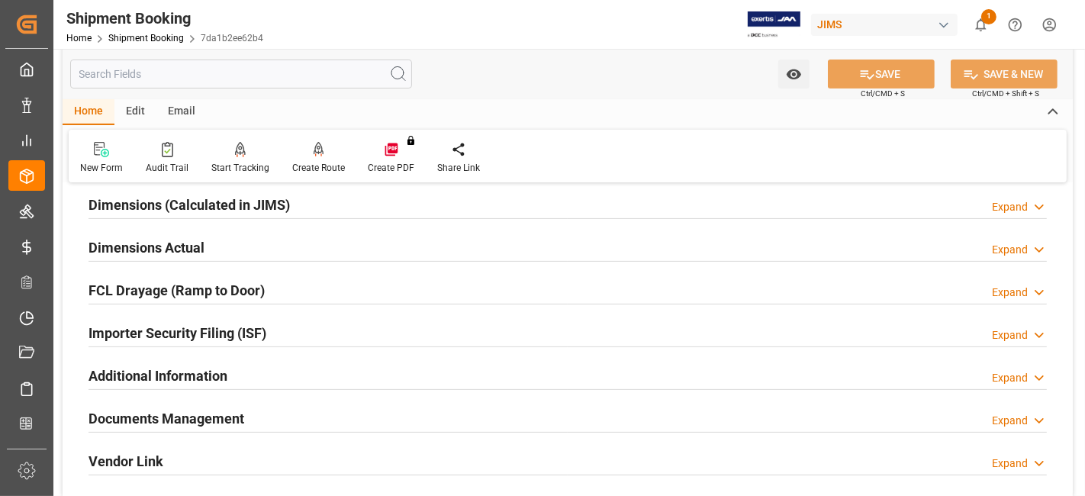
scroll to position [423, 0]
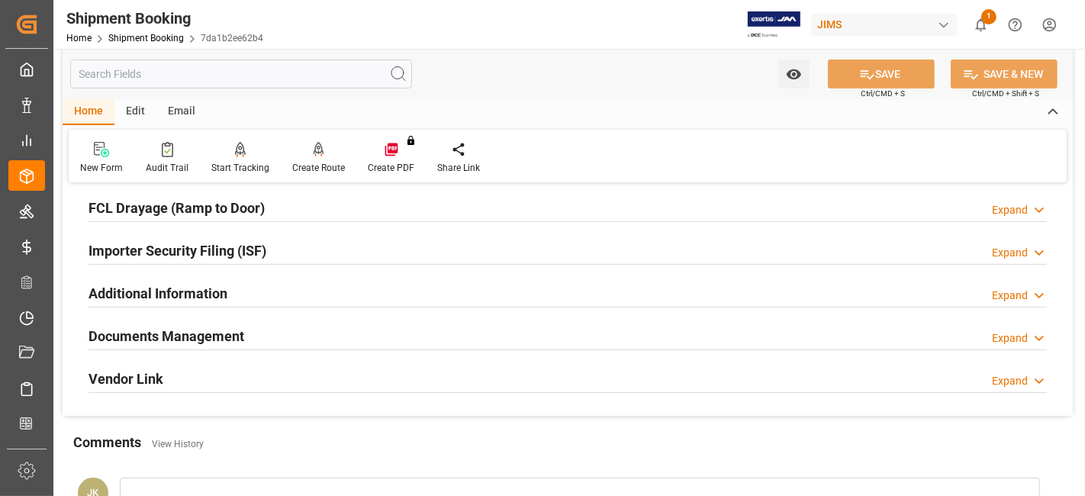
click at [176, 333] on h2 "Documents Management" at bounding box center [166, 336] width 156 height 21
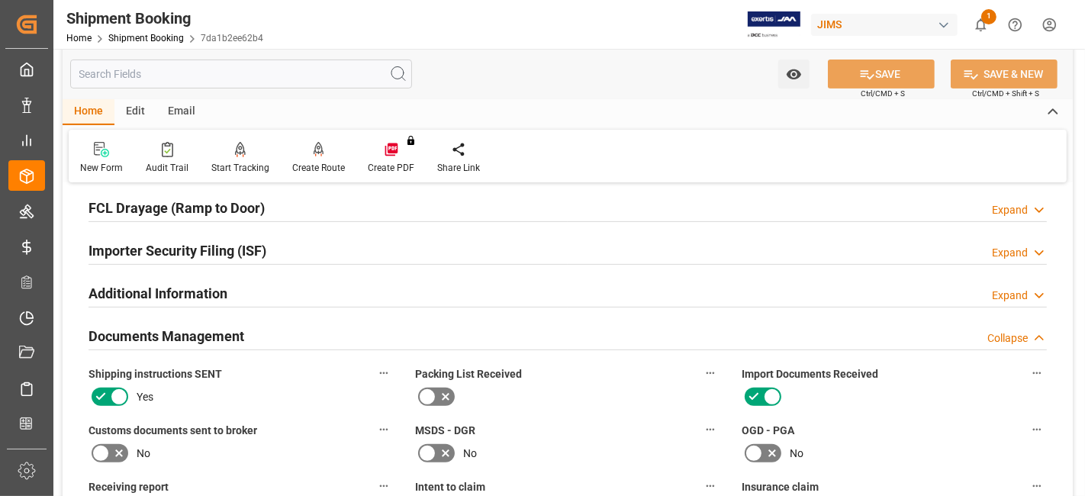
drag, startPoint x: 110, startPoint y: 451, endPoint x: 253, endPoint y: 369, distance: 165.0
click at [111, 451] on icon at bounding box center [119, 453] width 18 height 18
click at [0, 0] on input "checkbox" at bounding box center [0, 0] width 0 height 0
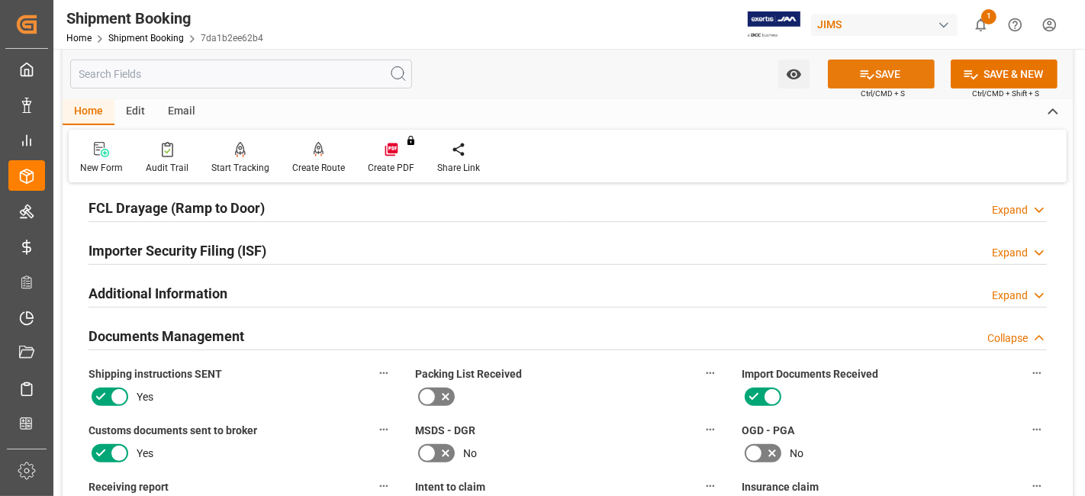
click at [874, 79] on button "SAVE" at bounding box center [881, 73] width 107 height 29
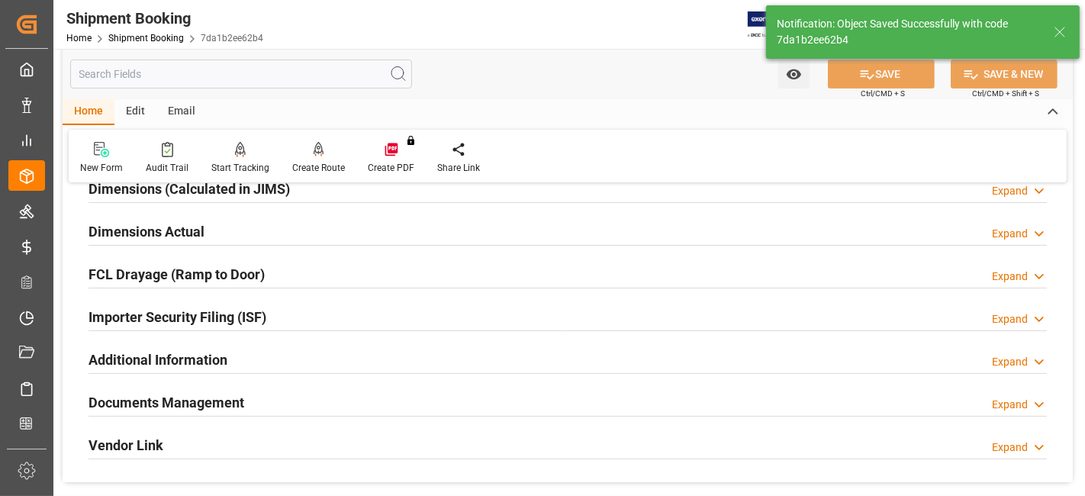
scroll to position [339, 0]
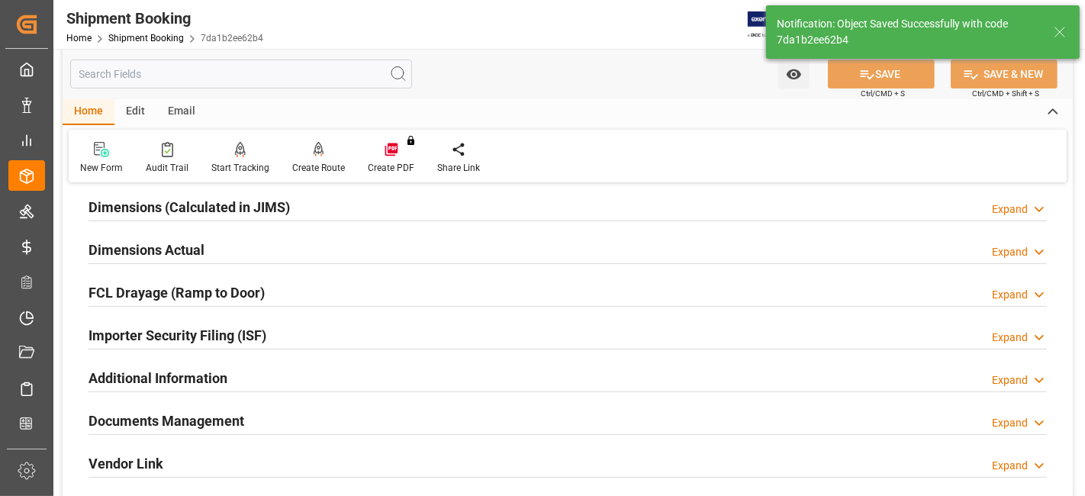
click at [283, 418] on div "Documents Management Expand" at bounding box center [567, 419] width 958 height 29
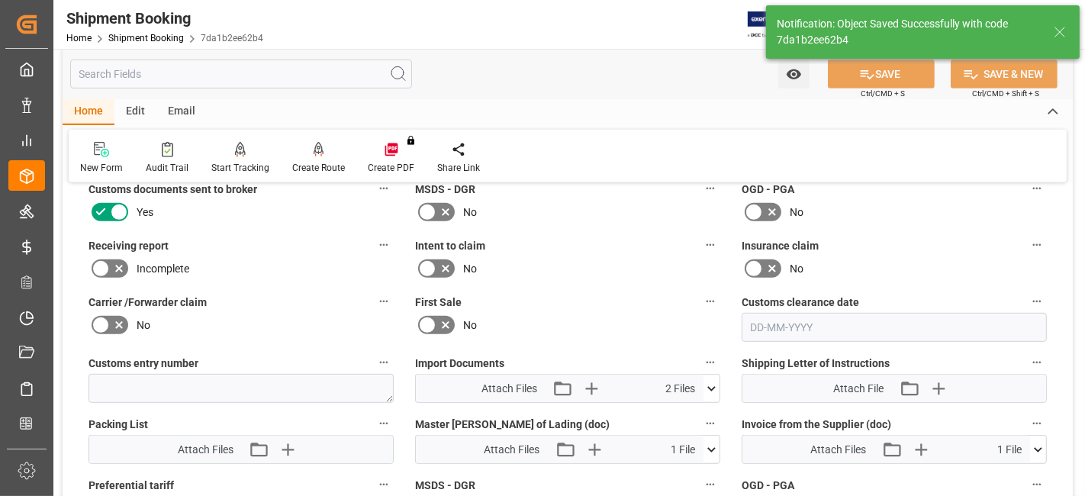
scroll to position [763, 0]
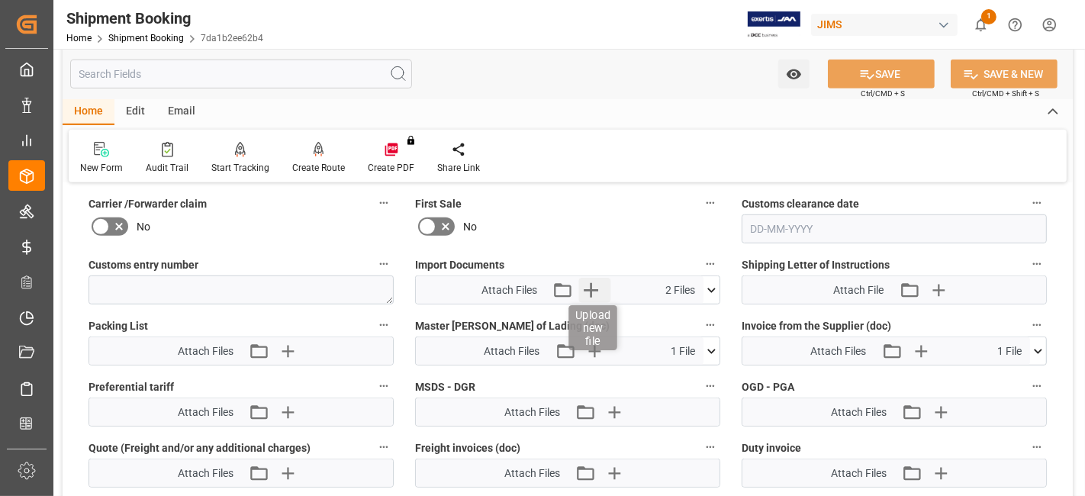
click at [597, 292] on icon "button" at bounding box center [591, 290] width 24 height 24
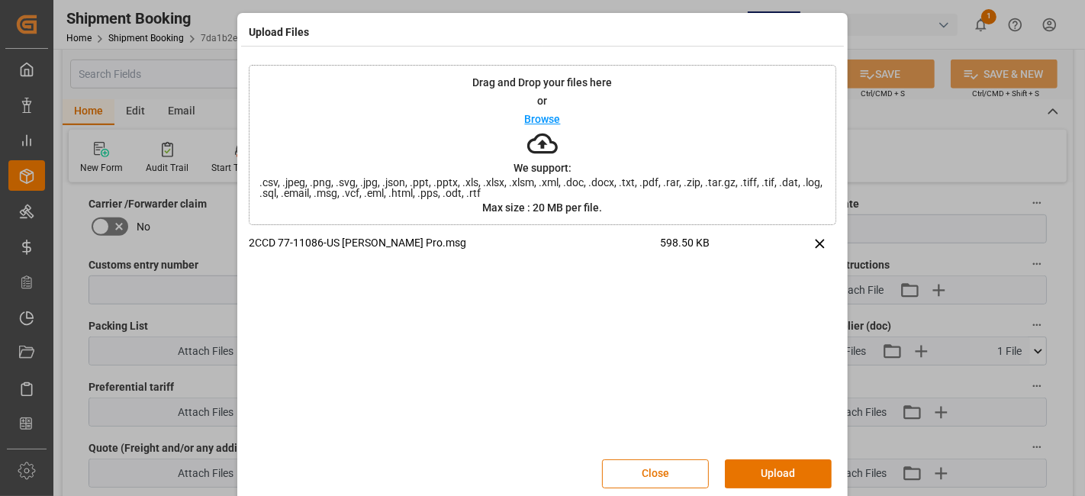
click at [752, 464] on button "Upload" at bounding box center [778, 473] width 107 height 29
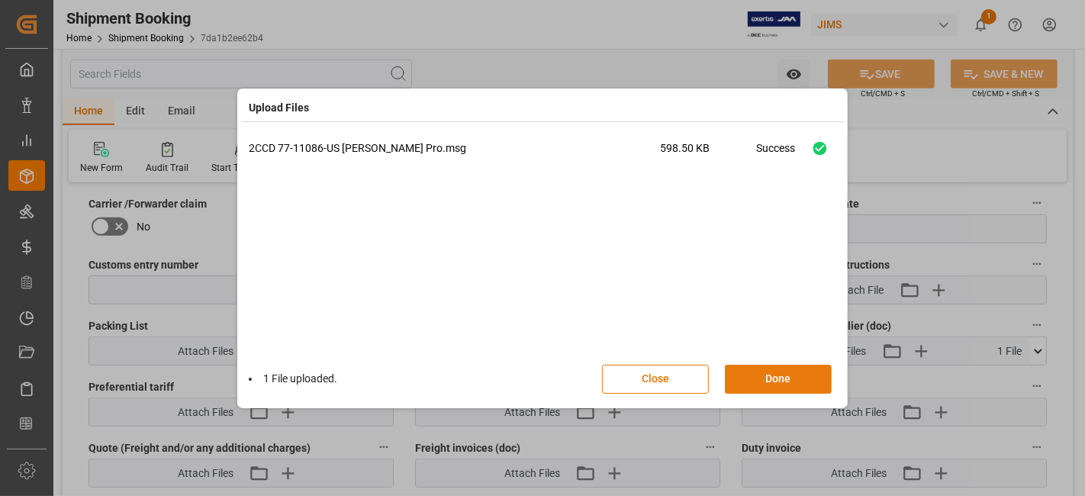
drag, startPoint x: 769, startPoint y: 379, endPoint x: 763, endPoint y: 390, distance: 12.3
click at [757, 391] on button "Done" at bounding box center [778, 379] width 107 height 29
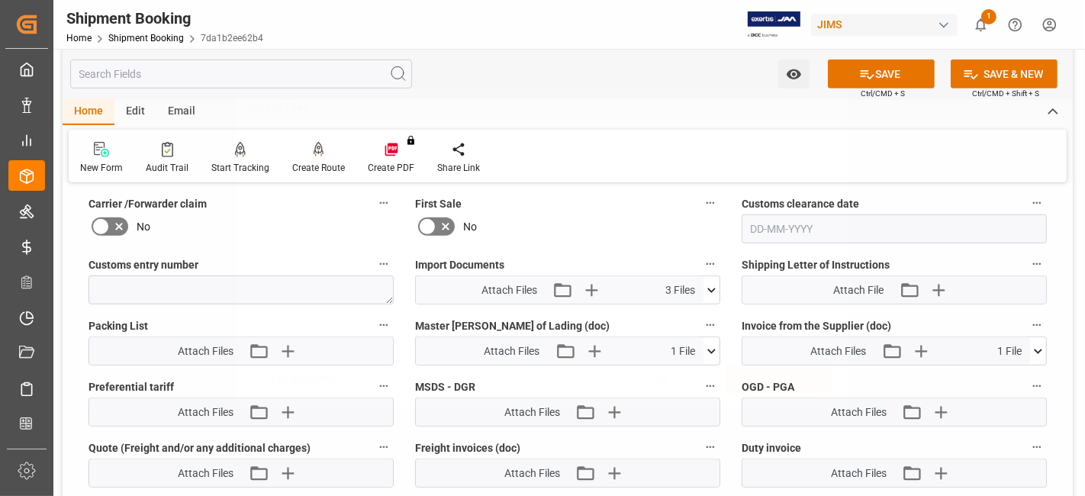
click at [764, 387] on button "Done" at bounding box center [778, 379] width 107 height 29
click at [848, 81] on button "SAVE" at bounding box center [881, 73] width 107 height 29
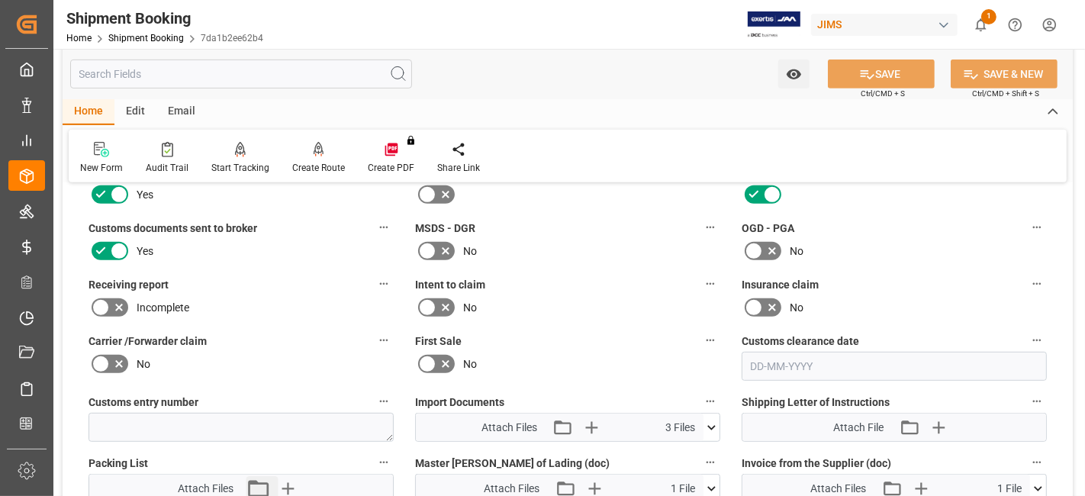
scroll to position [593, 0]
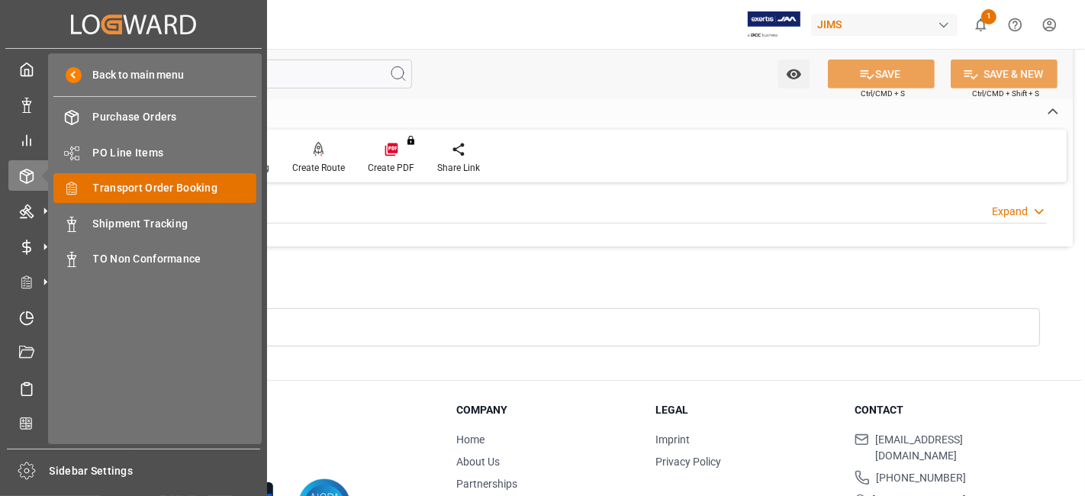
click at [187, 194] on span "Transport Order Booking" at bounding box center [175, 188] width 164 height 16
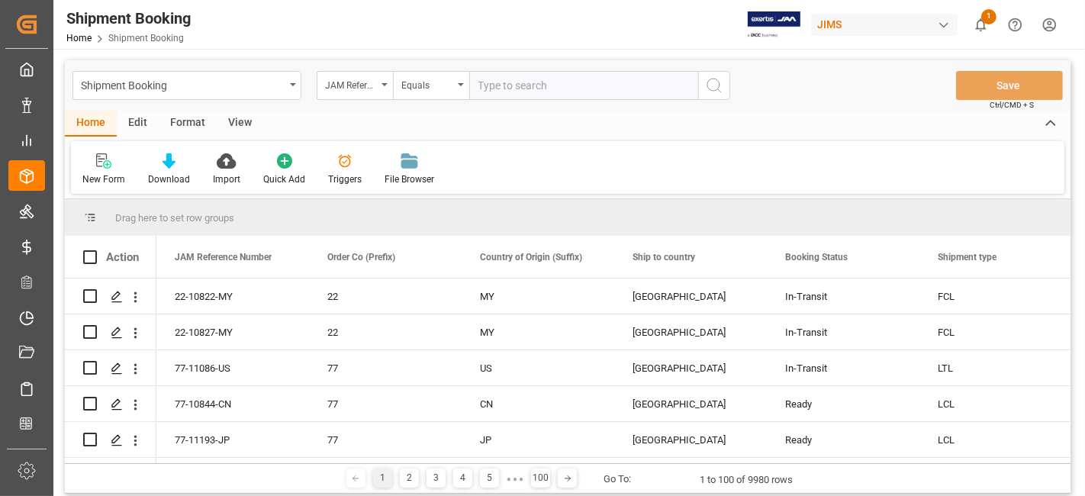
click at [492, 90] on input "text" at bounding box center [583, 85] width 229 height 29
click at [493, 90] on input "text" at bounding box center [583, 85] width 229 height 29
type input "77-11189-US"
click at [721, 91] on icon "search button" at bounding box center [714, 85] width 18 height 18
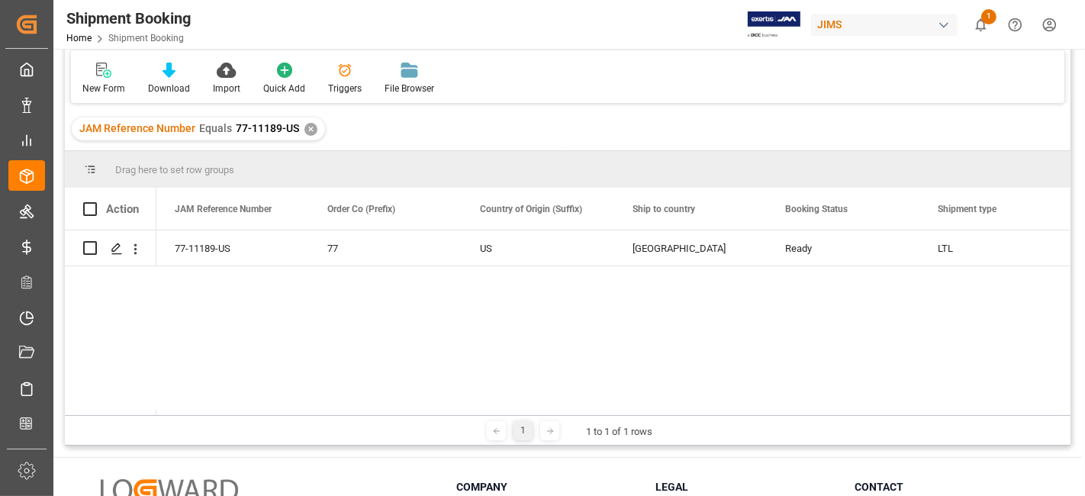
scroll to position [169, 0]
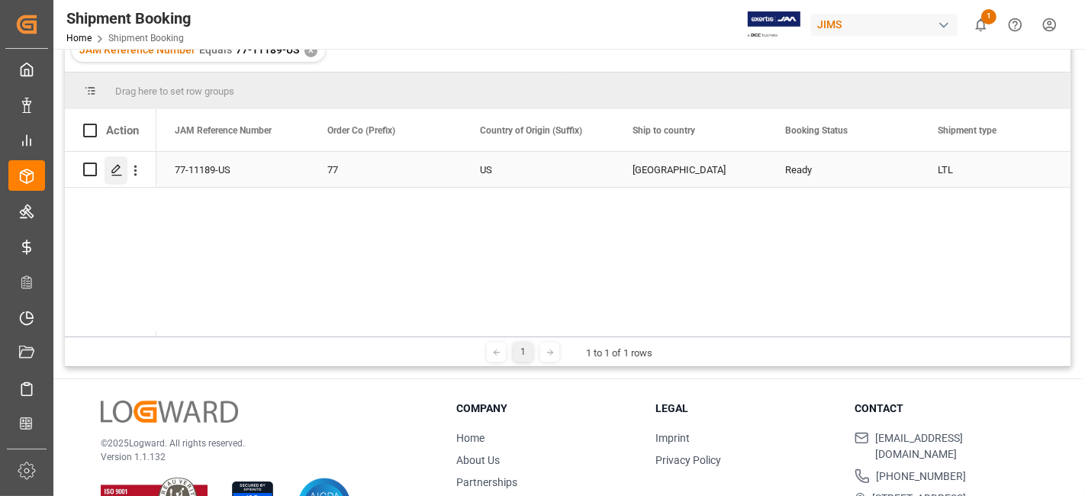
click at [111, 169] on icon "Press SPACE to select this row." at bounding box center [117, 170] width 12 height 12
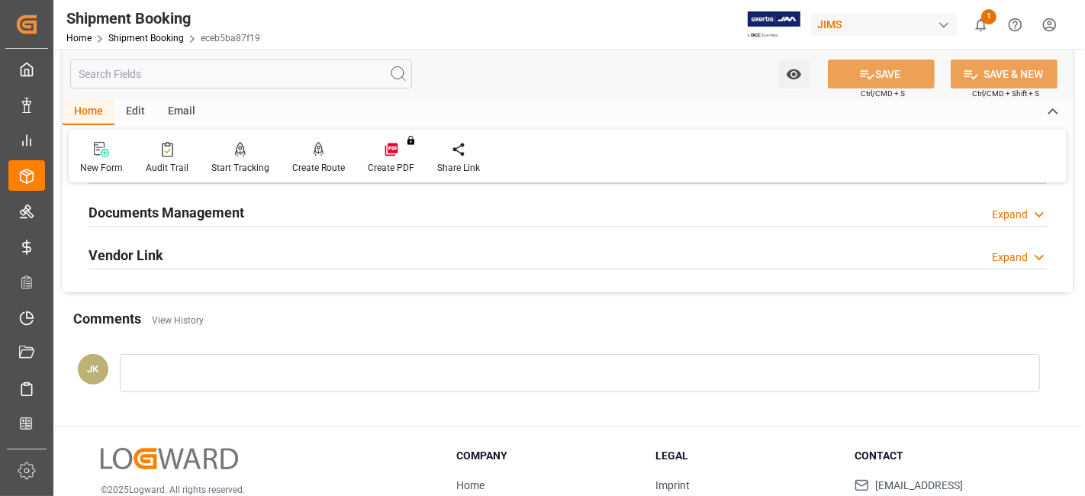
scroll to position [524, 0]
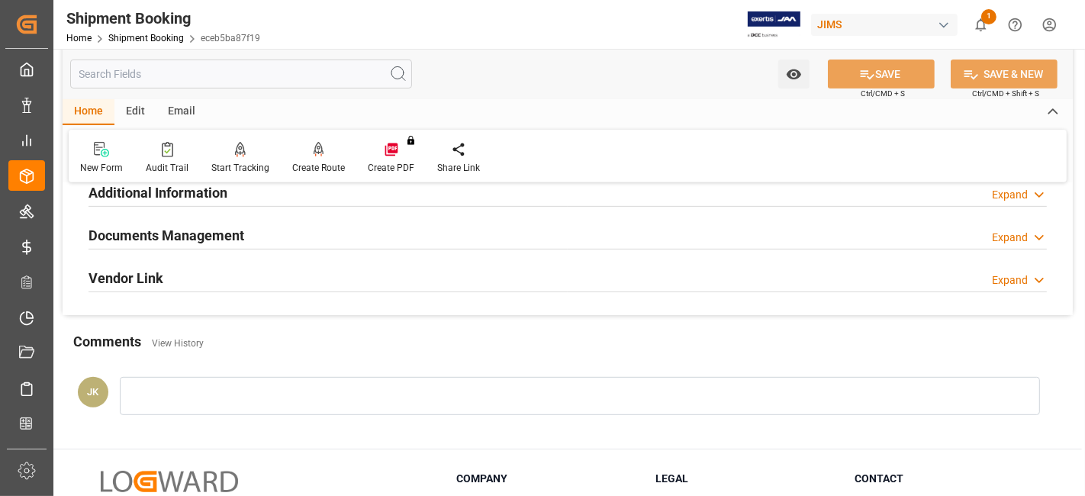
click at [260, 243] on div "Documents Management Expand" at bounding box center [567, 234] width 958 height 29
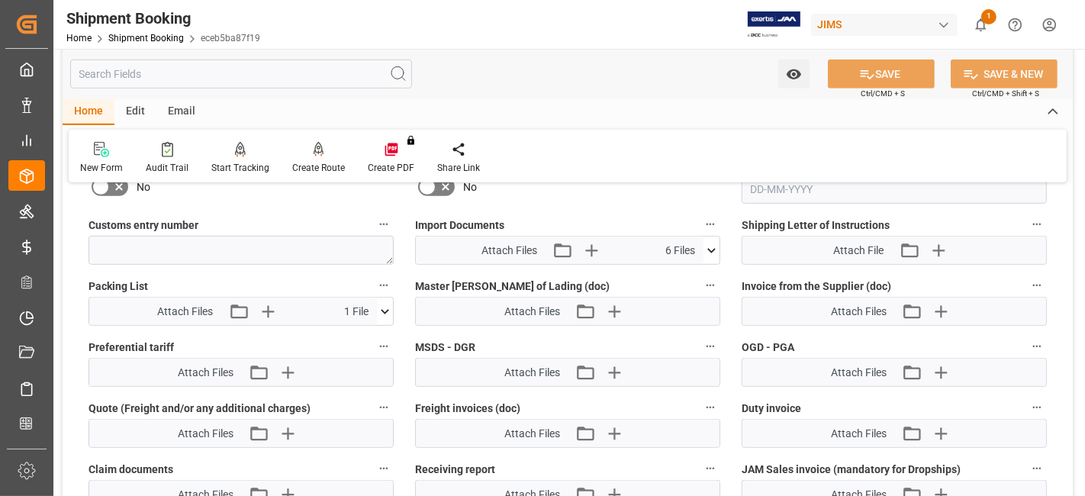
scroll to position [778, 0]
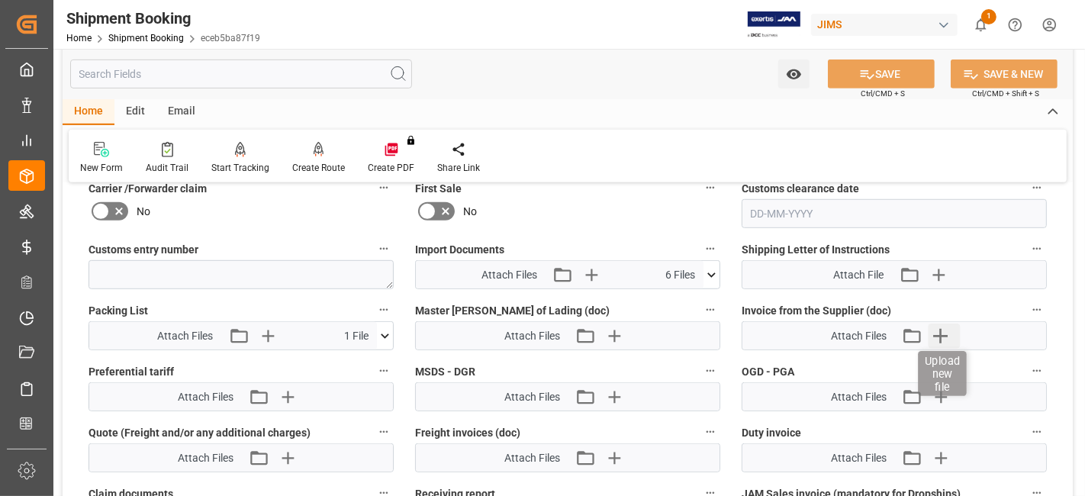
click at [946, 330] on icon "button" at bounding box center [940, 336] width 14 height 14
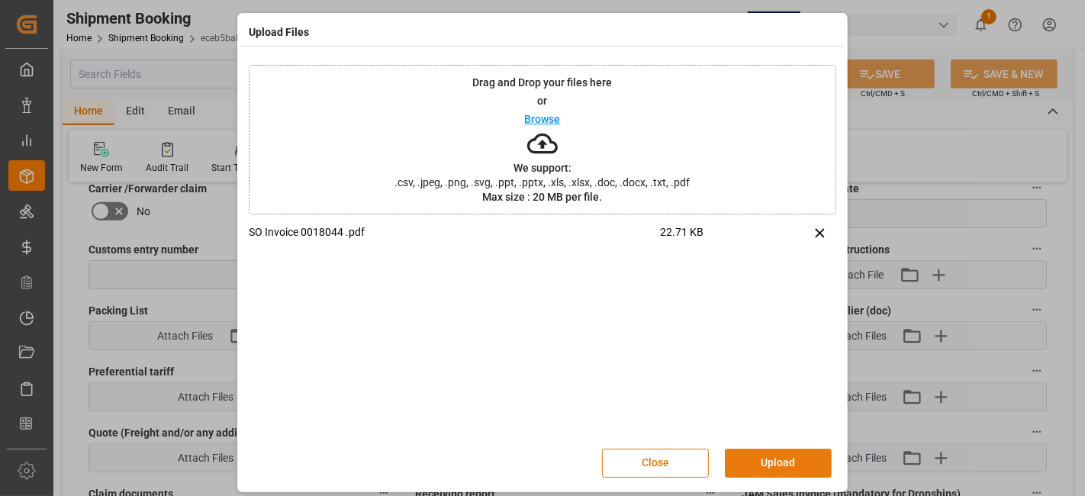
click at [780, 461] on button "Upload" at bounding box center [778, 462] width 107 height 29
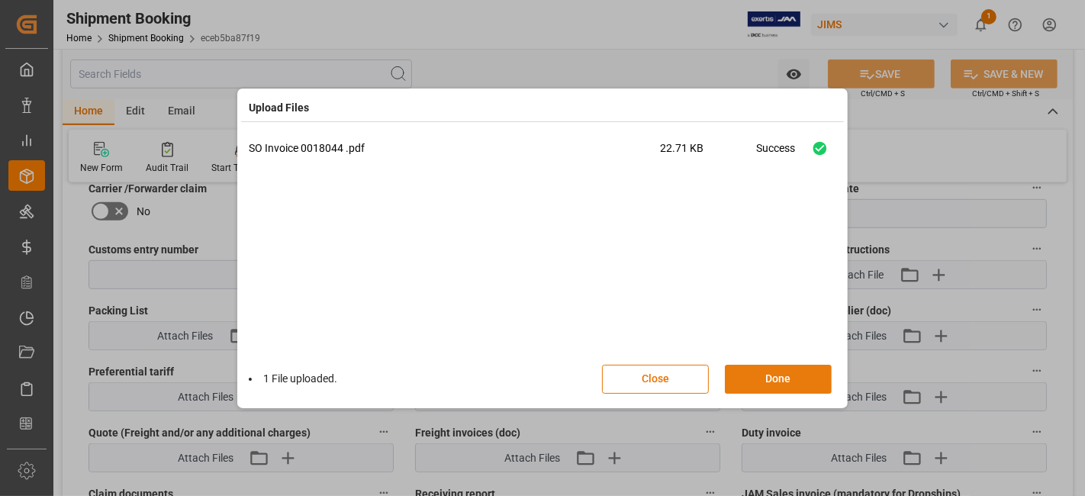
click at [764, 379] on button "Done" at bounding box center [778, 379] width 107 height 29
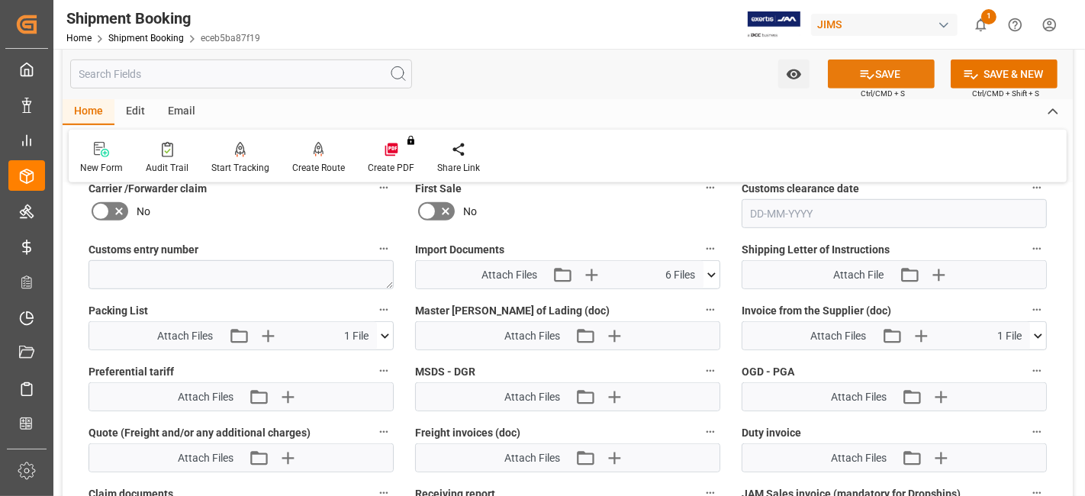
click at [854, 70] on button "SAVE" at bounding box center [881, 73] width 107 height 29
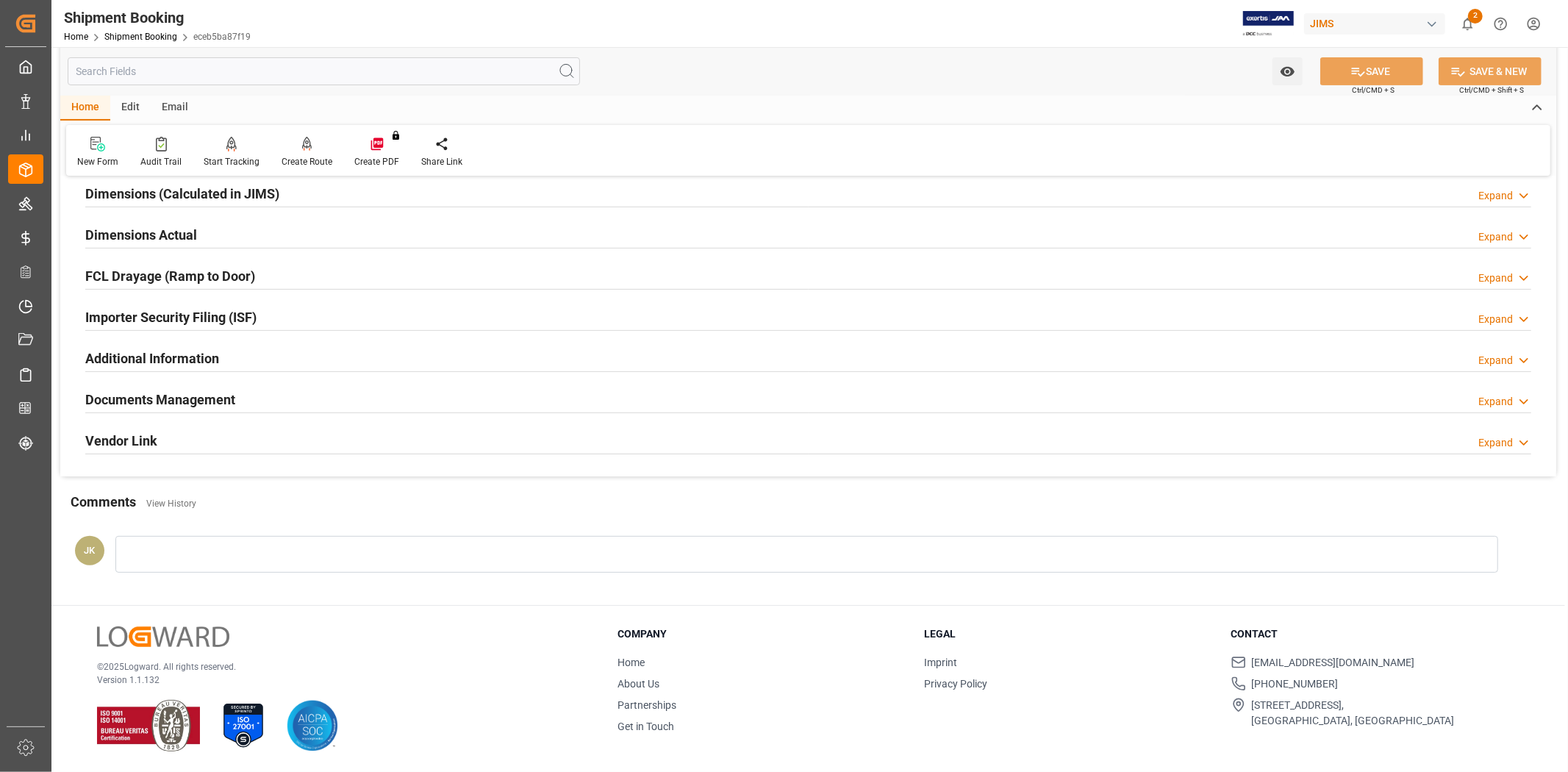
scroll to position [333, 0]
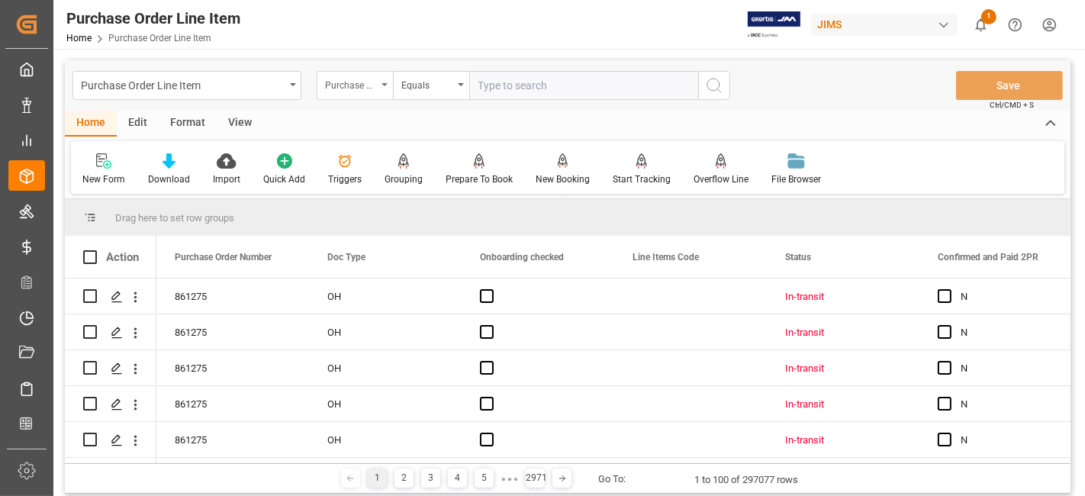
click at [381, 88] on div "Purchase Order Number" at bounding box center [355, 85] width 76 height 29
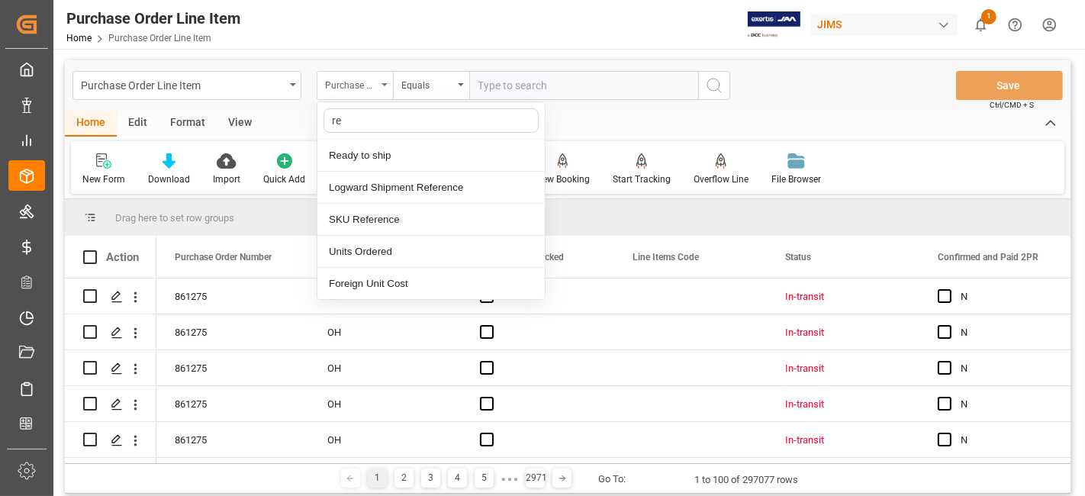
type input "ref"
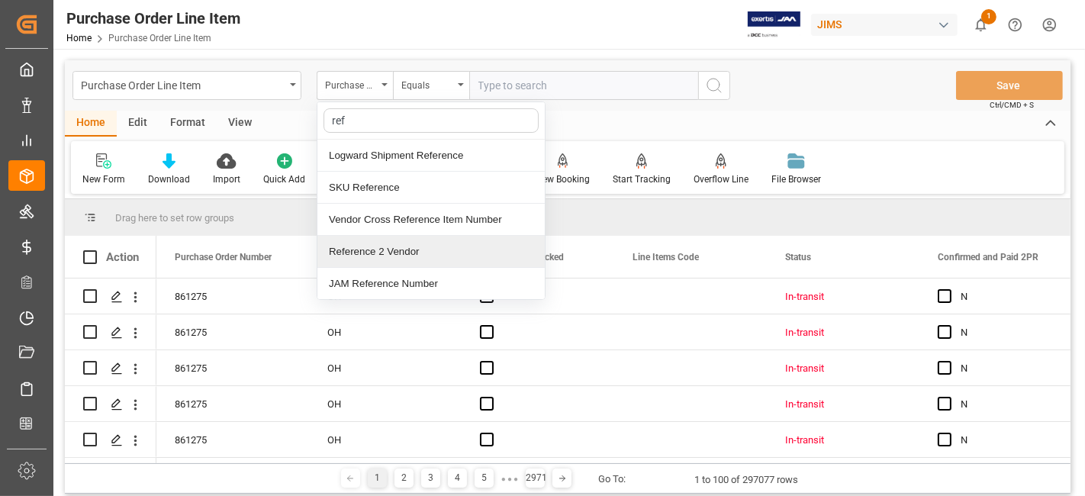
drag, startPoint x: 392, startPoint y: 252, endPoint x: 461, endPoint y: 166, distance: 110.1
click at [392, 252] on div "Reference 2 Vendor" at bounding box center [430, 252] width 227 height 32
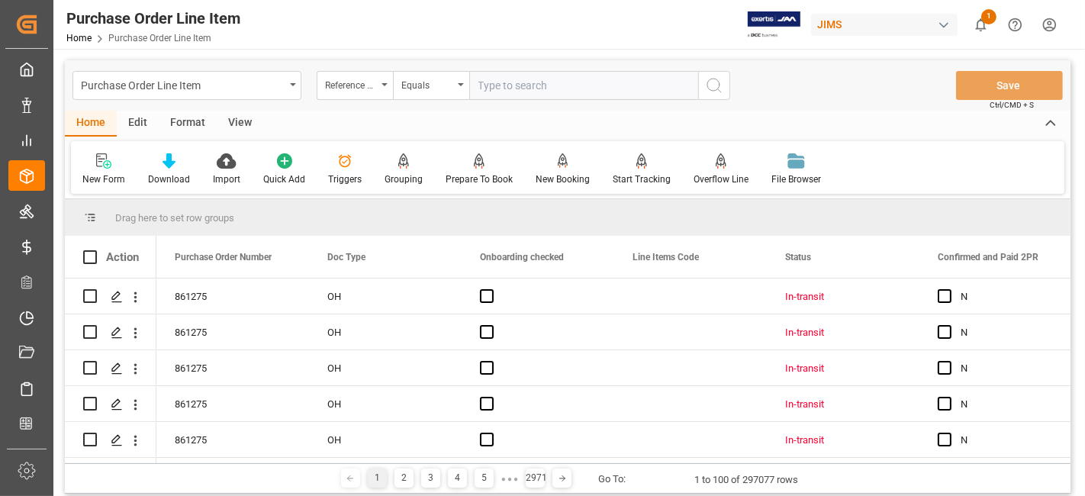
click at [529, 88] on input "text" at bounding box center [583, 85] width 229 height 29
paste input "77-11086-US"
type input "77-11086-US"
click at [715, 85] on icon "search button" at bounding box center [714, 85] width 18 height 18
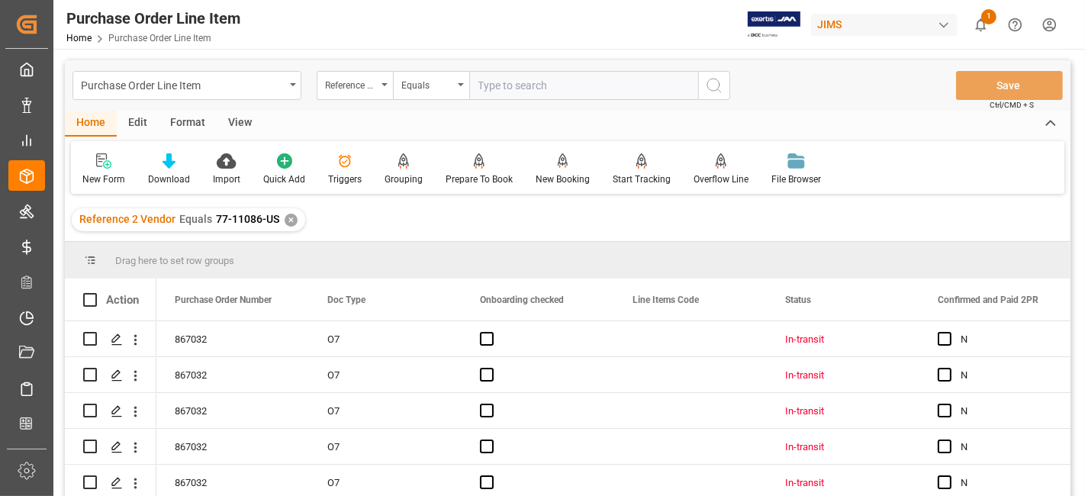
click at [233, 126] on div "View" at bounding box center [240, 124] width 47 height 26
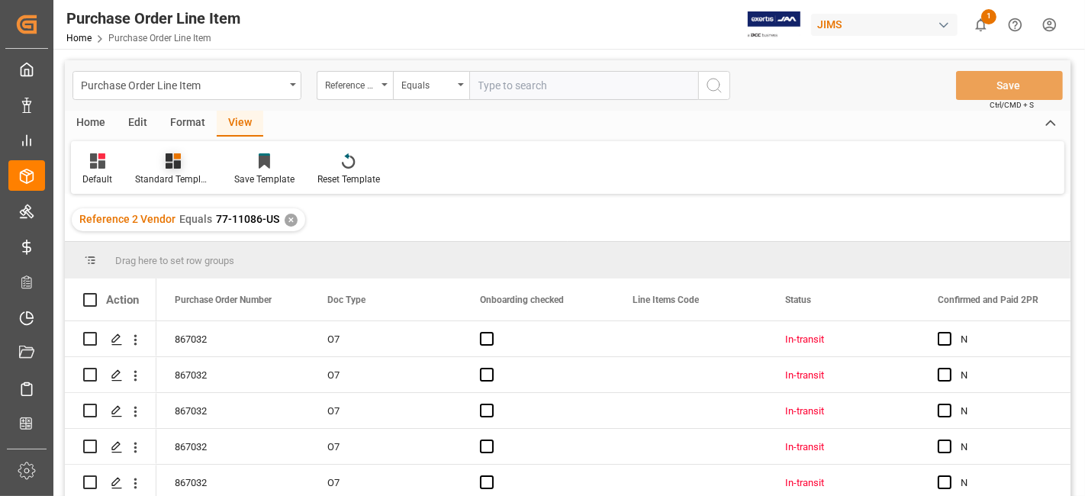
click at [168, 162] on icon at bounding box center [173, 160] width 15 height 15
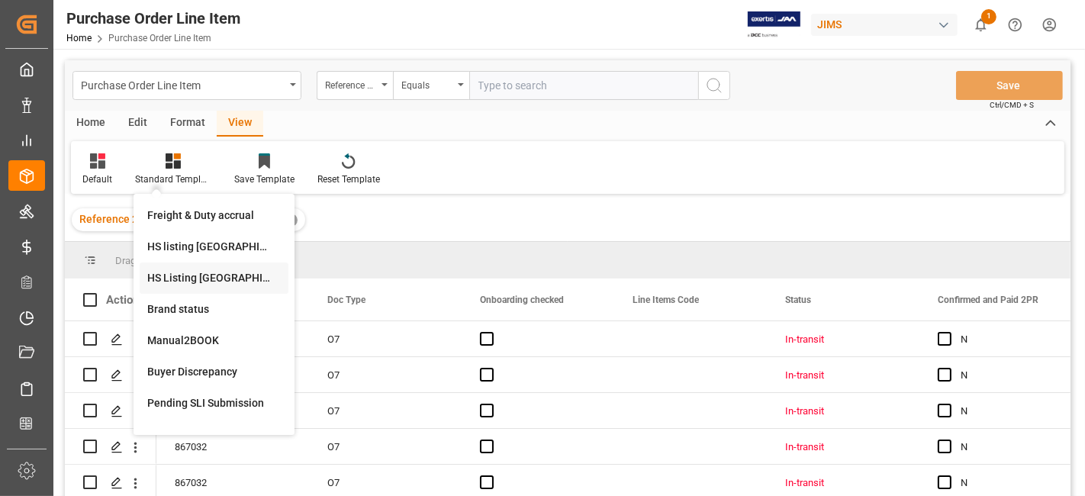
click at [187, 272] on div "HS Listing [GEOGRAPHIC_DATA]" at bounding box center [213, 278] width 133 height 16
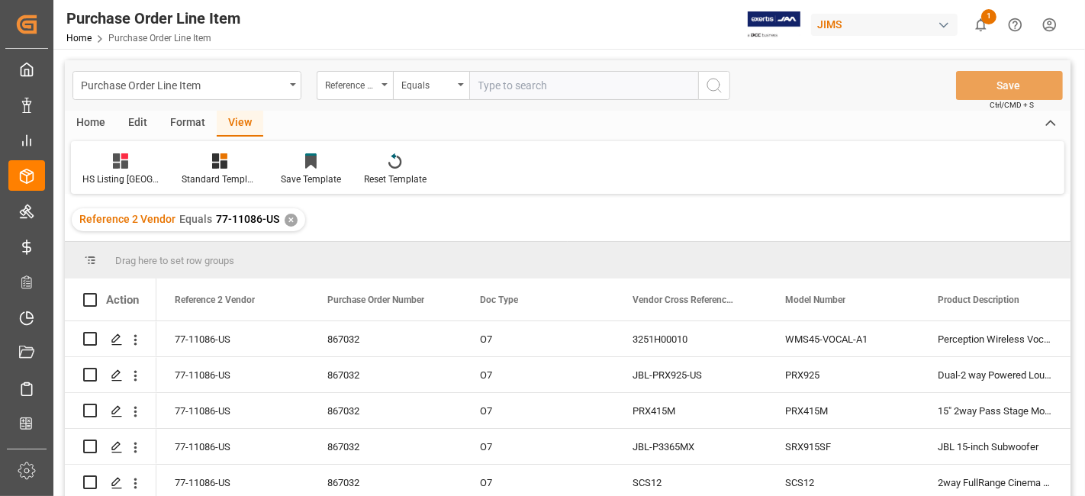
click at [95, 126] on div "Home" at bounding box center [91, 124] width 52 height 26
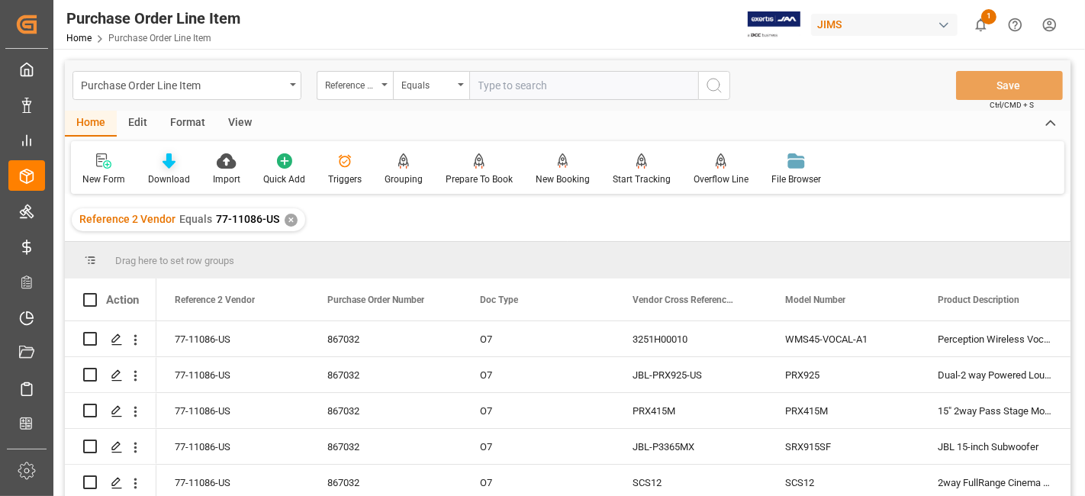
click at [172, 164] on icon at bounding box center [168, 160] width 13 height 15
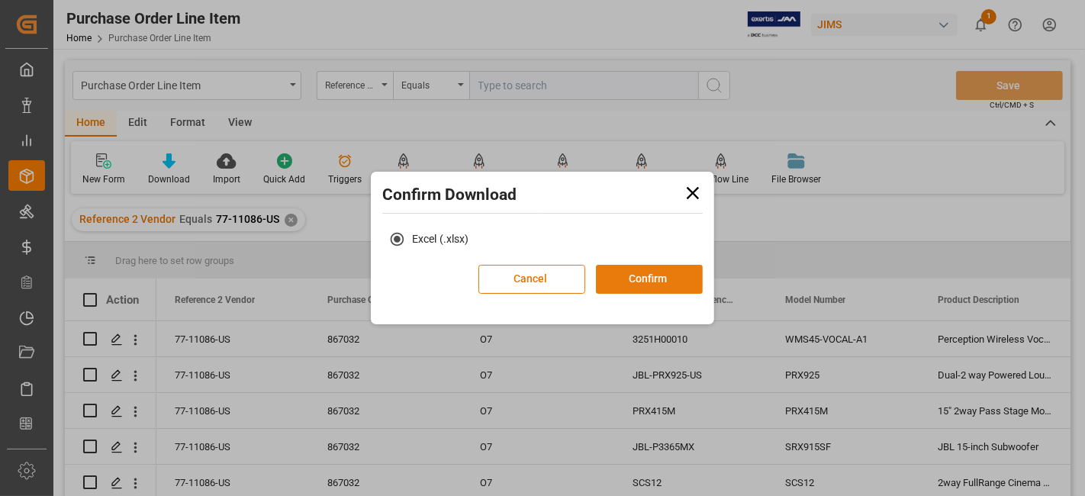
click at [661, 281] on button "Confirm" at bounding box center [649, 279] width 107 height 29
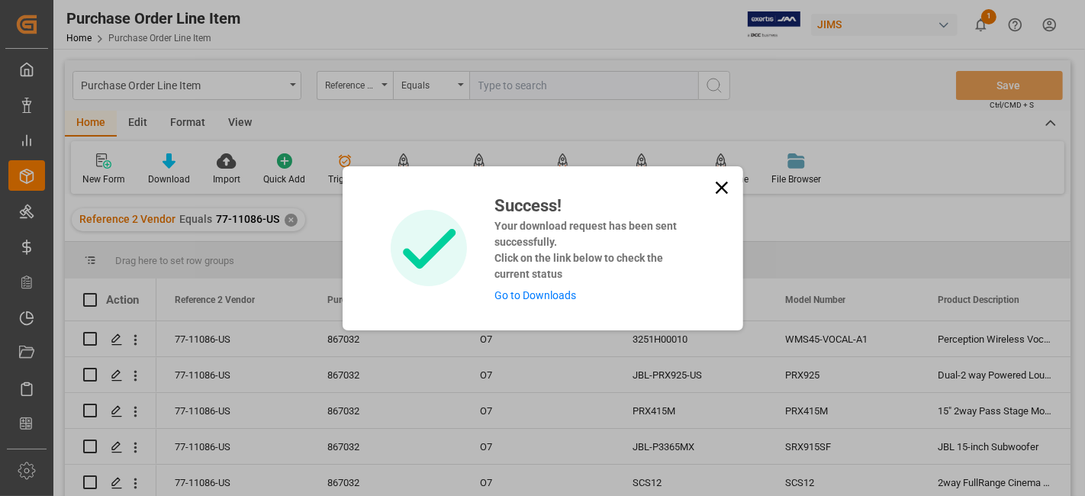
click at [540, 298] on link "Go to Downloads" at bounding box center [535, 295] width 82 height 12
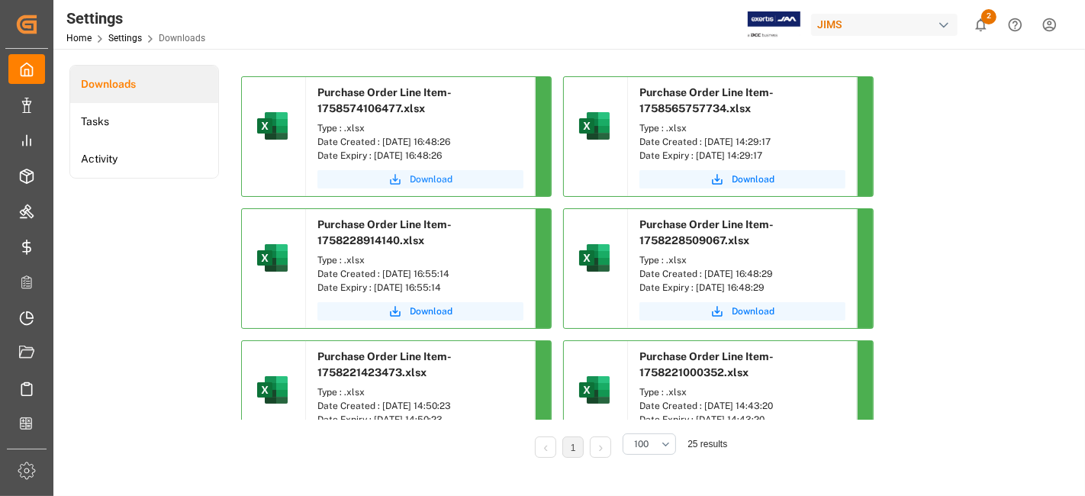
click at [434, 178] on span "Download" at bounding box center [431, 179] width 43 height 14
